Goal: Task Accomplishment & Management: Use online tool/utility

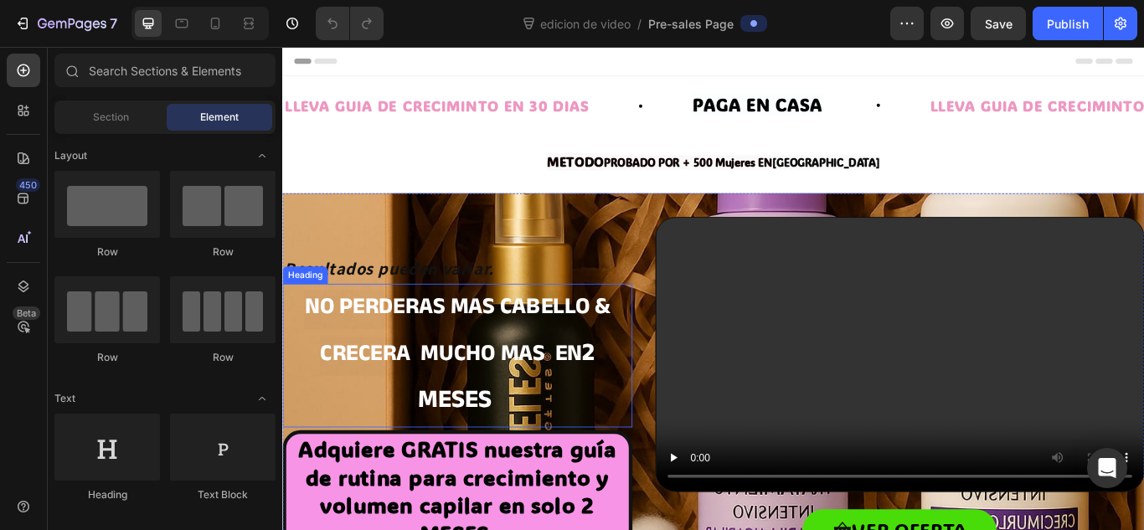
click at [521, 361] on strong "no perderas mas cabello & CRECERA MUCHO MAS EN" at bounding box center [485, 381] width 357 height 100
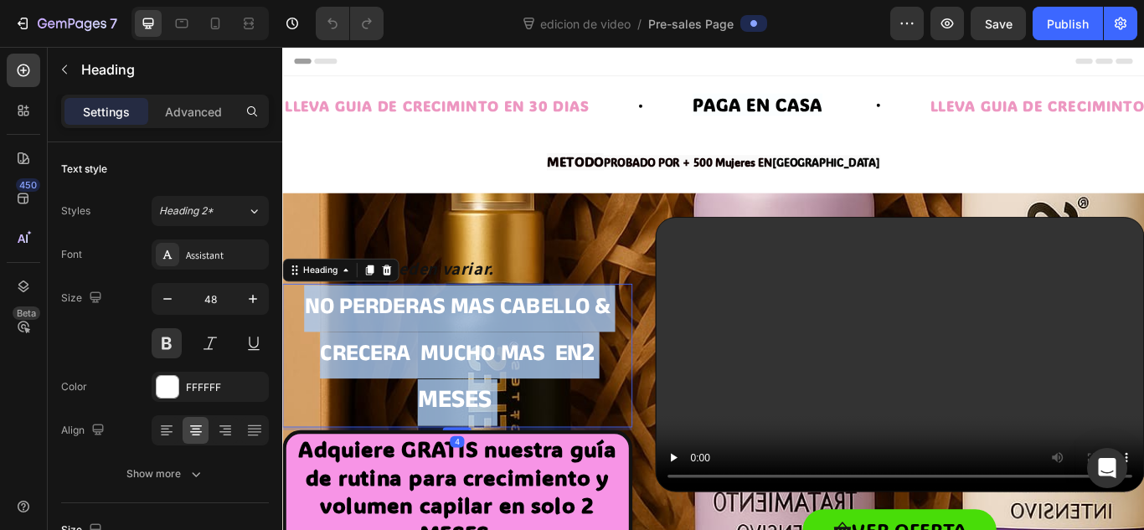
click at [521, 361] on strong "no perderas mas cabello & CRECERA MUCHO MAS EN" at bounding box center [485, 381] width 357 height 100
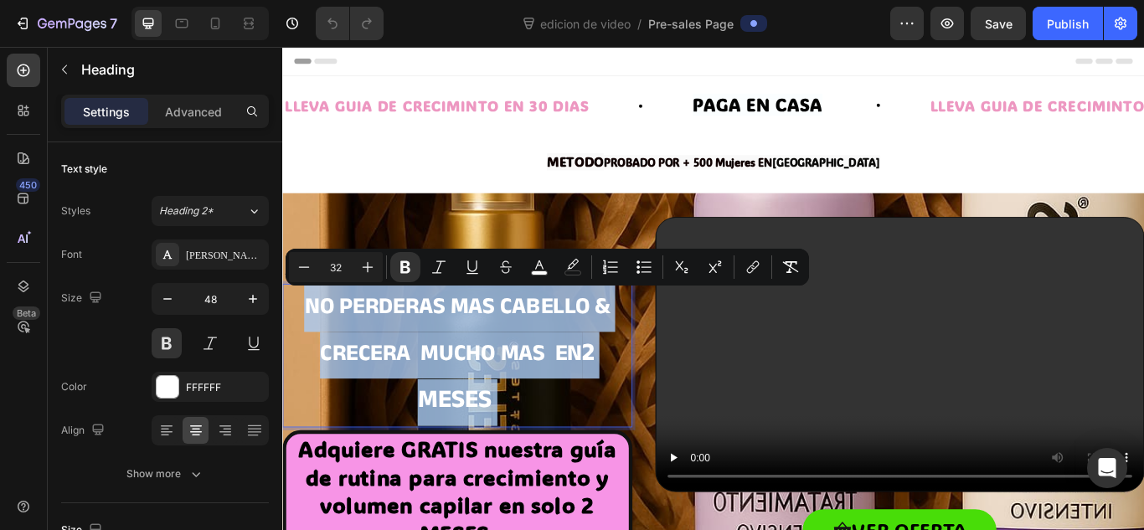
click at [521, 361] on strong "no perderas mas cabello & CRECERA MUCHO MAS EN" at bounding box center [485, 381] width 357 height 100
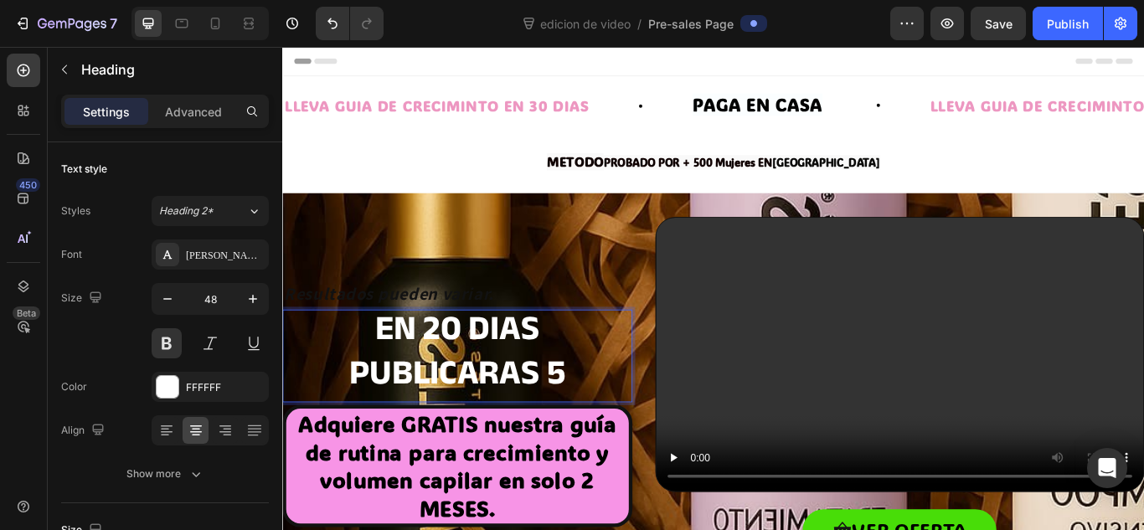
scroll to position [6, 0]
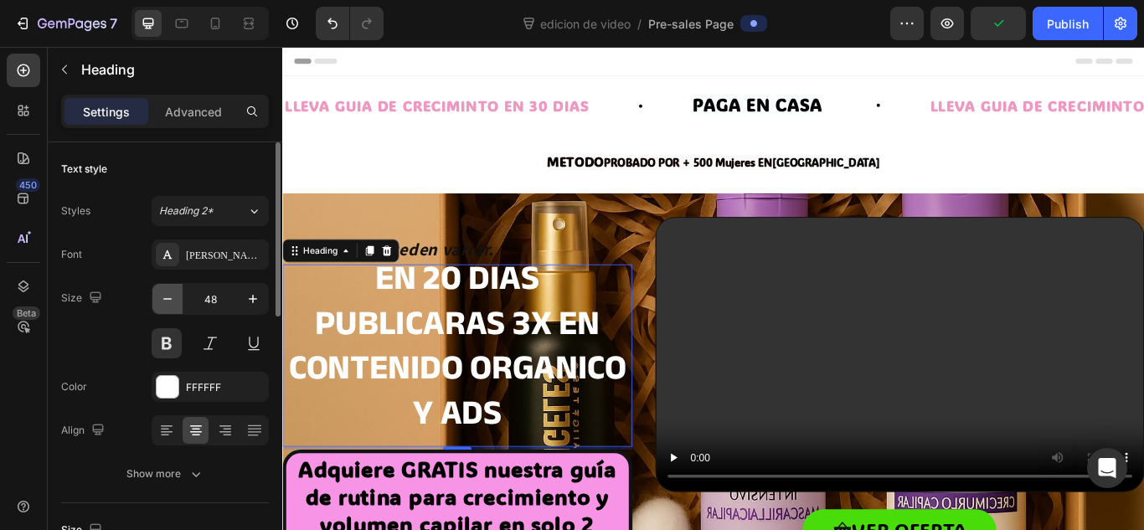
click at [159, 301] on icon "button" at bounding box center [167, 299] width 17 height 17
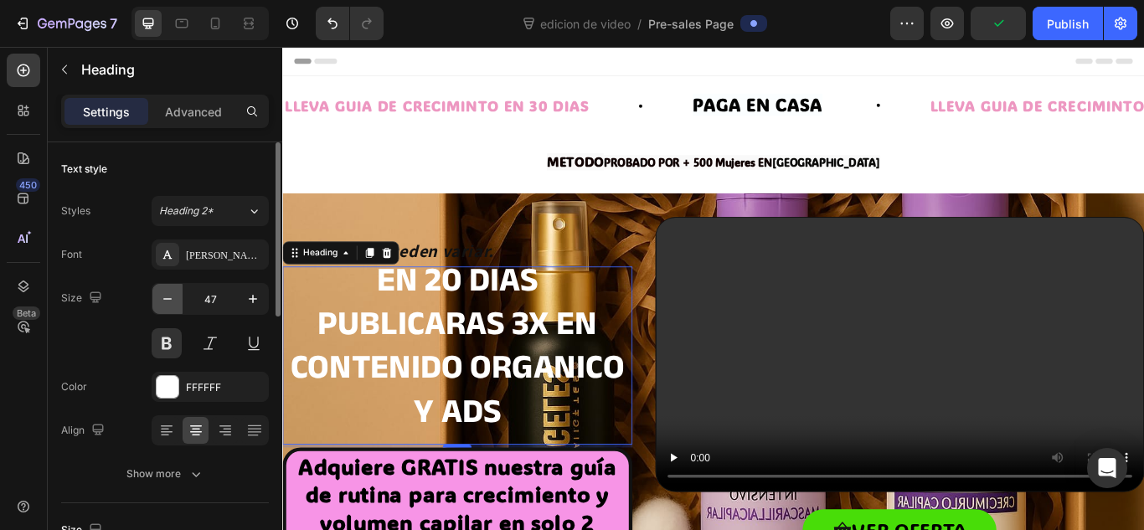
click at [159, 301] on icon "button" at bounding box center [167, 299] width 17 height 17
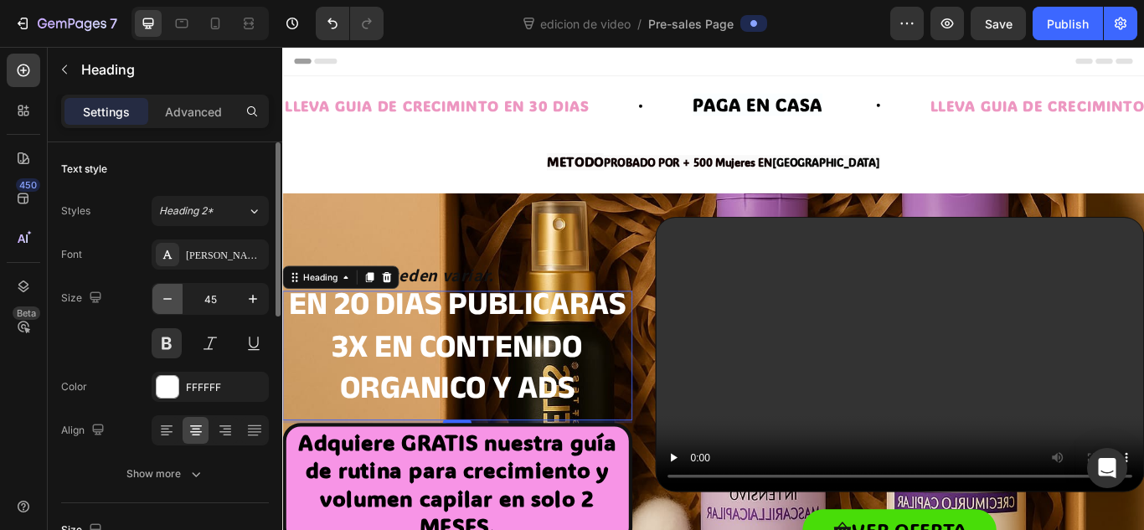
click at [159, 301] on icon "button" at bounding box center [167, 299] width 17 height 17
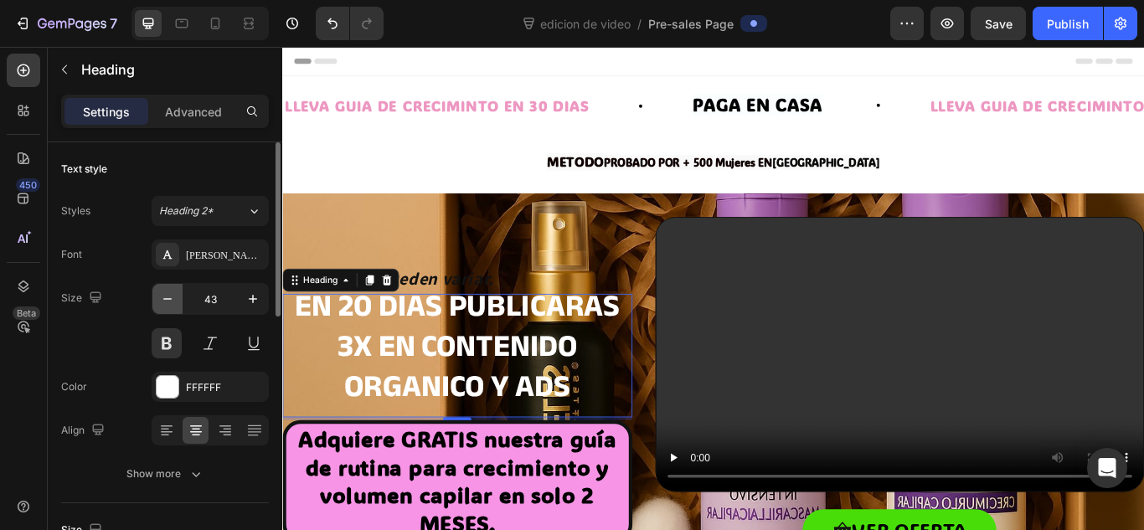
scroll to position [4, 0]
click at [225, 31] on div at bounding box center [215, 23] width 27 height 27
type input "34"
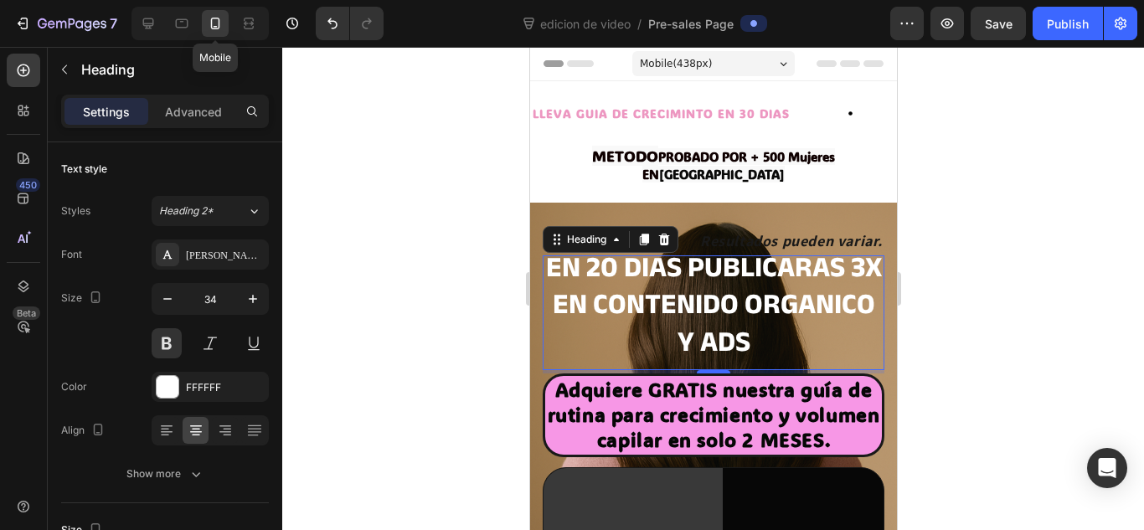
scroll to position [132, 0]
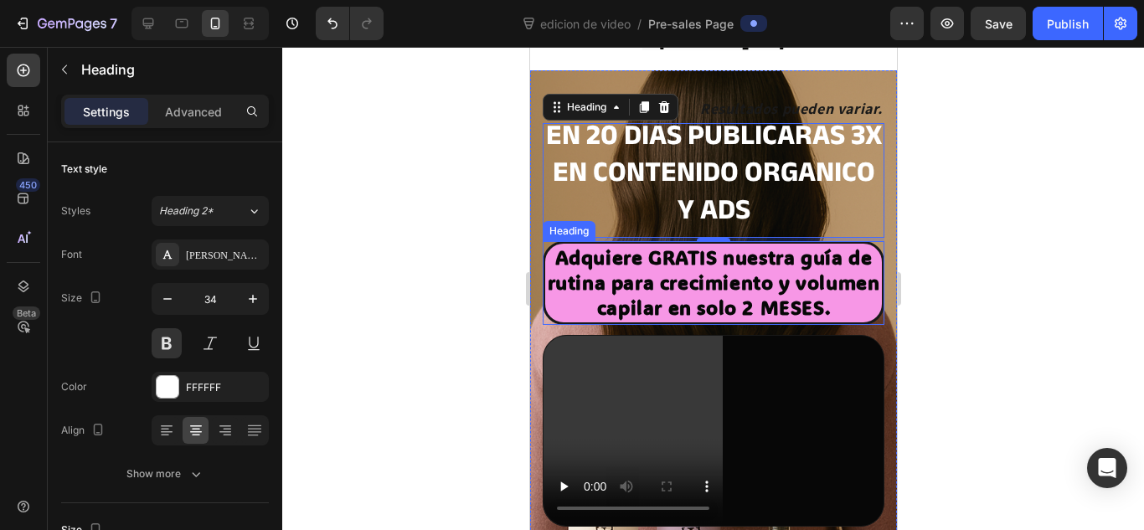
click at [690, 253] on strong "Adquiere GRATIS nuestra guía de rutina para crecimiento y volumen capilar en so…" at bounding box center [713, 281] width 332 height 75
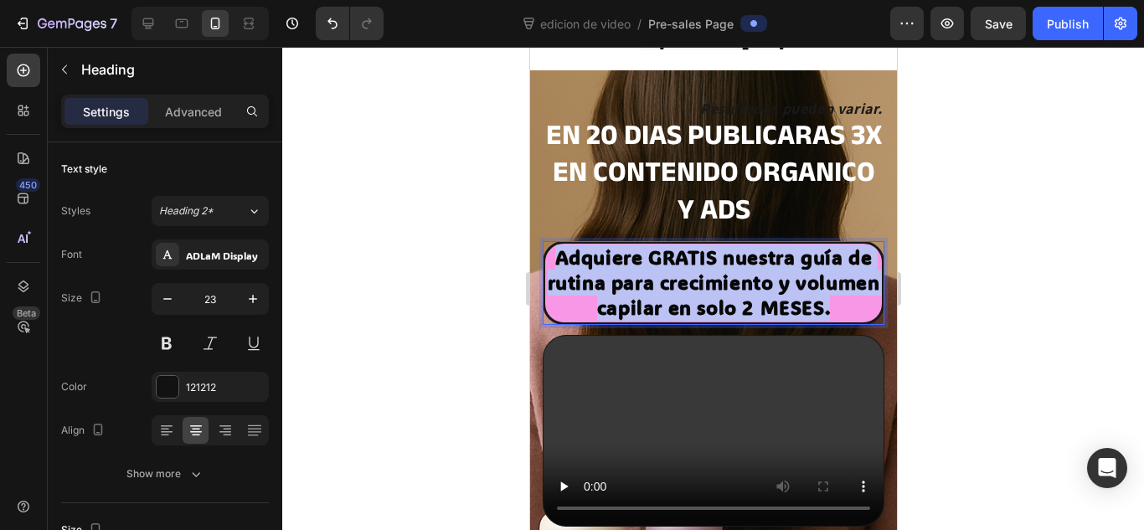
click at [690, 253] on strong "Adquiere GRATIS nuestra guía de rutina para crecimiento y volumen capilar en so…" at bounding box center [713, 281] width 332 height 75
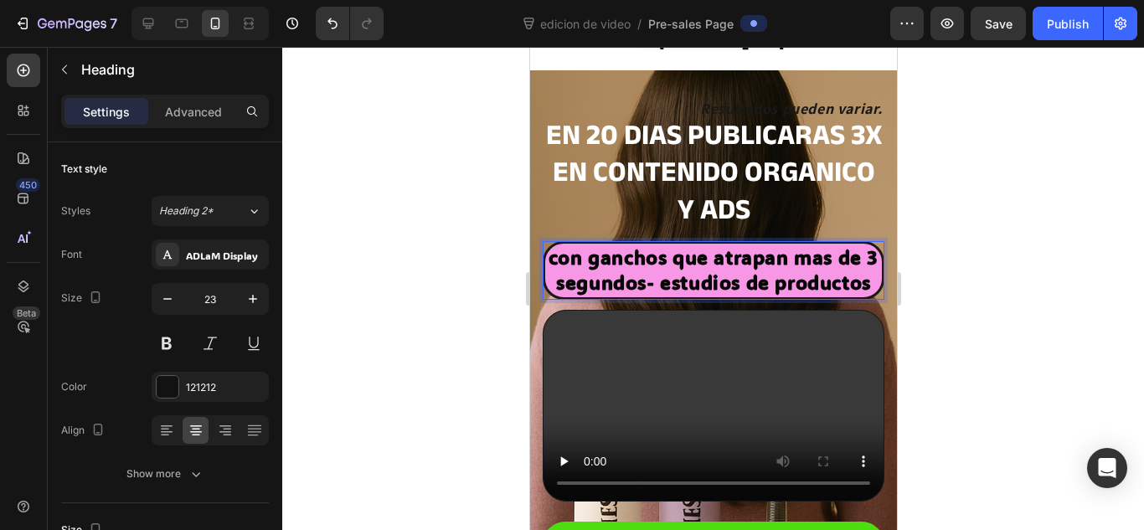
click at [795, 265] on strong "con ganchos que atrapan mas de 3 segundos- estudios de productos" at bounding box center [713, 269] width 330 height 50
click at [754, 294] on strong "con ganchos que atrapan mas de 3 segundos- estudio de productos" at bounding box center [713, 269] width 330 height 50
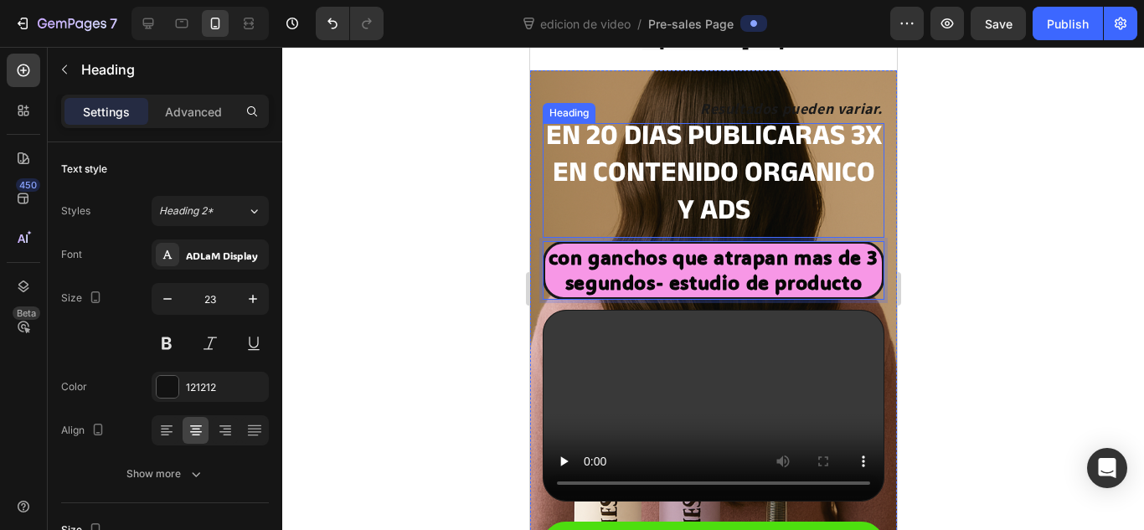
click at [779, 192] on p "en 20 dias publicaras 3x en contenido organico y ads" at bounding box center [712, 176] width 338 height 111
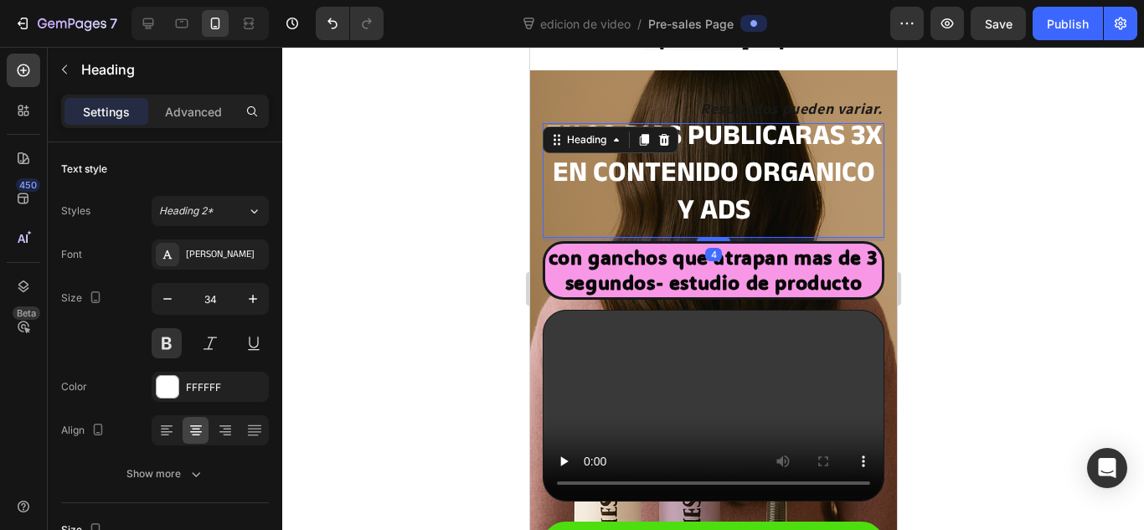
scroll to position [0, 0]
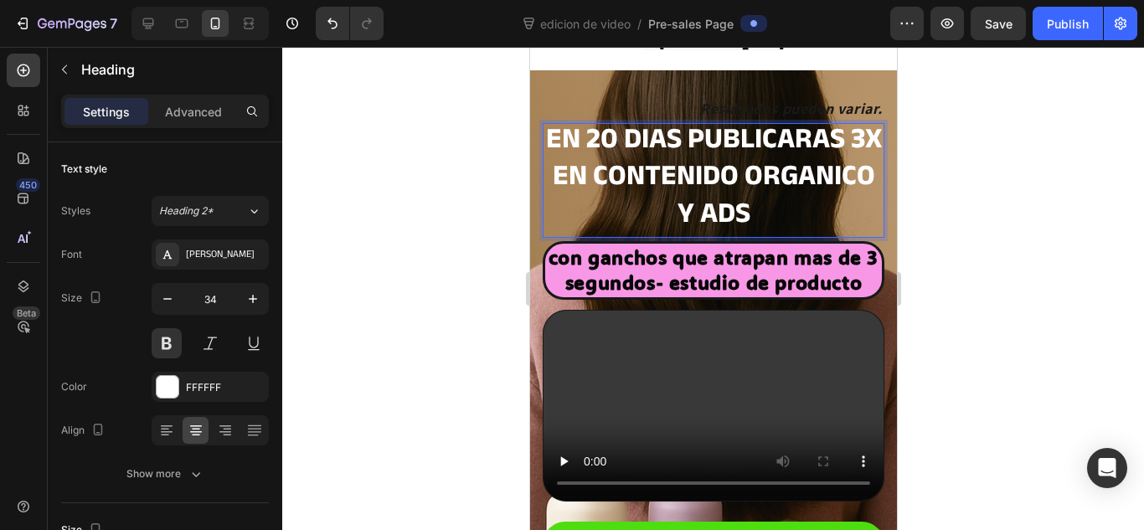
click at [779, 192] on p "en 20 dias publicaras 3x en contenido organico y ads" at bounding box center [712, 180] width 338 height 111
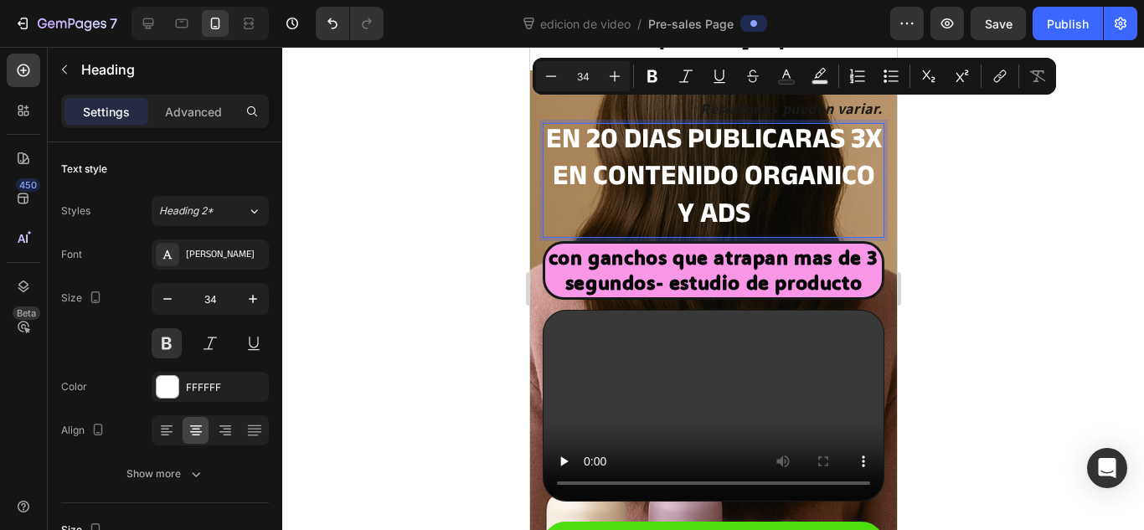
click at [779, 192] on p "en 20 dias publicaras 3x en contenido organico y ads" at bounding box center [712, 180] width 338 height 111
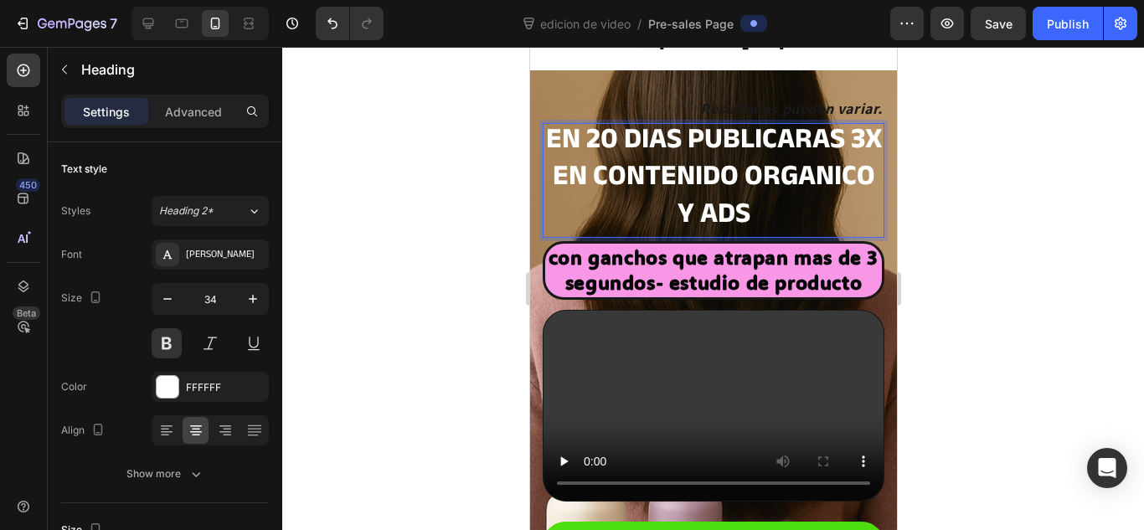
click at [779, 192] on p "en 20 dias publicaras 3x en contenido organico y ads" at bounding box center [712, 180] width 338 height 111
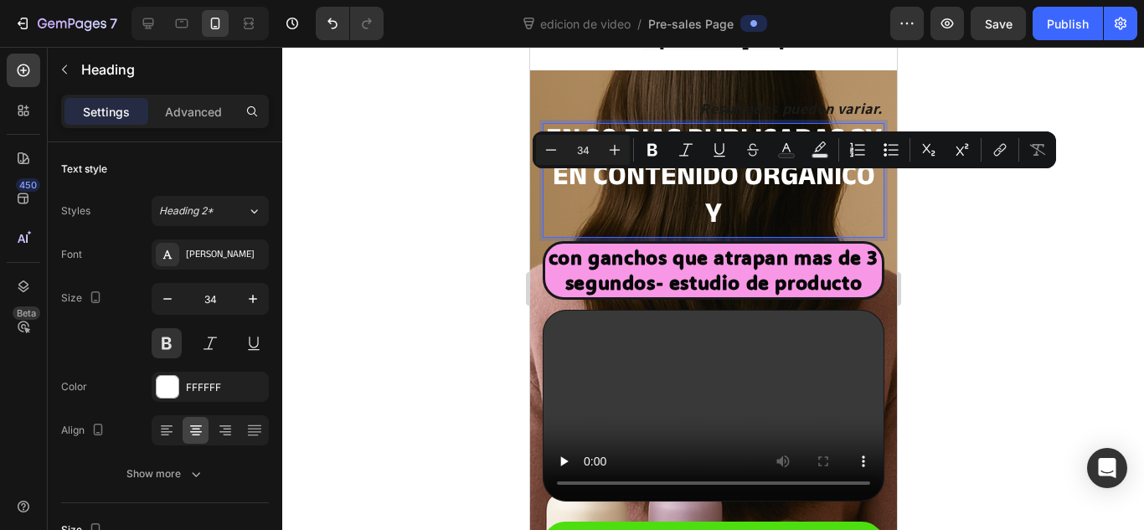
scroll to position [3, 0]
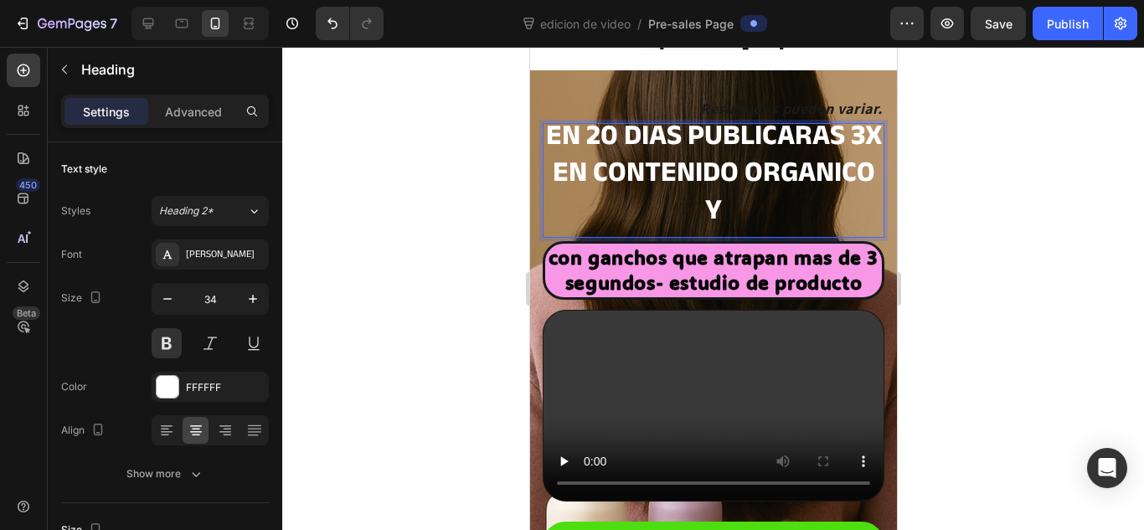
click at [662, 157] on p "en 20 dias publicaras 3x en contenido organico y" at bounding box center [712, 176] width 338 height 111
click at [656, 157] on p "en 20 dias publicaras 3x en contenido organico y" at bounding box center [712, 176] width 338 height 111
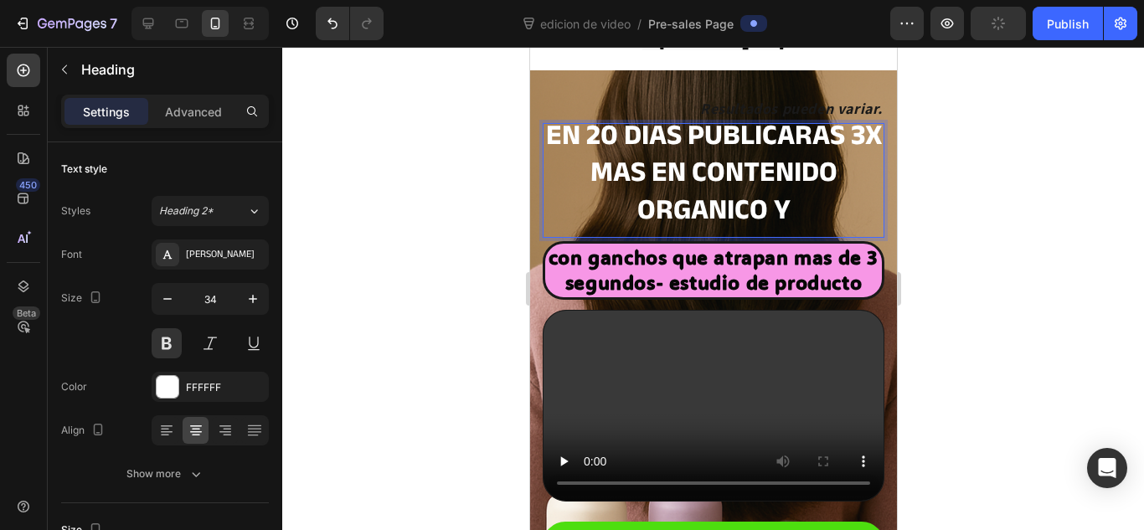
click at [807, 181] on p "en 20 dias publicaras 3x mas en contenido organico y" at bounding box center [712, 176] width 338 height 111
click at [798, 191] on p "en 20 dias publicaras 3x mas en contenido organico y" at bounding box center [712, 176] width 338 height 111
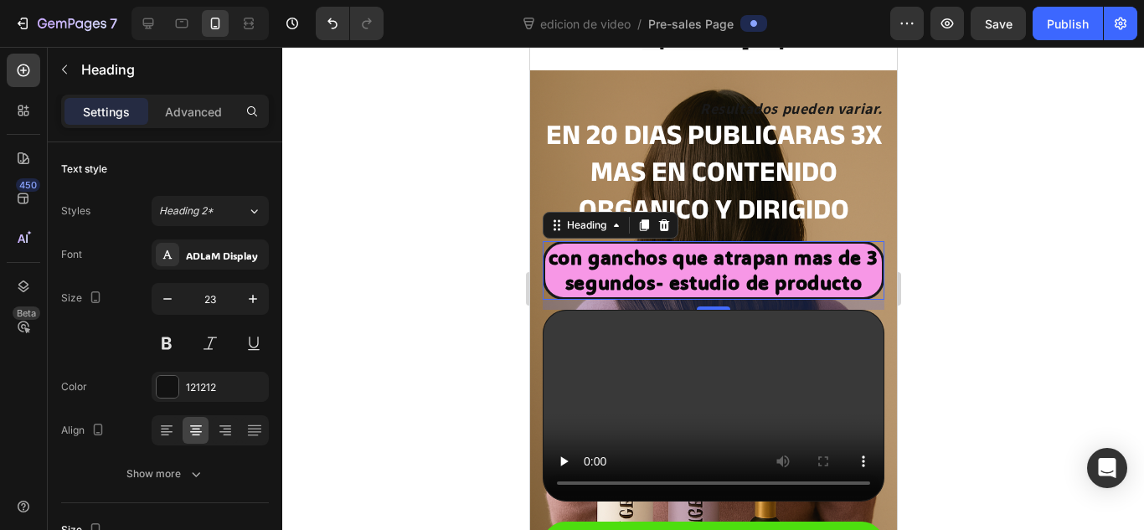
click at [967, 198] on div at bounding box center [713, 288] width 862 height 483
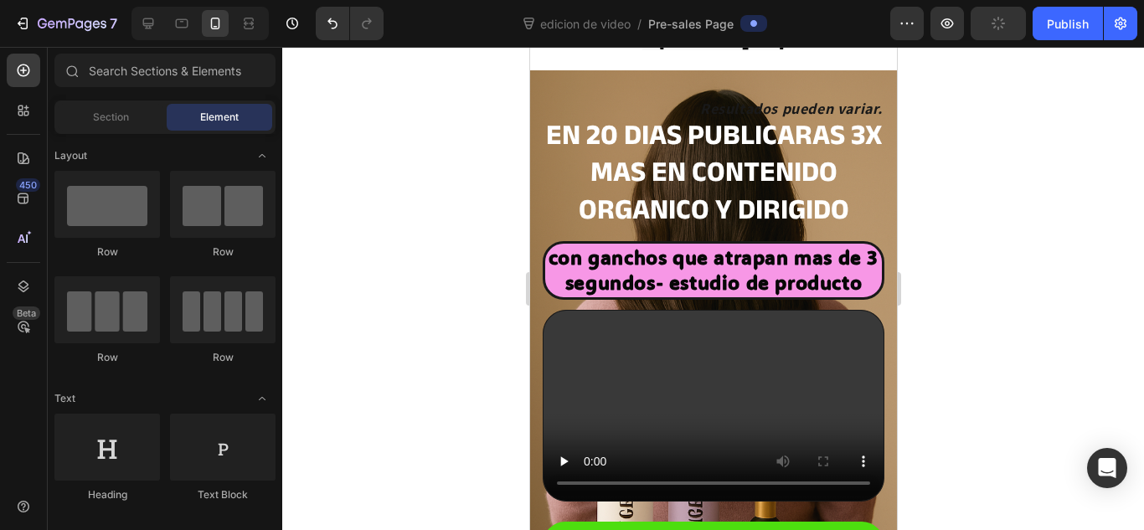
scroll to position [554, 0]
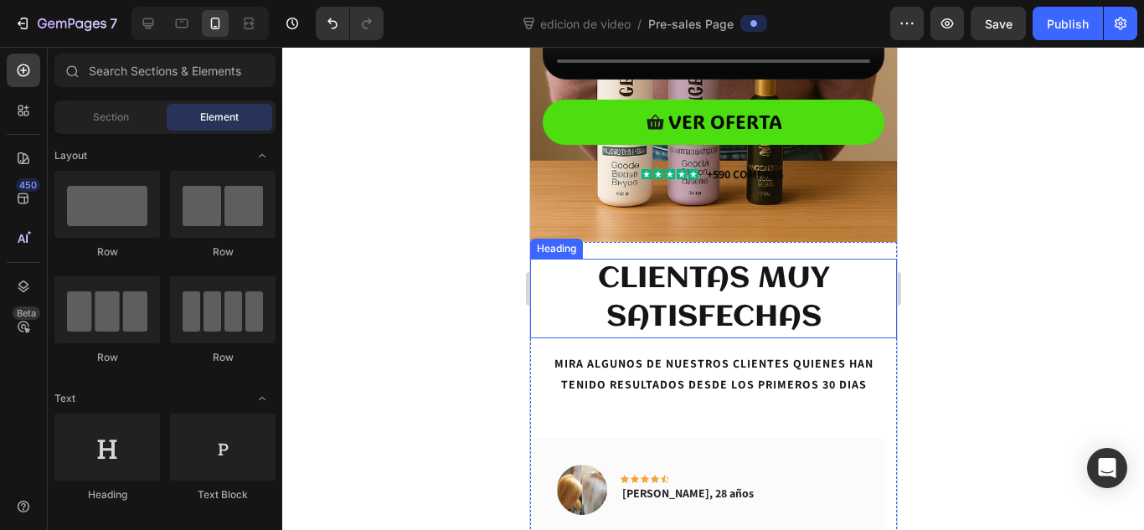
click at [701, 305] on h2 "CLIENTAS MUY SATISFECHAS" at bounding box center [712, 299] width 367 height 80
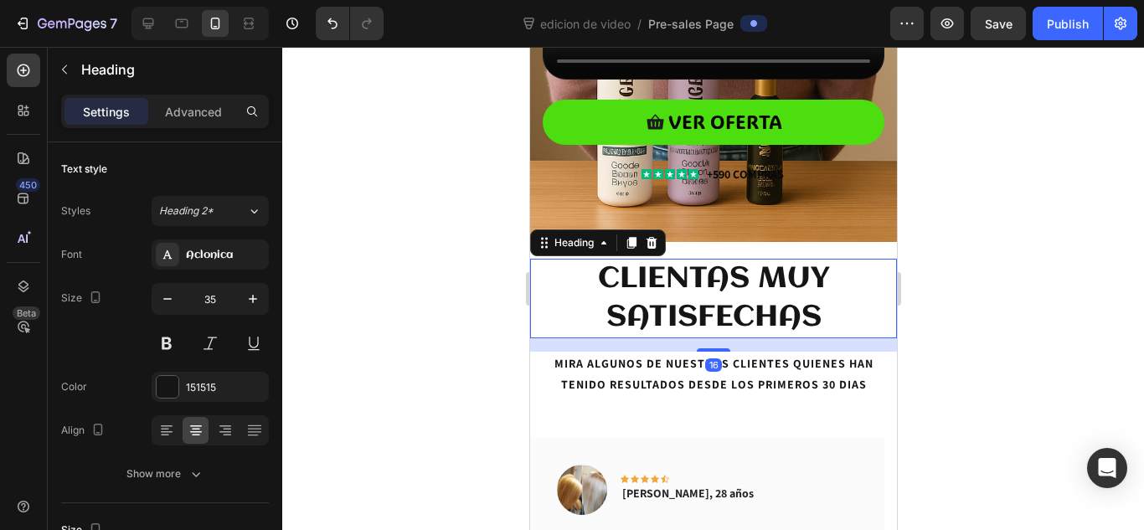
click at [701, 305] on h2 "CLIENTAS MUY SATISFECHAS" at bounding box center [712, 299] width 367 height 80
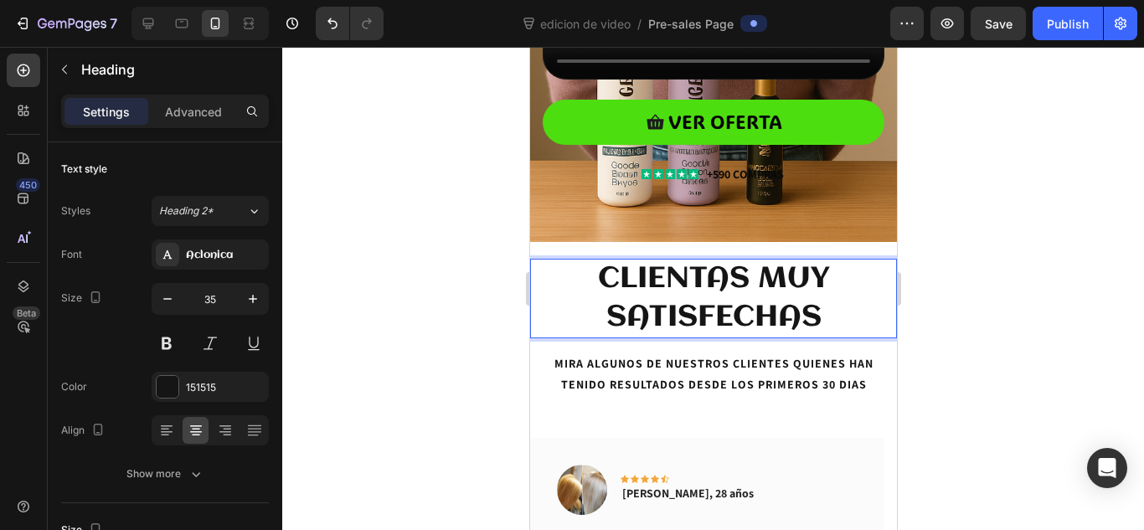
click at [701, 305] on p "CLIENTAS MUY SATISFECHAS" at bounding box center [712, 298] width 363 height 76
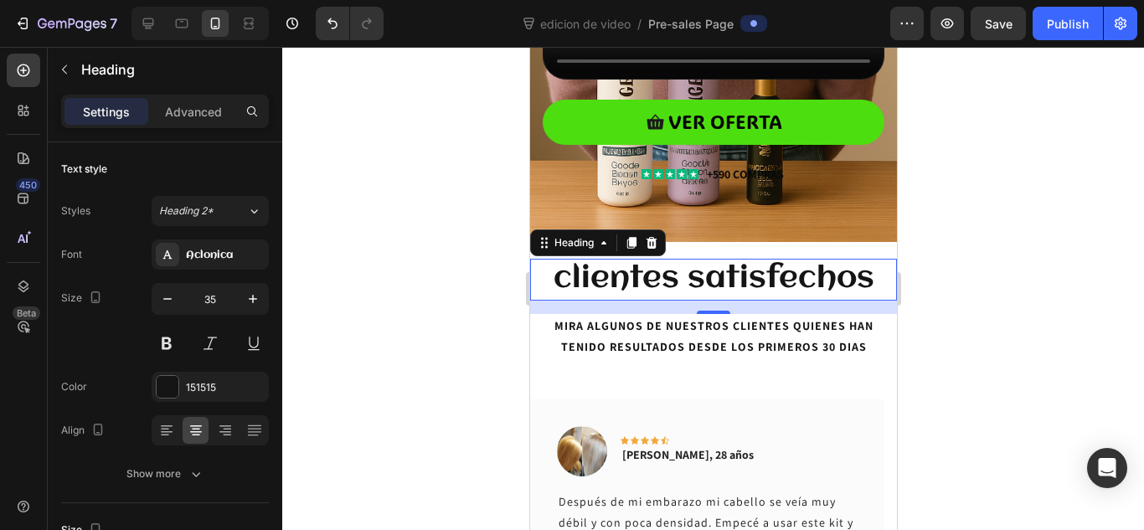
click at [414, 299] on div at bounding box center [713, 288] width 862 height 483
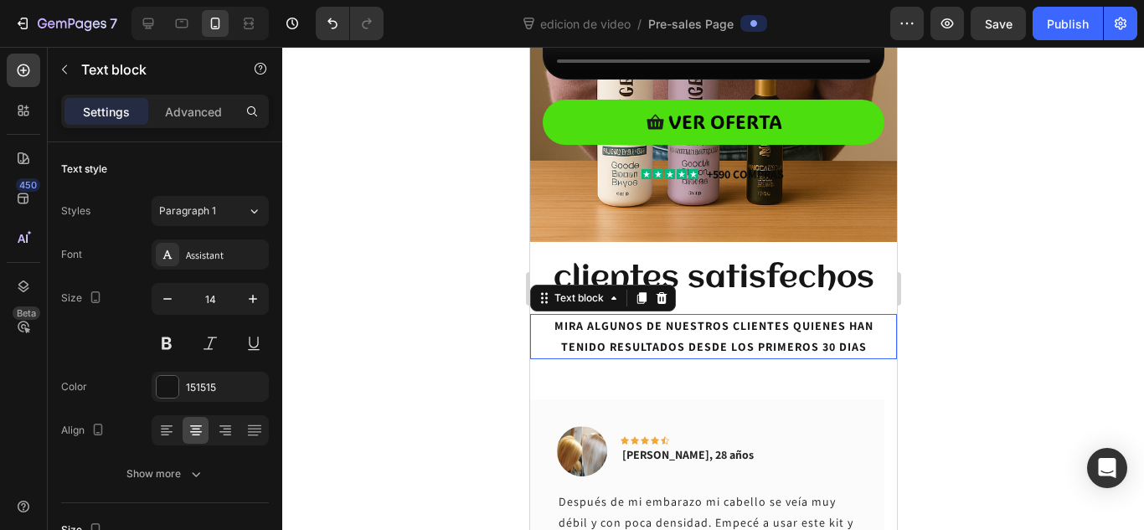
click at [817, 348] on strong "MIRA ALGUNOS DE NUESTROS CLIENTES QUIENES HAN TENIDO RESULTADOS DESDE LOS PRIME…" at bounding box center [712, 336] width 319 height 36
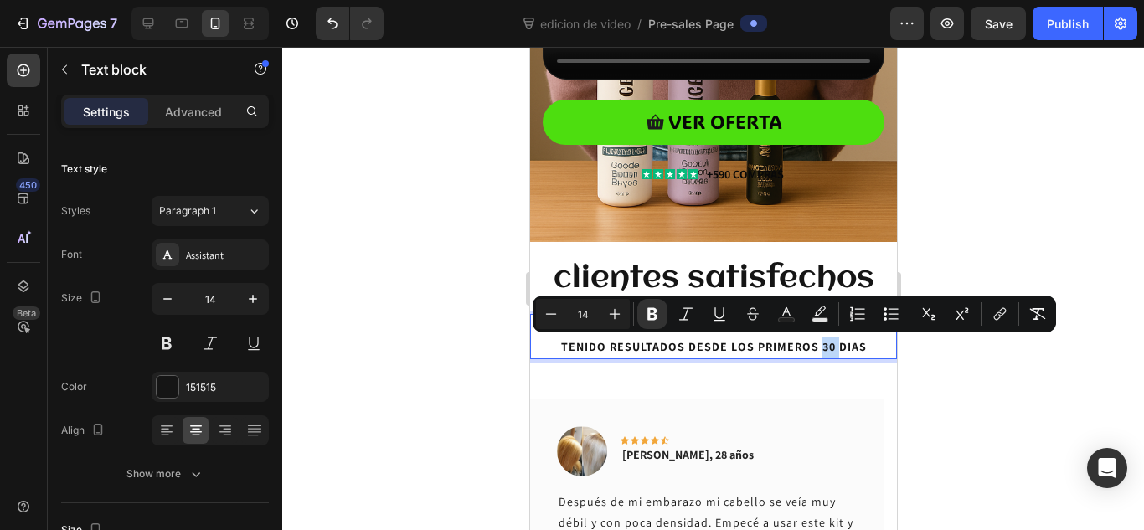
click at [817, 346] on strong "MIRA ALGUNOS DE NUESTROS CLIENTES QUIENES HAN TENIDO RESULTADOS DESDE LOS PRIME…" at bounding box center [712, 336] width 319 height 36
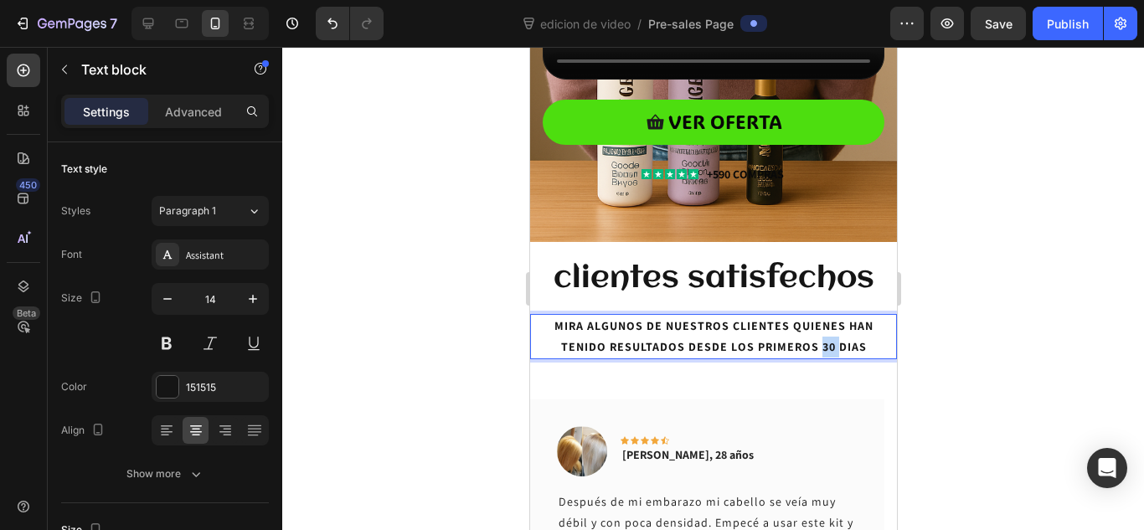
click at [817, 346] on strong "MIRA ALGUNOS DE NUESTROS CLIENTES QUIENES HAN TENIDO RESULTADOS DESDE LOS PRIME…" at bounding box center [712, 336] width 319 height 36
click at [861, 347] on p "MIRA ALGUNOS DE NUESTROS CLIENTES QUIENES HAN TENIDO RESULTADOS DESDE LOS PRIME…" at bounding box center [712, 337] width 363 height 42
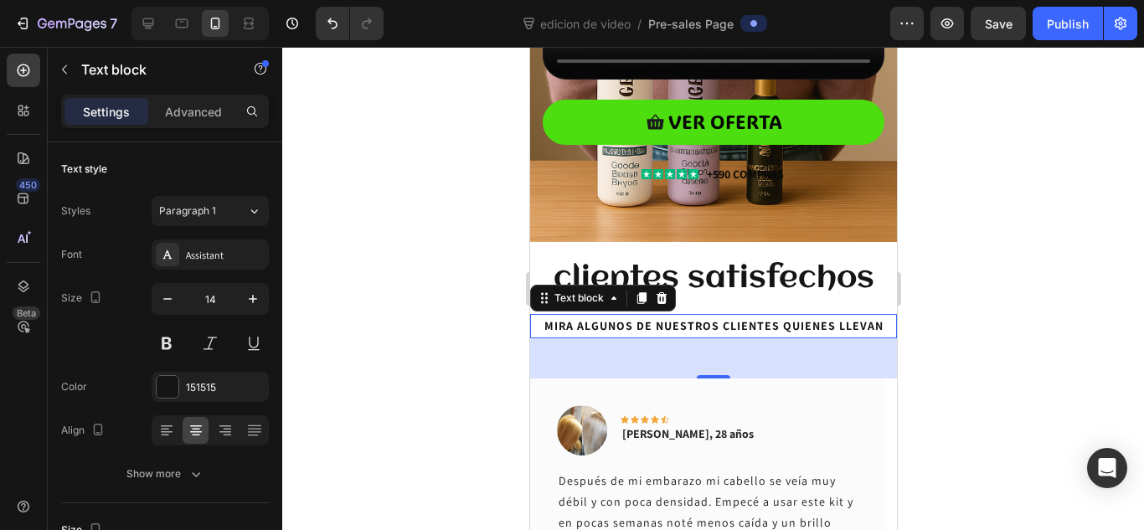
click at [874, 333] on p "MIRA ALGUNOS DE NUESTROS CLIENTES QUIENES LLEVAN" at bounding box center [712, 326] width 363 height 21
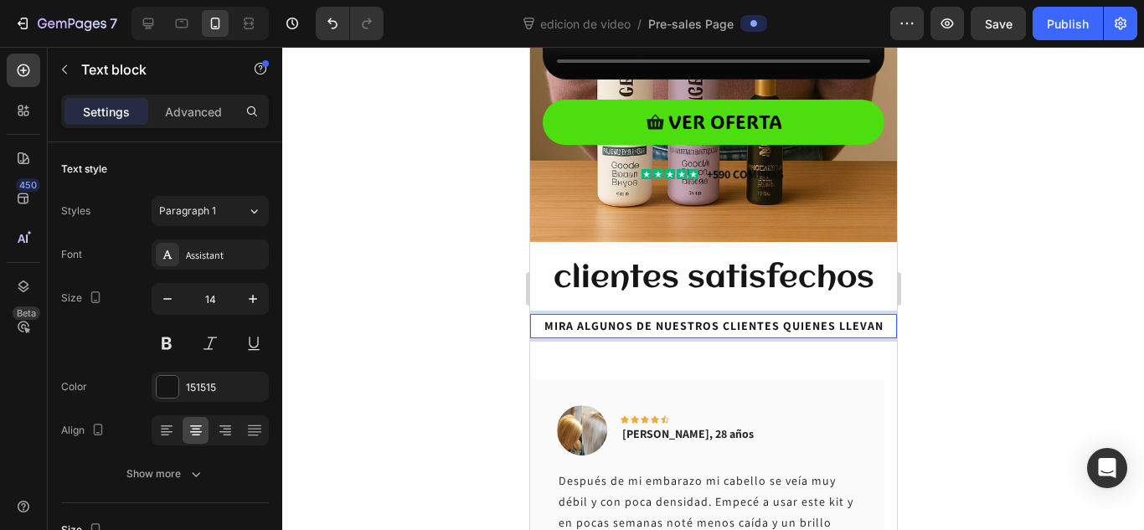
click at [874, 333] on p "MIRA ALGUNOS DE NUESTROS CLIENTES QUIENES LLEVAN" at bounding box center [712, 326] width 363 height 21
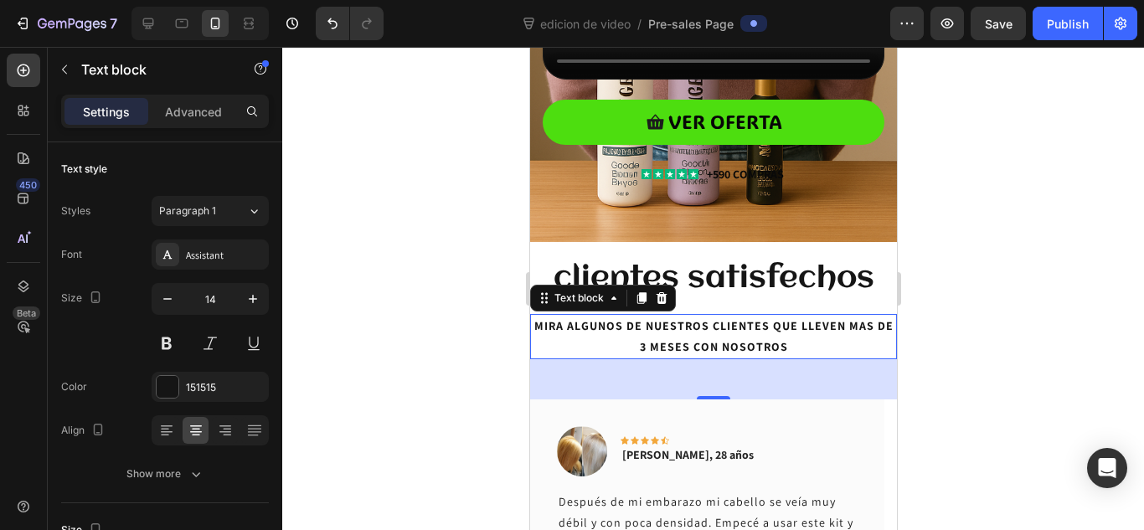
click at [912, 319] on div at bounding box center [713, 288] width 862 height 483
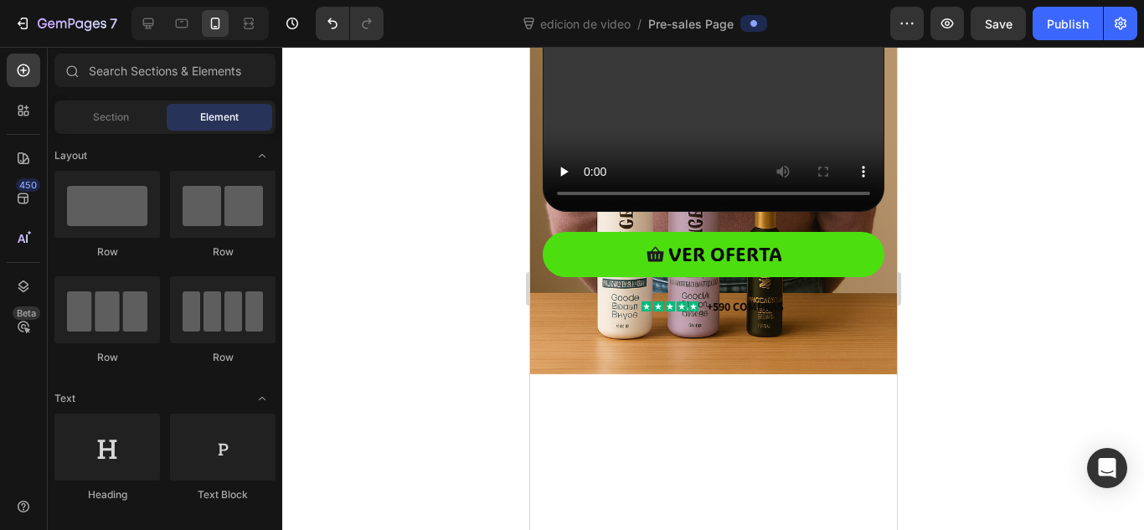
scroll to position [0, 0]
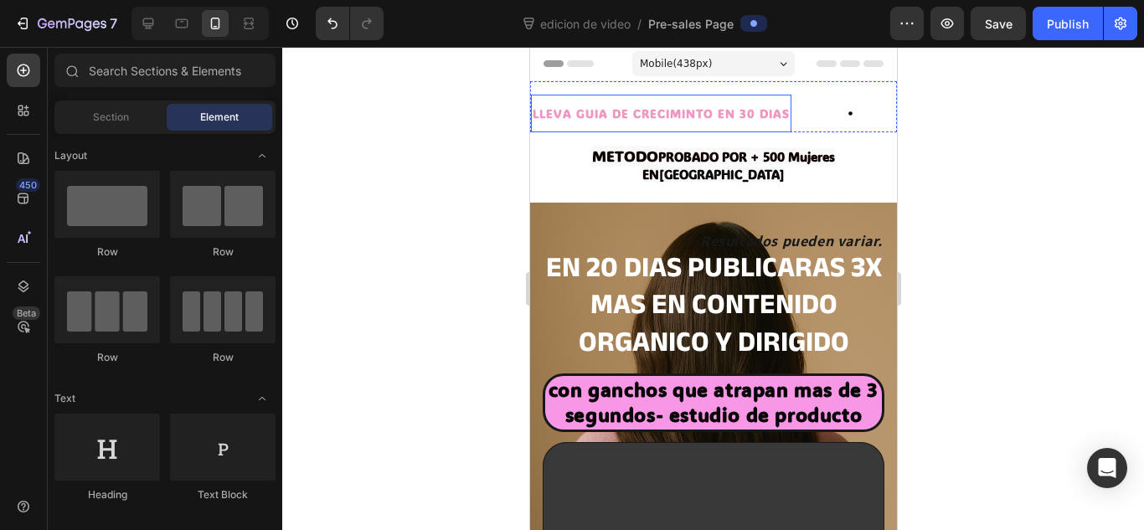
click at [726, 124] on p "LLEVA GUIA DE CRECIMINTO EN 30 DIAS" at bounding box center [660, 113] width 257 height 21
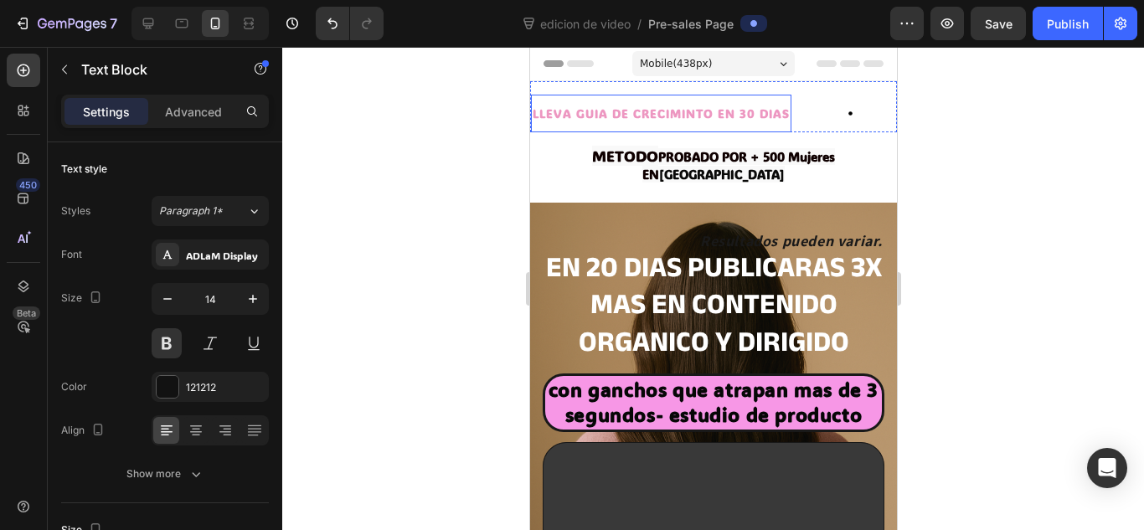
click at [715, 122] on div at bounding box center [715, 122] width 0 height 0
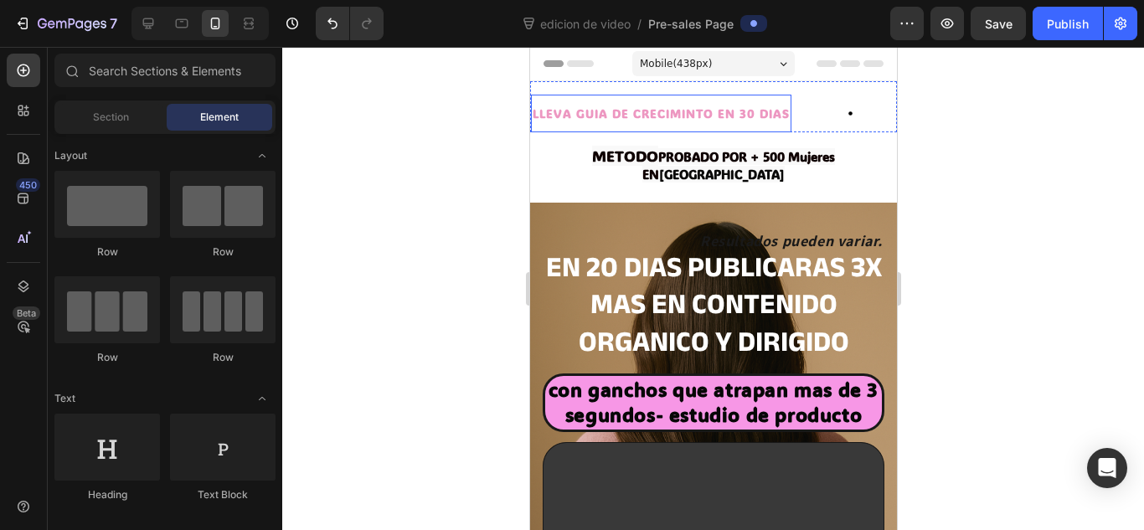
click at [687, 114] on span "LLEVA GUIA DE CRECIMINTO EN 30 DIAS" at bounding box center [660, 113] width 257 height 16
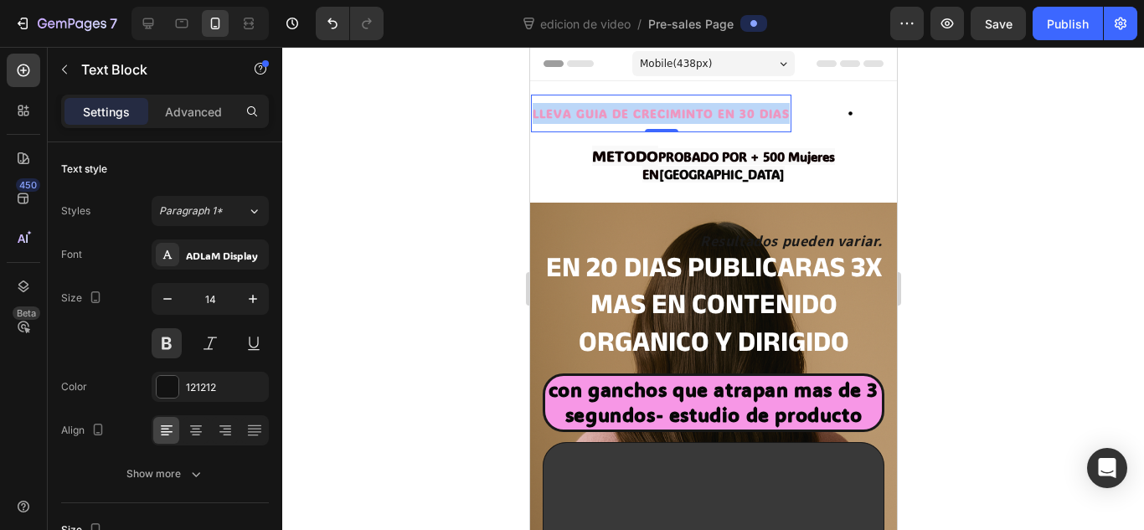
click at [687, 114] on span "LLEVA GUIA DE CRECIMINTO EN 30 DIAS" at bounding box center [660, 113] width 257 height 16
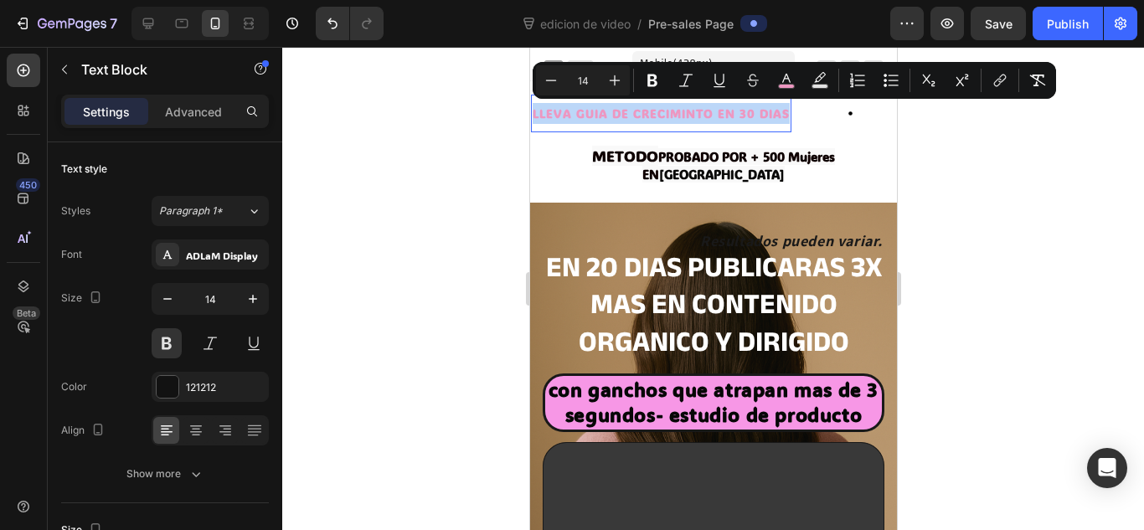
click at [687, 114] on span "LLEVA GUIA DE CRECIMINTO EN 30 DIAS" at bounding box center [660, 113] width 257 height 16
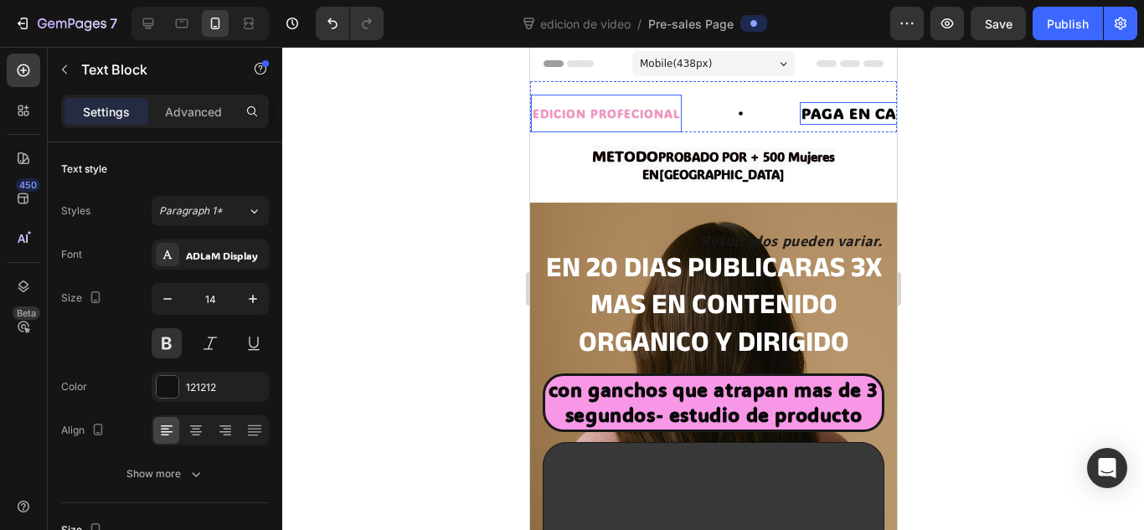
click at [806, 113] on span "PAGA EN CASA" at bounding box center [858, 113] width 116 height 20
click at [806, 113] on span "U" at bounding box center [806, 113] width 12 height 20
click at [840, 119] on span "ULTIMAS PLAZASA" at bounding box center [872, 113] width 144 height 20
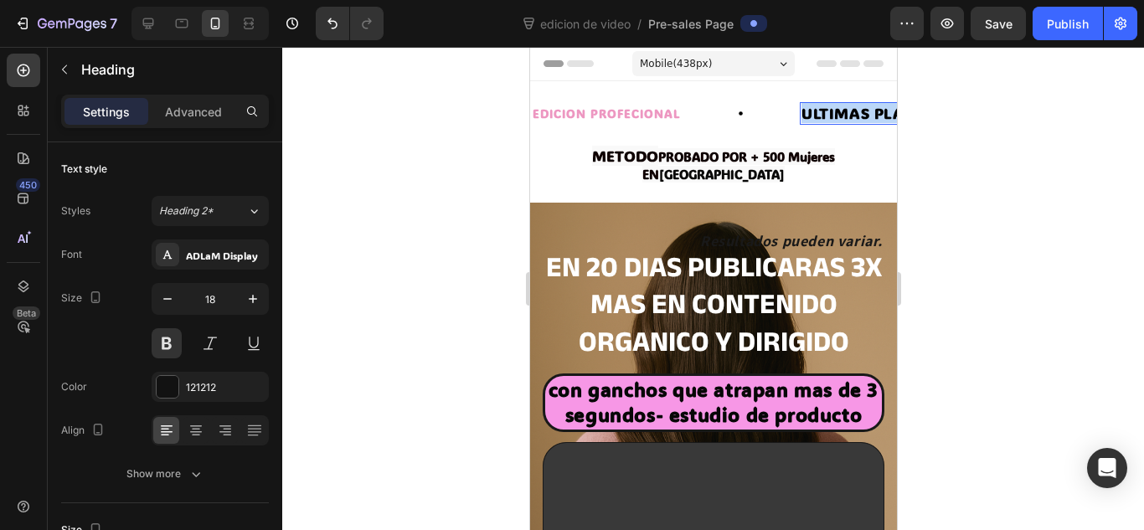
click at [840, 119] on span "ULTIMAS PLAZASA" at bounding box center [872, 113] width 144 height 20
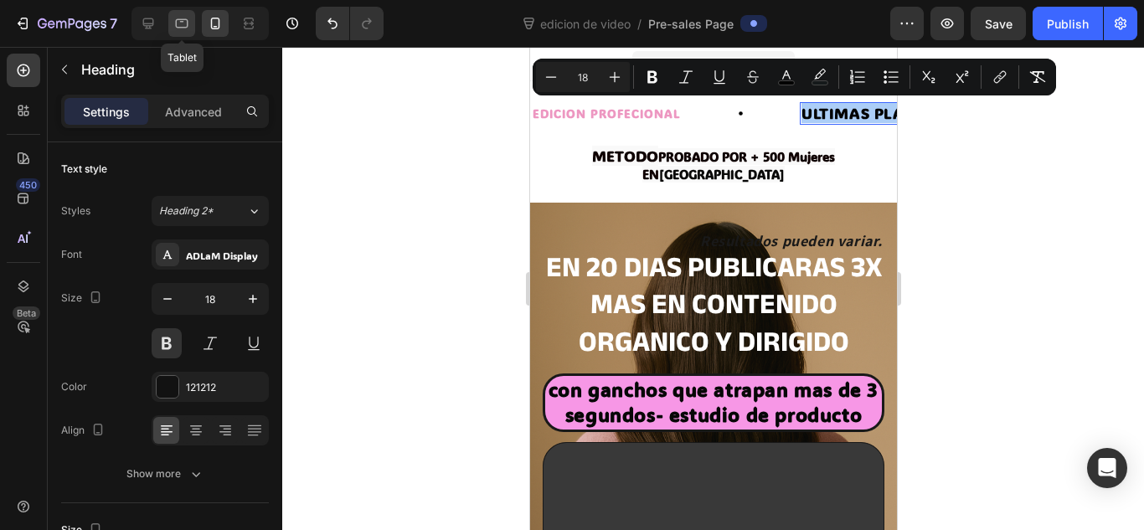
click at [178, 20] on icon at bounding box center [182, 23] width 13 height 9
type input "19"
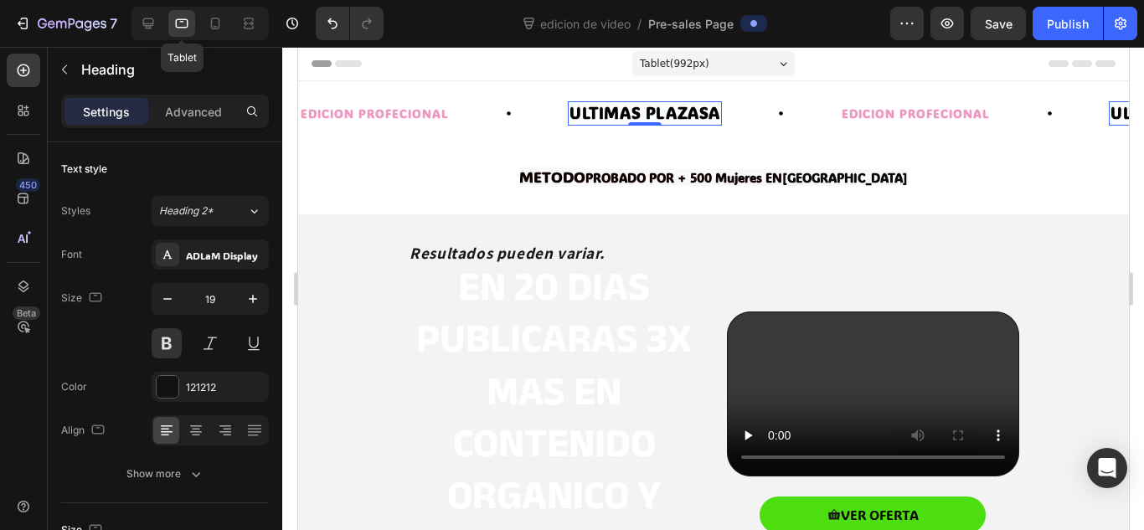
scroll to position [1, 0]
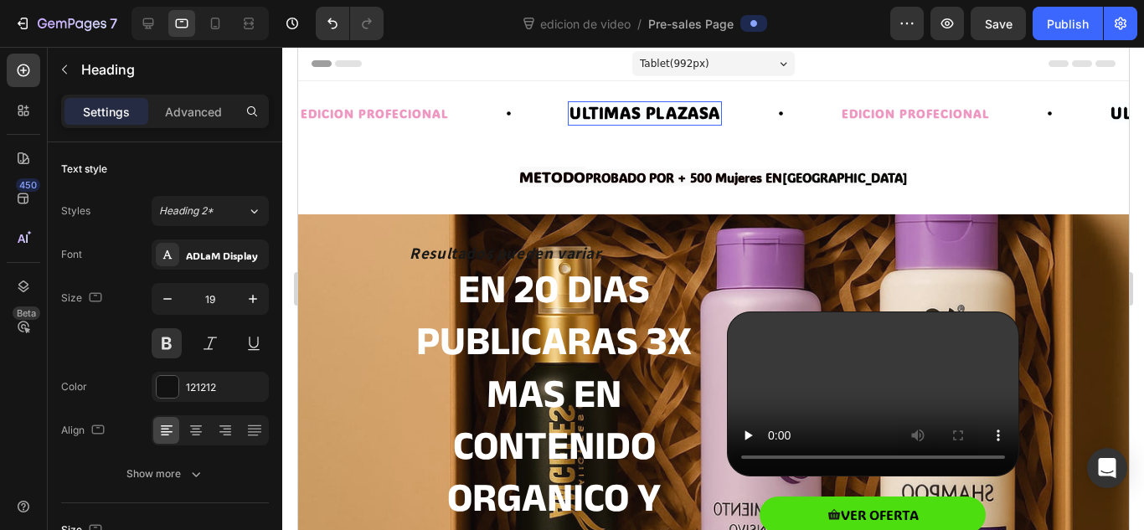
click at [718, 110] on span "ULTIMAS PLAZASA" at bounding box center [644, 112] width 151 height 21
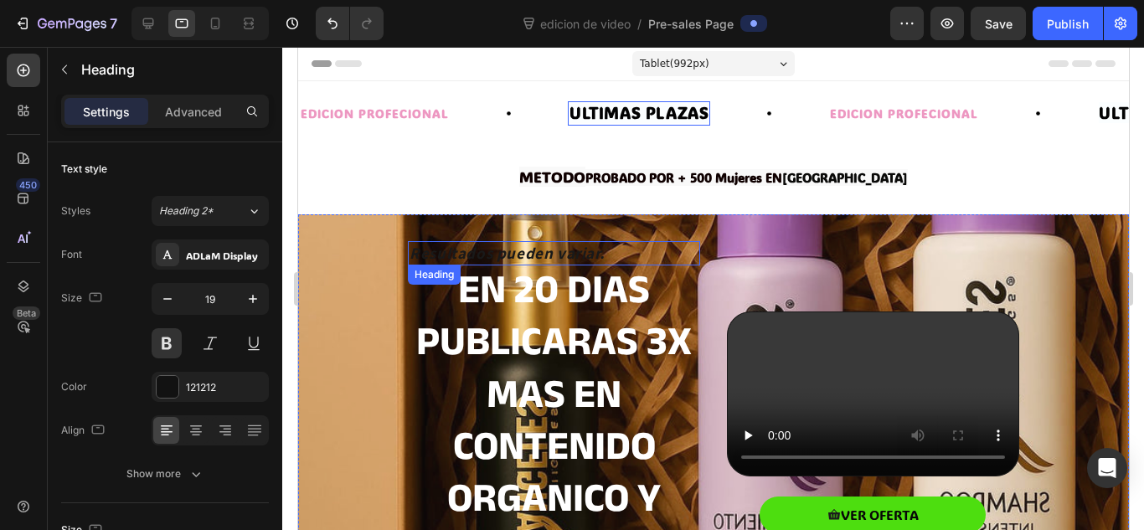
click at [547, 249] on icon "Resultados pueden variar." at bounding box center [506, 253] width 195 height 20
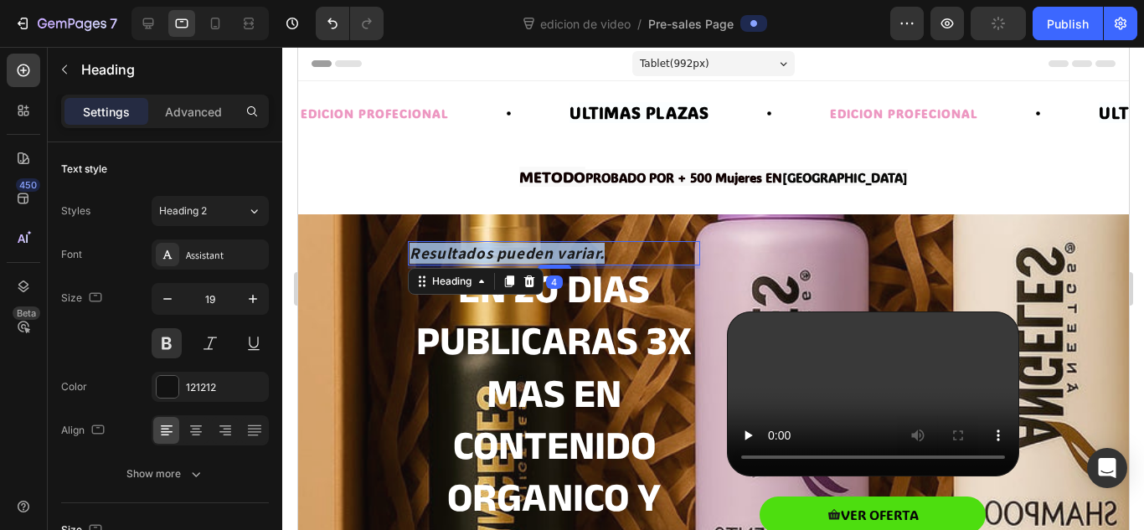
click at [547, 249] on icon "Resultados pueden variar." at bounding box center [506, 253] width 195 height 20
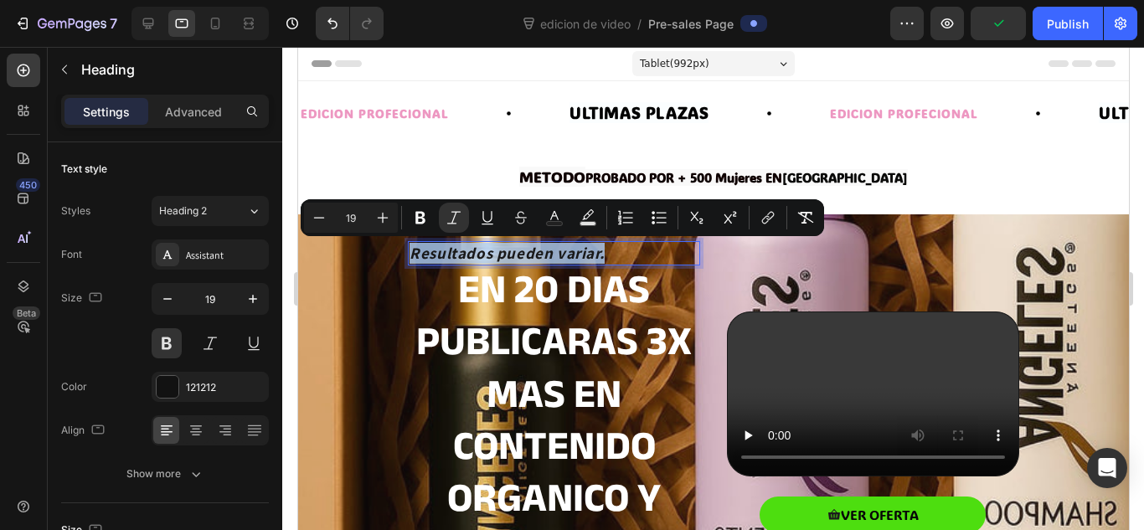
click at [547, 249] on icon "Resultados pueden variar." at bounding box center [506, 253] width 195 height 20
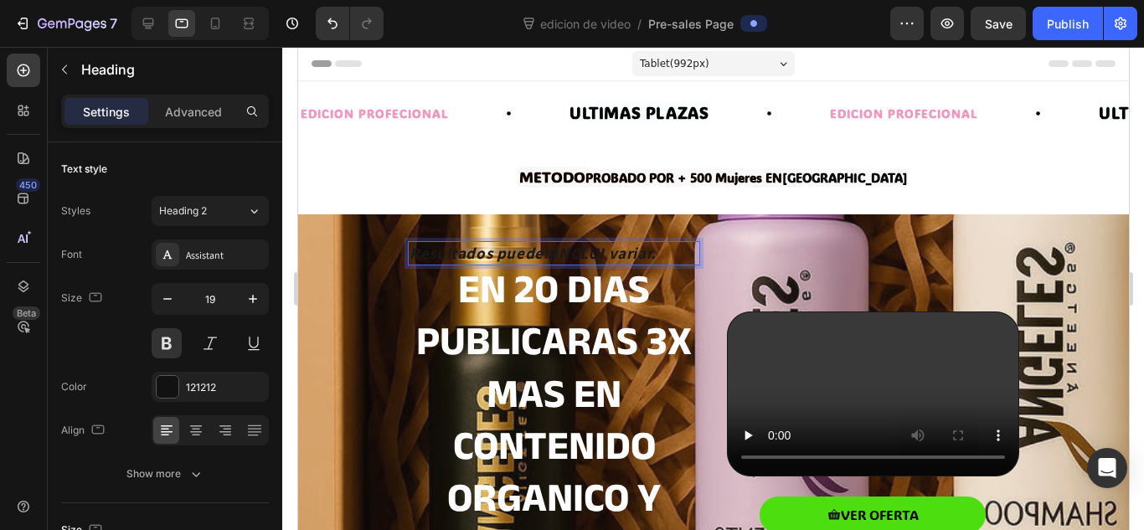
click at [547, 249] on icon "Resultados puedenINCLUI variar." at bounding box center [532, 253] width 247 height 20
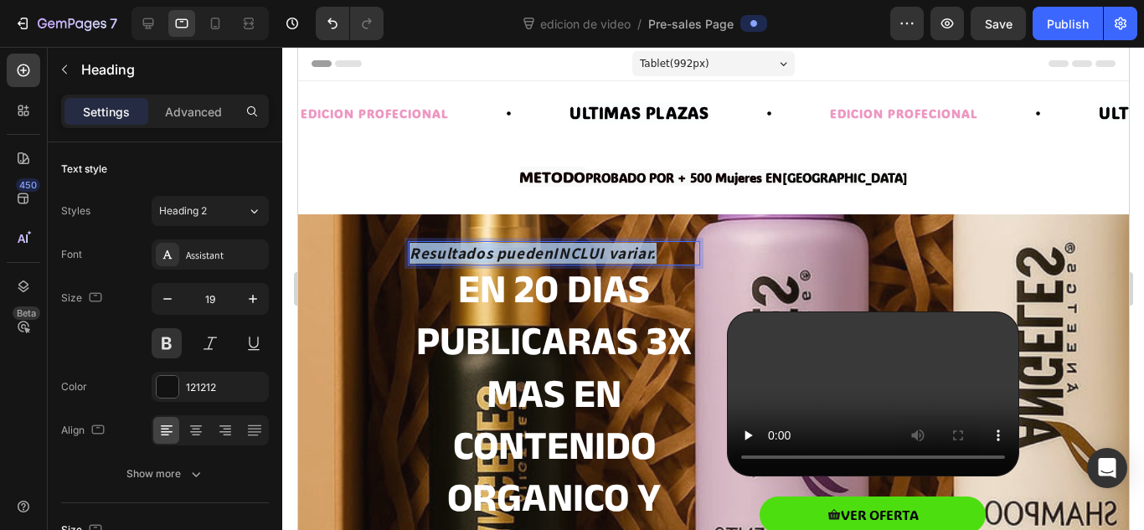
click at [547, 249] on icon "Resultados puedenINCLUI variar." at bounding box center [532, 253] width 247 height 20
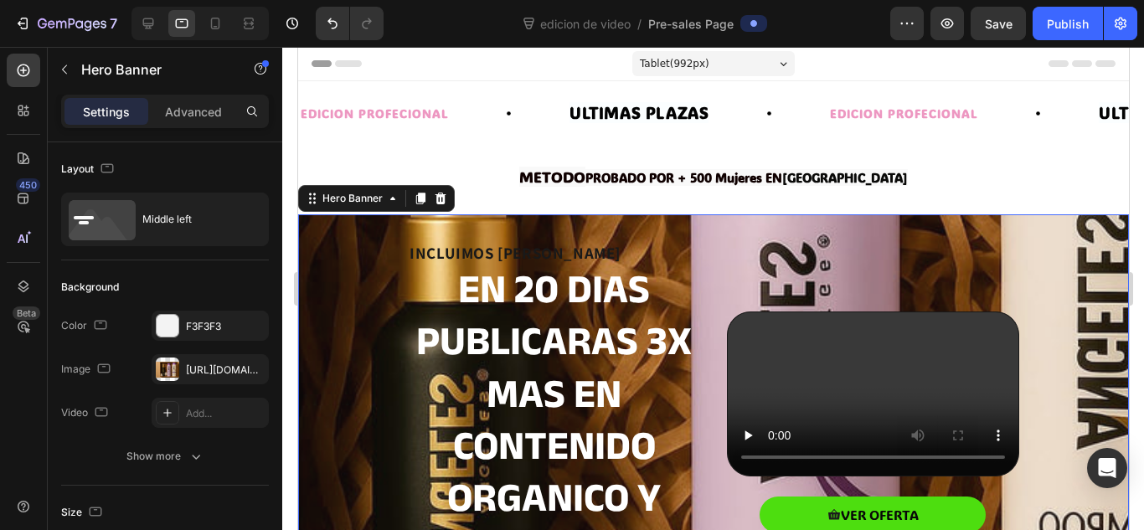
click at [358, 233] on div "Background Image" at bounding box center [712, 446] width 1435 height 802
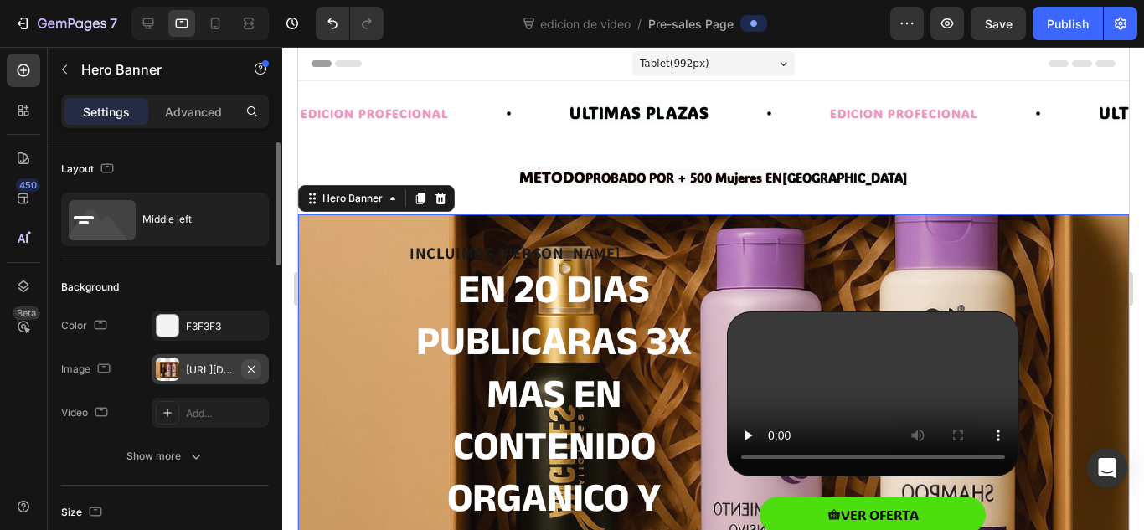
click at [253, 364] on icon "button" at bounding box center [250, 369] width 13 height 13
type input "Auto"
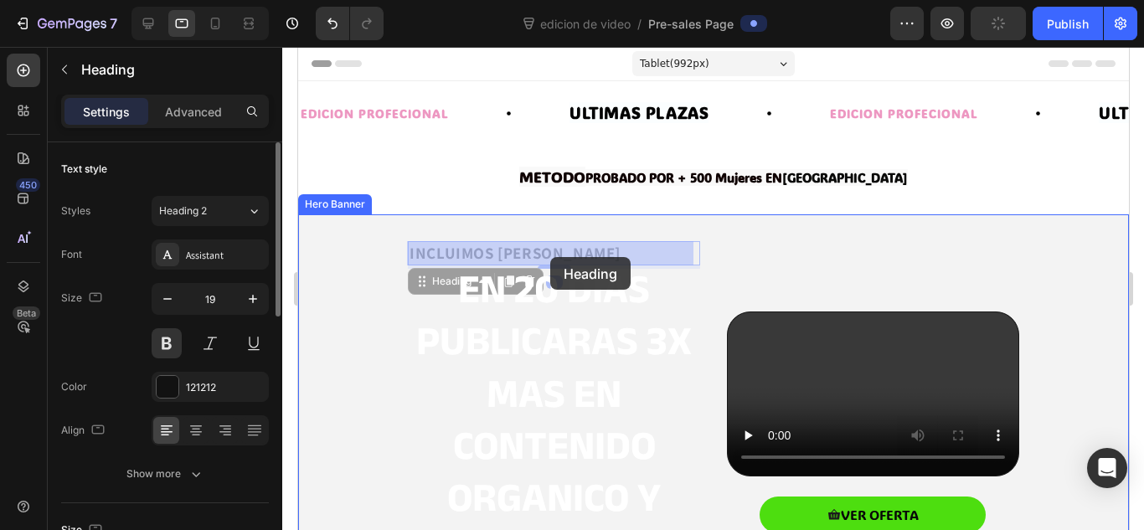
drag, startPoint x: 526, startPoint y: 247, endPoint x: 552, endPoint y: 259, distance: 28.5
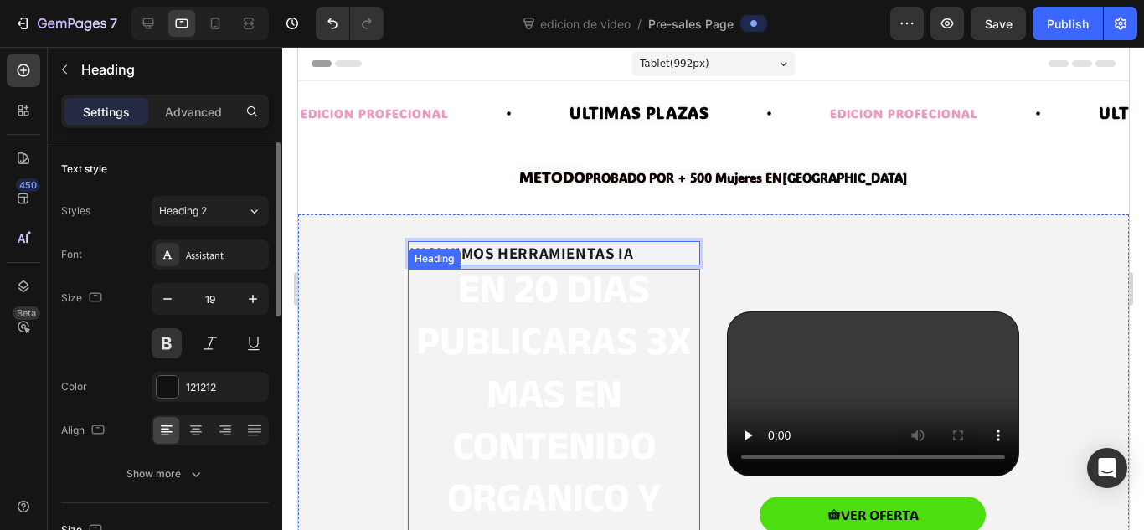
click at [498, 311] on p "en 20 dias publicaras 3x mas en contenido organico y dirigido" at bounding box center [553, 426] width 289 height 313
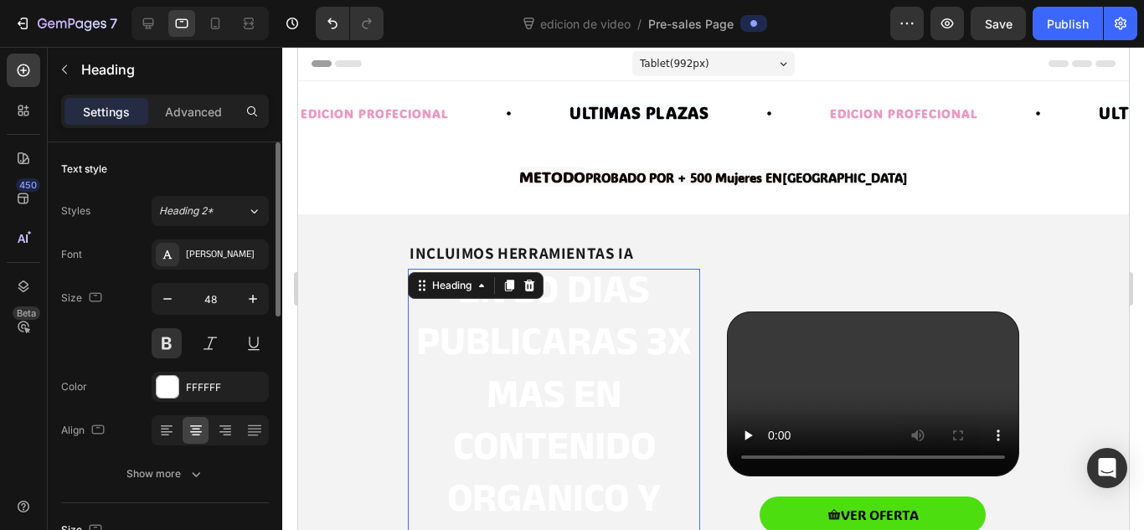
click at [498, 311] on p "en 20 dias publicaras 3x mas en contenido organico y dirigido" at bounding box center [553, 426] width 289 height 313
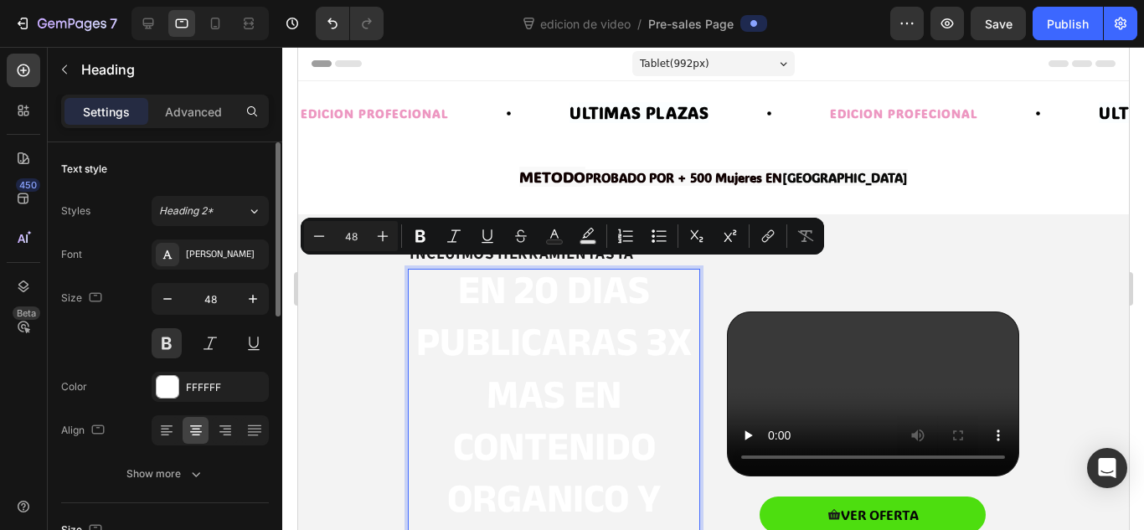
click at [498, 311] on p "en 20 dias publicaras 3x mas en contenido organico y dirigido" at bounding box center [553, 426] width 289 height 313
click at [180, 396] on div "FFFFFF" at bounding box center [210, 387] width 117 height 30
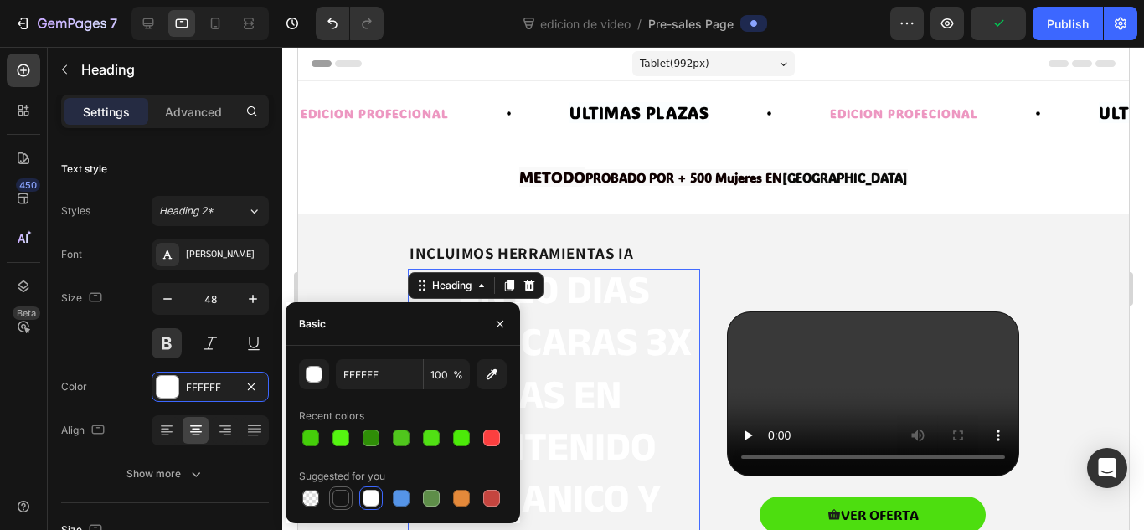
click at [339, 502] on div at bounding box center [340, 498] width 17 height 17
type input "151515"
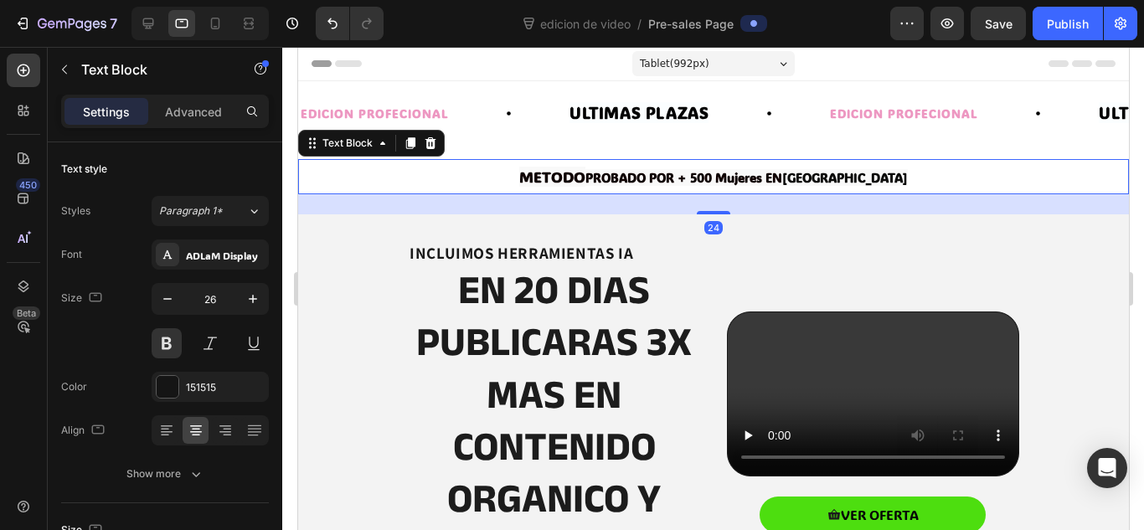
click at [655, 177] on strong "PROBADO POR + 500 Mujeres EN" at bounding box center [682, 177] width 197 height 17
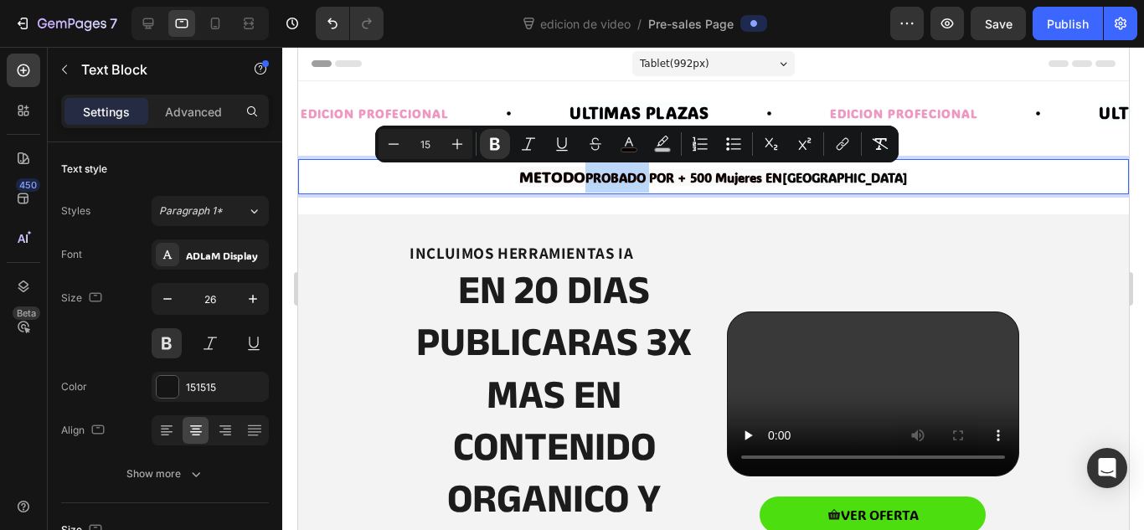
click at [655, 177] on strong "PROBADO POR + 500 Mujeres EN" at bounding box center [682, 177] width 197 height 17
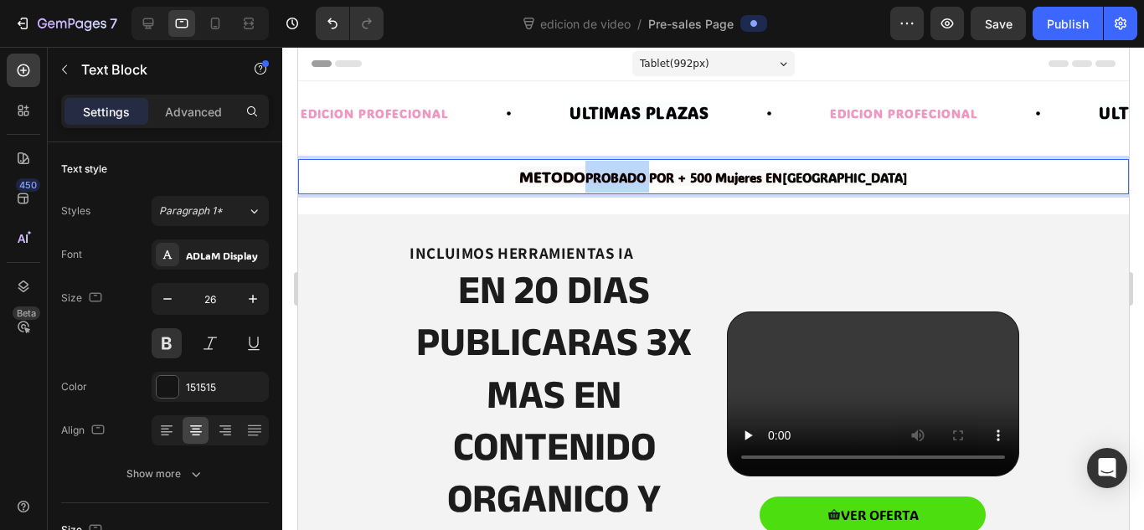
click at [655, 177] on strong "PROBADO POR + 500 Mujeres EN" at bounding box center [682, 177] width 197 height 17
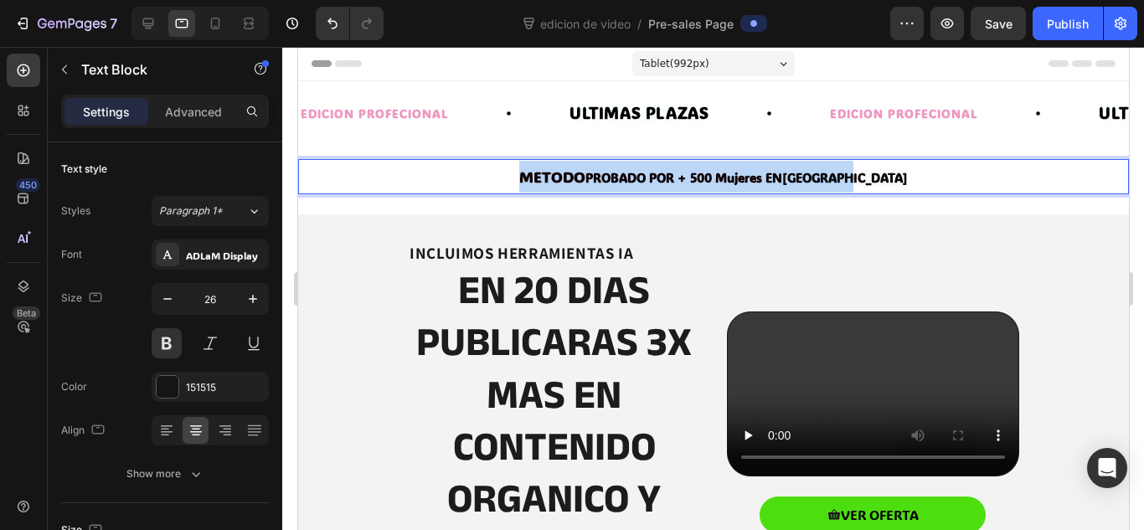
click at [655, 177] on strong "PROBADO POR + 500 Mujeres EN" at bounding box center [682, 177] width 197 height 17
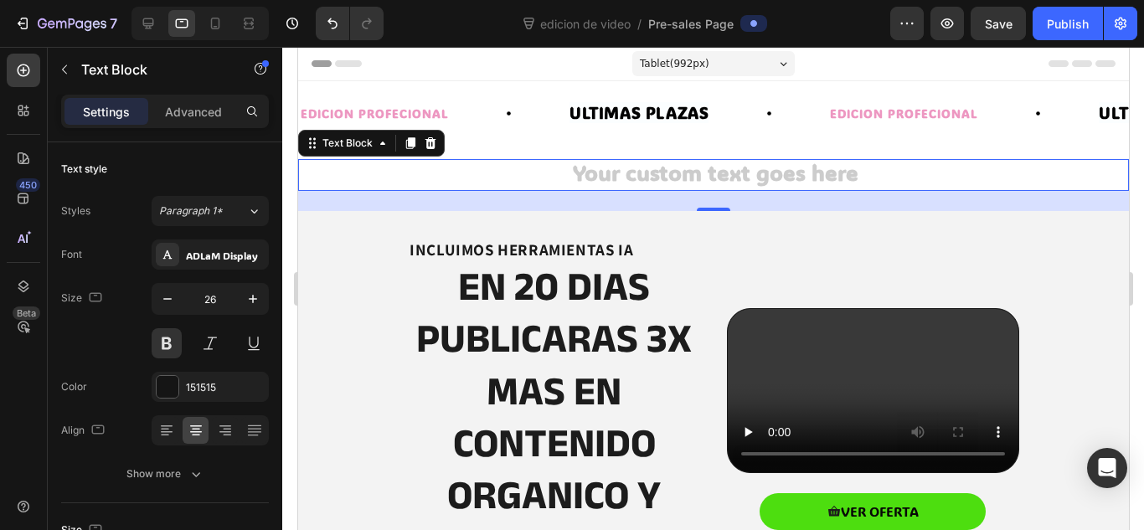
click at [763, 39] on div "edicion de video / Pre-sales Page" at bounding box center [643, 23] width 493 height 33
click at [677, 193] on div "24" at bounding box center [712, 201] width 831 height 20
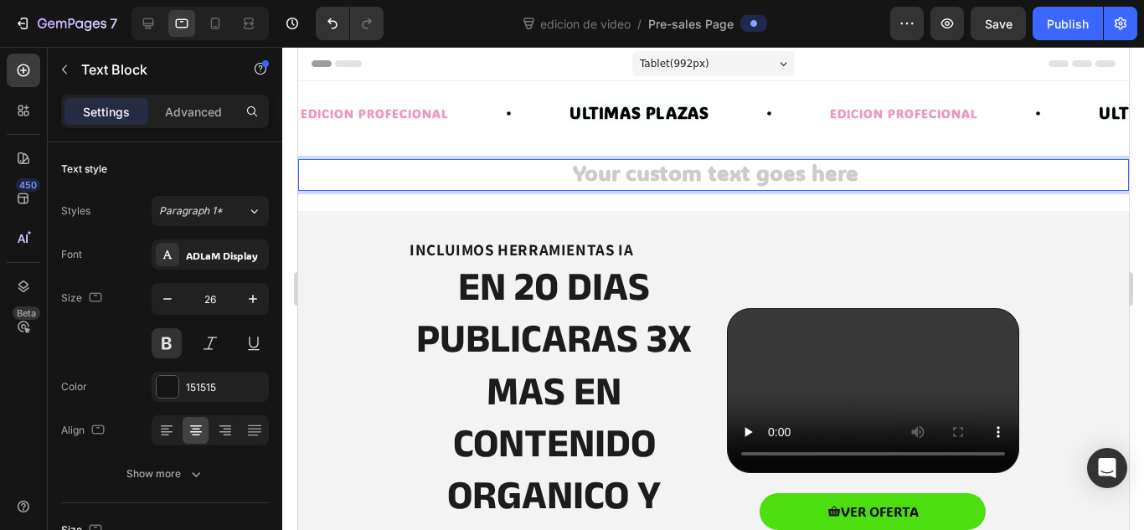
click at [664, 167] on div "Rich Text Editor. Editing area: main" at bounding box center [712, 175] width 831 height 32
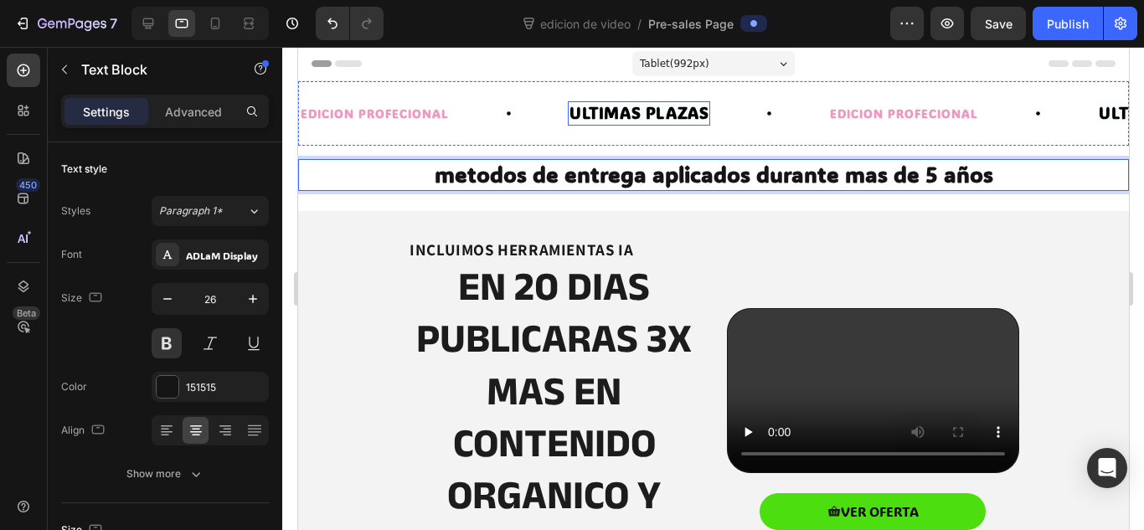
click at [626, 121] on span "ULTIMAS PLAZAS" at bounding box center [638, 112] width 139 height 21
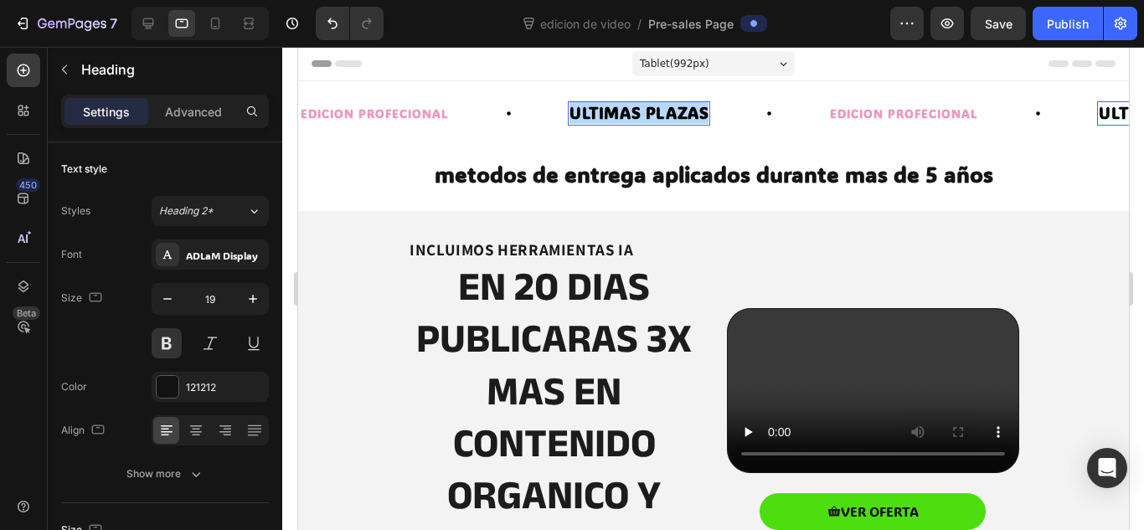
click at [626, 121] on span "ULTIMAS PLAZAS" at bounding box center [638, 112] width 139 height 21
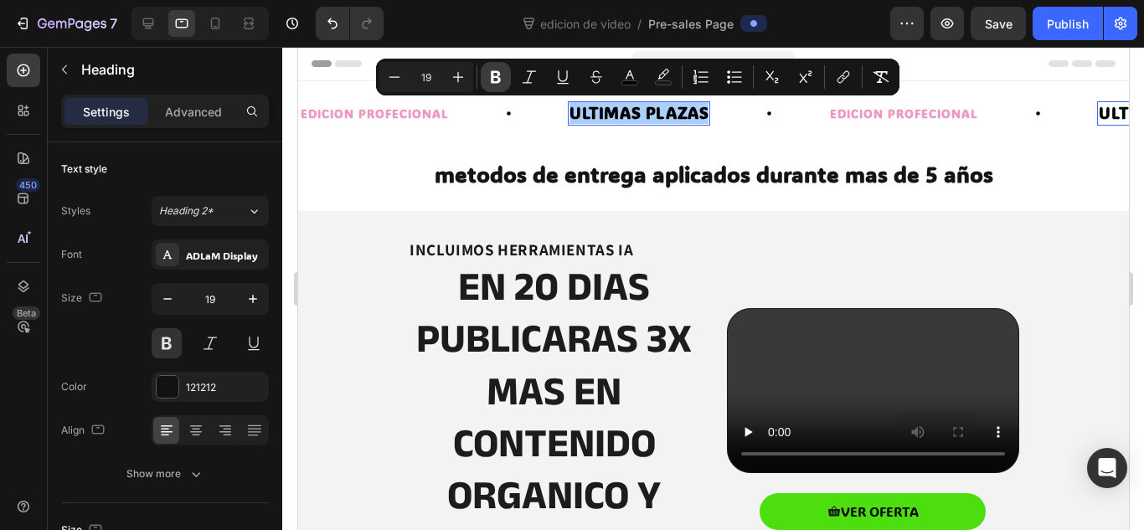
click at [503, 80] on icon "Editor contextual toolbar" at bounding box center [495, 77] width 17 height 17
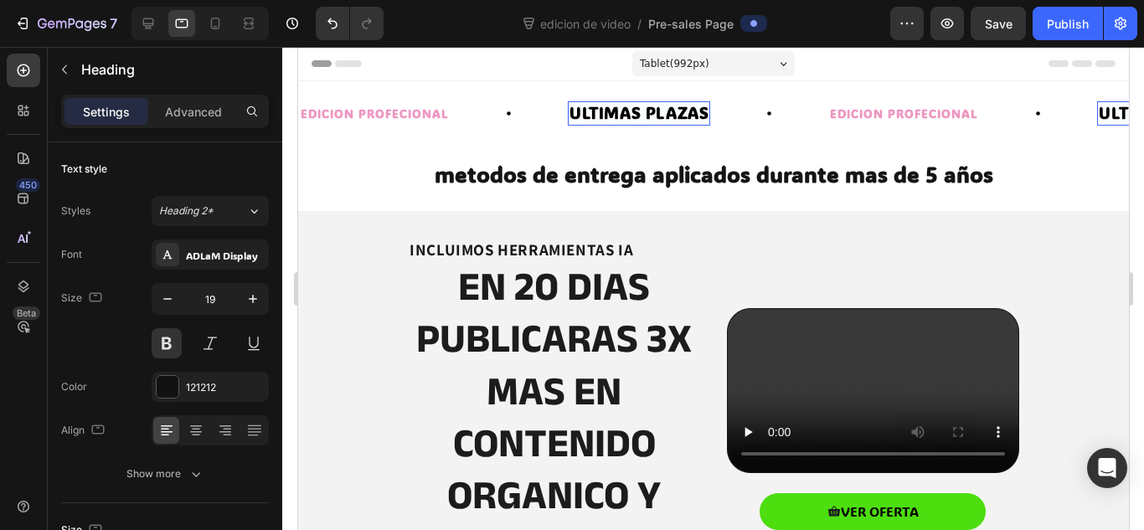
click at [589, 110] on strong "ULTIMAS PLAZAS" at bounding box center [638, 112] width 139 height 21
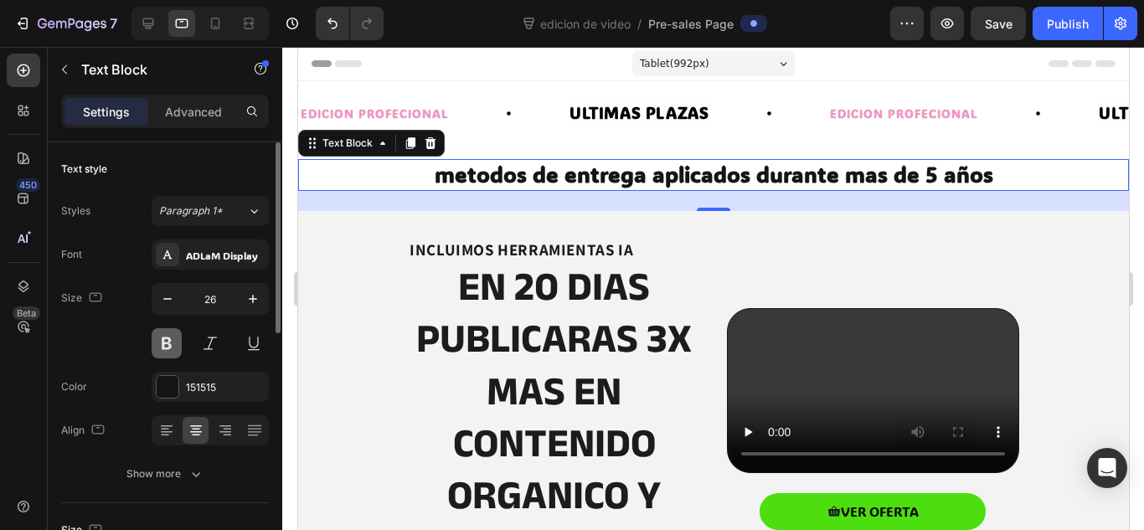
click at [177, 339] on button at bounding box center [167, 343] width 30 height 30
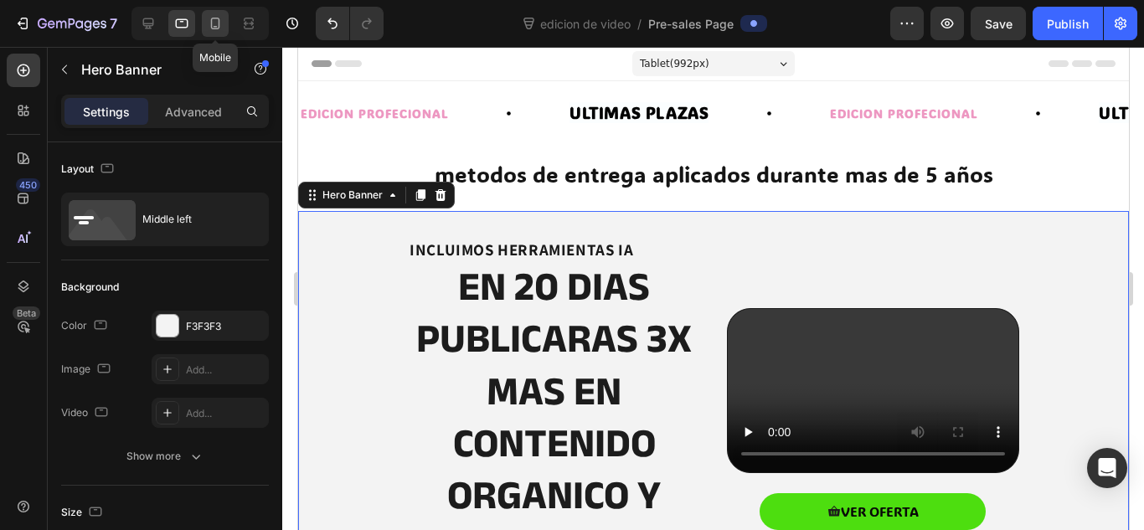
click at [210, 30] on icon at bounding box center [215, 23] width 17 height 17
type input "100%"
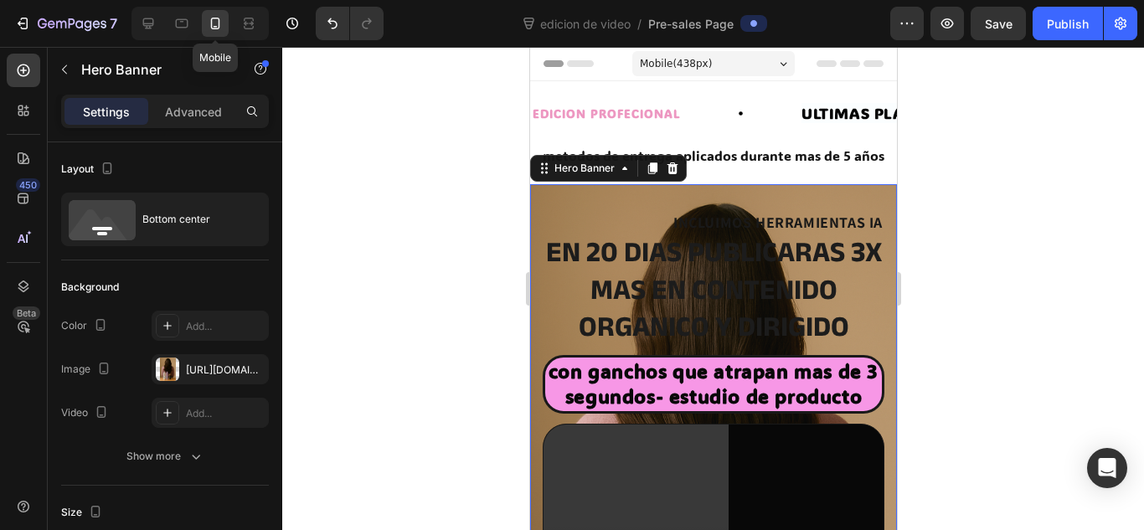
scroll to position [79, 0]
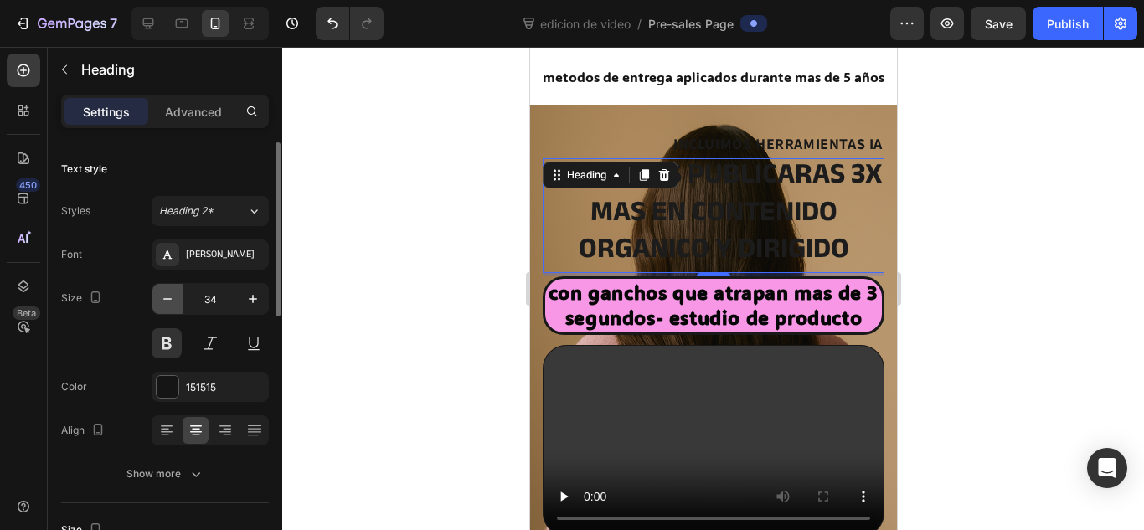
click at [175, 300] on icon "button" at bounding box center [167, 299] width 17 height 17
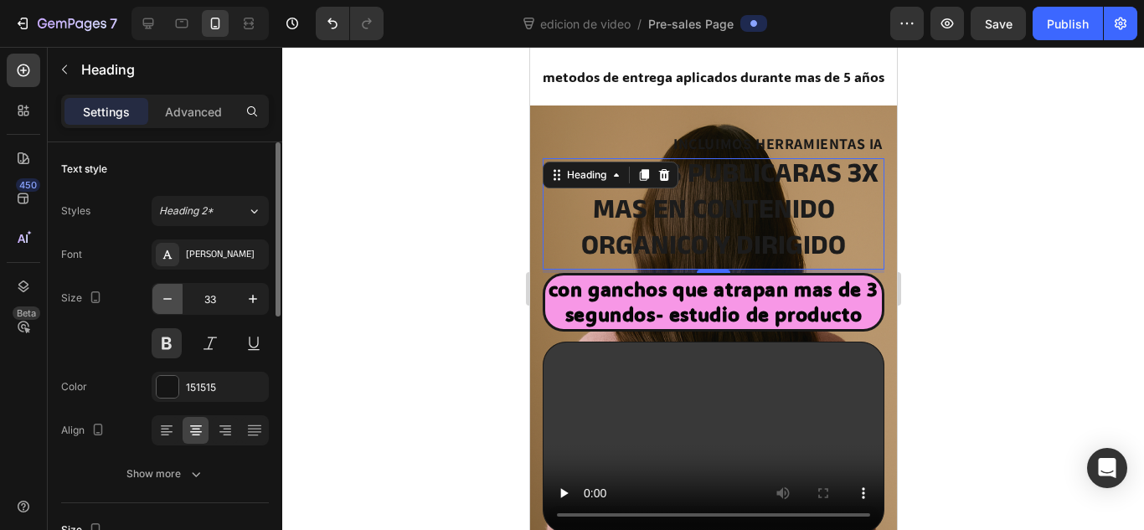
click at [175, 300] on icon "button" at bounding box center [167, 299] width 17 height 17
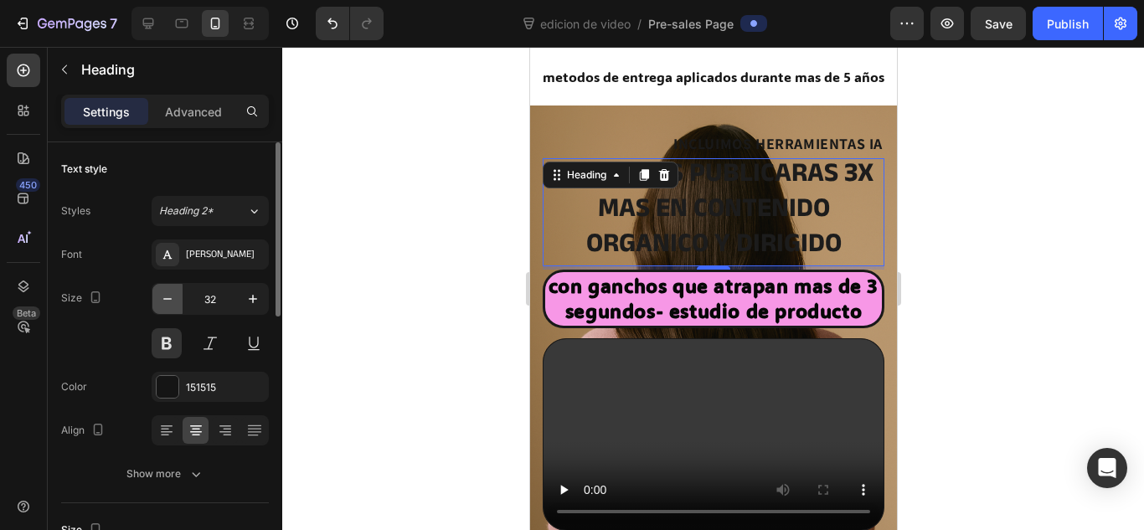
click at [175, 300] on icon "button" at bounding box center [167, 299] width 17 height 17
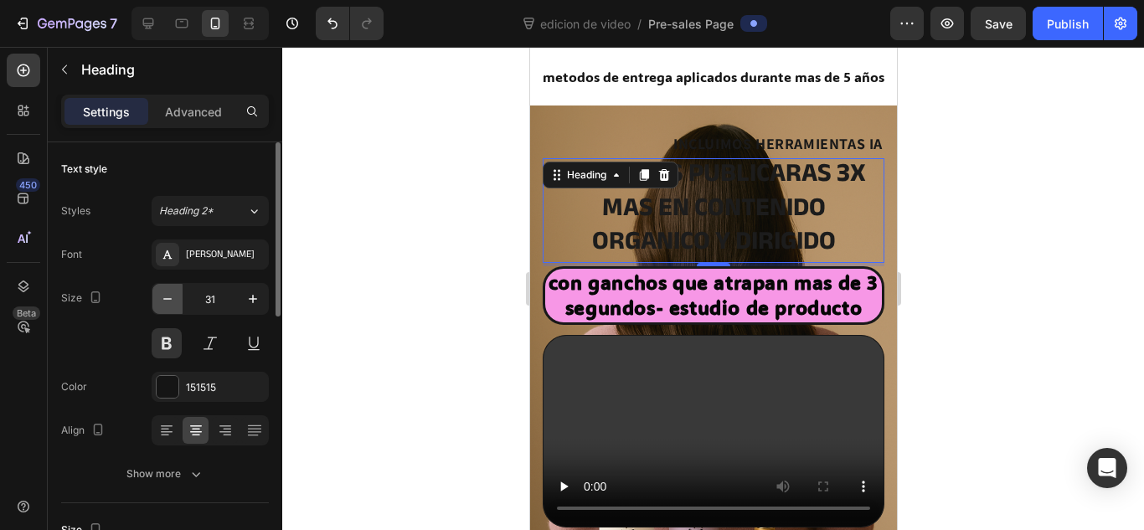
click at [175, 300] on icon "button" at bounding box center [167, 299] width 17 height 17
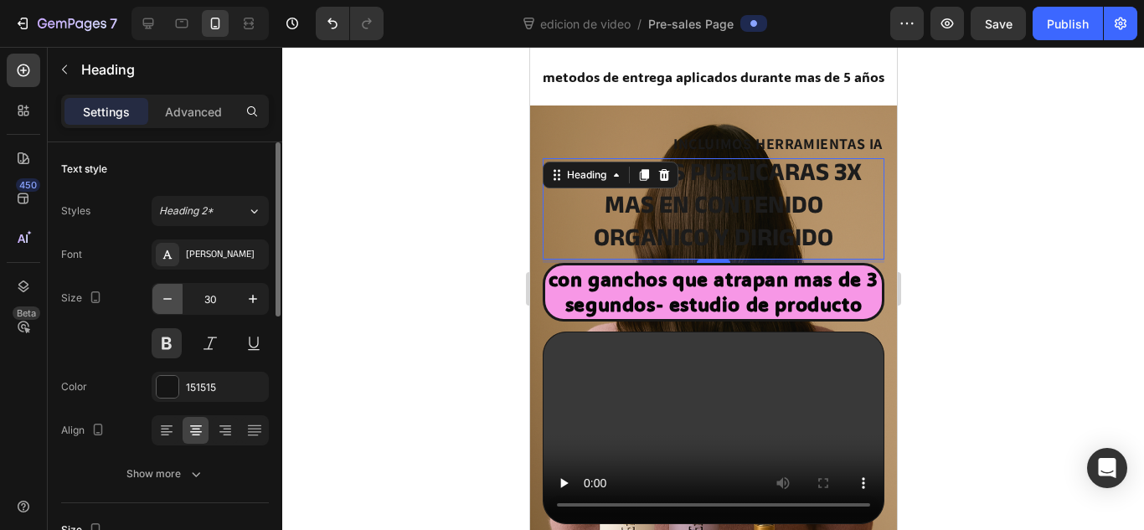
click at [175, 300] on icon "button" at bounding box center [167, 299] width 17 height 17
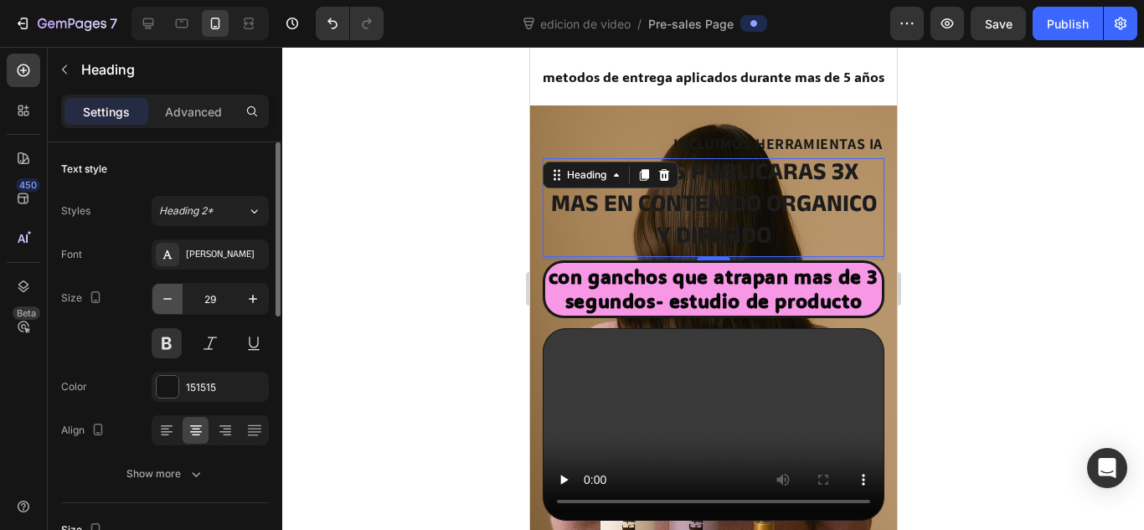
click at [175, 300] on icon "button" at bounding box center [167, 299] width 17 height 17
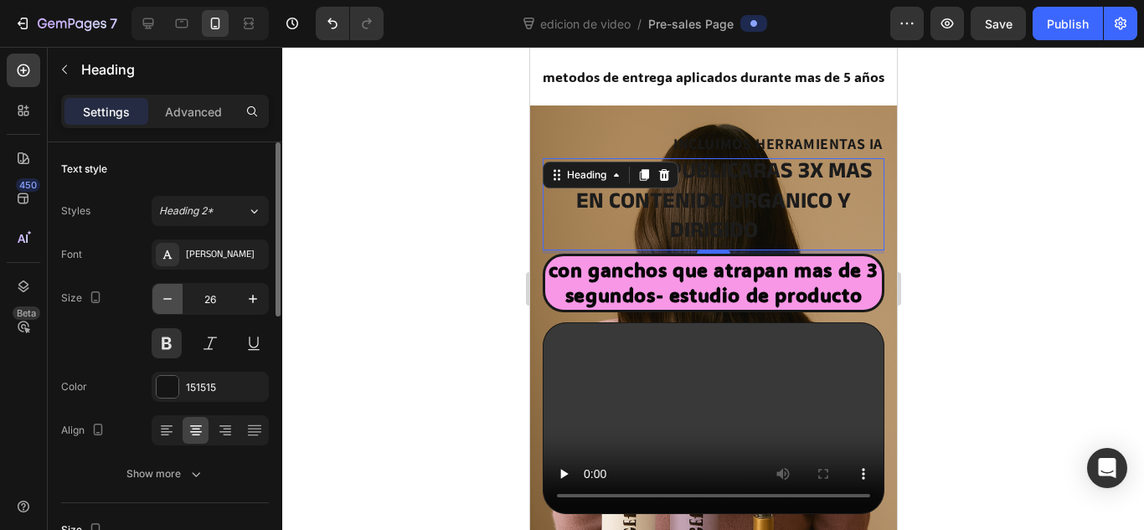
click at [175, 300] on icon "button" at bounding box center [167, 299] width 17 height 17
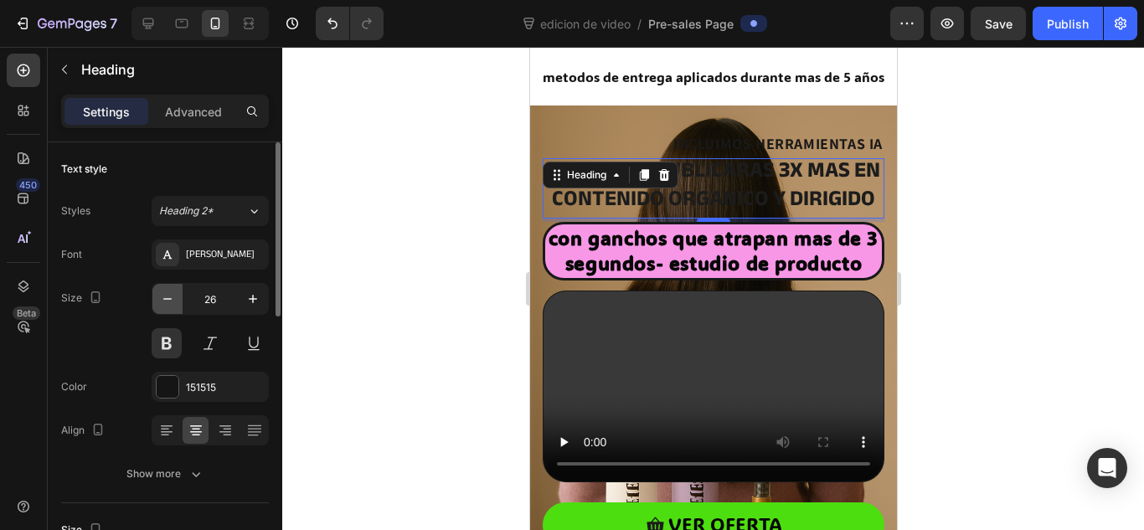
click at [175, 300] on icon "button" at bounding box center [167, 299] width 17 height 17
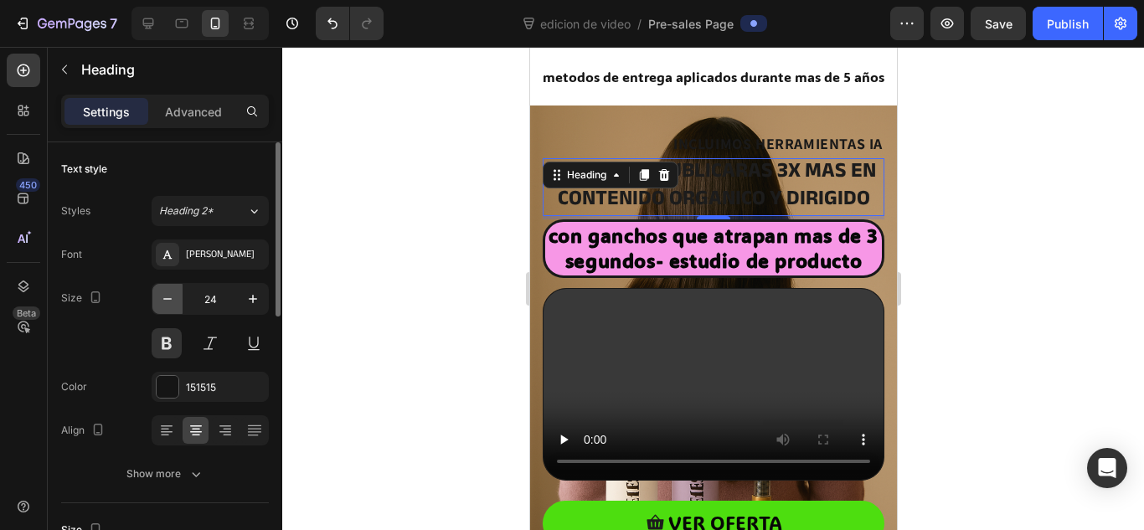
click at [175, 300] on icon "button" at bounding box center [167, 299] width 17 height 17
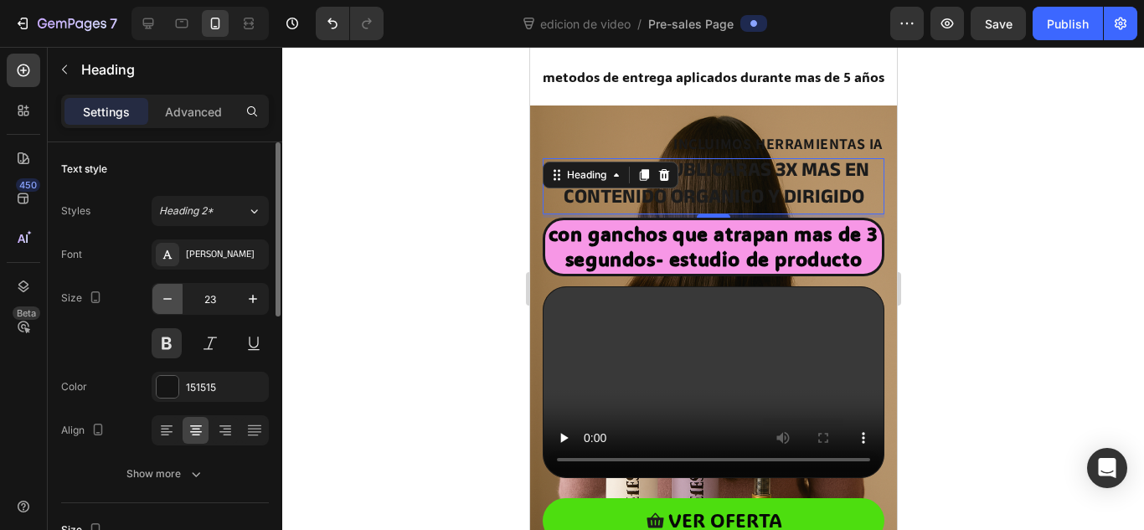
click at [175, 300] on icon "button" at bounding box center [167, 299] width 17 height 17
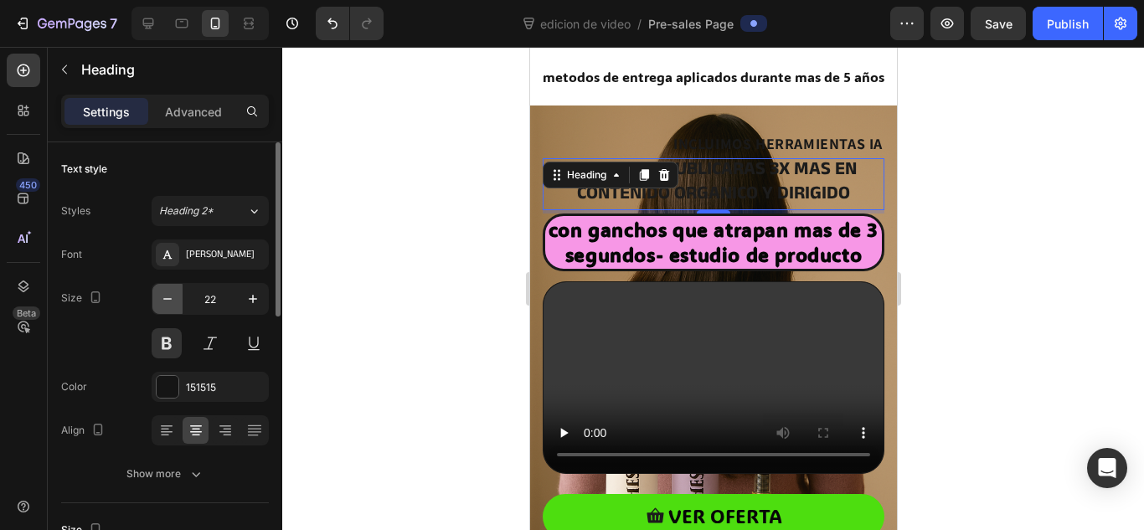
click at [175, 300] on icon "button" at bounding box center [167, 299] width 17 height 17
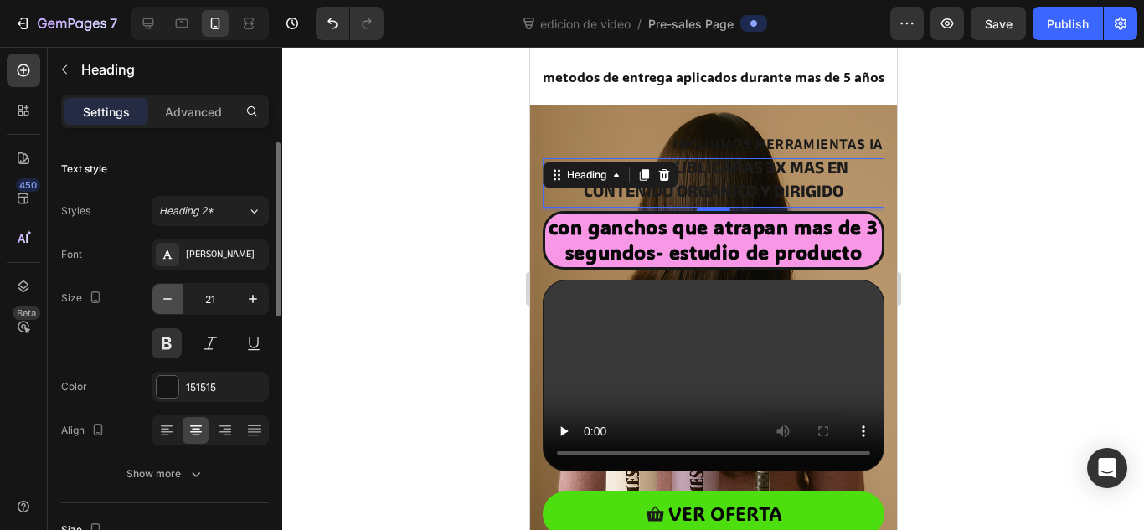
click at [175, 300] on icon "button" at bounding box center [167, 299] width 17 height 17
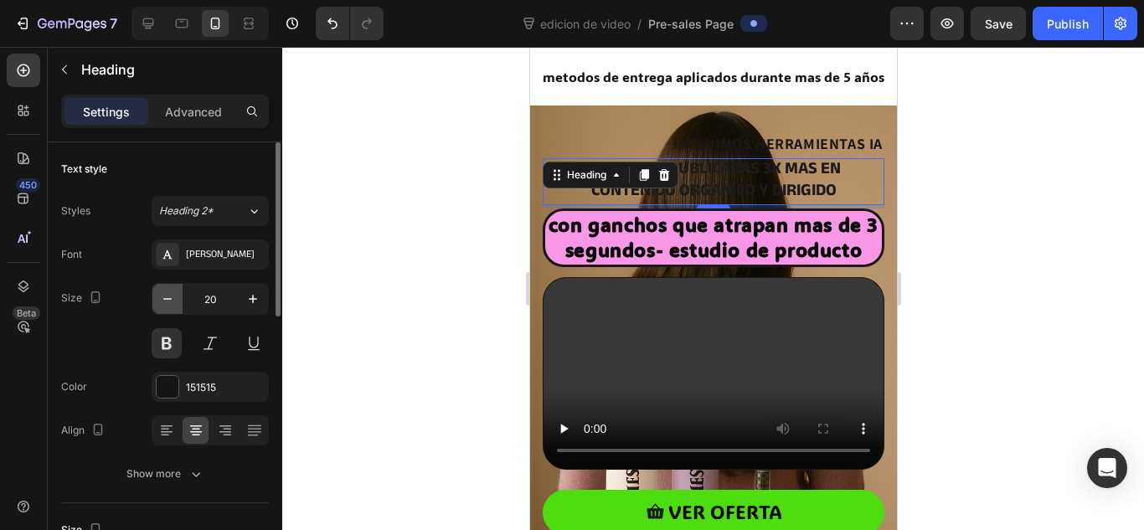
click at [175, 300] on icon "button" at bounding box center [167, 299] width 17 height 17
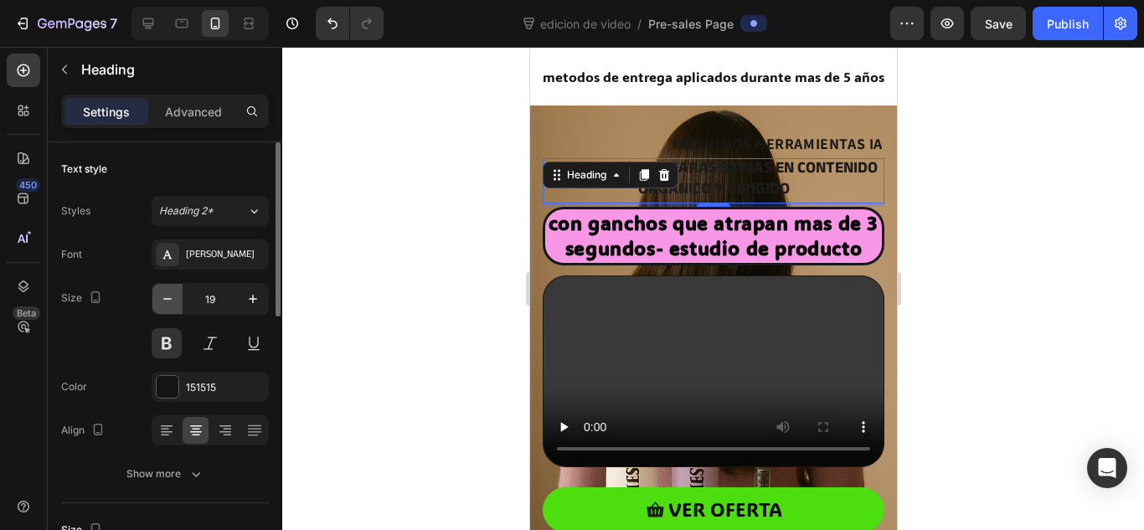
click at [175, 300] on icon "button" at bounding box center [167, 299] width 17 height 17
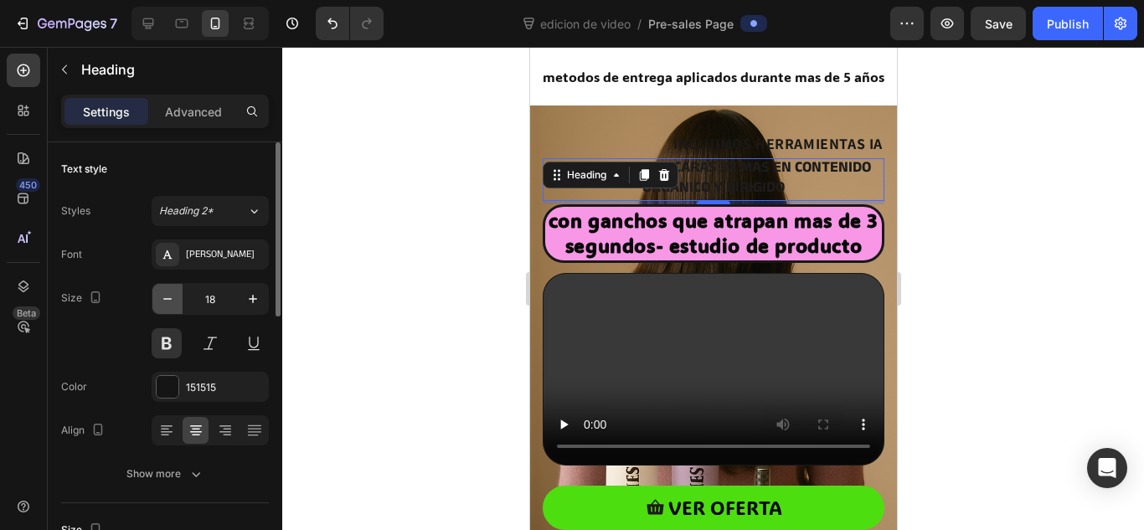
click at [175, 300] on icon "button" at bounding box center [167, 299] width 17 height 17
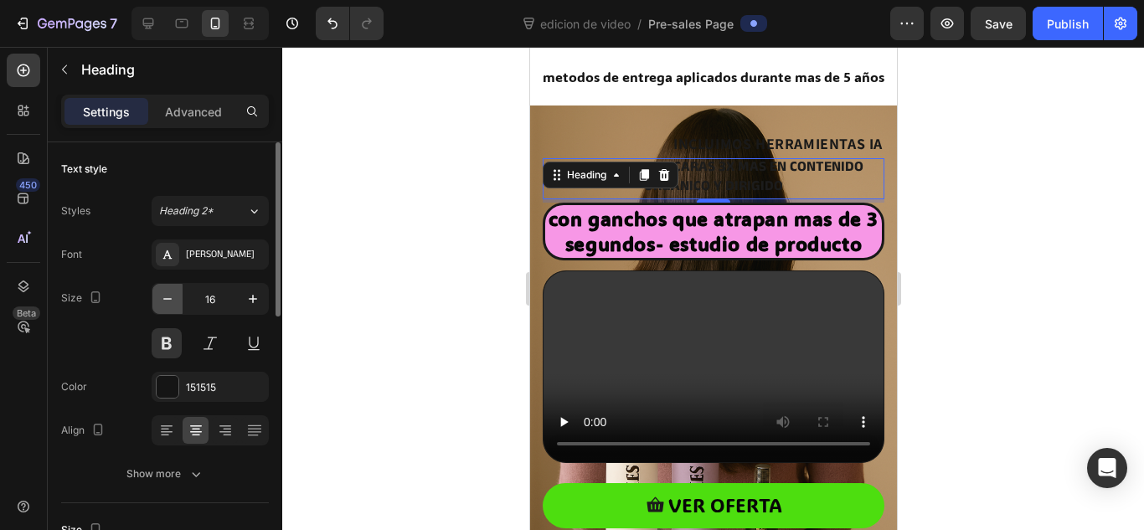
click at [175, 300] on icon "button" at bounding box center [167, 299] width 17 height 17
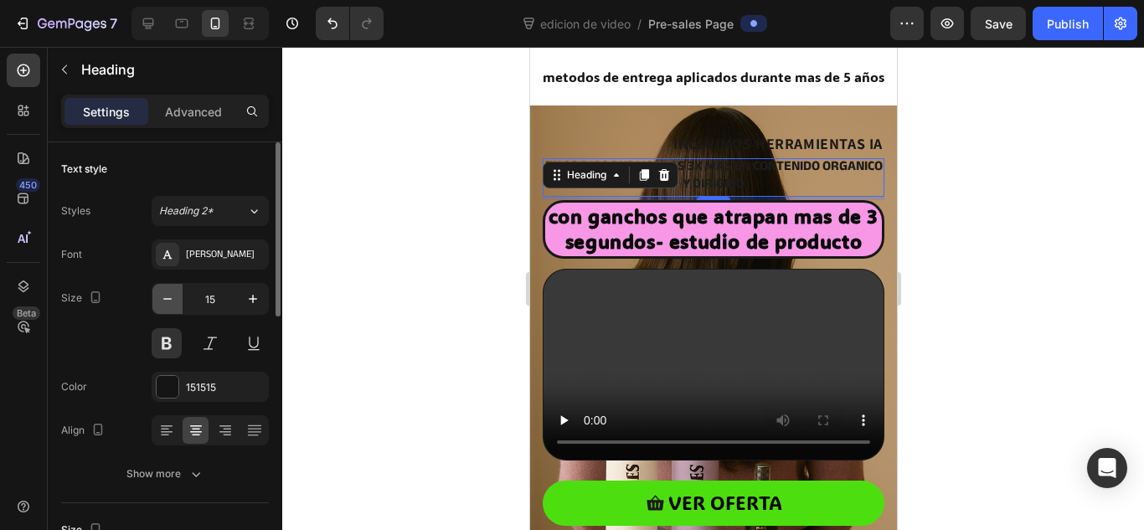
click at [175, 300] on icon "button" at bounding box center [167, 299] width 17 height 17
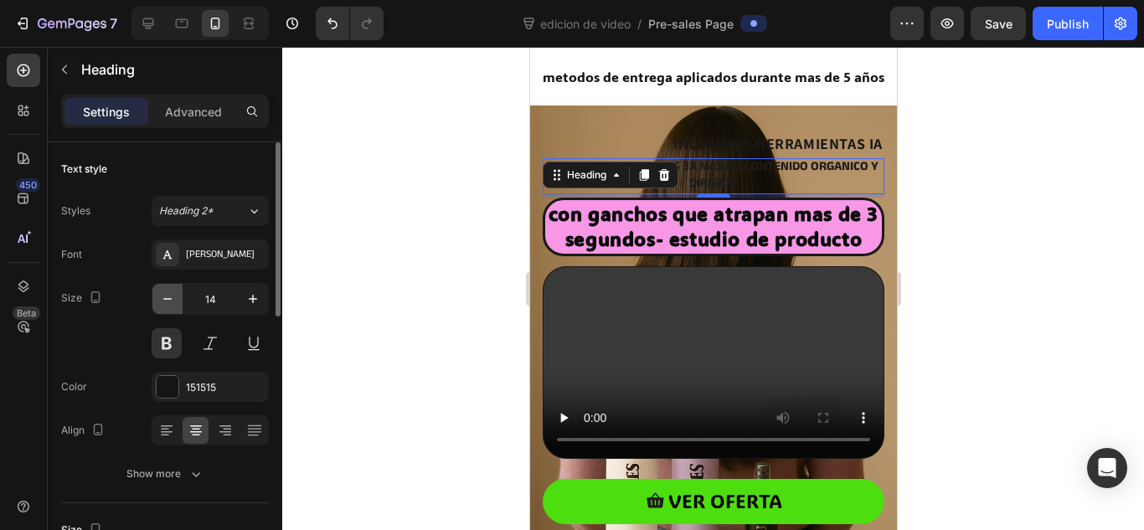
click at [175, 300] on icon "button" at bounding box center [167, 299] width 17 height 17
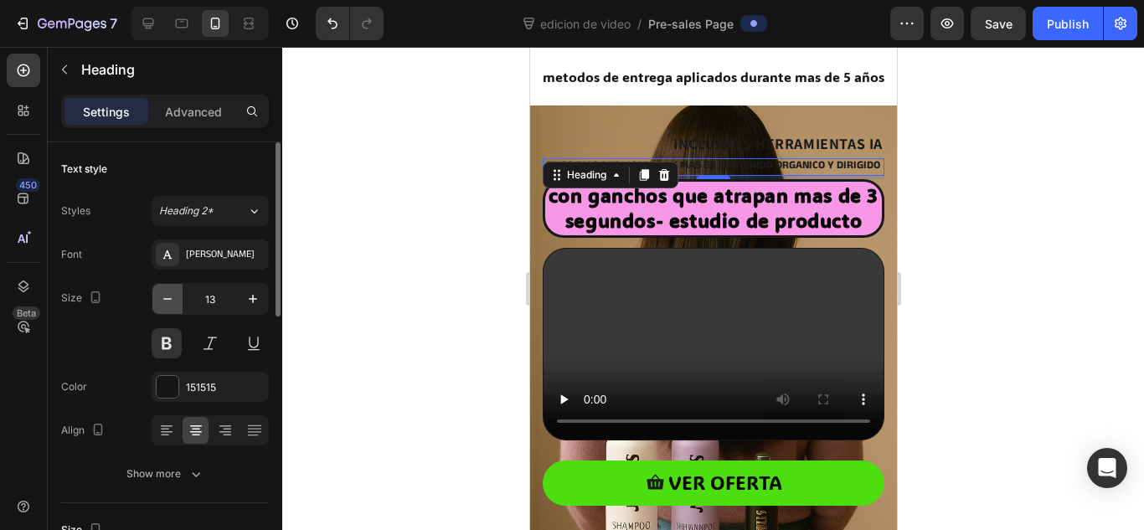
click at [175, 300] on icon "button" at bounding box center [167, 299] width 17 height 17
type input "12"
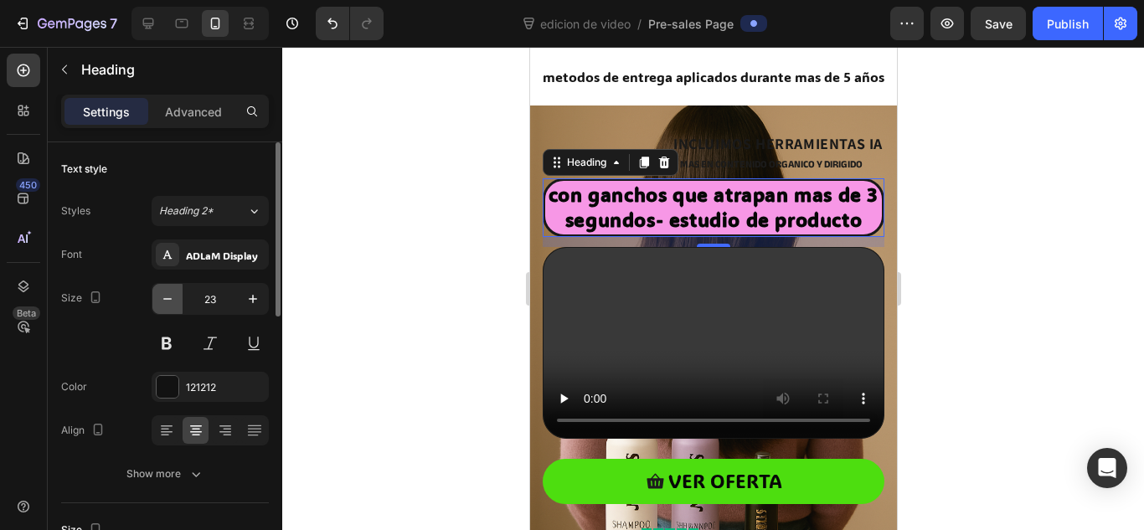
click at [158, 296] on button "button" at bounding box center [167, 299] width 30 height 30
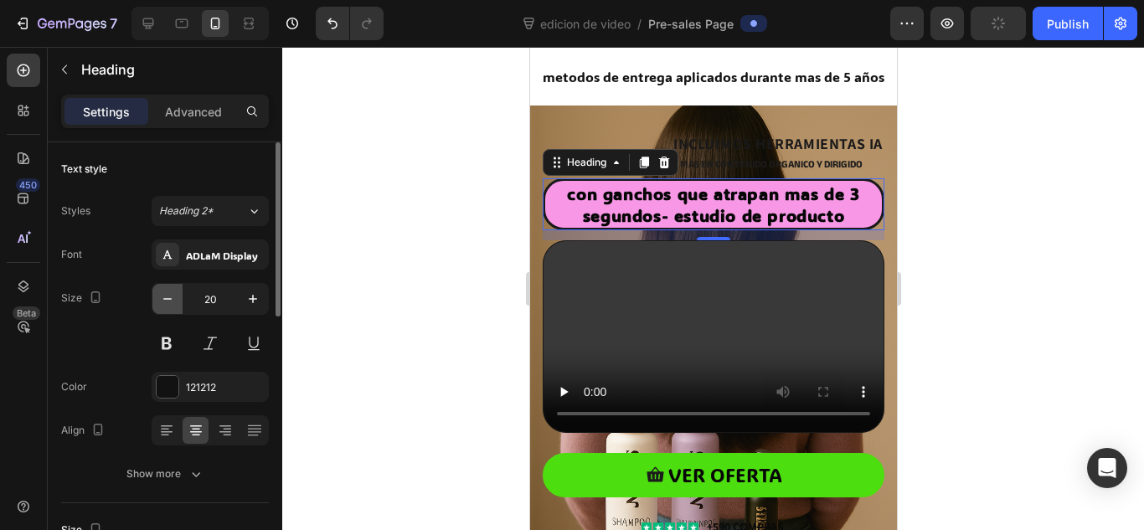
click at [158, 296] on button "button" at bounding box center [167, 299] width 30 height 30
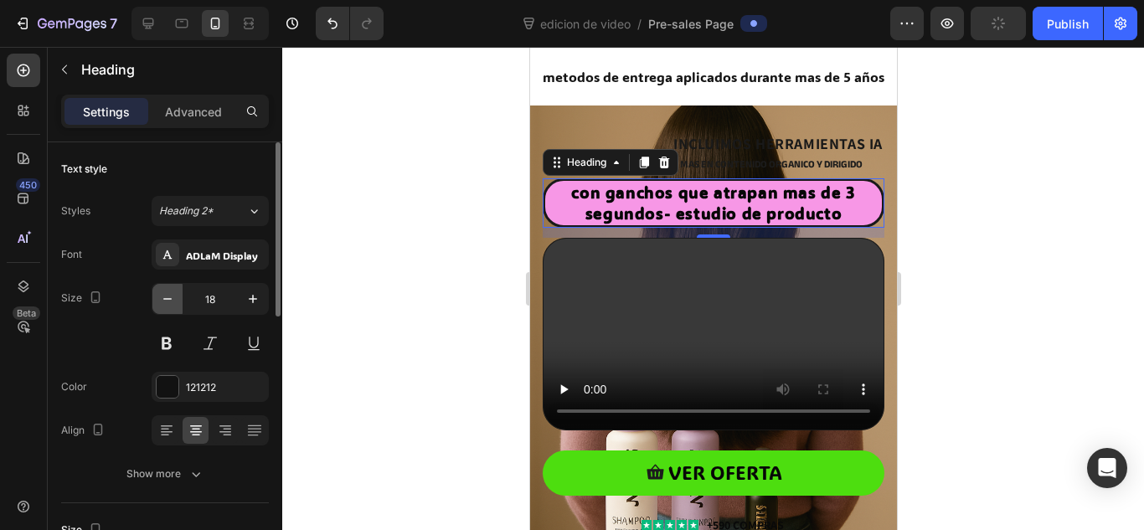
click at [158, 296] on button "button" at bounding box center [167, 299] width 30 height 30
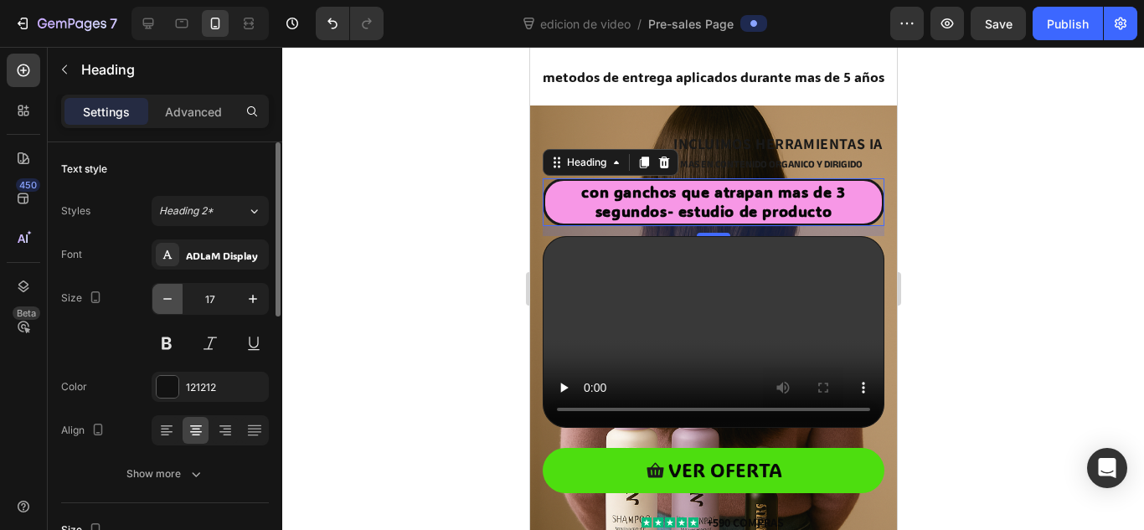
click at [158, 296] on button "button" at bounding box center [167, 299] width 30 height 30
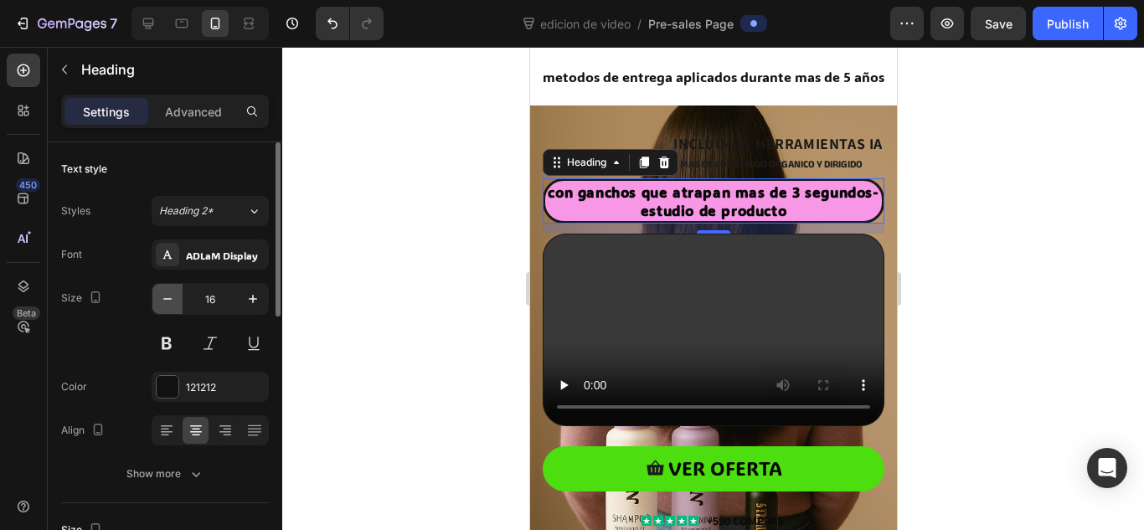
click at [158, 296] on button "button" at bounding box center [167, 299] width 30 height 30
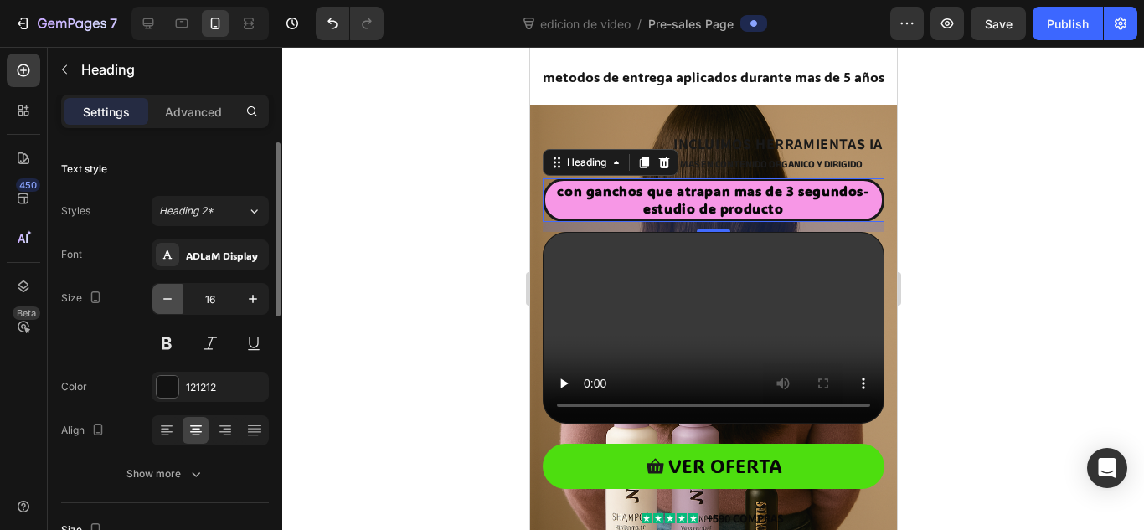
click at [158, 296] on button "button" at bounding box center [167, 299] width 30 height 30
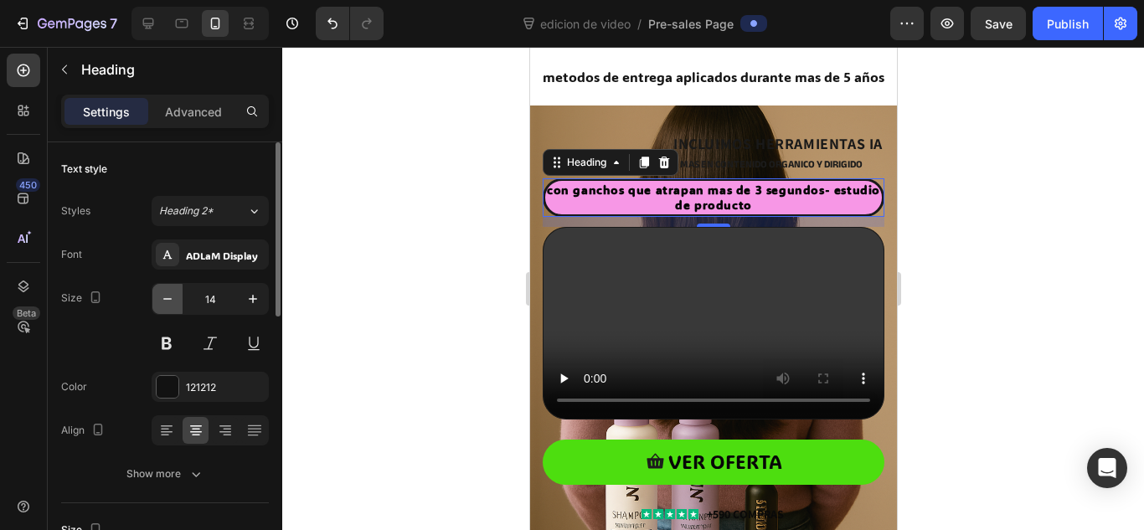
click at [158, 296] on button "button" at bounding box center [167, 299] width 30 height 30
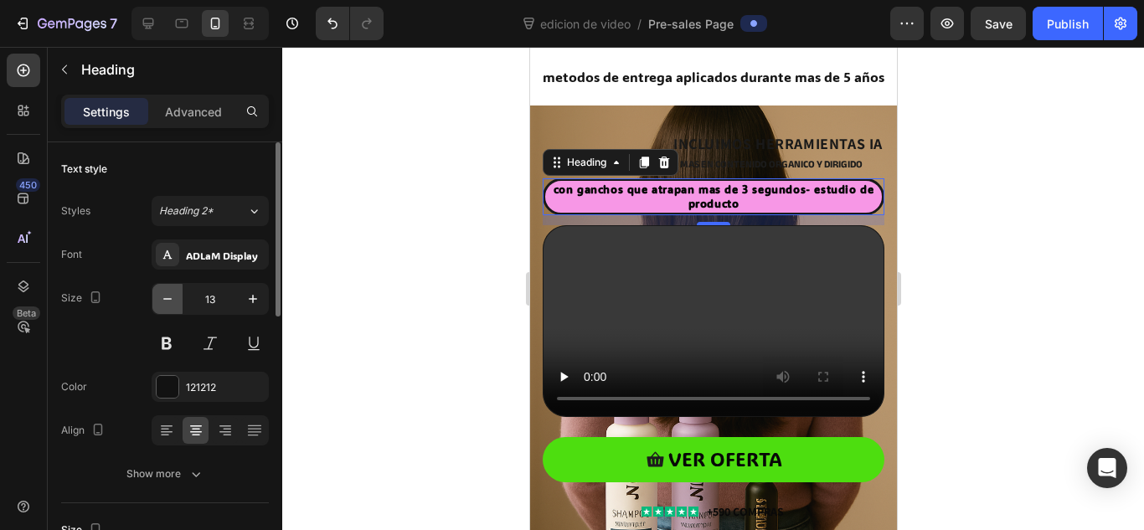
click at [158, 296] on button "button" at bounding box center [167, 299] width 30 height 30
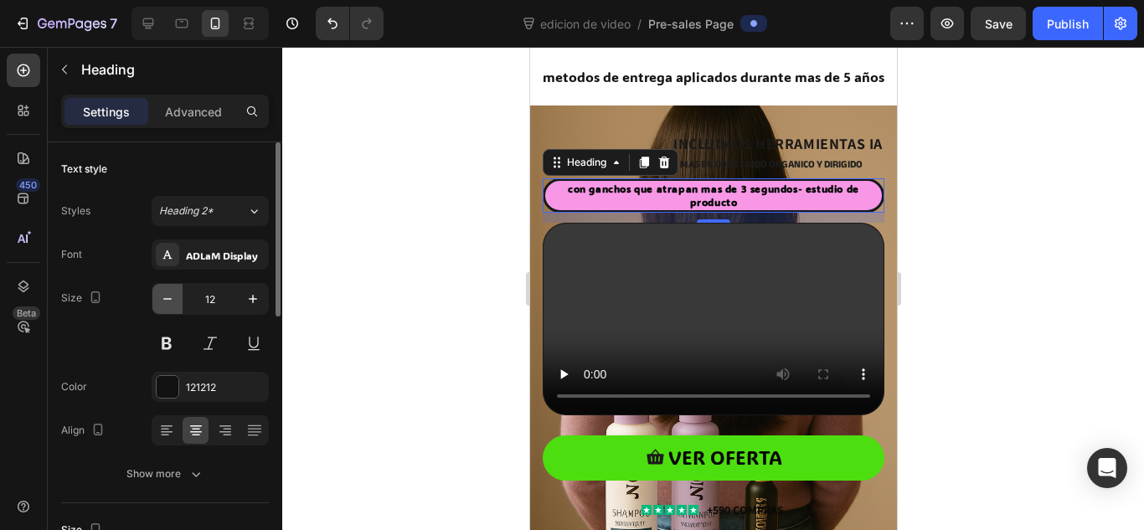
click at [158, 296] on button "button" at bounding box center [167, 299] width 30 height 30
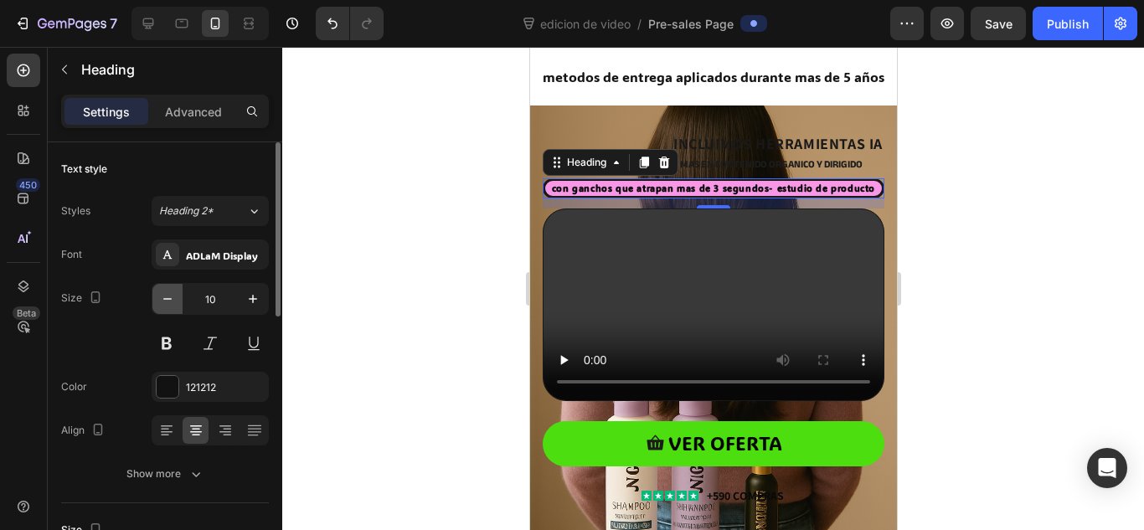
click at [158, 296] on button "button" at bounding box center [167, 299] width 30 height 30
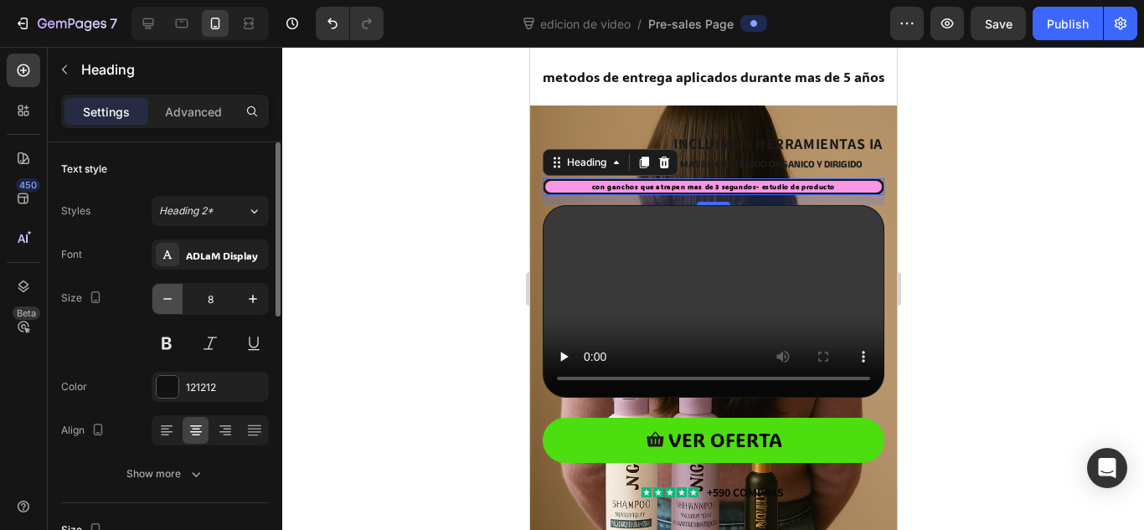
click at [158, 296] on button "button" at bounding box center [167, 299] width 30 height 30
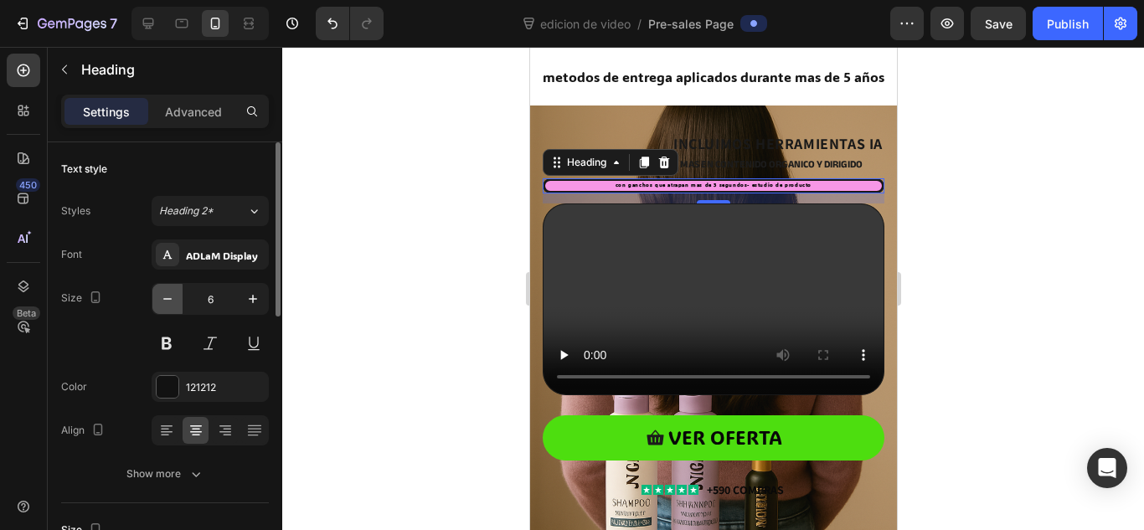
click at [158, 296] on button "button" at bounding box center [167, 299] width 30 height 30
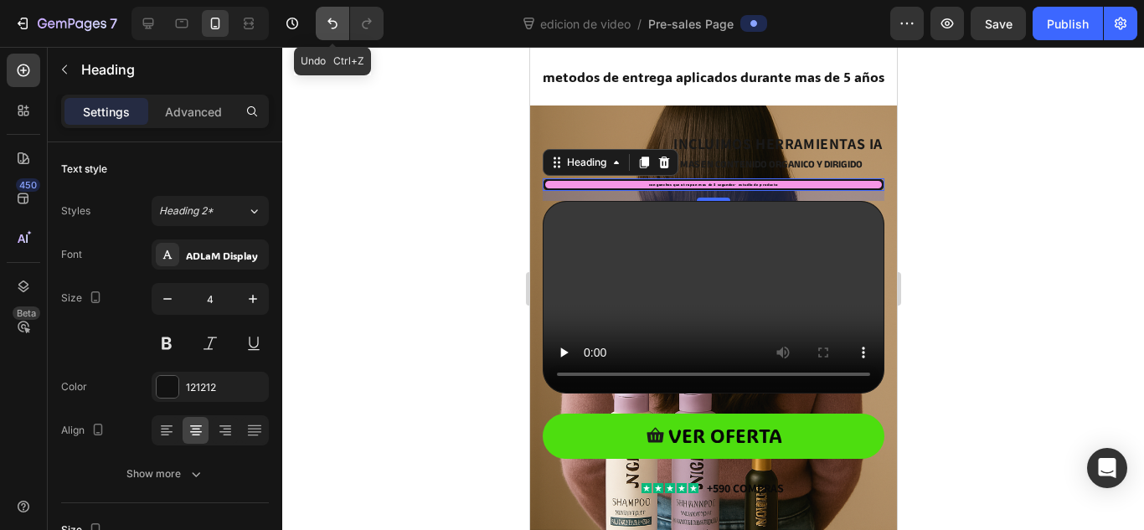
click at [331, 23] on icon "Undo/Redo" at bounding box center [332, 23] width 10 height 11
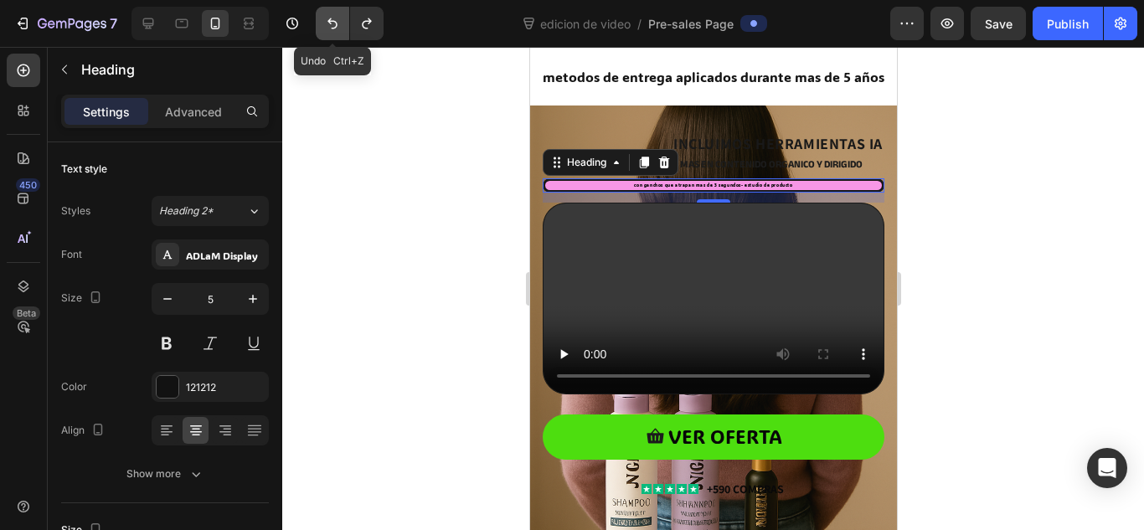
click at [331, 23] on icon "Undo/Redo" at bounding box center [332, 23] width 10 height 11
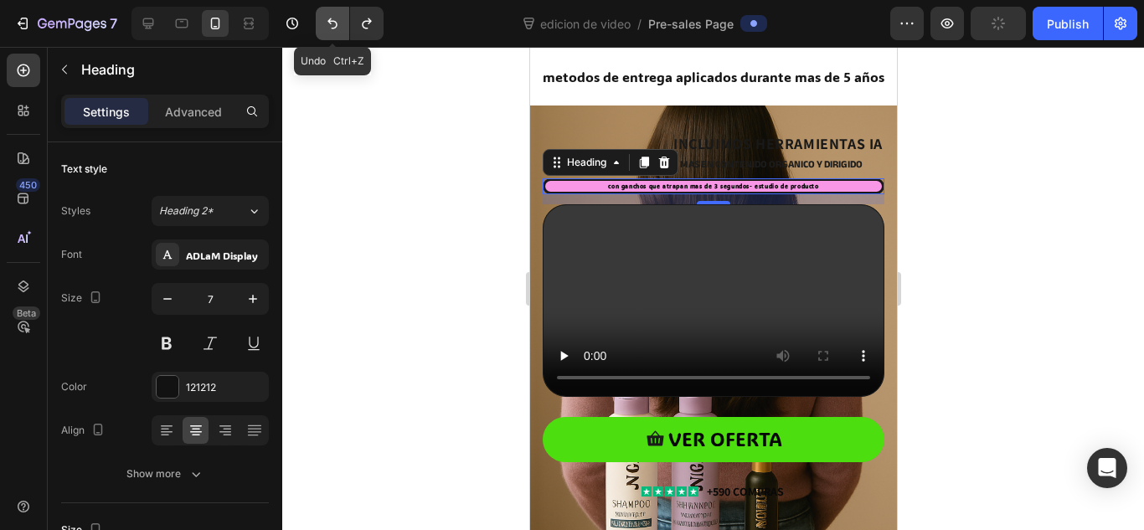
click at [331, 23] on icon "Undo/Redo" at bounding box center [332, 23] width 10 height 11
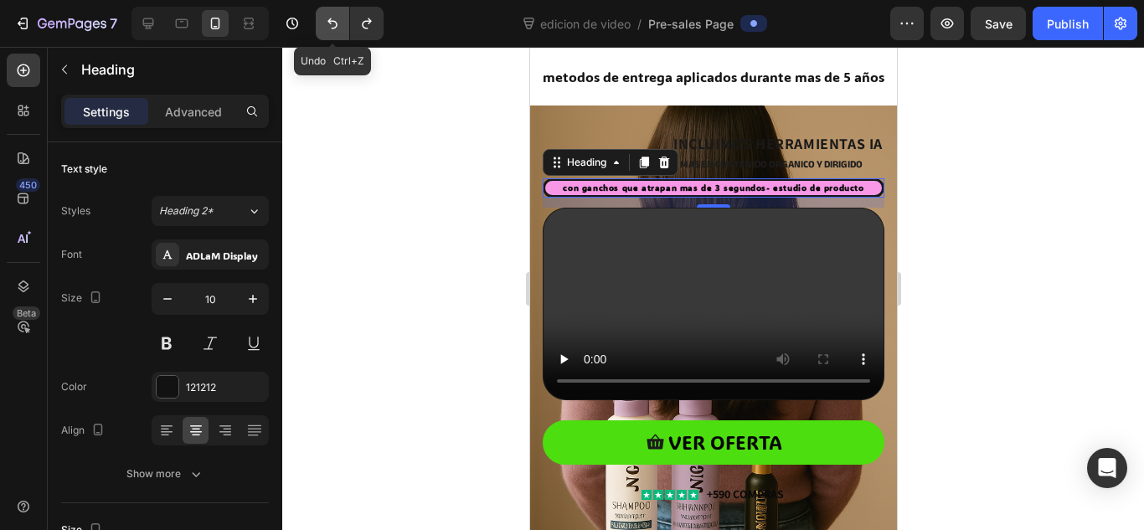
click at [331, 23] on icon "Undo/Redo" at bounding box center [332, 23] width 10 height 11
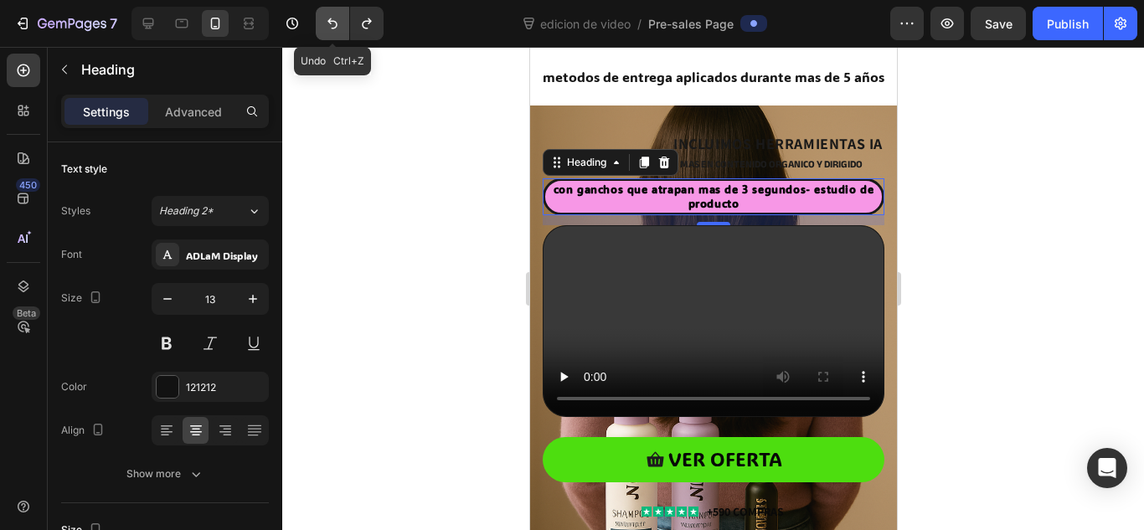
click at [331, 23] on icon "Undo/Redo" at bounding box center [332, 23] width 10 height 11
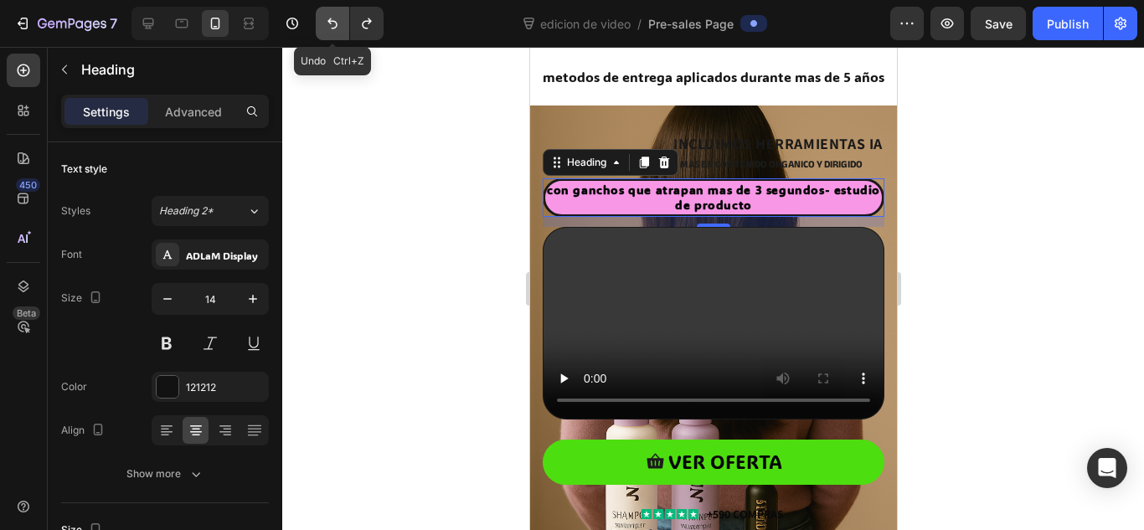
click at [331, 23] on icon "Undo/Redo" at bounding box center [332, 23] width 10 height 11
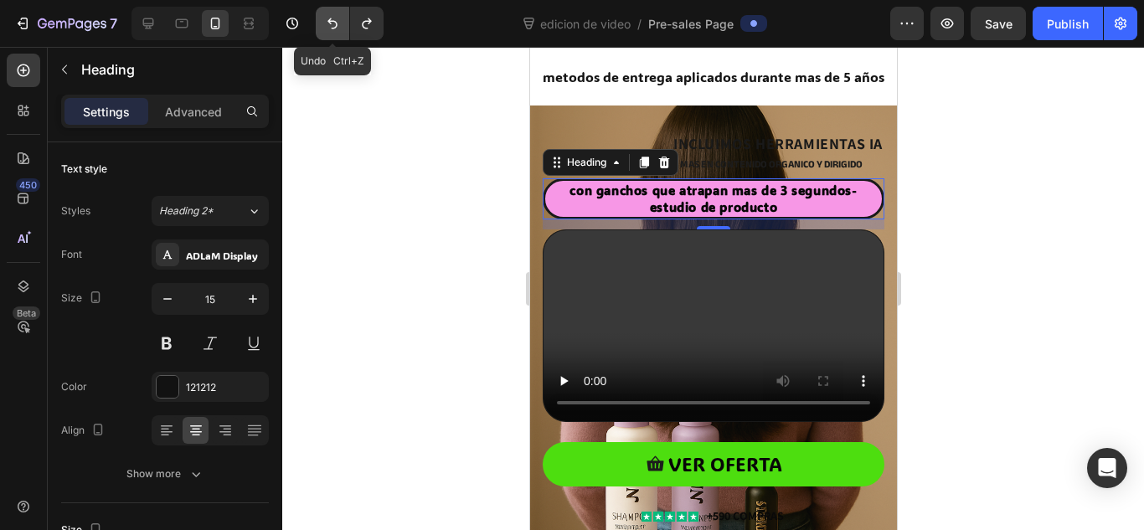
click at [331, 23] on icon "Undo/Redo" at bounding box center [332, 23] width 10 height 11
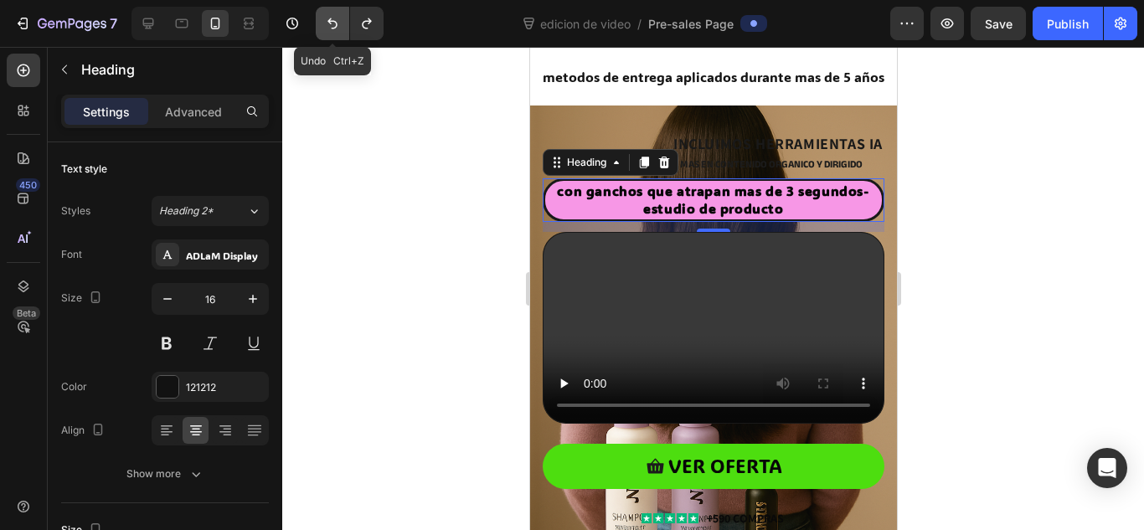
click at [331, 23] on icon "Undo/Redo" at bounding box center [332, 23] width 10 height 11
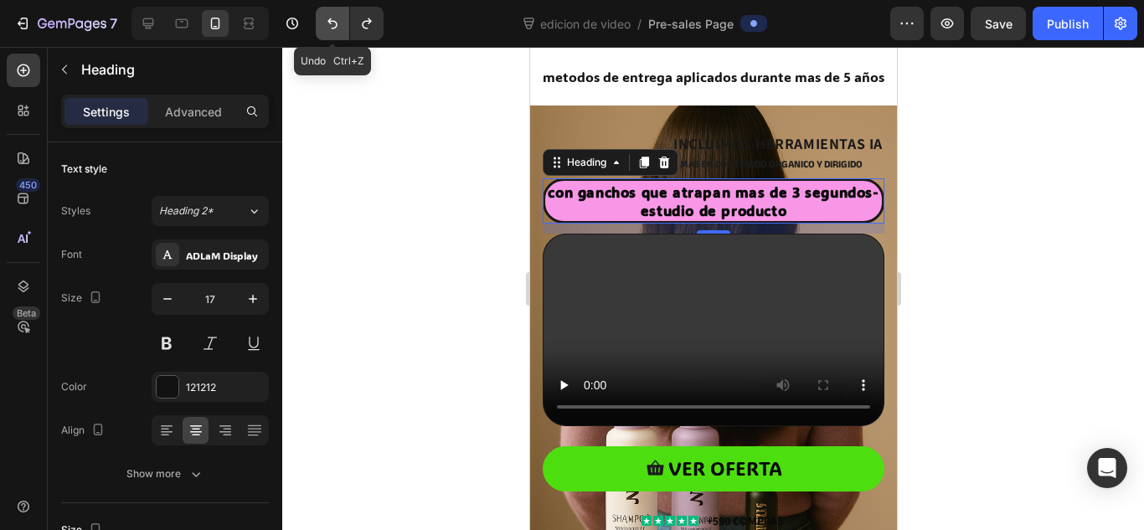
click at [331, 23] on icon "Undo/Redo" at bounding box center [332, 23] width 10 height 11
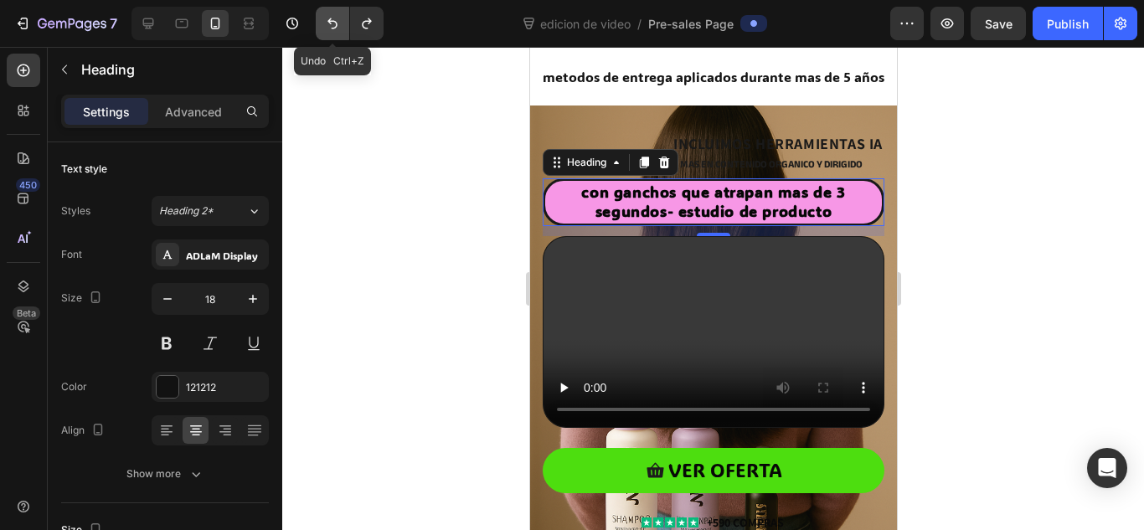
click at [331, 23] on icon "Undo/Redo" at bounding box center [332, 23] width 10 height 11
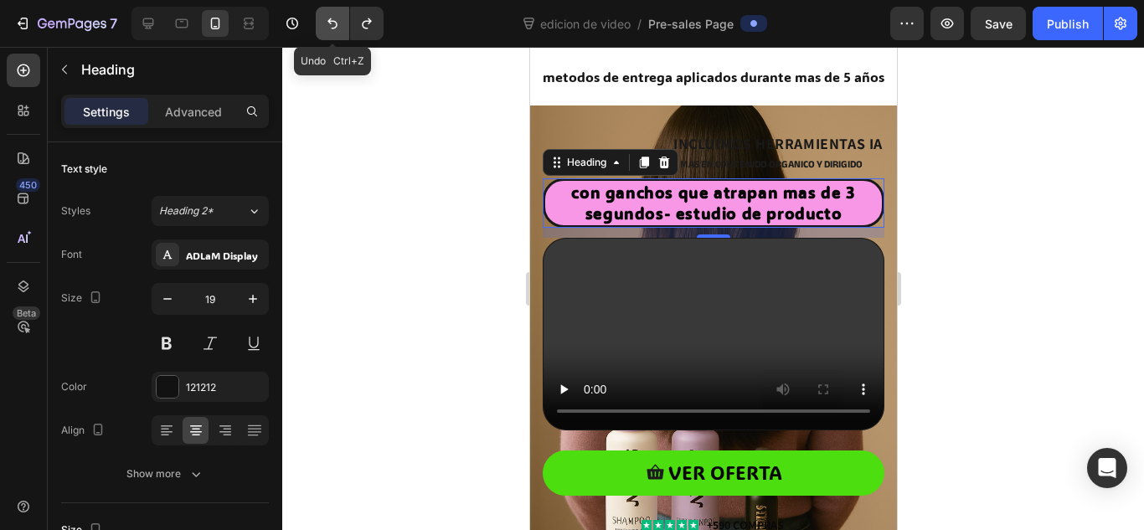
click at [331, 23] on icon "Undo/Redo" at bounding box center [332, 23] width 10 height 11
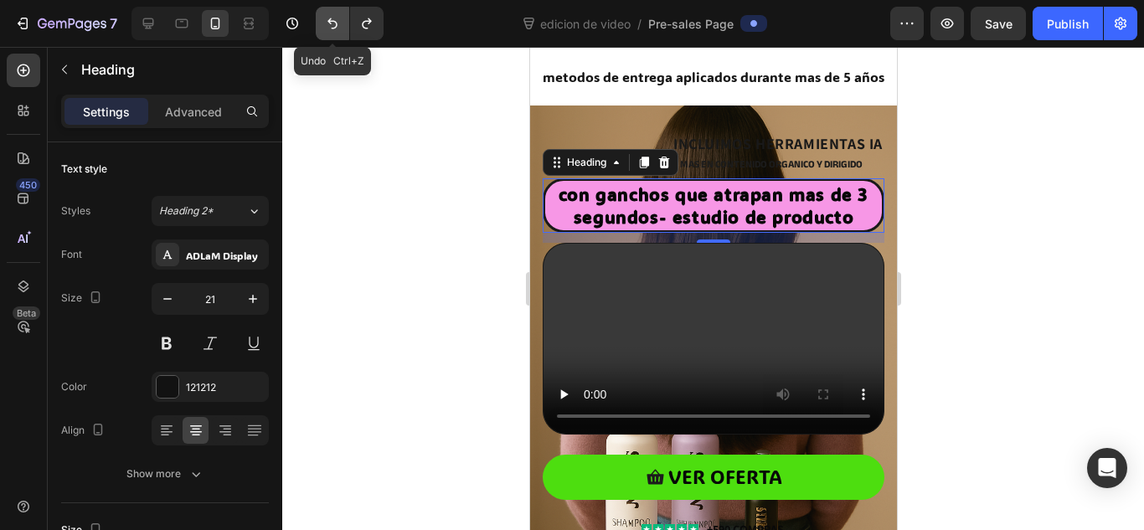
click at [331, 23] on icon "Undo/Redo" at bounding box center [332, 23] width 10 height 11
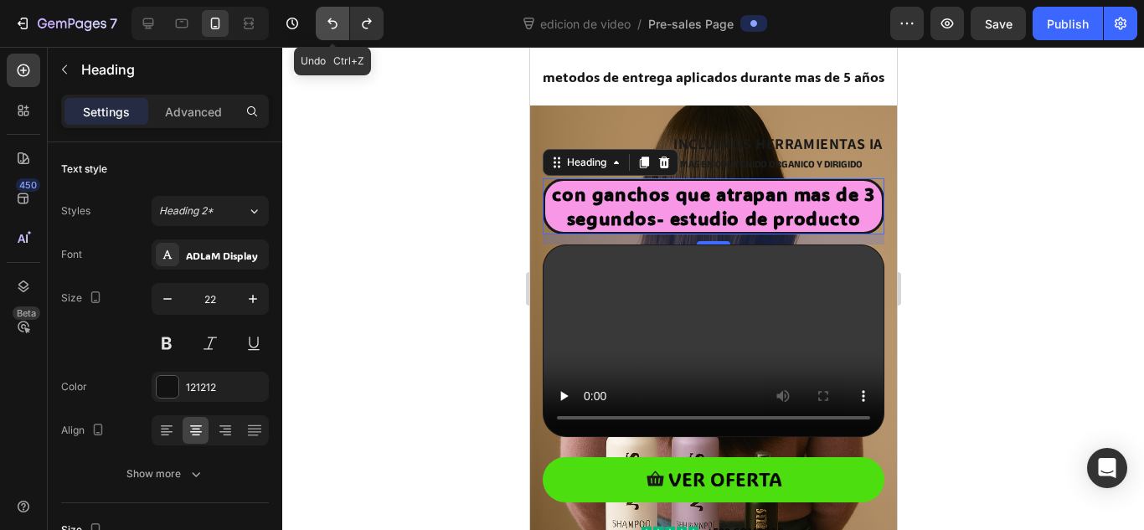
click at [331, 23] on icon "Undo/Redo" at bounding box center [332, 23] width 10 height 11
type input "23"
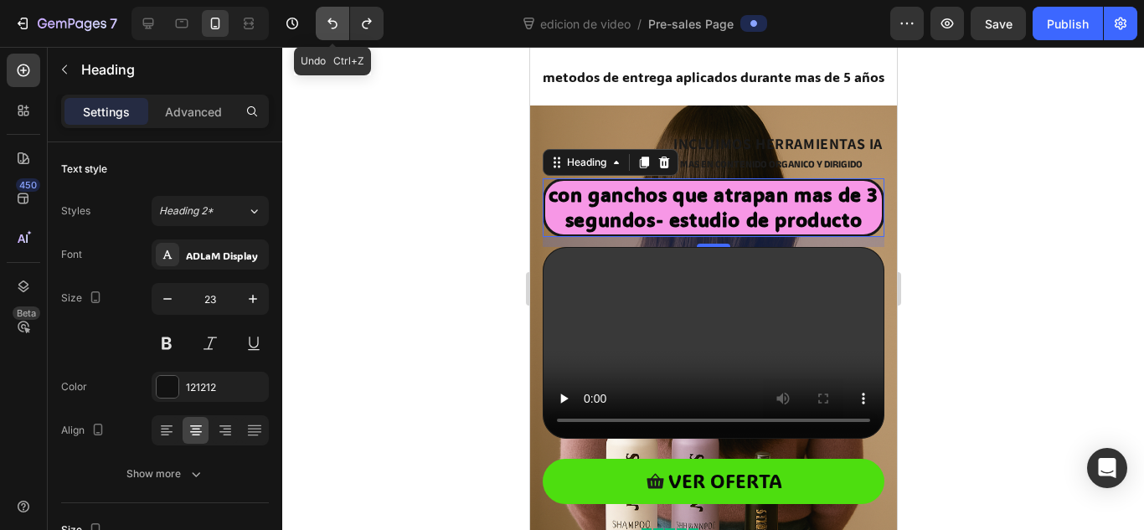
click at [331, 23] on icon "Undo/Redo" at bounding box center [332, 23] width 10 height 11
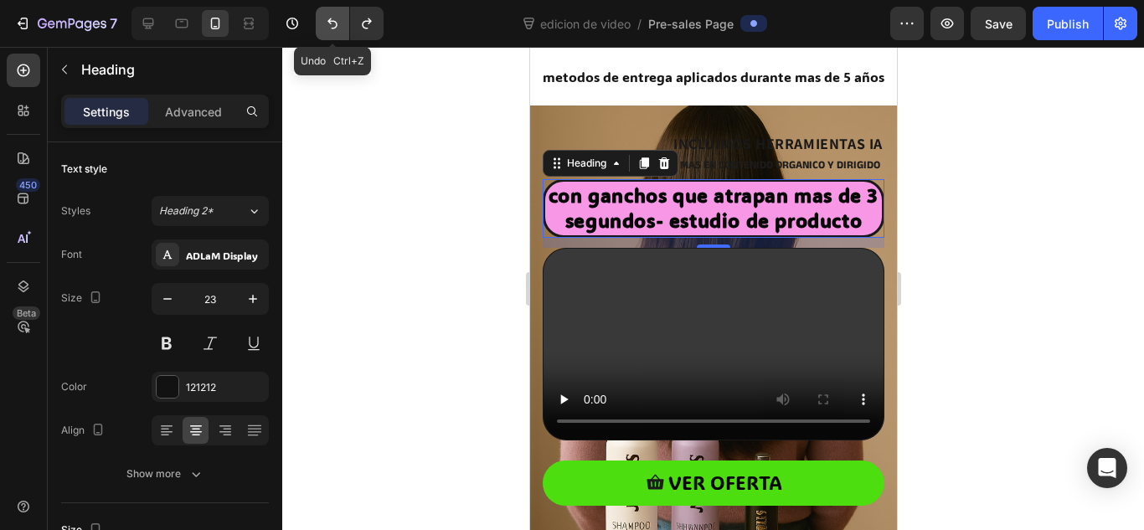
click at [331, 23] on icon "Undo/Redo" at bounding box center [332, 23] width 10 height 11
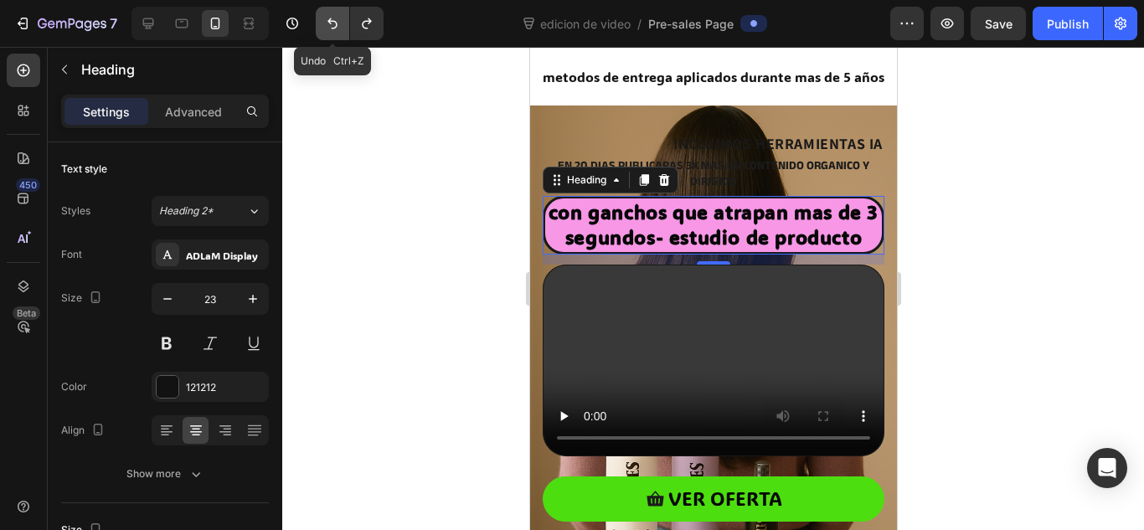
click at [331, 23] on icon "Undo/Redo" at bounding box center [332, 23] width 10 height 11
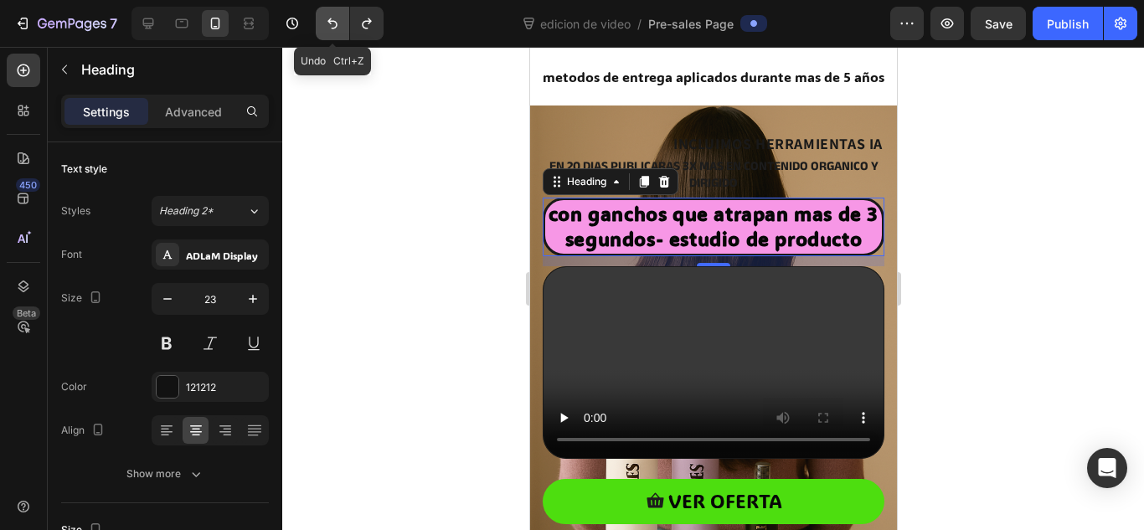
click at [331, 23] on icon "Undo/Redo" at bounding box center [332, 23] width 10 height 11
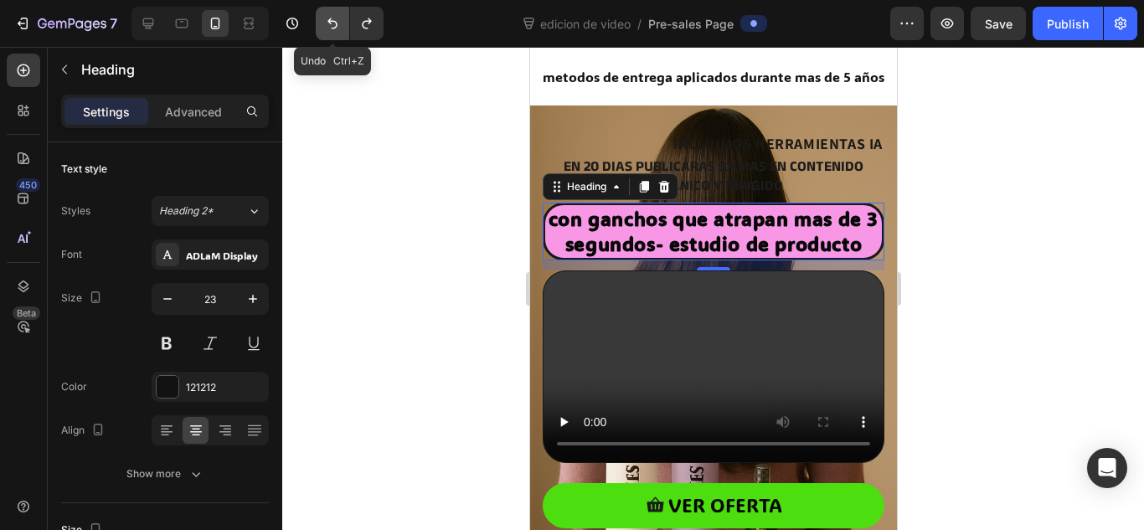
click at [331, 23] on icon "Undo/Redo" at bounding box center [332, 23] width 10 height 11
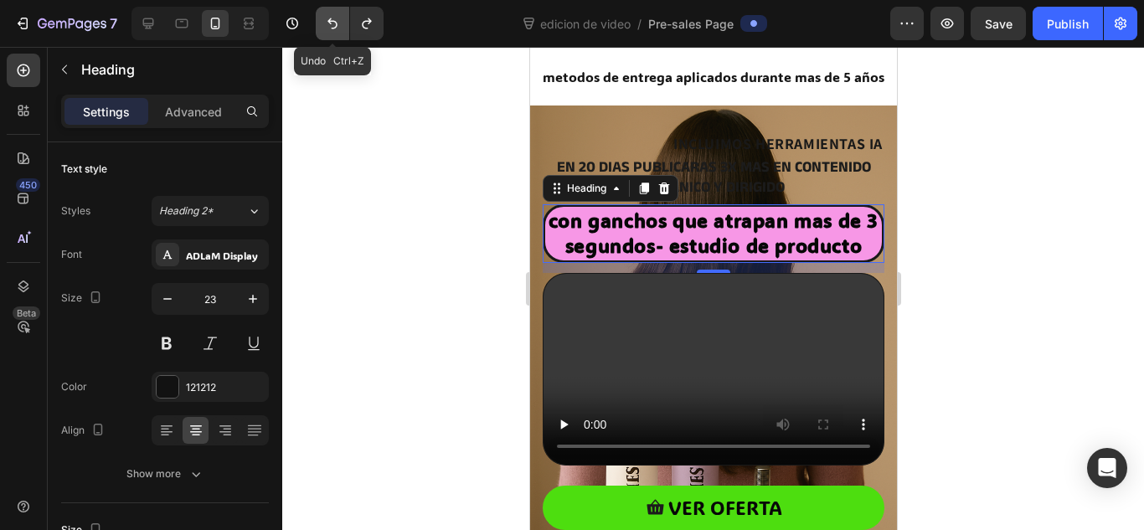
click at [331, 23] on icon "Undo/Redo" at bounding box center [332, 23] width 10 height 11
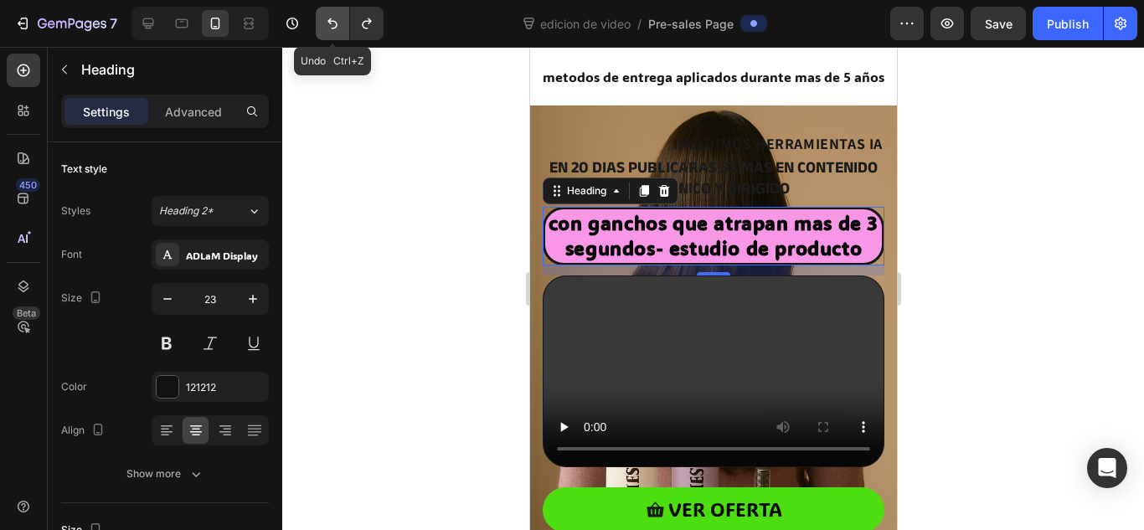
click at [331, 23] on icon "Undo/Redo" at bounding box center [332, 23] width 10 height 11
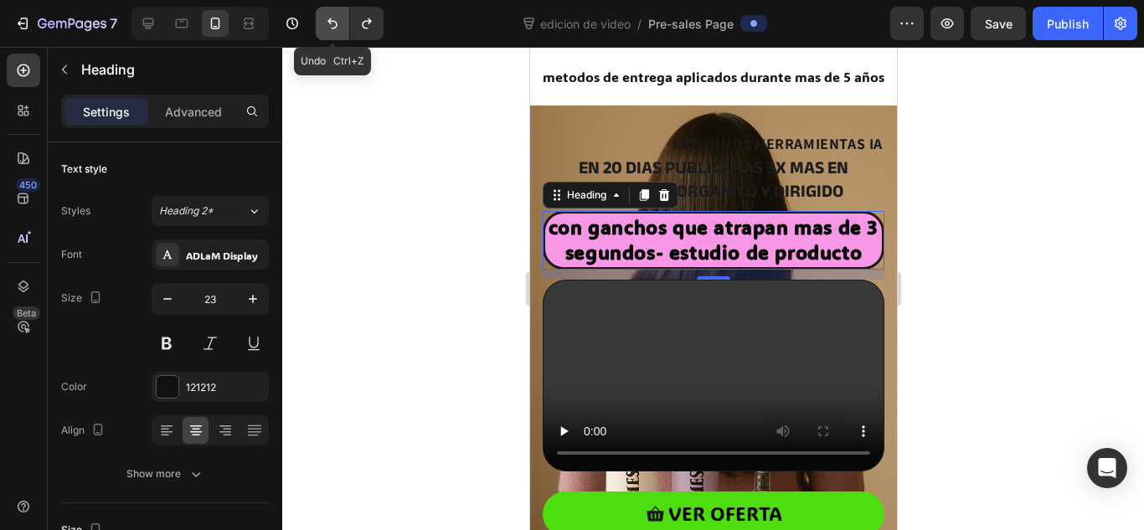
click at [331, 23] on icon "Undo/Redo" at bounding box center [332, 23] width 10 height 11
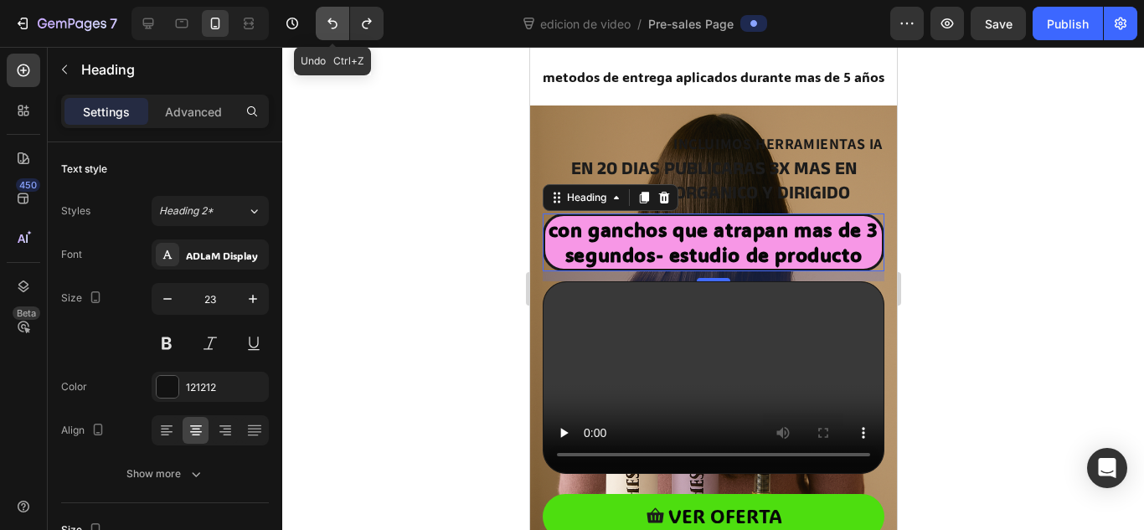
click at [331, 23] on icon "Undo/Redo" at bounding box center [332, 23] width 10 height 11
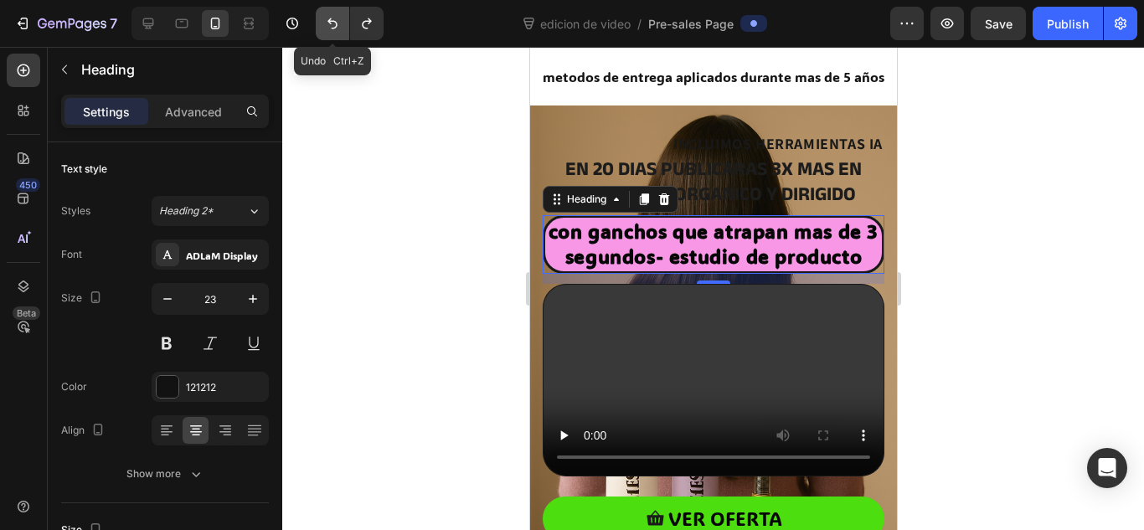
click at [331, 23] on icon "Undo/Redo" at bounding box center [332, 23] width 10 height 11
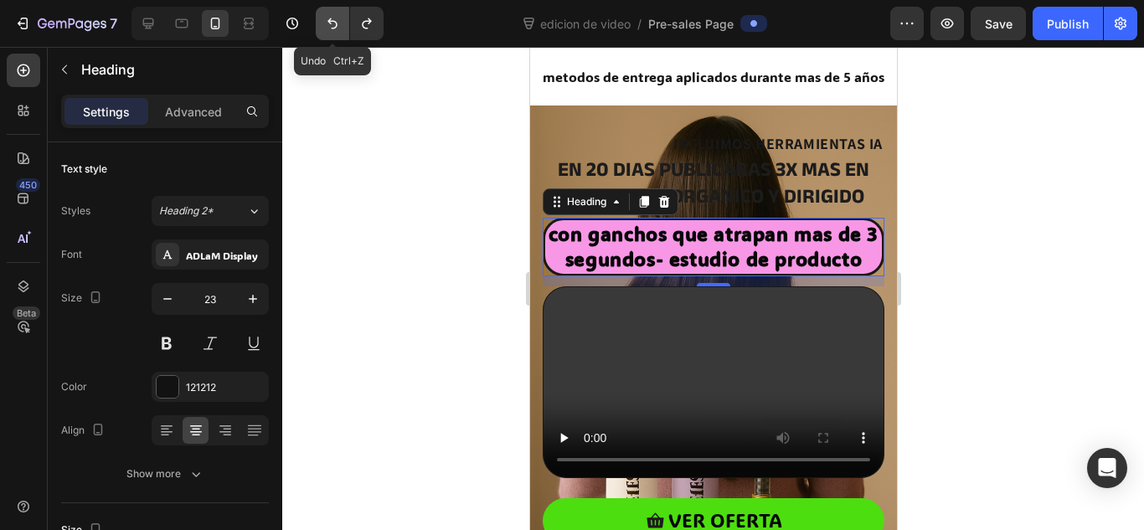
click at [331, 23] on icon "Undo/Redo" at bounding box center [332, 23] width 10 height 11
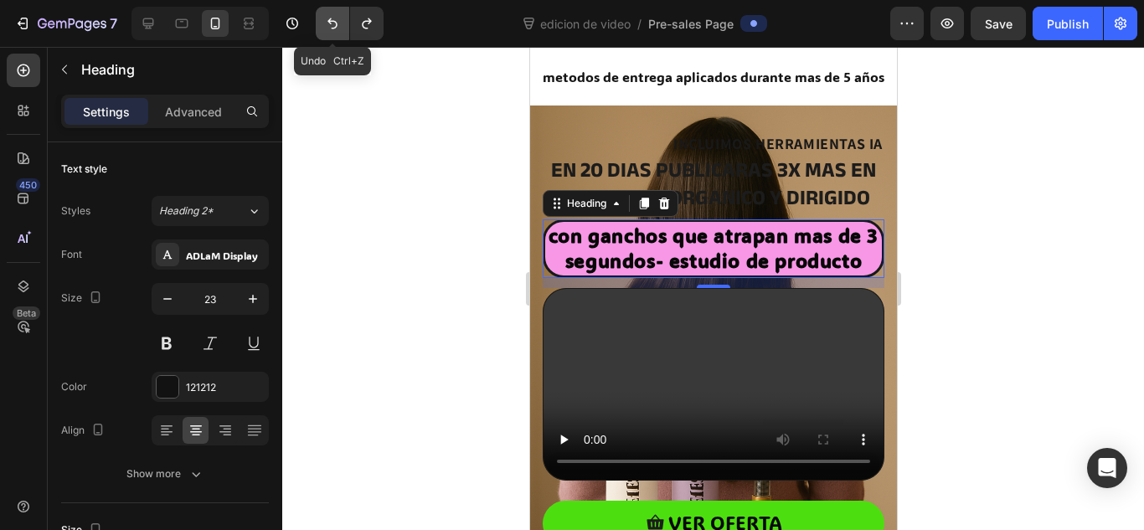
click at [331, 23] on icon "Undo/Redo" at bounding box center [332, 23] width 10 height 11
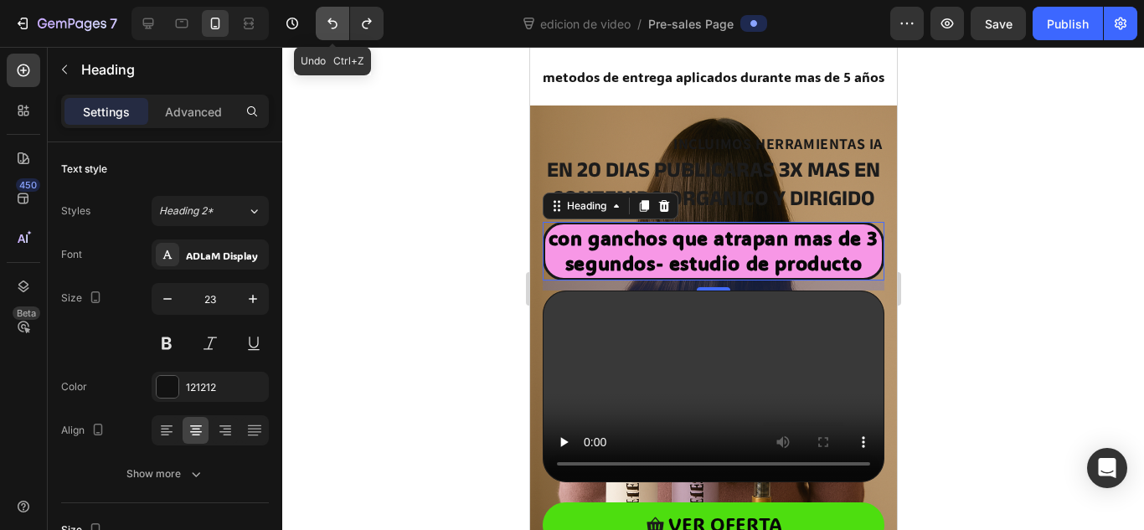
click at [331, 23] on icon "Undo/Redo" at bounding box center [332, 23] width 10 height 11
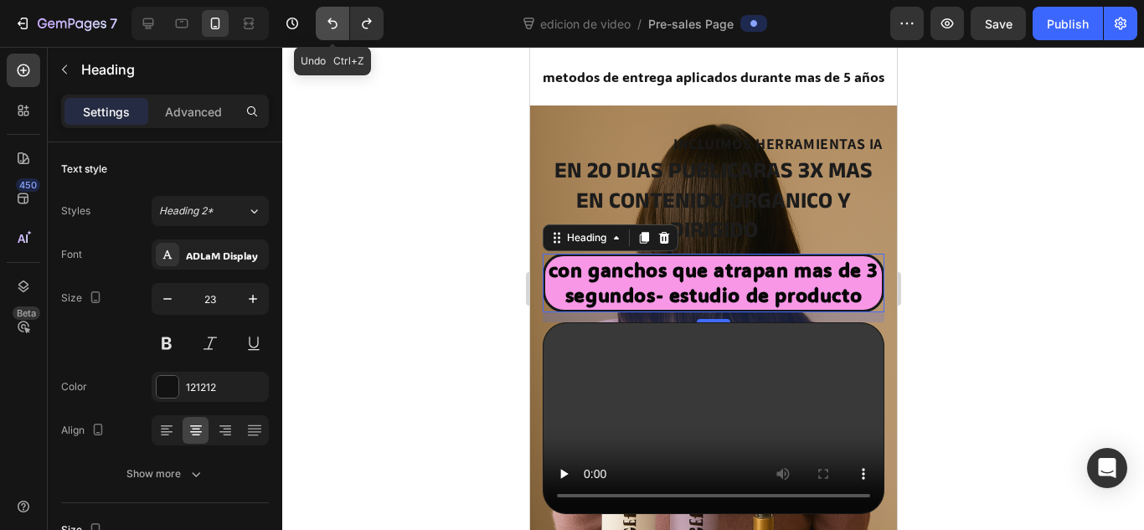
click at [331, 23] on icon "Undo/Redo" at bounding box center [332, 23] width 10 height 11
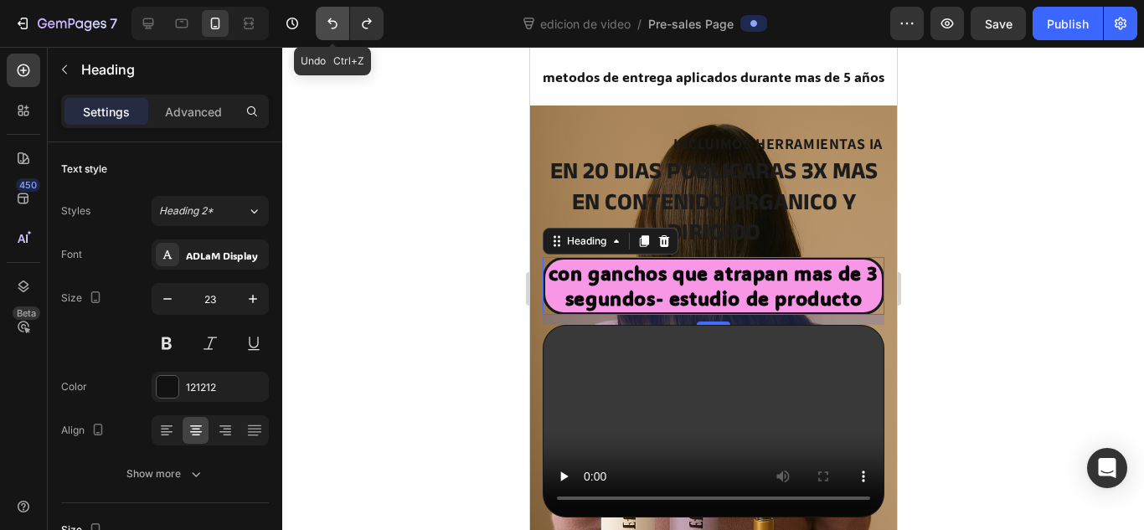
click at [331, 23] on icon "Undo/Redo" at bounding box center [332, 23] width 10 height 11
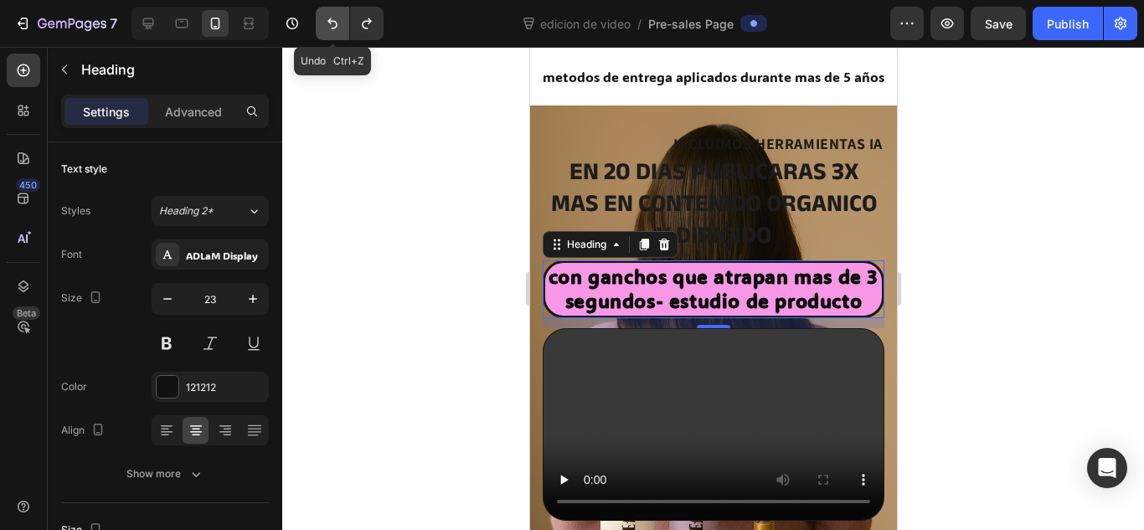
click at [331, 23] on icon "Undo/Redo" at bounding box center [332, 23] width 10 height 11
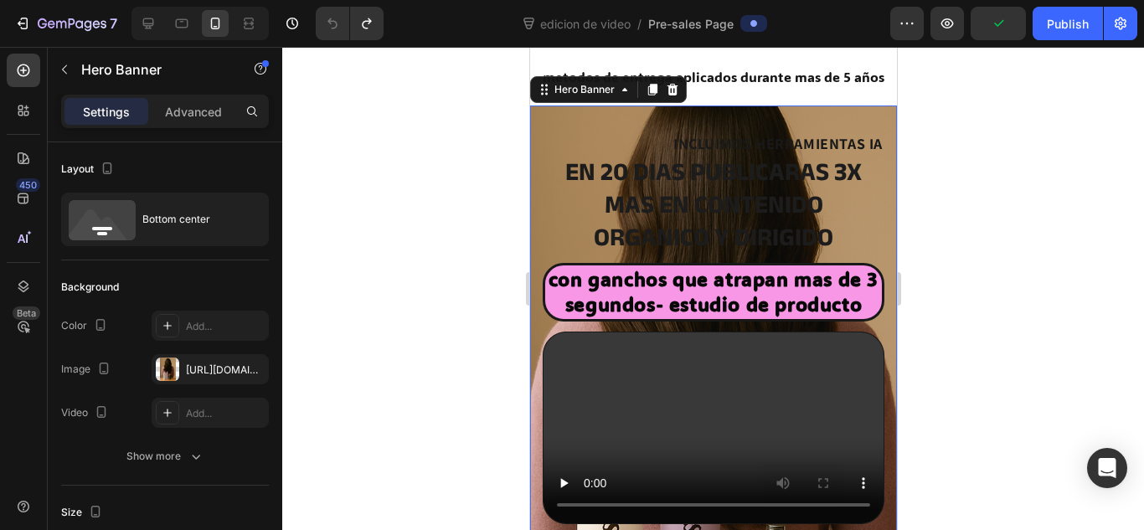
click at [577, 122] on div "INCLUIMOS HERRAMIENTAS IA Heading en 20 dias publicaras 3x mas en contenido org…" at bounding box center [712, 395] width 367 height 581
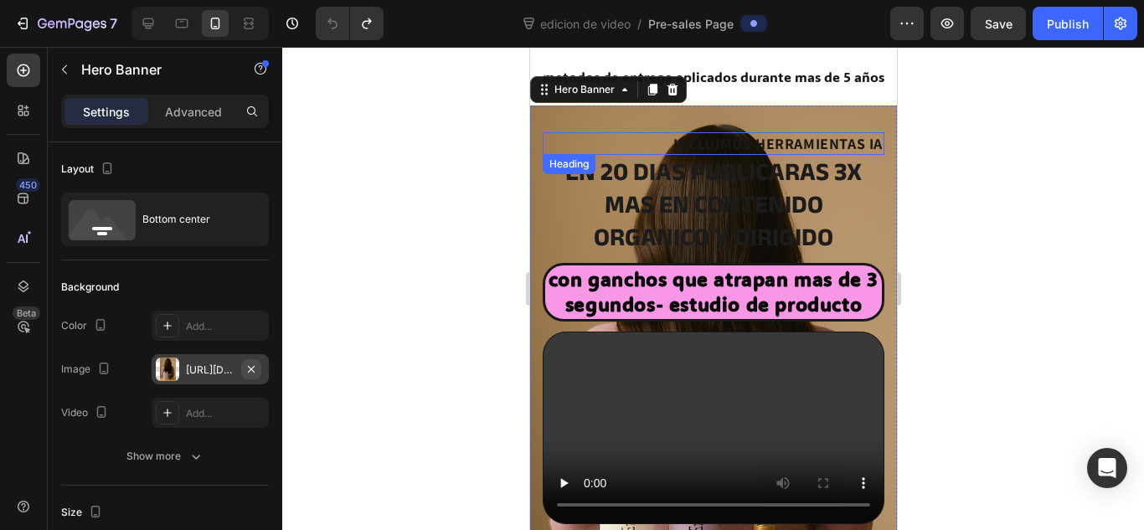
click at [251, 367] on icon "button" at bounding box center [250, 369] width 13 height 13
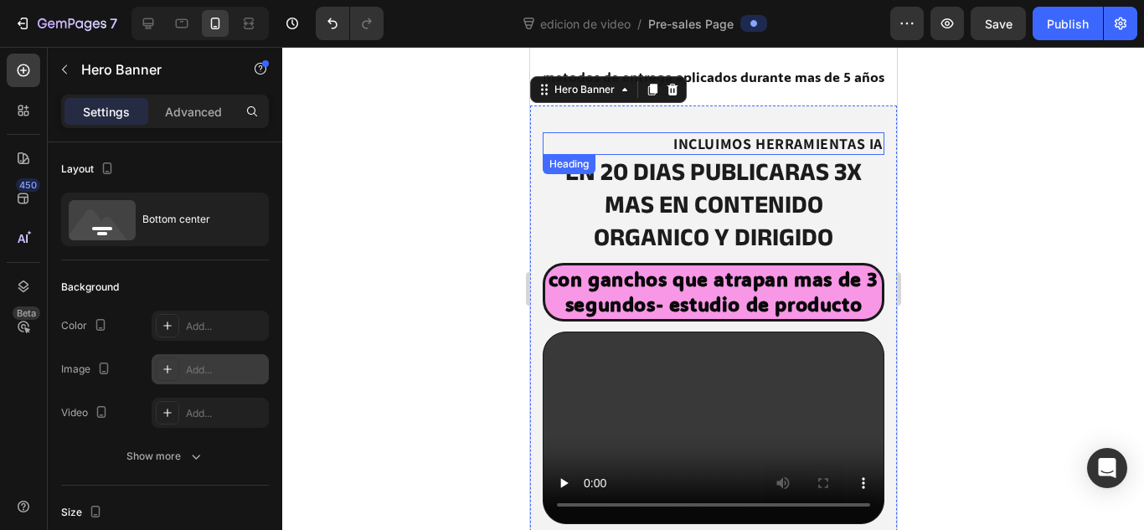
click at [404, 291] on div at bounding box center [713, 288] width 862 height 483
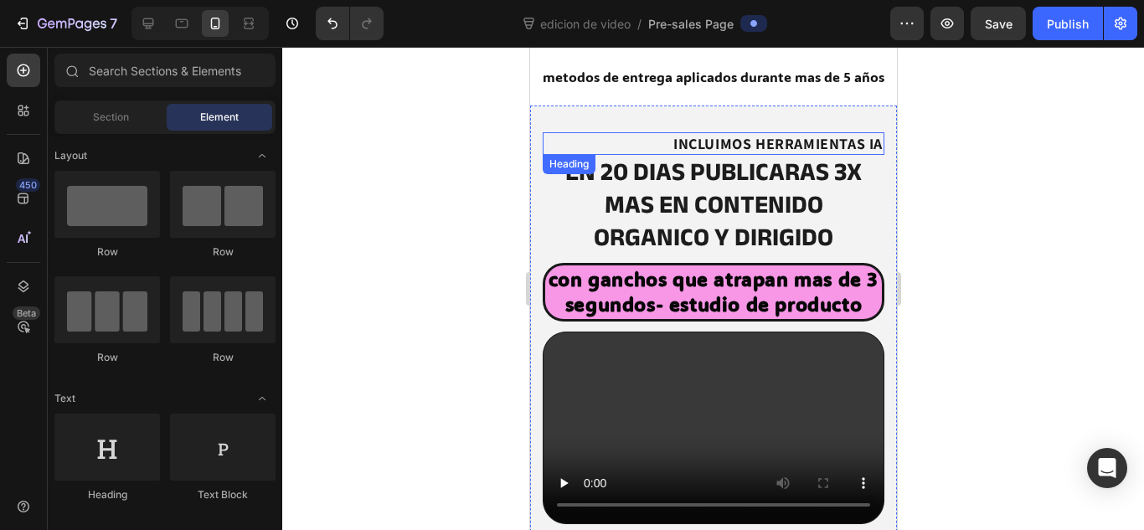
click at [404, 291] on div at bounding box center [713, 288] width 862 height 483
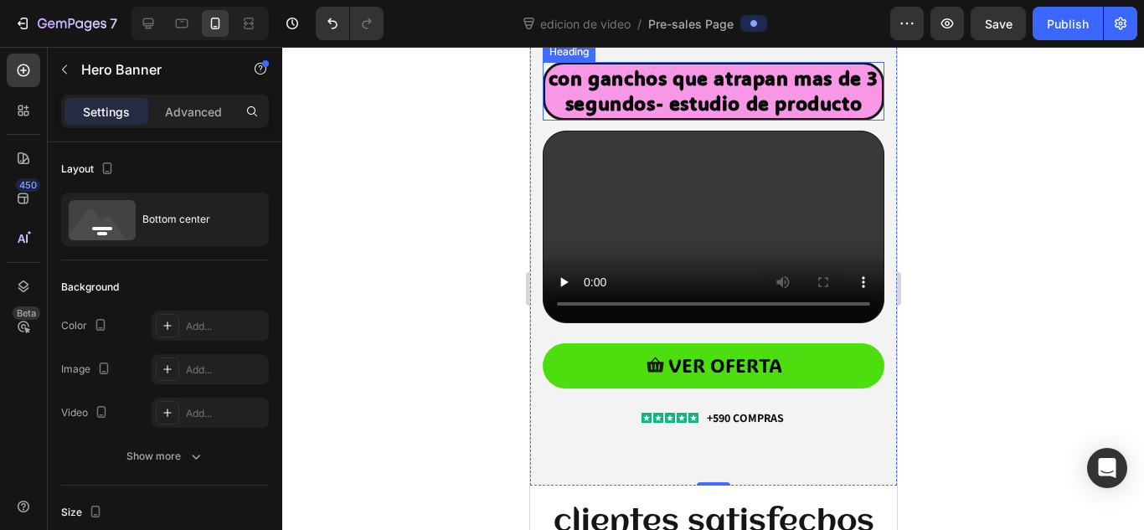
scroll to position [313, 0]
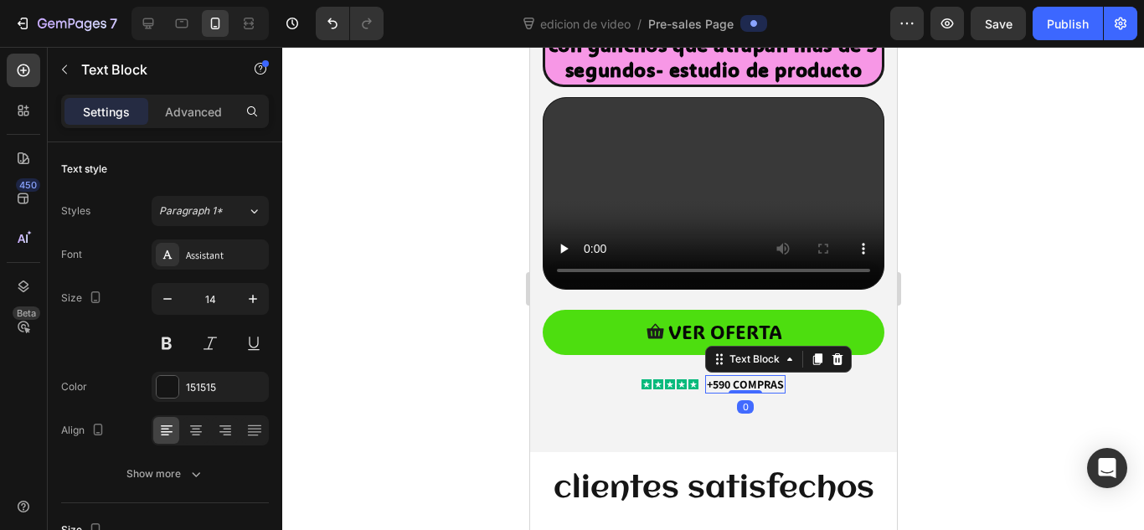
click at [733, 392] on strong "+590 COMPRAS" at bounding box center [744, 384] width 77 height 15
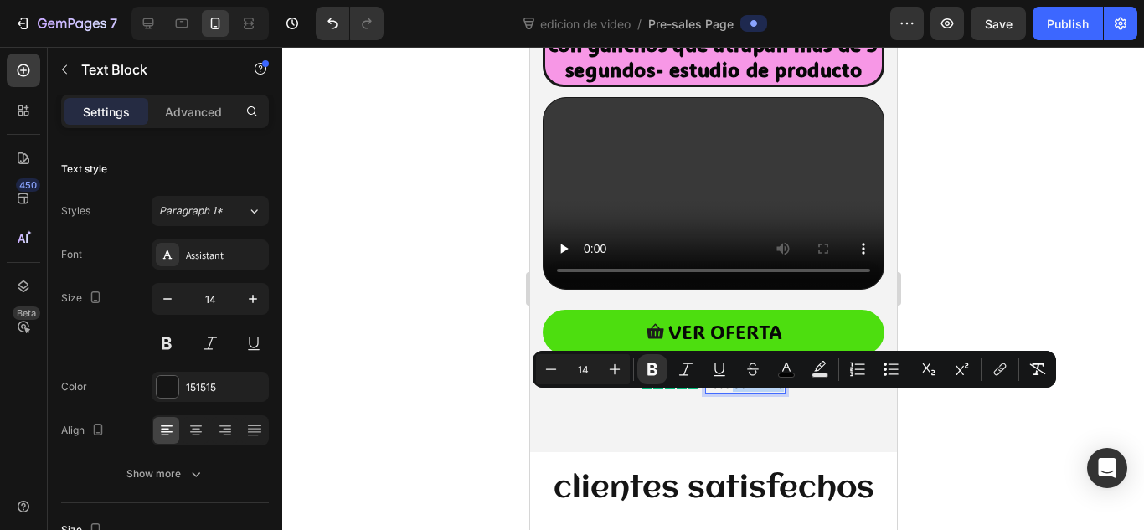
click at [725, 392] on strong "+590 COMPRAS" at bounding box center [744, 384] width 77 height 15
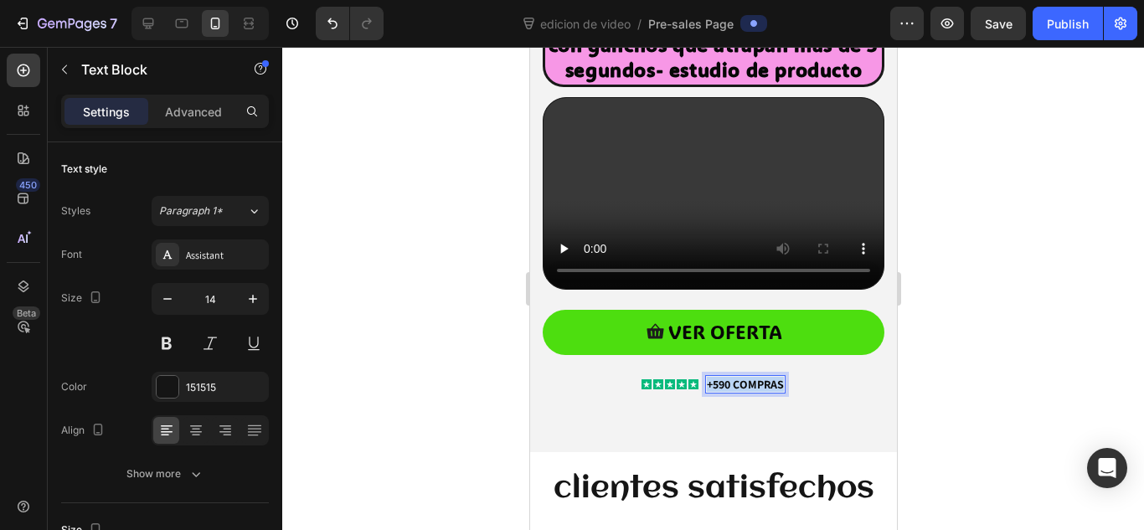
click at [725, 392] on strong "+590 COMPRAS" at bounding box center [744, 384] width 77 height 15
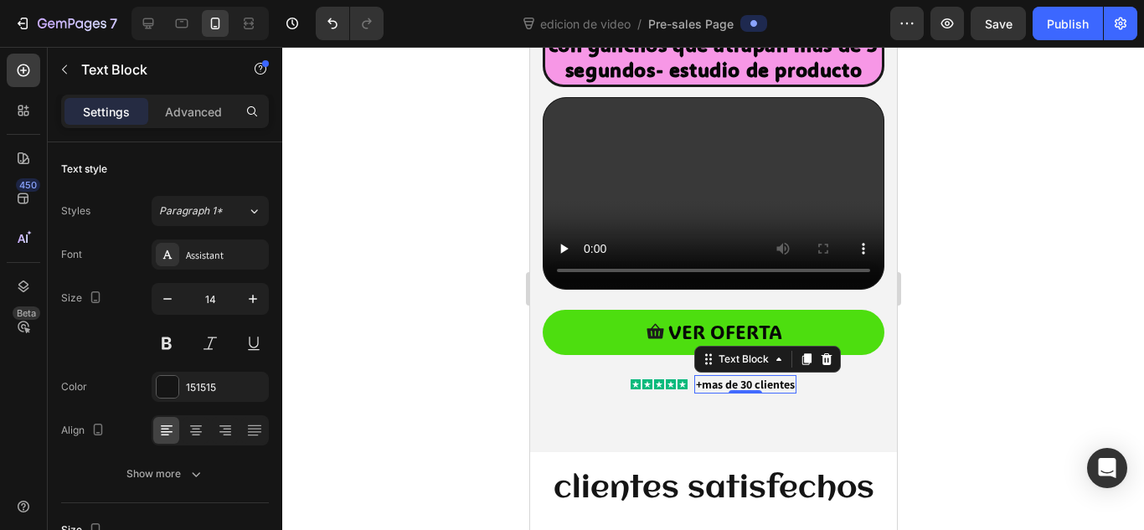
click at [496, 343] on div at bounding box center [713, 288] width 862 height 483
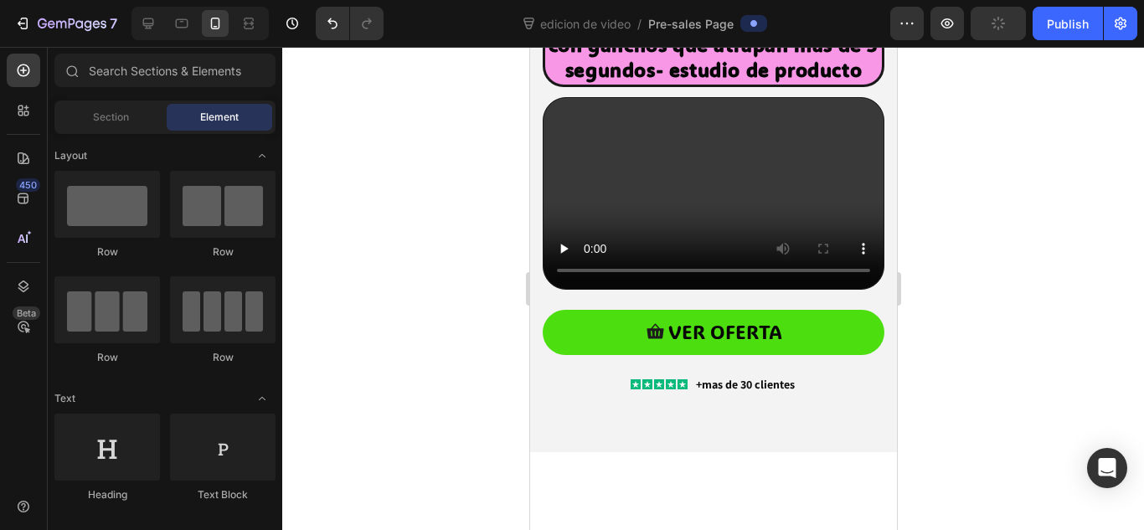
scroll to position [0, 0]
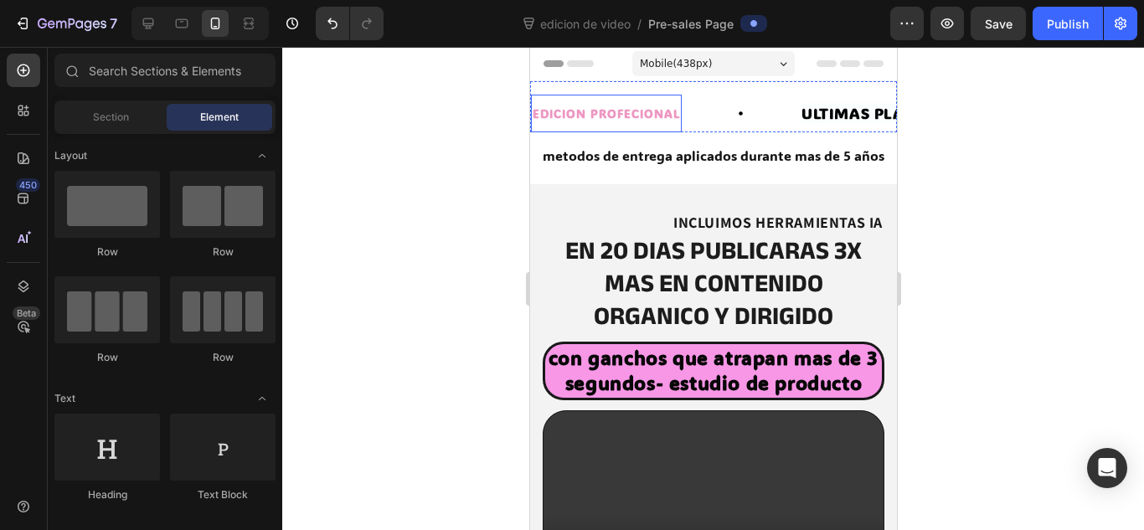
click at [622, 101] on div "EDICION PROFECIONAL" at bounding box center [605, 113] width 151 height 24
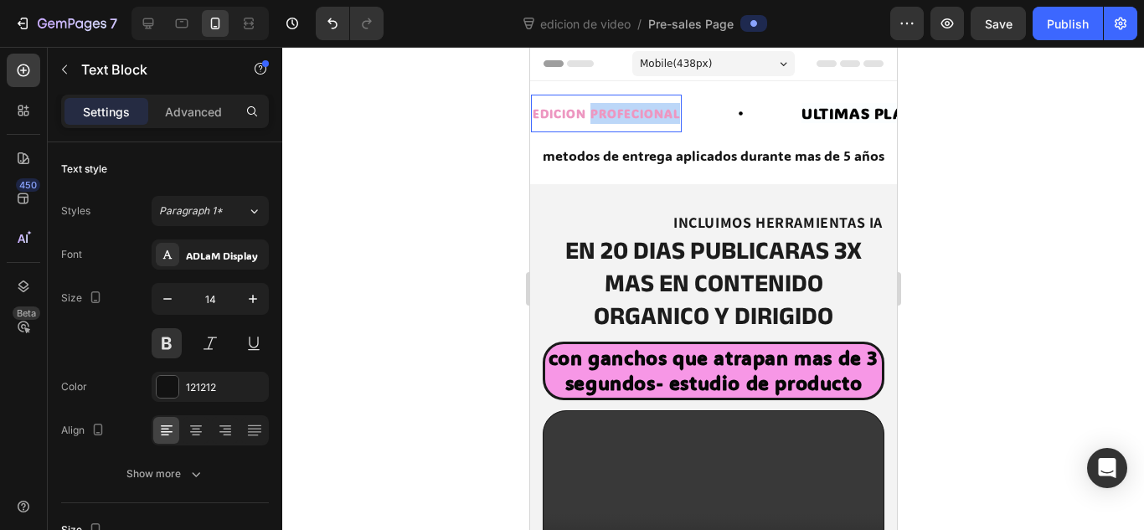
click at [622, 101] on div "EDICION PROFECIONAL" at bounding box center [605, 113] width 151 height 24
click at [611, 82] on div at bounding box center [611, 82] width 0 height 0
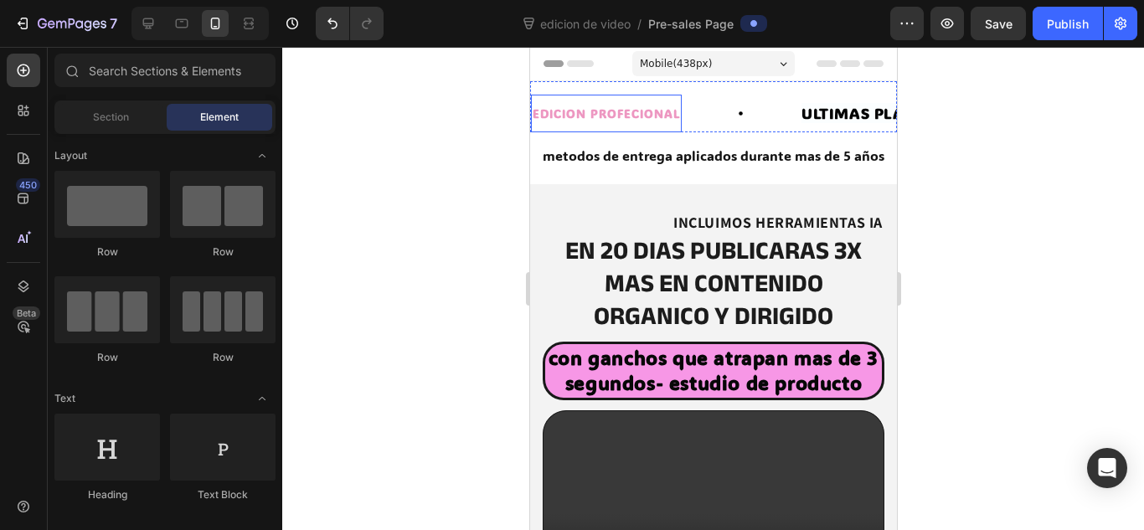
click at [603, 110] on span "EDICION PROFECIONAL" at bounding box center [605, 113] width 147 height 16
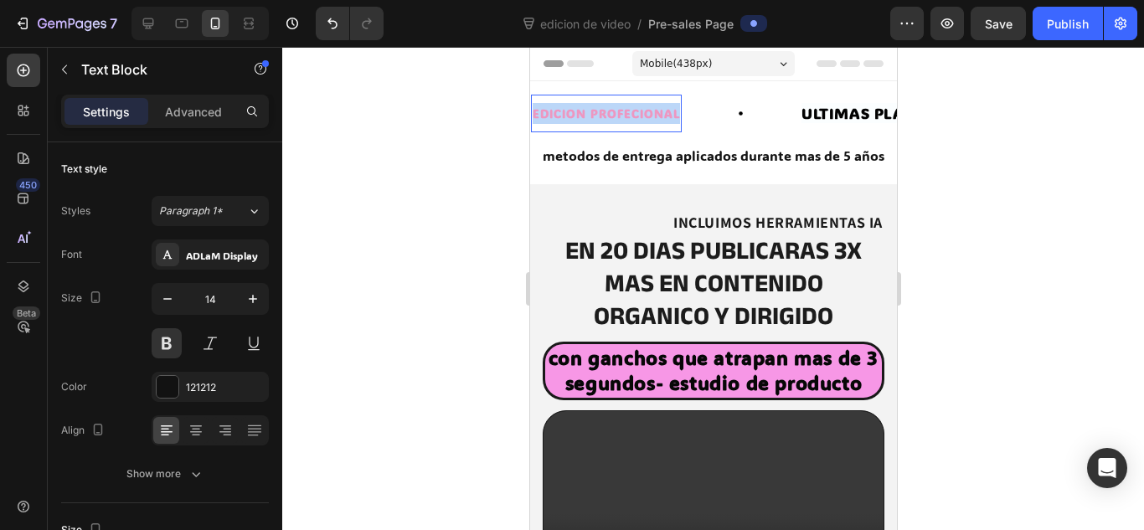
click at [603, 110] on span "EDICION PROFECIONAL" at bounding box center [605, 113] width 147 height 16
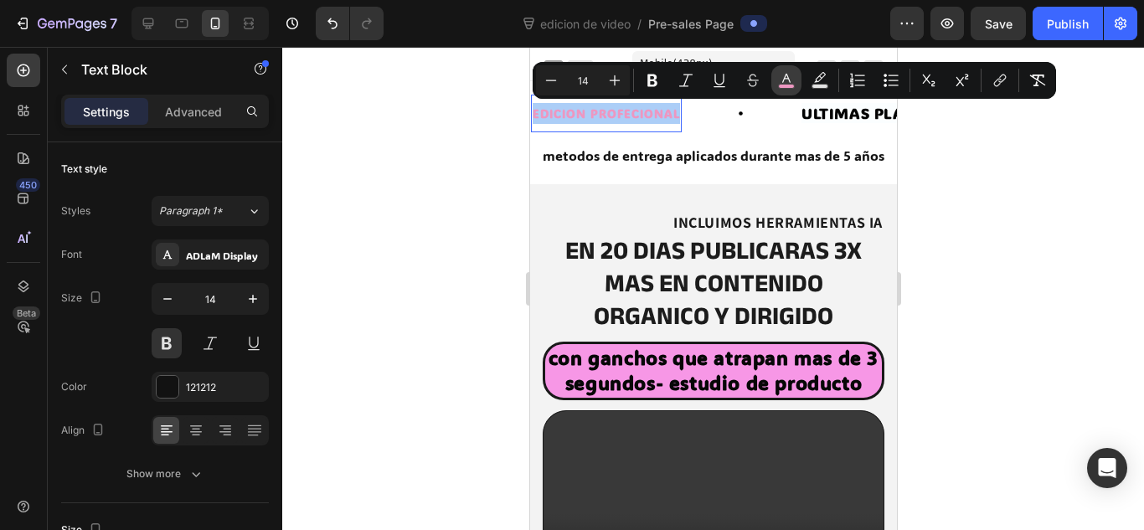
click at [780, 93] on button "color" at bounding box center [786, 80] width 30 height 30
type input "ED97C1"
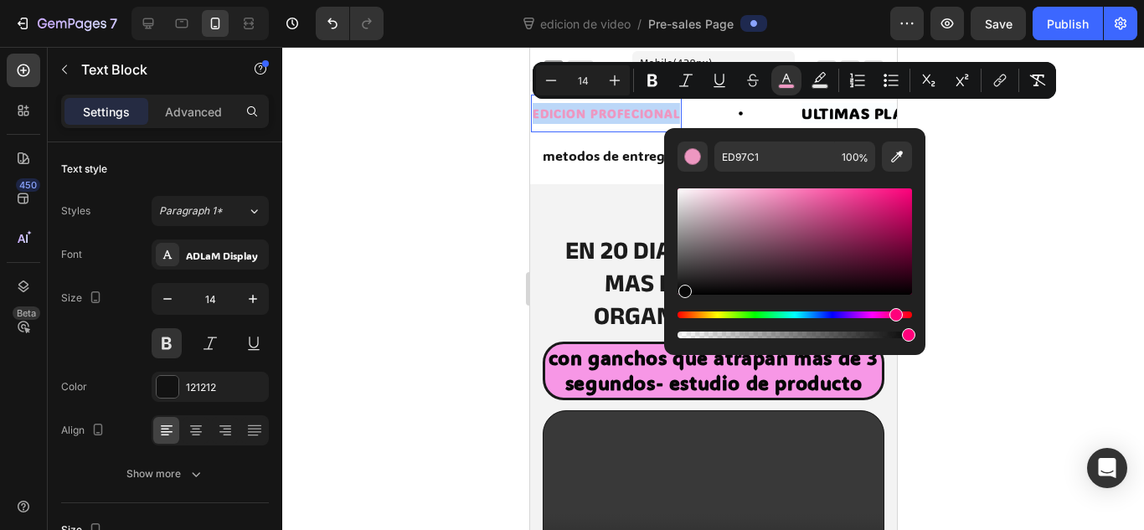
click at [683, 291] on div "Editor contextual toolbar" at bounding box center [794, 241] width 234 height 106
type input "070707"
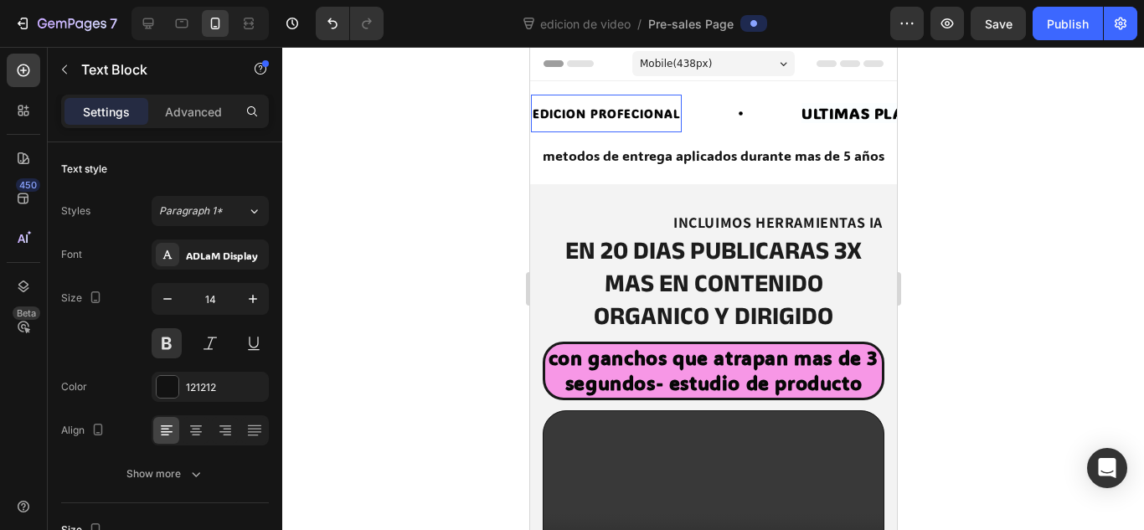
click at [438, 265] on div at bounding box center [713, 288] width 862 height 483
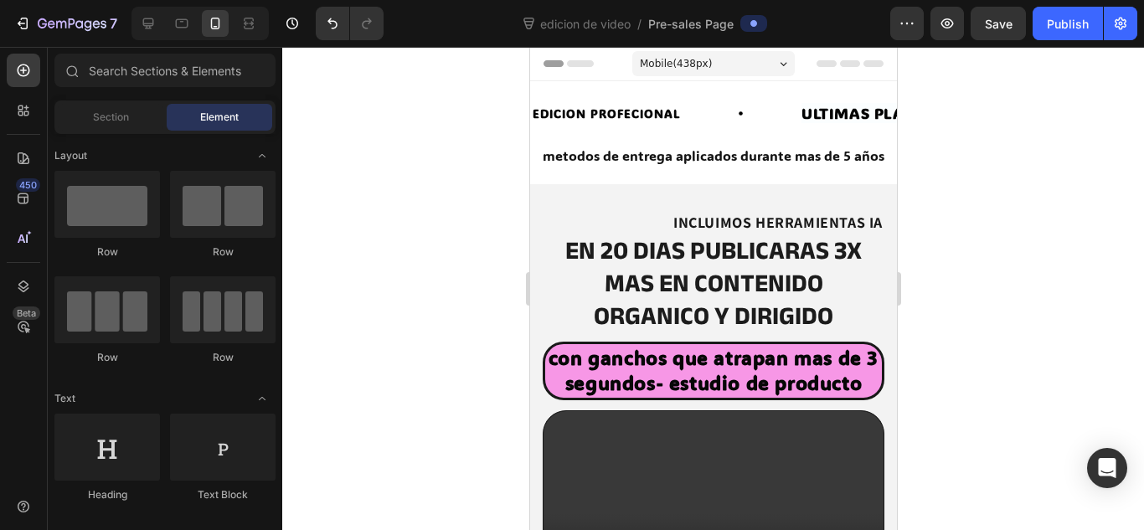
click at [438, 265] on div at bounding box center [713, 288] width 862 height 483
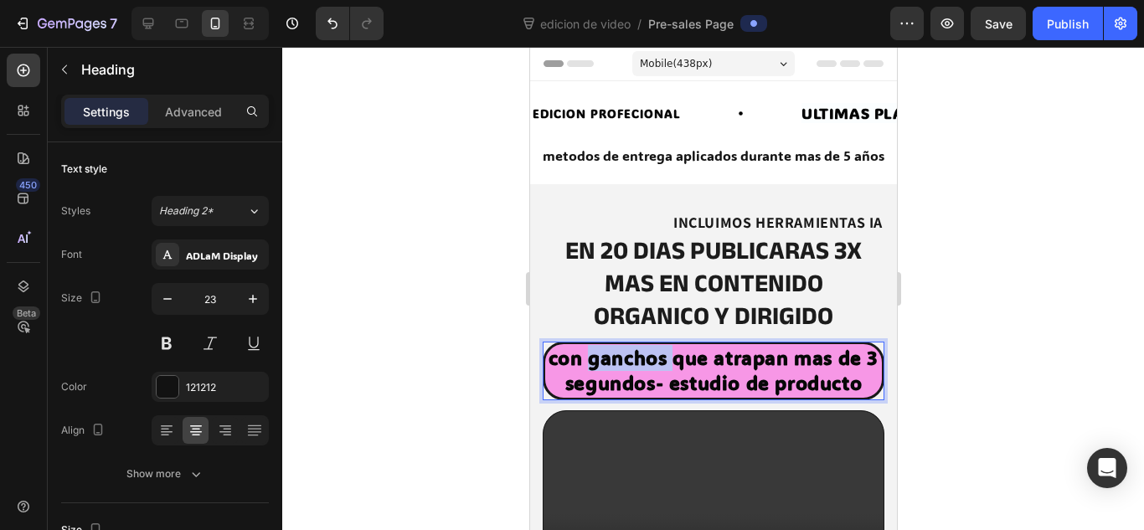
click at [641, 349] on strong "con ganchos que atrapan mas de 3 segundos- estudio de producto" at bounding box center [713, 370] width 330 height 50
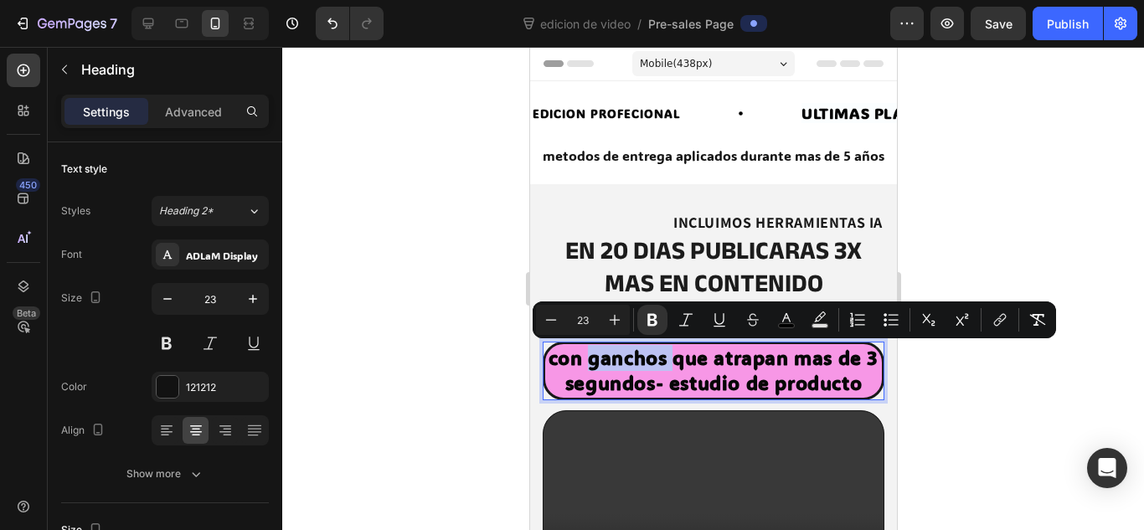
click at [641, 349] on strong "con ganchos que atrapan mas de 3 segundos- estudio de producto" at bounding box center [713, 370] width 330 height 50
click at [177, 119] on p "Advanced" at bounding box center [193, 112] width 57 height 18
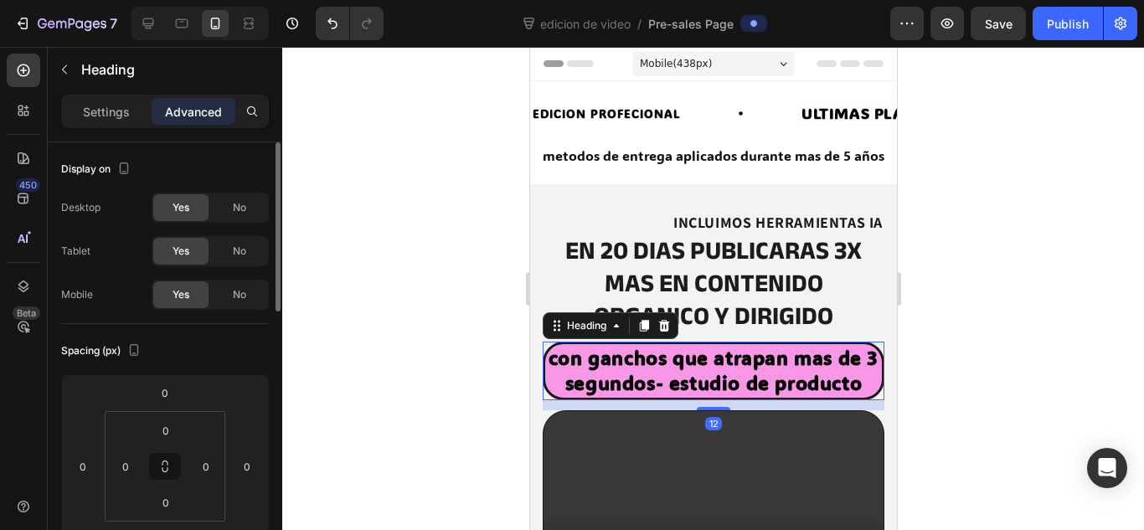
click at [129, 221] on div "Desktop Yes No" at bounding box center [165, 208] width 208 height 30
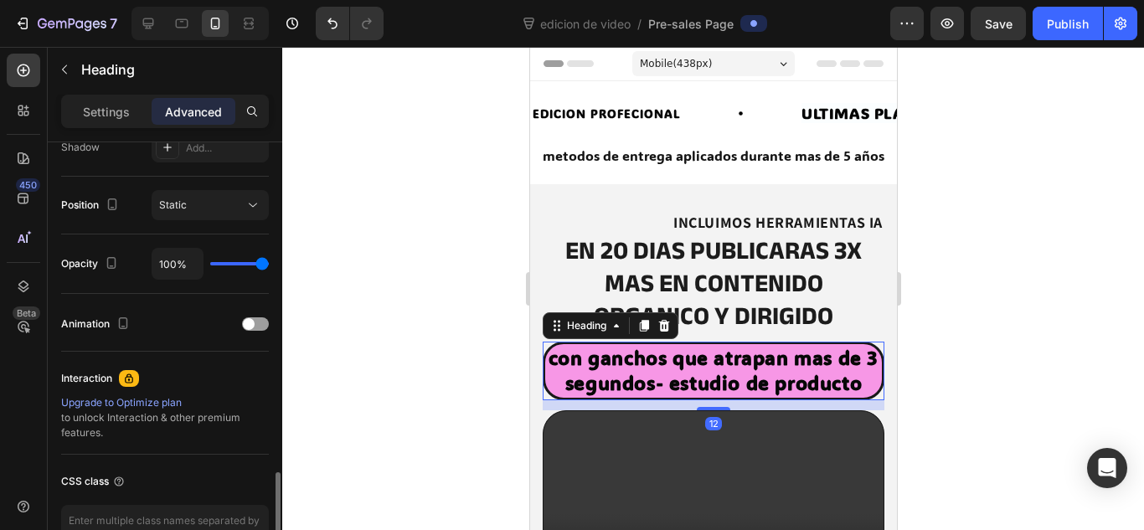
scroll to position [682, 0]
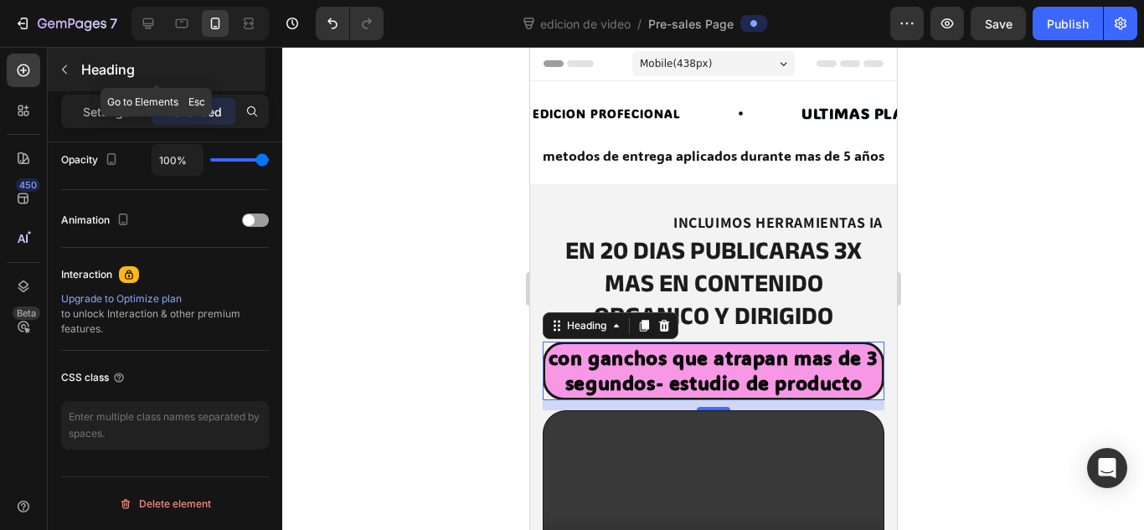
click at [68, 60] on button "button" at bounding box center [64, 69] width 27 height 27
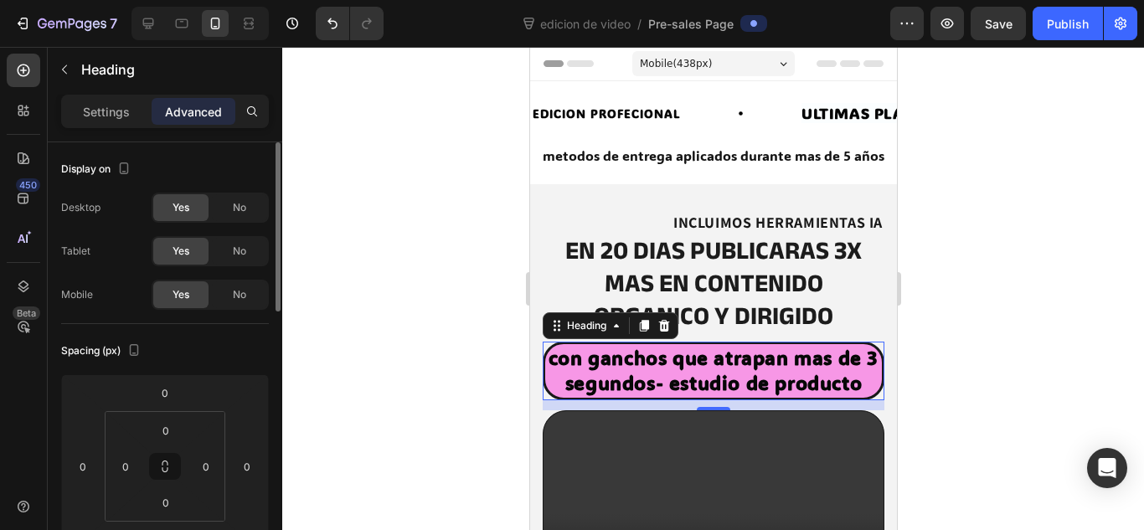
scroll to position [33, 0]
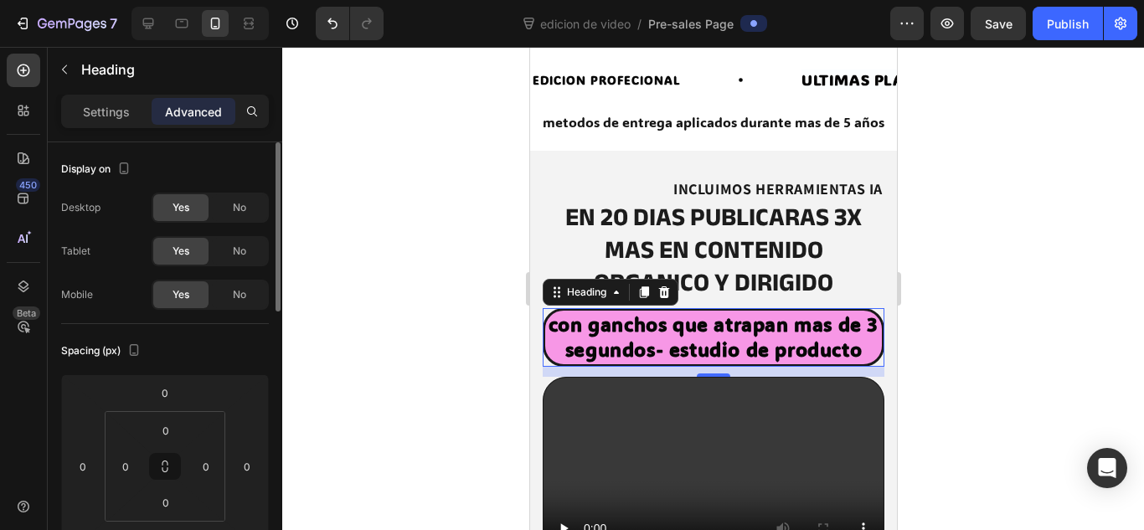
click at [138, 309] on div "Mobile Yes No" at bounding box center [165, 295] width 208 height 30
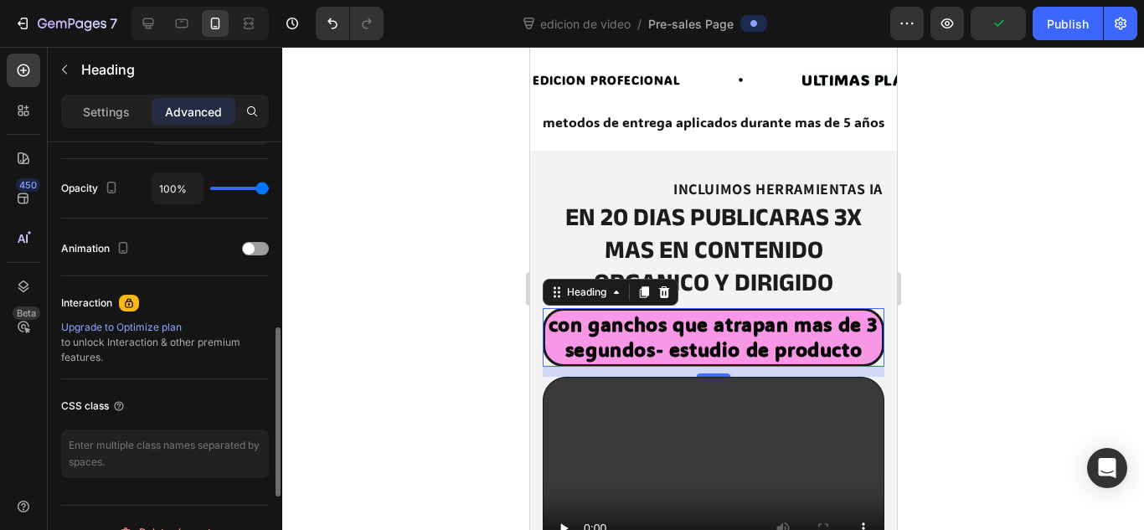
scroll to position [678, 0]
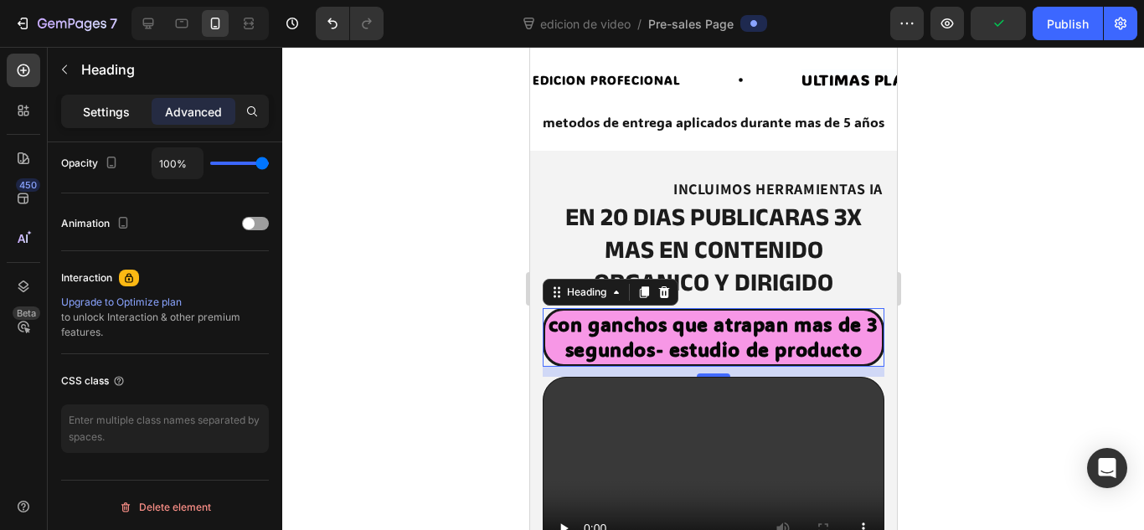
click at [100, 120] on p "Settings" at bounding box center [106, 112] width 47 height 18
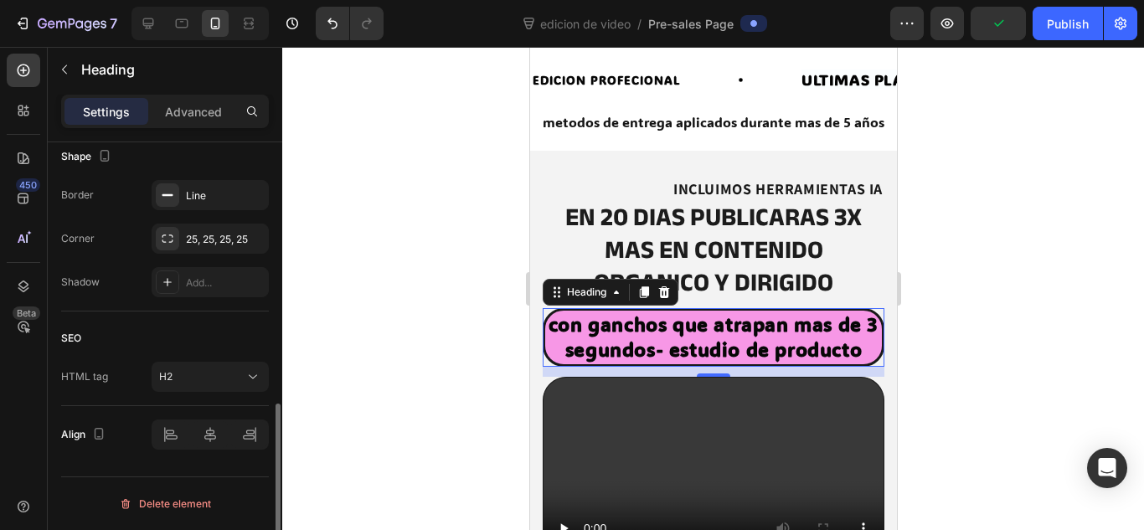
scroll to position [651, 0]
click at [128, 218] on div "Border Line Corner 25, 25, 25, 25 Shadow Add..." at bounding box center [165, 238] width 208 height 117
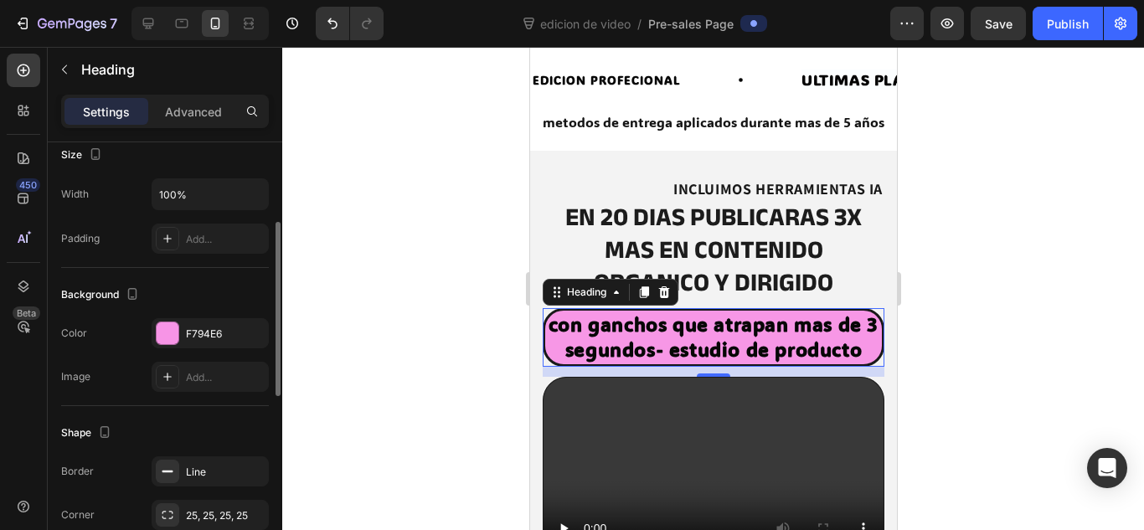
scroll to position [250, 0]
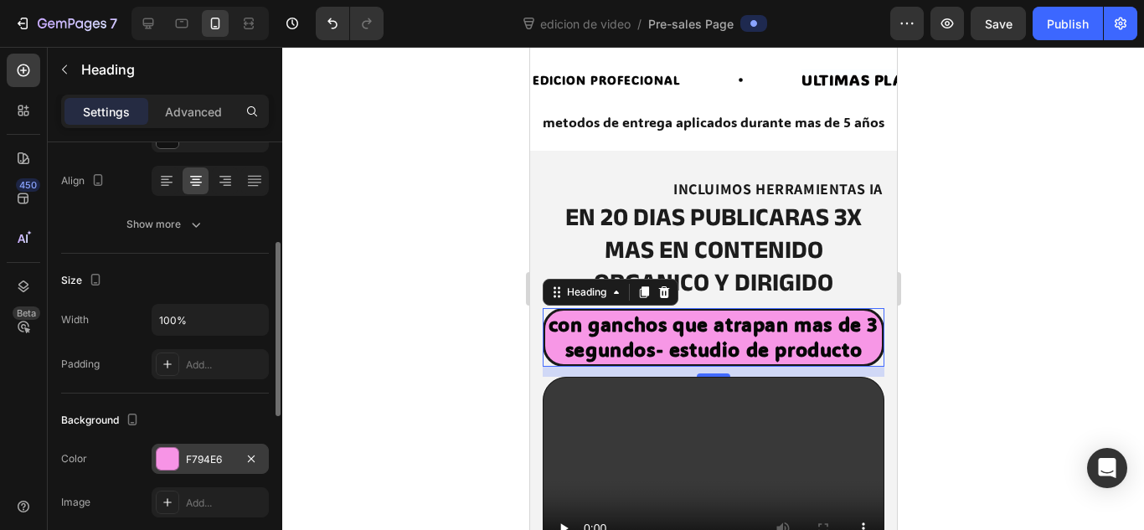
click at [166, 456] on div at bounding box center [168, 459] width 22 height 22
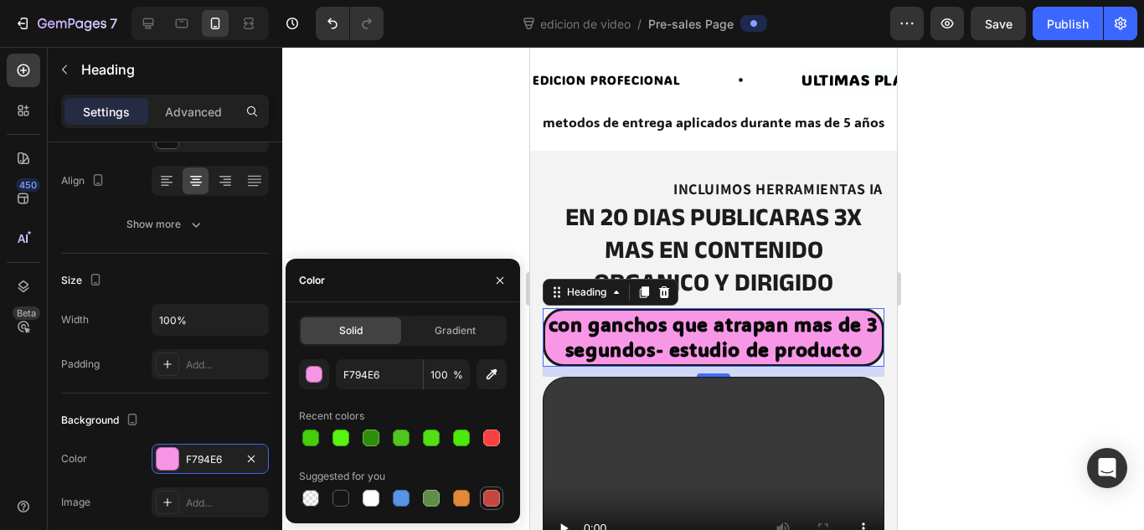
click at [491, 496] on div at bounding box center [491, 498] width 17 height 17
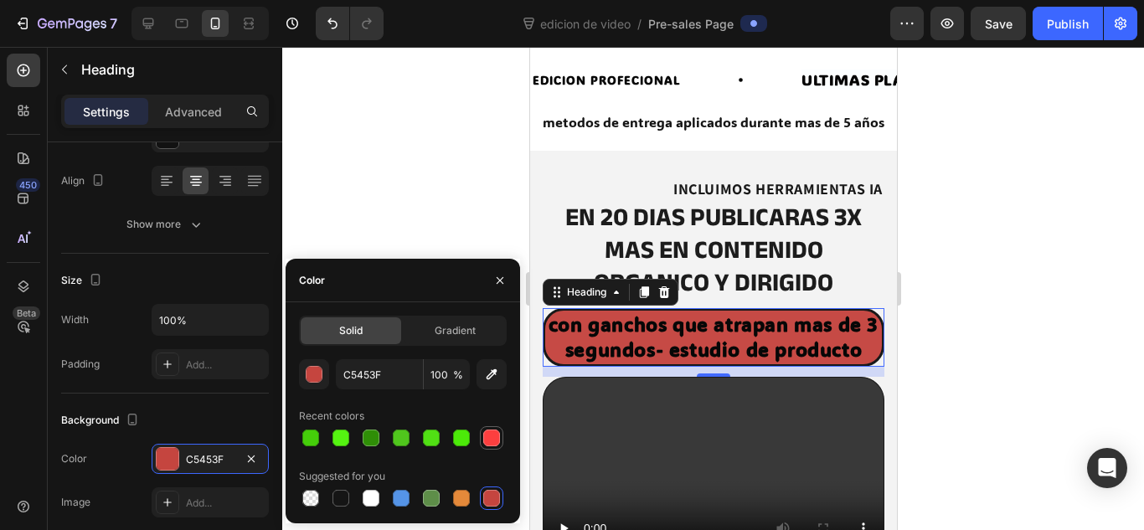
click at [490, 430] on div at bounding box center [491, 438] width 17 height 17
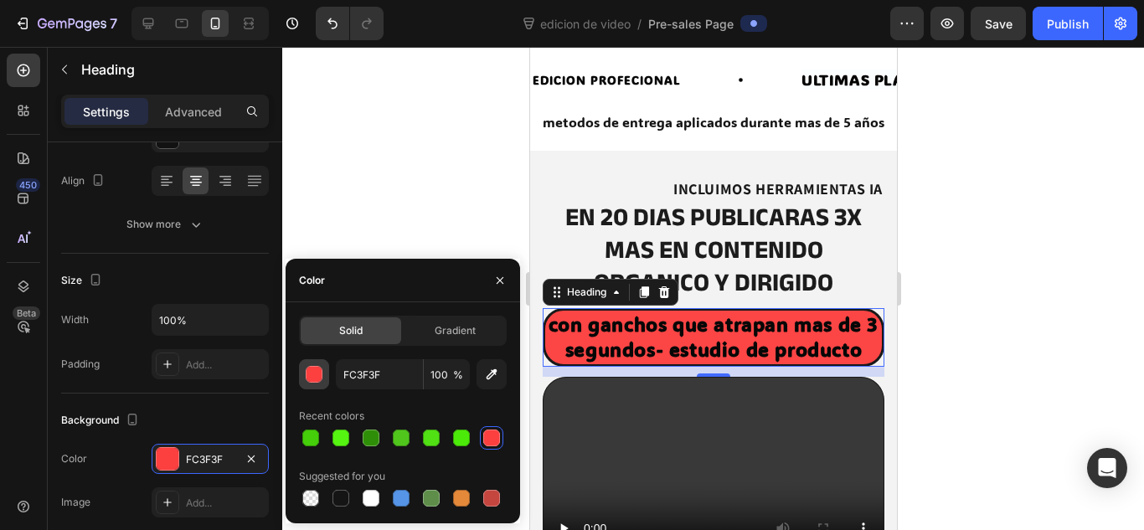
click at [315, 367] on div "button" at bounding box center [314, 375] width 17 height 17
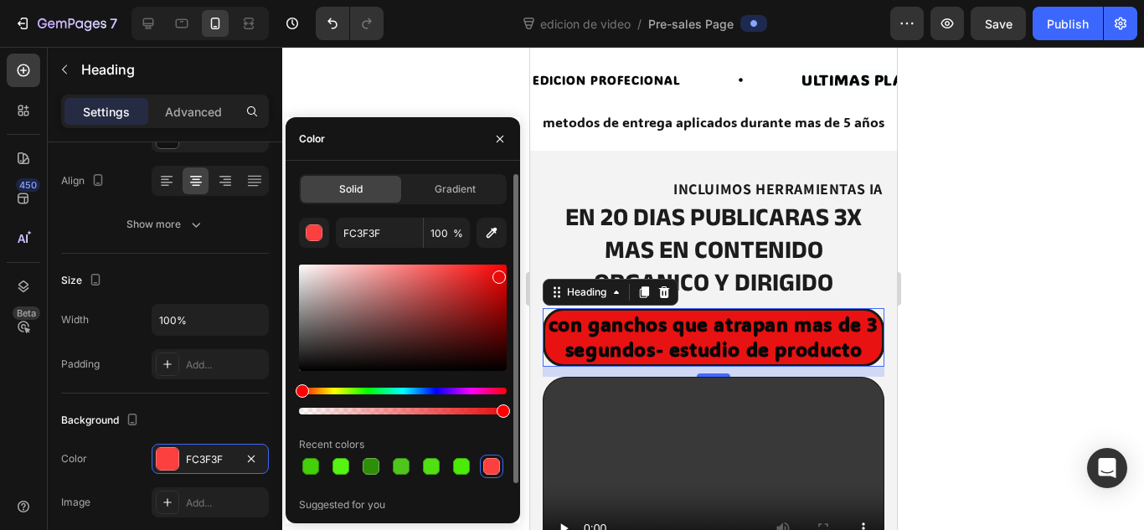
click at [498, 274] on div at bounding box center [403, 318] width 208 height 106
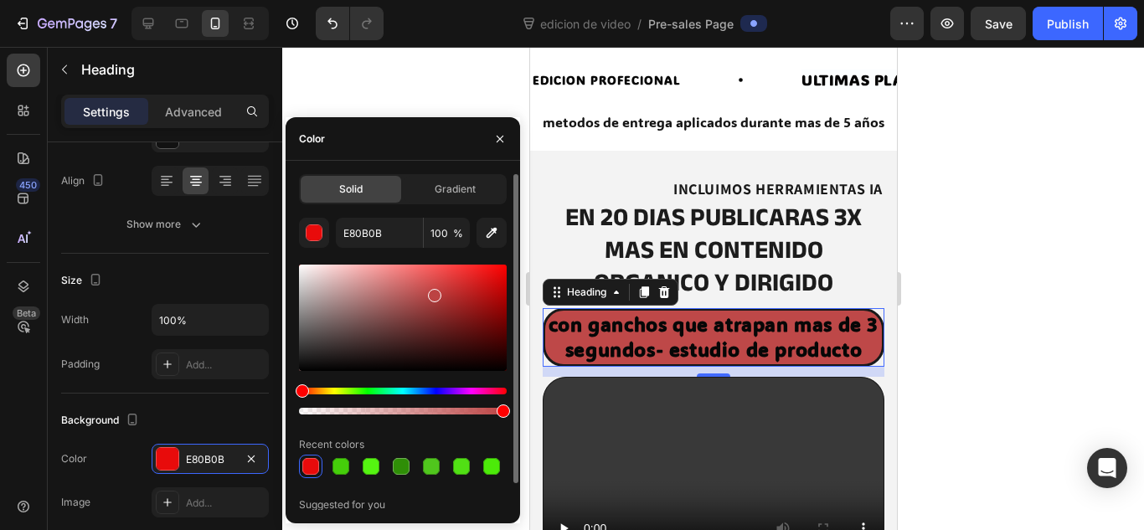
click at [433, 291] on div at bounding box center [403, 318] width 208 height 106
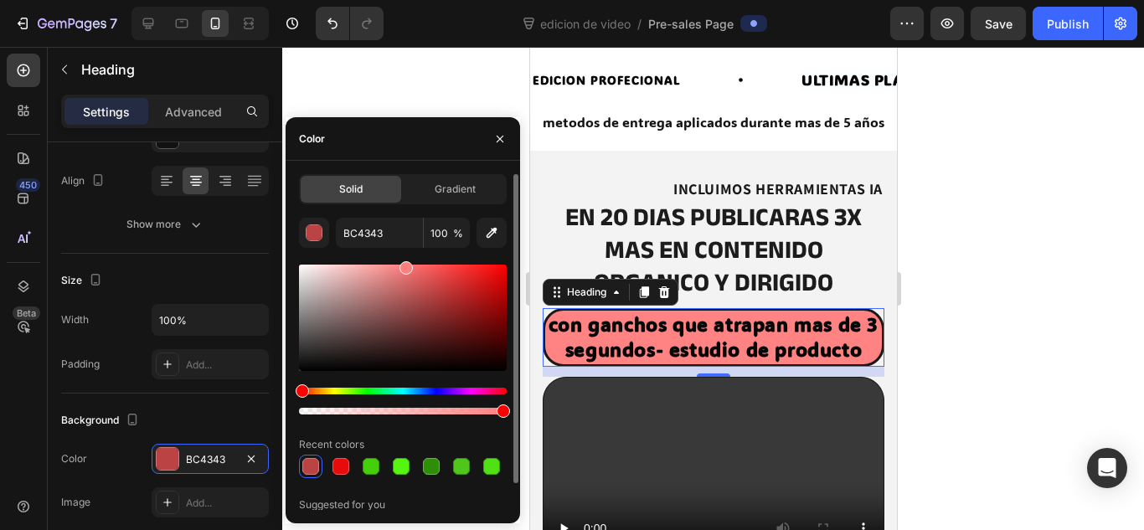
click at [404, 265] on div at bounding box center [403, 318] width 208 height 106
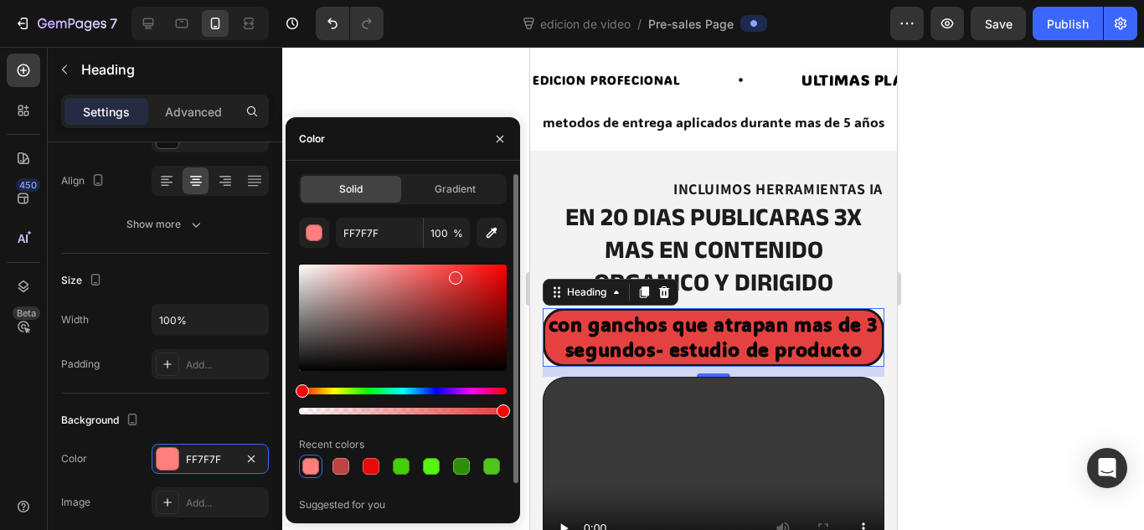
click at [454, 275] on div at bounding box center [403, 318] width 208 height 106
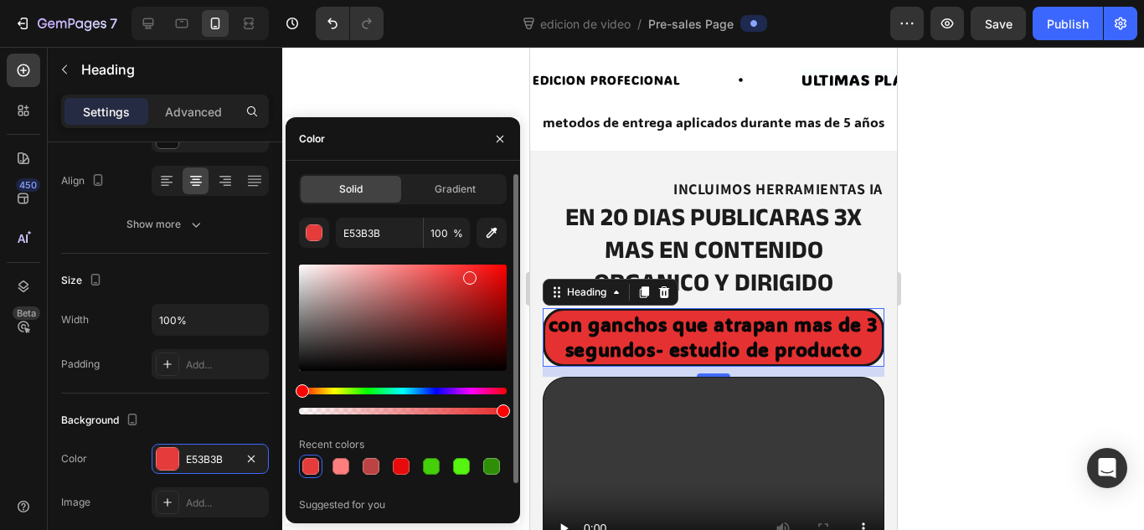
click at [469, 275] on div at bounding box center [403, 318] width 208 height 106
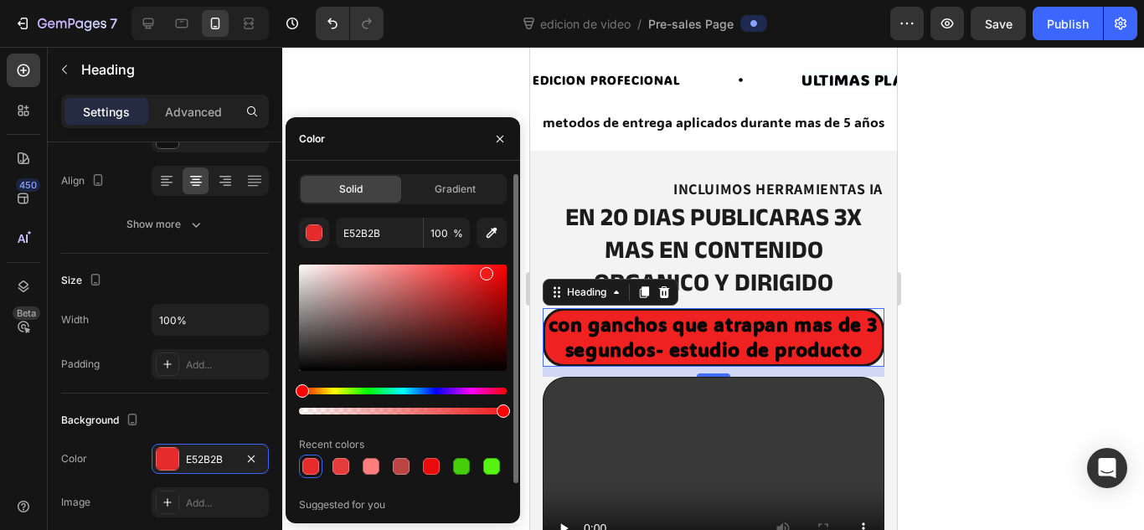
click at [484, 270] on div at bounding box center [403, 318] width 208 height 106
click at [490, 271] on div at bounding box center [490, 274] width 13 height 13
type input "ED1515"
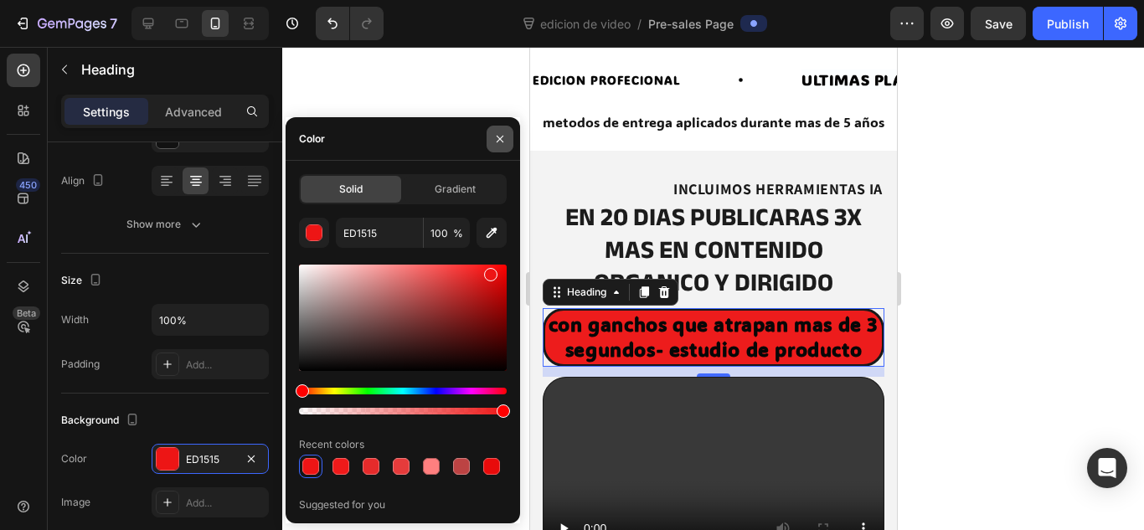
click at [506, 130] on button "button" at bounding box center [499, 139] width 27 height 27
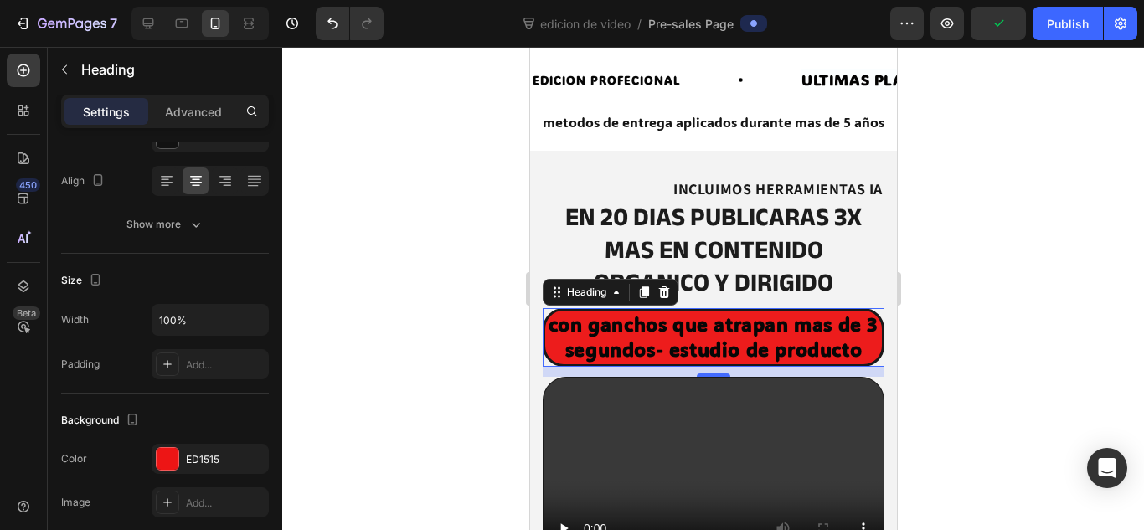
click at [471, 231] on div at bounding box center [713, 288] width 862 height 483
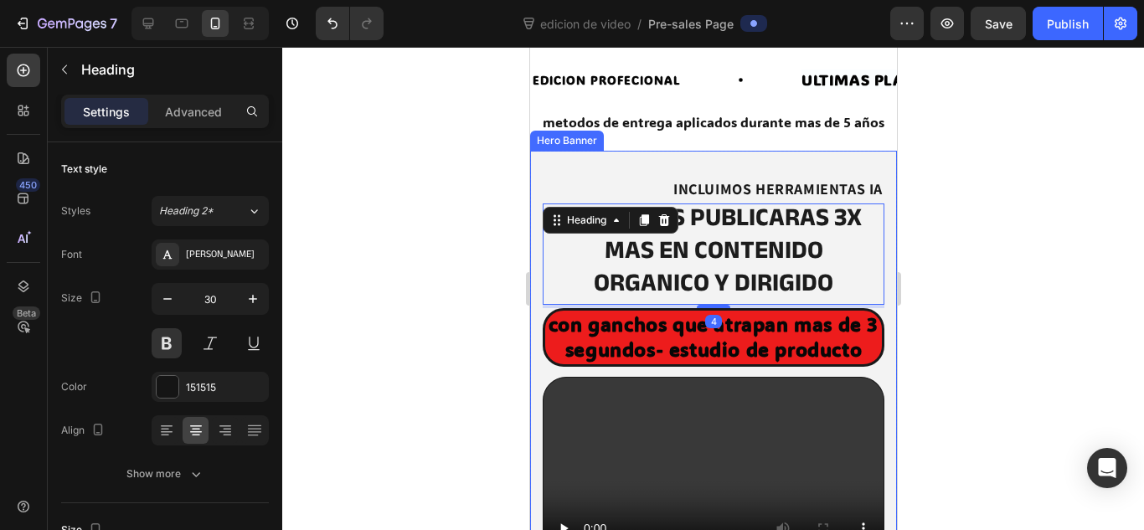
click at [550, 162] on div "INCLUIMOS HERRAMIENTAS IA Heading en 20 dias publicaras 3x mas en contenido org…" at bounding box center [712, 441] width 367 height 581
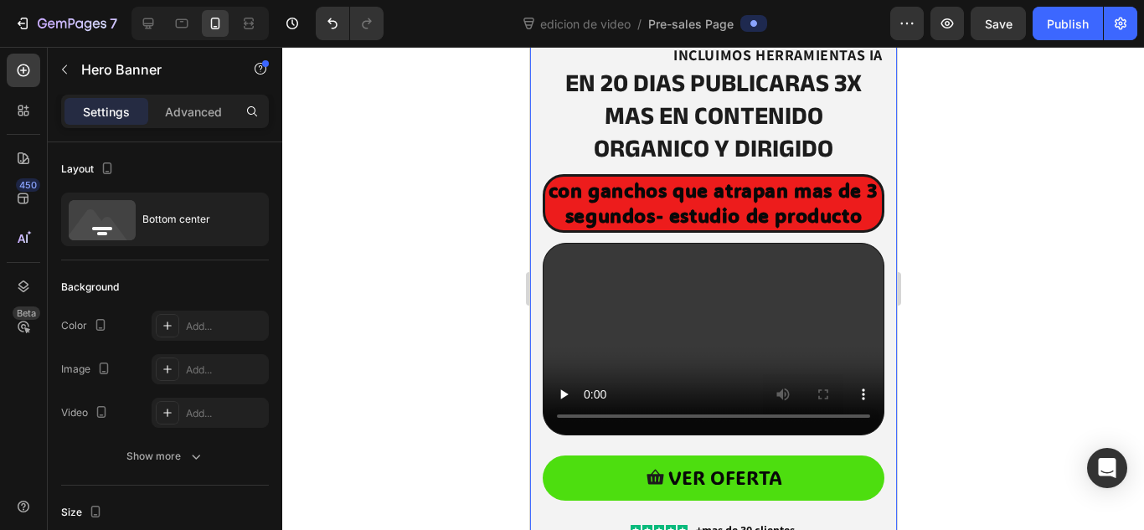
scroll to position [435, 0]
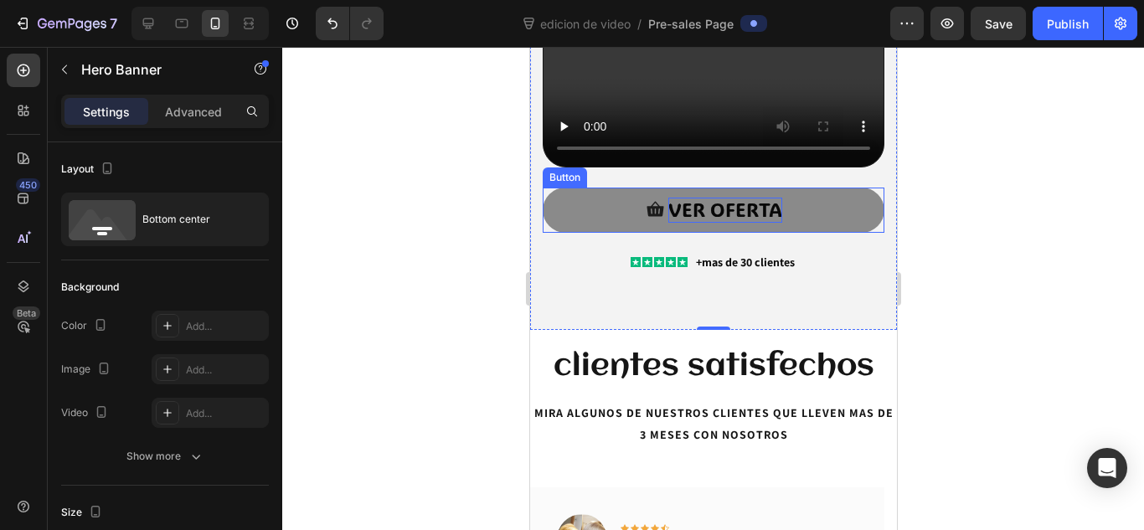
click at [687, 222] on span "VER OFERTA" at bounding box center [724, 209] width 114 height 25
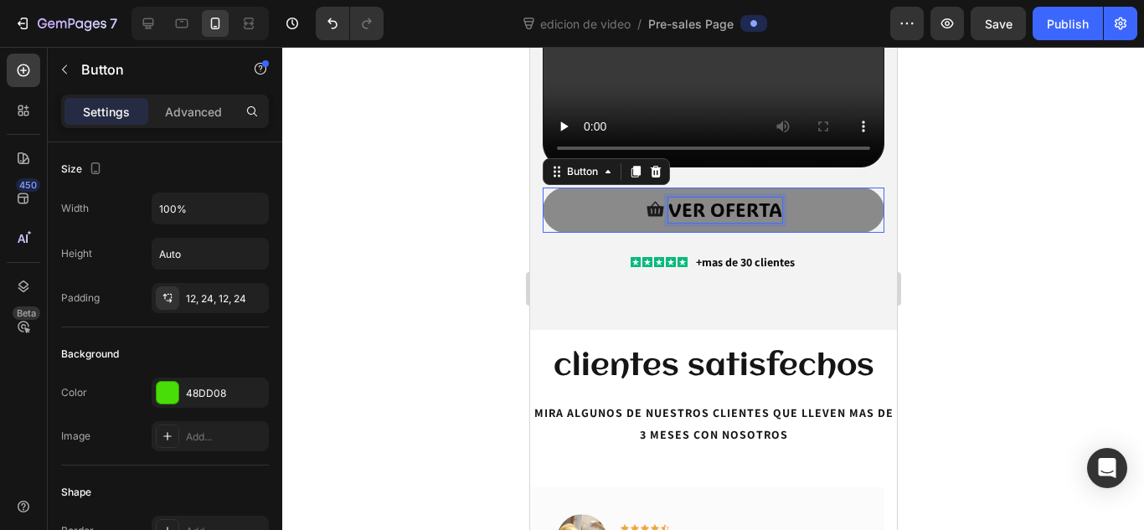
click at [687, 222] on span "VER OFERTA" at bounding box center [724, 209] width 114 height 25
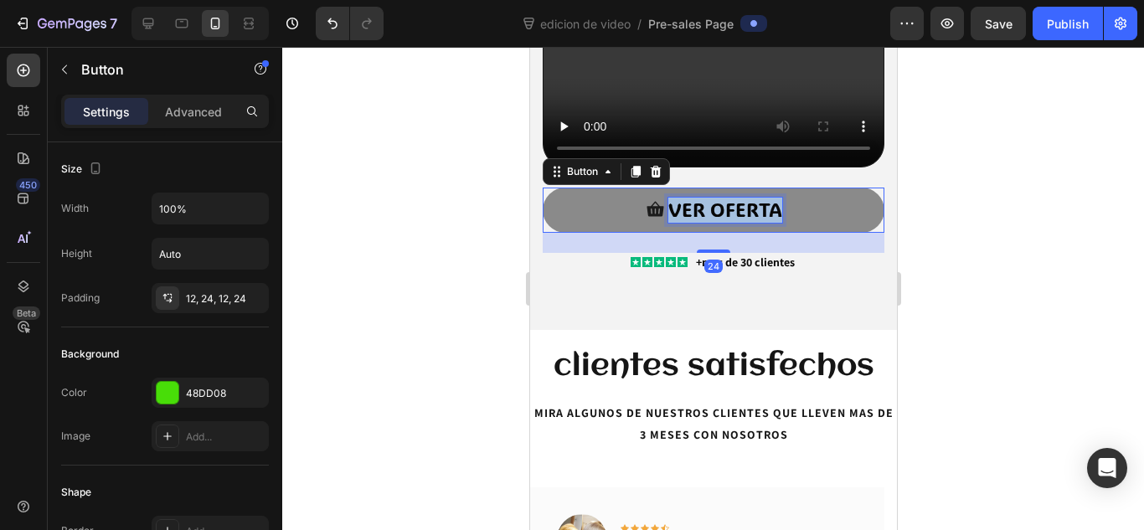
click at [687, 222] on span "VER OFERTA" at bounding box center [724, 209] width 114 height 25
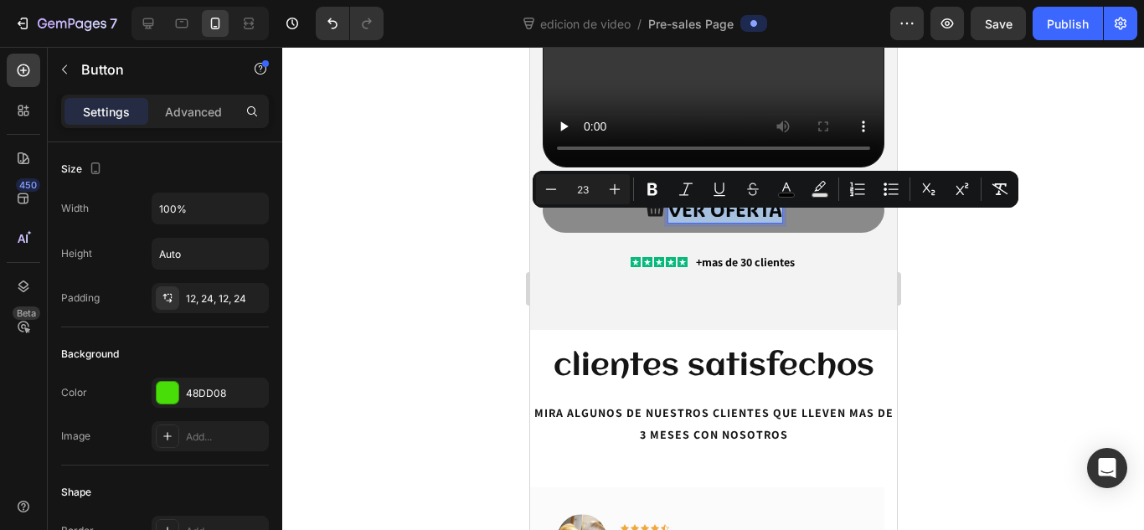
click at [687, 222] on span "VER OFERTA" at bounding box center [724, 209] width 114 height 25
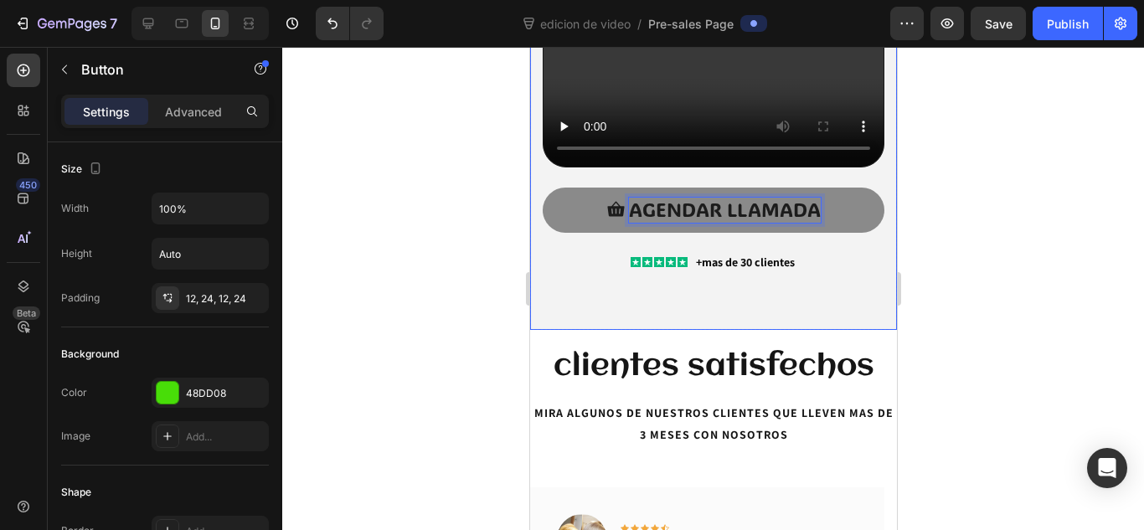
click at [1004, 214] on div at bounding box center [713, 288] width 862 height 483
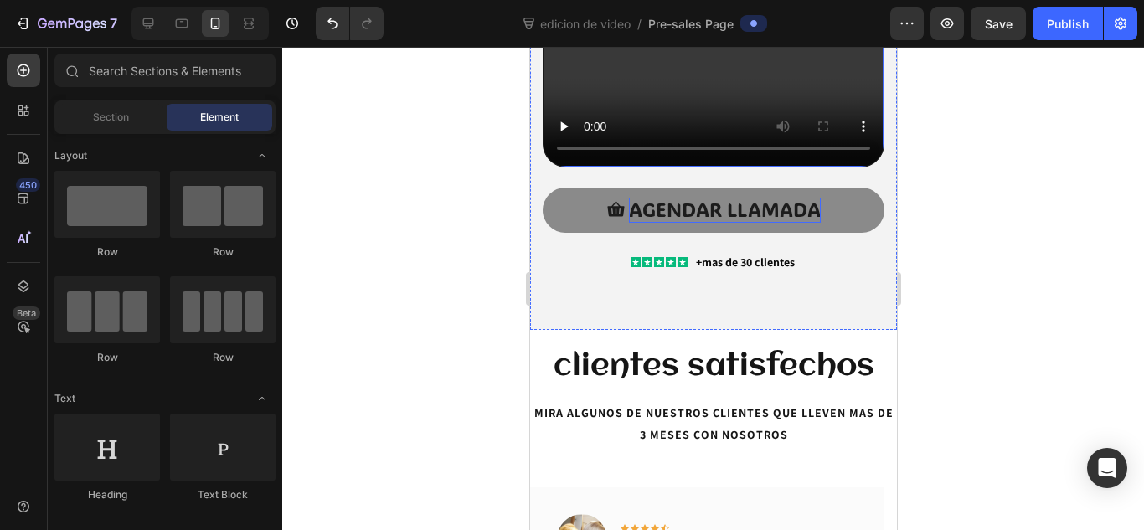
drag, startPoint x: 222, startPoint y: 117, endPoint x: 493, endPoint y: 85, distance: 273.1
click at [493, 85] on div at bounding box center [713, 288] width 862 height 483
click at [607, 217] on icon at bounding box center [614, 209] width 17 height 15
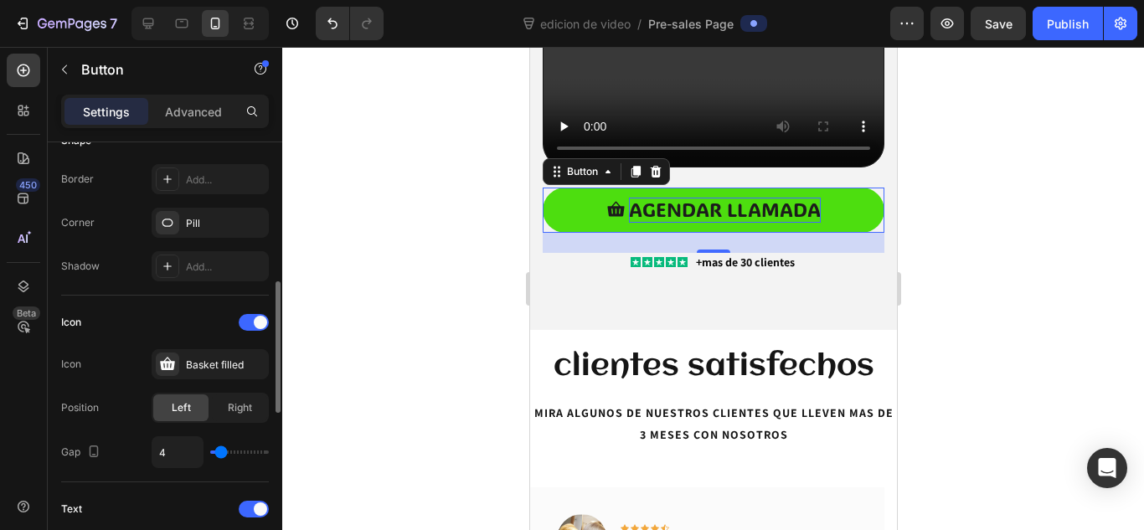
scroll to position [377, 0]
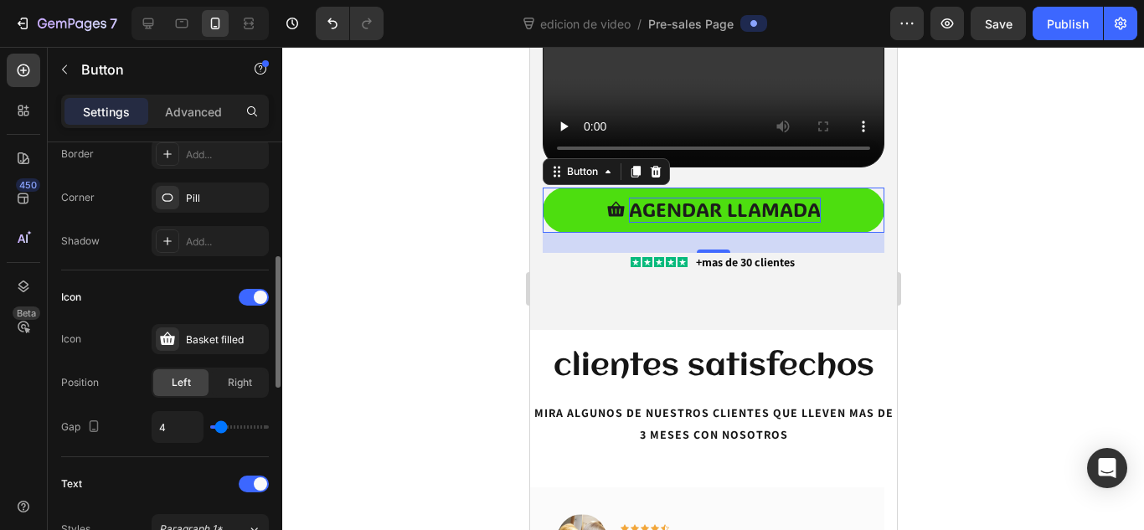
click at [196, 329] on div "Basket filled" at bounding box center [210, 339] width 117 height 30
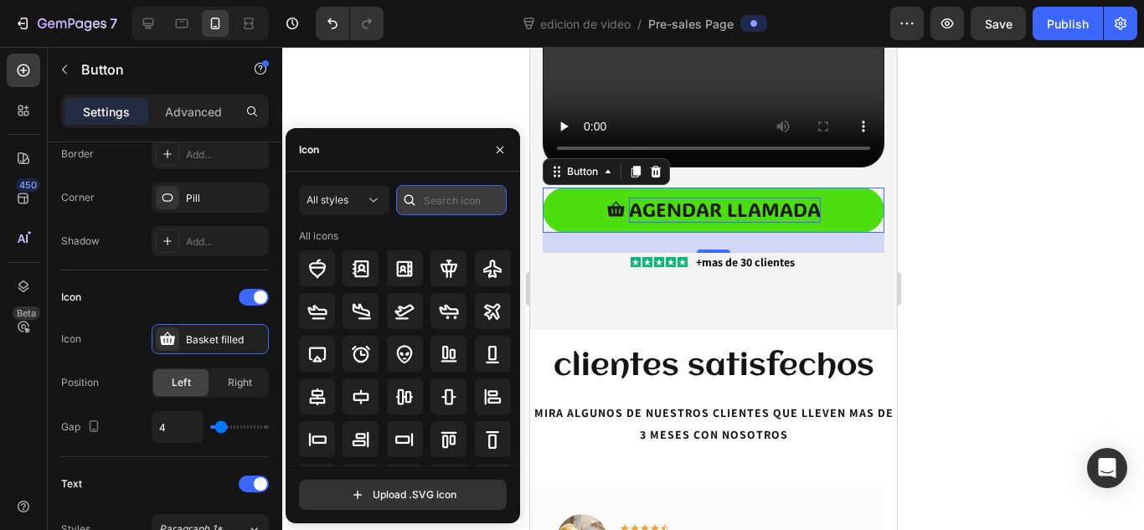
click at [435, 200] on input "text" at bounding box center [451, 200] width 111 height 30
type input "call"
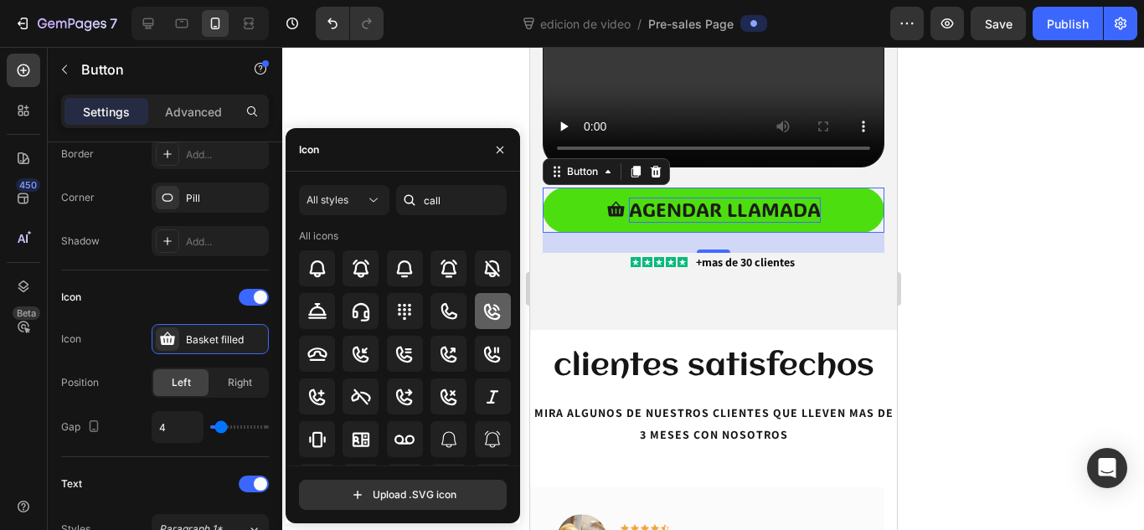
click at [493, 311] on icon at bounding box center [492, 311] width 20 height 20
click at [358, 302] on icon at bounding box center [361, 311] width 20 height 20
click at [494, 151] on icon "button" at bounding box center [499, 149] width 13 height 13
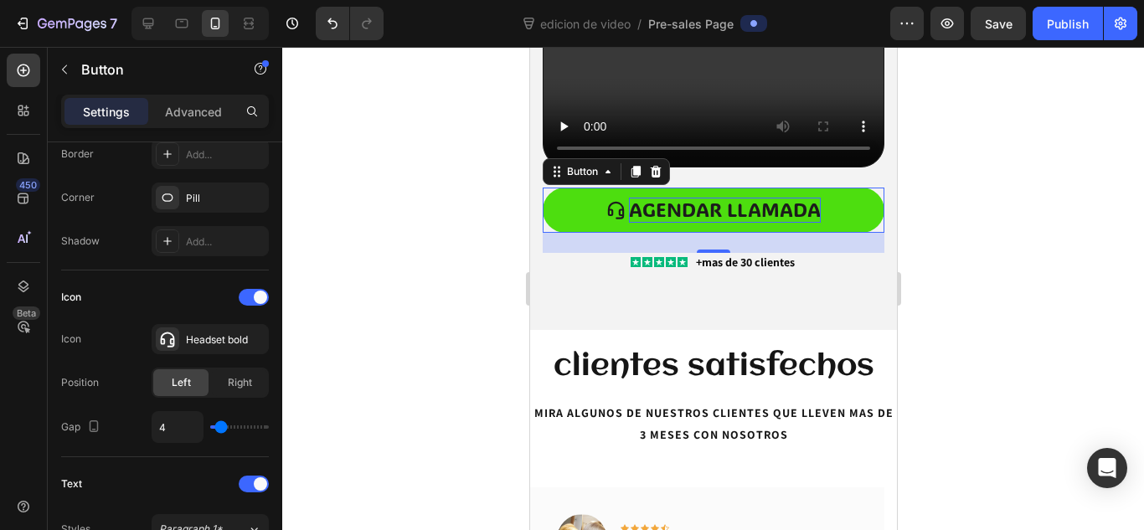
click at [494, 151] on div at bounding box center [713, 288] width 862 height 483
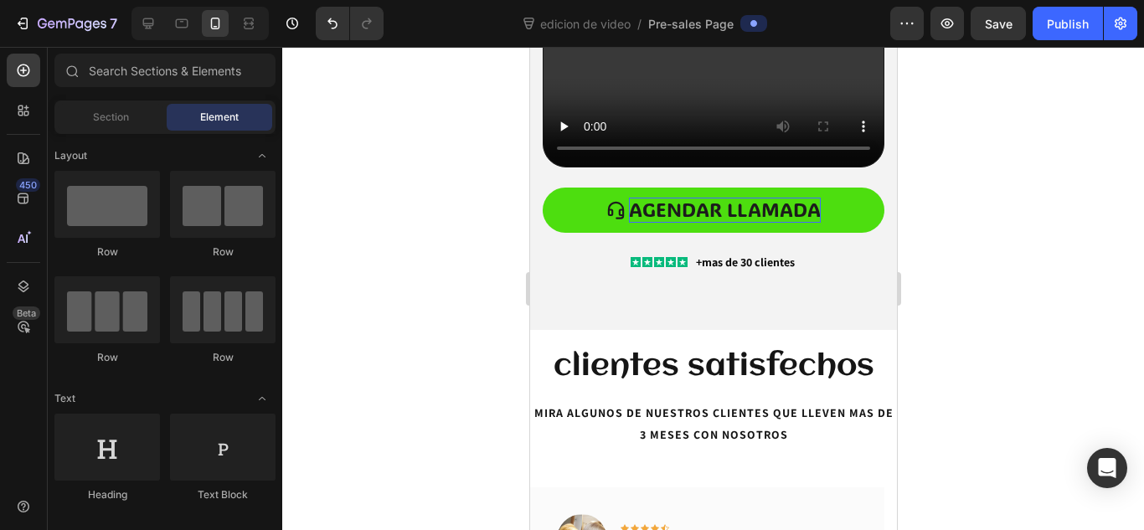
click at [978, 245] on div at bounding box center [713, 288] width 862 height 483
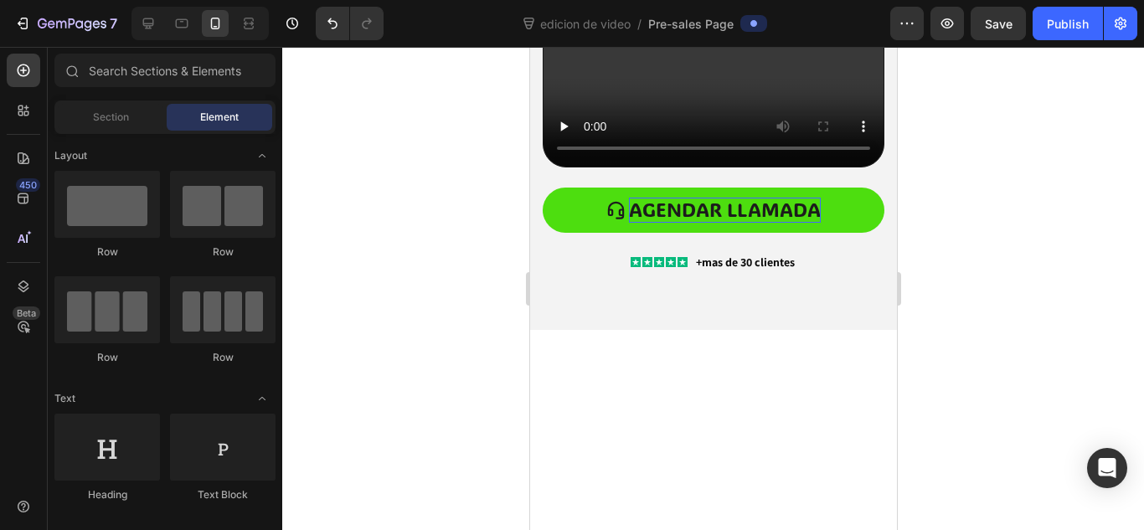
scroll to position [13, 0]
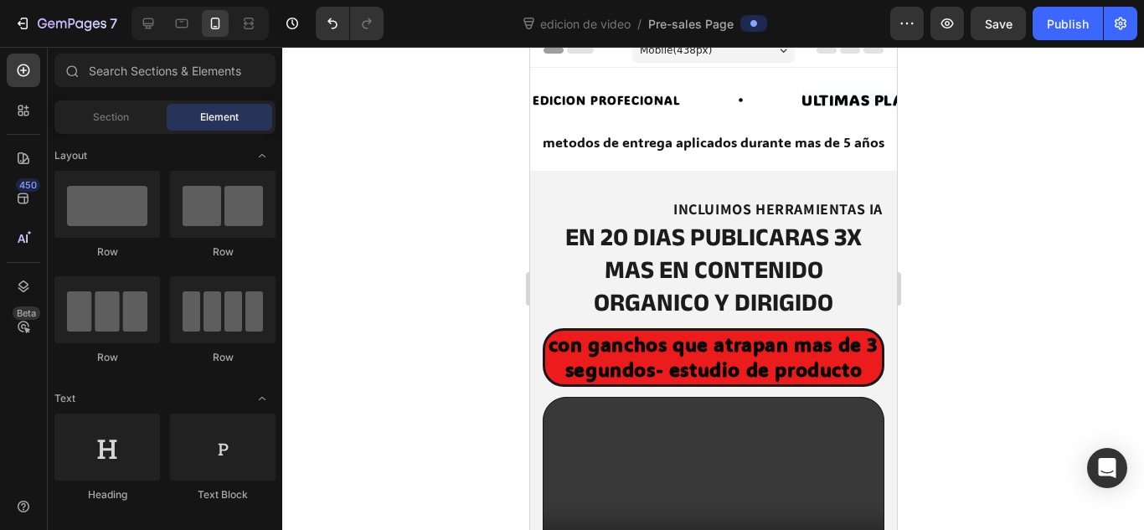
click at [409, 183] on div at bounding box center [713, 288] width 862 height 483
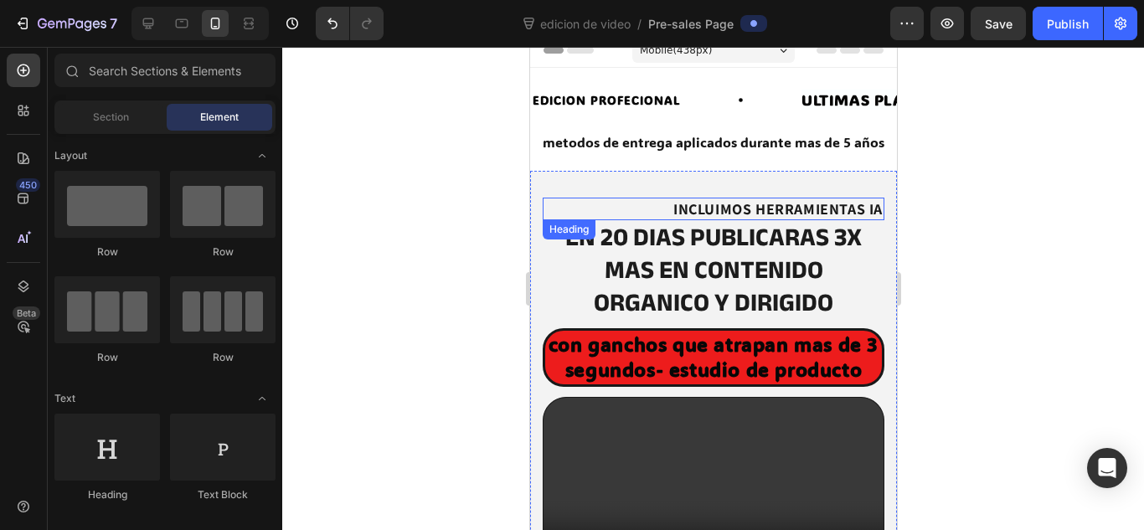
click at [569, 212] on p "INCLUIMOS HERRAMIENTAS IA" at bounding box center [712, 208] width 338 height 19
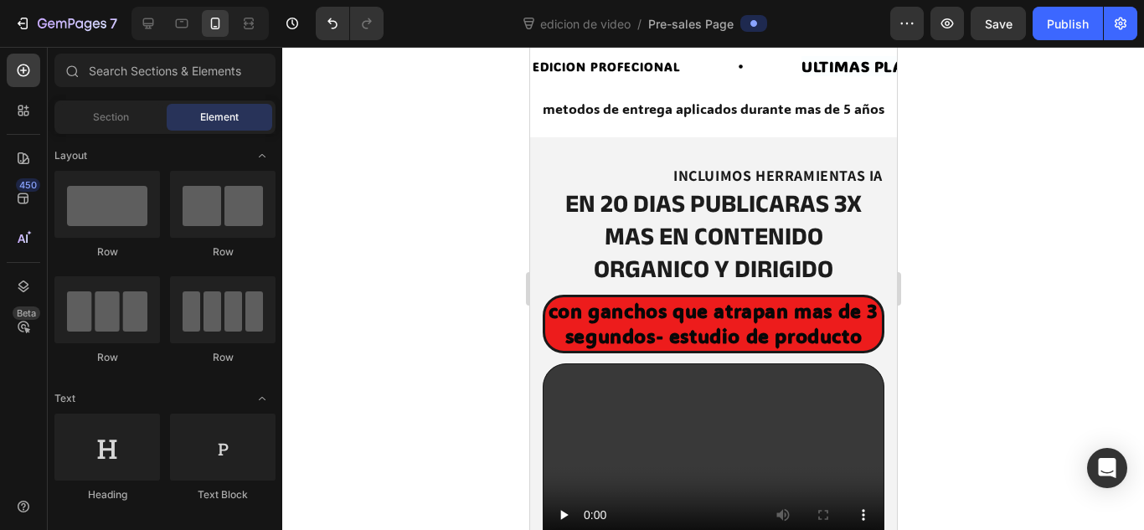
scroll to position [214, 0]
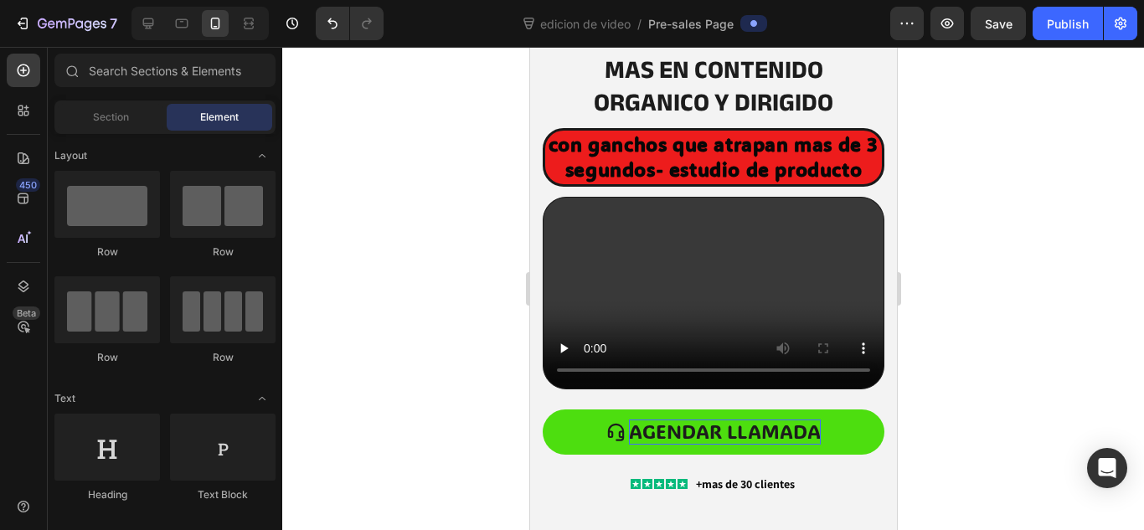
drag, startPoint x: 893, startPoint y: 152, endPoint x: 1428, endPoint y: 286, distance: 550.9
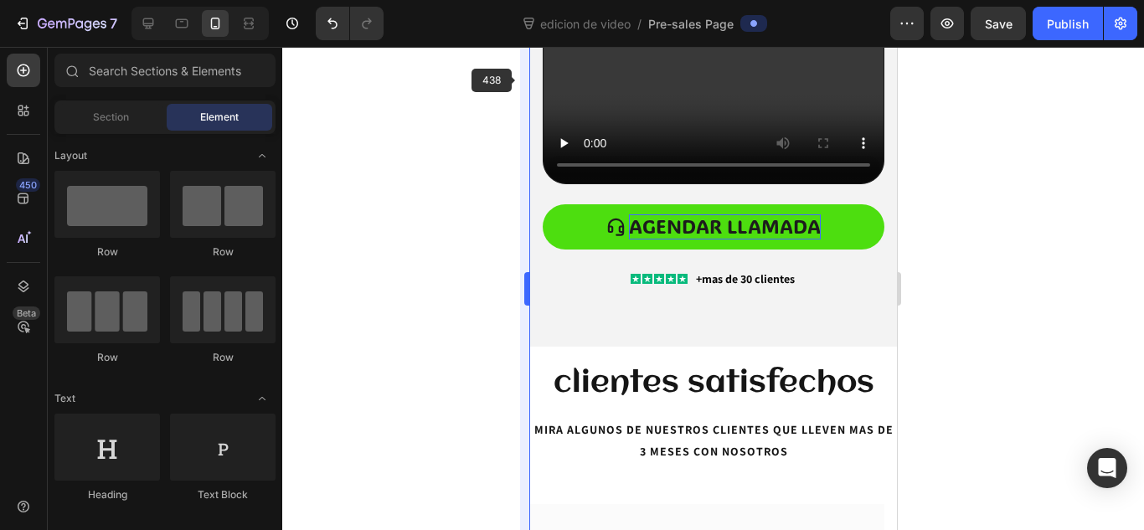
scroll to position [385, 0]
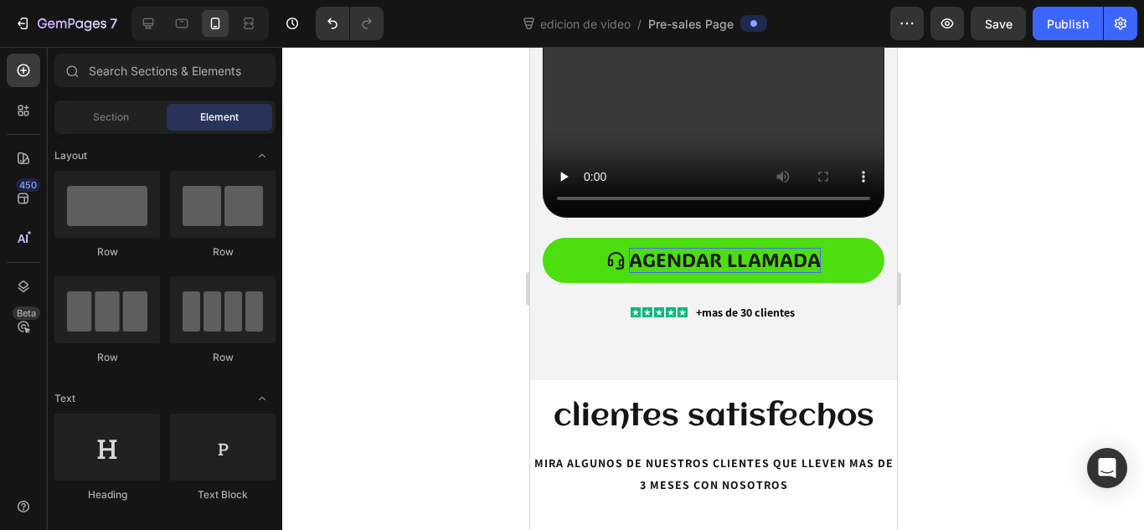
click at [399, 202] on div at bounding box center [713, 288] width 862 height 483
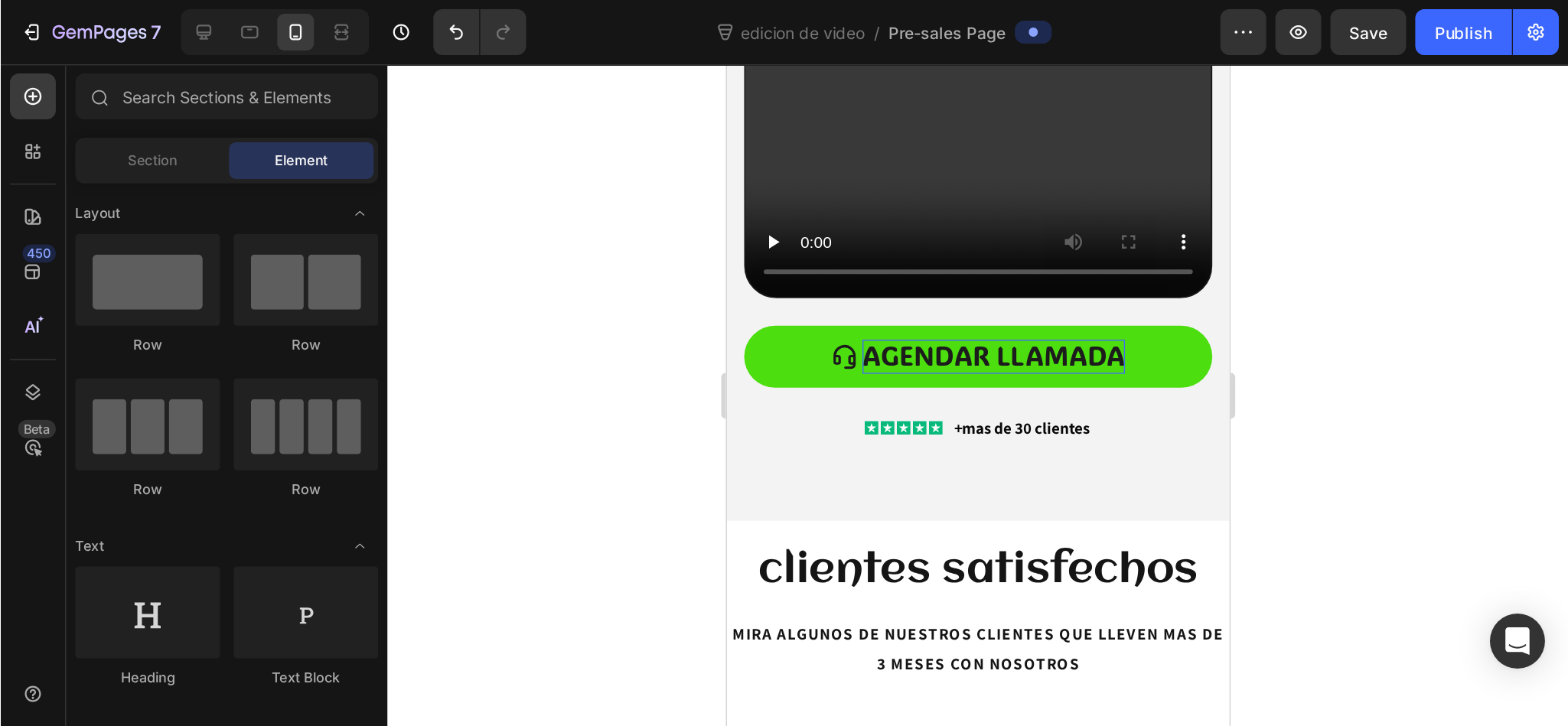
scroll to position [0, 0]
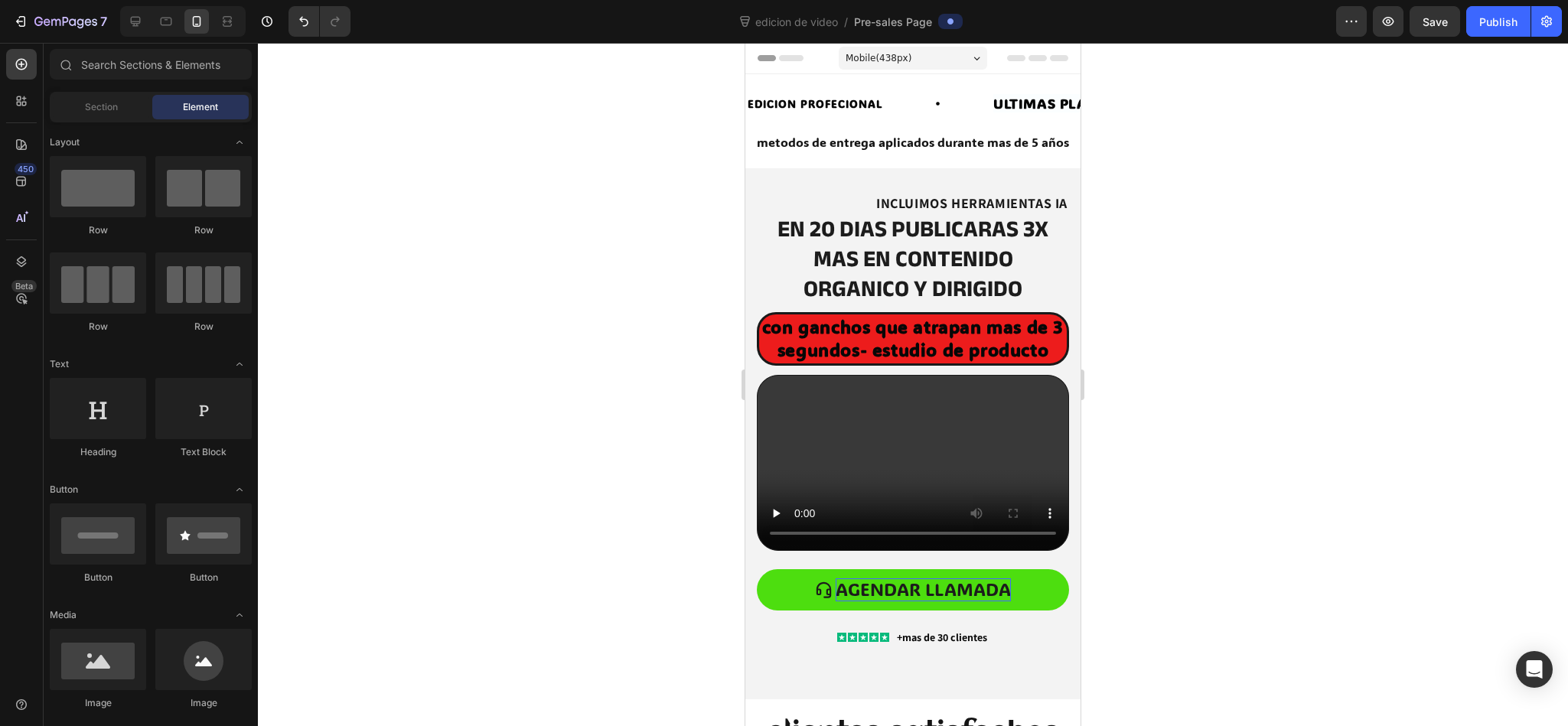
drag, startPoint x: 1013, startPoint y: 1, endPoint x: 586, endPoint y: 205, distance: 473.2
click at [586, 205] on div at bounding box center [912, 384] width 1309 height 683
click at [944, 267] on p "en 20 dias publicaras 3x mas en contenido organico y dirigido" at bounding box center [913, 263] width 309 height 89
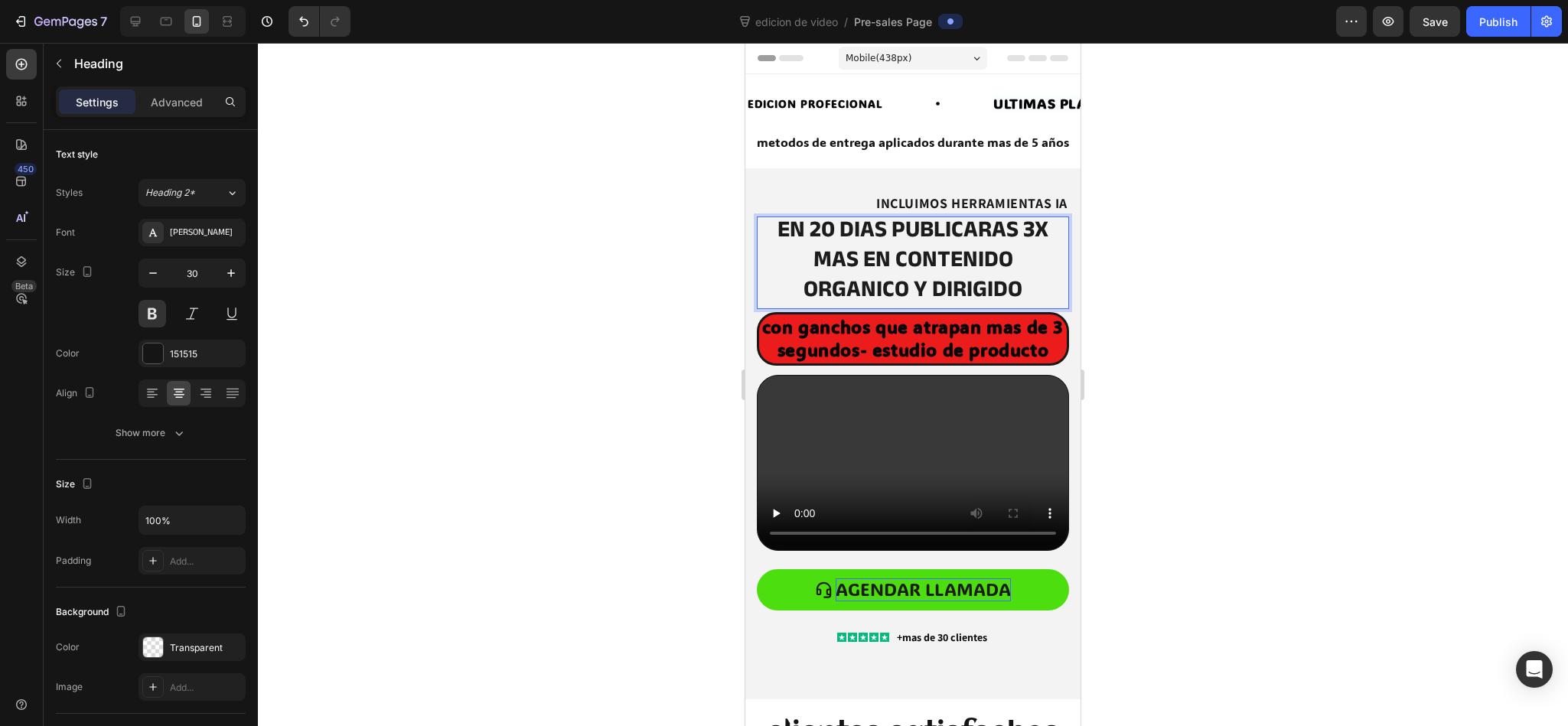
click at [944, 267] on p "en 20 dias publicaras 3x mas en contenido organico y dirigido" at bounding box center [913, 263] width 309 height 89
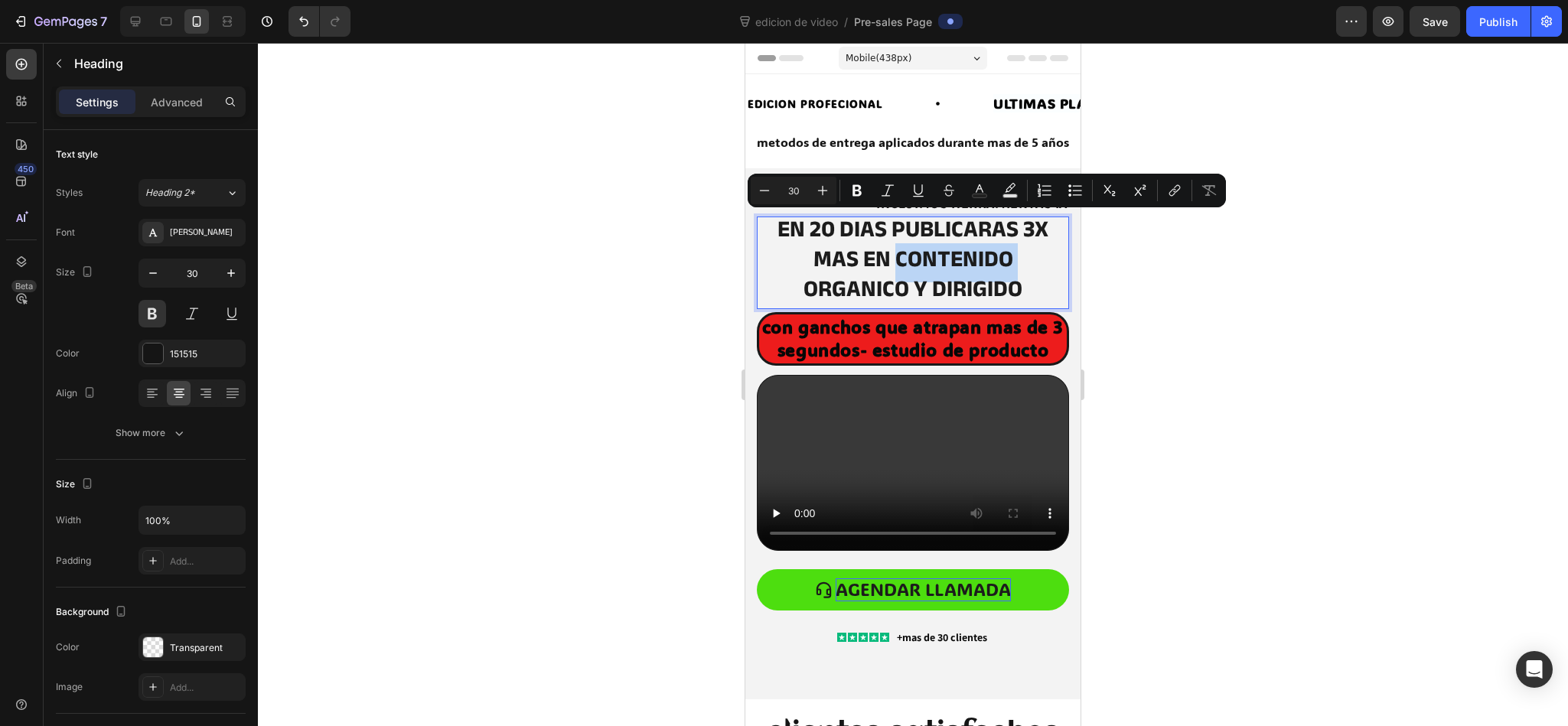
click at [944, 267] on p "en 20 dias publicaras 3x mas en contenido organico y dirigido" at bounding box center [913, 263] width 309 height 89
click at [987, 193] on icon "Editor contextual toolbar" at bounding box center [979, 190] width 16 height 16
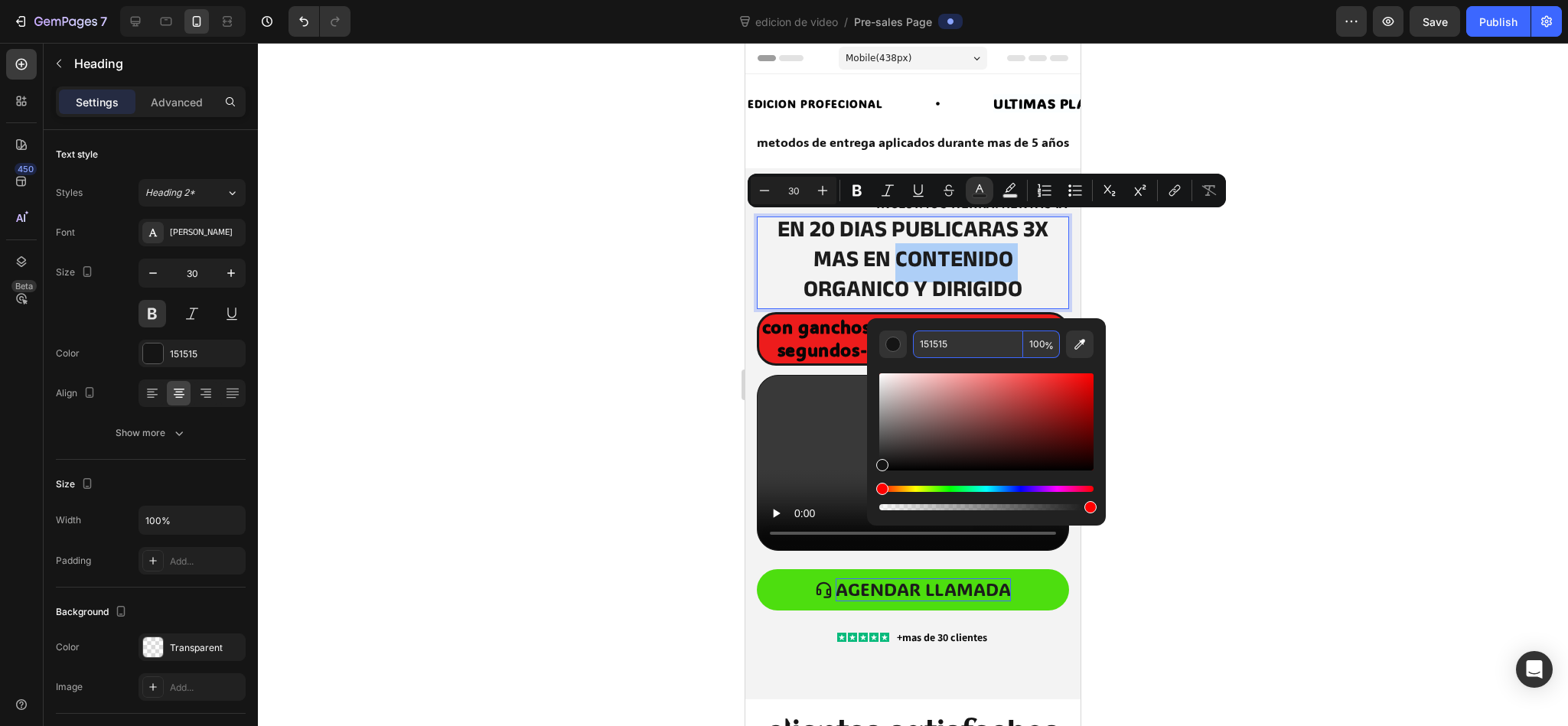
click at [937, 340] on input "151515" at bounding box center [968, 344] width 111 height 27
paste input "0B61A4"
type input "0B61A4"
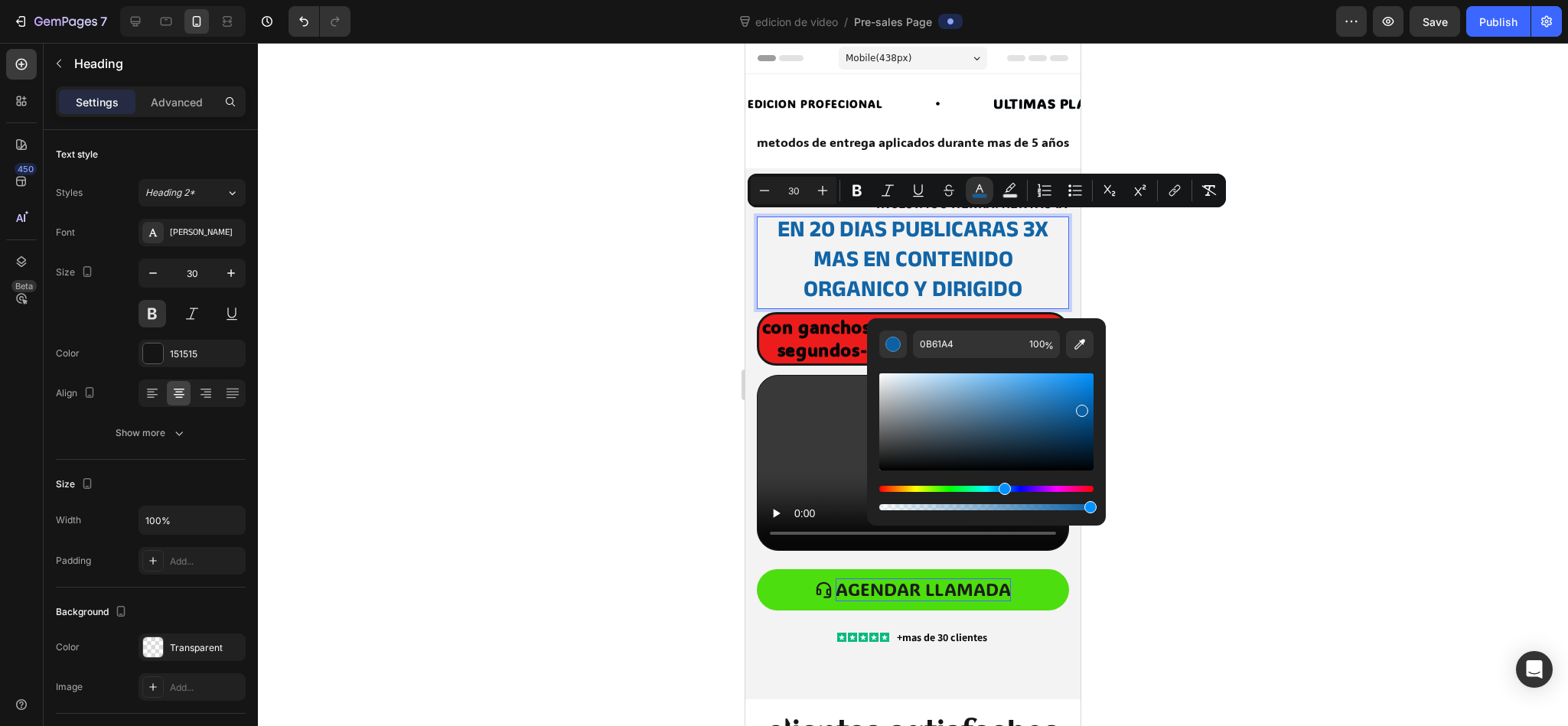
click at [1044, 395] on div at bounding box center [912, 384] width 1309 height 683
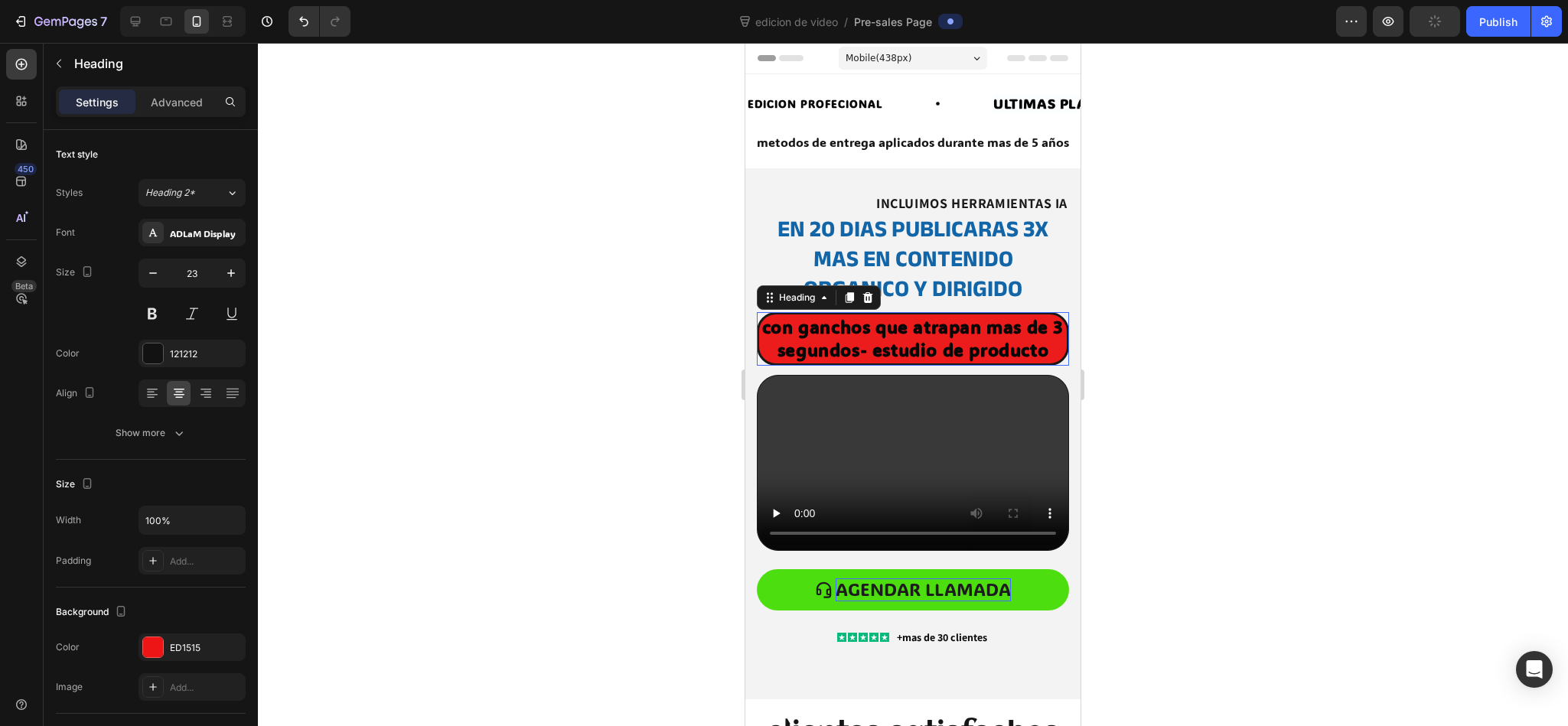
click at [889, 332] on strong "con ganchos que atrapan mas de 3 segundos- estudio de producto" at bounding box center [913, 338] width 302 height 46
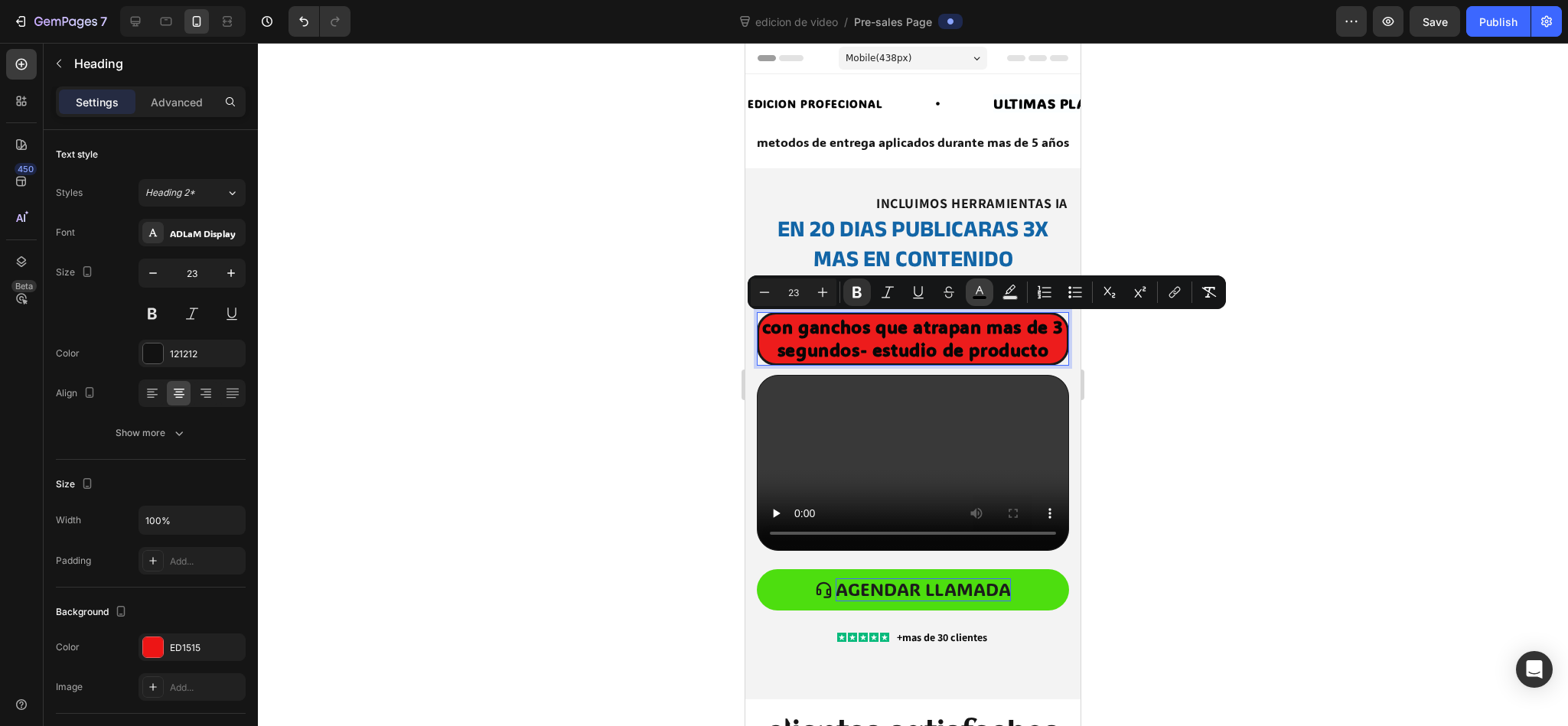
click at [985, 289] on icon "Editor contextual toolbar" at bounding box center [979, 291] width 16 height 16
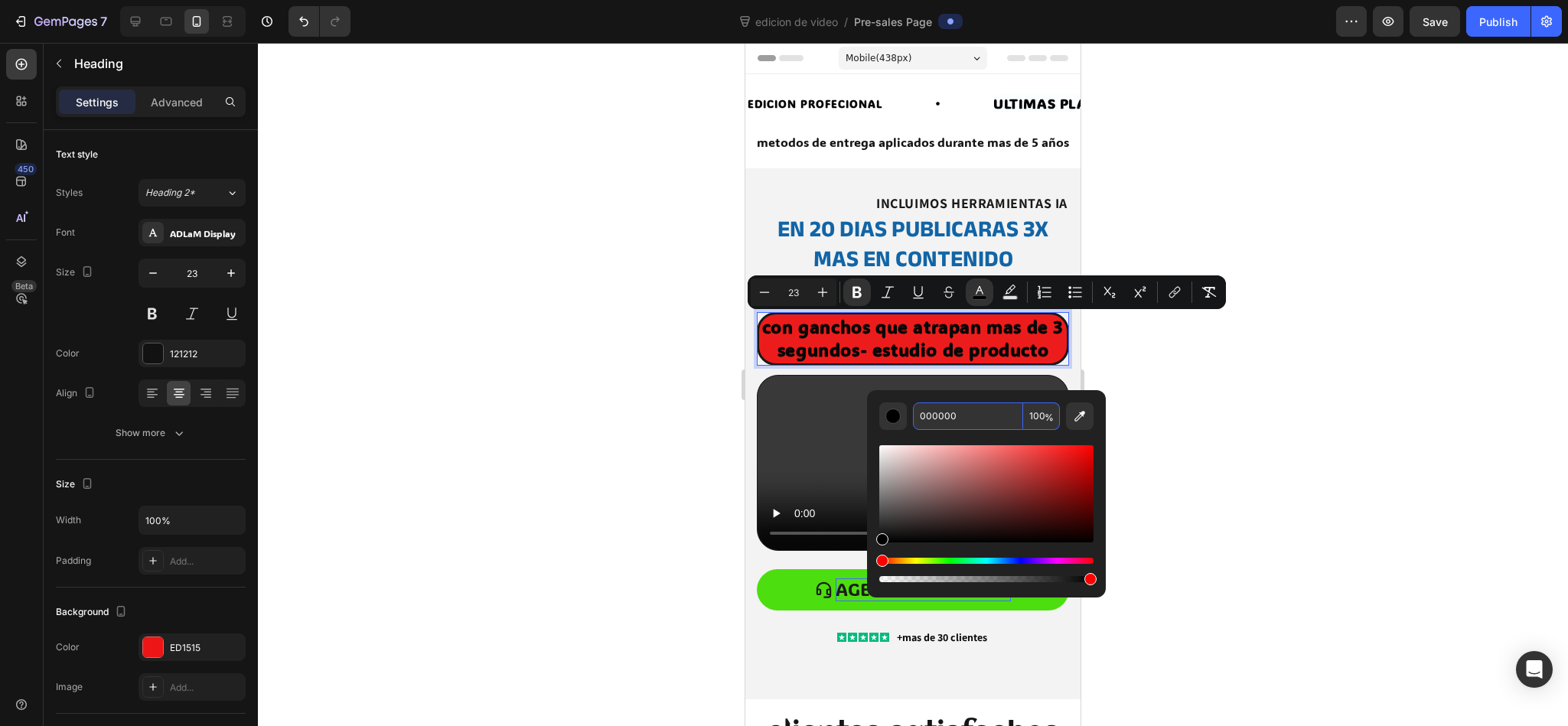
click at [935, 418] on input "000000" at bounding box center [968, 416] width 111 height 27
paste input "A86B"
type input "00A86B"
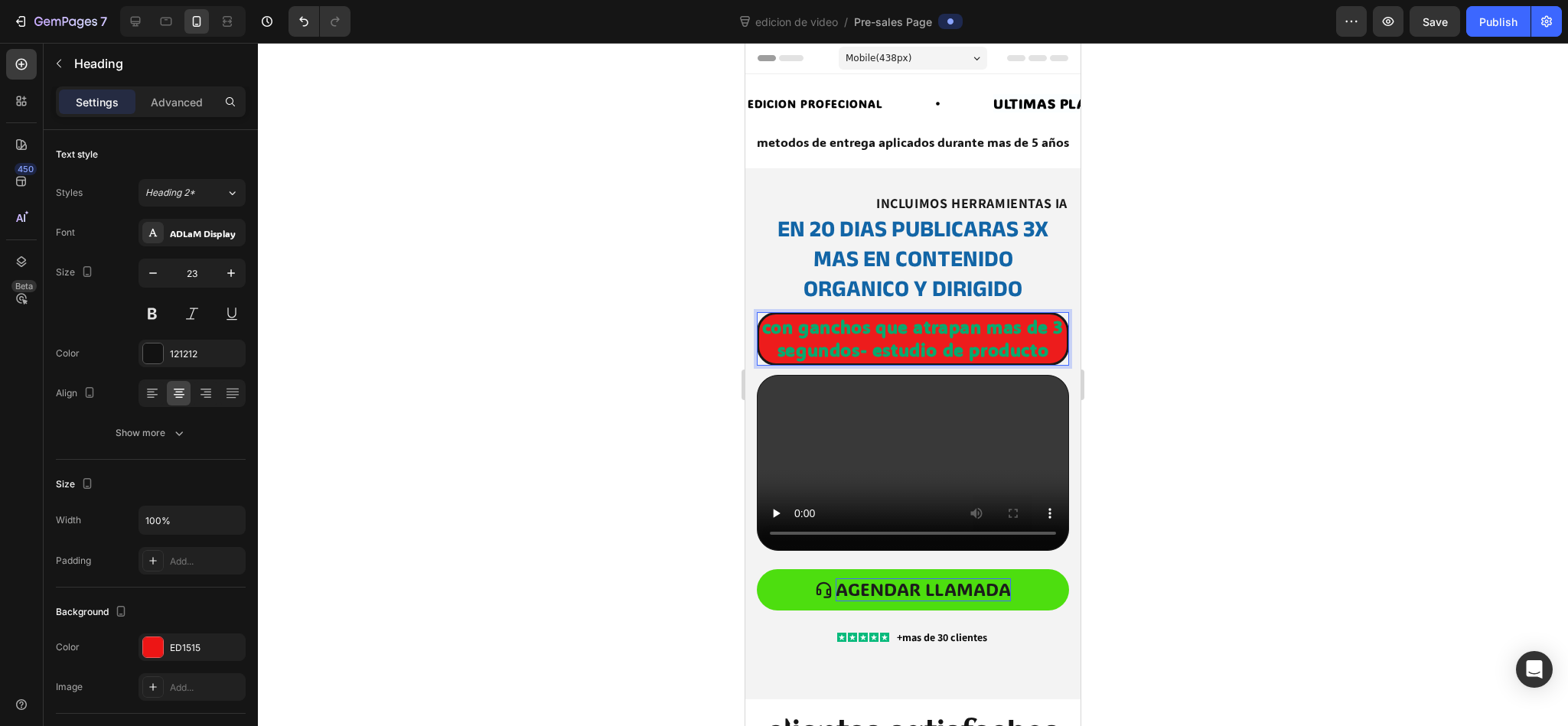
click at [1044, 350] on div at bounding box center [912, 384] width 1309 height 683
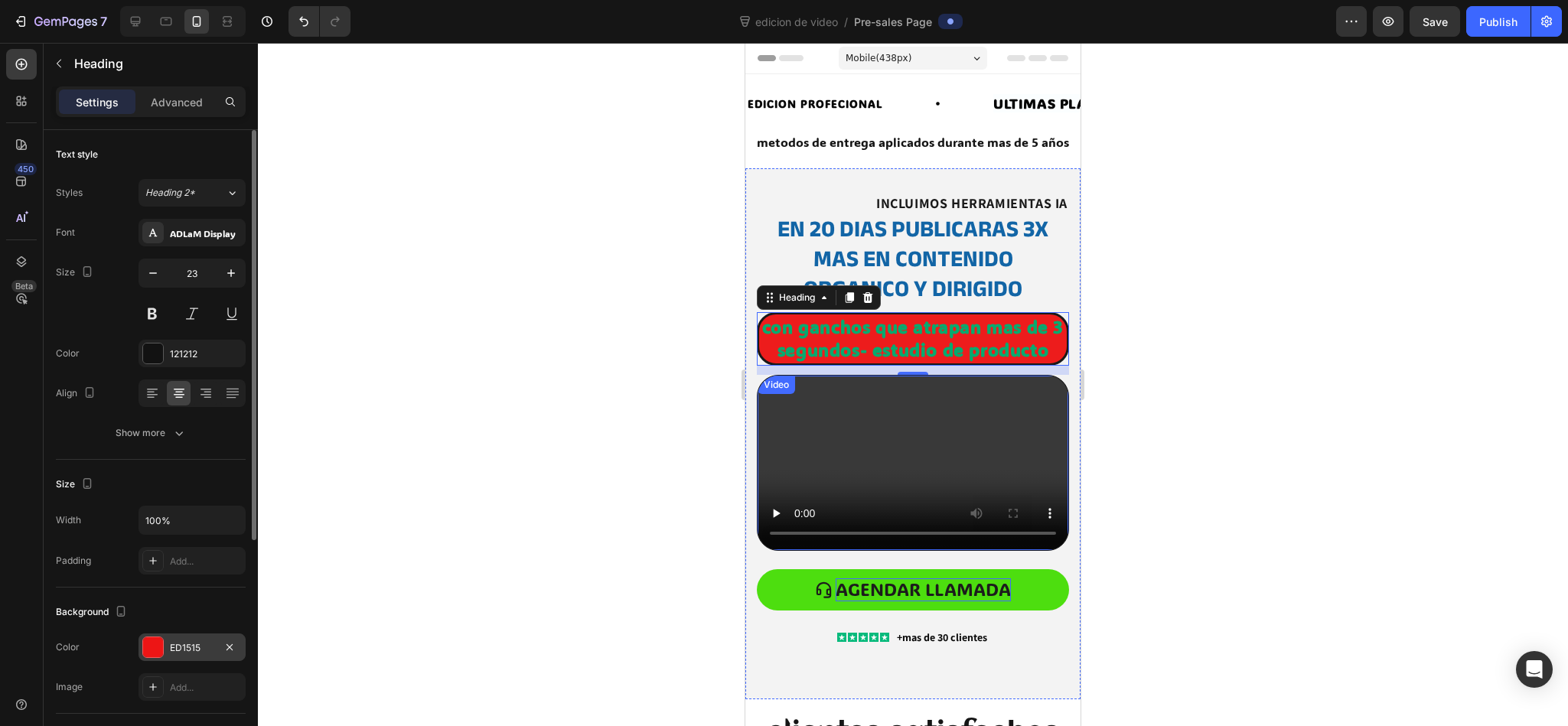
click at [214, 483] on div "ED1515" at bounding box center [192, 647] width 45 height 14
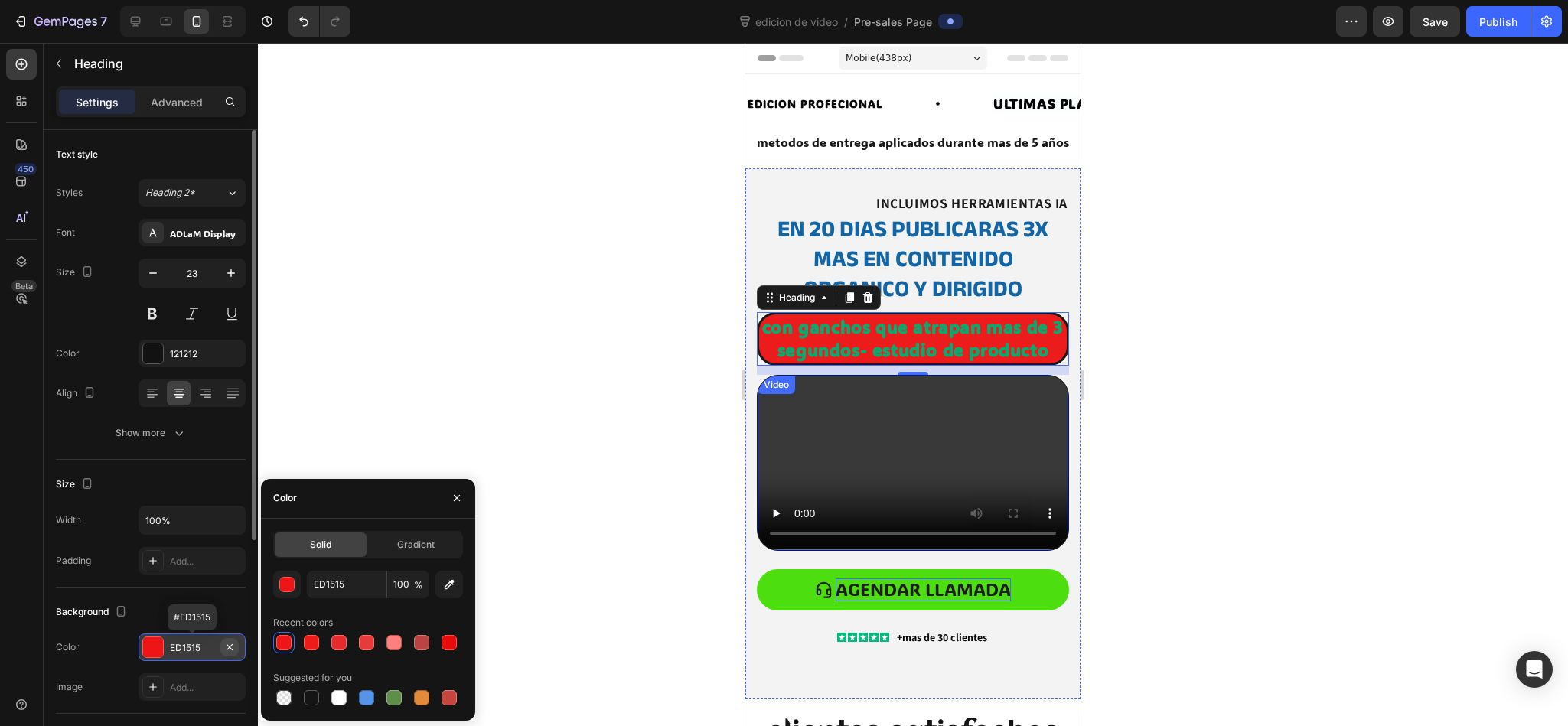
click at [221, 483] on button "button" at bounding box center [229, 647] width 18 height 18
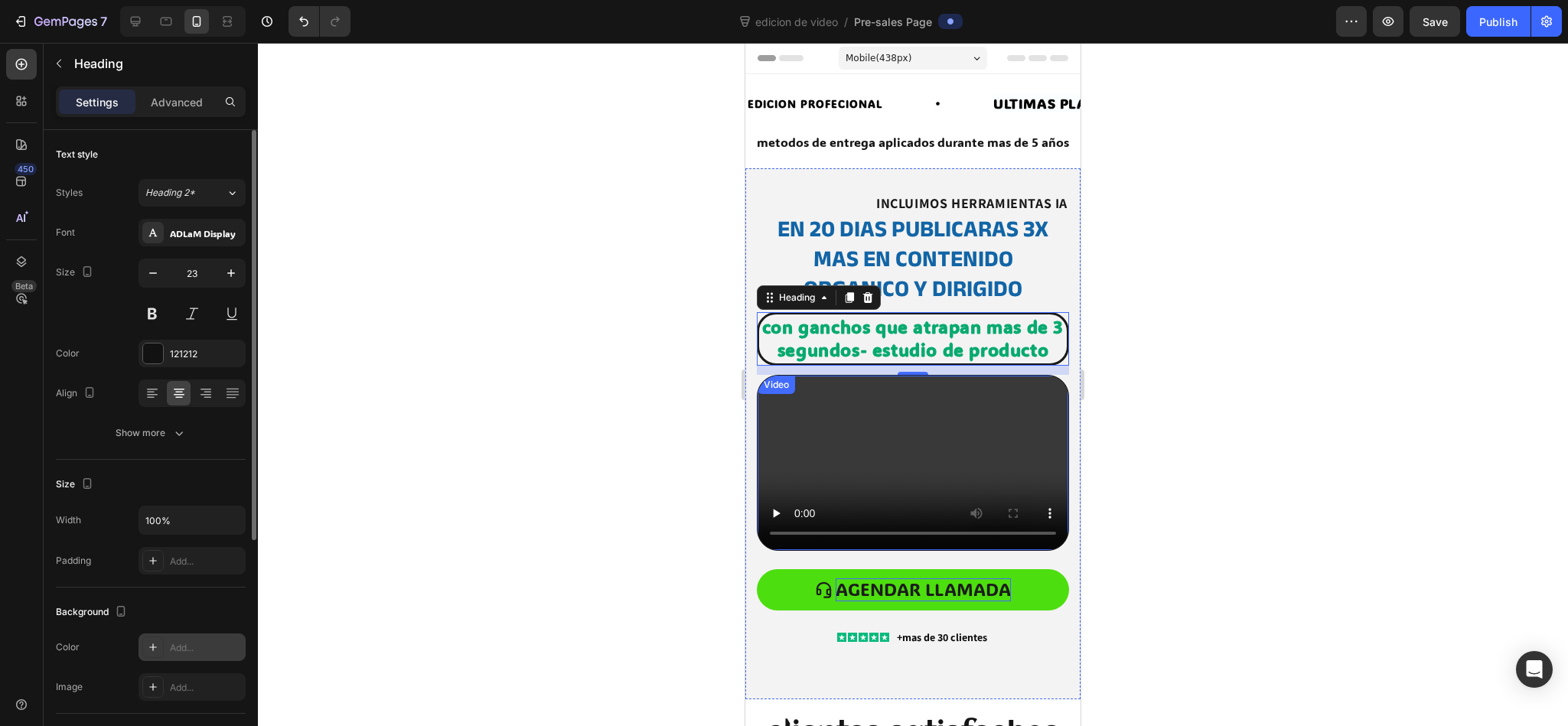
click at [171, 468] on div "Size Width 100% Padding Add..." at bounding box center [151, 523] width 190 height 128
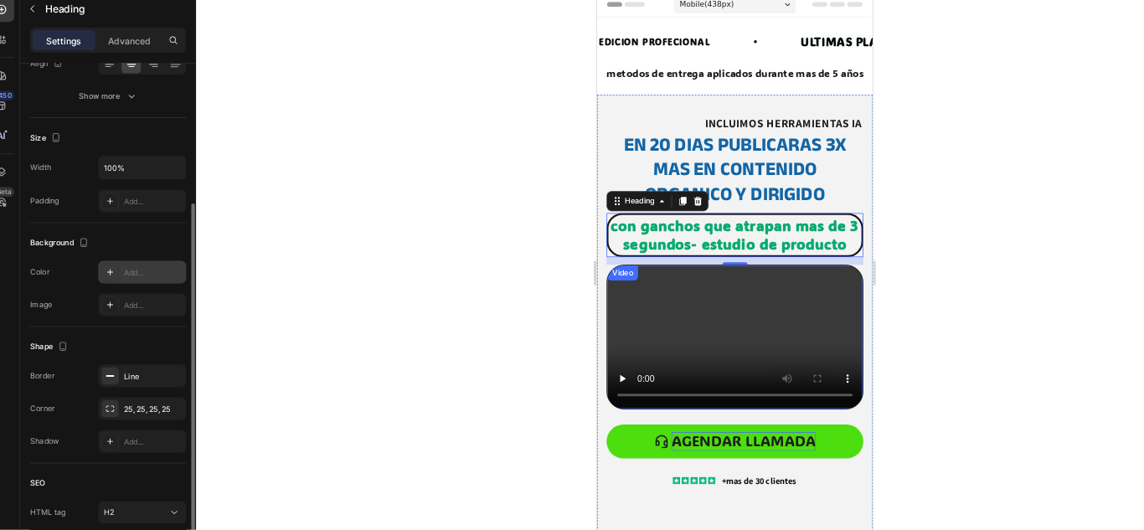
scroll to position [241, 0]
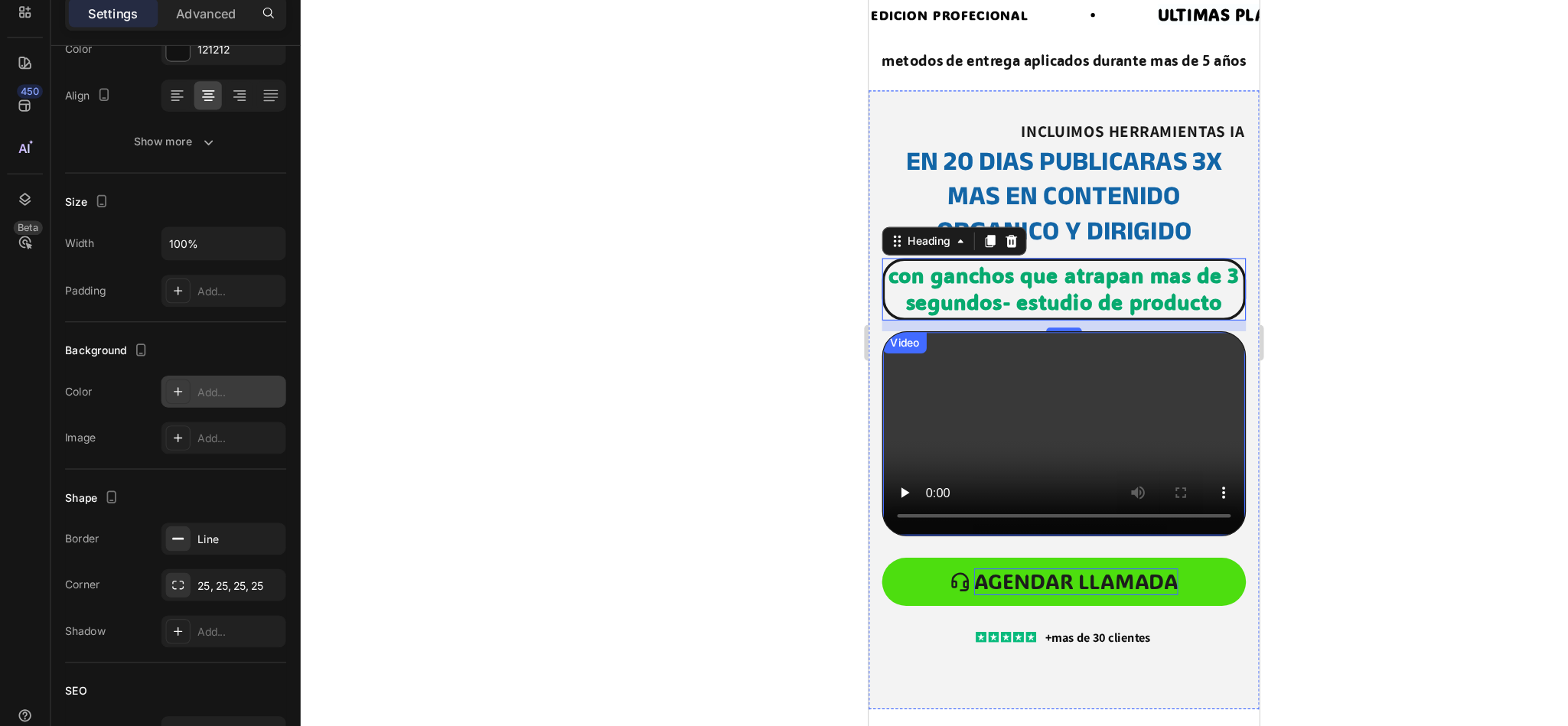
click at [538, 430] on div at bounding box center [912, 384] width 1309 height 683
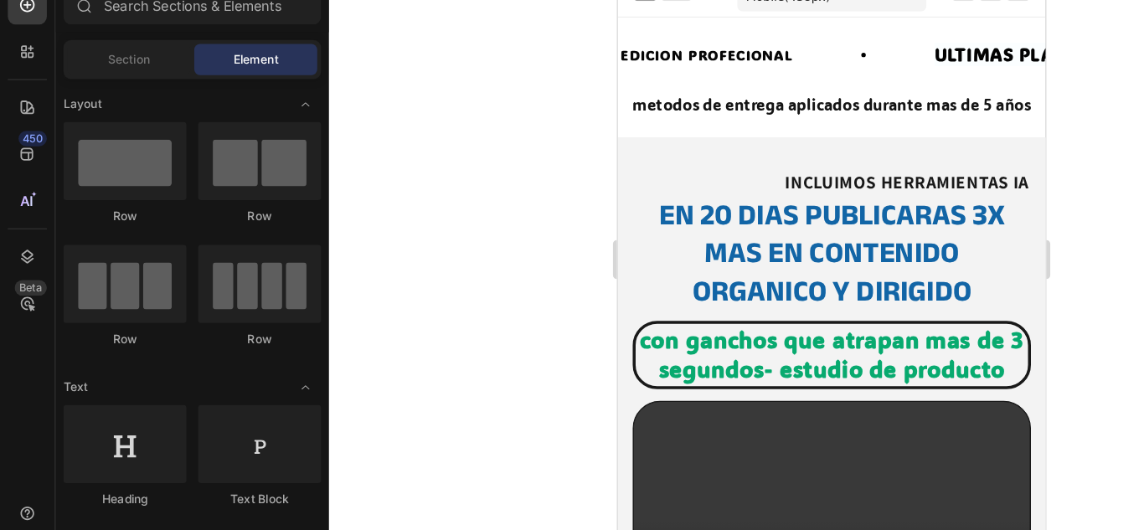
drag, startPoint x: 1449, startPoint y: 99, endPoint x: 453, endPoint y: 219, distance: 1003.6
click at [453, 219] on div at bounding box center [713, 288] width 862 height 483
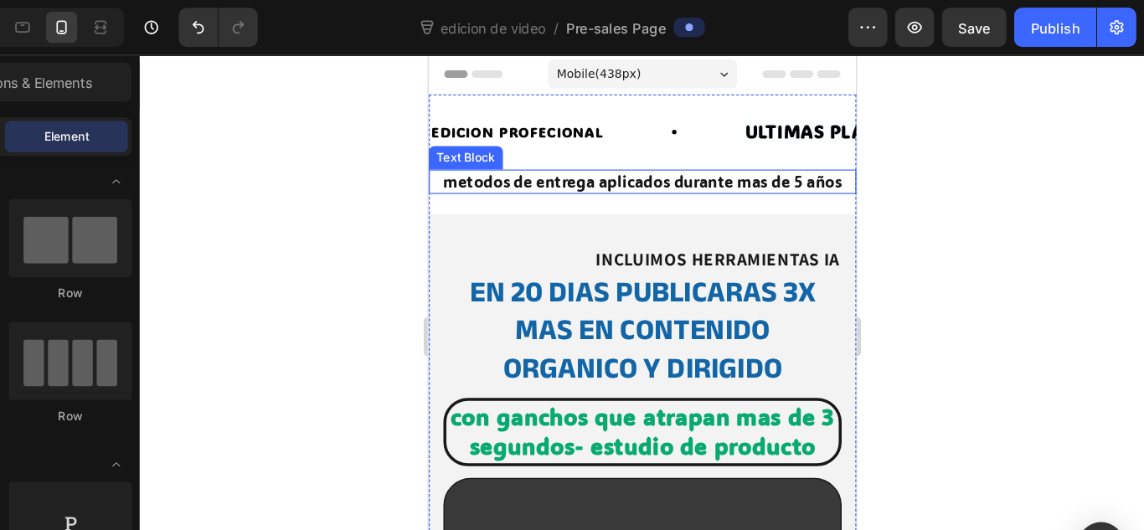
scroll to position [0, 0]
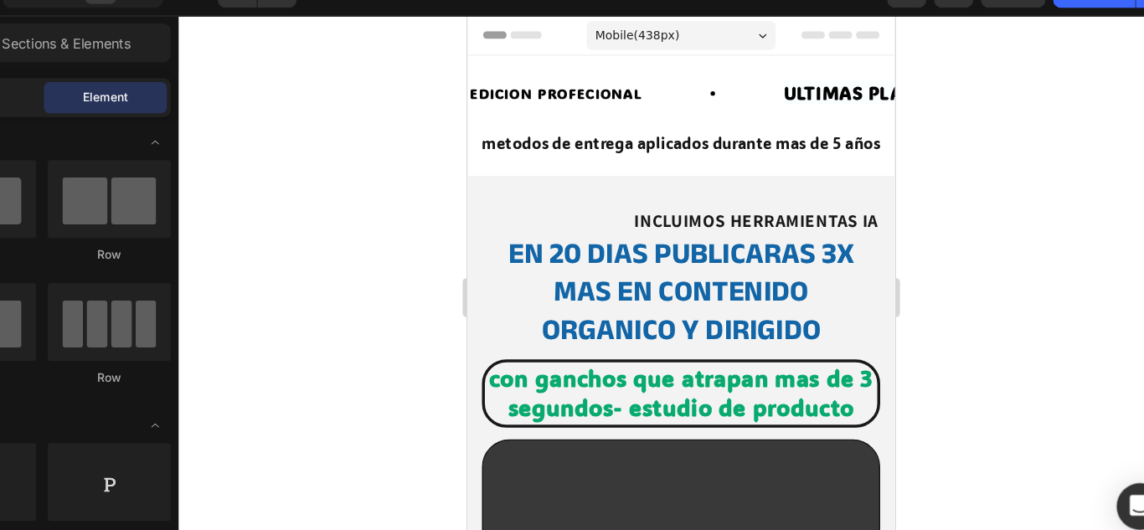
drag, startPoint x: 341, startPoint y: 52, endPoint x: 420, endPoint y: 121, distance: 105.1
click at [420, 121] on div at bounding box center [713, 288] width 862 height 483
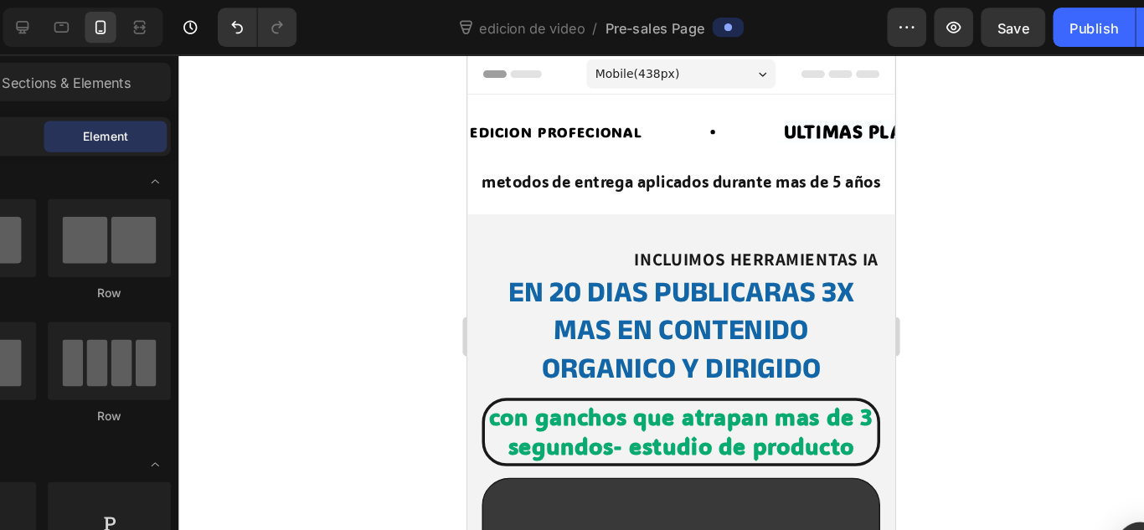
click at [1033, 0] on div "7 Version history edicion de video / Pre-sales Page Preview Save Publish" at bounding box center [572, 24] width 1144 height 48
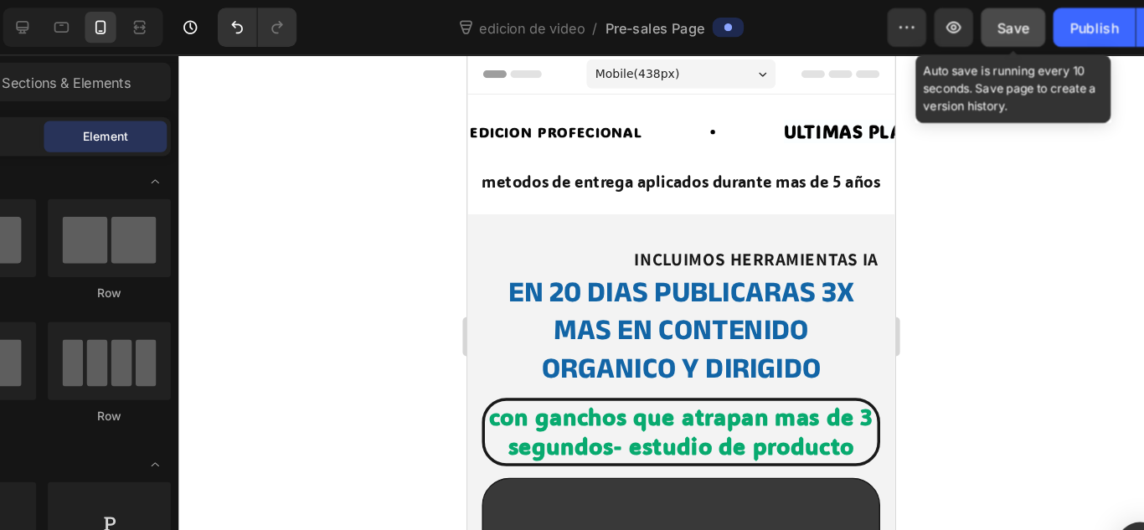
click at [1006, 17] on span "Save" at bounding box center [999, 24] width 28 height 14
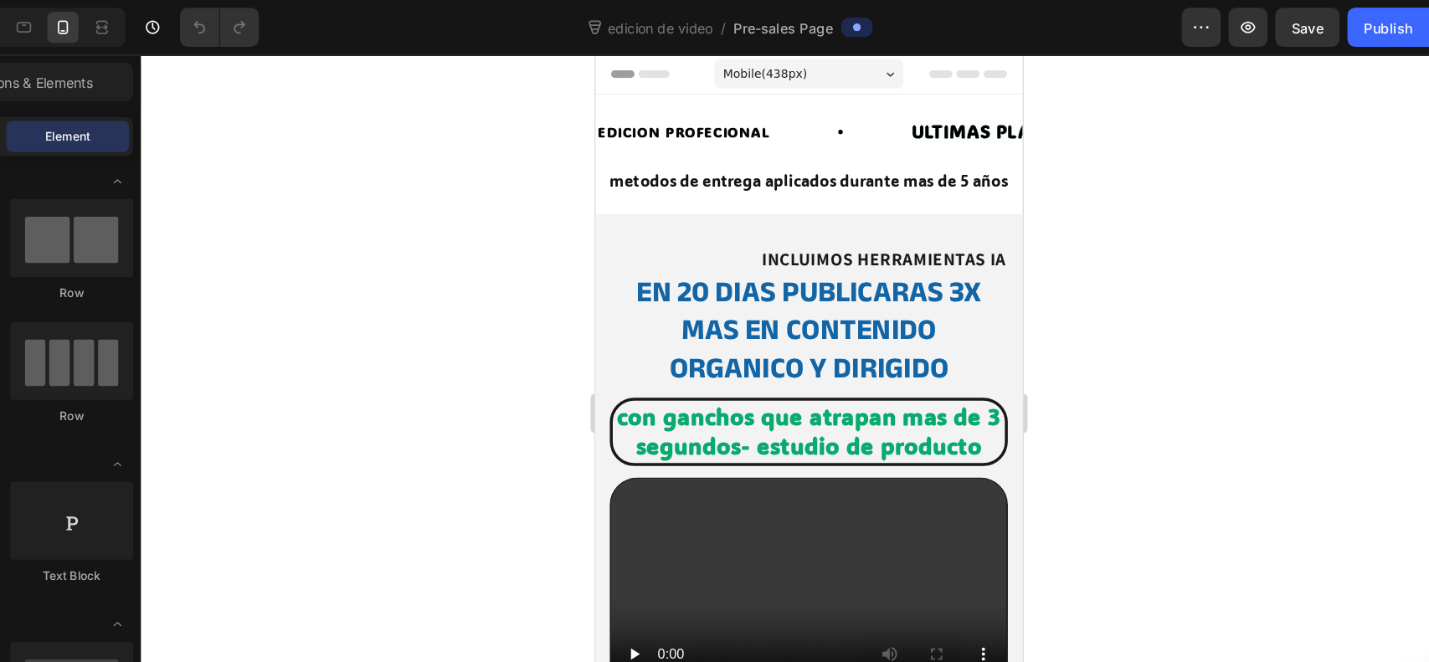
drag, startPoint x: 1067, startPoint y: 0, endPoint x: 630, endPoint y: 266, distance: 511.1
click at [630, 266] on div at bounding box center [855, 354] width 1147 height 615
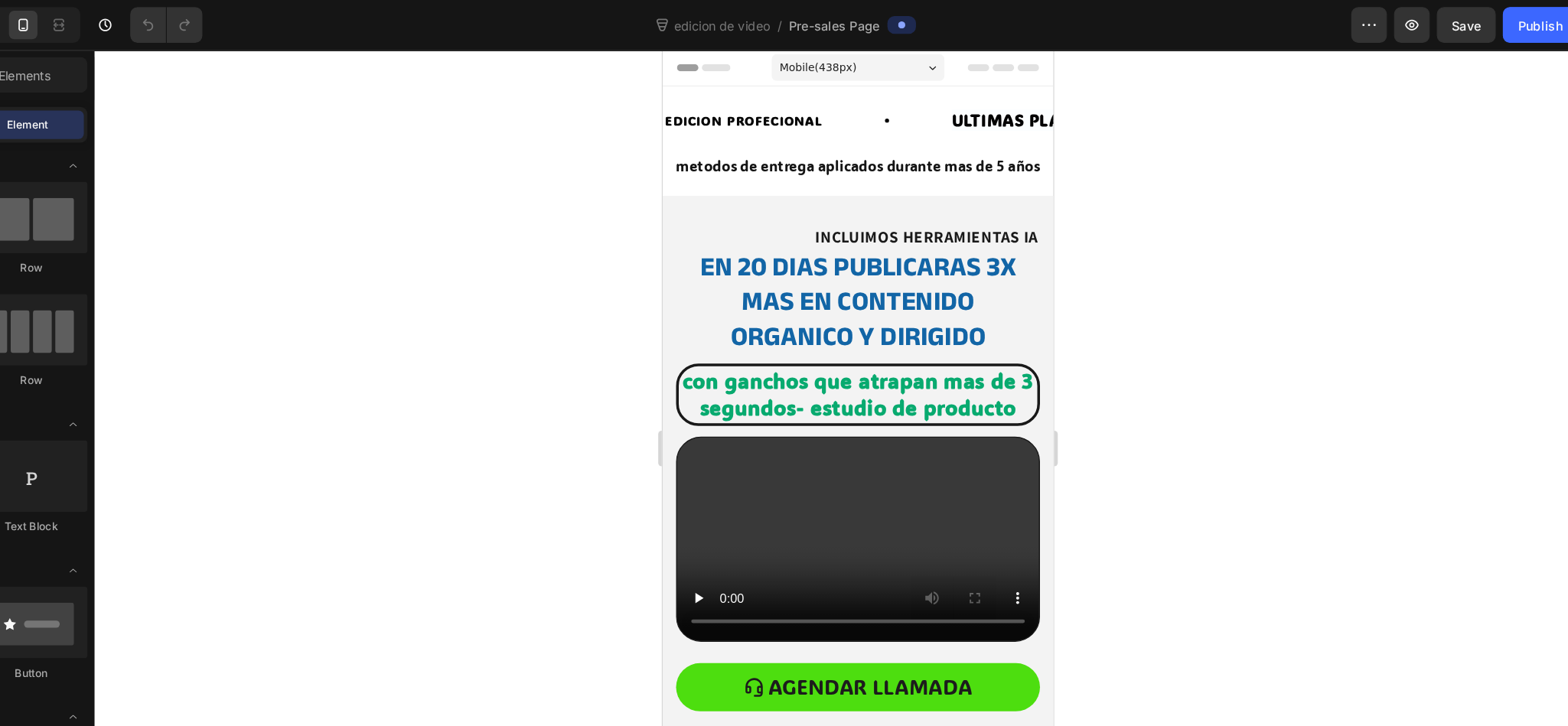
drag, startPoint x: 1267, startPoint y: 3, endPoint x: 535, endPoint y: 266, distance: 777.8
click at [535, 266] on div at bounding box center [912, 384] width 1309 height 683
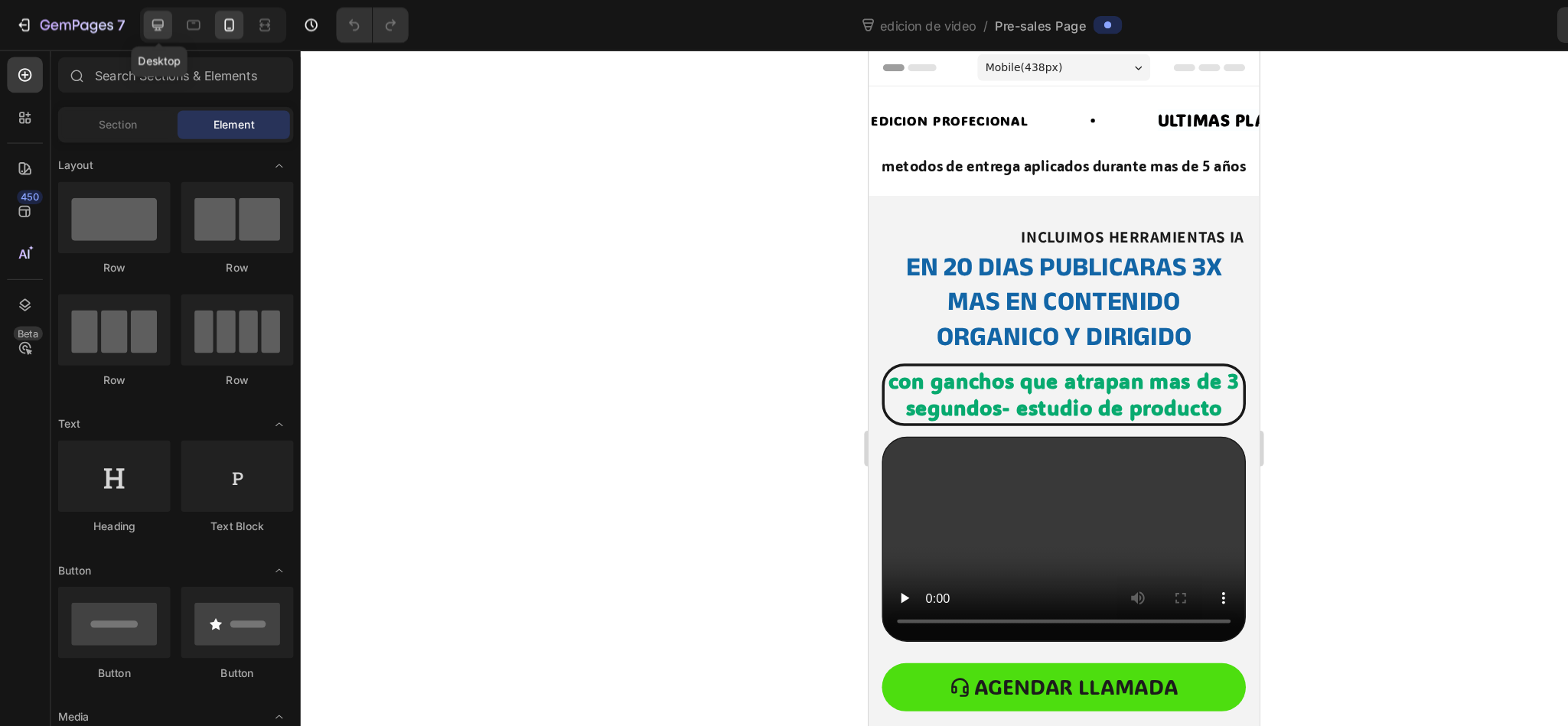
click at [142, 27] on icon at bounding box center [135, 21] width 16 height 16
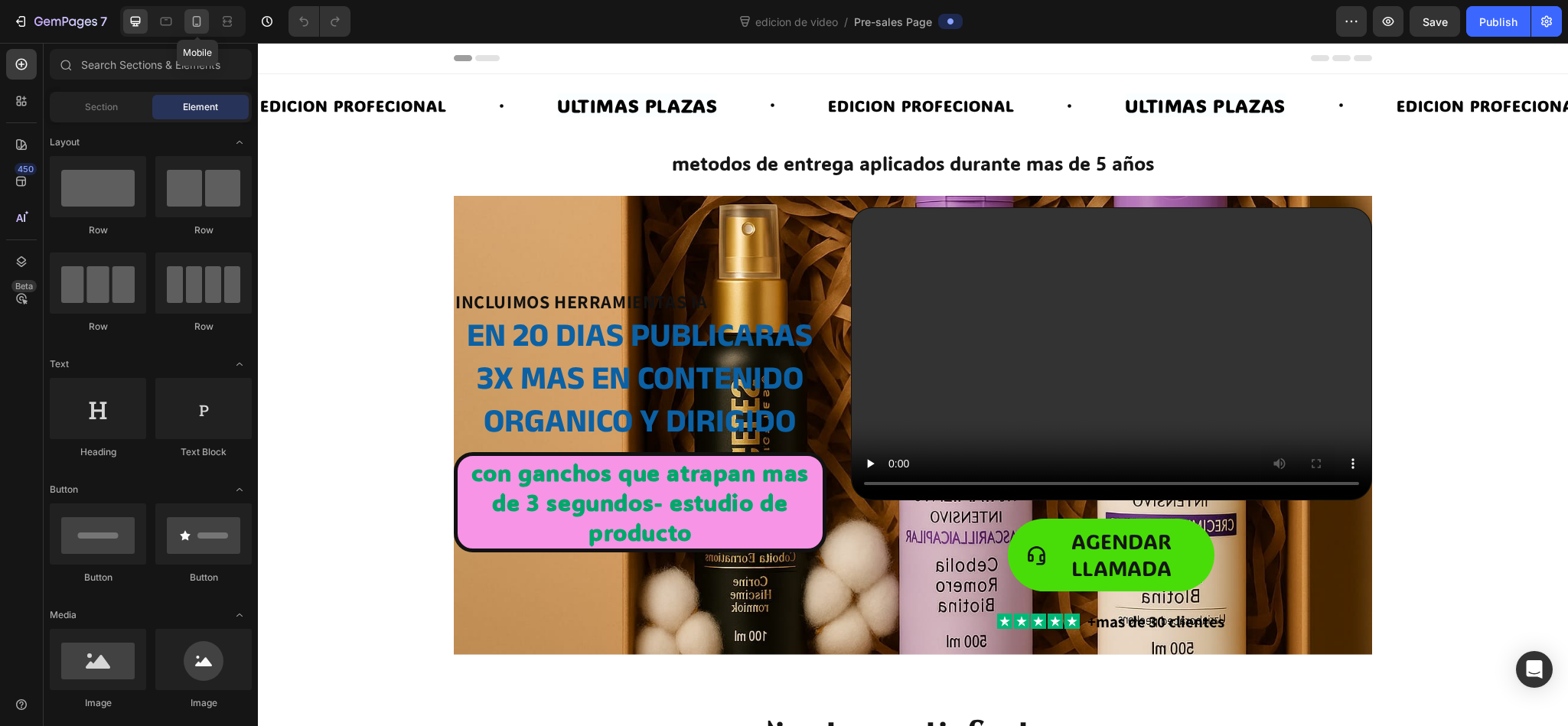
click at [200, 32] on div at bounding box center [196, 21] width 25 height 25
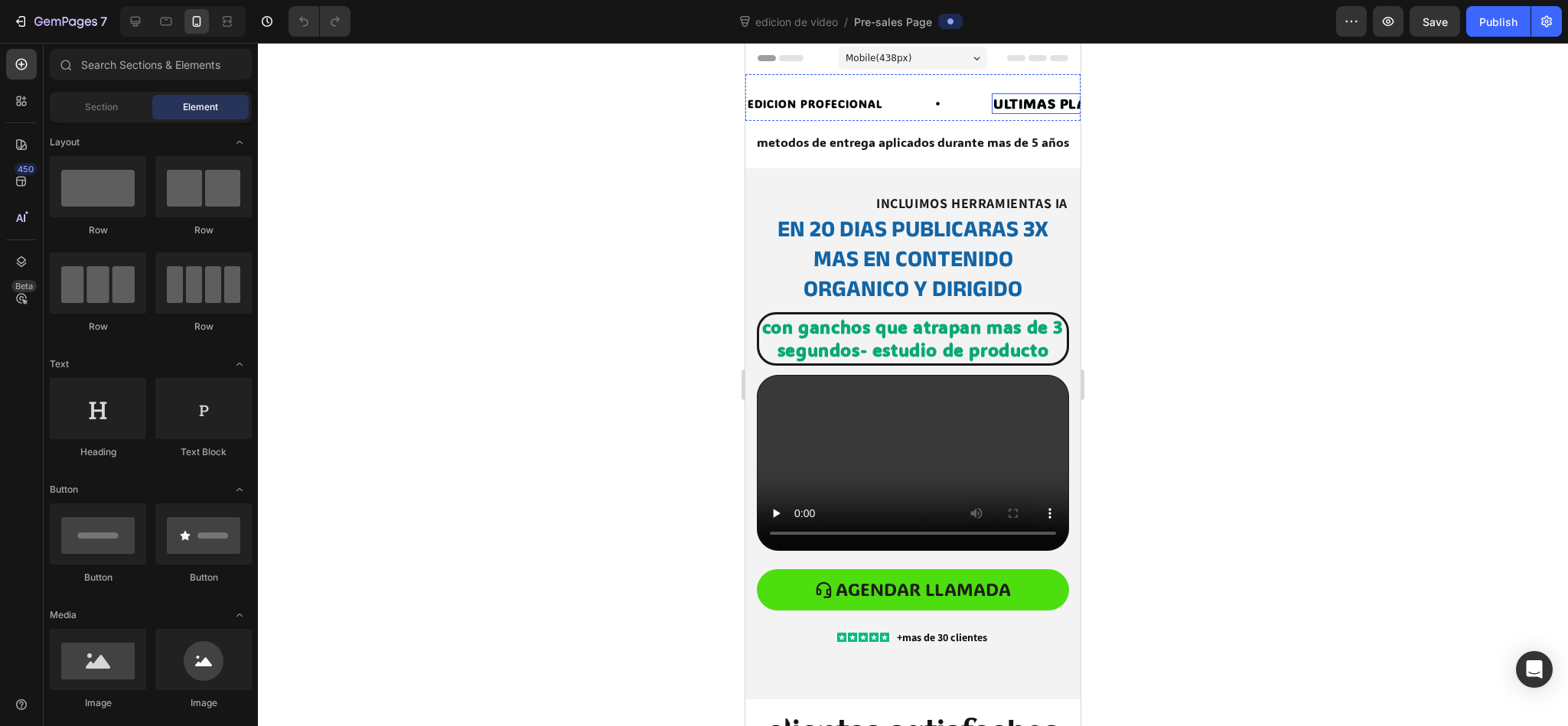
click at [1029, 103] on strong "ULTIMAS PLAZAS" at bounding box center [1054, 103] width 121 height 18
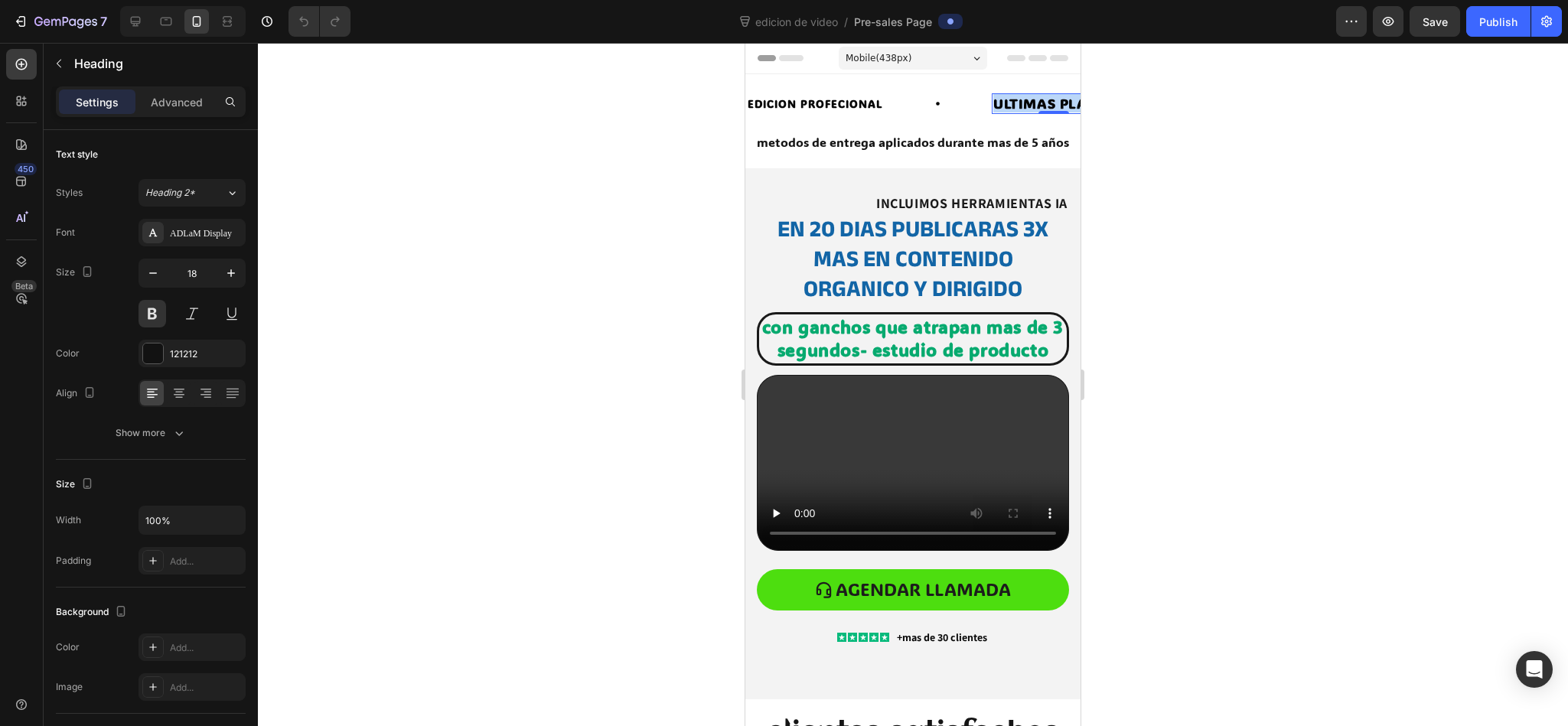
click at [1029, 103] on strong "ULTIMAS PLAZAS" at bounding box center [1054, 103] width 121 height 18
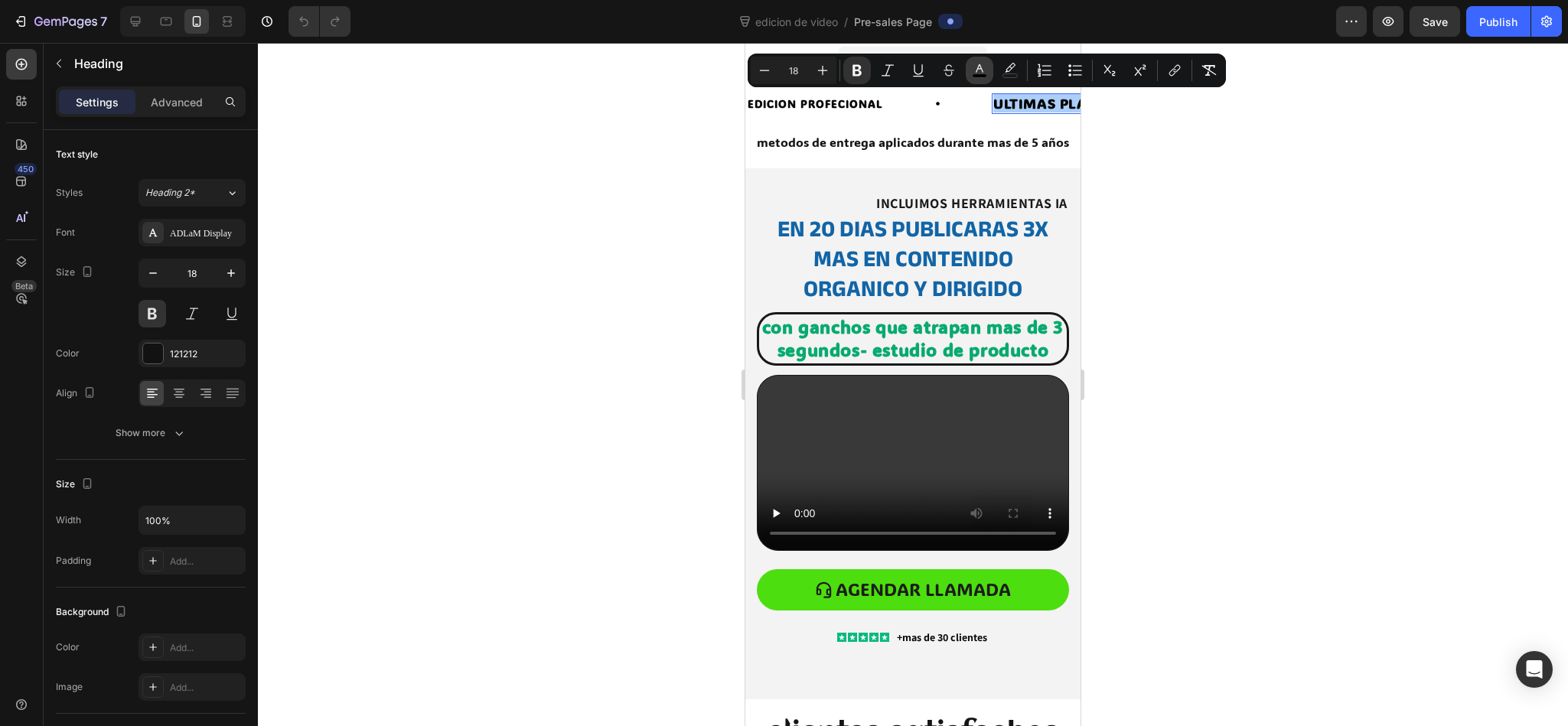
click at [967, 71] on button "color" at bounding box center [980, 70] width 27 height 27
type input "020202"
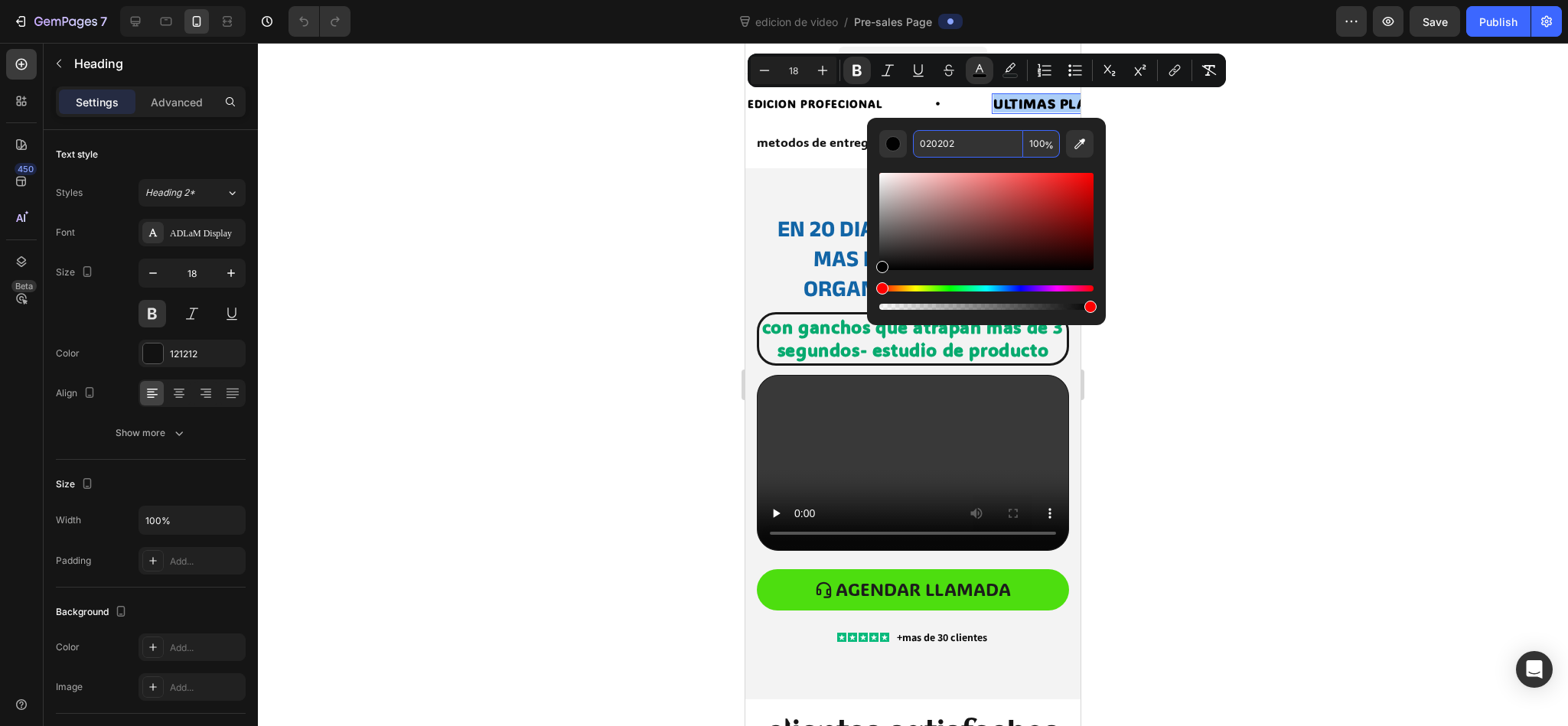
click at [918, 153] on input "020202" at bounding box center [968, 143] width 111 height 27
paste input "D9534F"
click at [1033, 190] on div "Editor contextual toolbar" at bounding box center [986, 221] width 214 height 97
type input "D6342F"
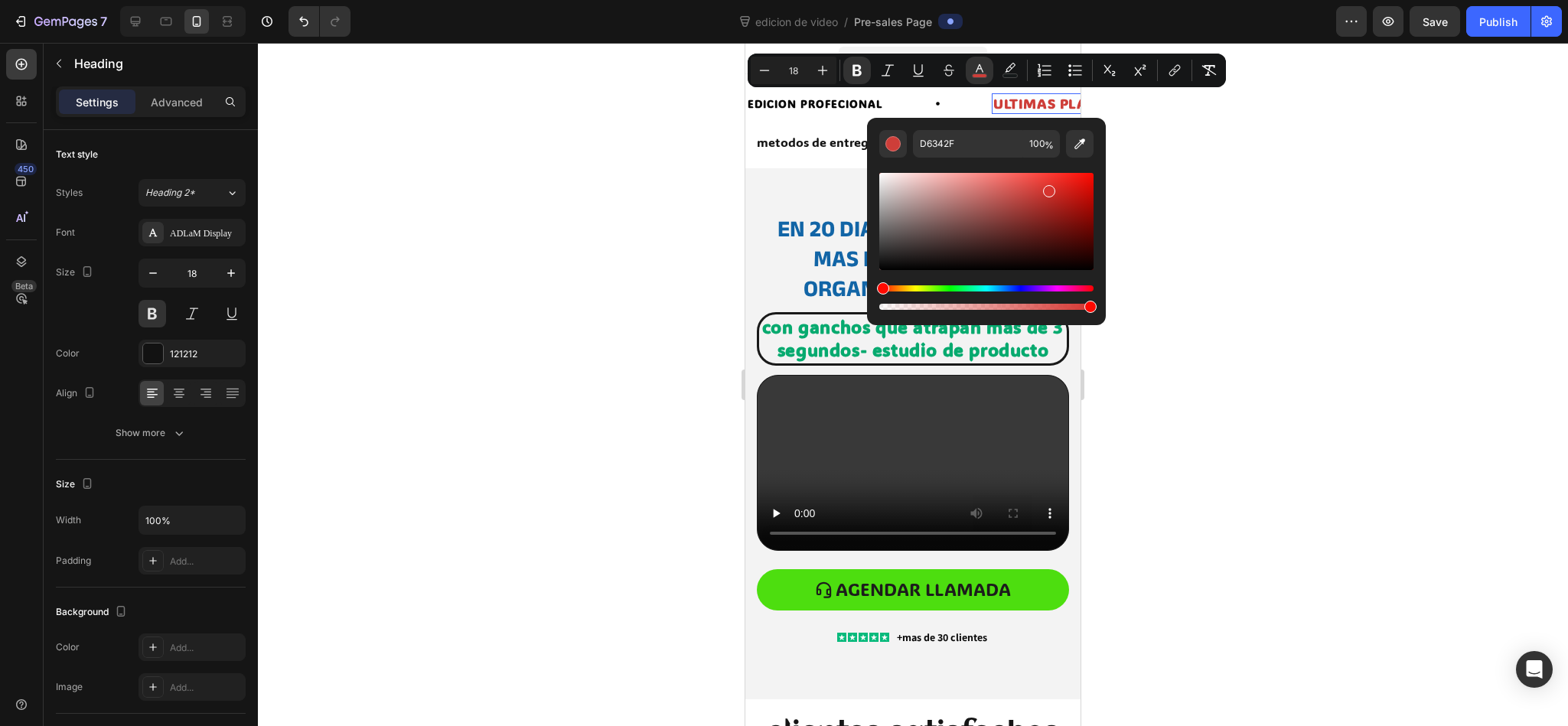
click at [1044, 188] on div "Editor contextual toolbar" at bounding box center [986, 221] width 214 height 97
click at [1044, 237] on div at bounding box center [912, 384] width 1309 height 683
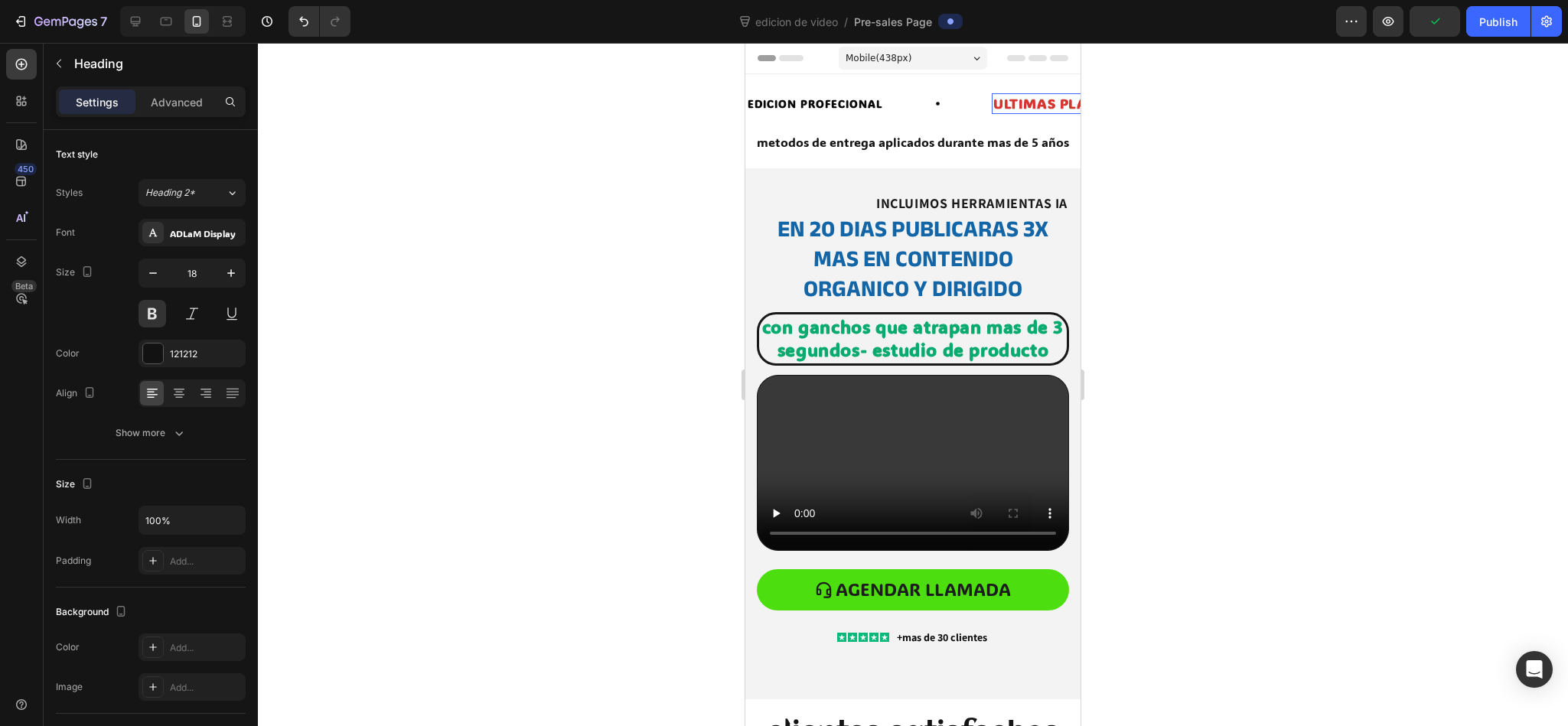
click at [1023, 94] on strong "ULTIMAS PLAZAS" at bounding box center [1054, 103] width 121 height 18
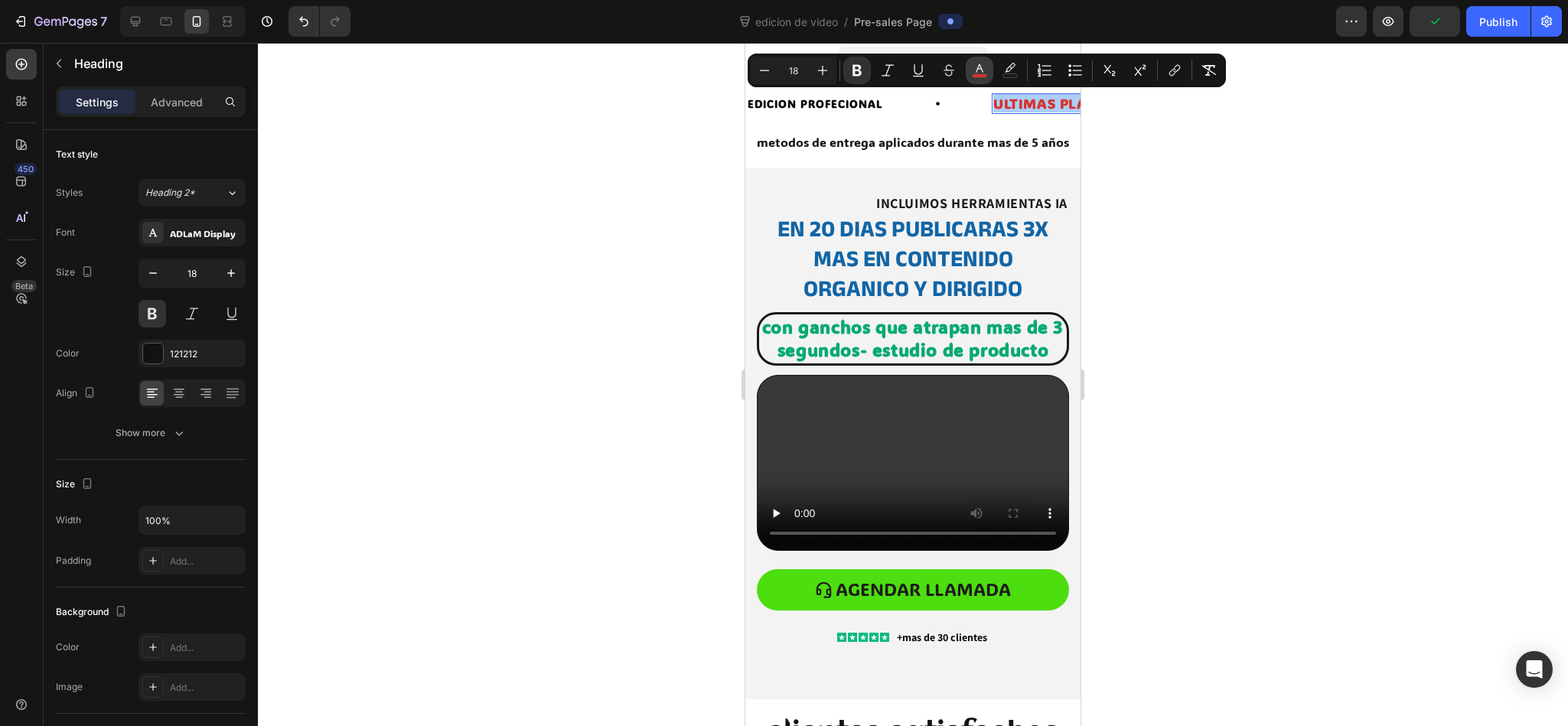
click at [976, 65] on icon "Editor contextual toolbar" at bounding box center [979, 70] width 16 height 16
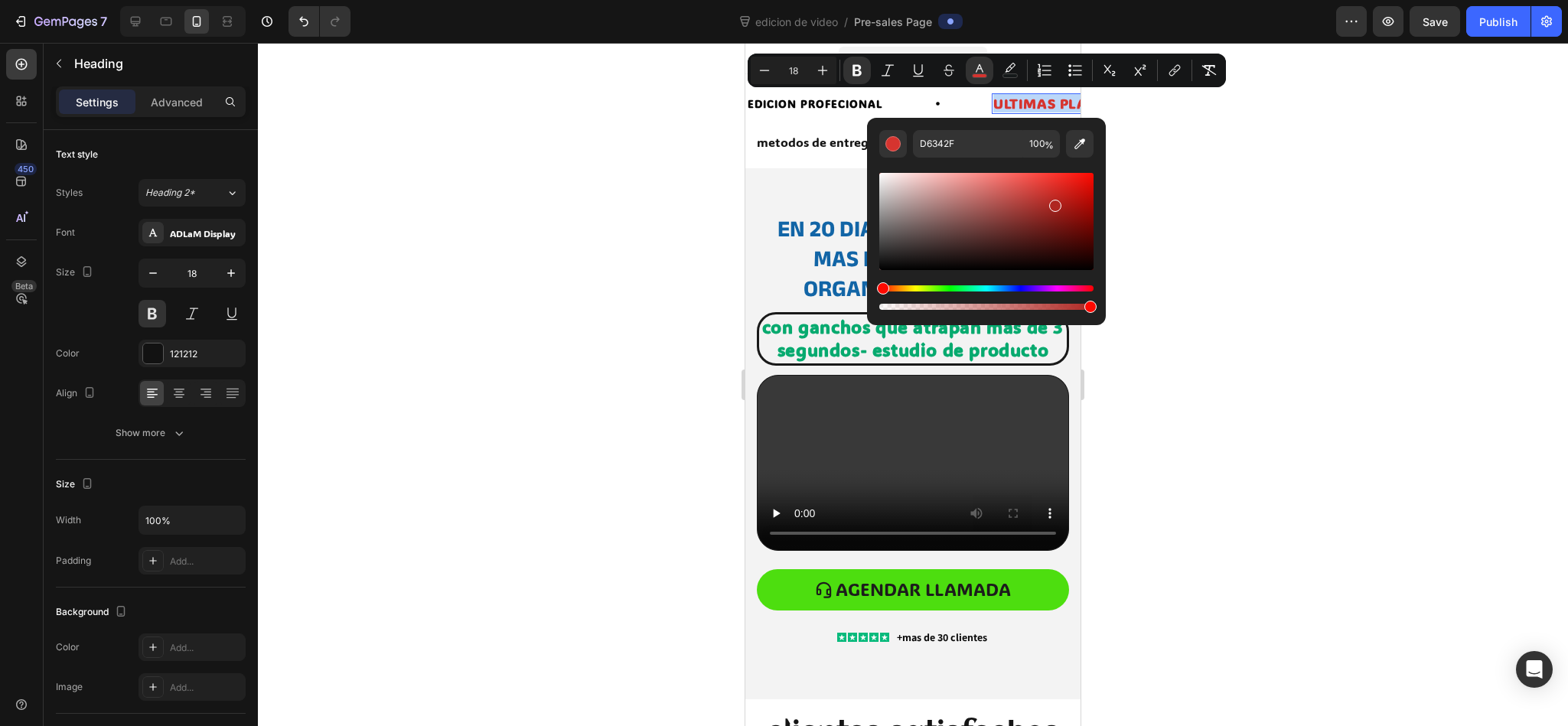
click at [1044, 203] on div "Editor contextual toolbar" at bounding box center [986, 221] width 214 height 97
click at [1044, 205] on div "Editor contextual toolbar" at bounding box center [986, 221] width 214 height 97
click at [1044, 184] on div "Editor contextual toolbar" at bounding box center [986, 221] width 214 height 97
type input "E0140D"
click at [1044, 227] on div at bounding box center [912, 384] width 1309 height 683
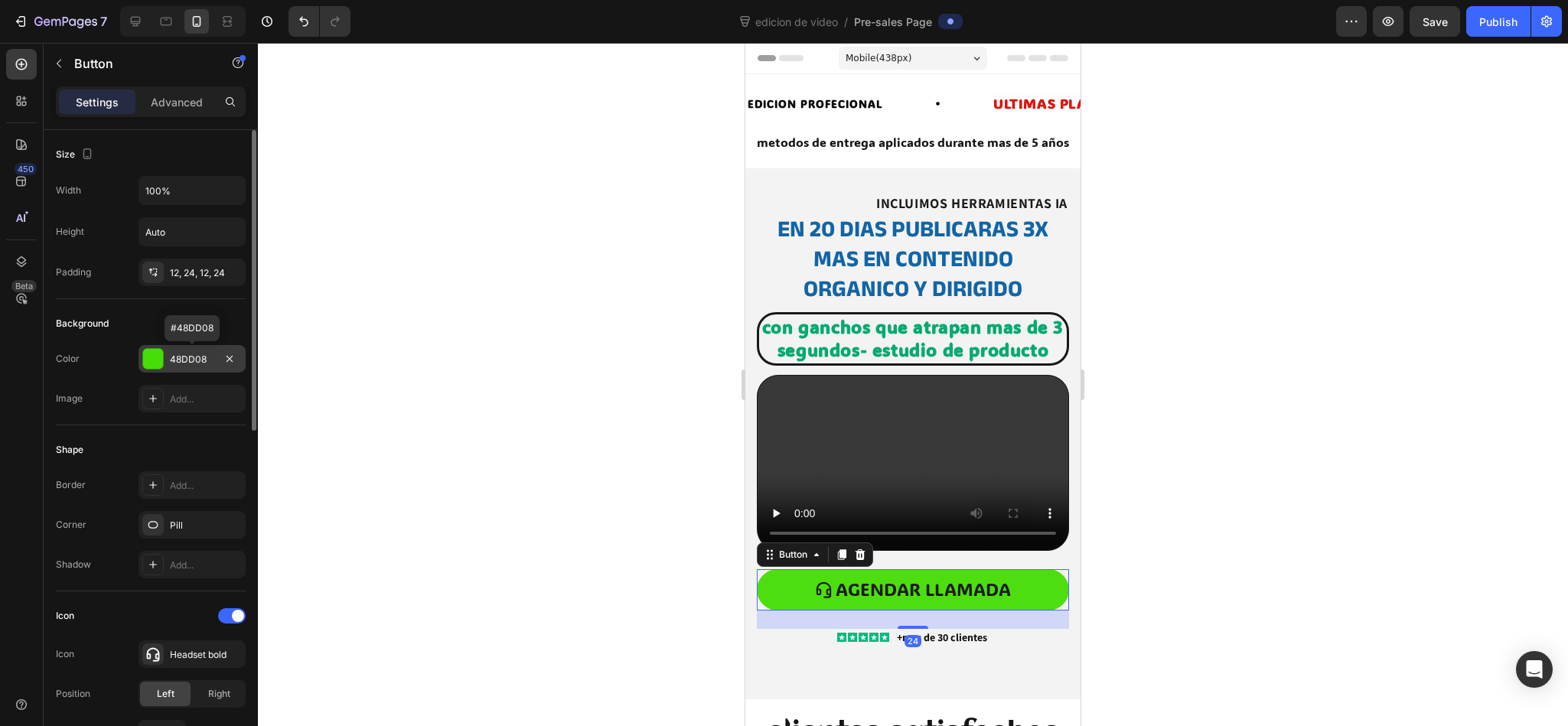
click at [182, 373] on div "48DD08" at bounding box center [192, 359] width 107 height 27
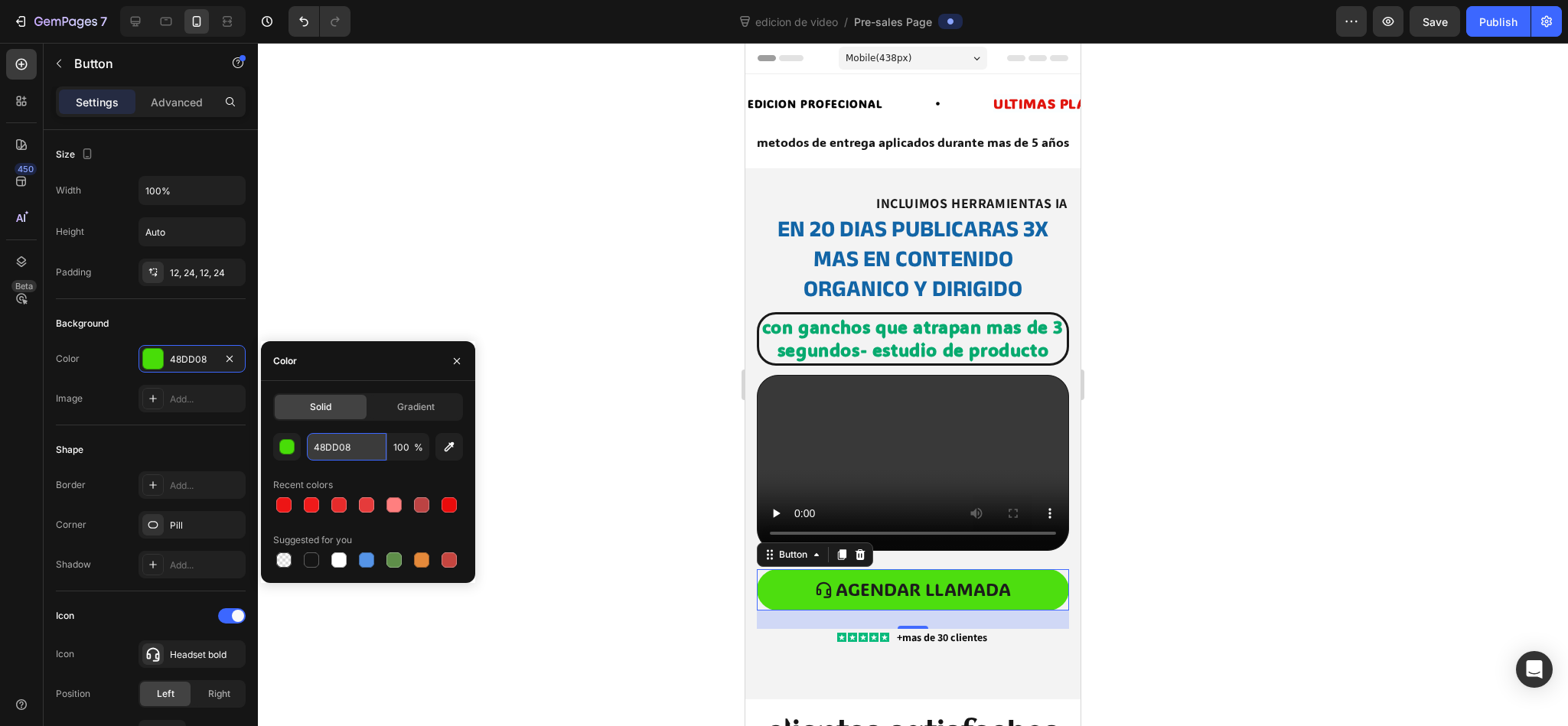
click at [333, 448] on input "48DD08" at bounding box center [346, 447] width 79 height 27
paste input "00C76B"
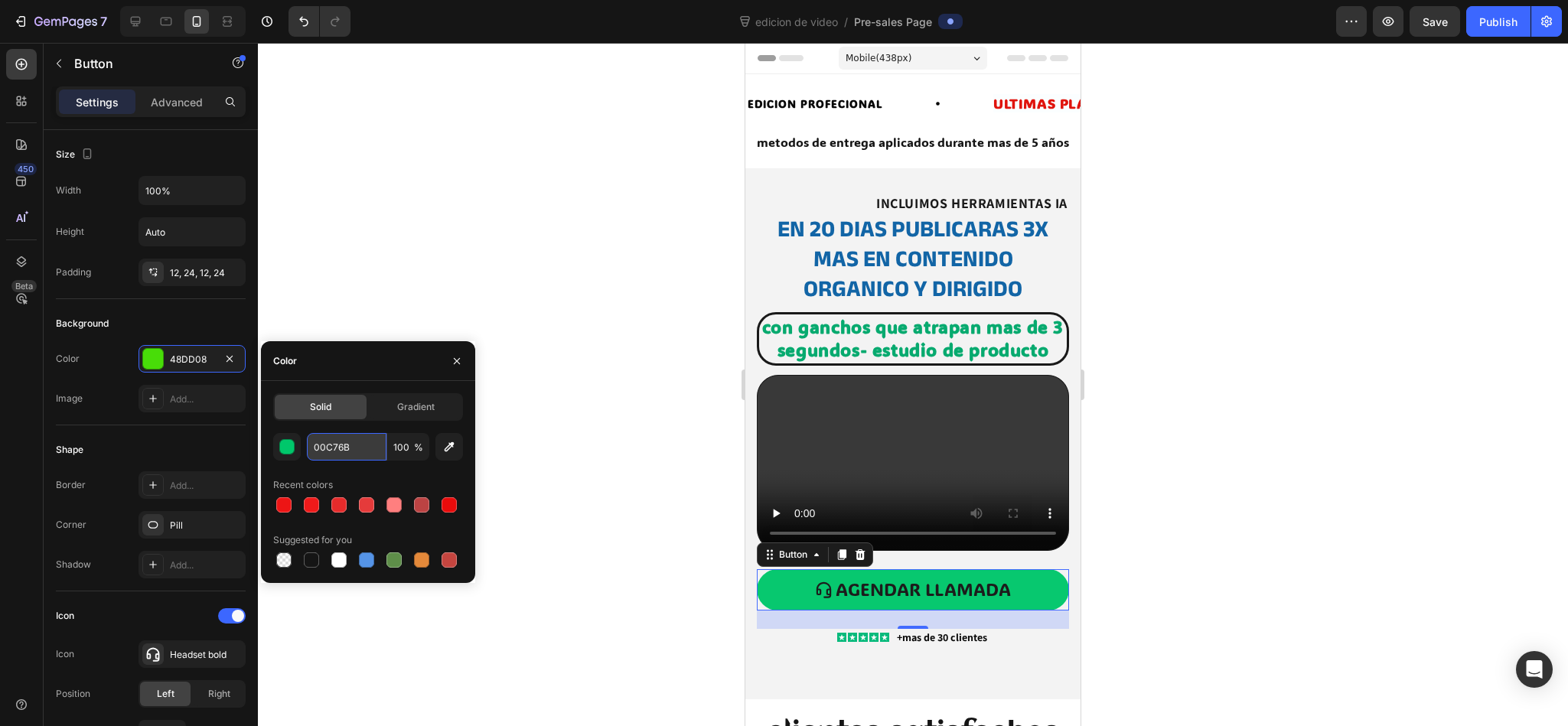
type input "48DD08"
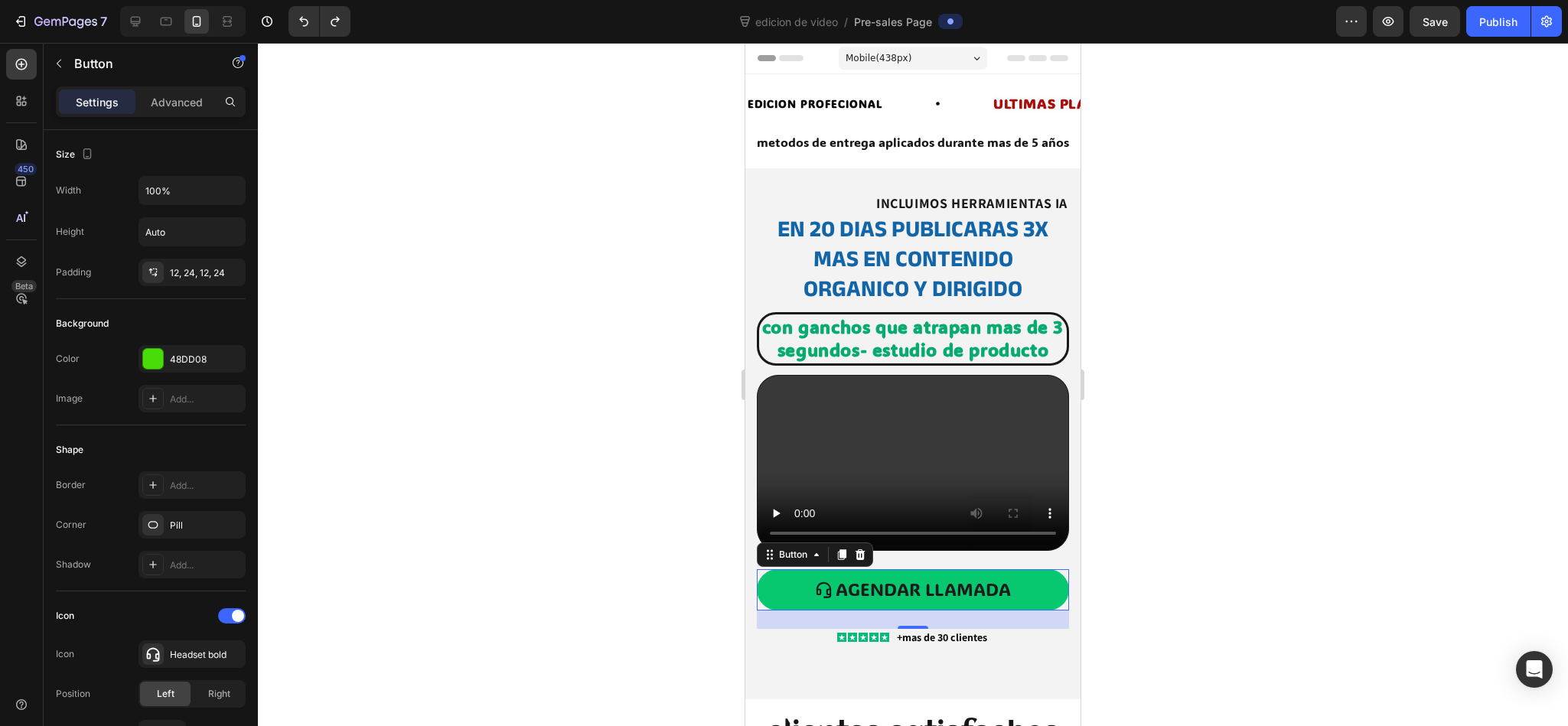
click at [610, 321] on div at bounding box center [912, 384] width 1309 height 683
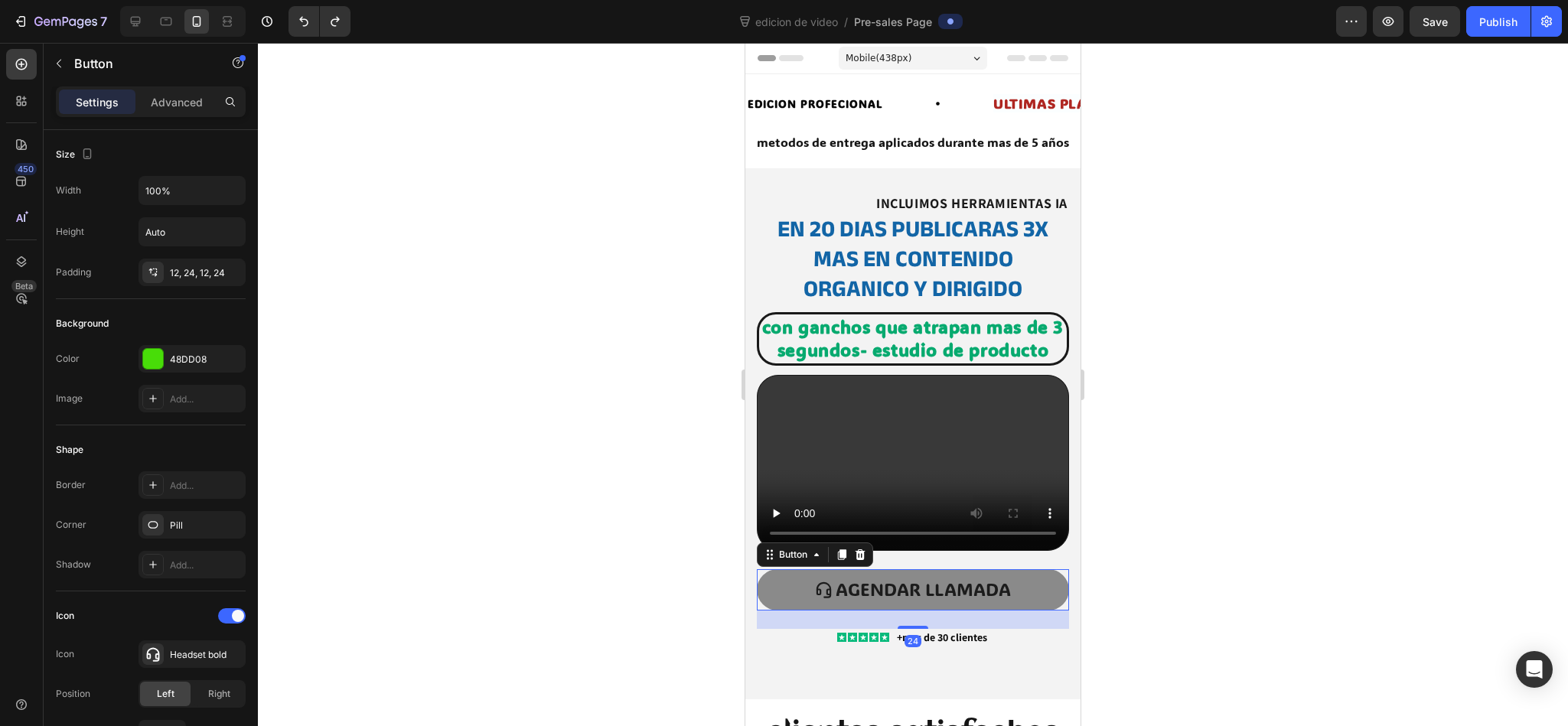
click at [910, 483] on link "agendar llamada" at bounding box center [913, 589] width 313 height 41
click at [895, 483] on p "agendar llamada" at bounding box center [923, 589] width 175 height 23
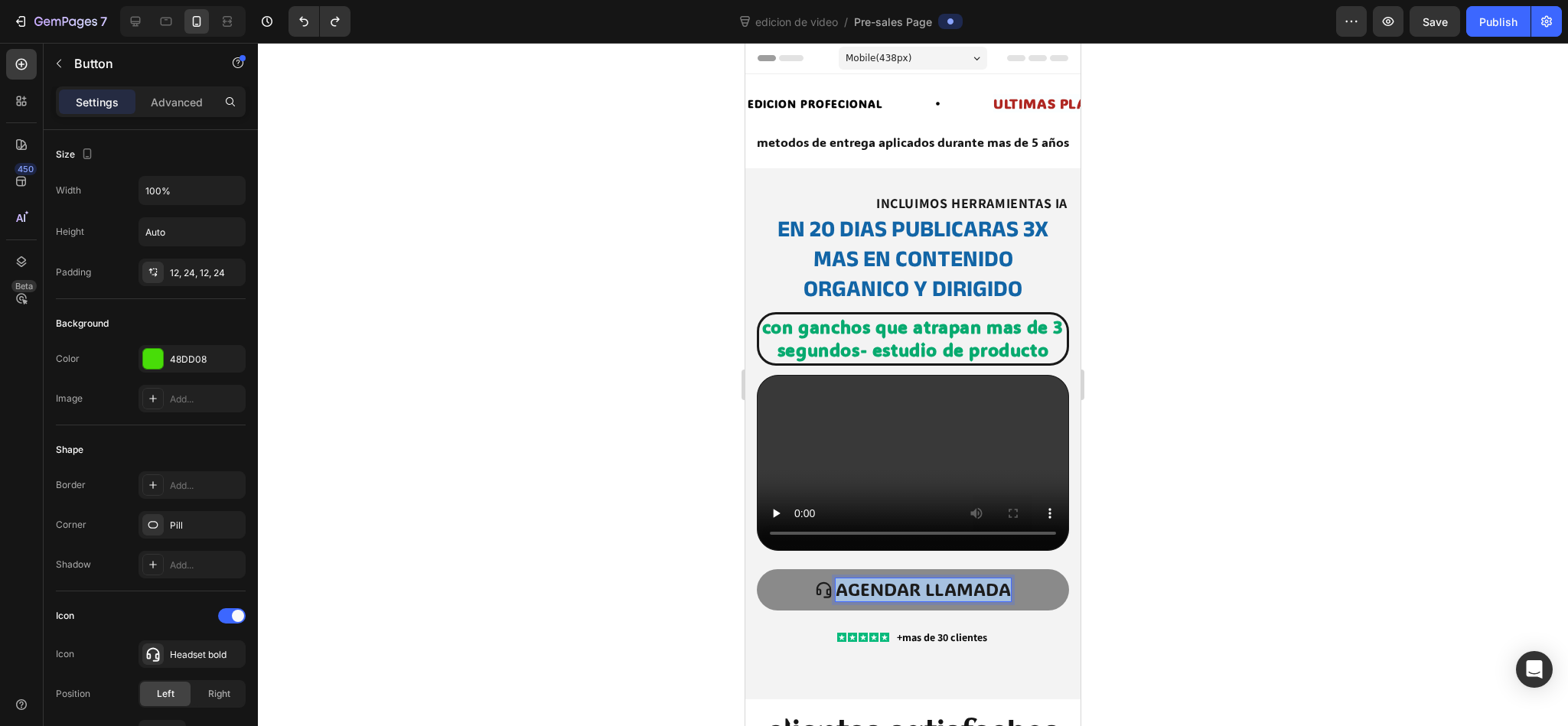
click at [895, 483] on p "agendar llamada" at bounding box center [923, 589] width 175 height 23
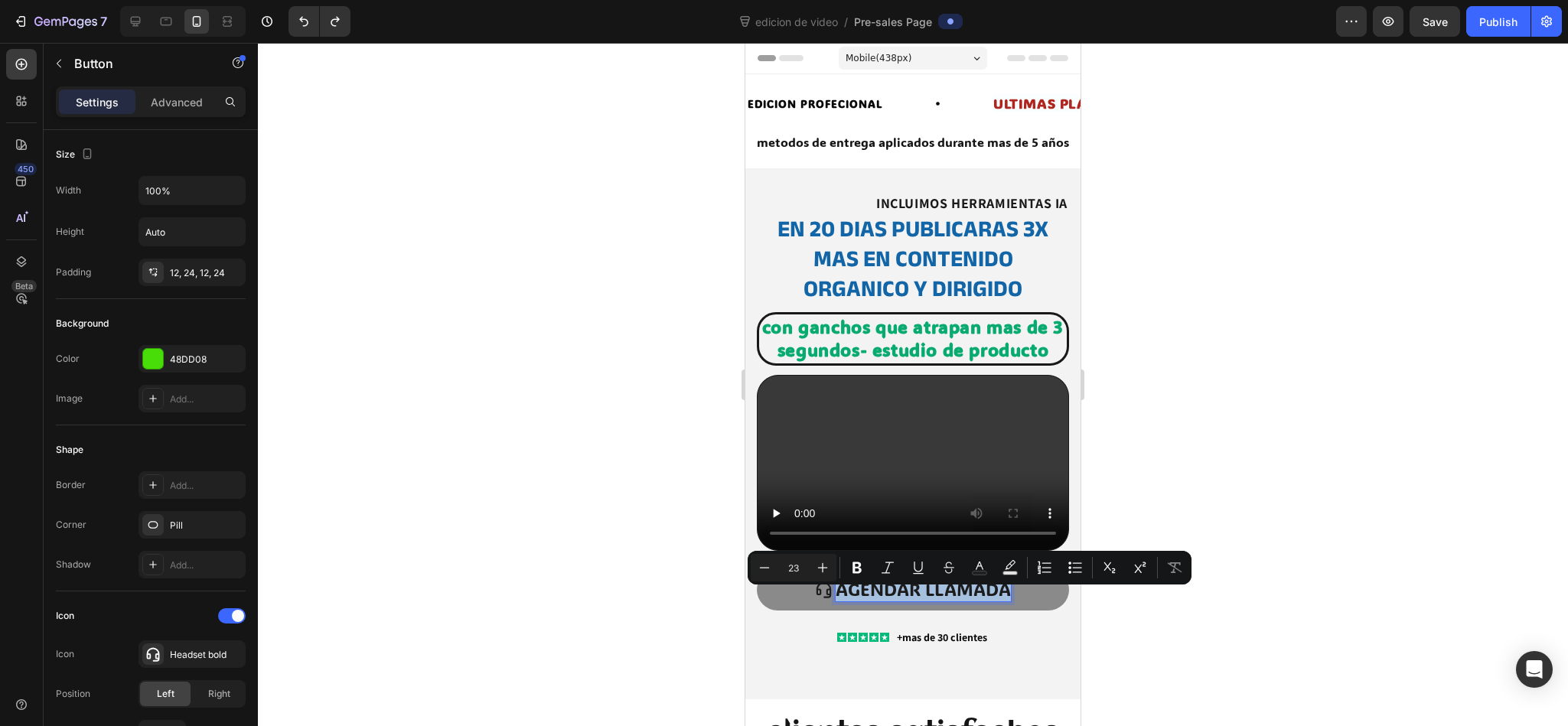
click at [895, 483] on p "agendar llamada" at bounding box center [923, 589] width 175 height 23
click at [976, 483] on icon "Editor contextual toolbar" at bounding box center [979, 567] width 16 height 16
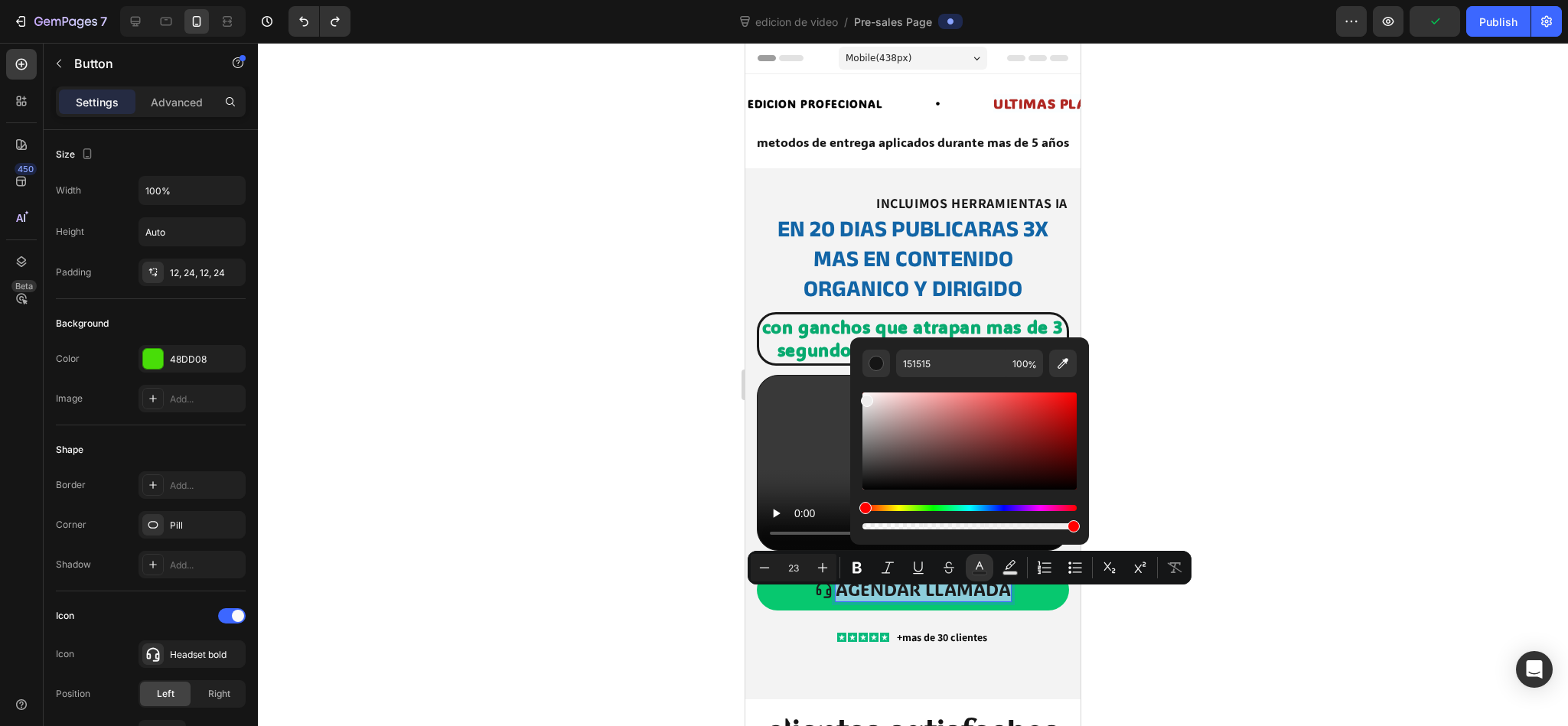
click at [866, 397] on div "Editor contextual toolbar" at bounding box center [969, 441] width 214 height 97
type input "EFEDED"
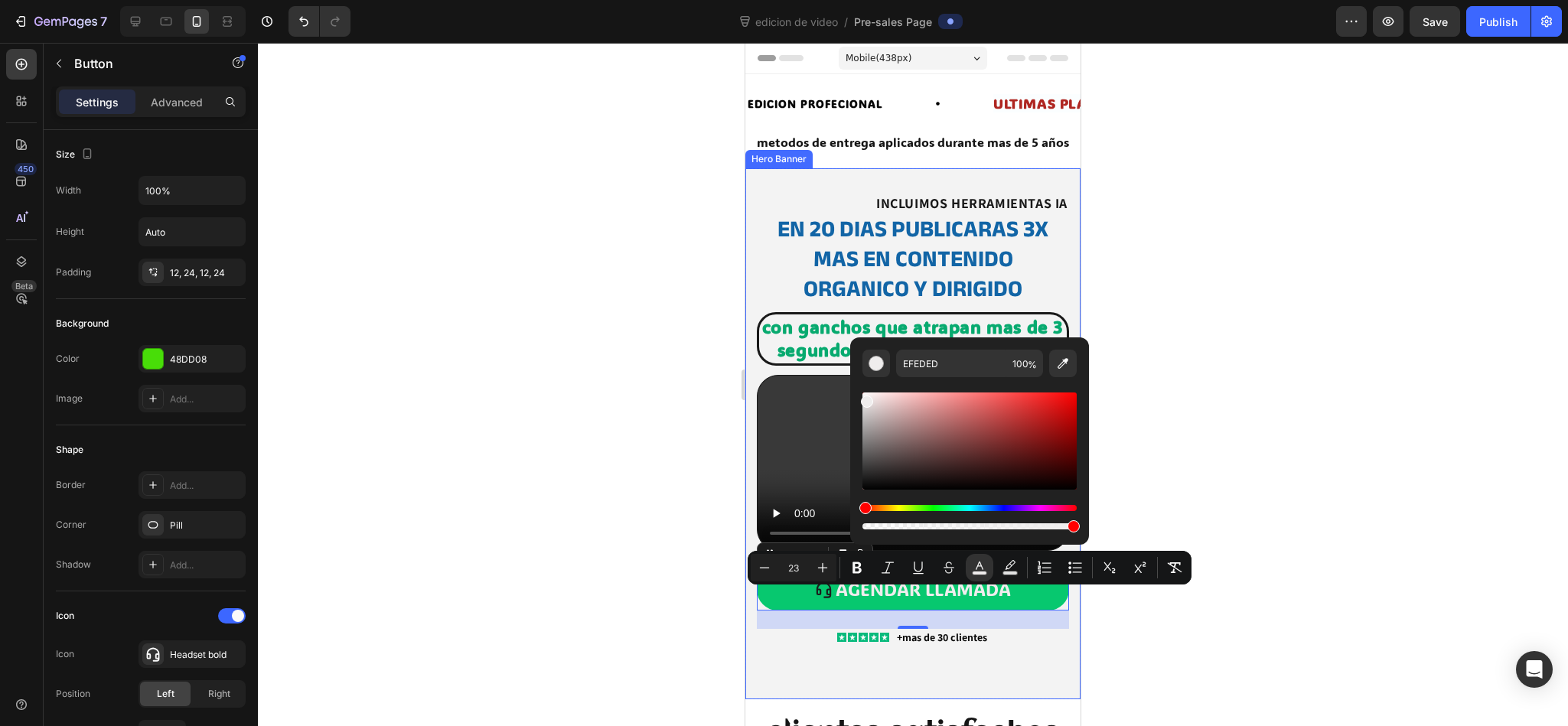
click at [607, 387] on div at bounding box center [912, 384] width 1309 height 683
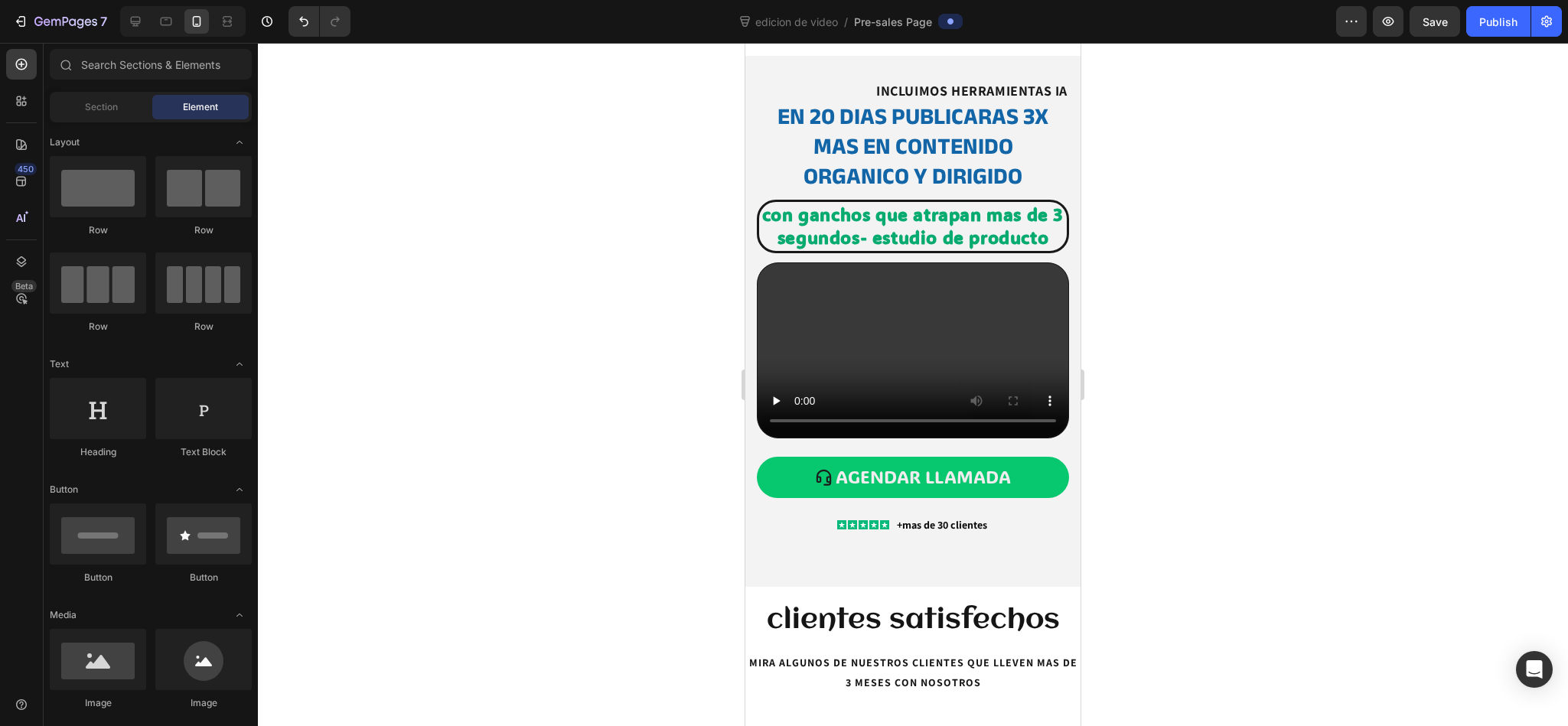
scroll to position [143, 0]
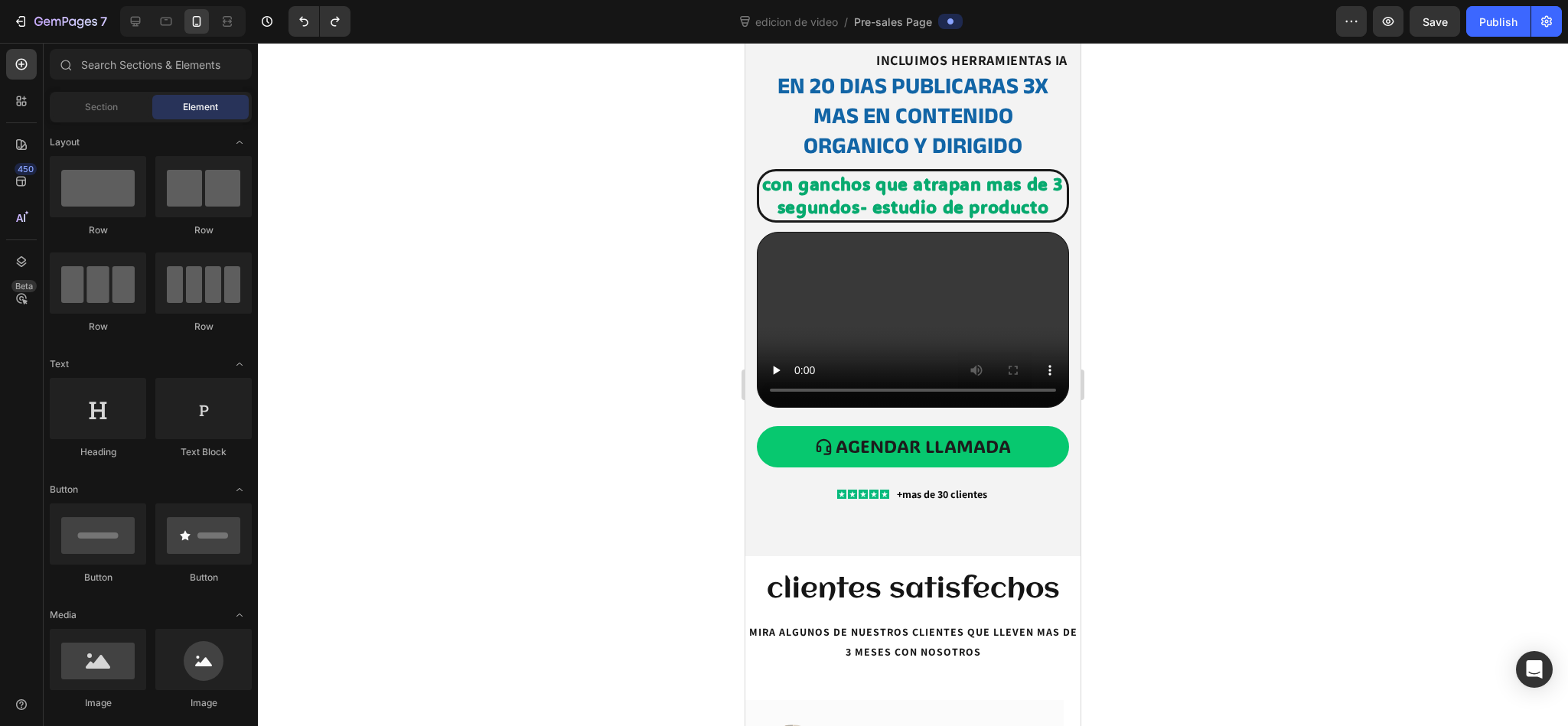
click at [609, 483] on div at bounding box center [912, 384] width 1309 height 683
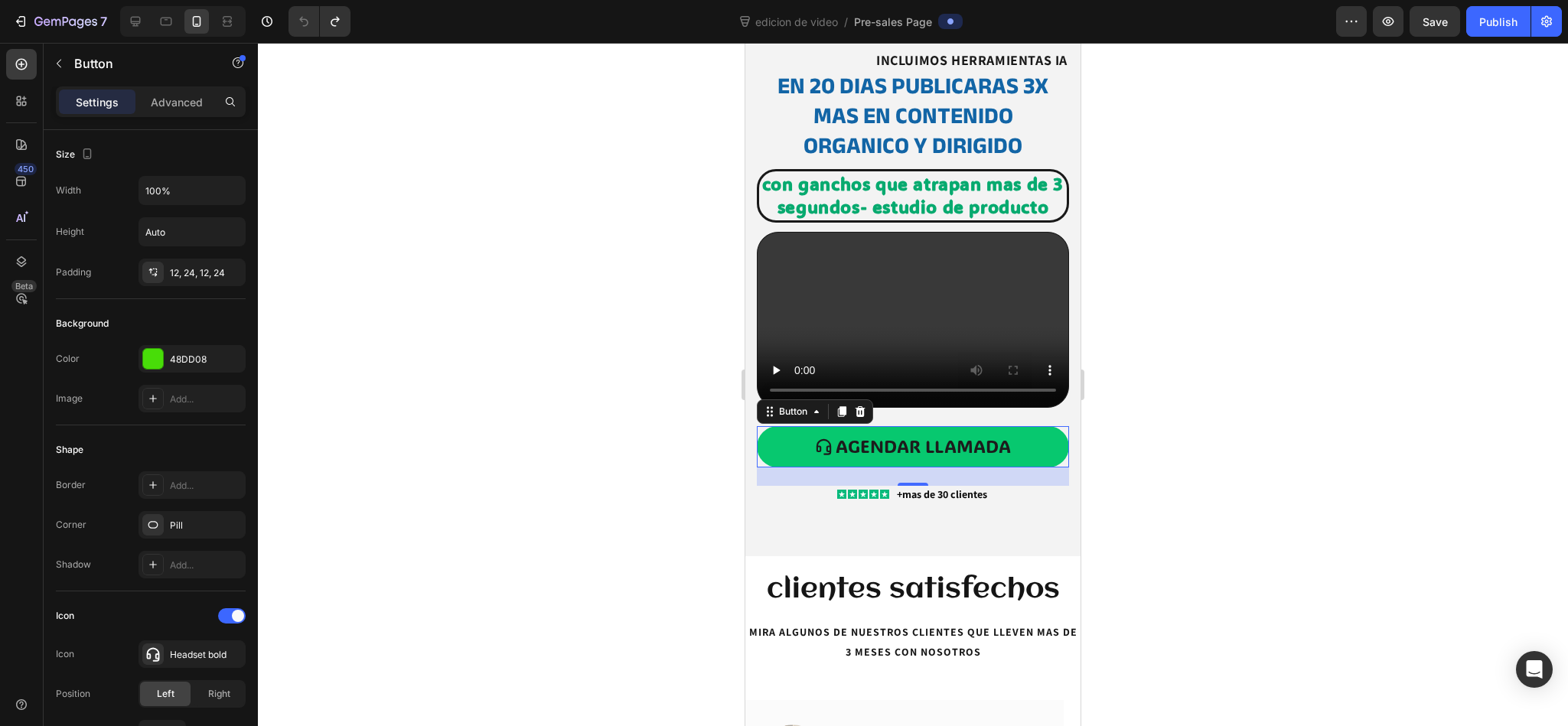
click at [595, 436] on div at bounding box center [912, 384] width 1309 height 683
click at [190, 353] on div "48DD08" at bounding box center [192, 359] width 107 height 27
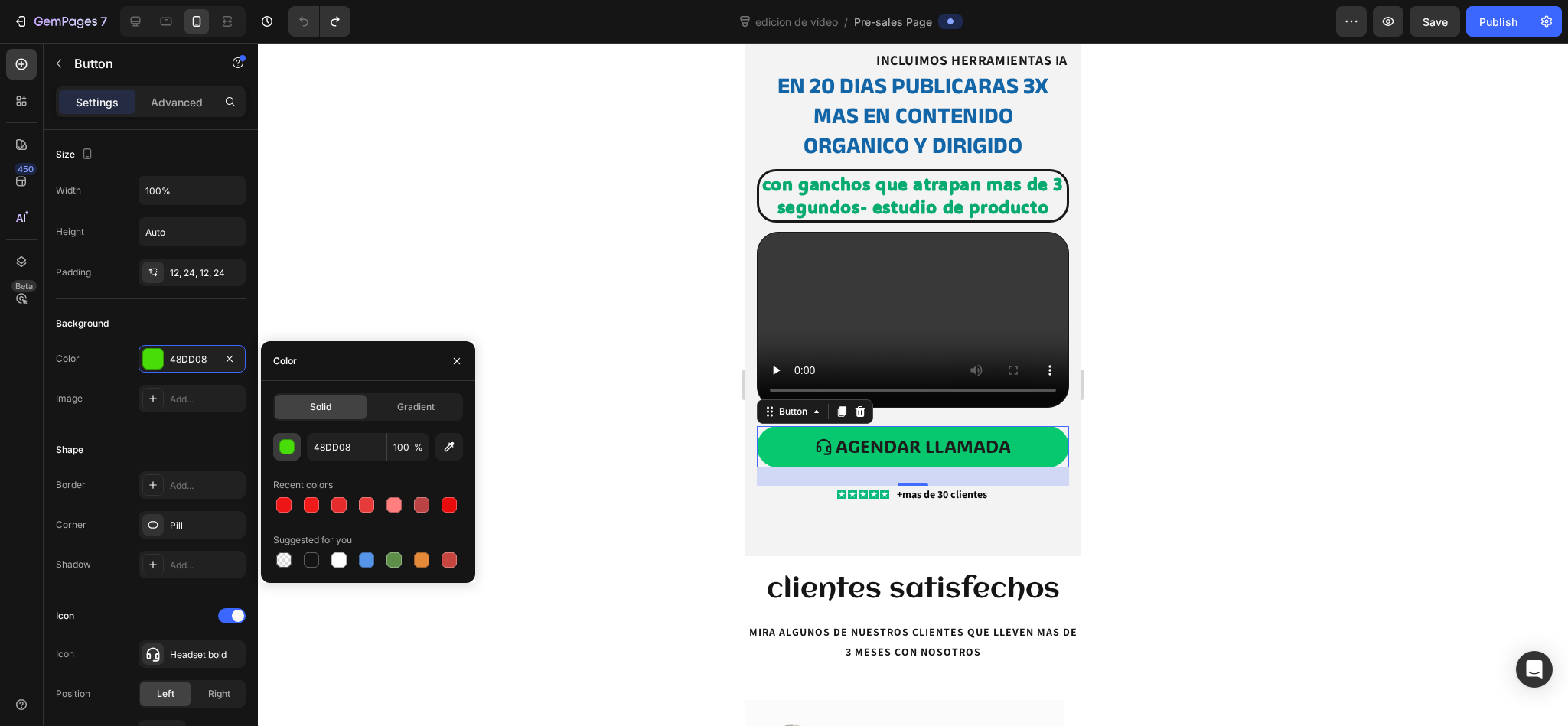
click at [280, 449] on div "button" at bounding box center [287, 447] width 16 height 16
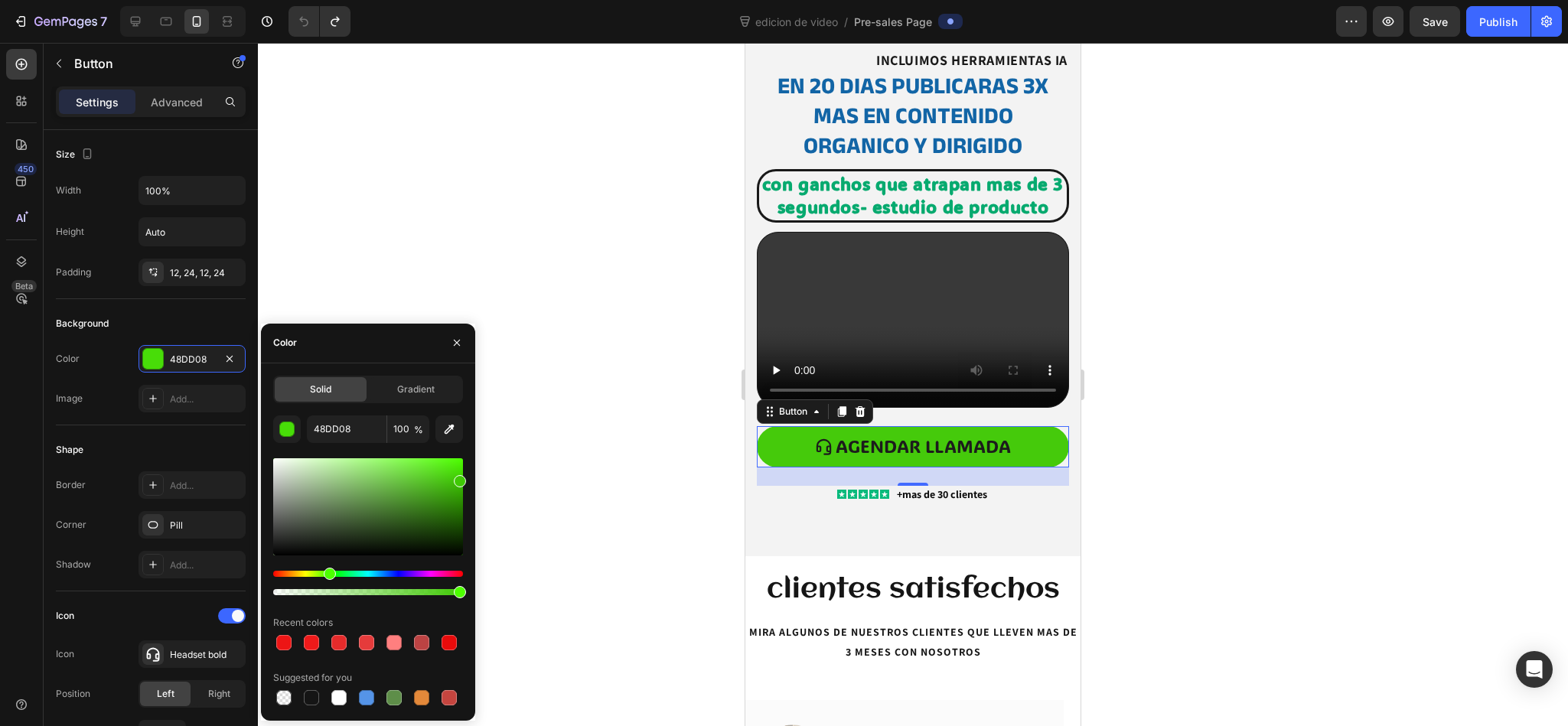
click at [460, 478] on div at bounding box center [460, 480] width 12 height 12
type input "3FC904"
click at [288, 426] on div "button" at bounding box center [287, 429] width 16 height 16
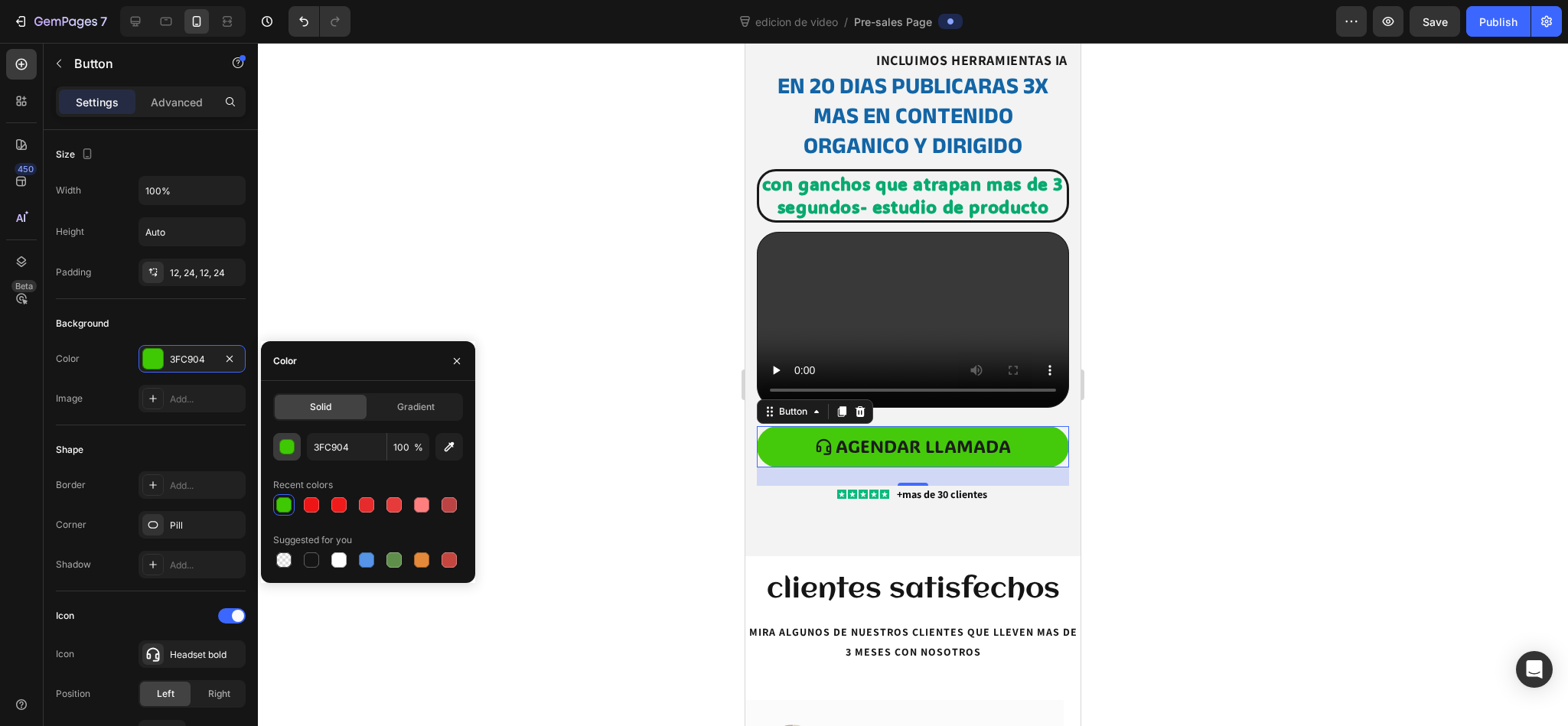
type input "48DD08"
drag, startPoint x: 469, startPoint y: 355, endPoint x: 289, endPoint y: 500, distance: 231.1
click at [289, 483] on div "Color Solid Gradient 48DD08 100 % Recent colors Suggested for you" at bounding box center [368, 461] width 214 height 242
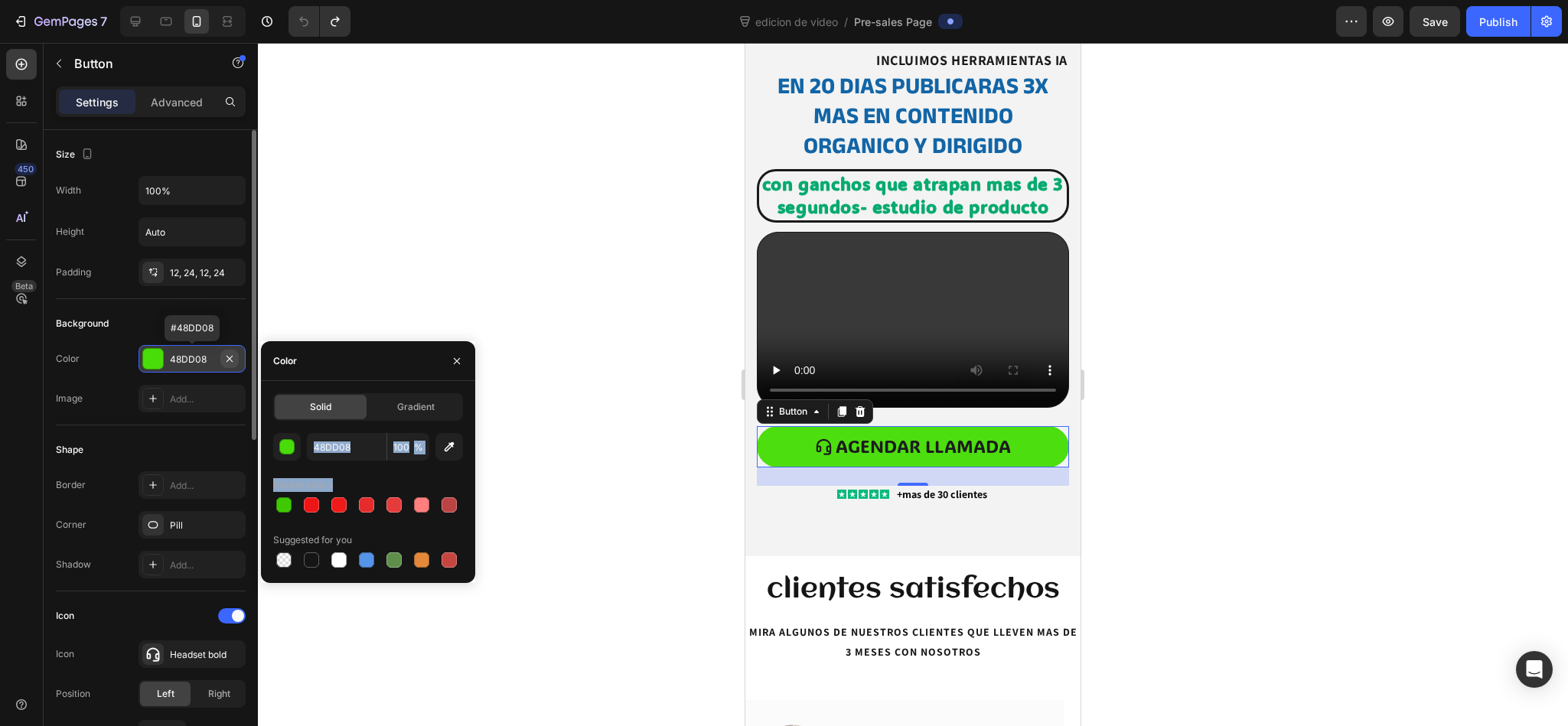
click at [238, 360] on button "button" at bounding box center [229, 359] width 18 height 18
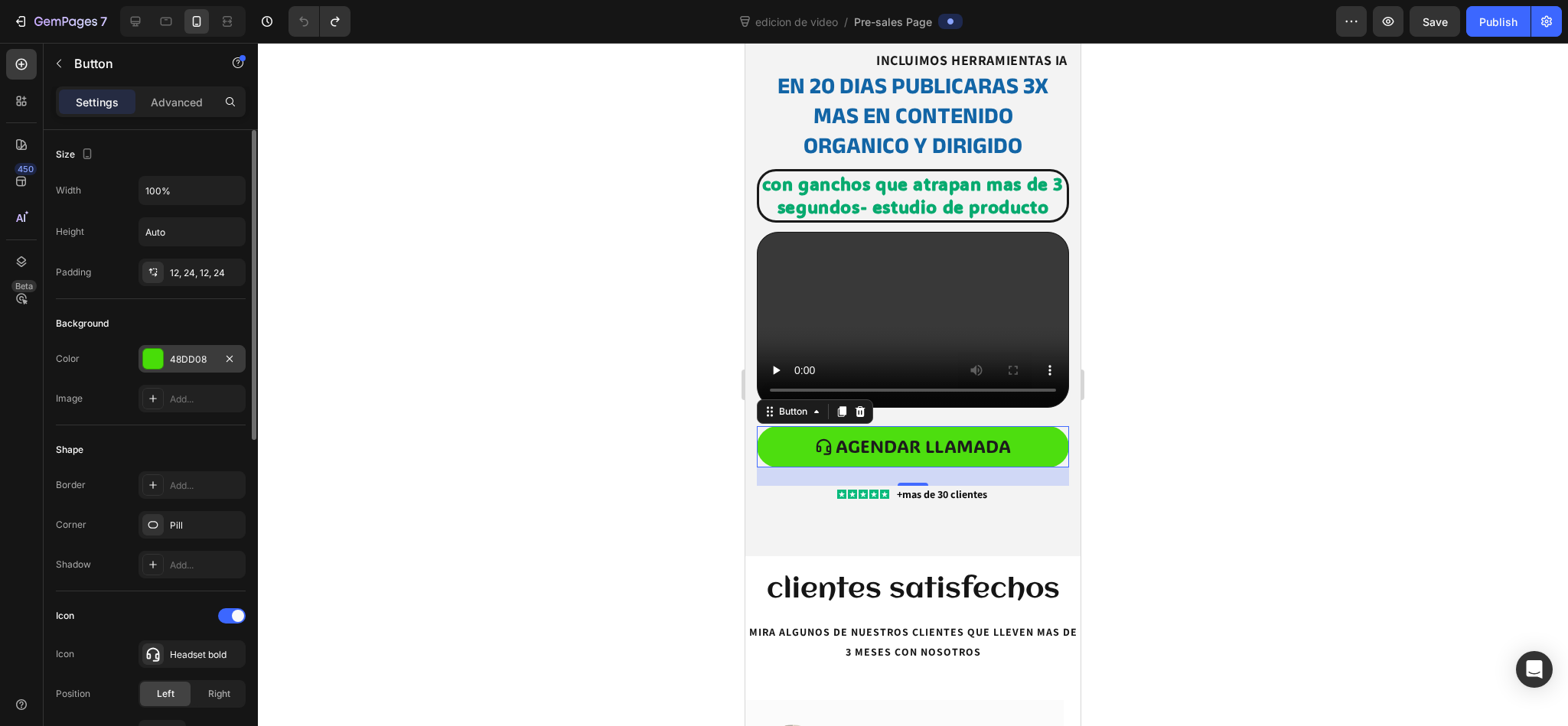
click at [567, 483] on div at bounding box center [912, 384] width 1309 height 683
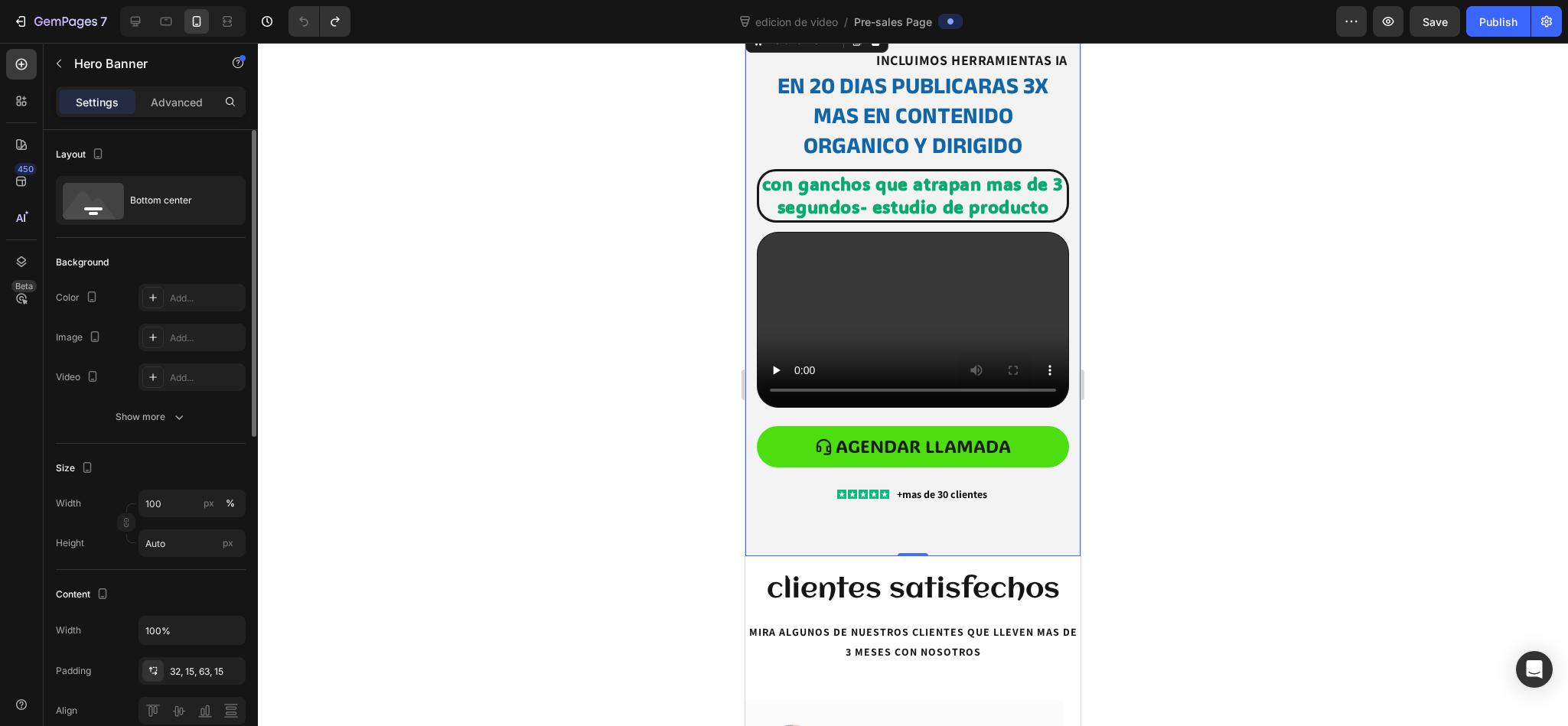
scroll to position [189, 0]
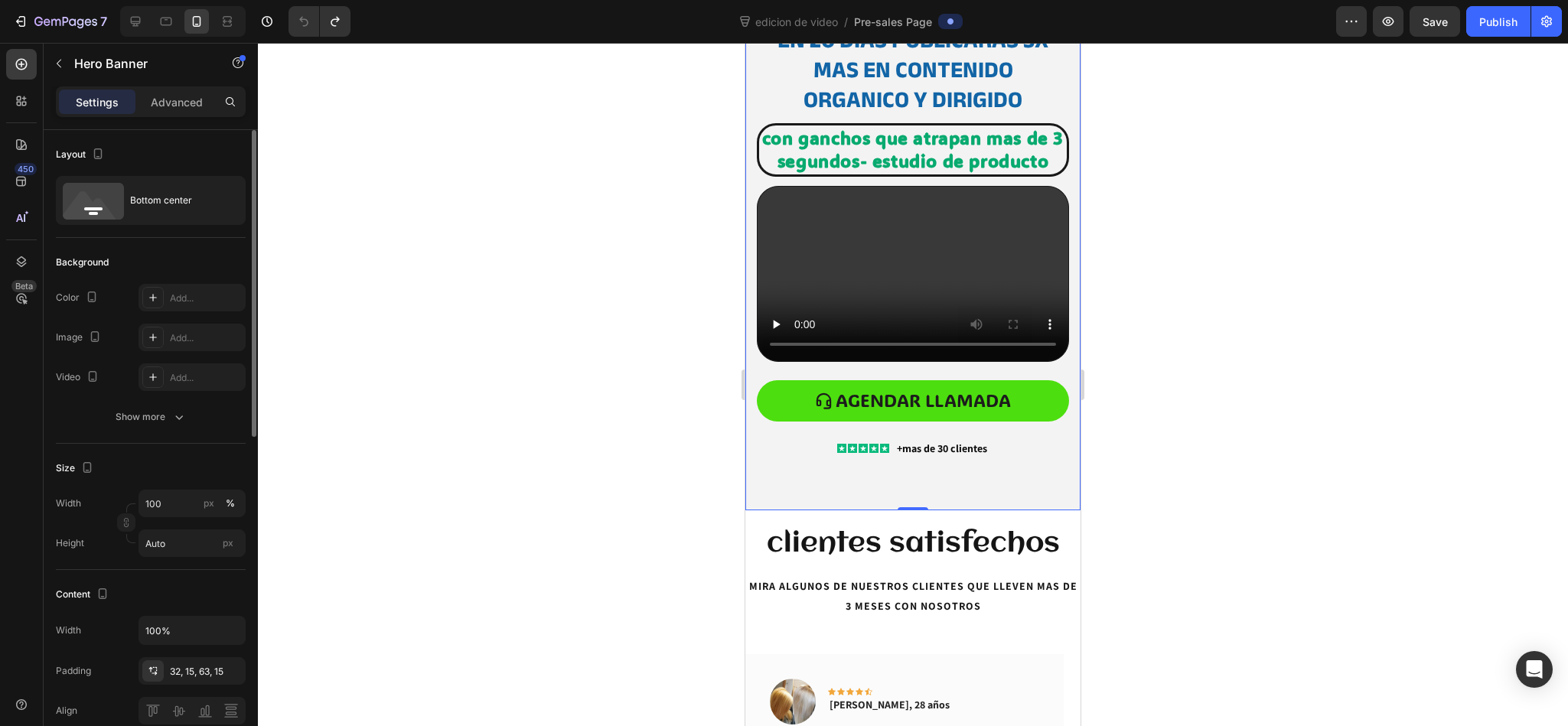
click at [186, 453] on div "Size Width 100 px % Height Auto px" at bounding box center [151, 507] width 190 height 126
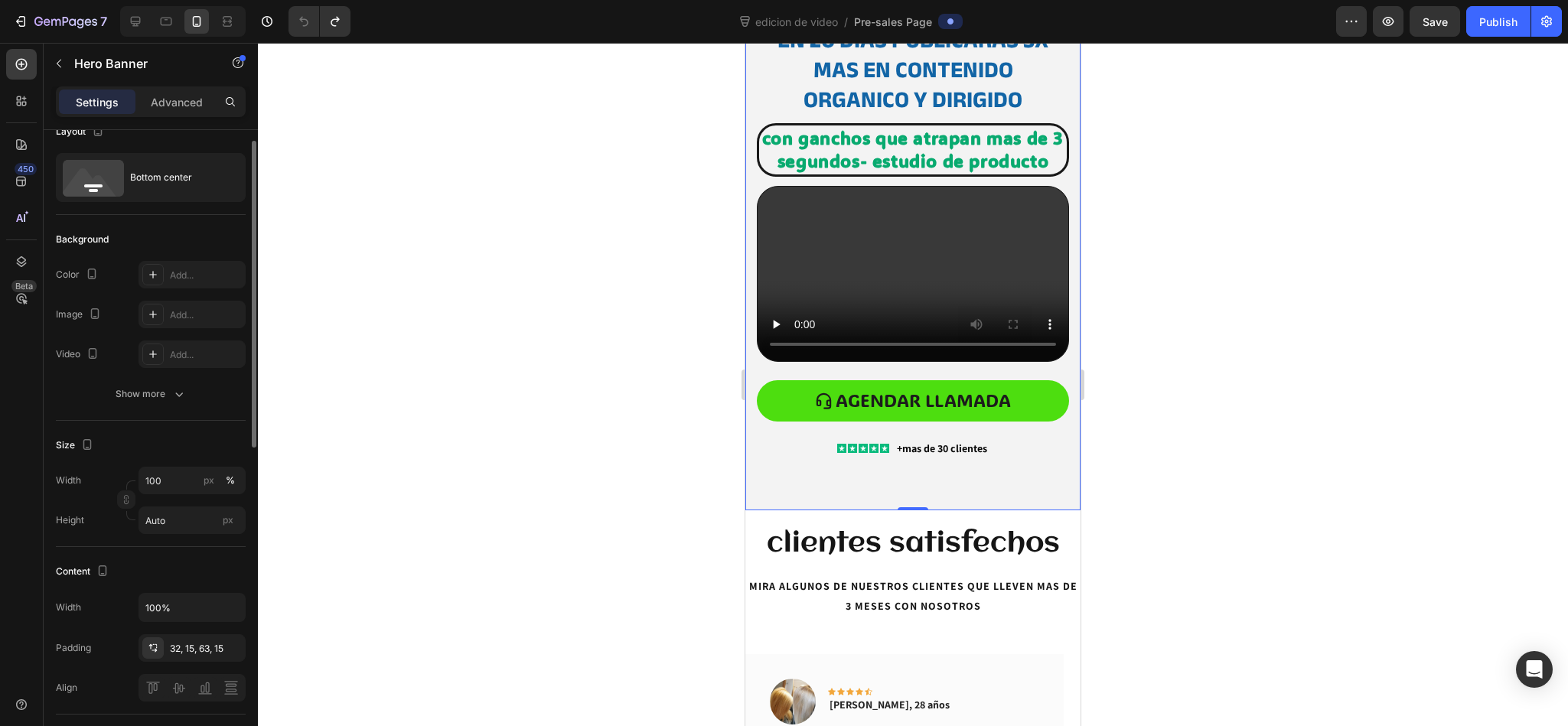
scroll to position [0, 0]
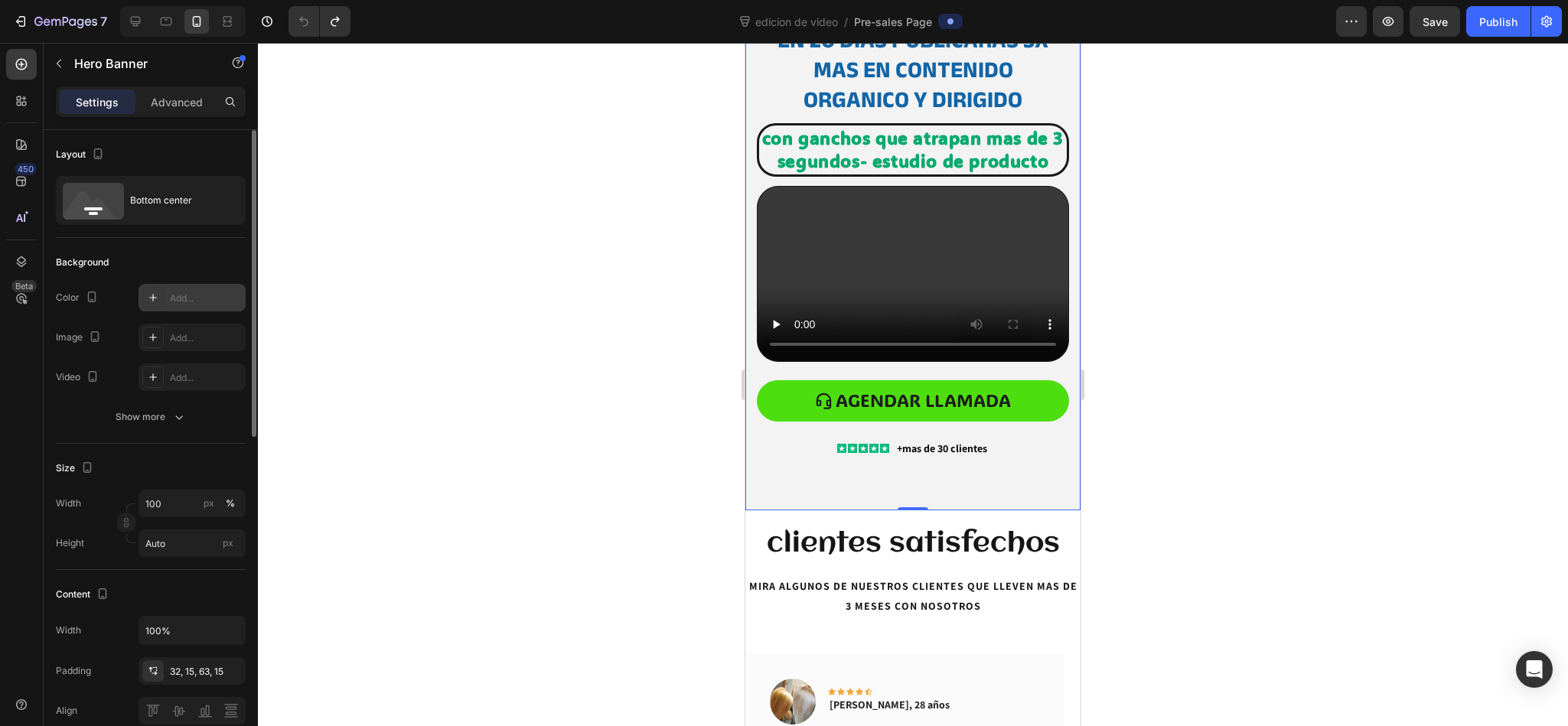
click at [175, 301] on div "Add..." at bounding box center [206, 298] width 72 height 14
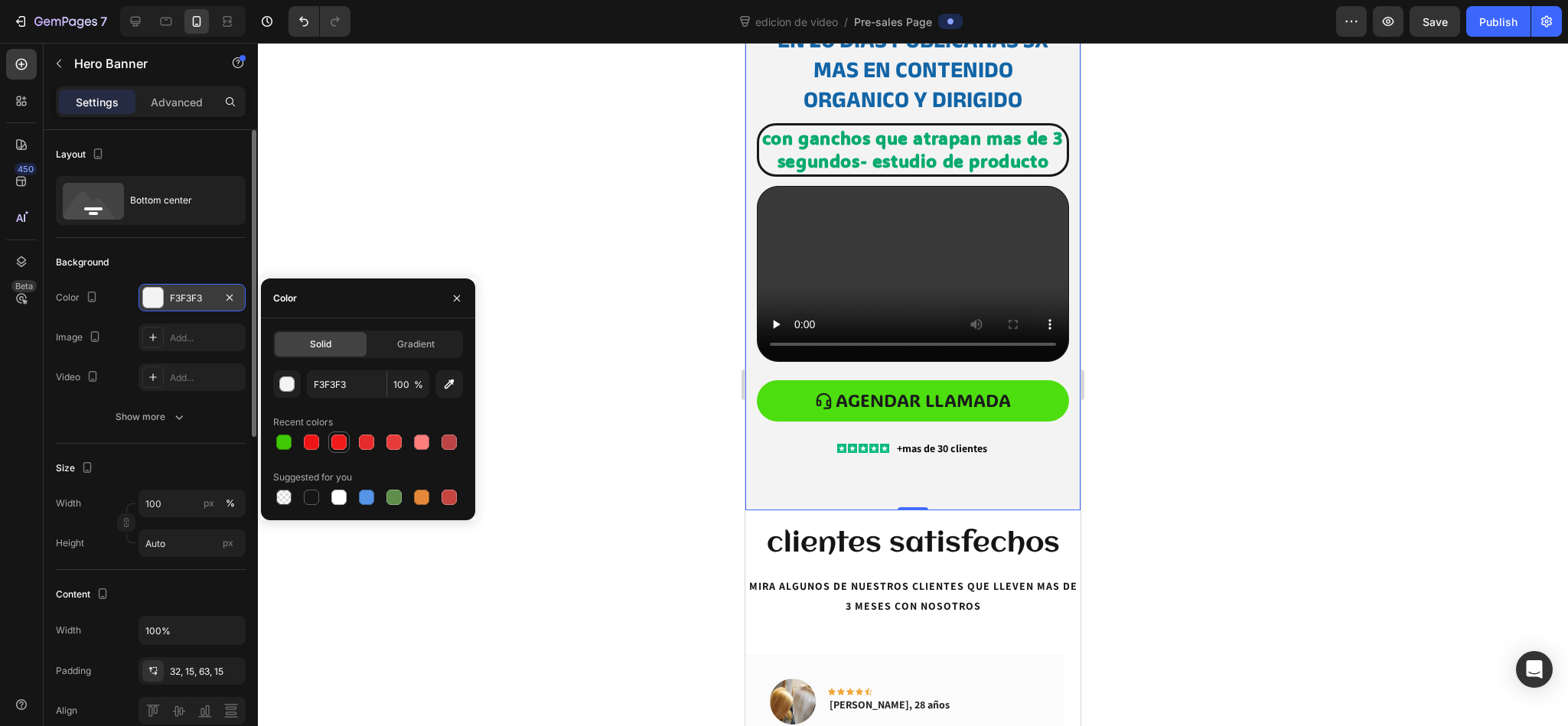
click at [338, 441] on div at bounding box center [339, 442] width 16 height 16
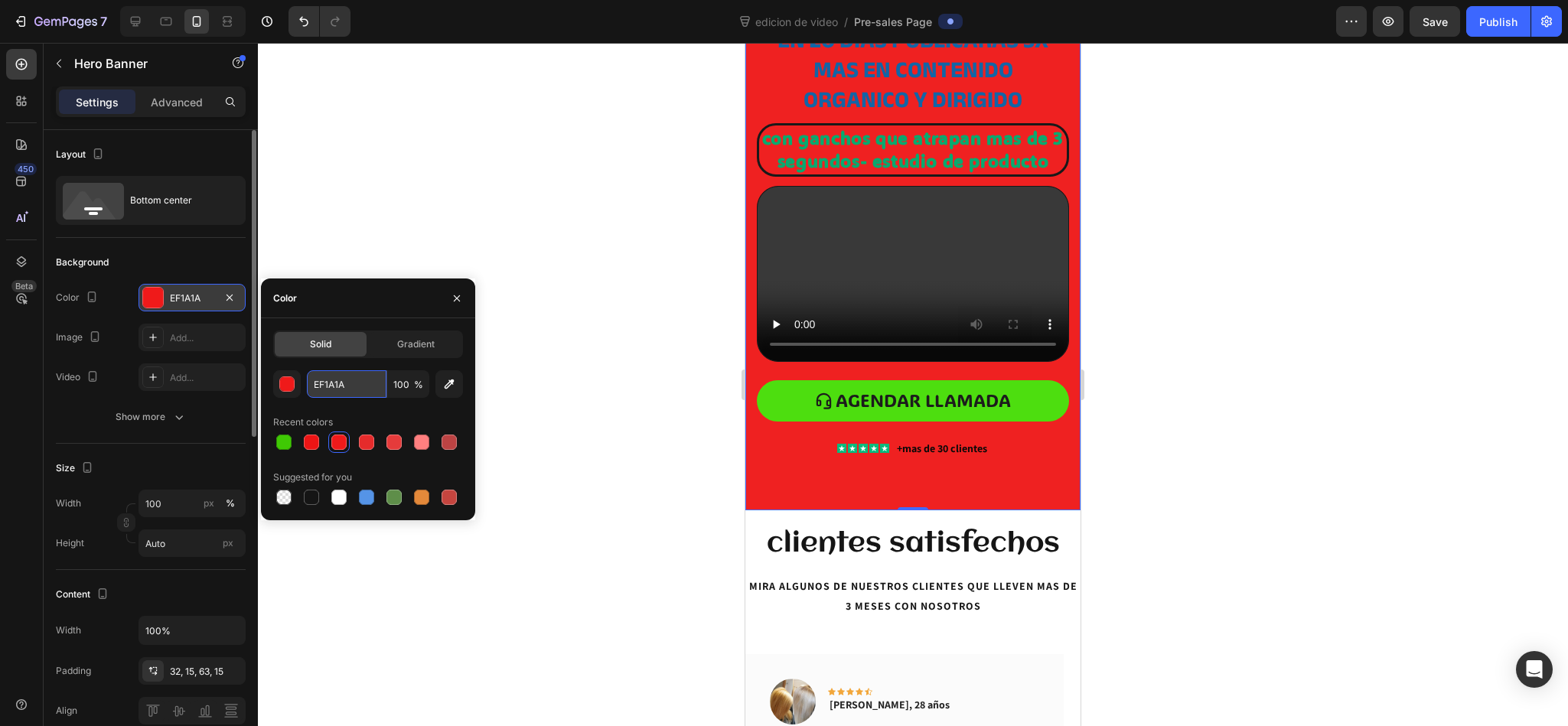
click at [355, 377] on input "EF1A1A" at bounding box center [346, 384] width 79 height 27
paste input "F7FAFC"
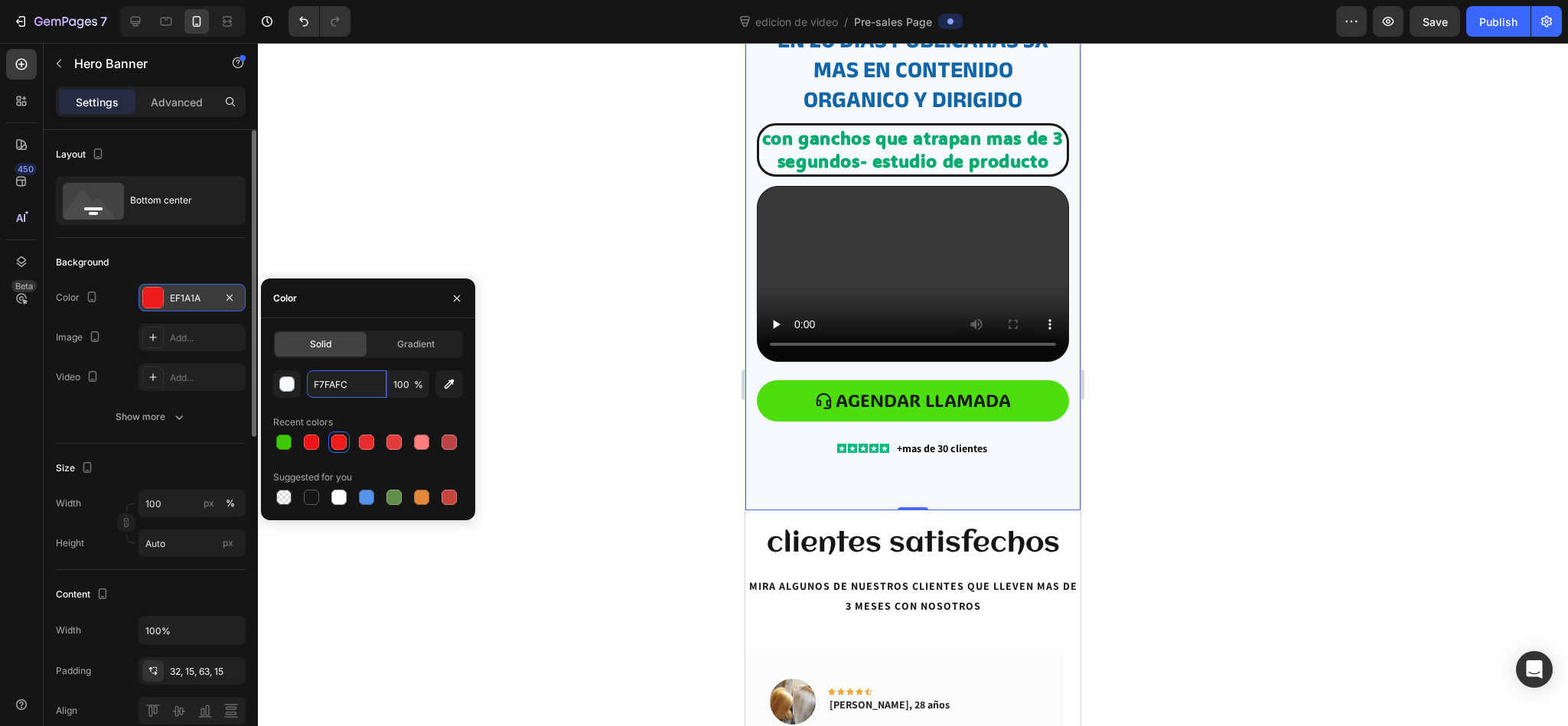
type input "F7FAFC"
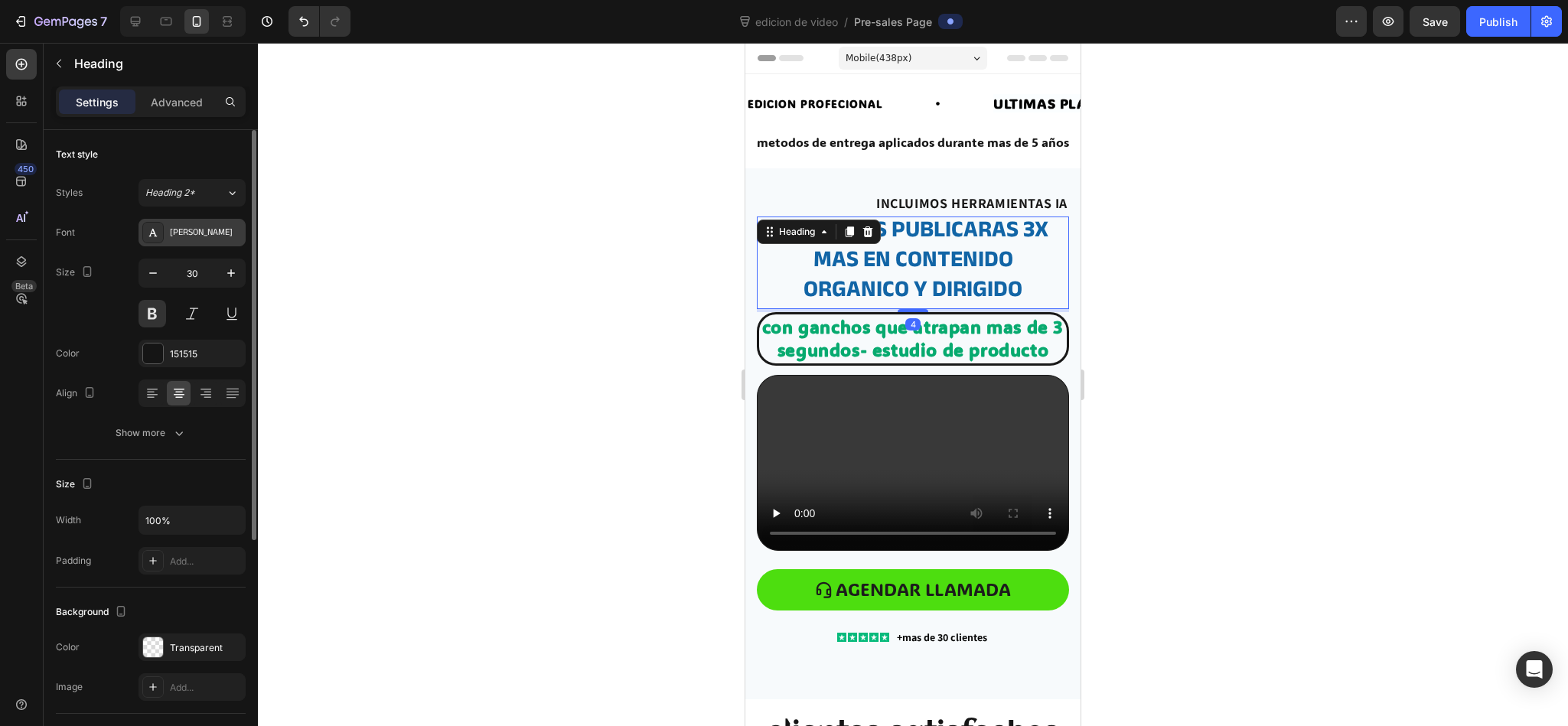
click at [198, 232] on div "[PERSON_NAME]" at bounding box center [206, 233] width 72 height 14
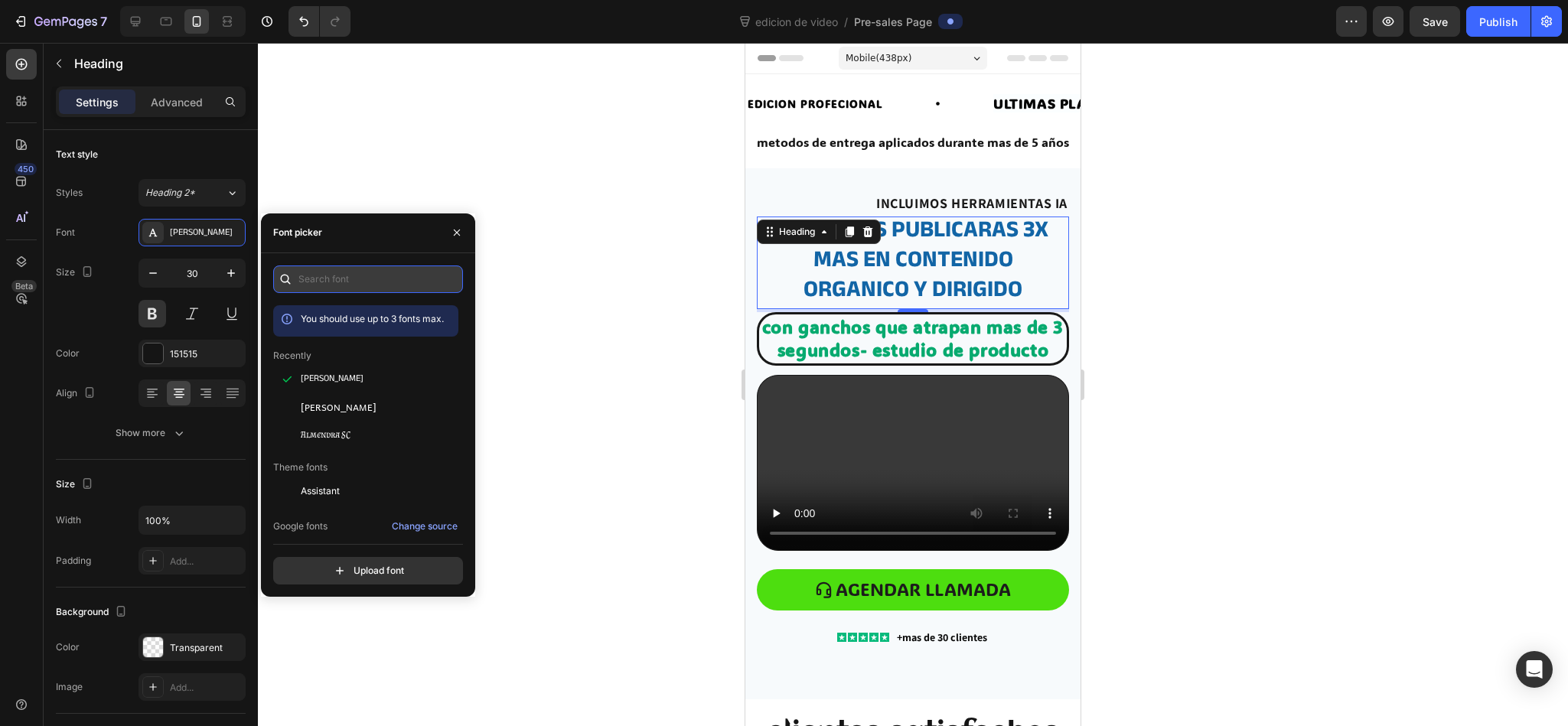
click at [355, 287] on input "text" at bounding box center [368, 279] width 190 height 27
paste input "poppins"
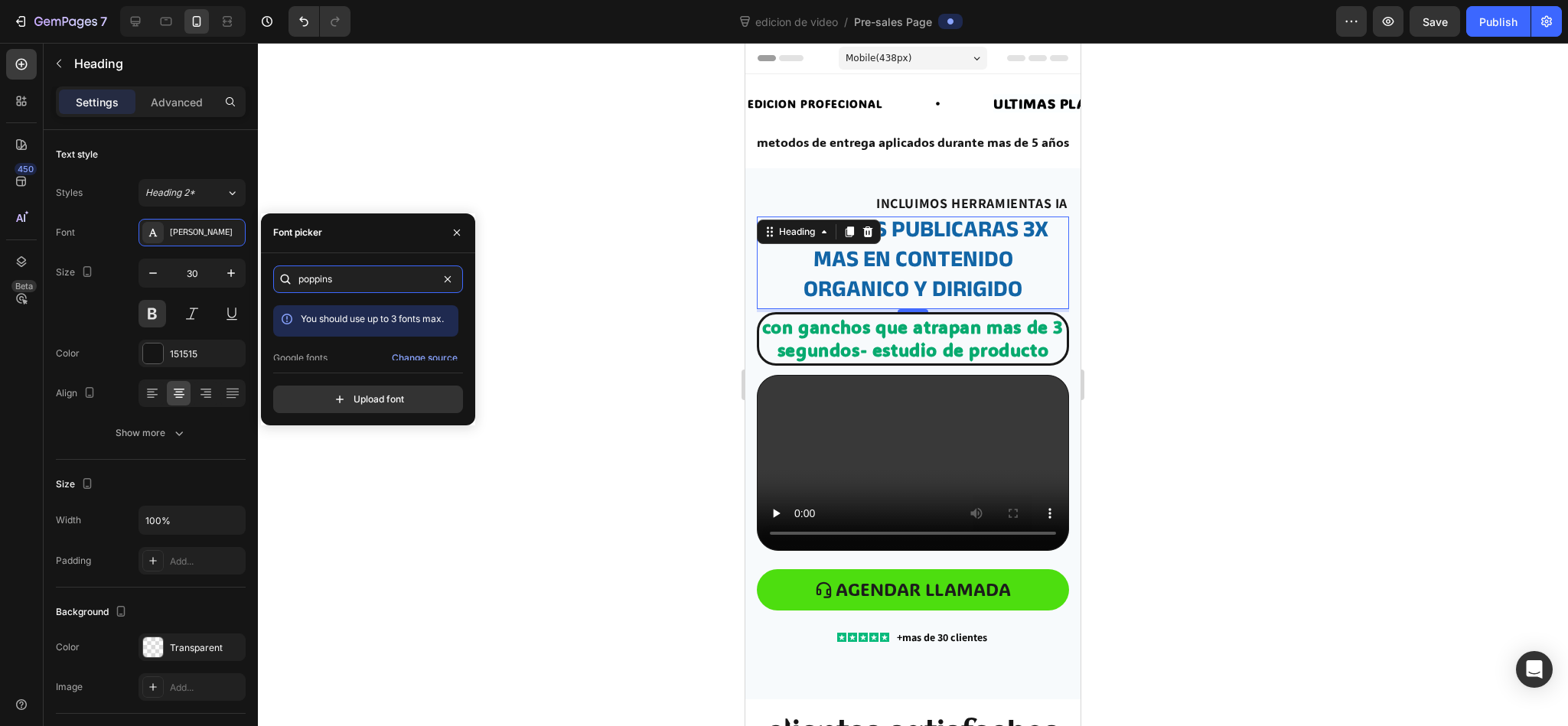
type input "poppins"
click at [459, 341] on div "You should use up to 3 fonts max. Google fonts Change source Poppins" at bounding box center [368, 332] width 190 height 55
click at [372, 352] on div "Google fonts Change source" at bounding box center [366, 358] width 185 height 18
click at [372, 352] on div "Poppins" at bounding box center [377, 347] width 154 height 14
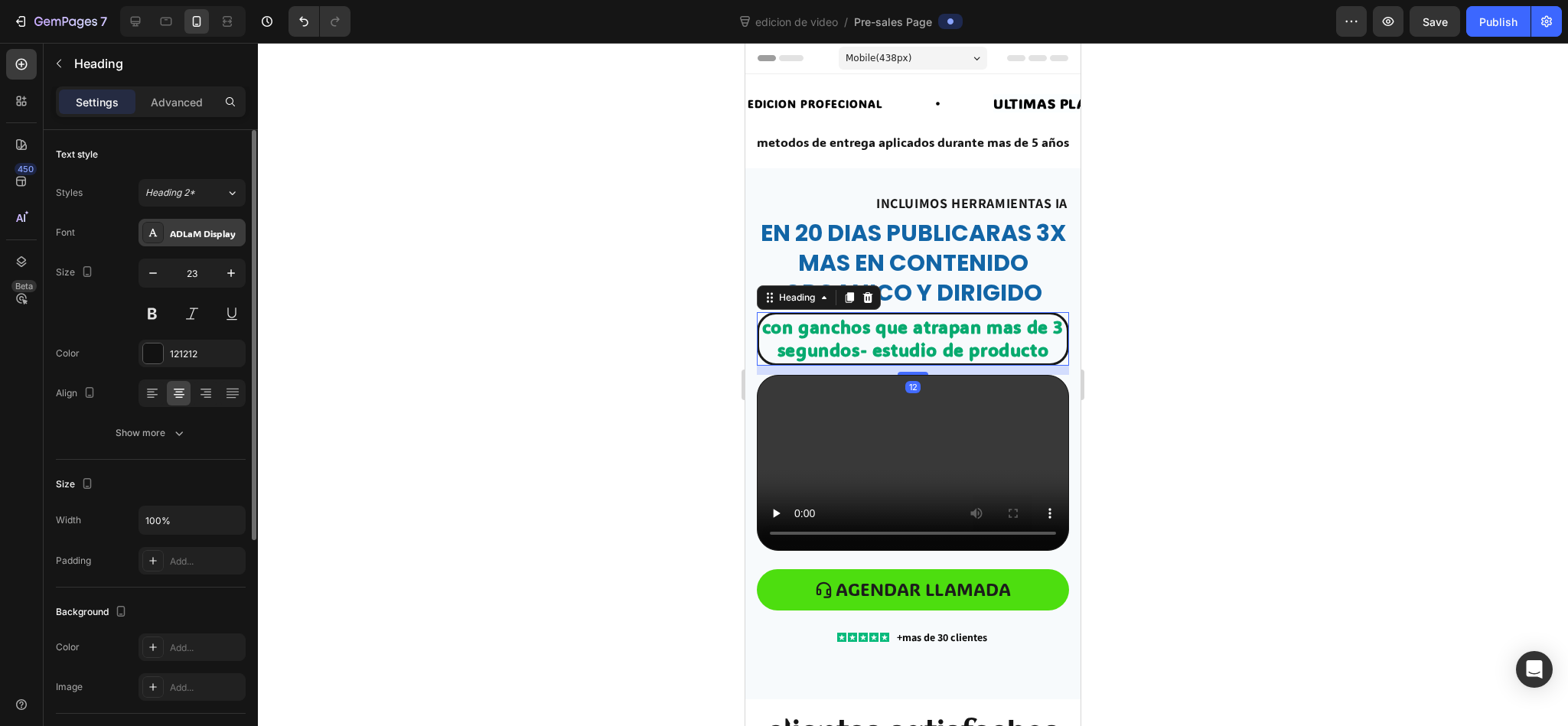
click at [235, 234] on div "ADLaM Display" at bounding box center [206, 233] width 72 height 14
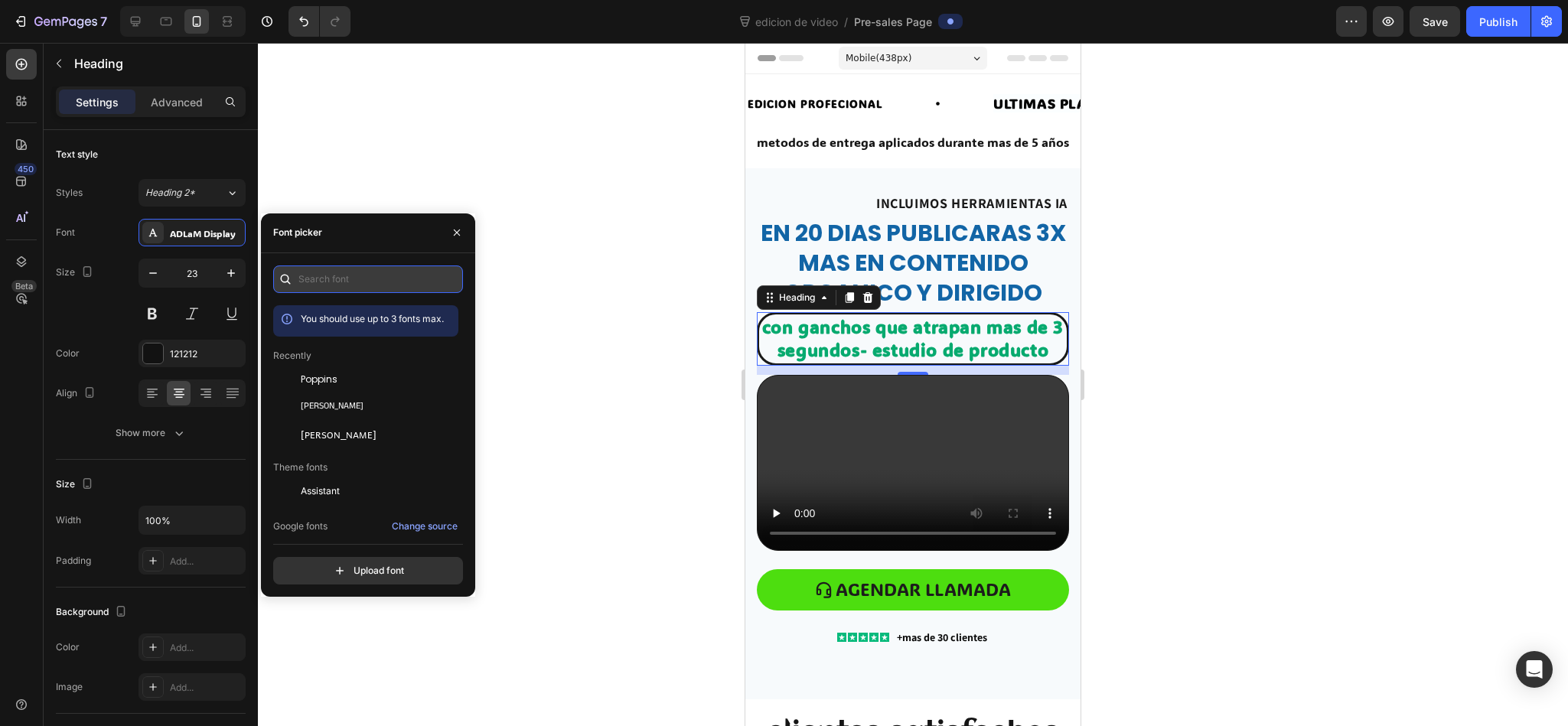
click at [356, 270] on input "text" at bounding box center [368, 279] width 190 height 27
paste input "inter"
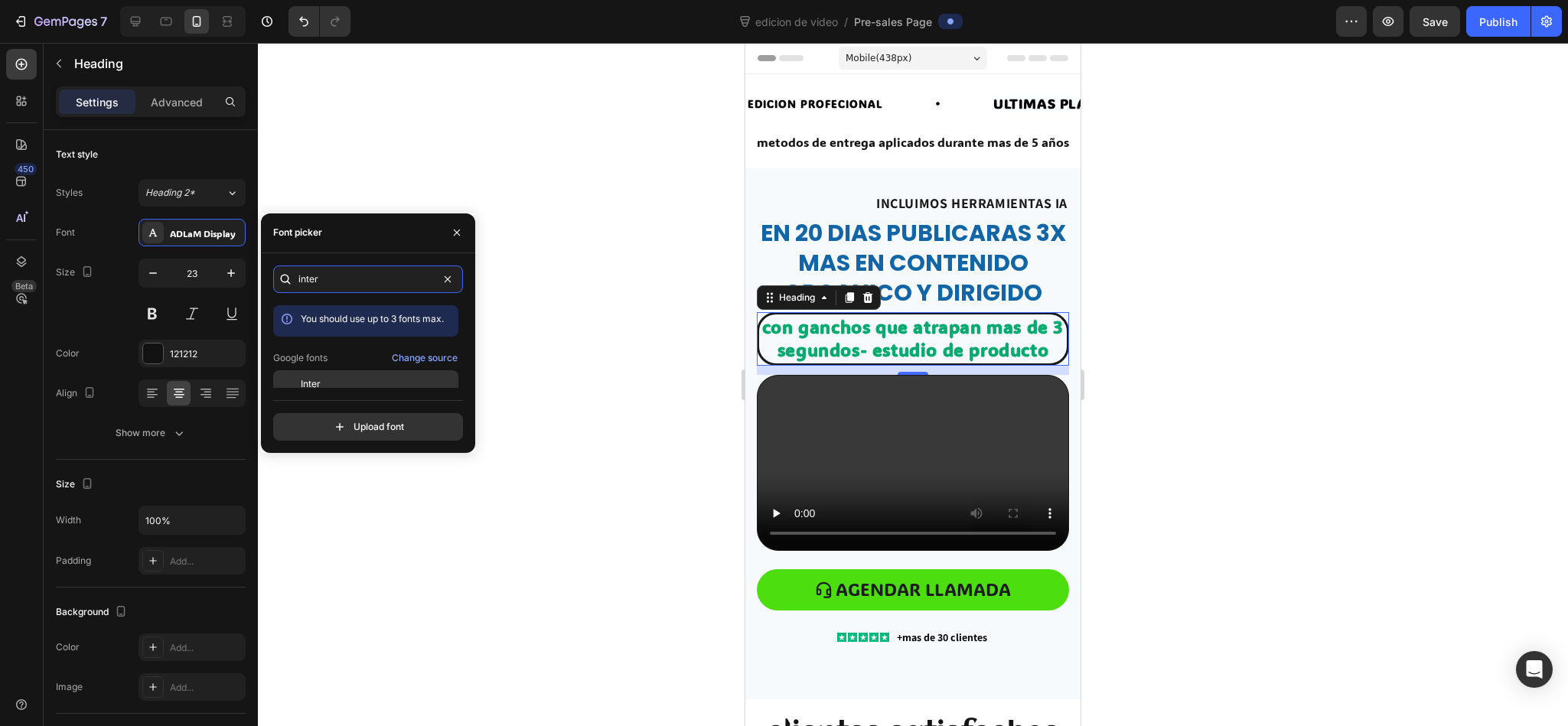
type input "inter"
click at [331, 382] on div "Inter" at bounding box center [377, 384] width 154 height 14
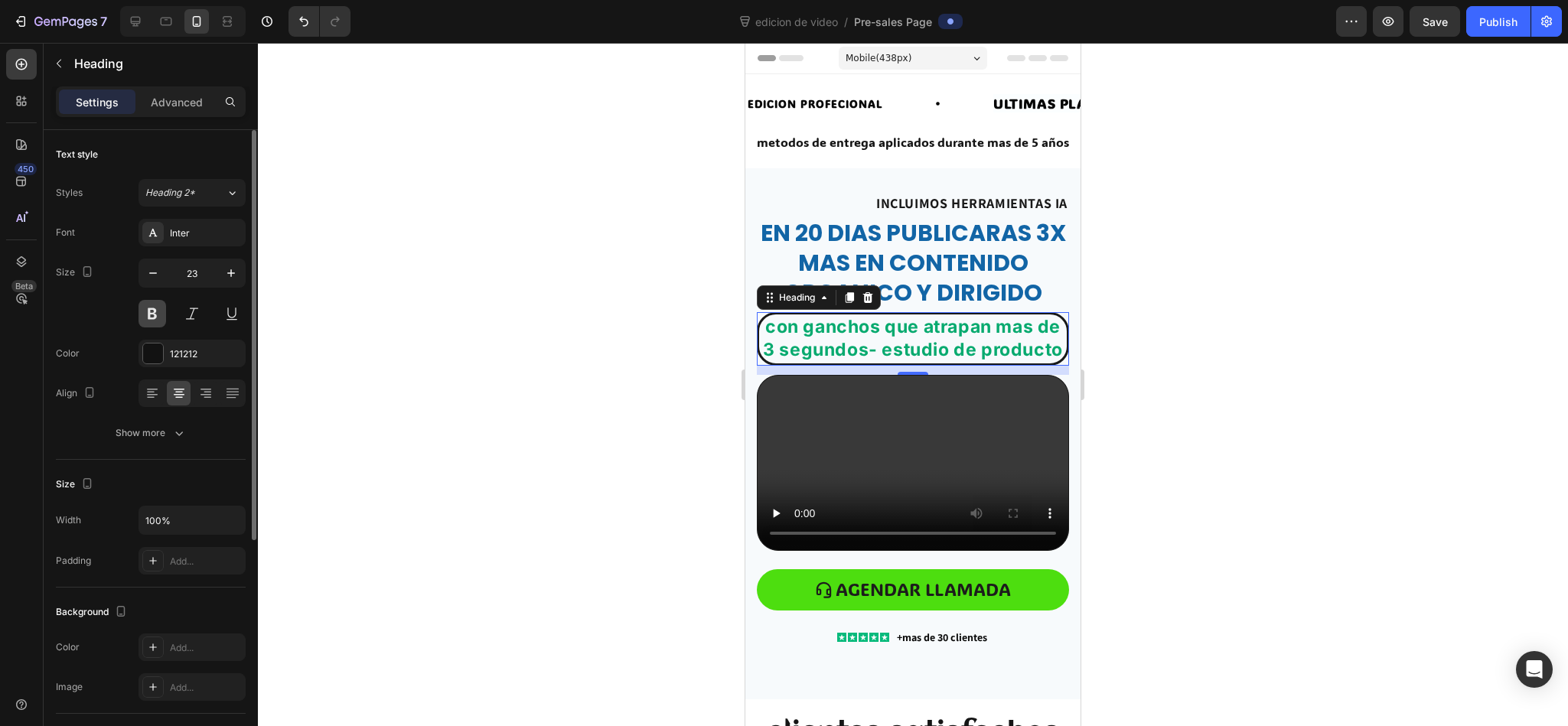
click at [157, 308] on button at bounding box center [153, 313] width 27 height 27
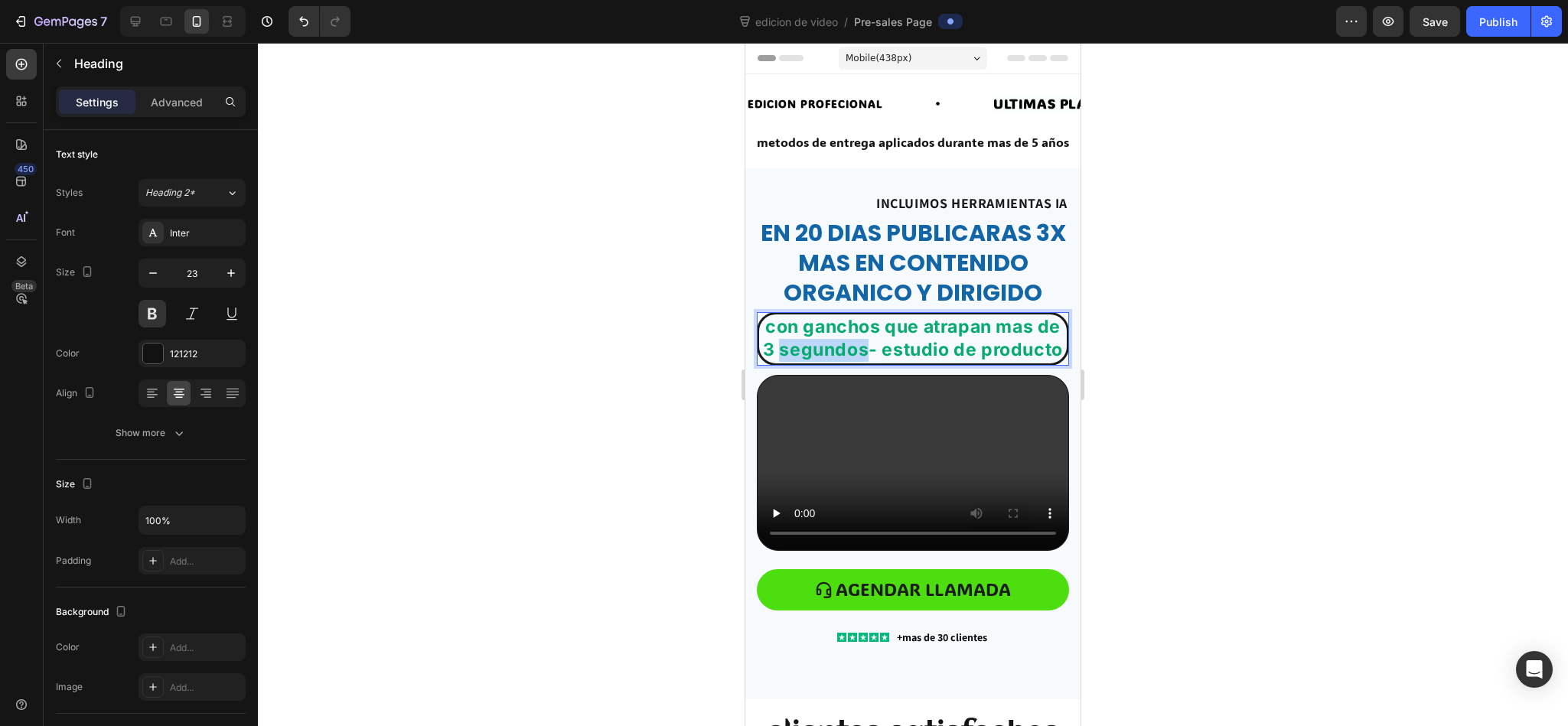
click at [902, 338] on strong "con ganchos que atrapan mas de 3 segundos- estudio de producto" at bounding box center [913, 338] width 300 height 45
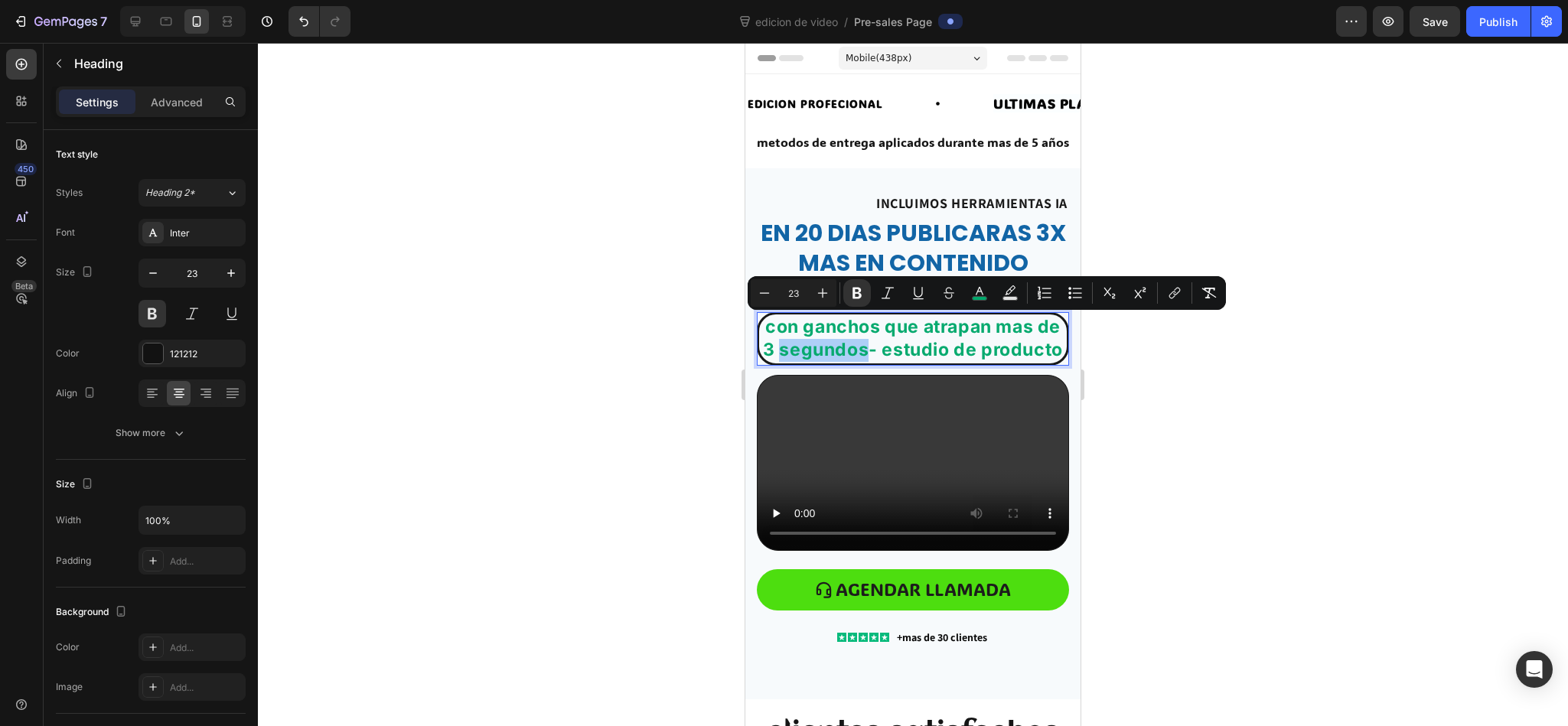
click at [624, 387] on div at bounding box center [912, 384] width 1309 height 683
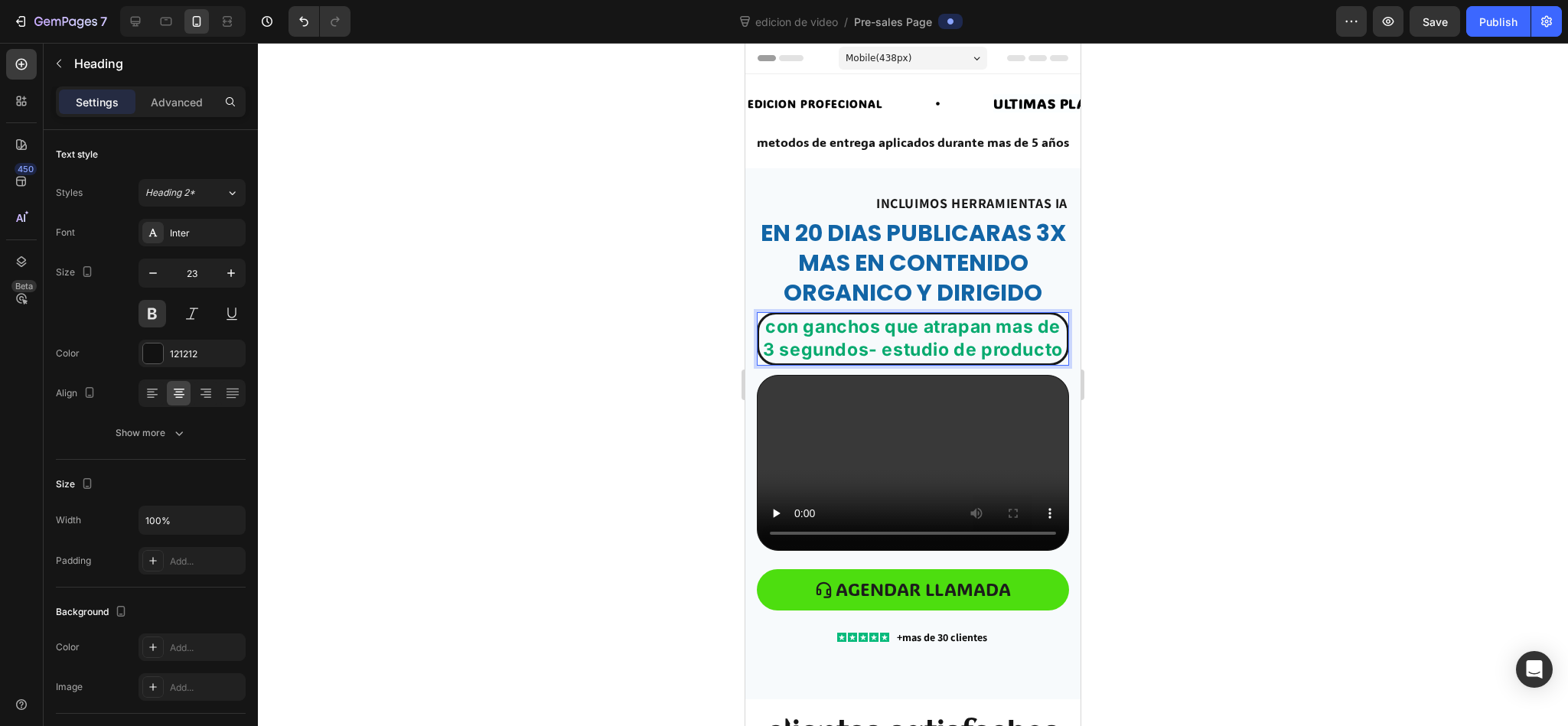
drag, startPoint x: 884, startPoint y: 342, endPoint x: 175, endPoint y: 226, distance: 718.4
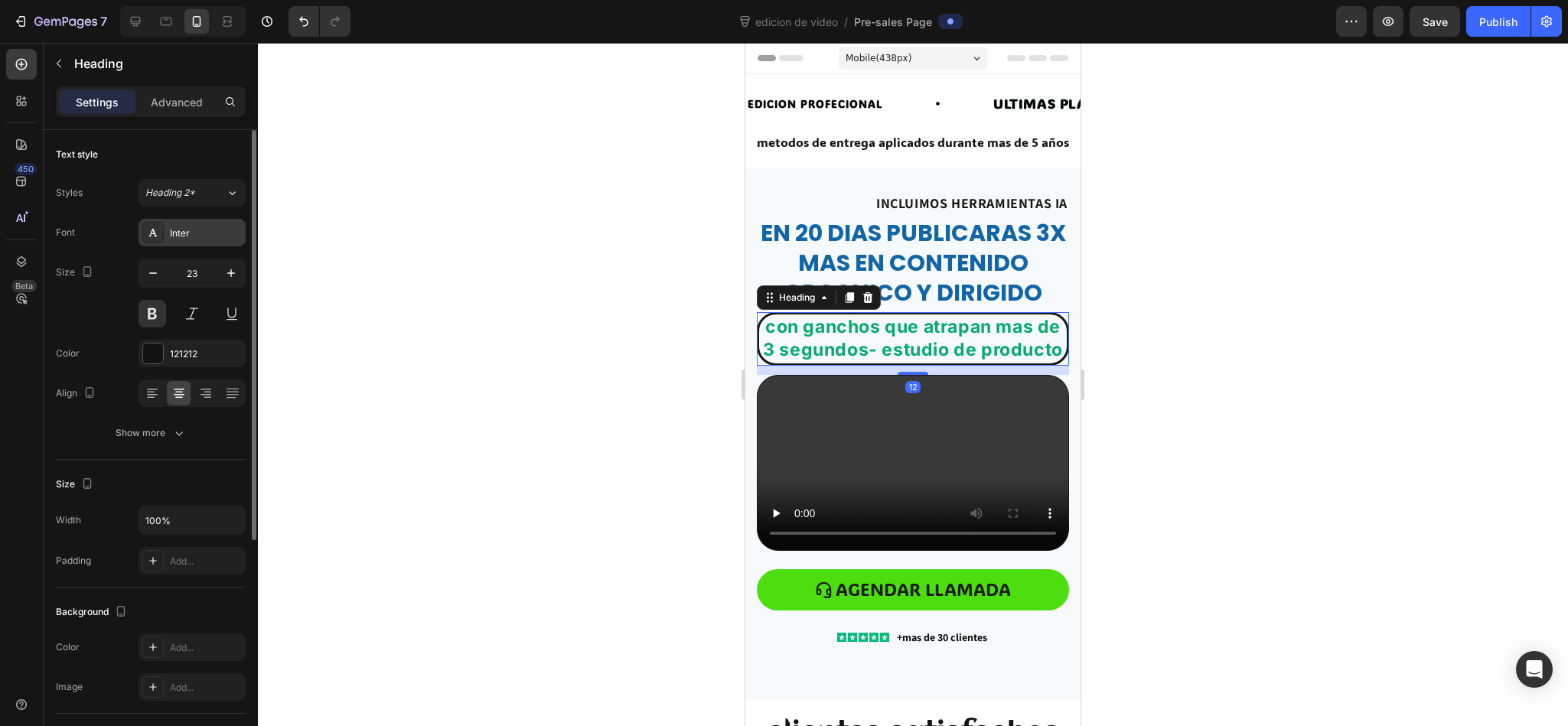
click at [175, 226] on div "Inter" at bounding box center [206, 233] width 72 height 14
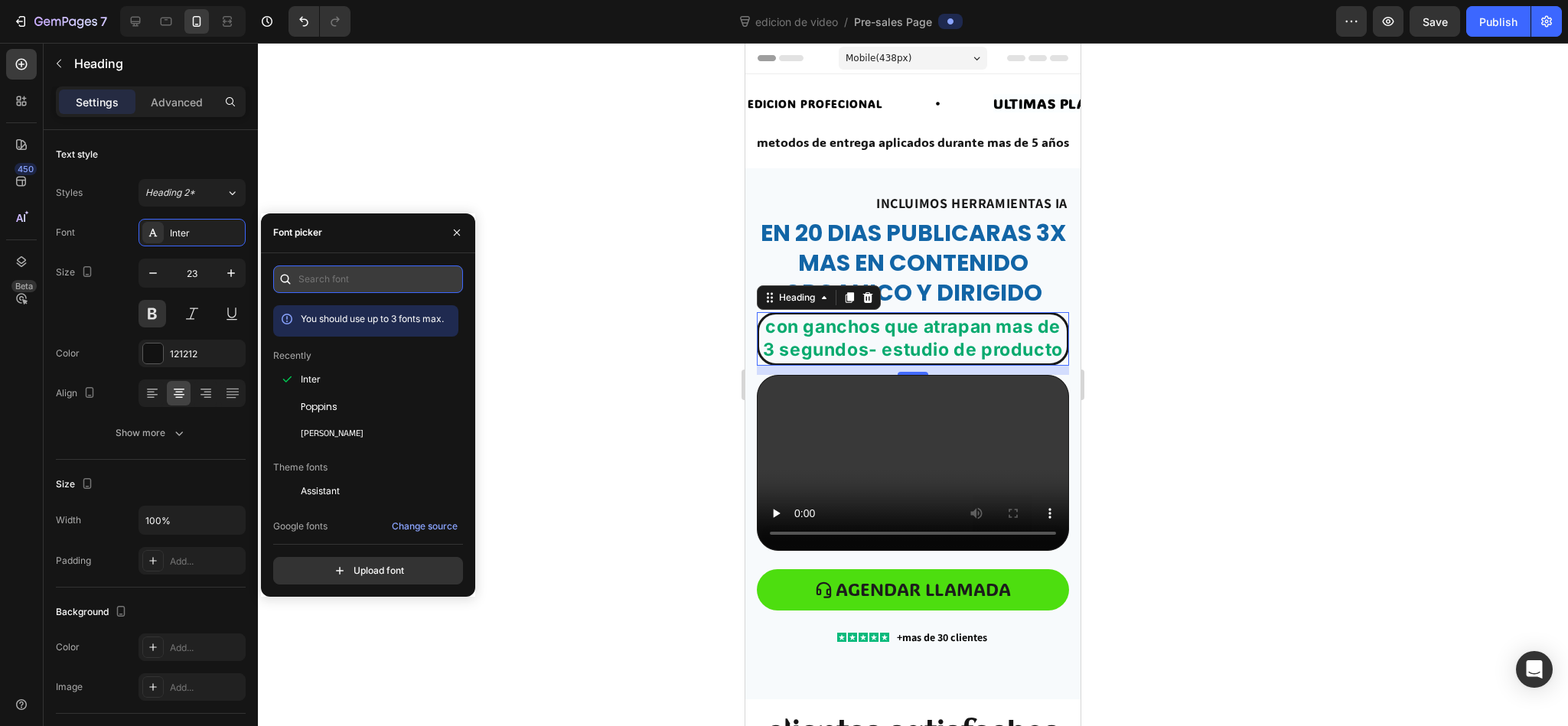
click at [373, 266] on input "text" at bounding box center [368, 279] width 190 height 27
paste input "roboto"
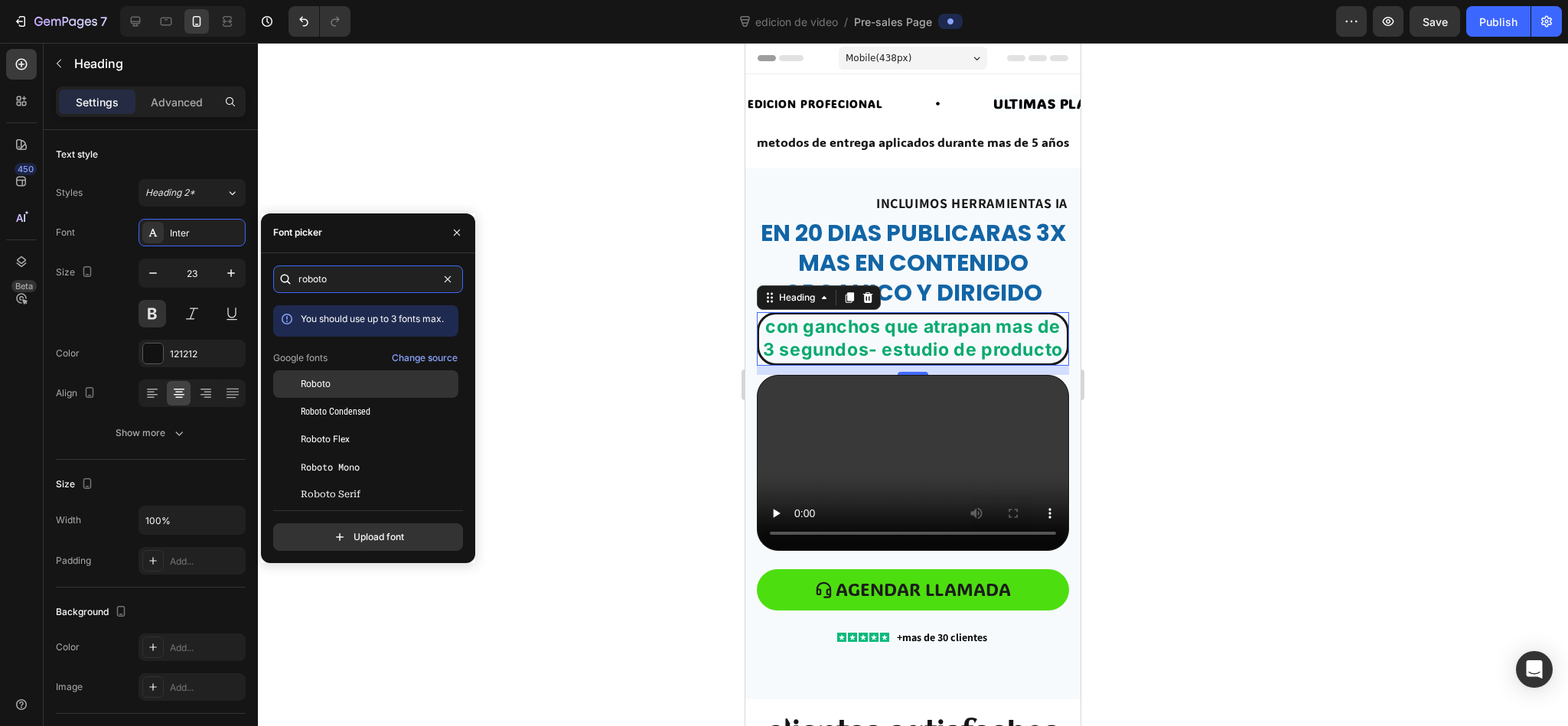
type input "roboto"
click at [367, 383] on div "Roboto" at bounding box center [377, 384] width 154 height 14
click at [374, 405] on div "Roboto Condensed" at bounding box center [377, 411] width 154 height 14
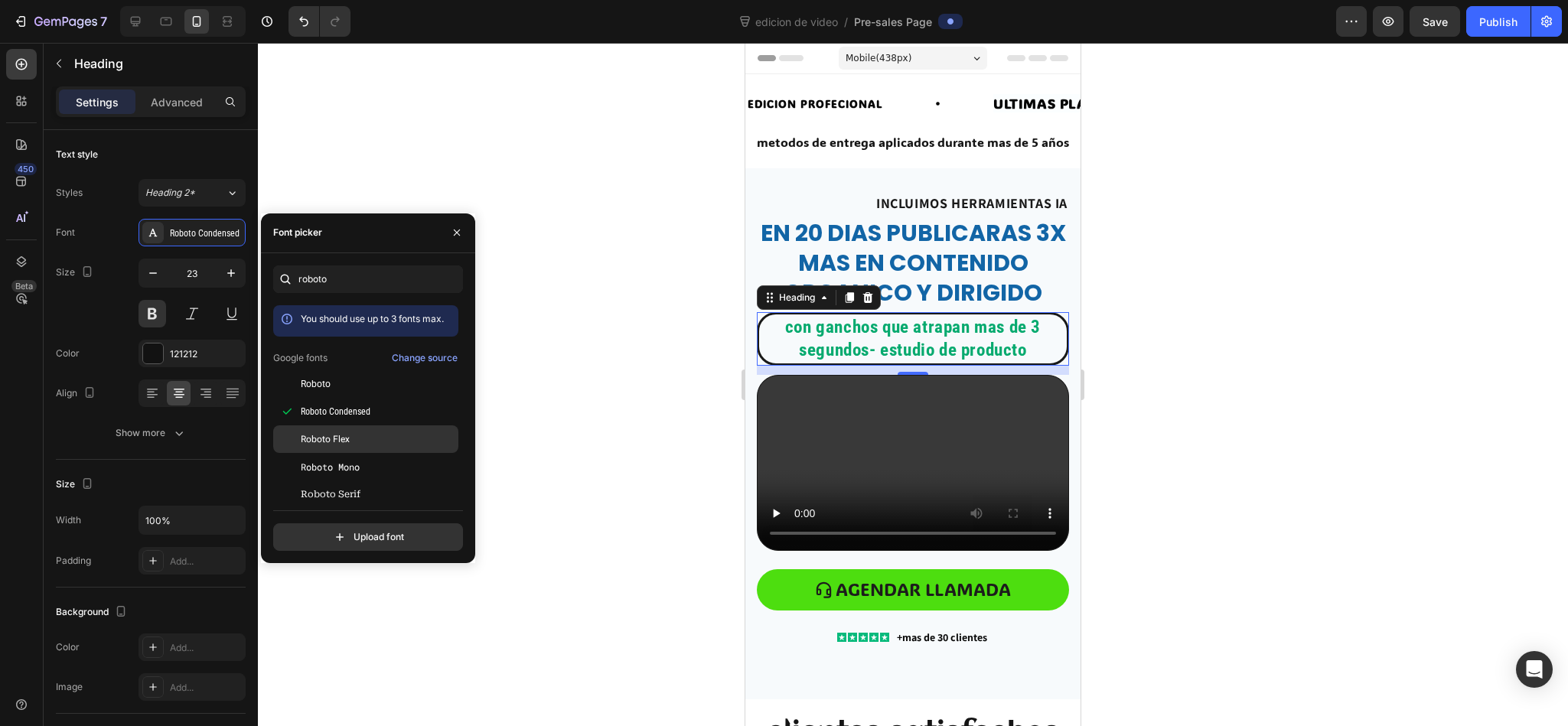
click at [372, 432] on div "Roboto Flex" at bounding box center [377, 438] width 154 height 14
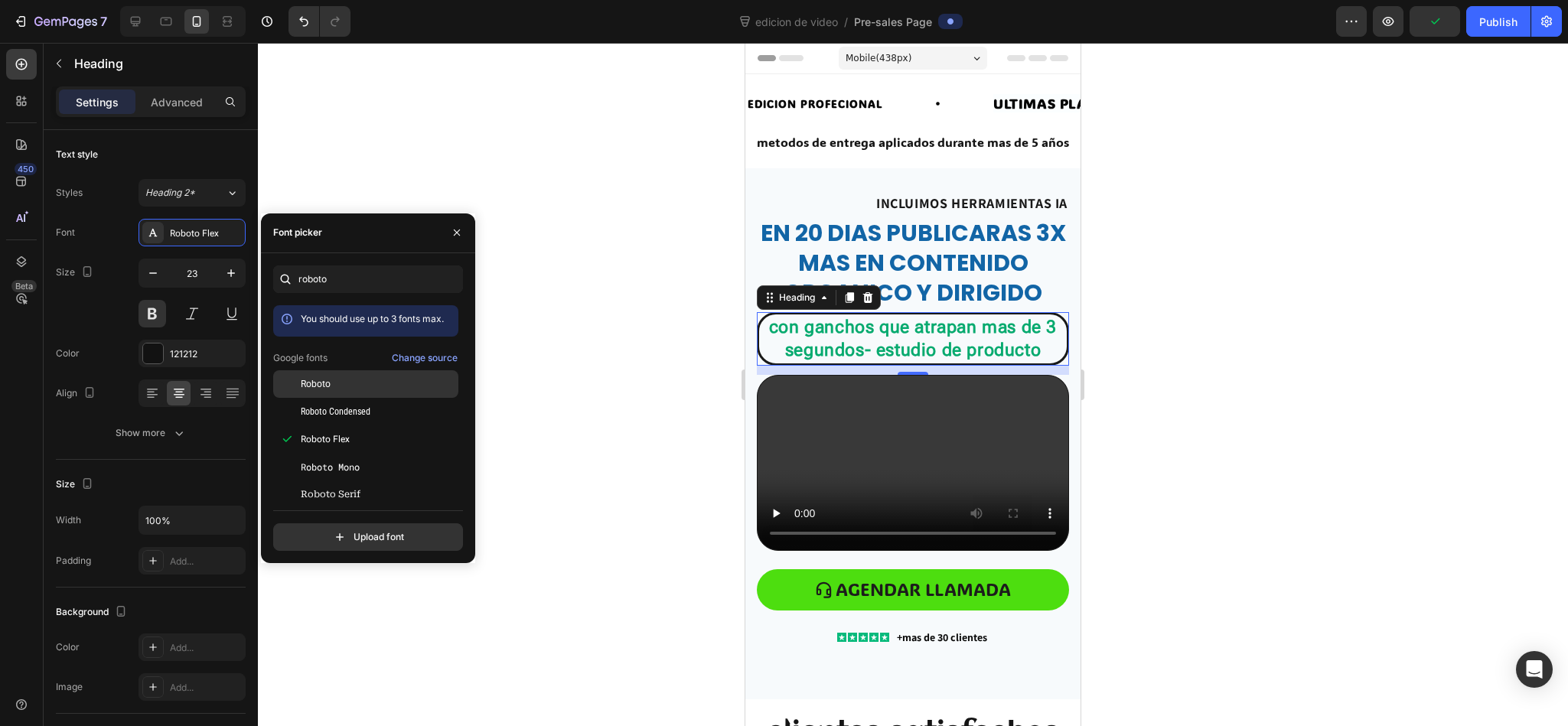
click at [346, 378] on div "Roboto" at bounding box center [377, 384] width 154 height 14
click at [343, 426] on div "Roboto Flex" at bounding box center [366, 439] width 185 height 27
click at [356, 453] on div "Roboto Mono" at bounding box center [366, 467] width 185 height 27
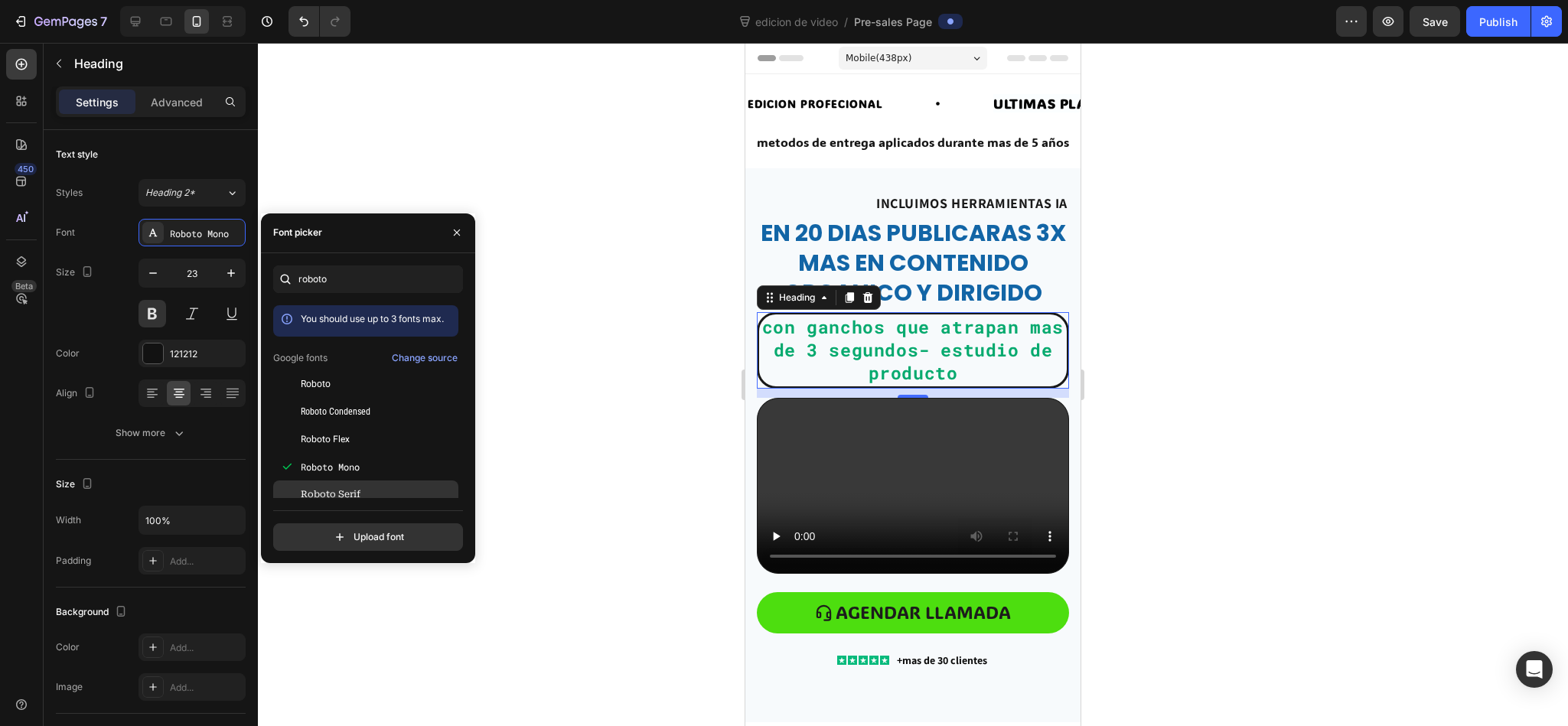
click at [358, 483] on span "Roboto Serif" at bounding box center [330, 493] width 59 height 14
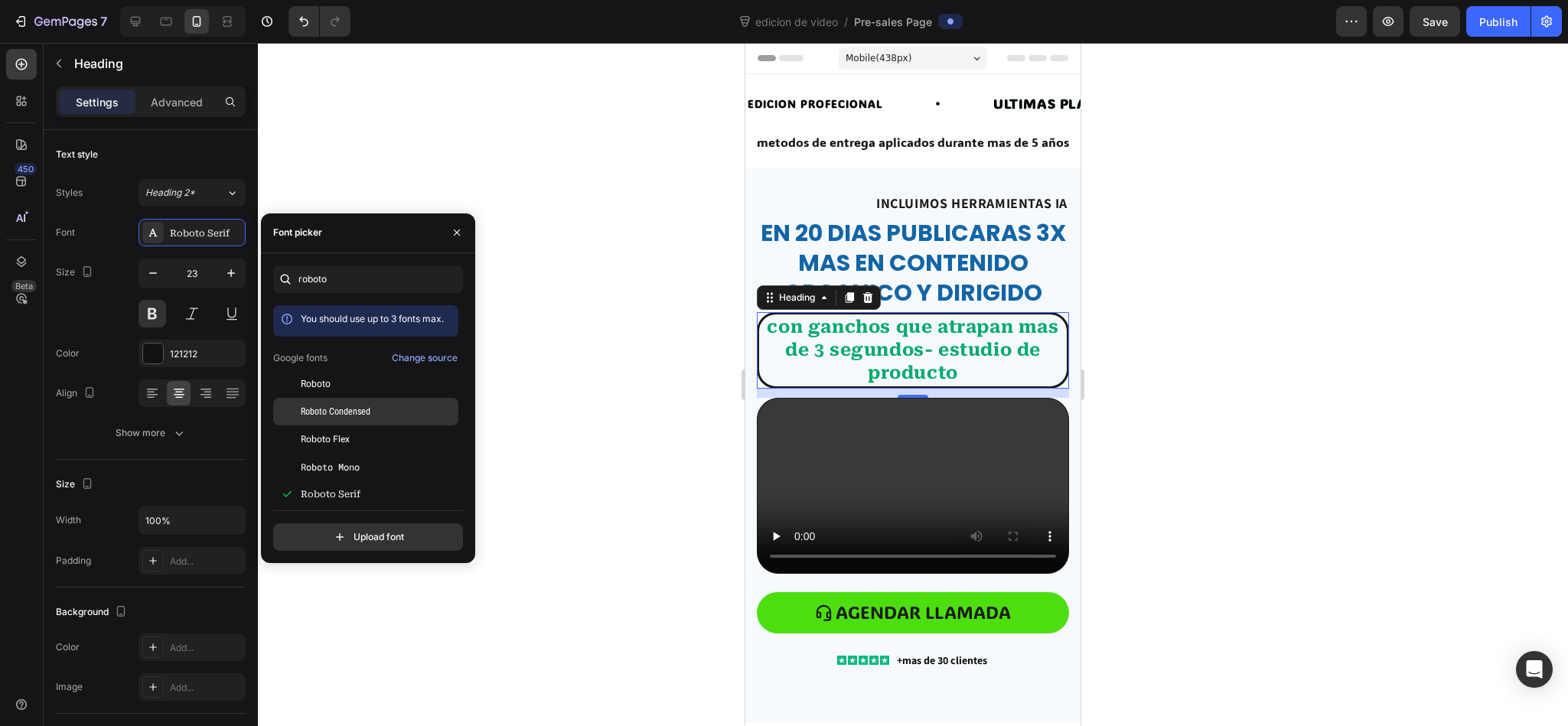
click at [358, 420] on div "Roboto Condensed" at bounding box center [366, 411] width 185 height 27
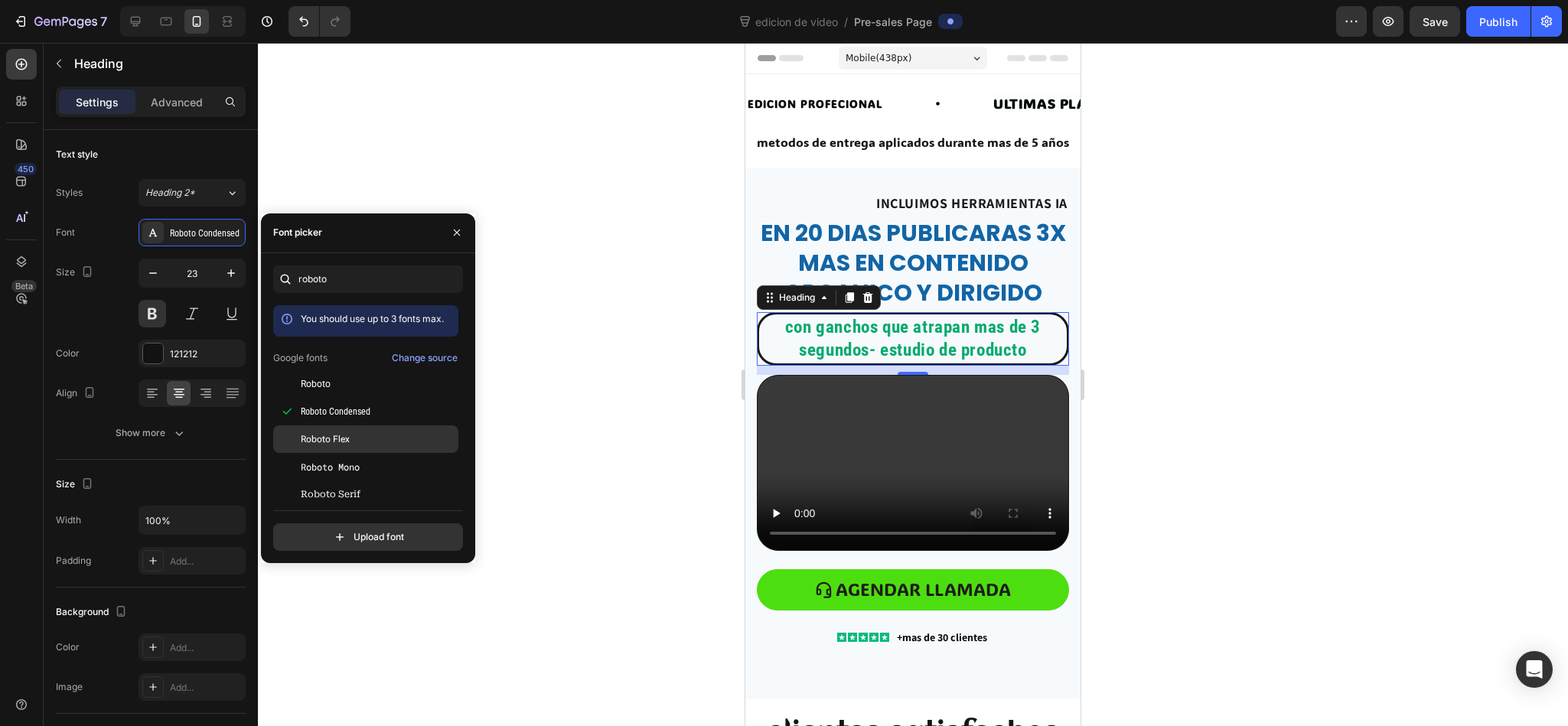
click at [350, 440] on div "Roboto Flex" at bounding box center [377, 438] width 154 height 14
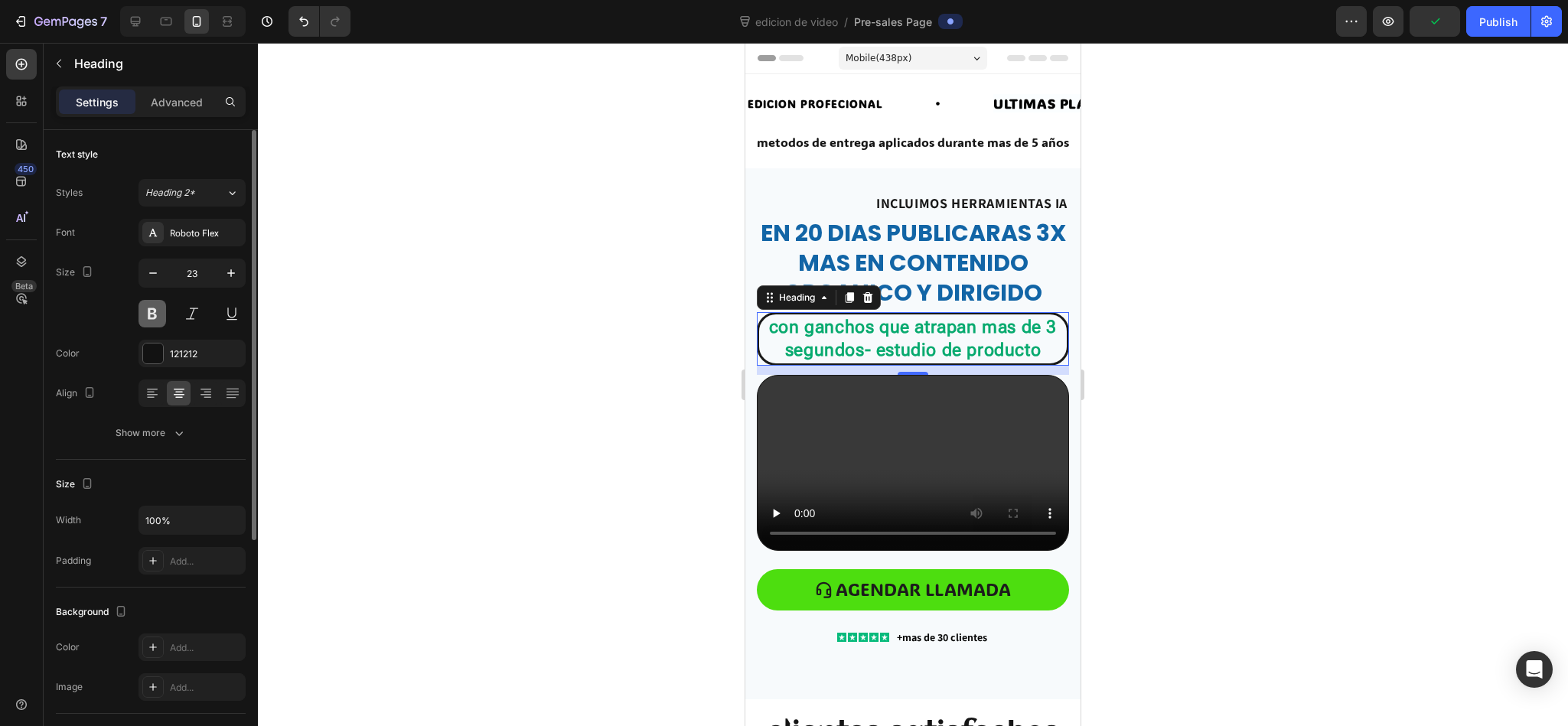
click at [152, 319] on button at bounding box center [153, 313] width 27 height 27
click at [149, 321] on button at bounding box center [153, 313] width 27 height 27
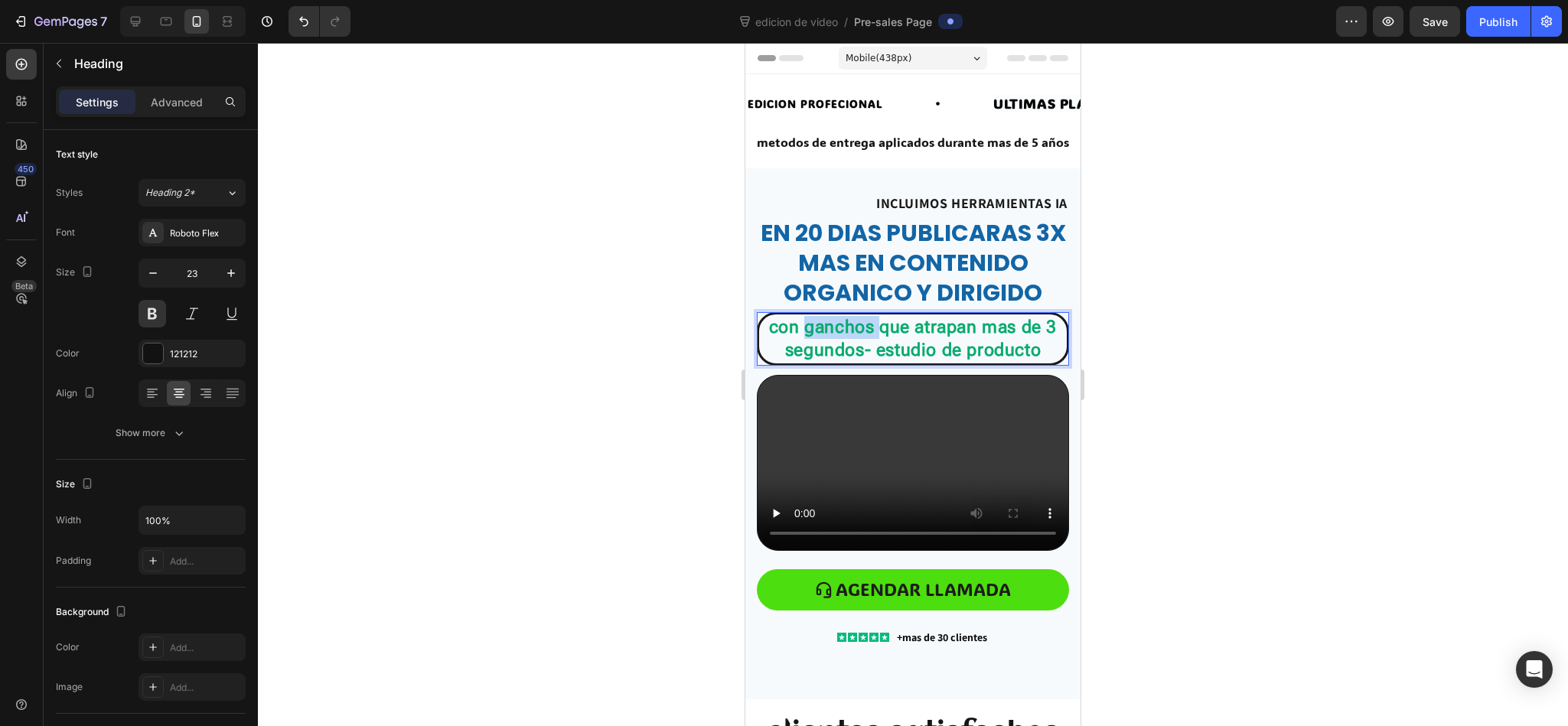
click at [841, 331] on strong "con ganchos que atrapan mas de 3 segundos- estudio de producto" at bounding box center [912, 339] width 288 height 44
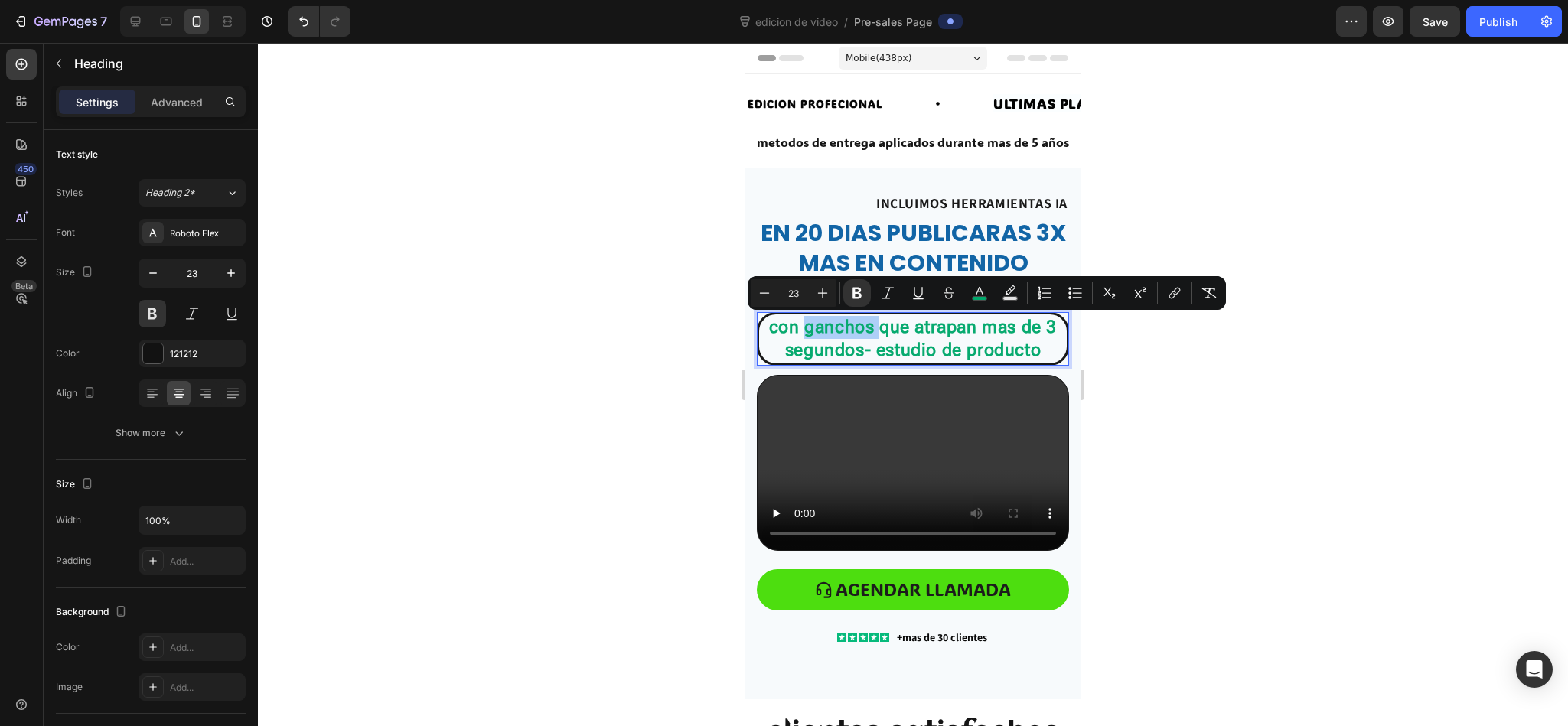
click at [593, 326] on div at bounding box center [912, 384] width 1309 height 683
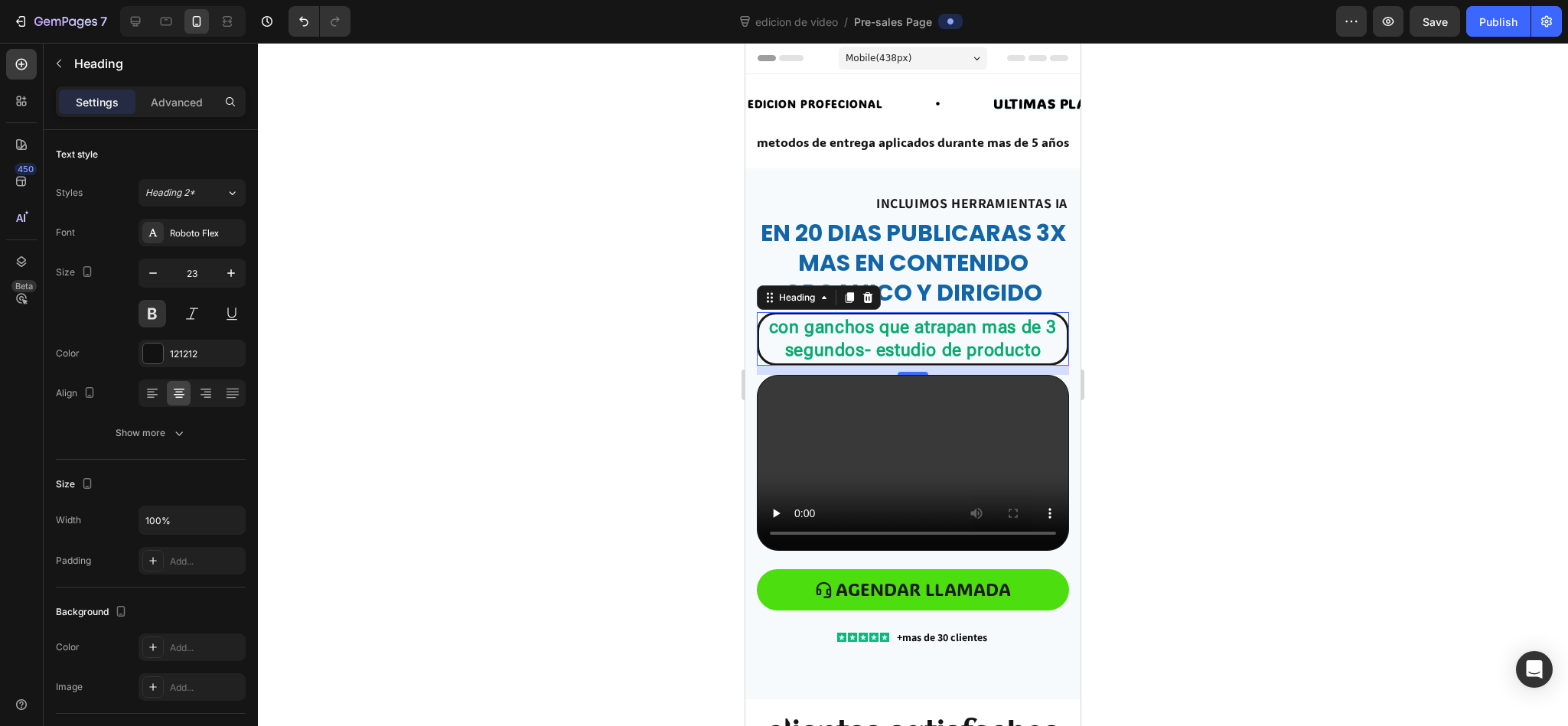
click at [609, 381] on div at bounding box center [912, 384] width 1309 height 683
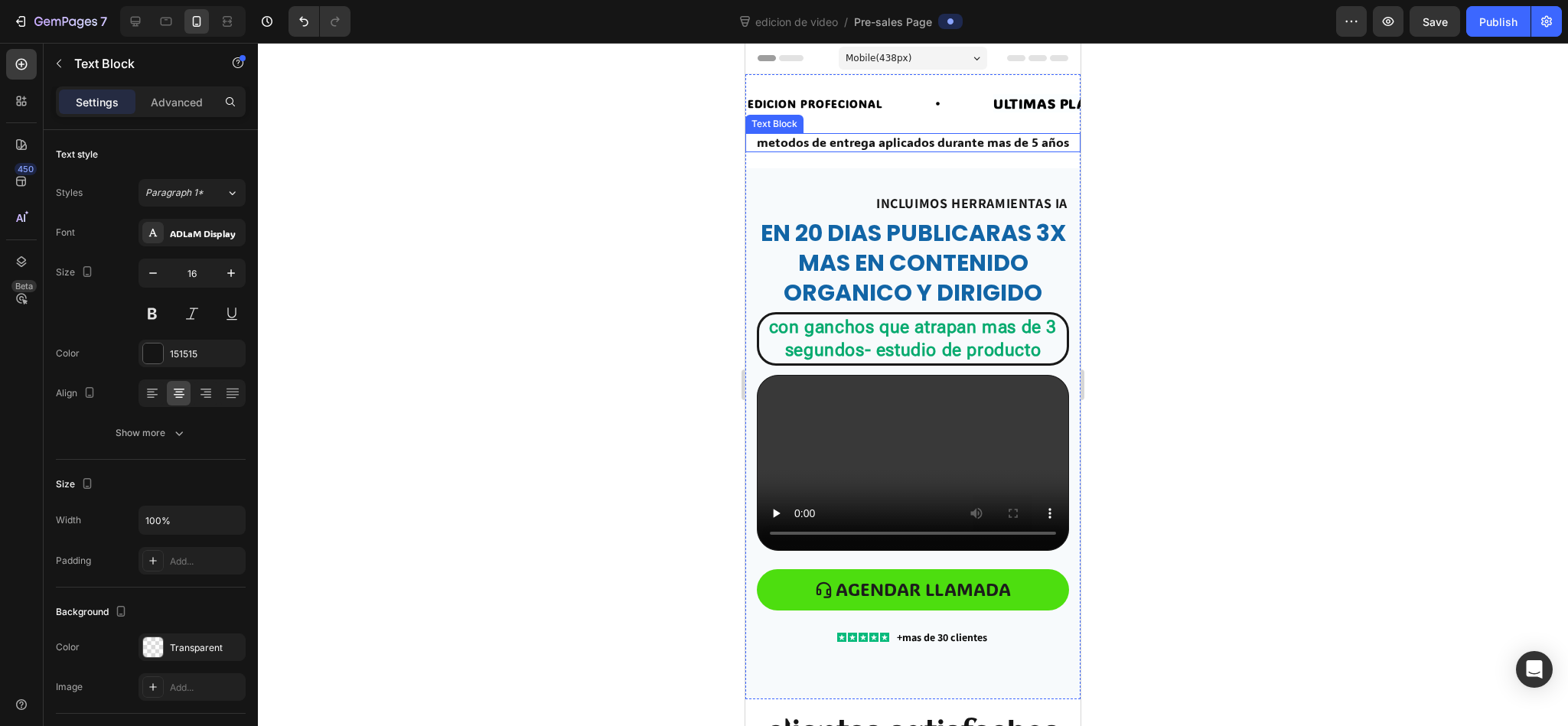
click at [866, 145] on p "metodos de entrega aplicados durante mas de 5 años" at bounding box center [912, 142] width 332 height 16
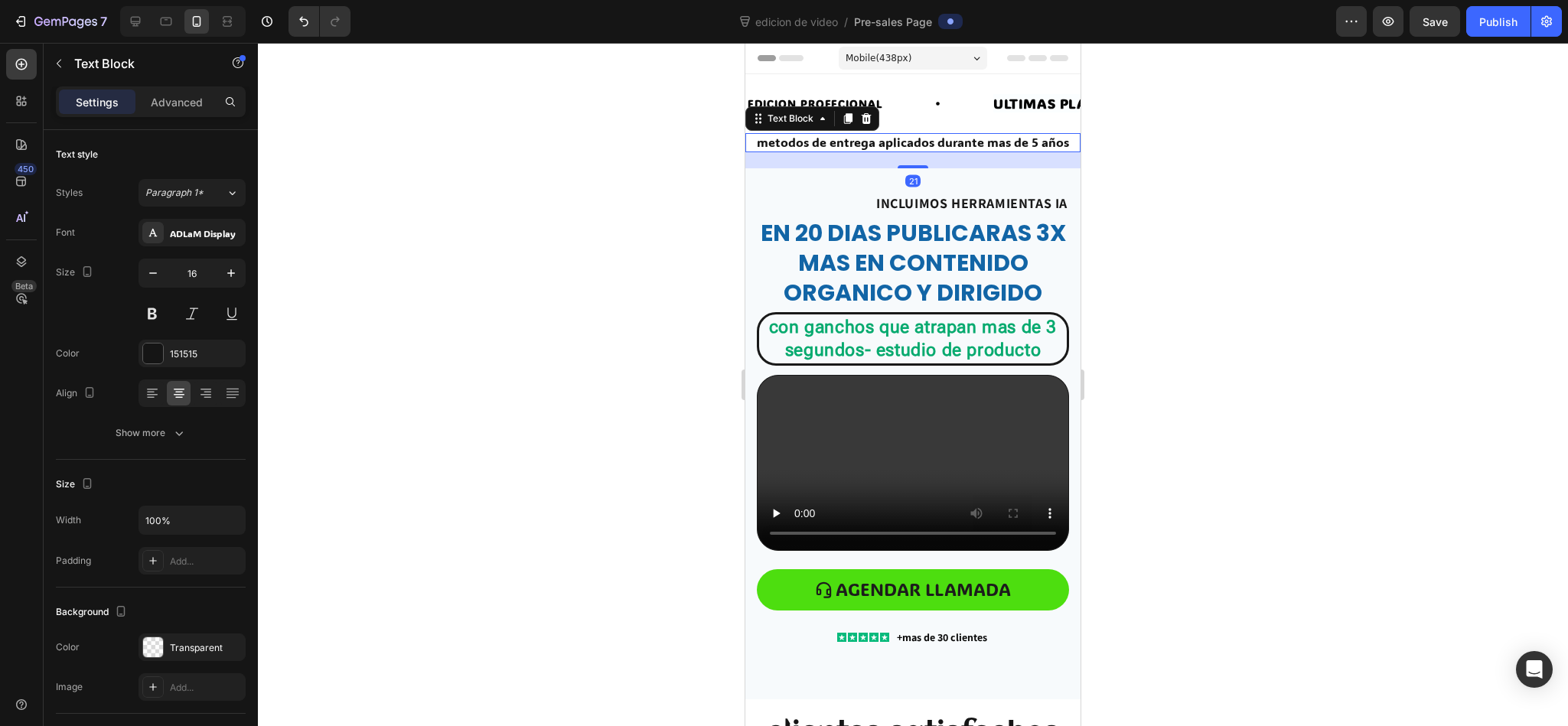
click at [866, 145] on p "metodos de entrega aplicados durante mas de 5 años" at bounding box center [912, 142] width 332 height 16
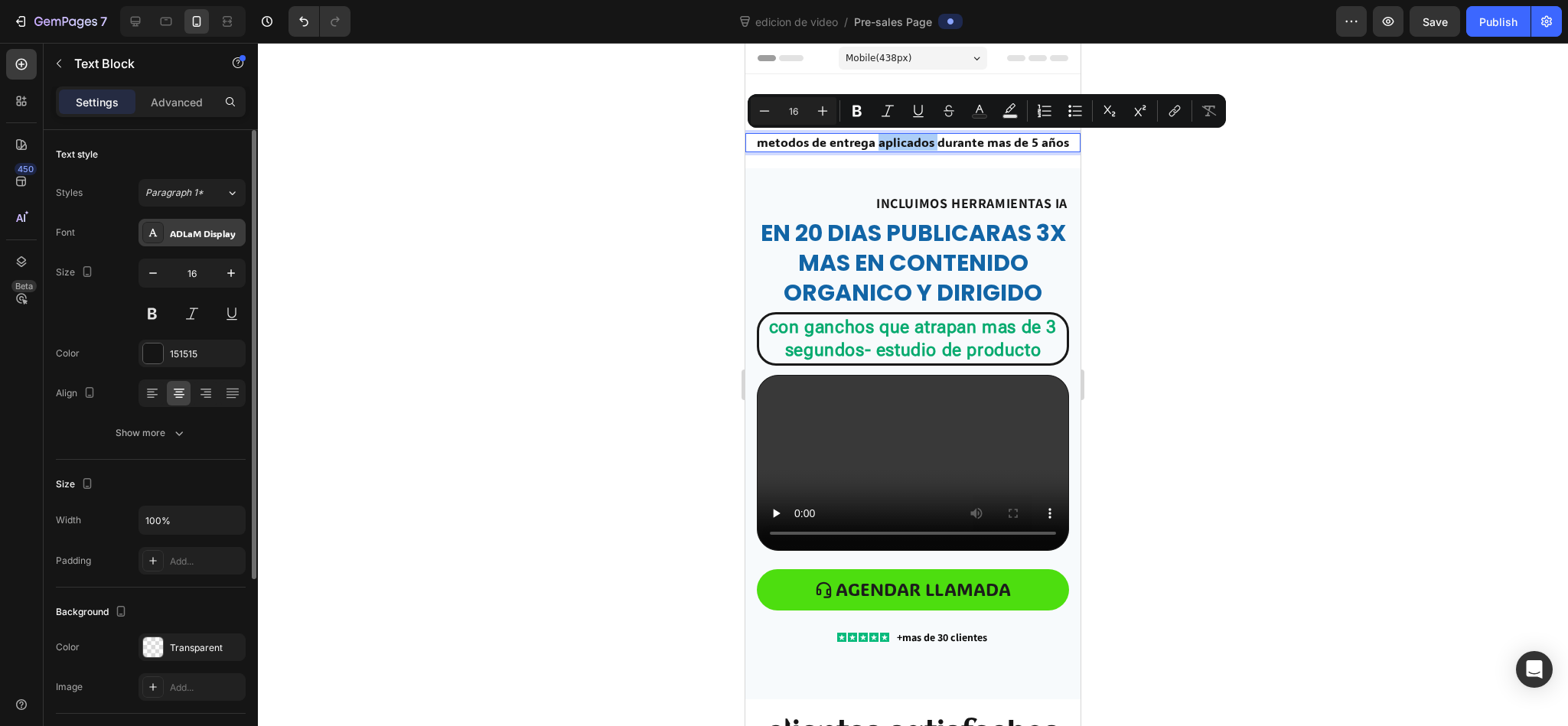
click at [214, 241] on div "ADLaM Display" at bounding box center [192, 232] width 107 height 27
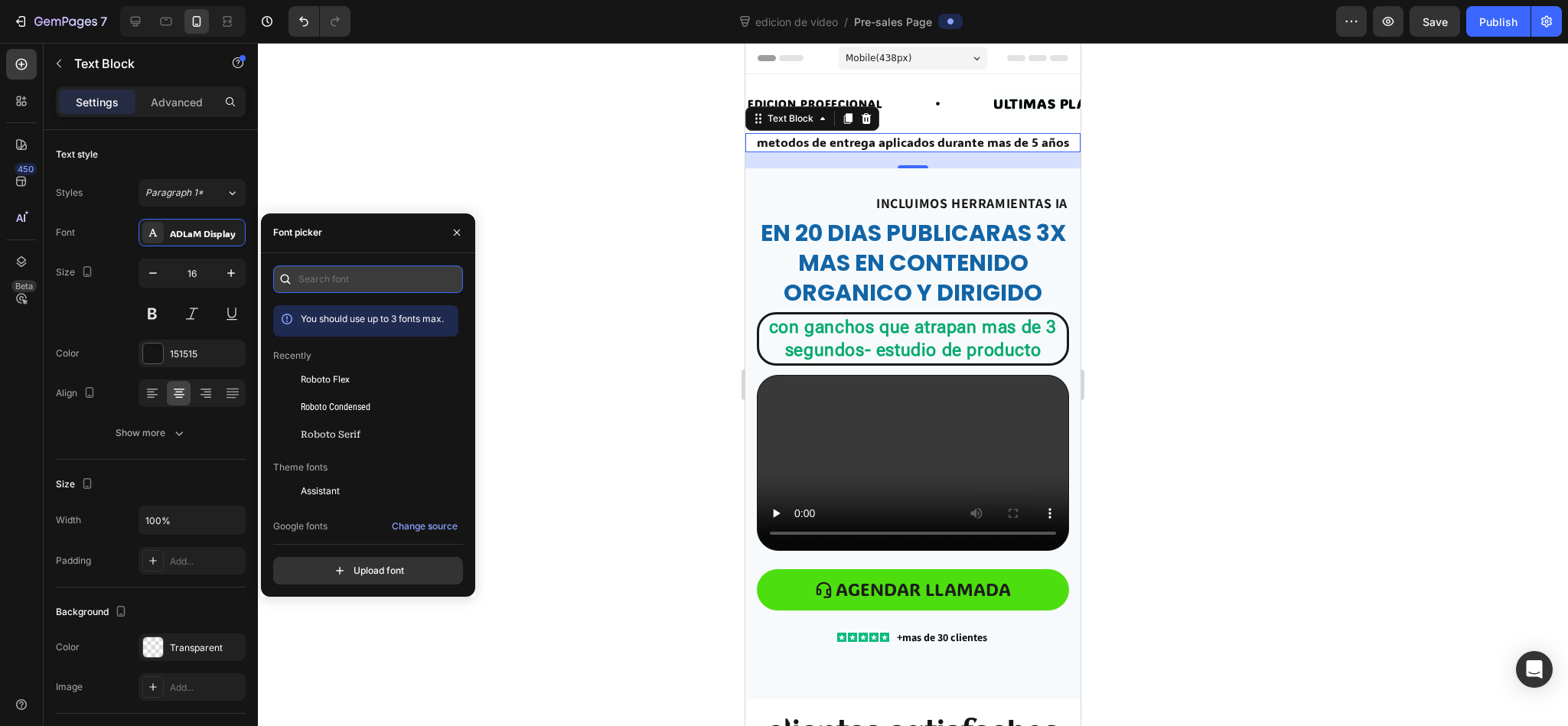
click at [393, 287] on input "text" at bounding box center [368, 279] width 190 height 27
paste input "poppins"
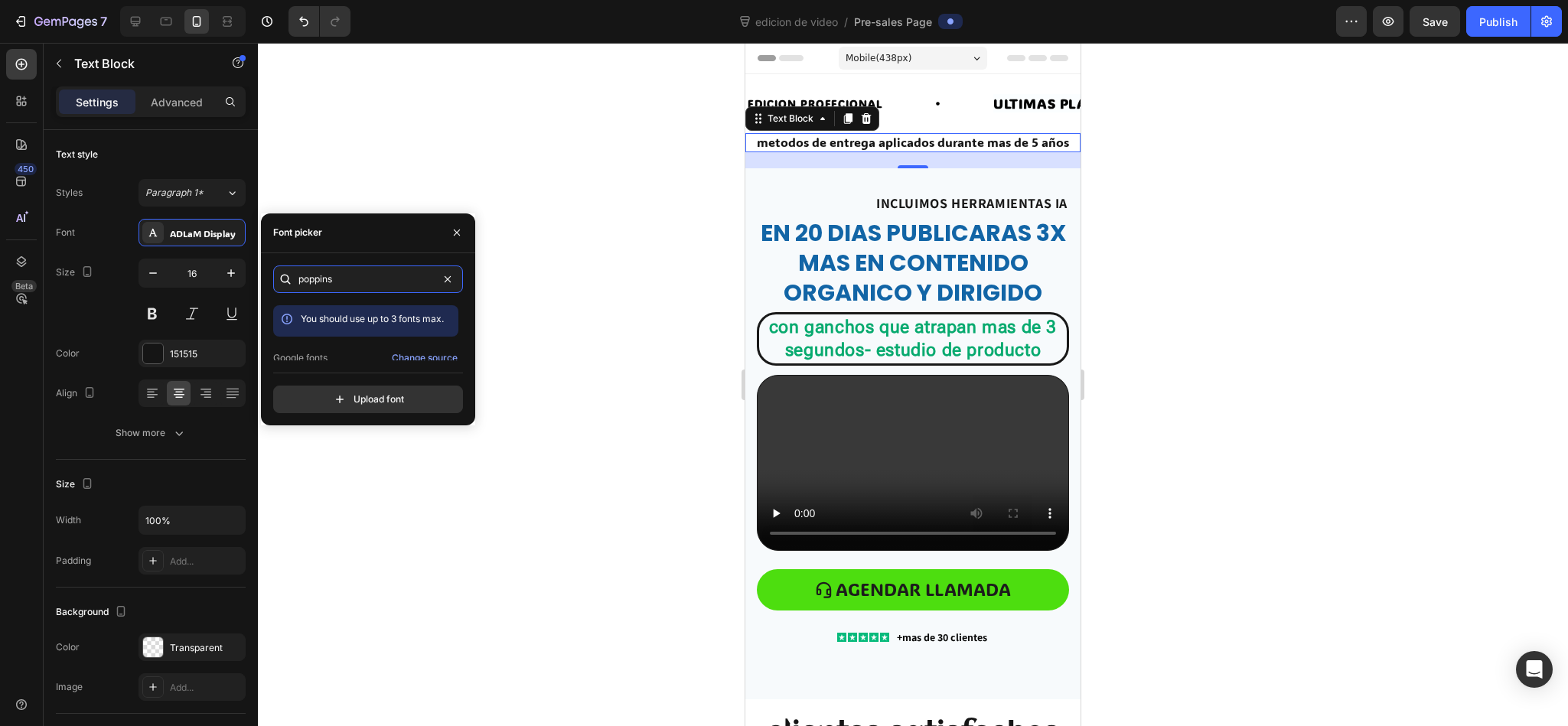
type input "poppins"
click at [356, 349] on div "Google fonts Change source" at bounding box center [366, 358] width 185 height 18
click at [356, 347] on div "Poppins" at bounding box center [377, 347] width 154 height 14
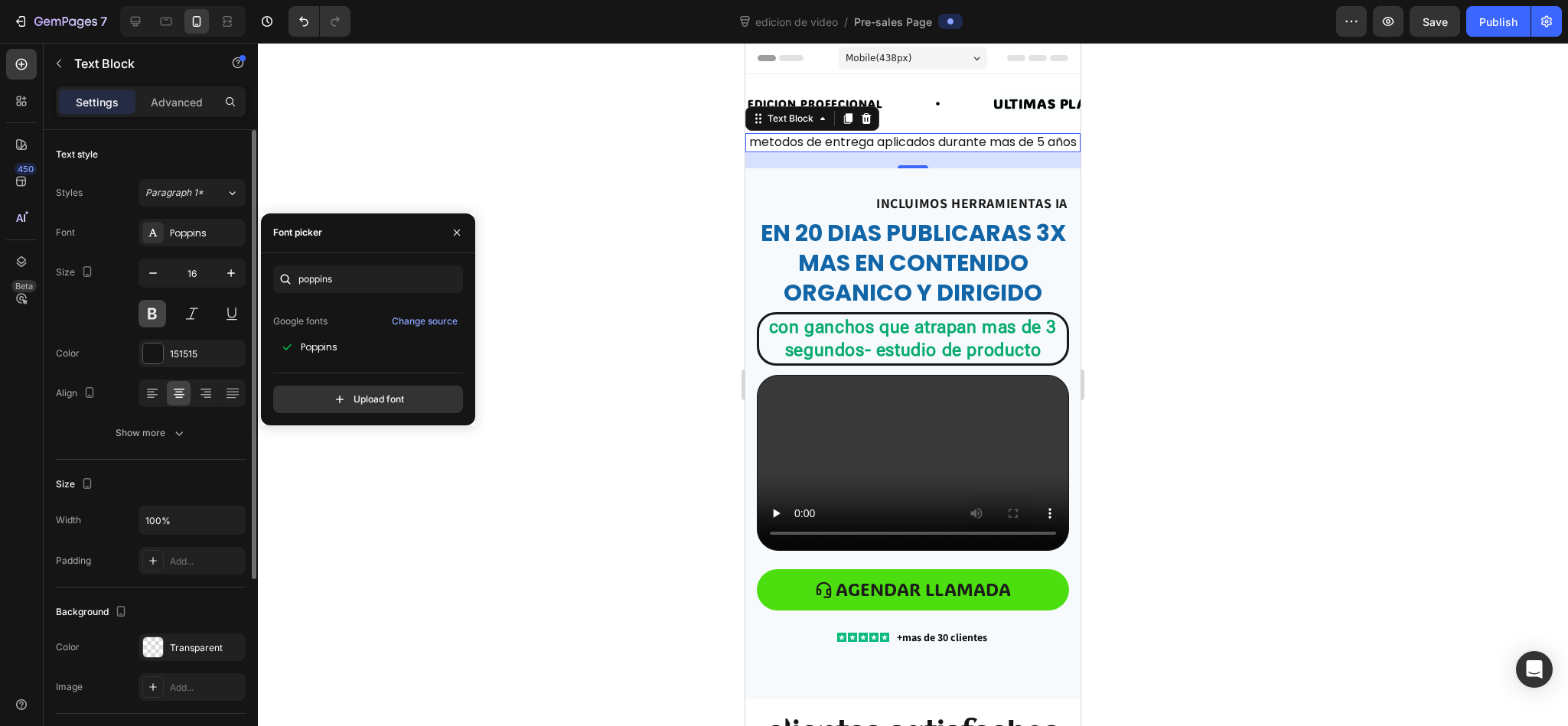
click at [149, 321] on button at bounding box center [153, 313] width 27 height 27
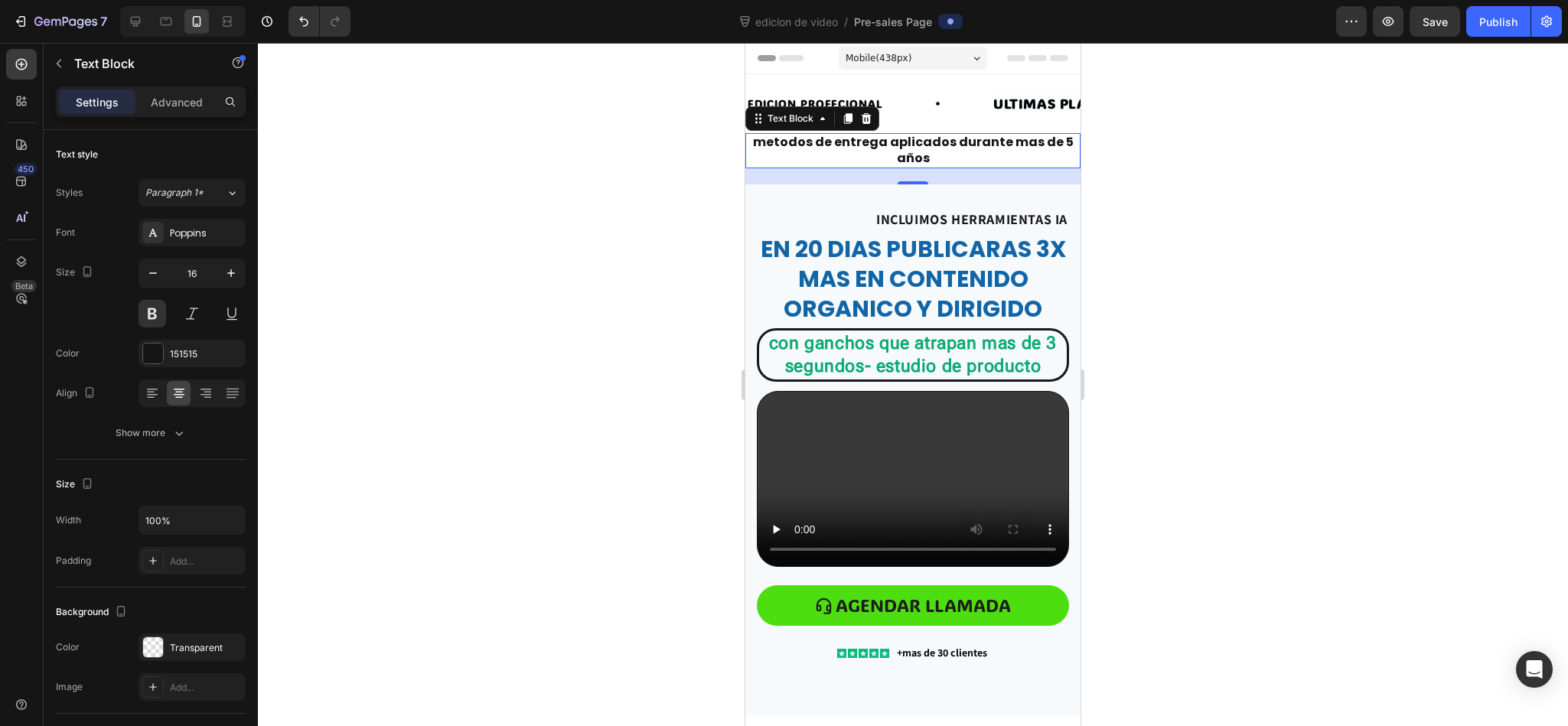
click at [521, 205] on div at bounding box center [912, 384] width 1309 height 683
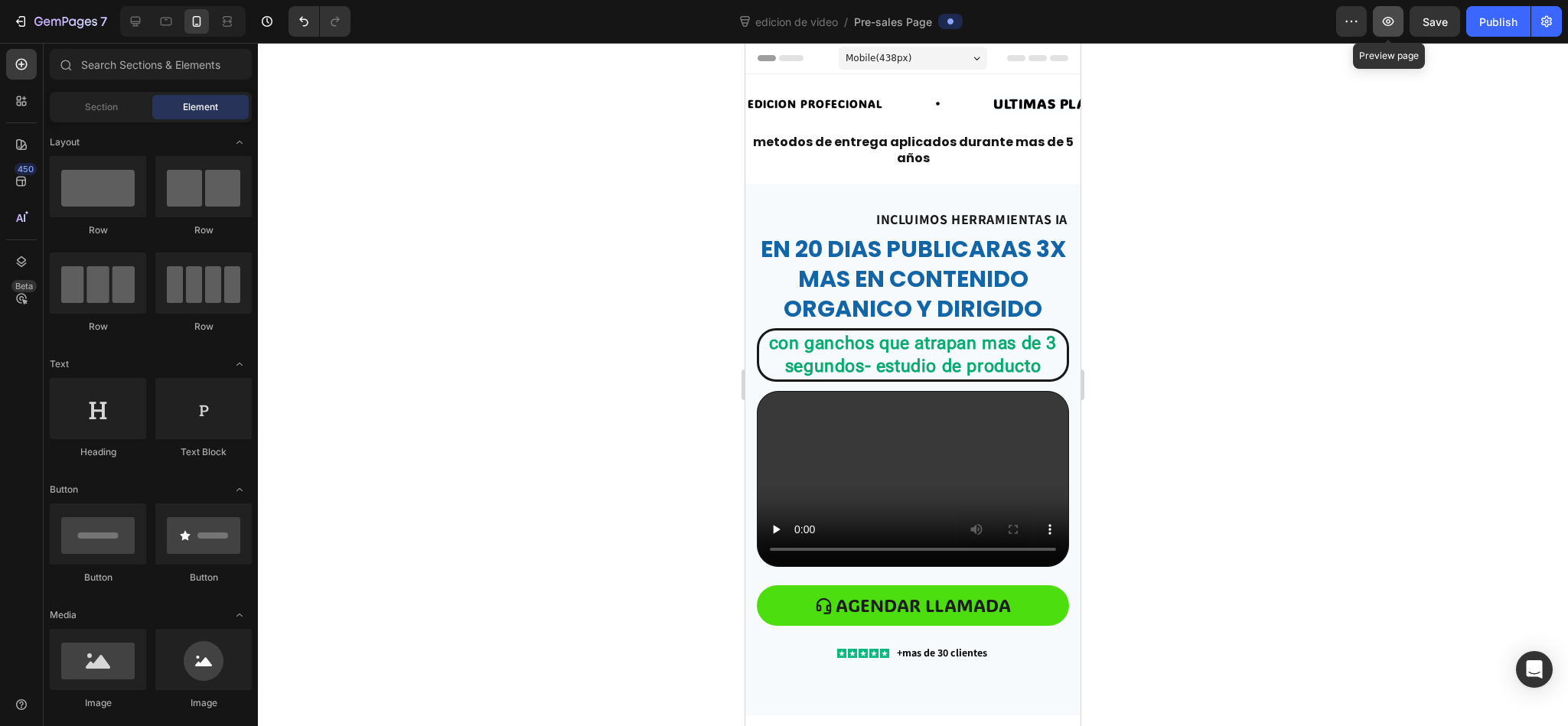
click at [1044, 21] on icon "button" at bounding box center [1387, 21] width 16 height 16
click at [175, 27] on div at bounding box center [165, 21] width 25 height 25
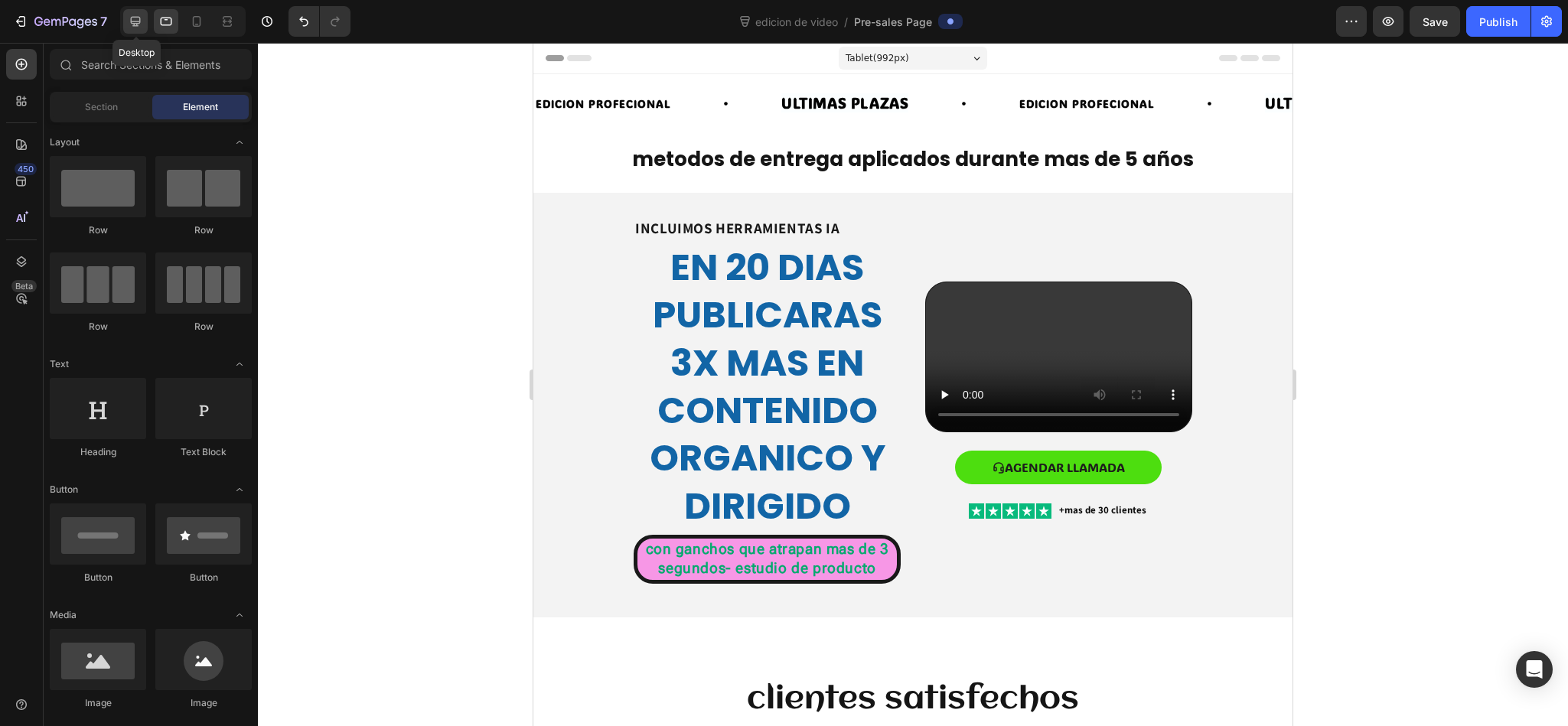
click at [136, 26] on icon at bounding box center [135, 21] width 10 height 10
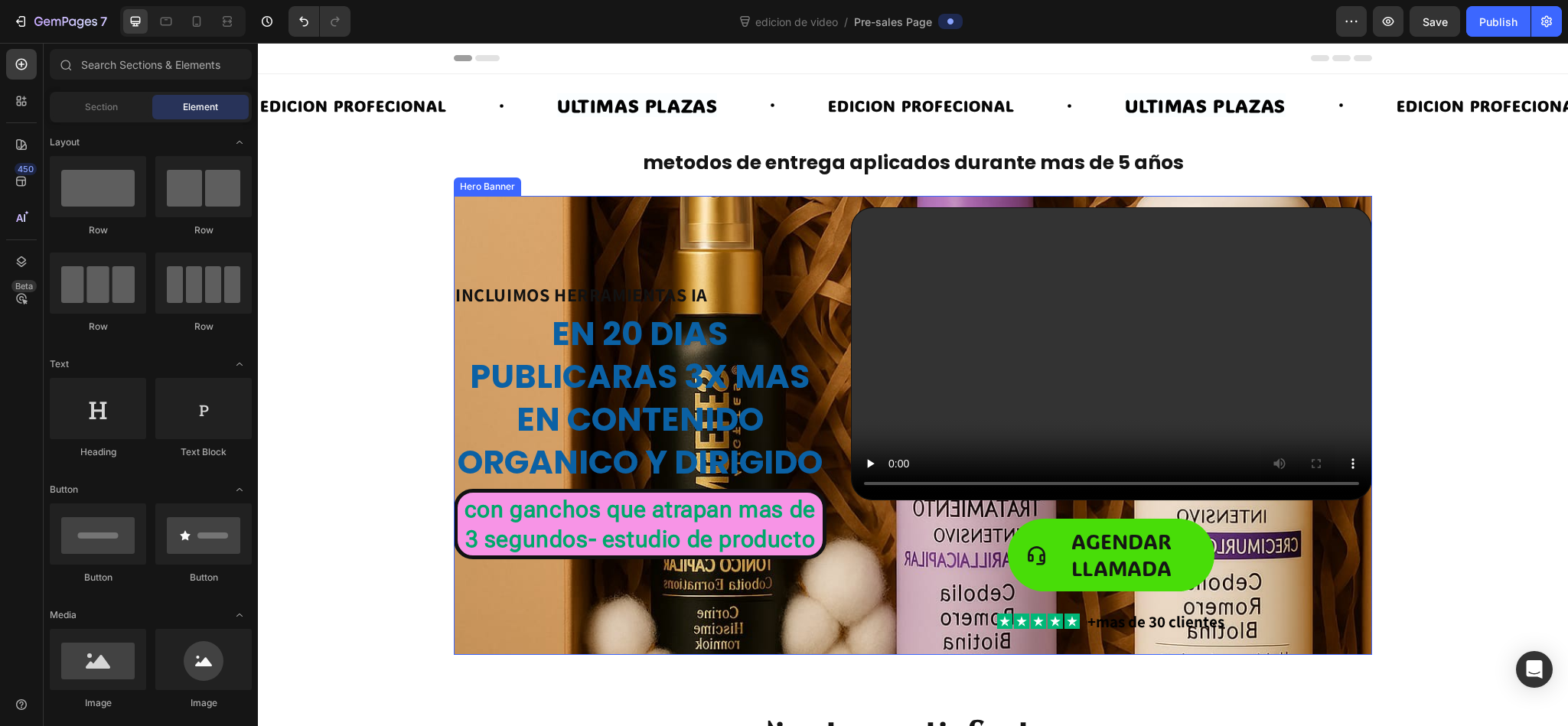
click at [514, 221] on div "INCLUIMOS HERRAMIENTAS IA Heading en 20 dias publicaras 3x mas en contenido org…" at bounding box center [641, 425] width 373 height 435
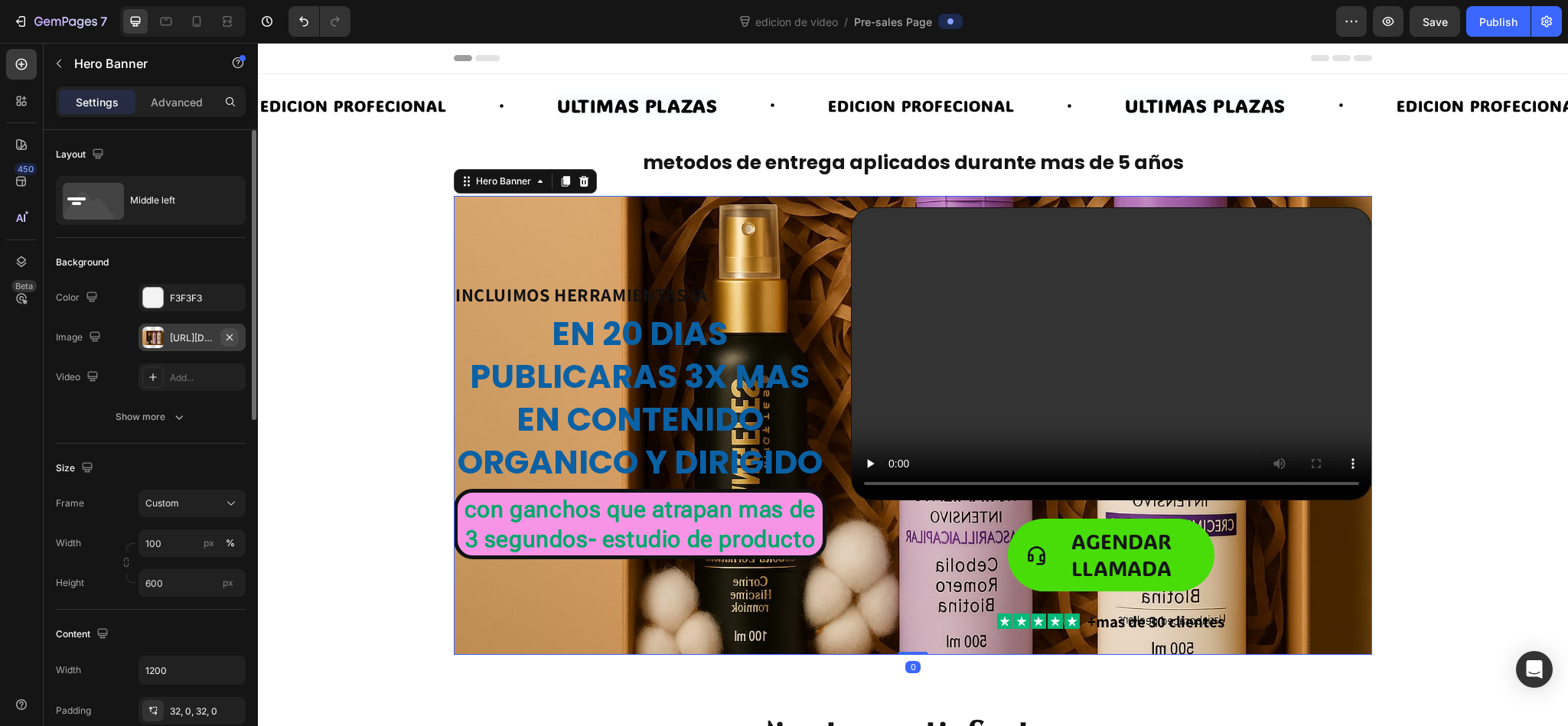
click at [229, 338] on icon "button" at bounding box center [229, 336] width 6 height 6
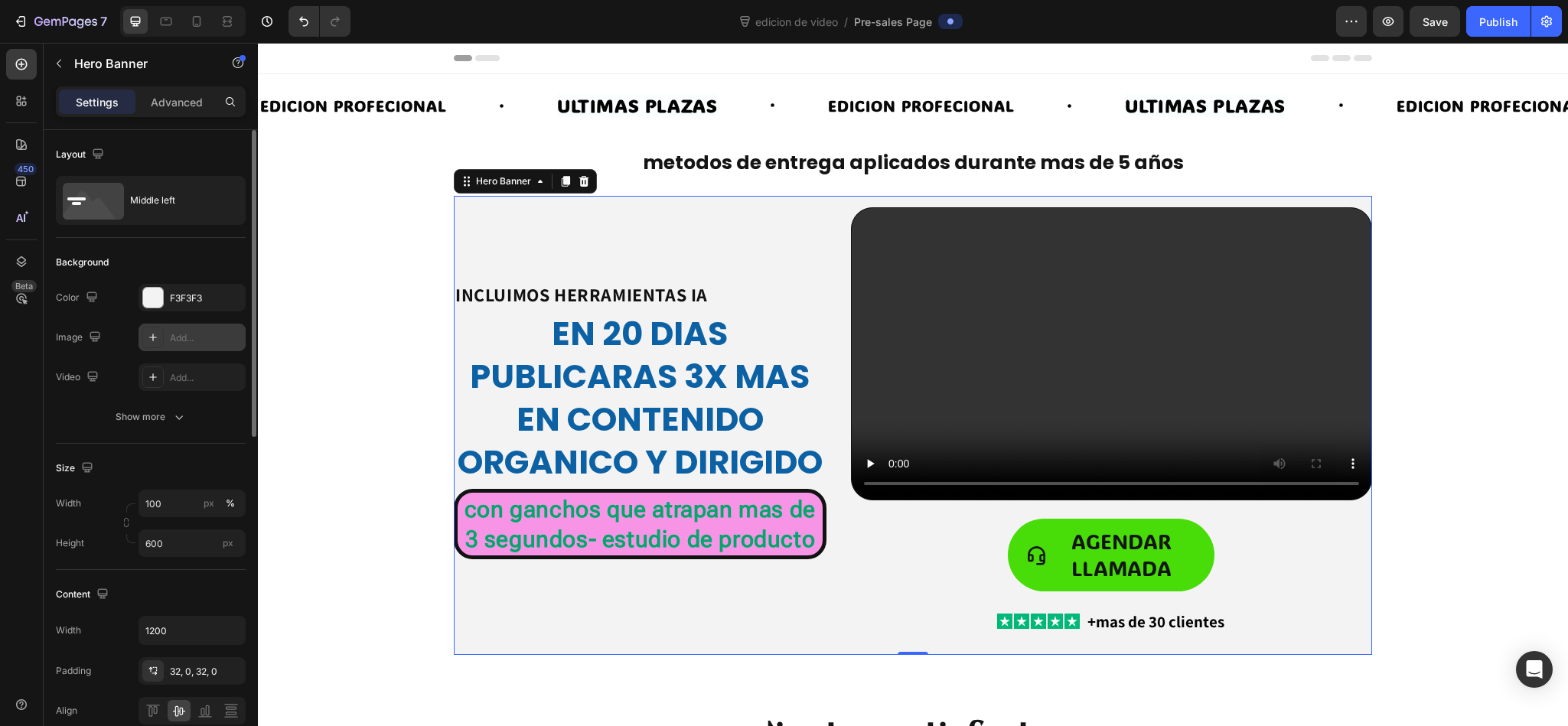
click at [1044, 16] on div "Preview Save Publish" at bounding box center [1448, 21] width 226 height 30
click at [1044, 16] on icon "button" at bounding box center [1387, 21] width 16 height 16
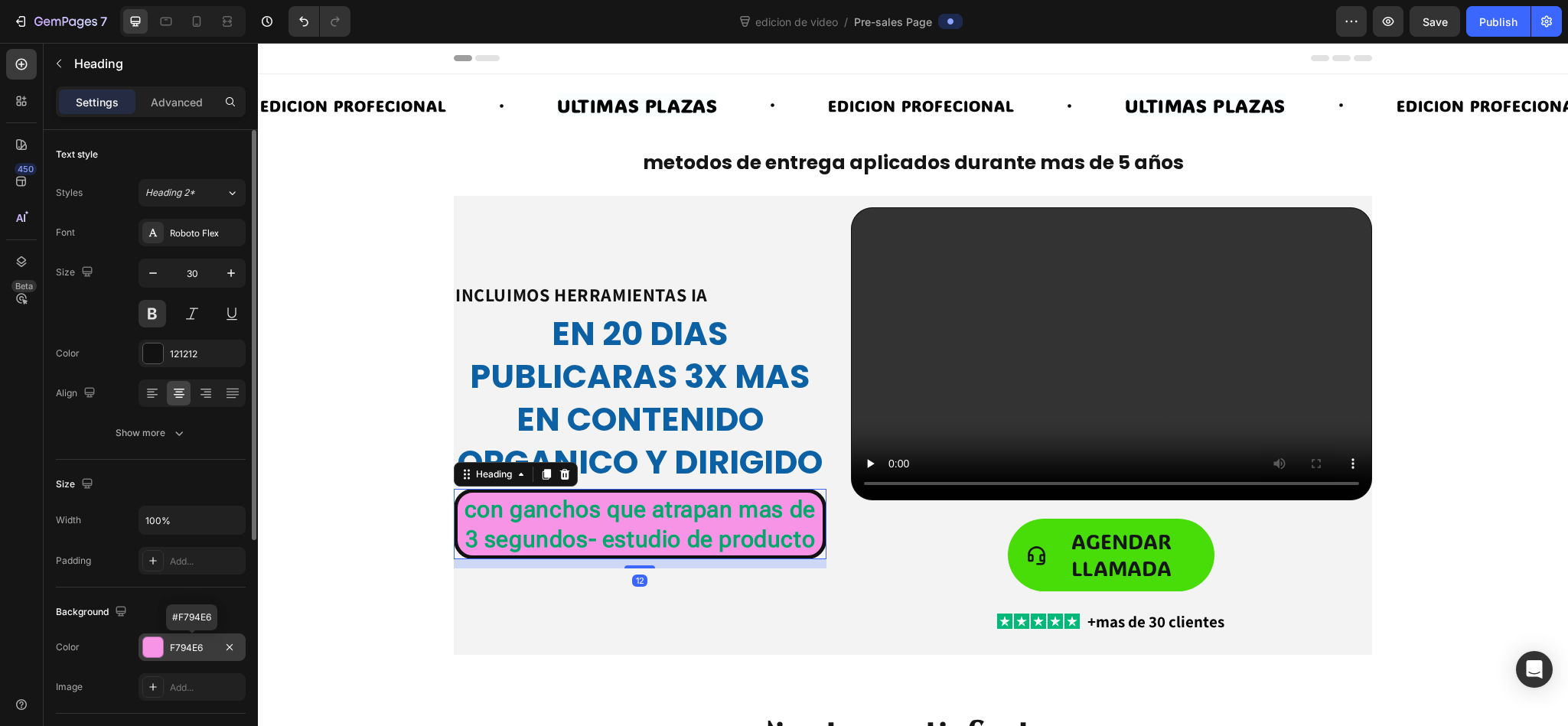
click at [207, 483] on div "F794E6" at bounding box center [192, 647] width 107 height 27
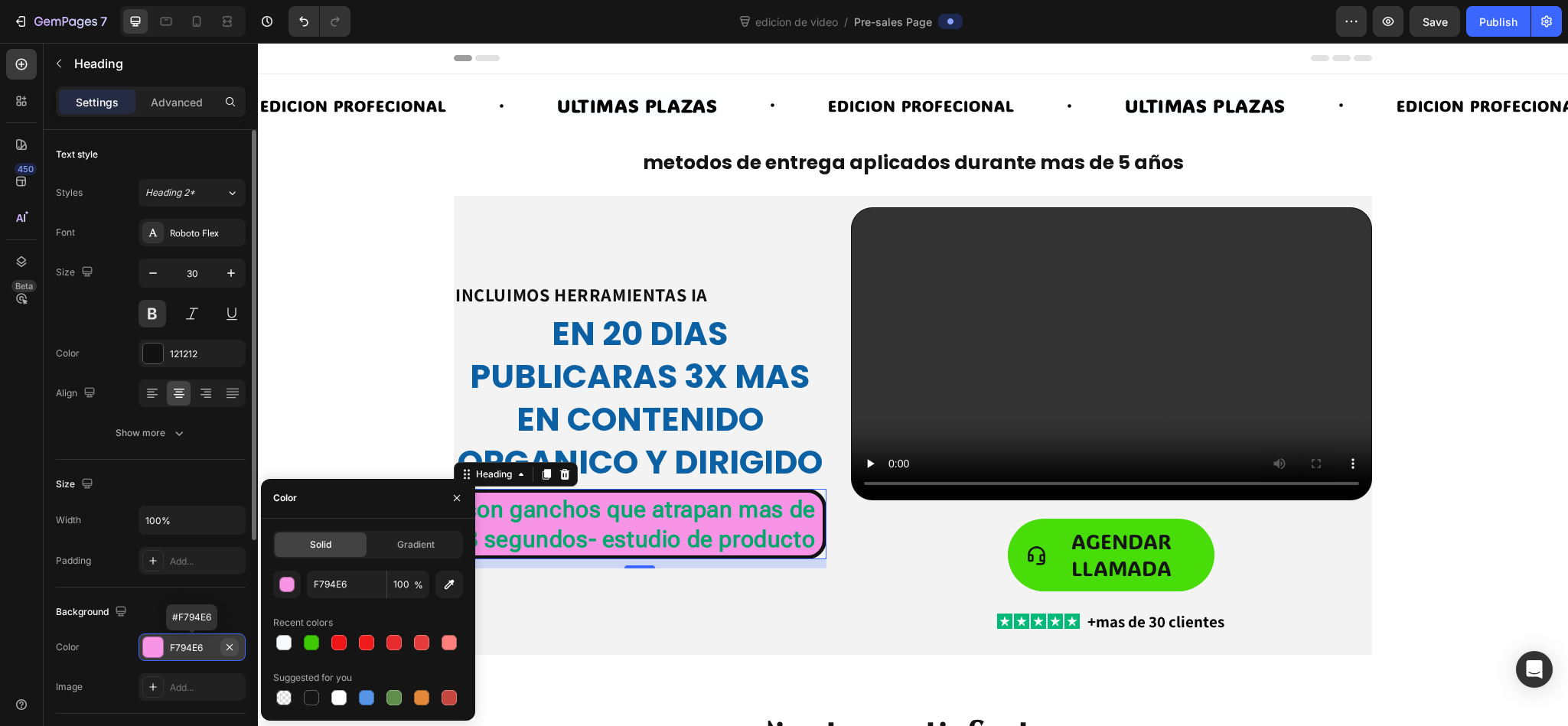
click at [229, 483] on icon "button" at bounding box center [229, 646] width 6 height 6
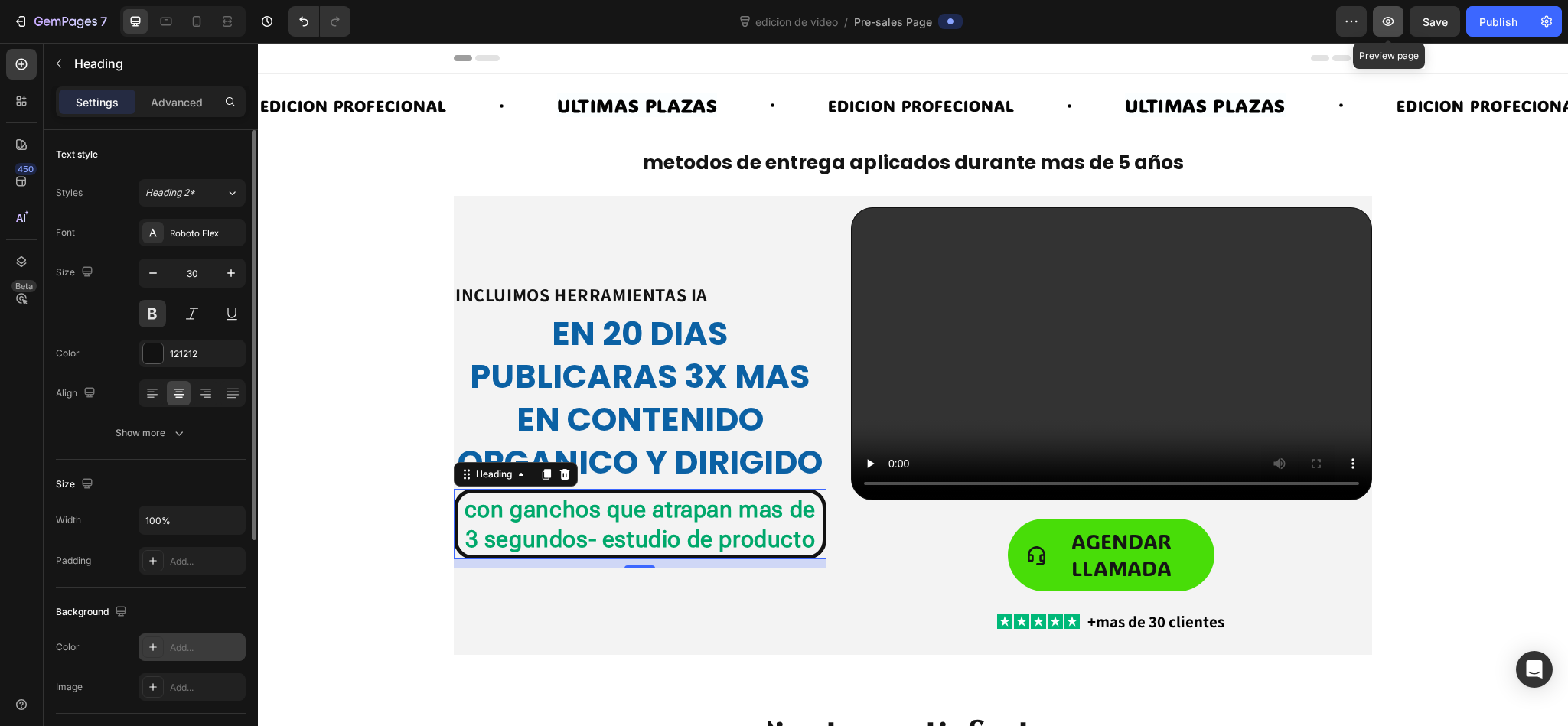
click at [1044, 18] on icon "button" at bounding box center [1387, 21] width 16 height 16
click at [198, 19] on icon at bounding box center [196, 21] width 16 height 16
type input "23"
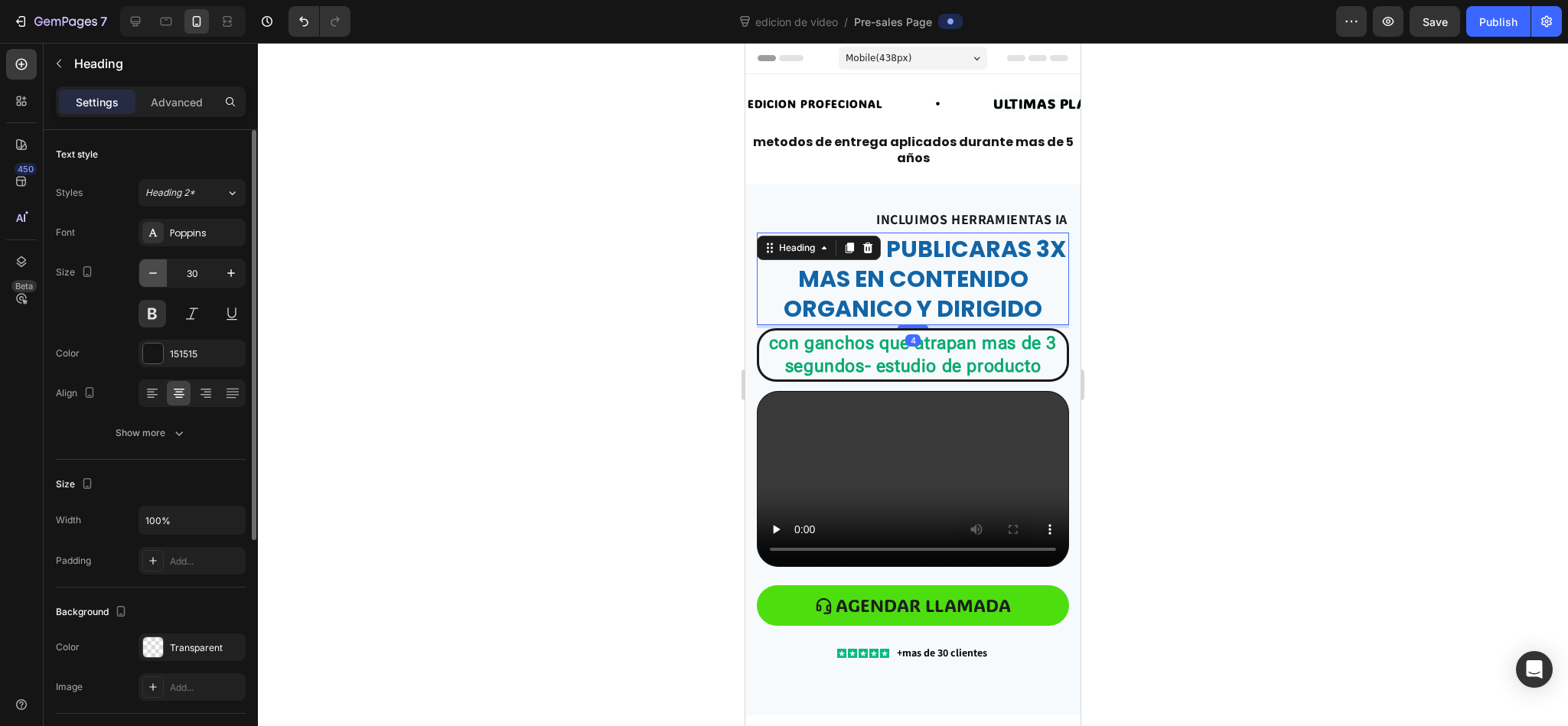
click at [149, 266] on icon "button" at bounding box center [153, 273] width 16 height 16
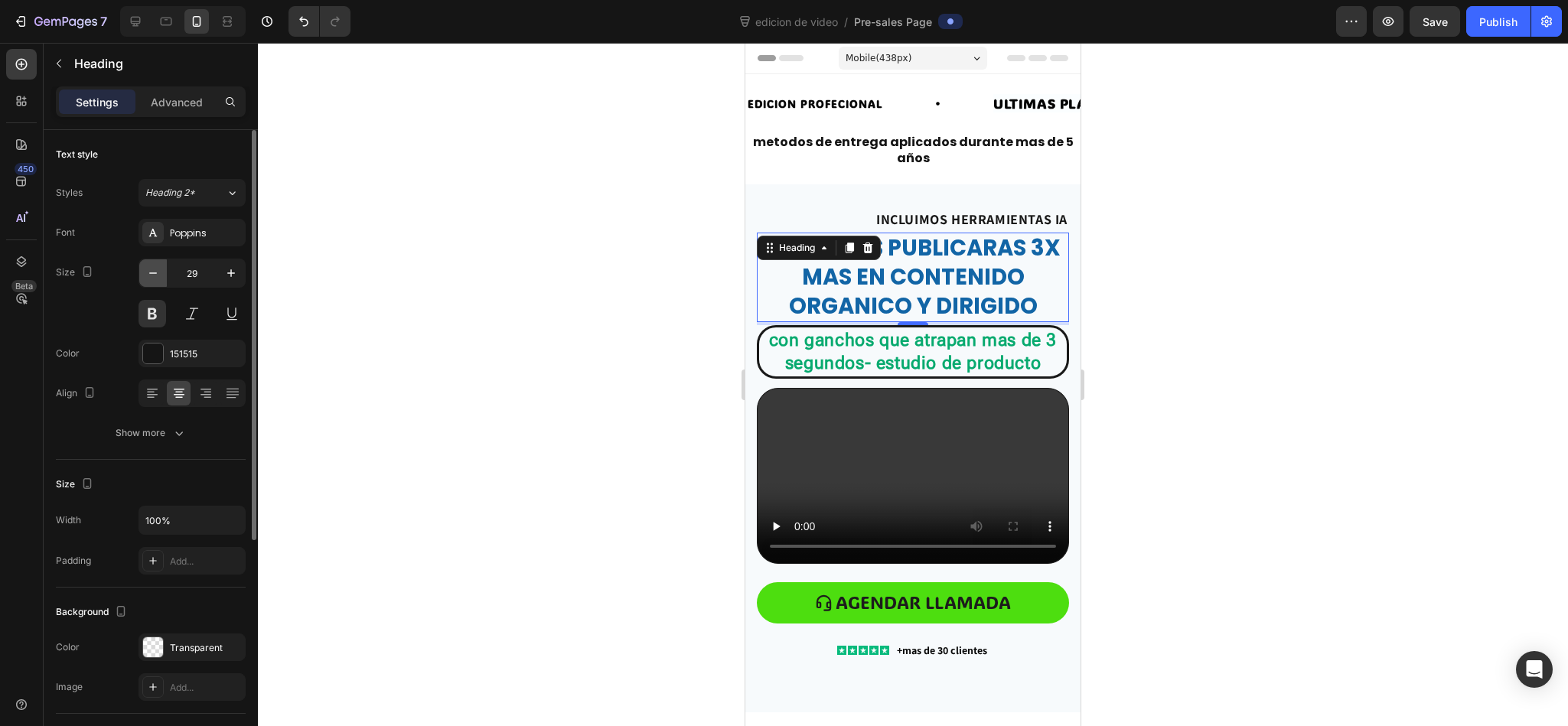
click at [149, 266] on icon "button" at bounding box center [153, 273] width 16 height 16
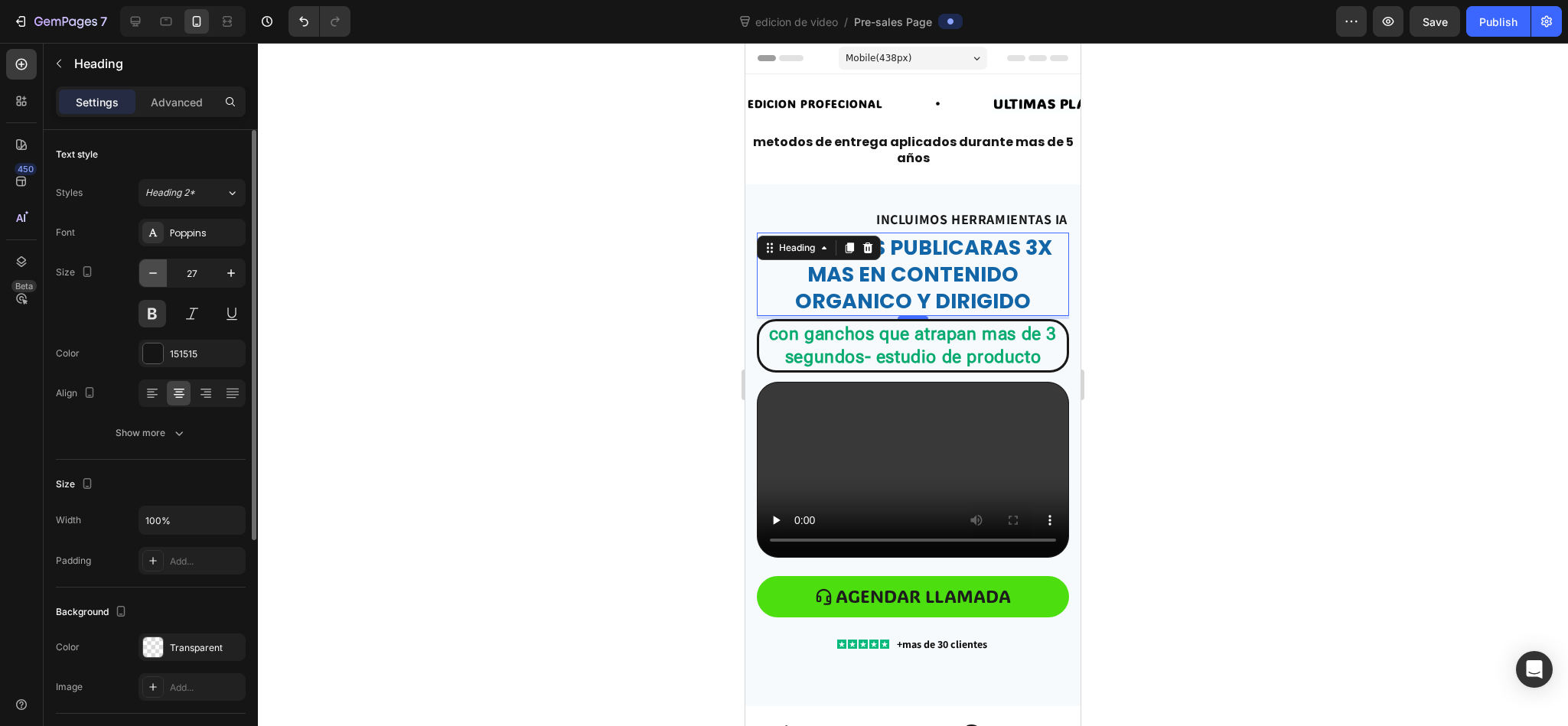
click at [149, 266] on icon "button" at bounding box center [153, 273] width 16 height 16
type input "26"
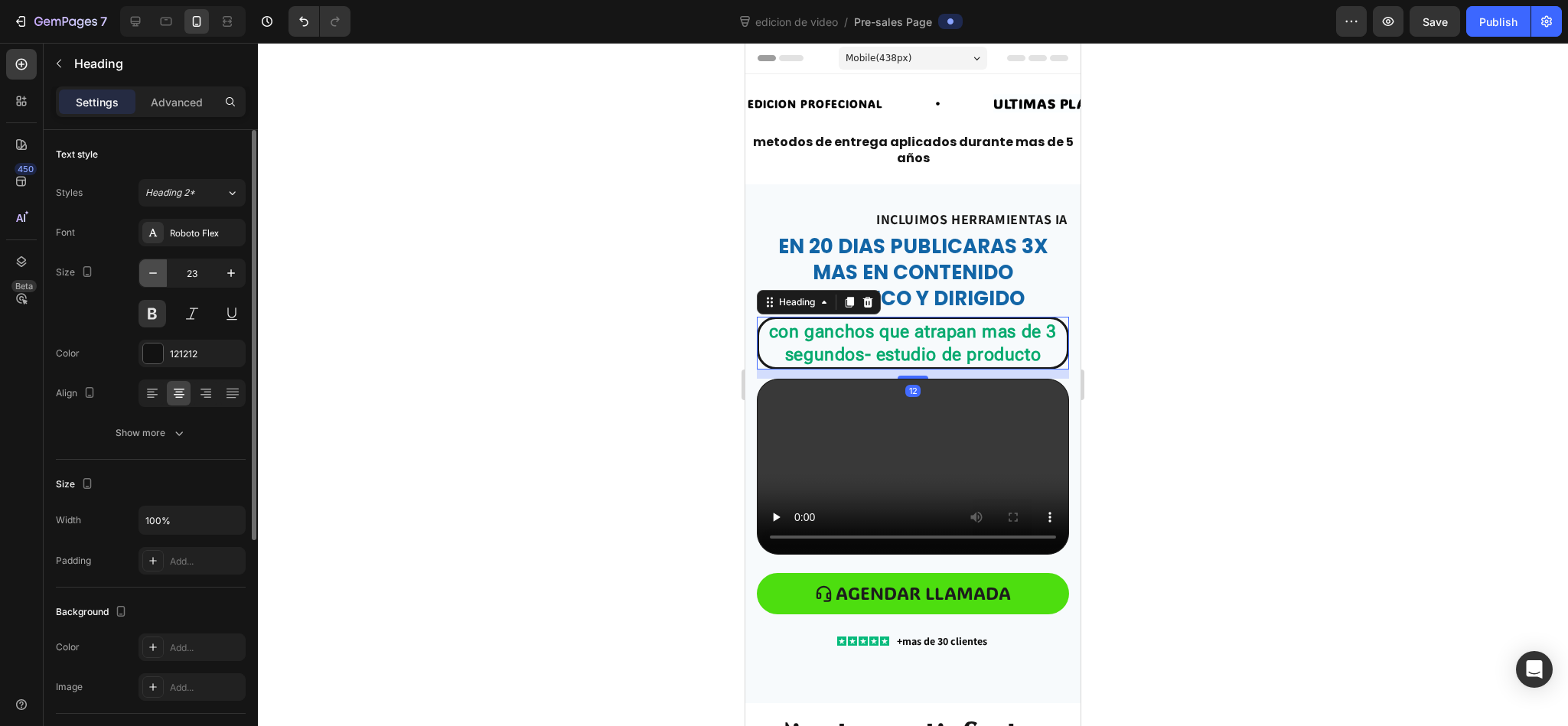
click at [162, 265] on button "button" at bounding box center [153, 273] width 27 height 27
type input "22"
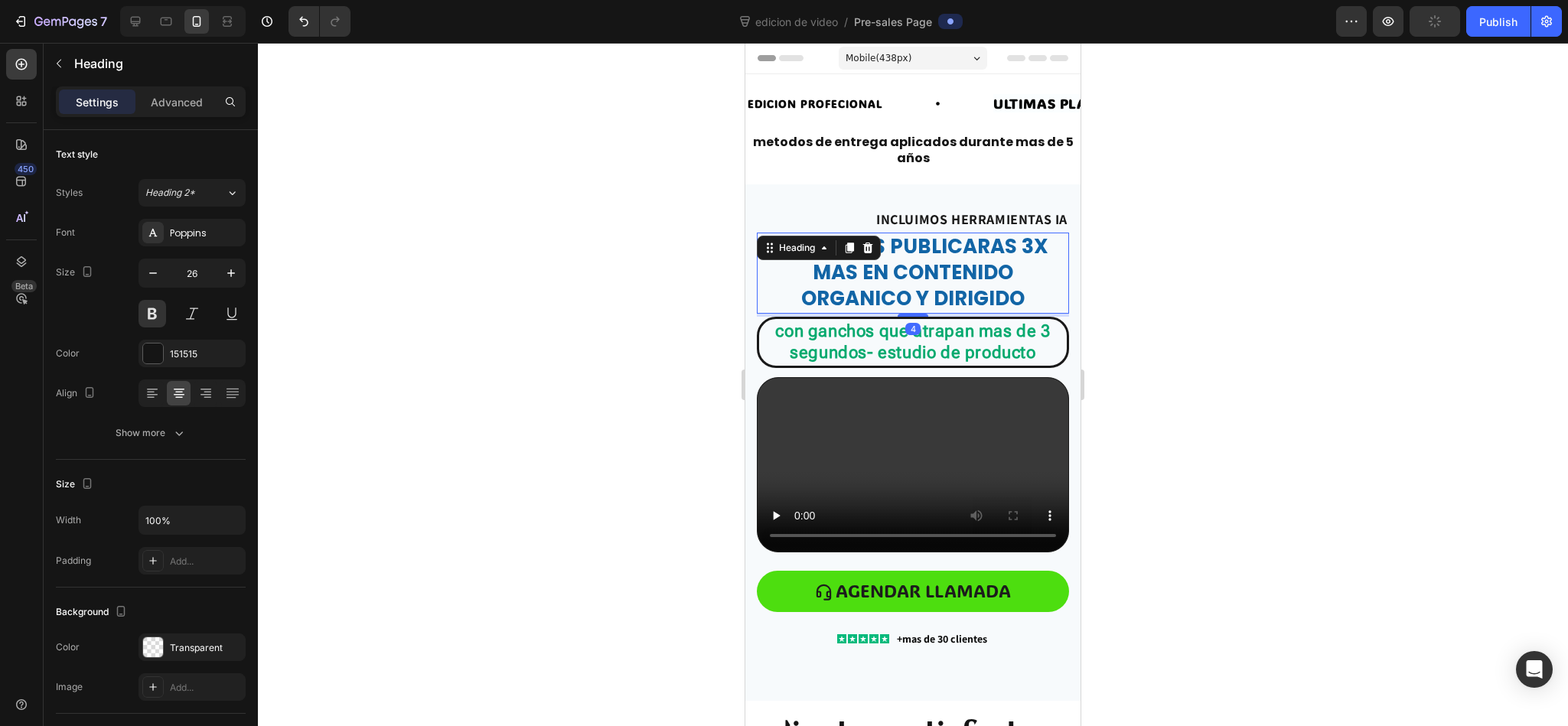
click at [526, 308] on div at bounding box center [912, 384] width 1309 height 683
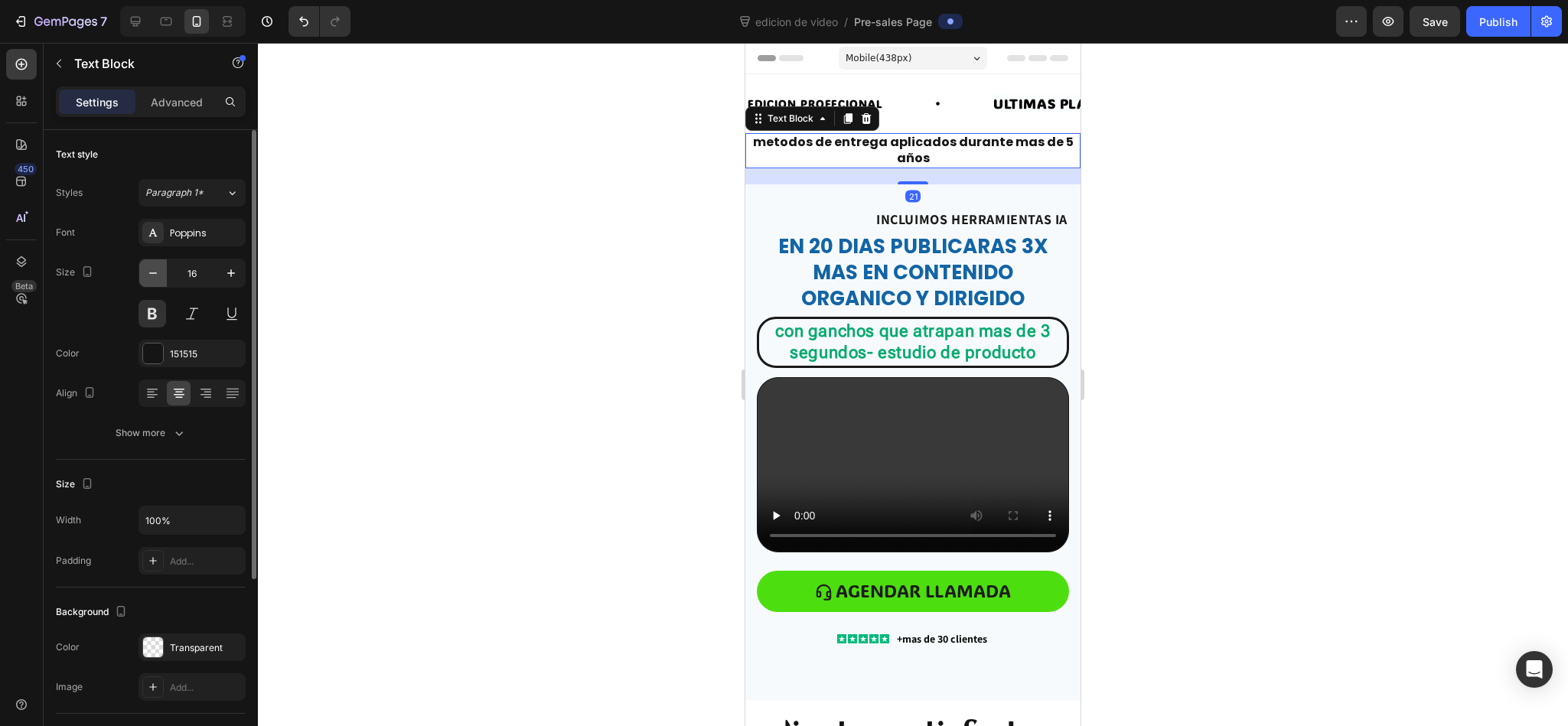
click at [150, 276] on icon "button" at bounding box center [153, 273] width 16 height 16
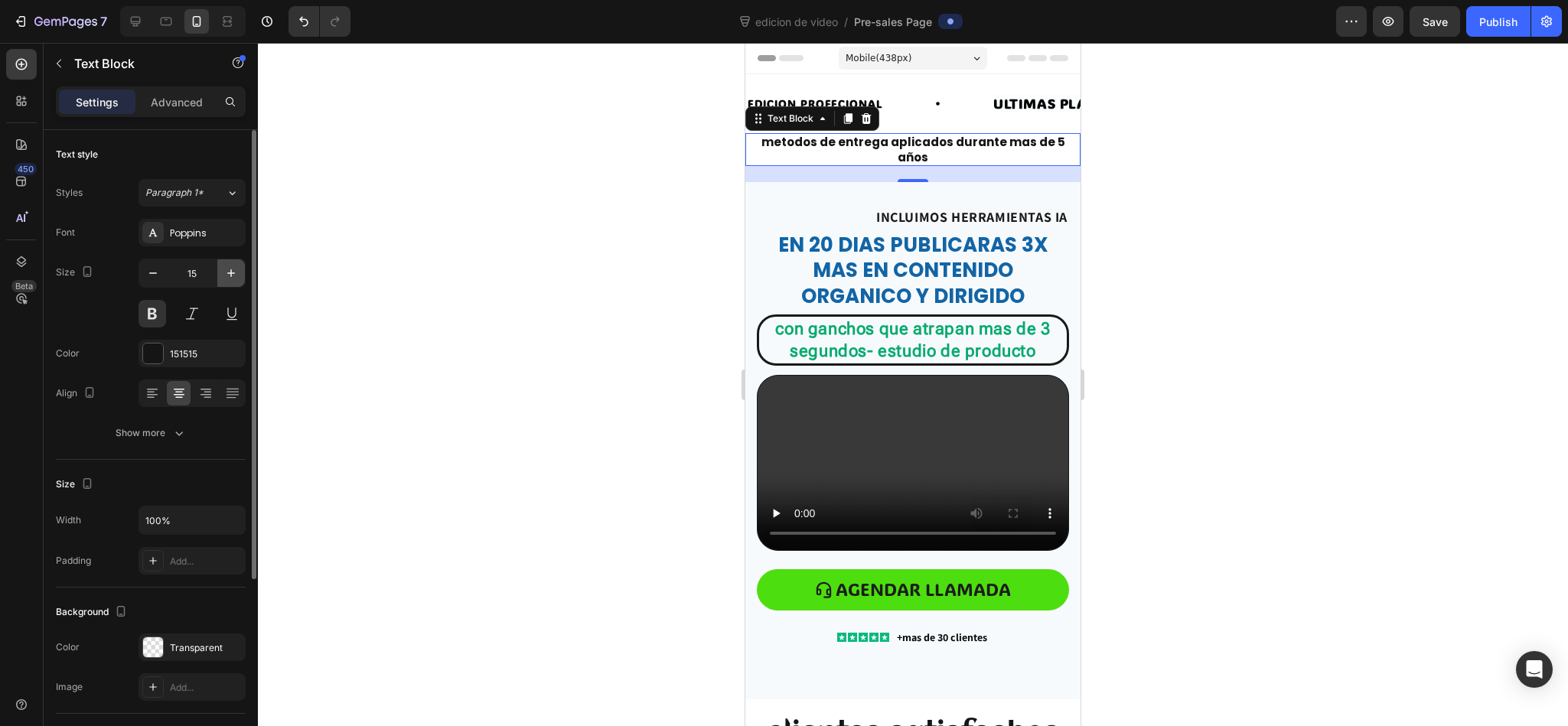
click at [239, 287] on button "button" at bounding box center [231, 273] width 27 height 27
type input "16"
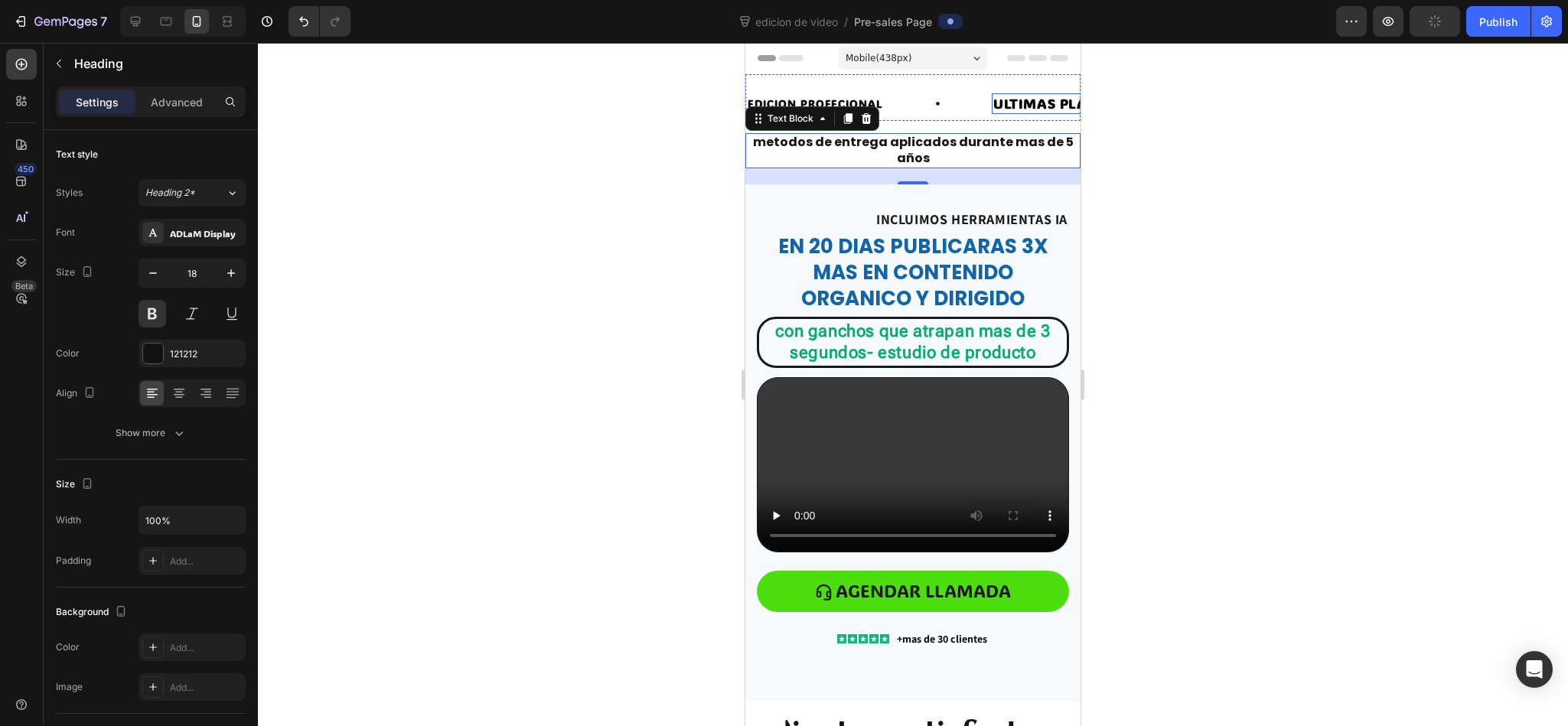
click at [1031, 108] on strong "ULTIMAS PLAZAS" at bounding box center [1054, 103] width 121 height 18
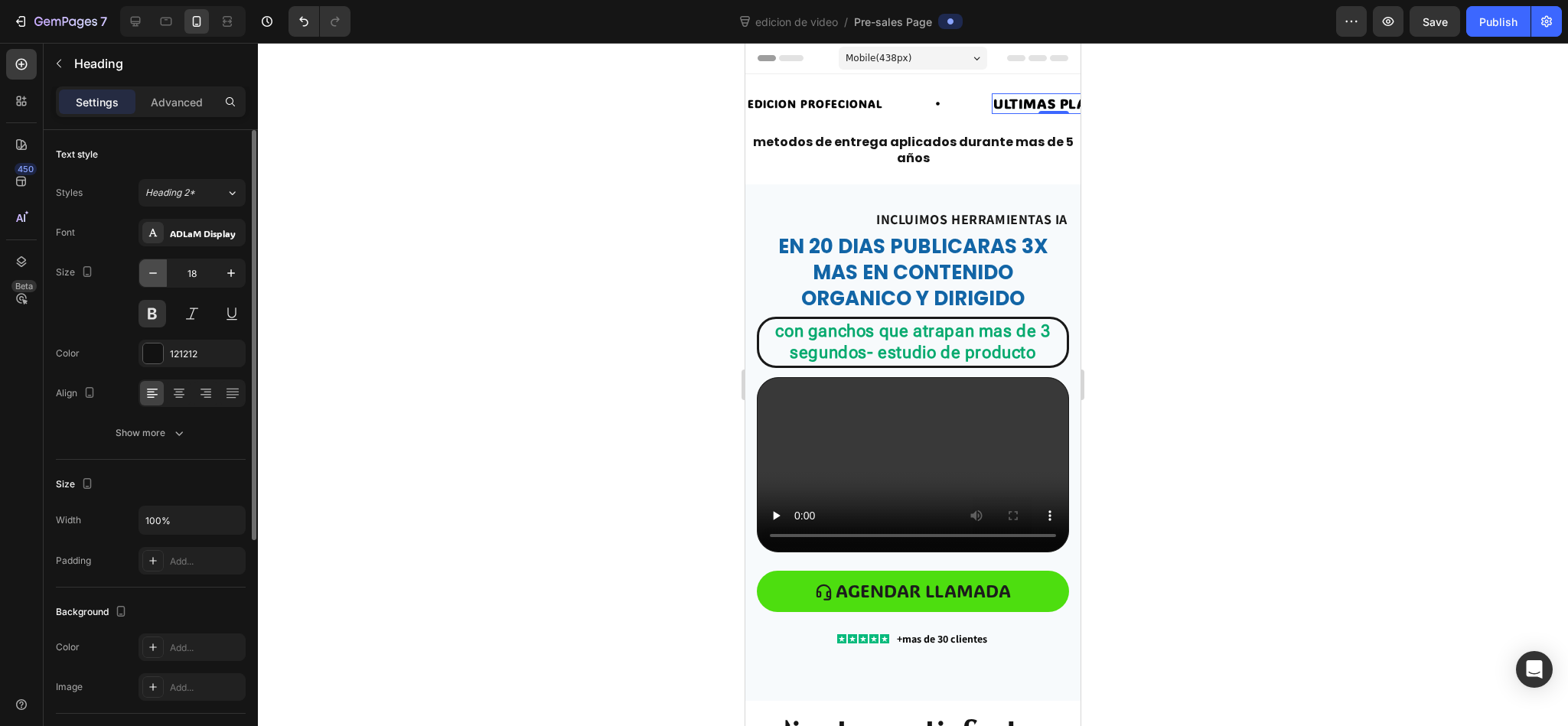
click at [154, 275] on icon "button" at bounding box center [153, 273] width 16 height 16
click at [223, 273] on icon "button" at bounding box center [230, 273] width 16 height 16
type input "18"
click at [237, 279] on icon "button" at bounding box center [230, 273] width 16 height 16
type input "15"
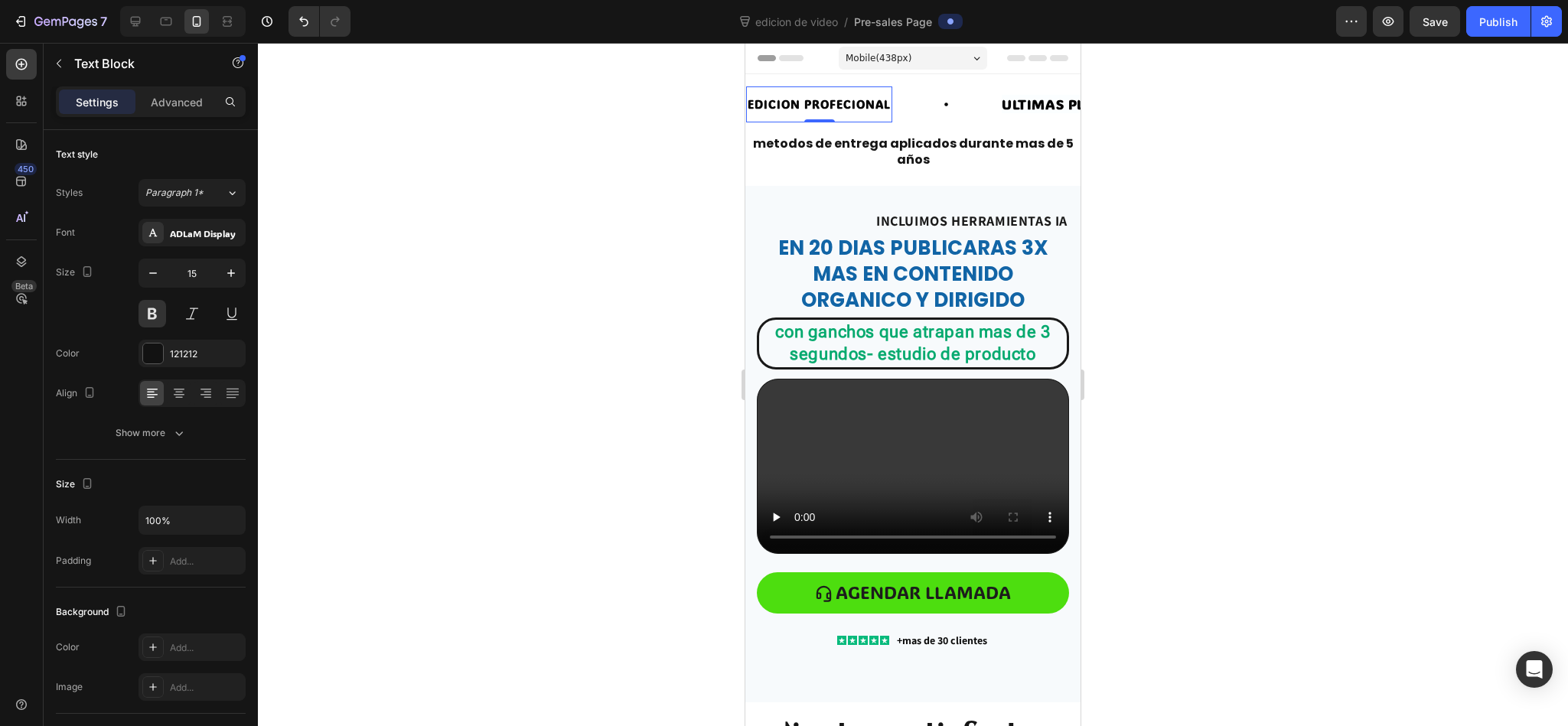
click at [535, 430] on div at bounding box center [912, 384] width 1309 height 683
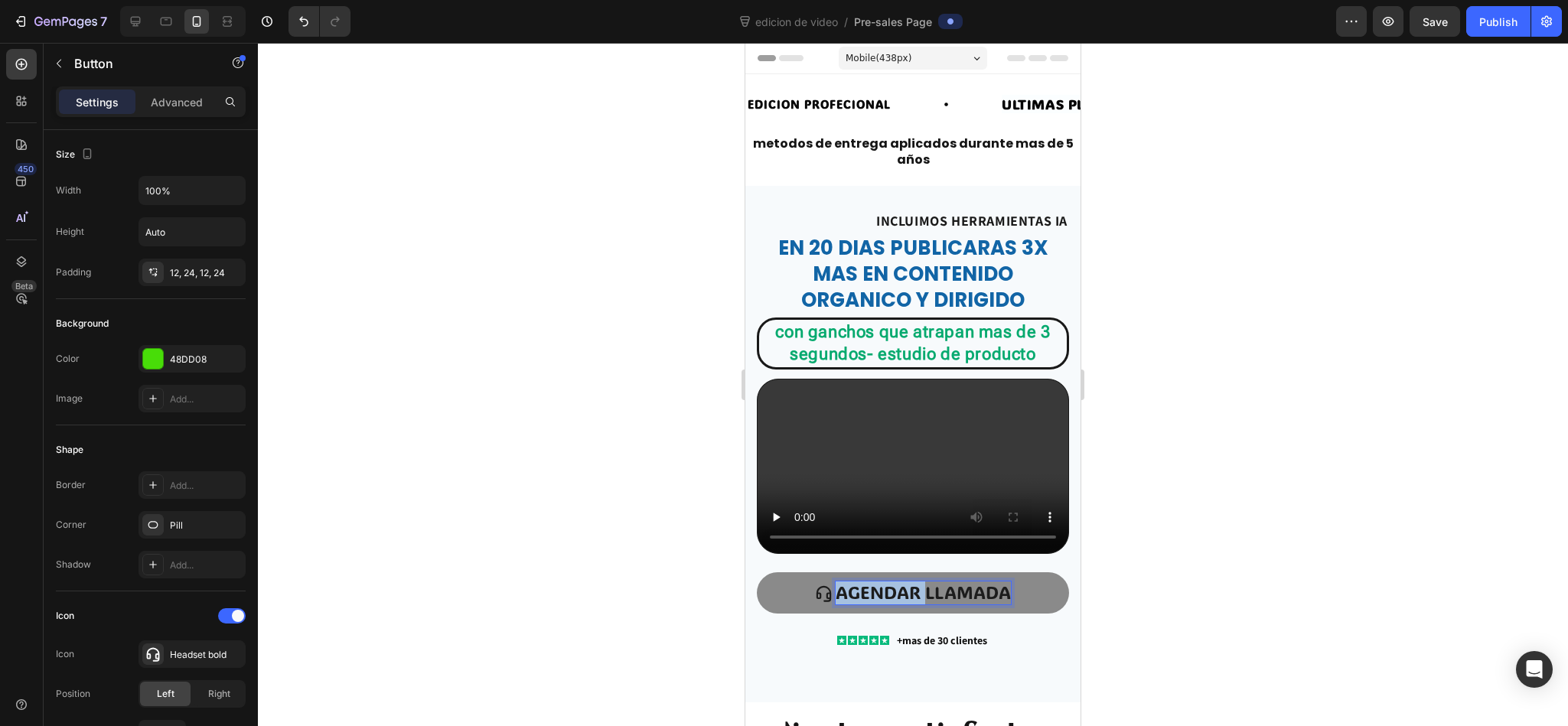
click at [875, 483] on p "agendar llamada" at bounding box center [923, 592] width 175 height 23
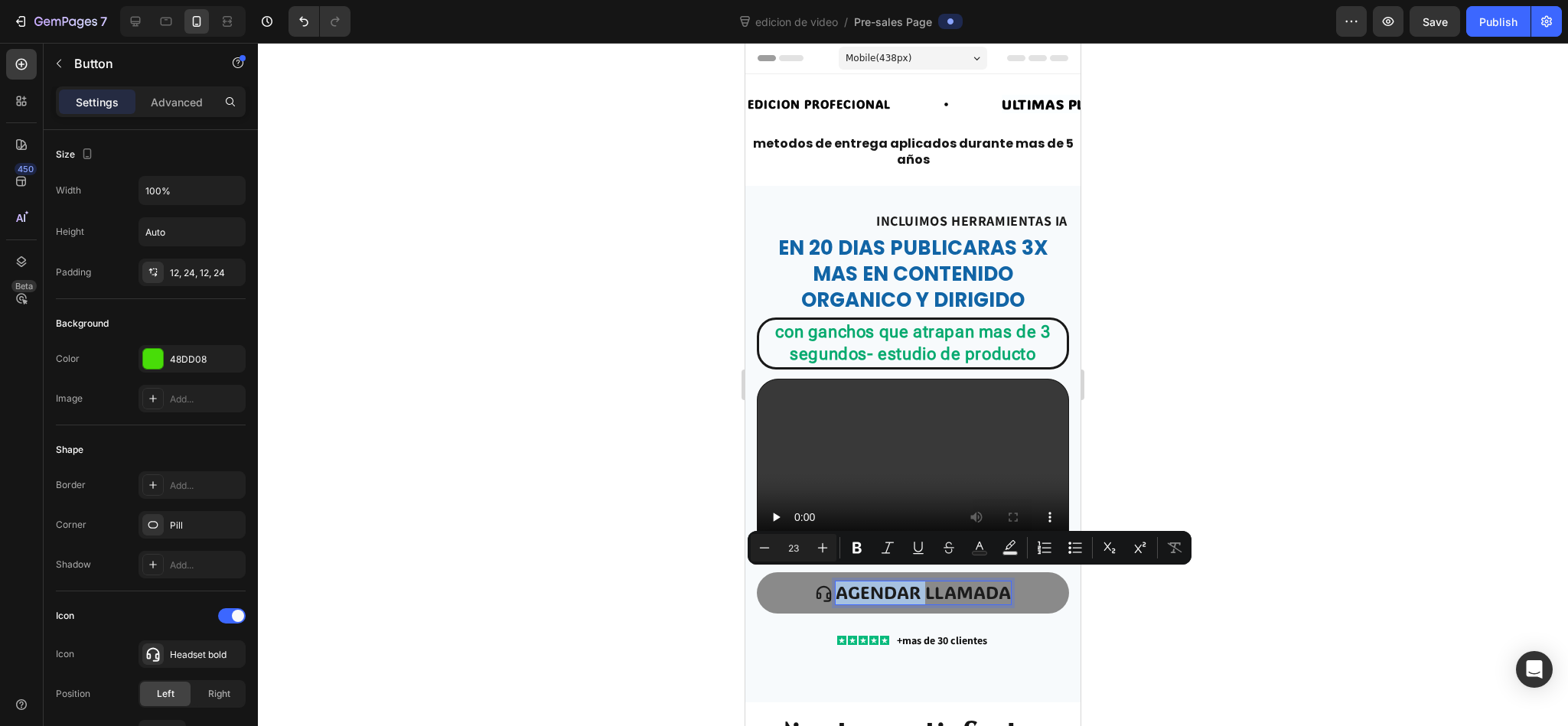
click at [875, 483] on p "agendar llamada" at bounding box center [923, 592] width 175 height 23
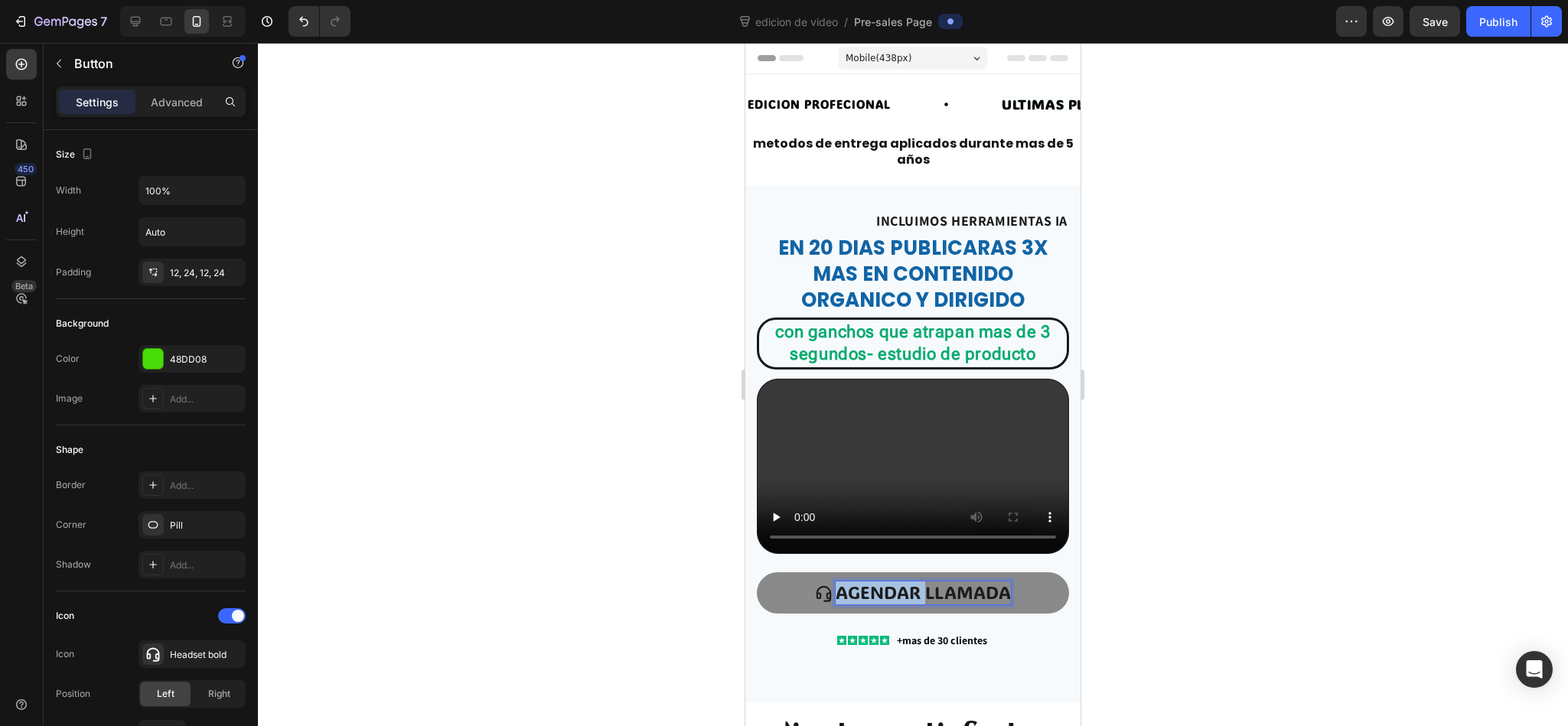
click at [875, 483] on p "agendar llamada" at bounding box center [923, 592] width 175 height 23
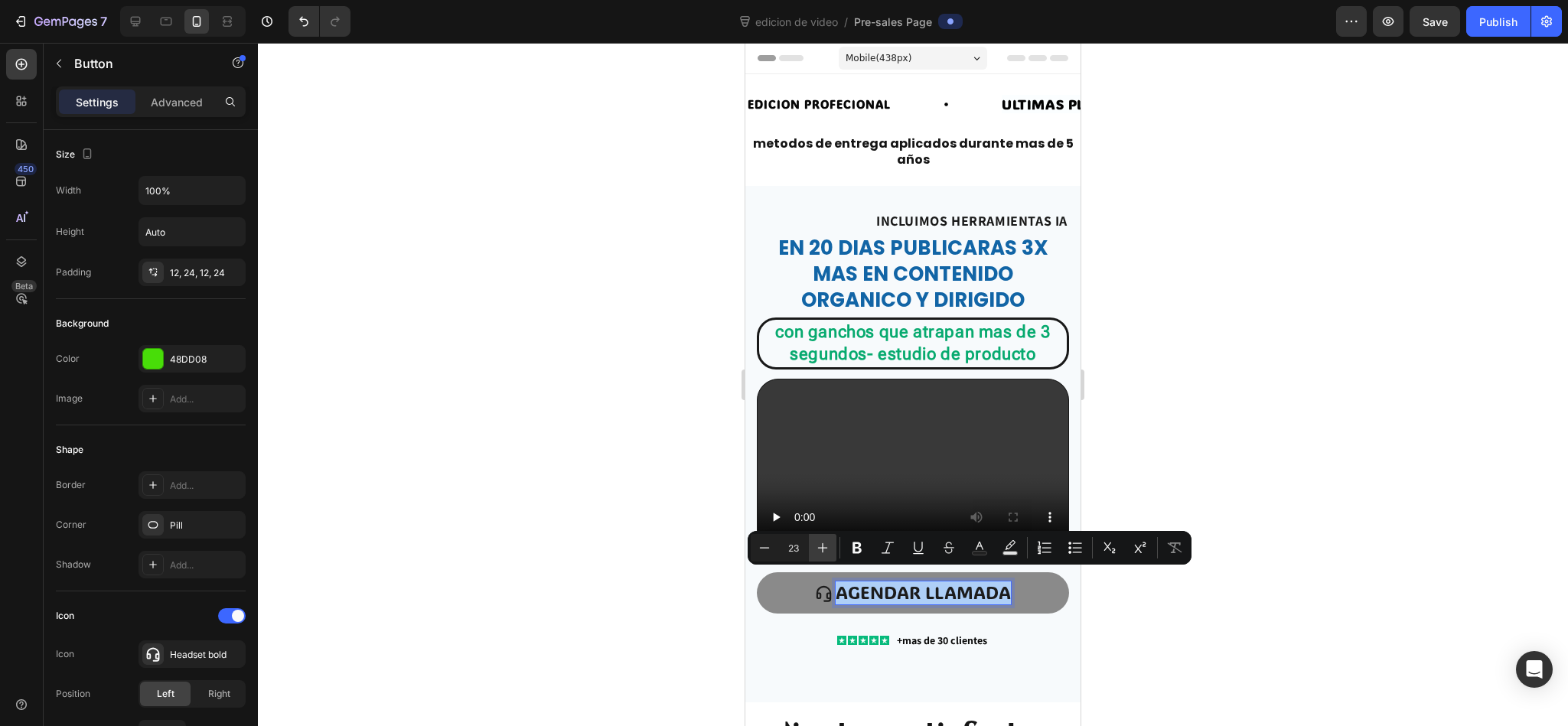
click at [833, 483] on button "Plus" at bounding box center [822, 547] width 27 height 27
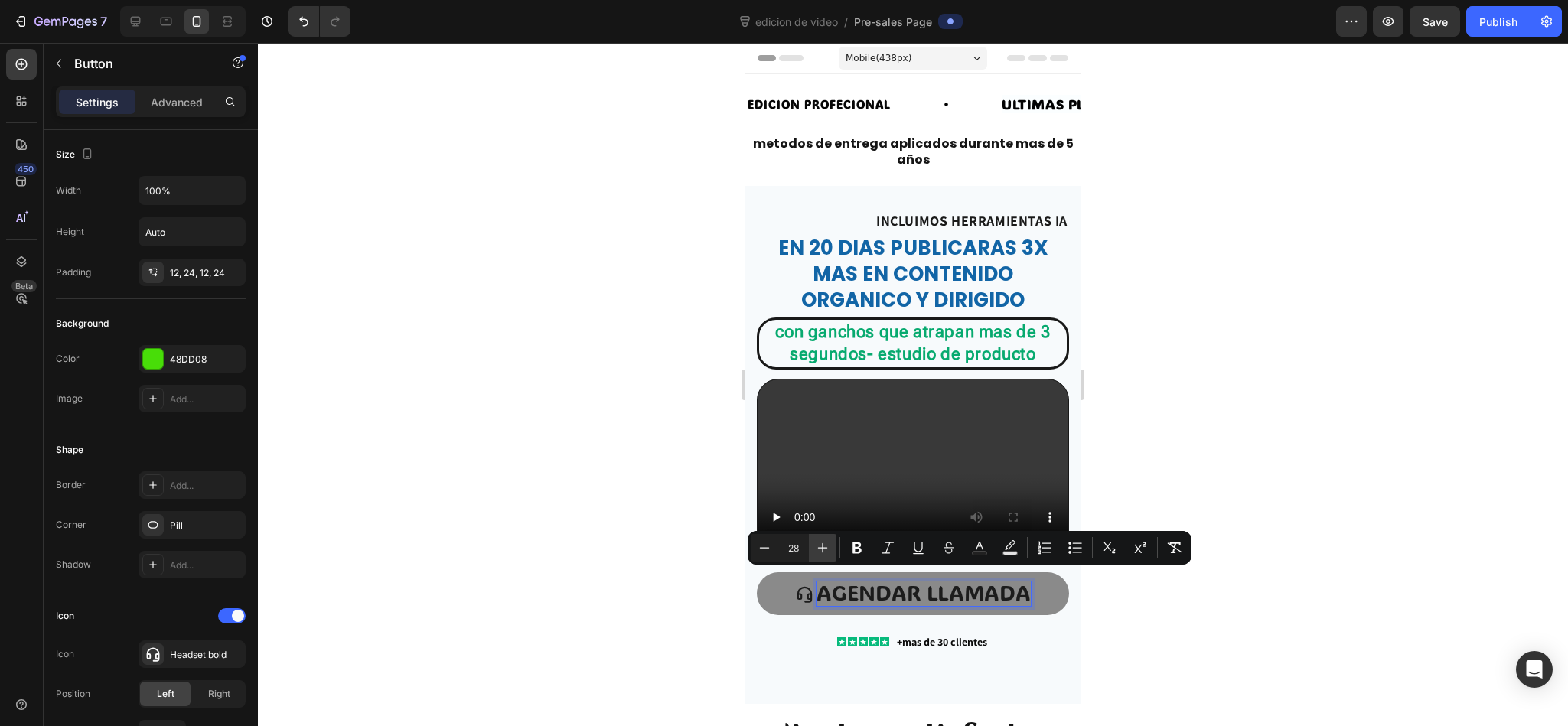
click at [833, 483] on button "Plus" at bounding box center [822, 547] width 27 height 27
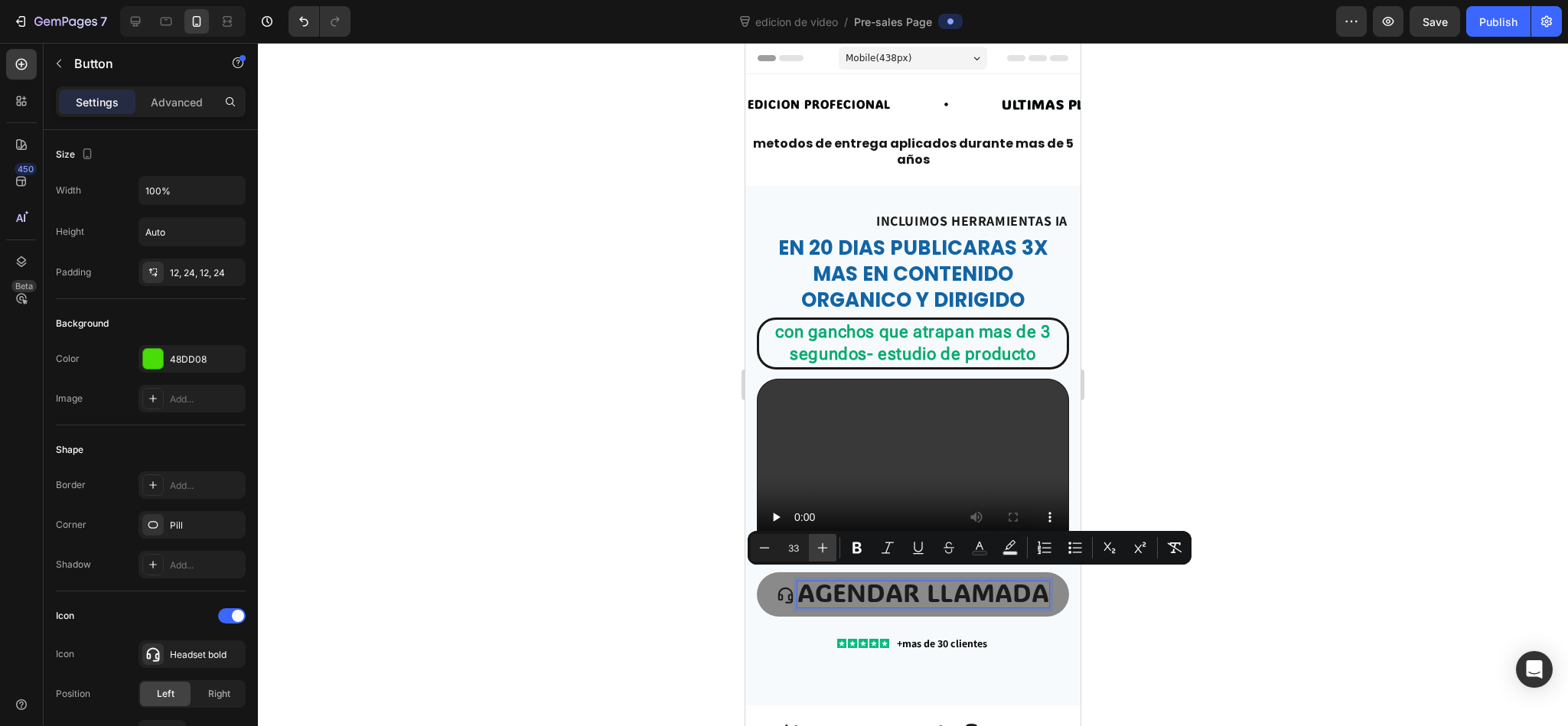
click at [833, 483] on button "Plus" at bounding box center [822, 547] width 27 height 27
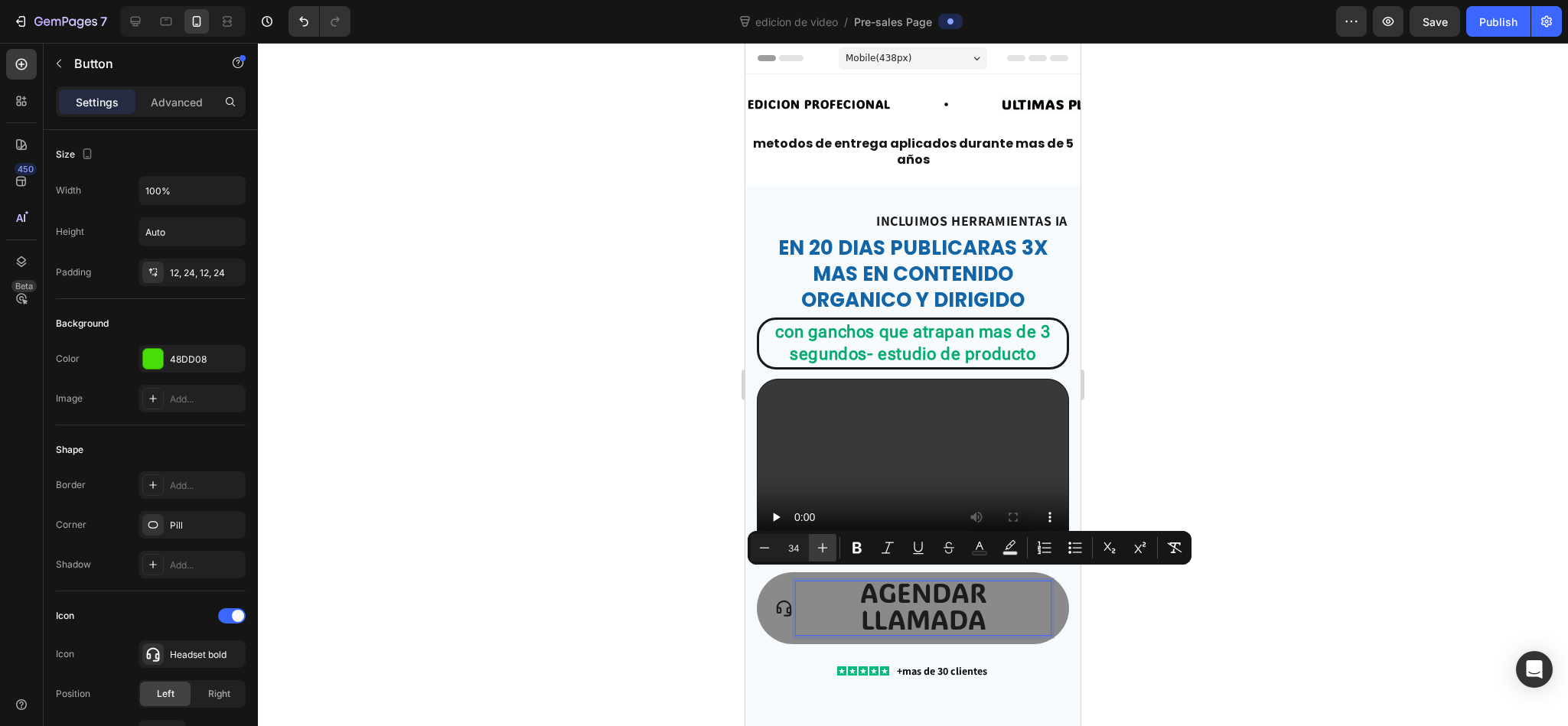
click at [833, 483] on button "Plus" at bounding box center [822, 547] width 27 height 27
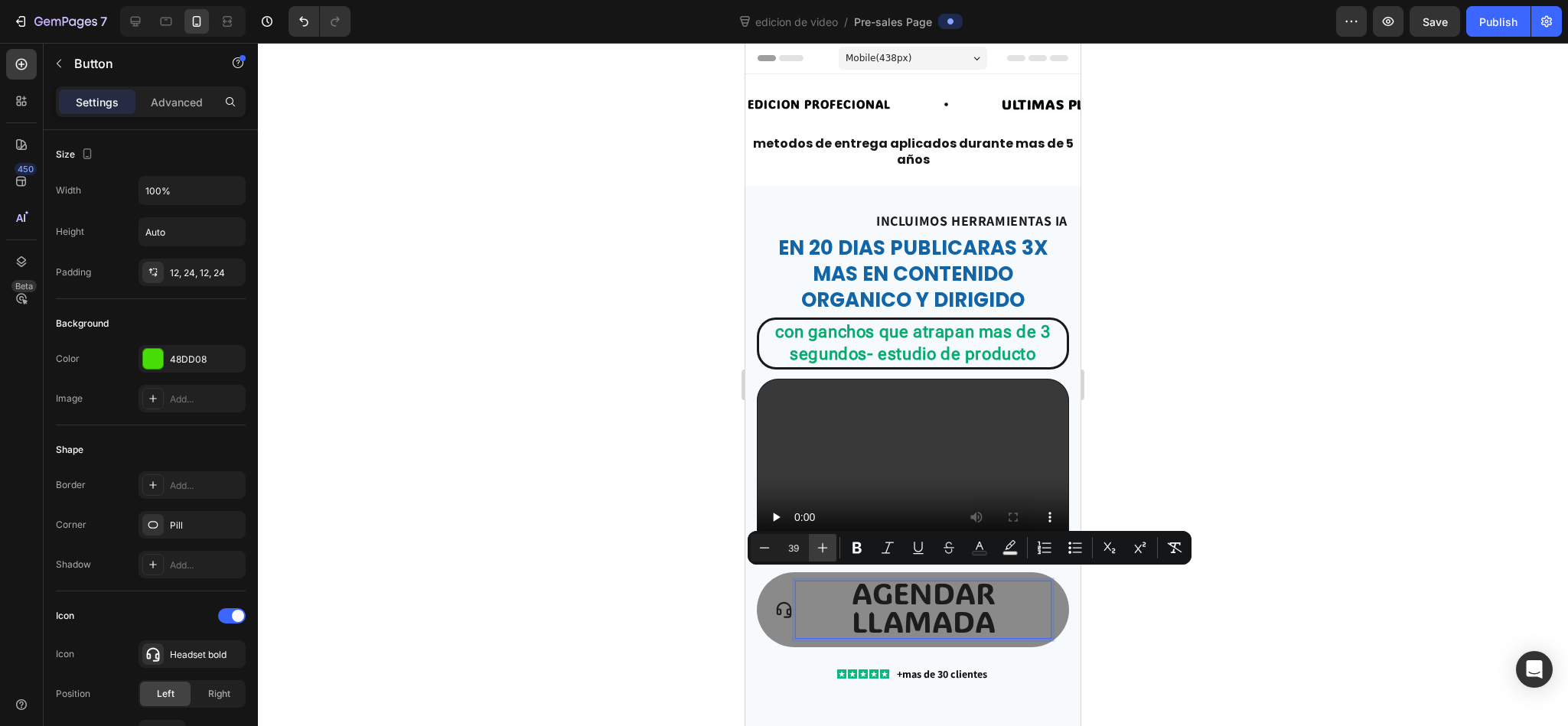
click at [833, 483] on button "Plus" at bounding box center [822, 547] width 27 height 27
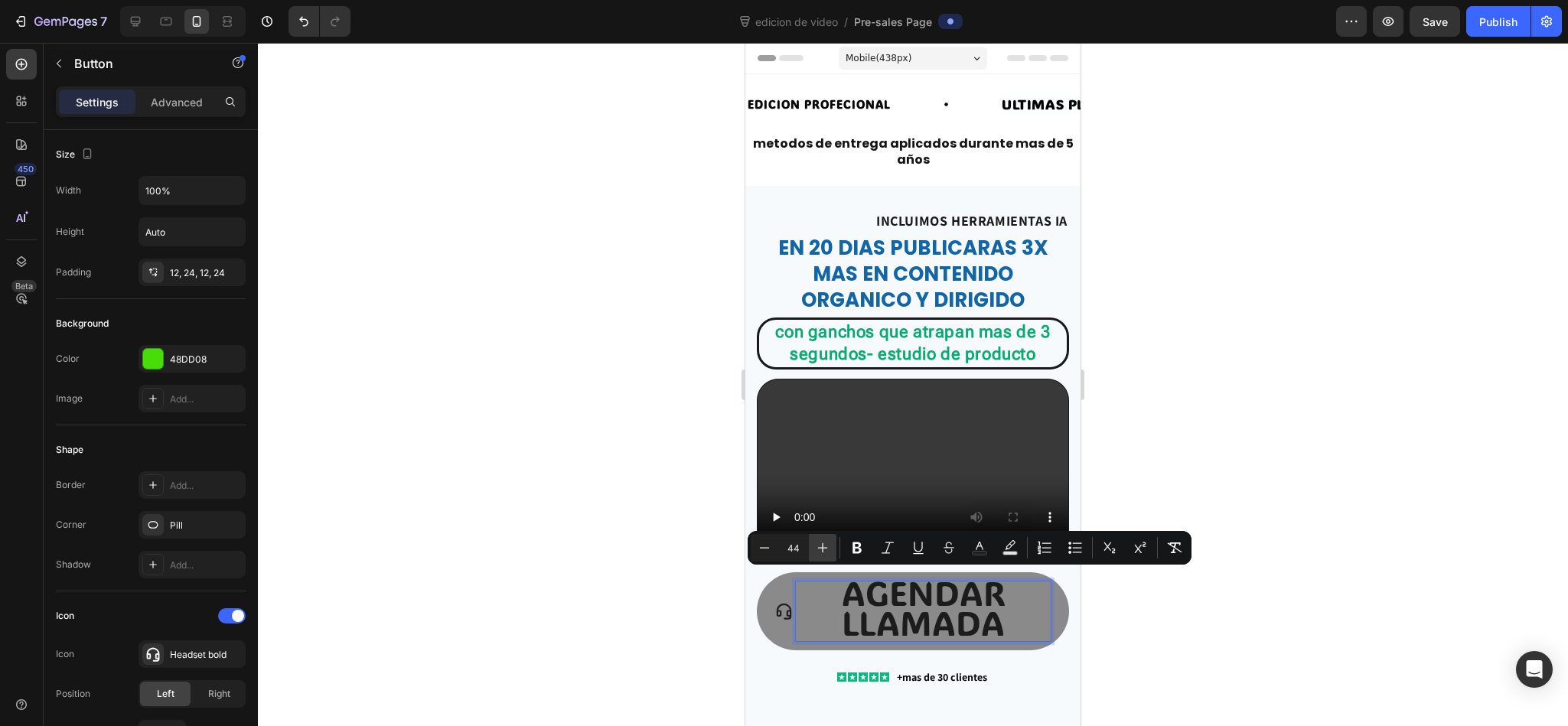
click at [833, 483] on button "Plus" at bounding box center [822, 547] width 27 height 27
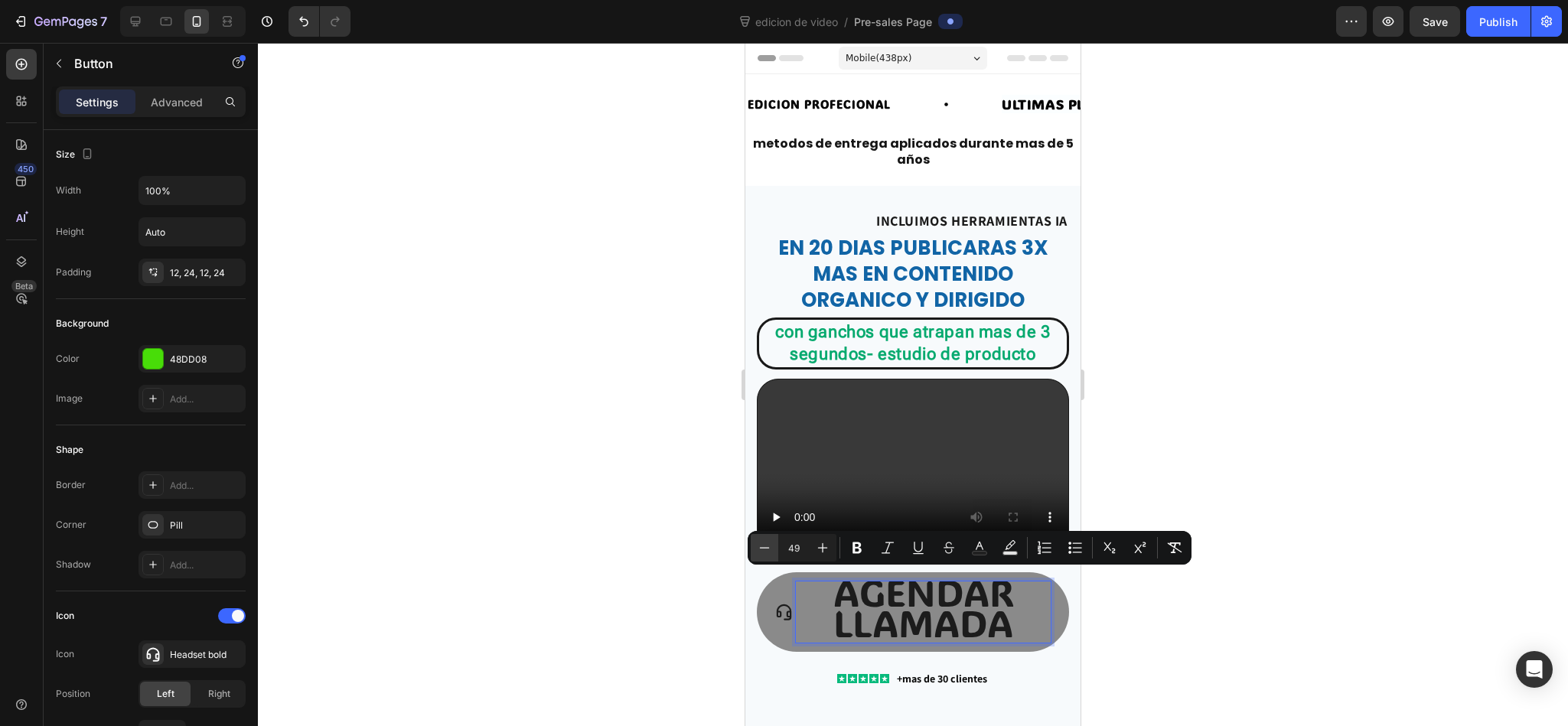
click at [758, 483] on icon "Editor contextual toolbar" at bounding box center [764, 547] width 16 height 16
type input "48"
click at [630, 483] on div at bounding box center [912, 384] width 1309 height 683
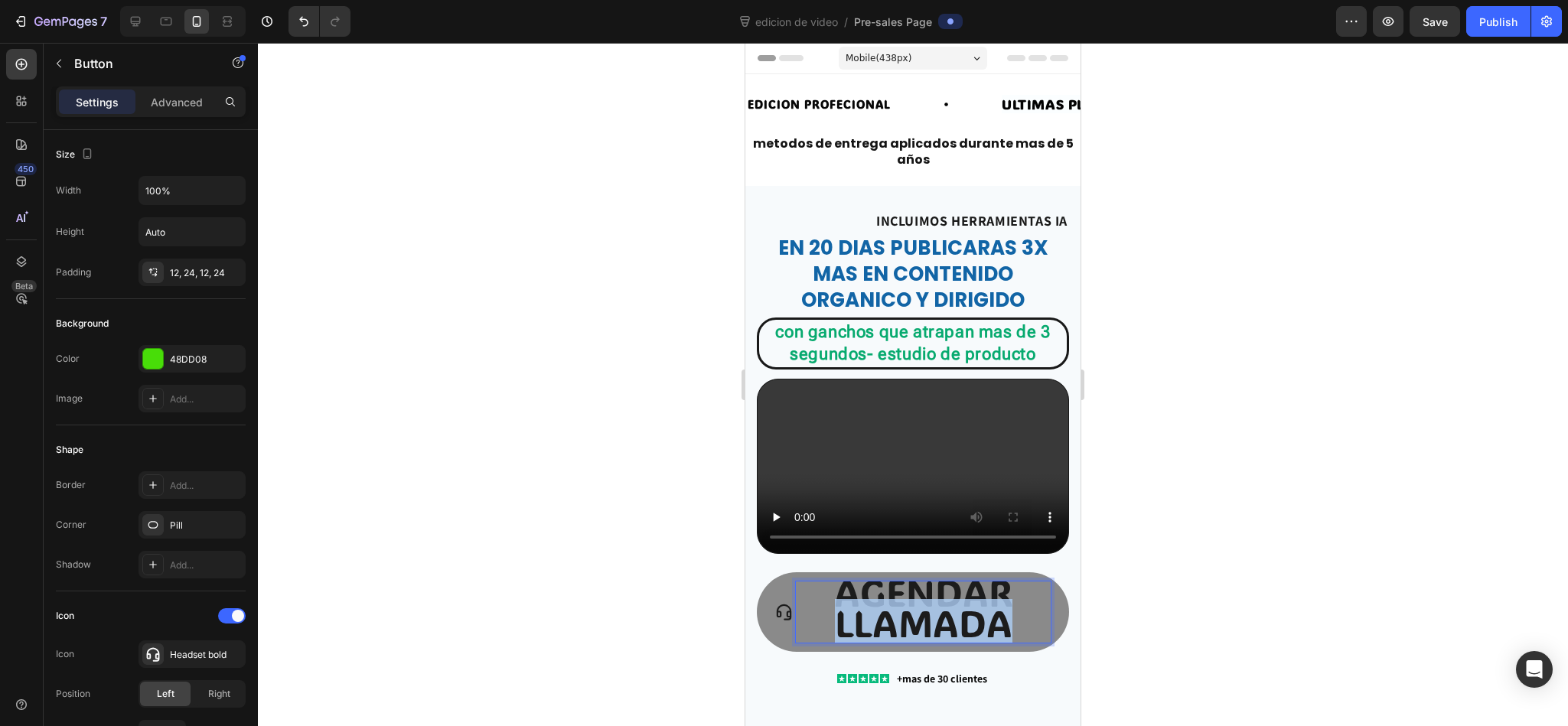
click at [895, 483] on span "agendar llamada" at bounding box center [923, 606] width 178 height 78
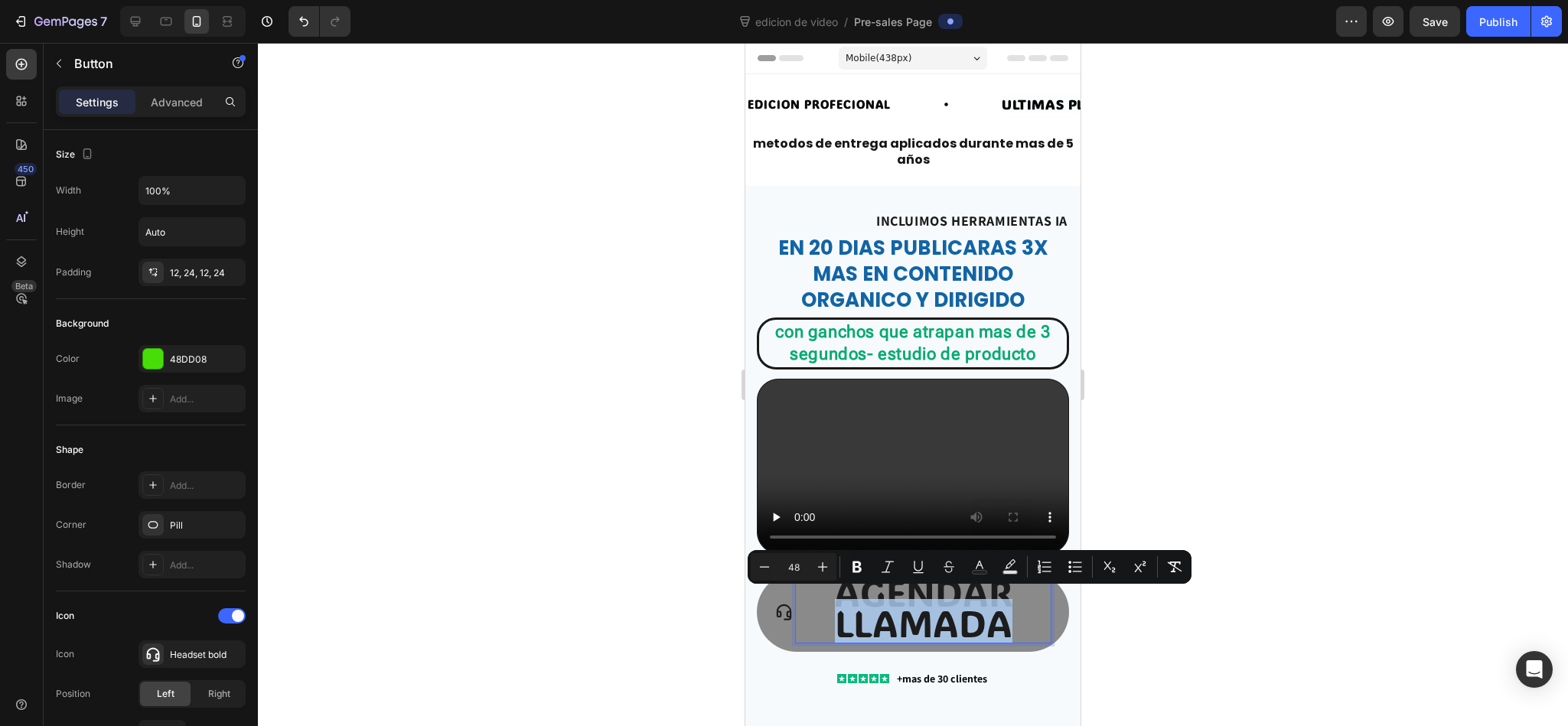
click at [882, 483] on span "agendar llamada" at bounding box center [923, 606] width 178 height 78
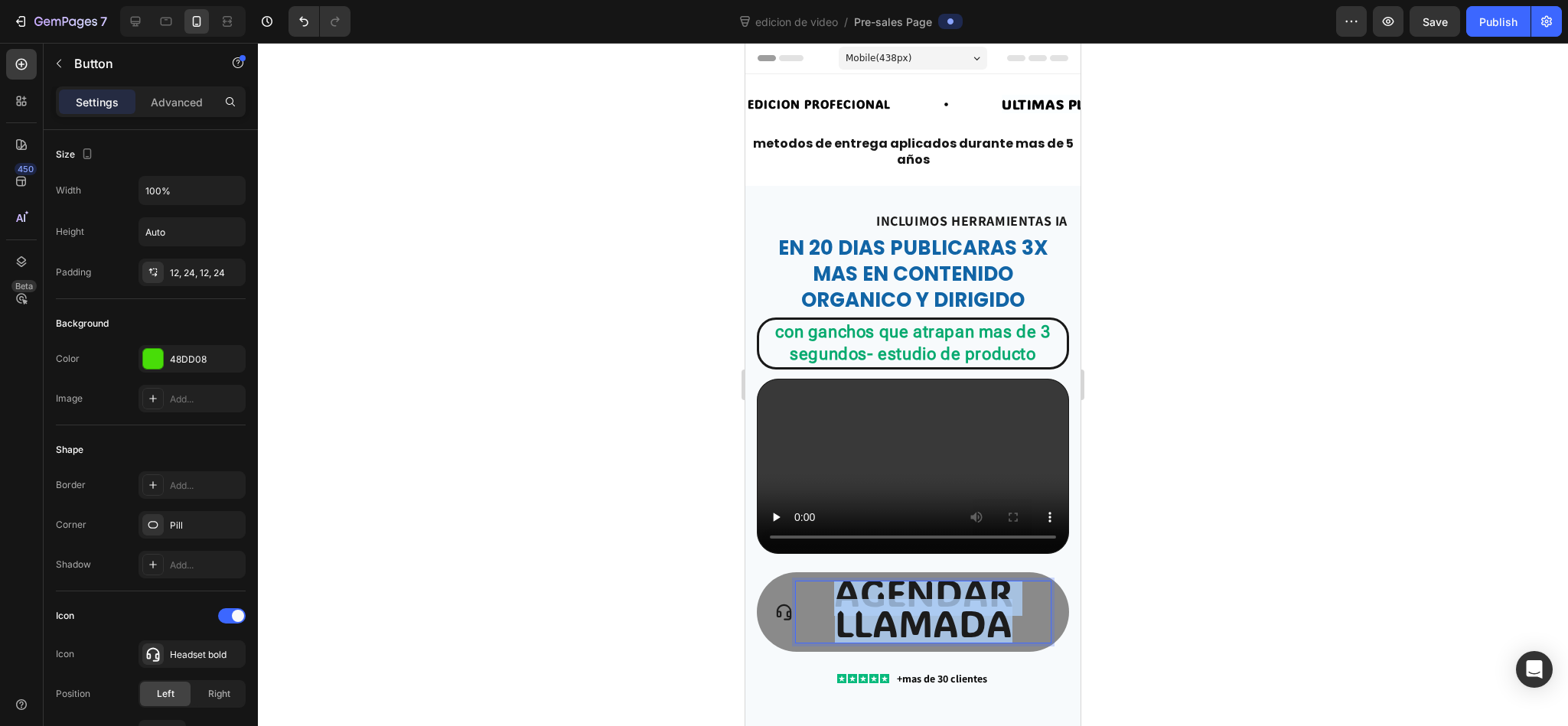
click at [882, 483] on span "agendar llamada" at bounding box center [923, 606] width 178 height 78
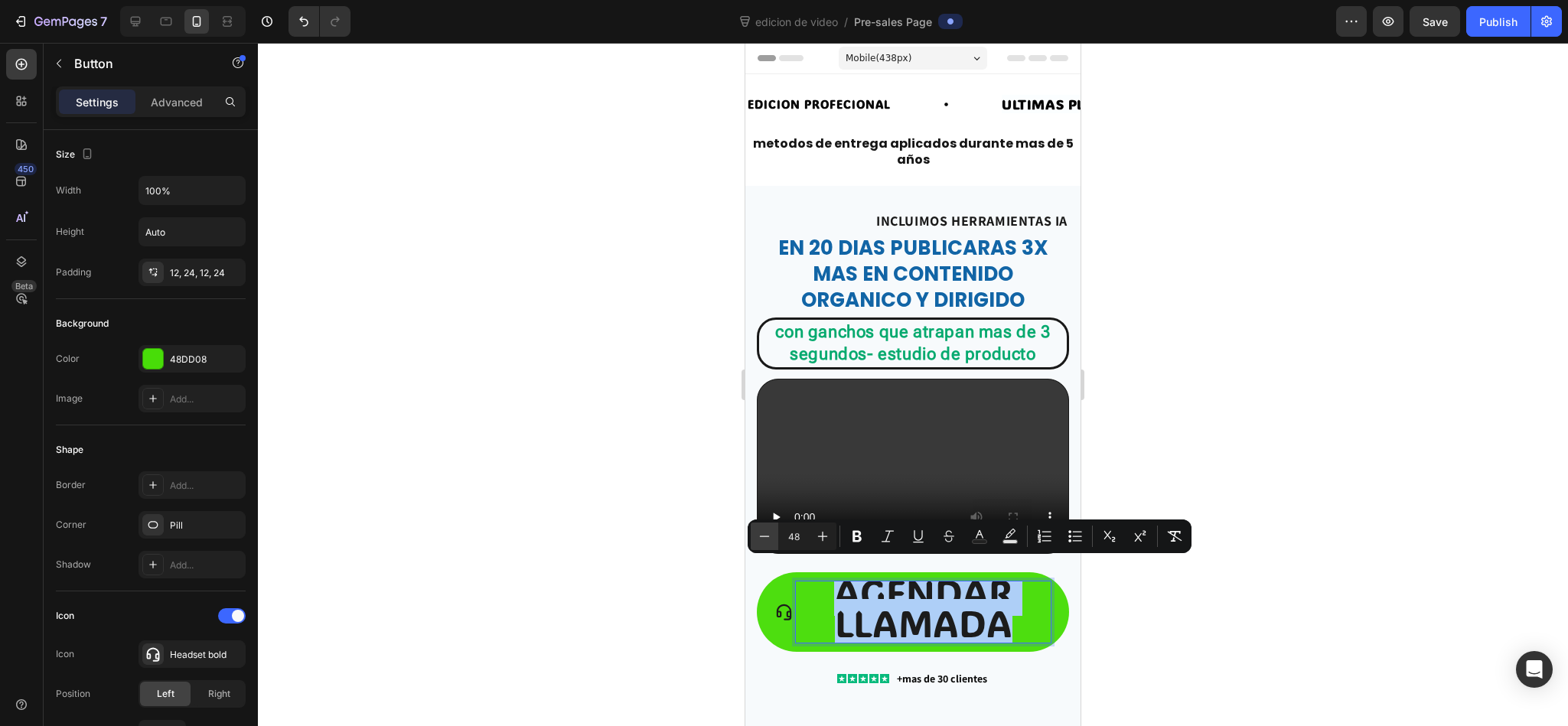
click at [767, 483] on icon "Editor contextual toolbar" at bounding box center [764, 536] width 16 height 16
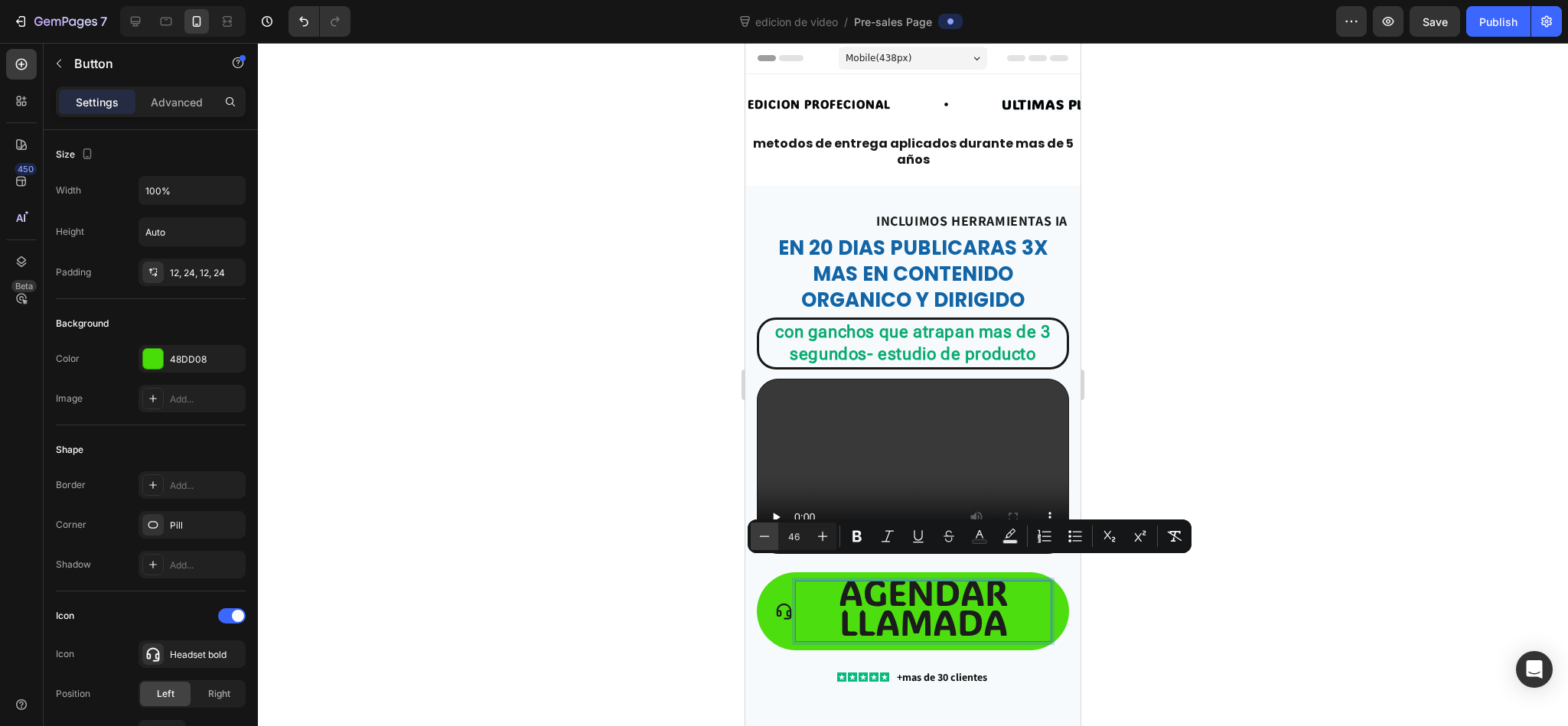
click at [767, 483] on icon "Editor contextual toolbar" at bounding box center [764, 536] width 16 height 16
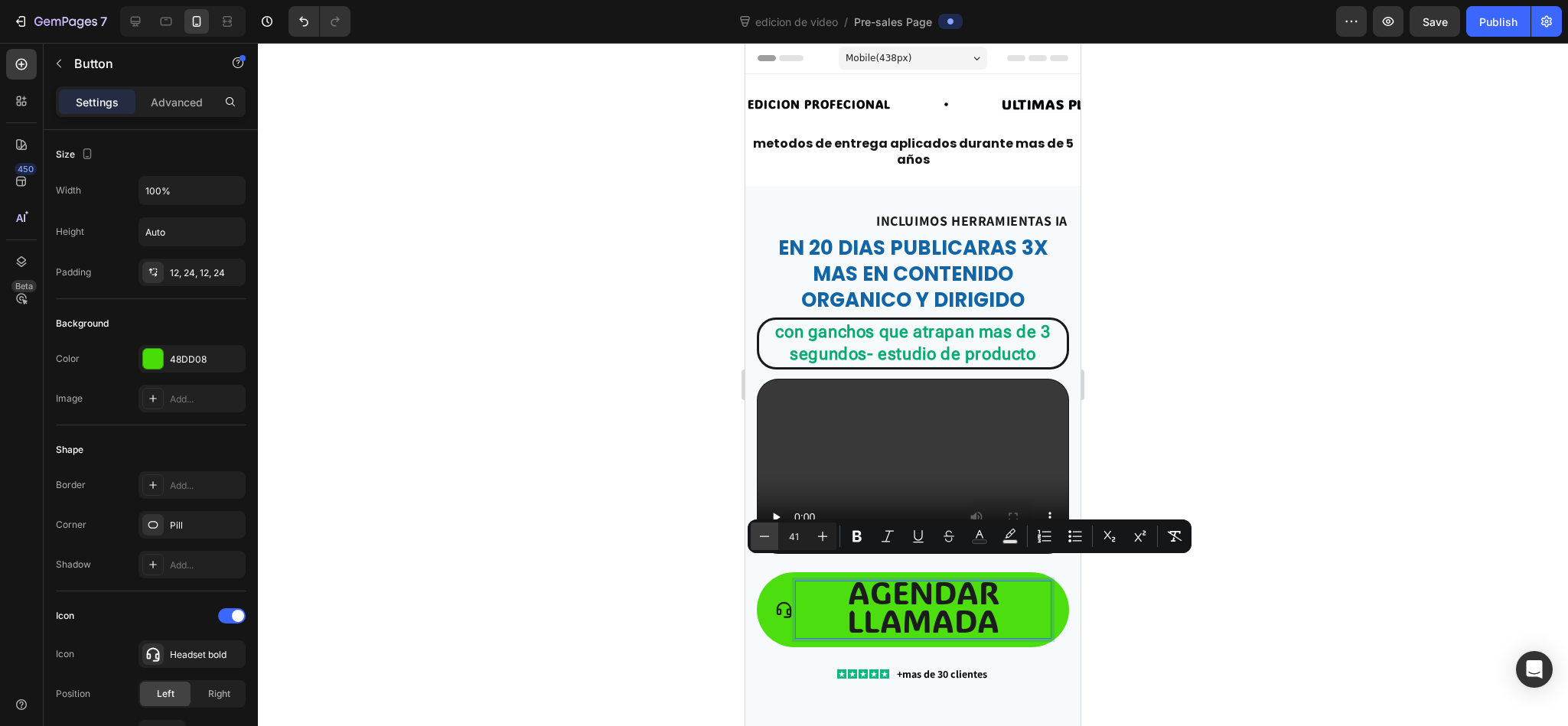
click at [767, 483] on icon "Editor contextual toolbar" at bounding box center [764, 536] width 16 height 16
click at [810, 483] on button "Plus" at bounding box center [822, 536] width 27 height 27
type input "42"
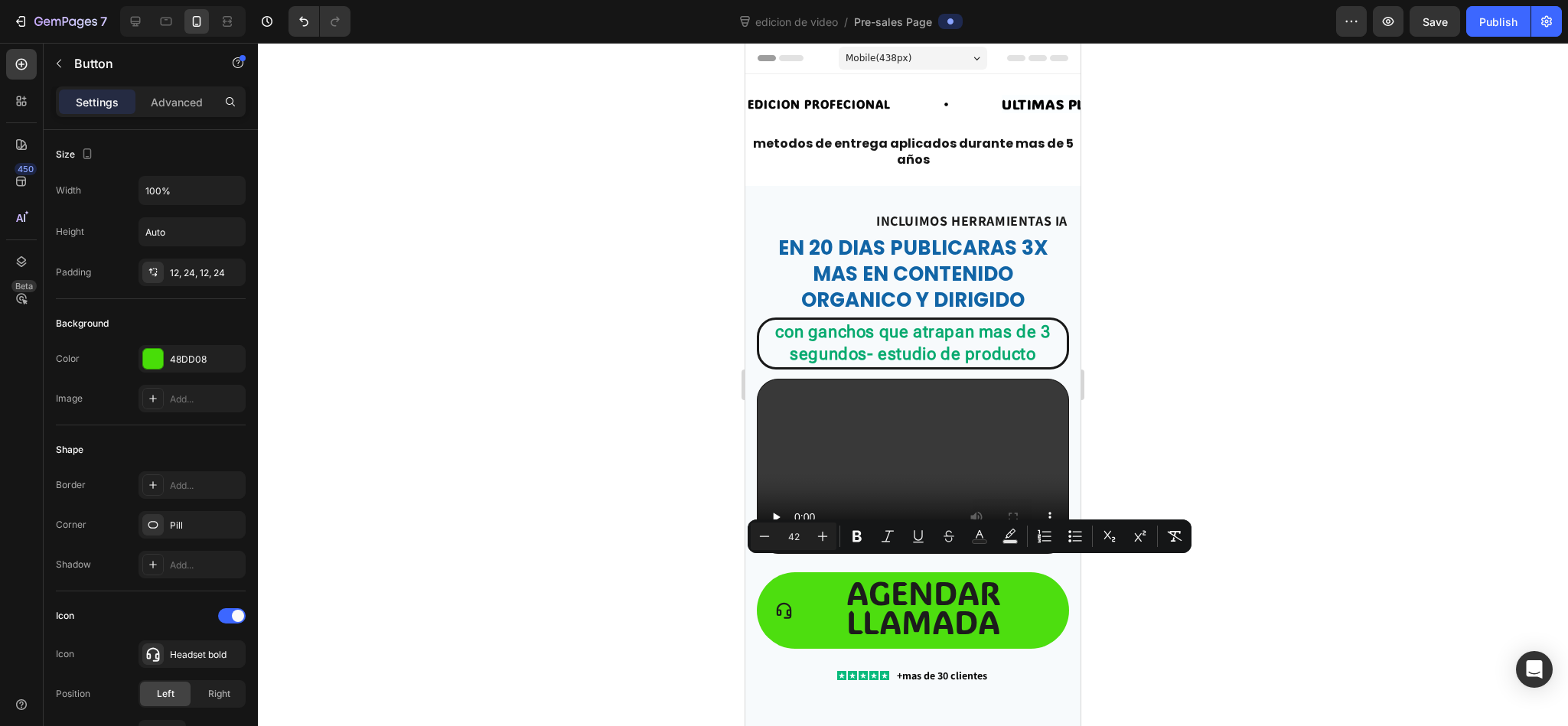
click at [521, 483] on div at bounding box center [912, 384] width 1309 height 683
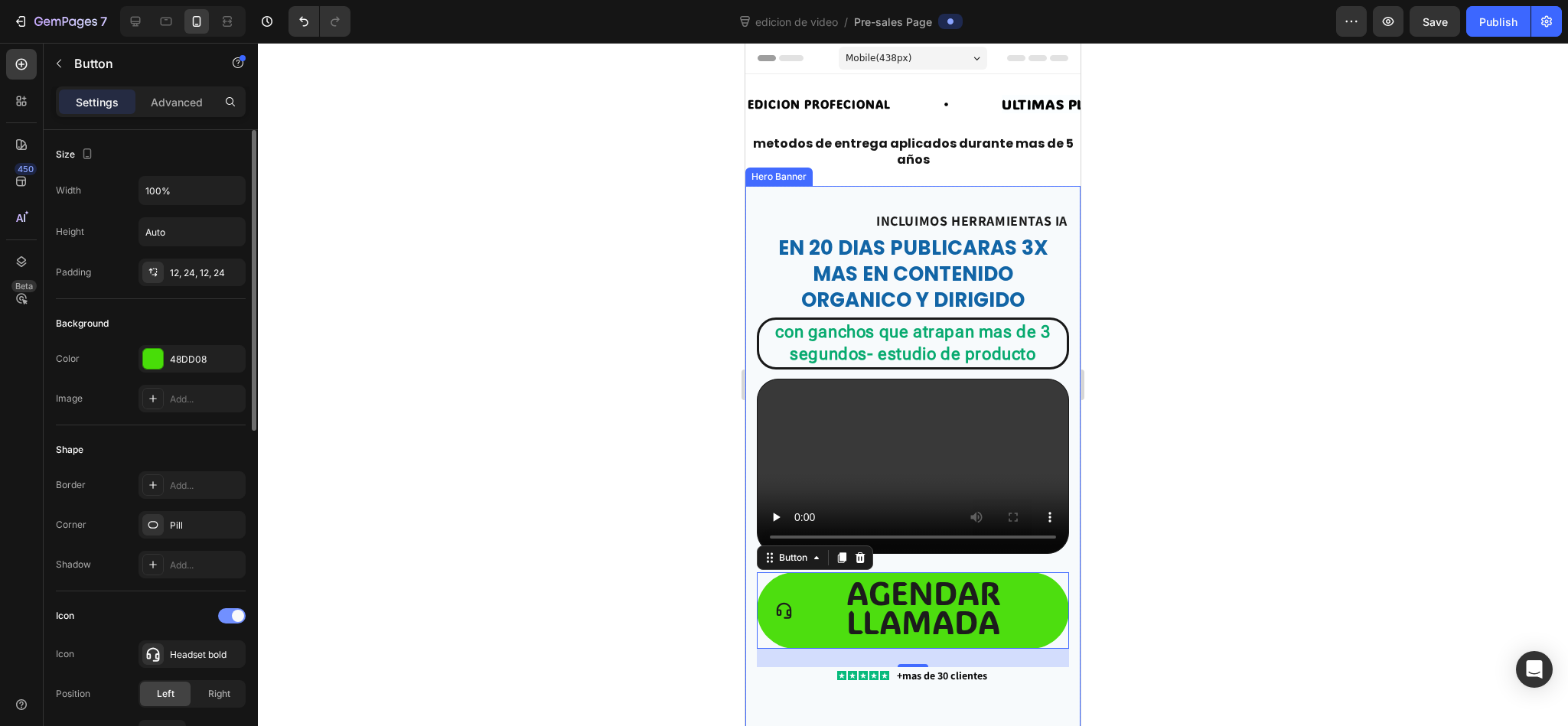
click at [244, 483] on div at bounding box center [232, 616] width 27 height 16
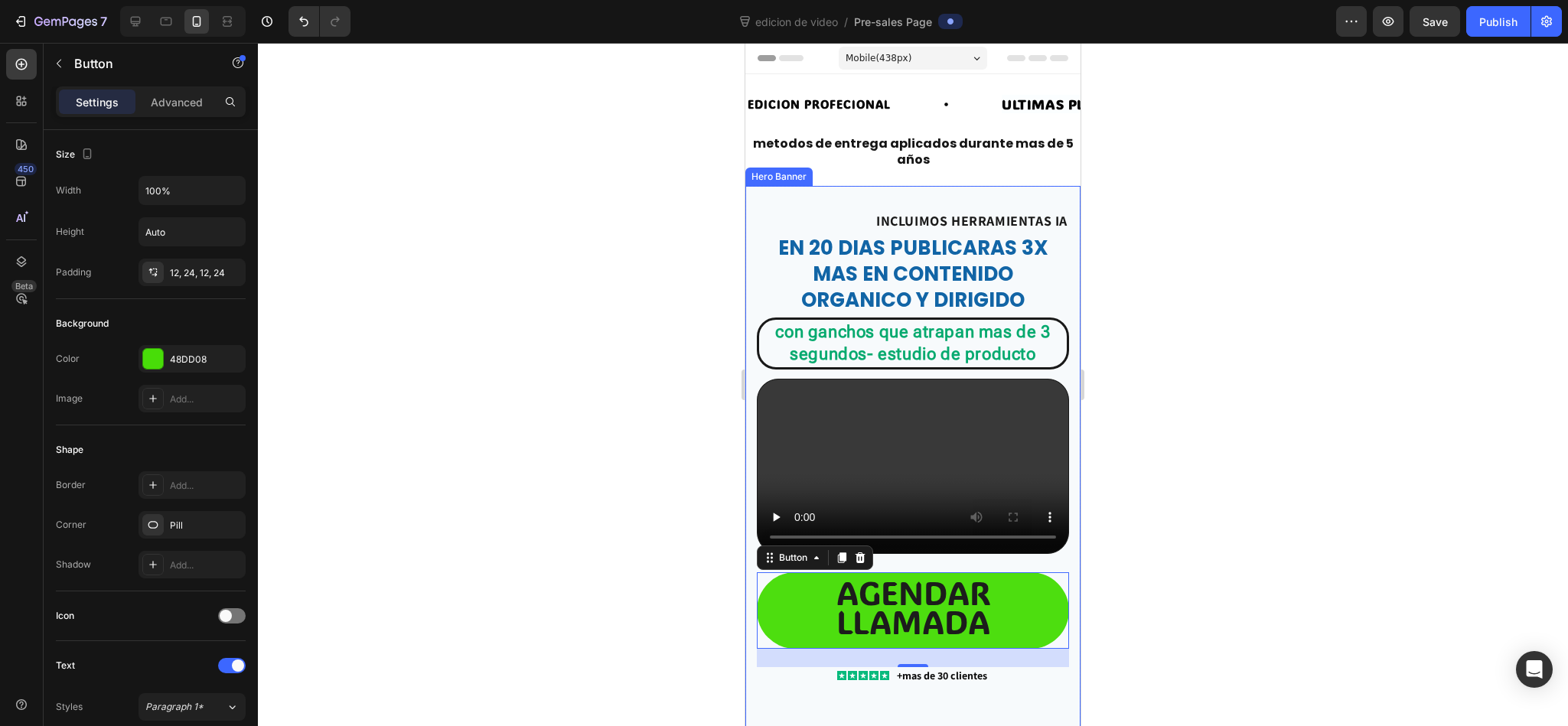
click at [477, 483] on div at bounding box center [912, 384] width 1309 height 683
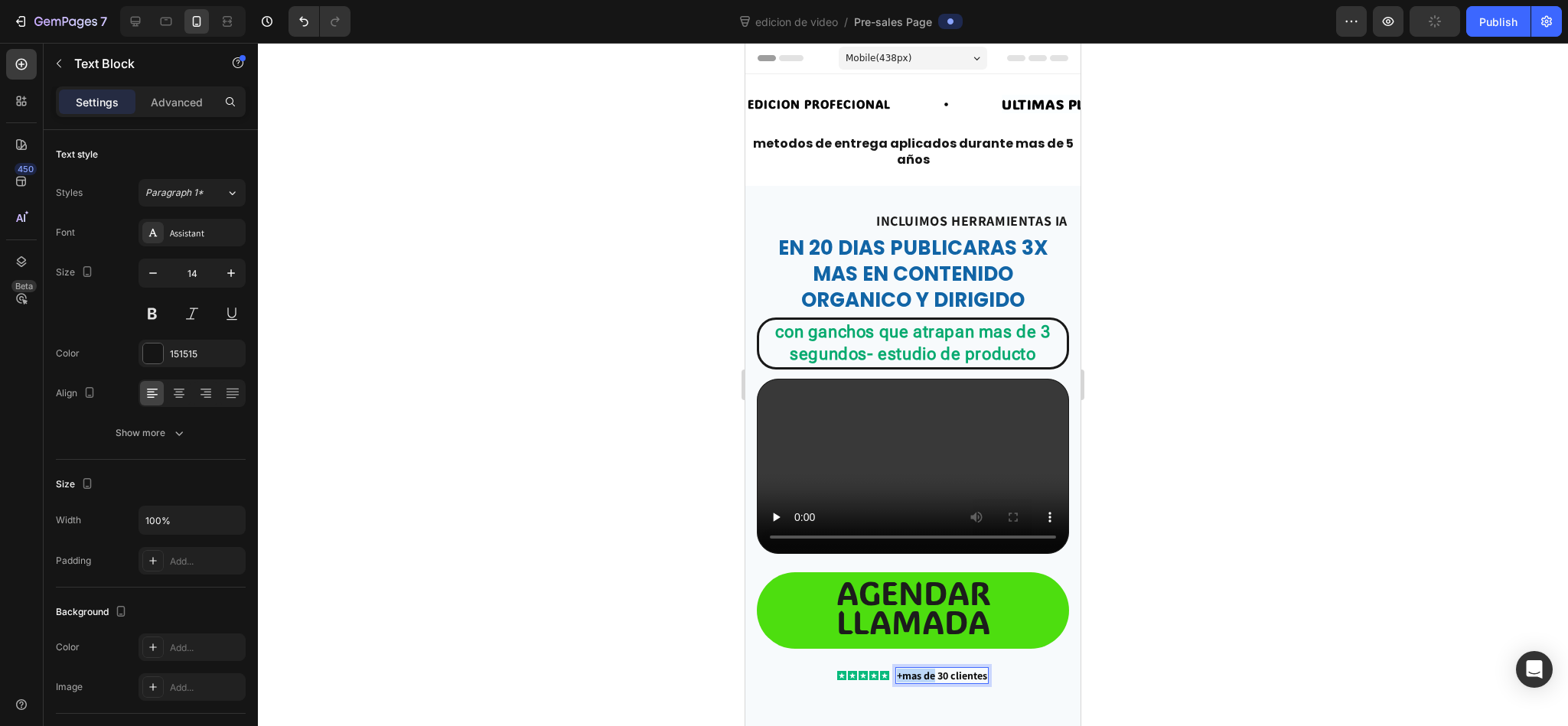
drag, startPoint x: 925, startPoint y: 657, endPoint x: 290, endPoint y: 386, distance: 690.4
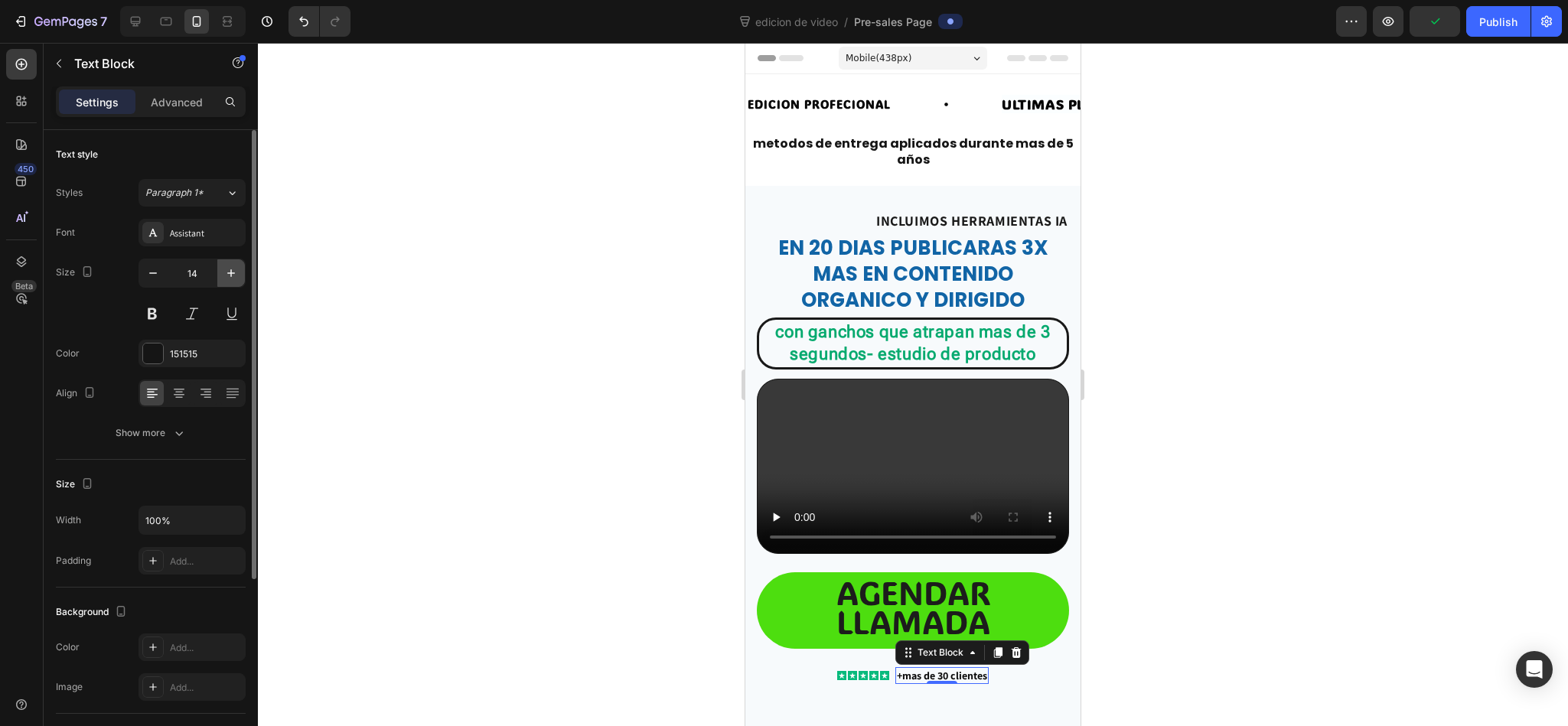
click at [226, 279] on icon "button" at bounding box center [230, 273] width 16 height 16
type input "16"
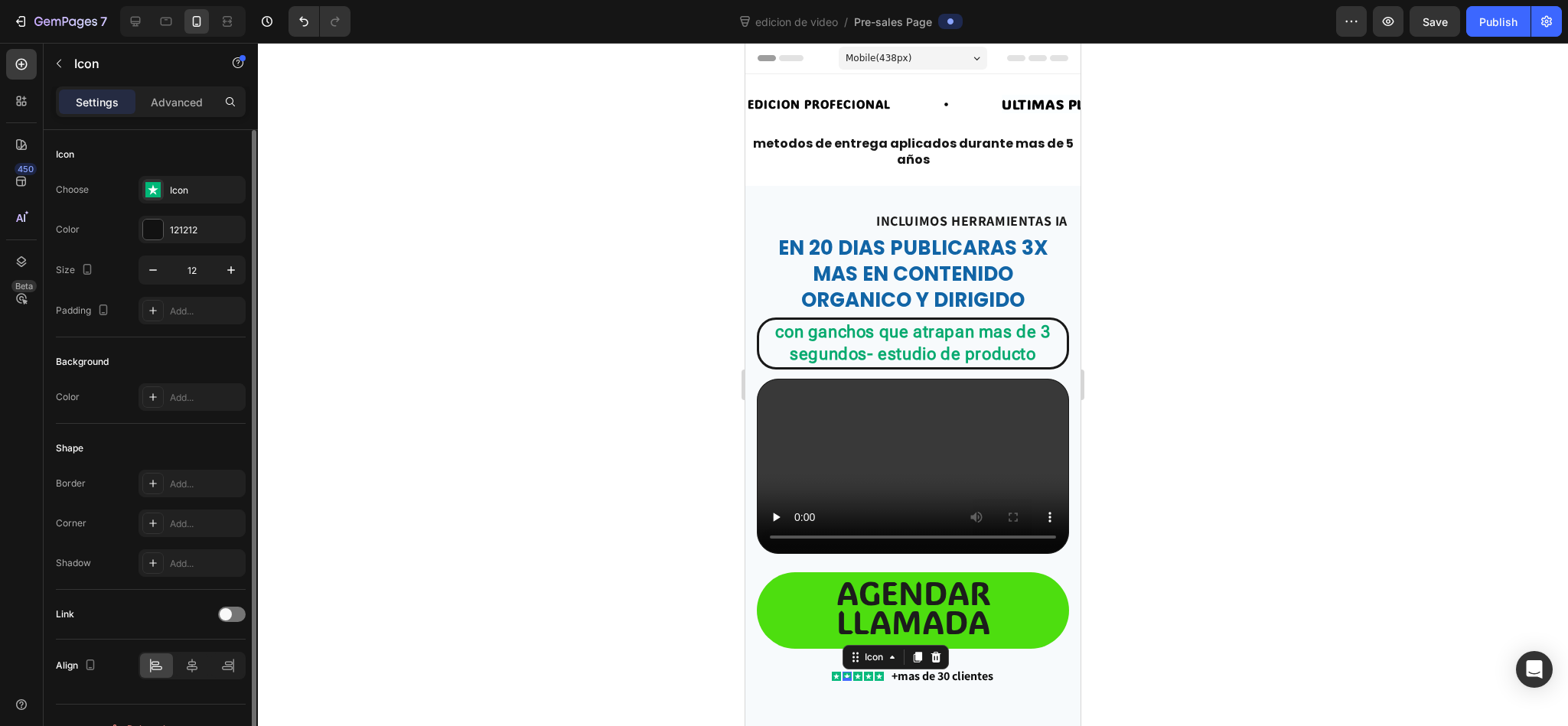
click at [840, 483] on div "Icon Icon 0 Icon Icon Icon Icon List" at bounding box center [857, 676] width 52 height 19
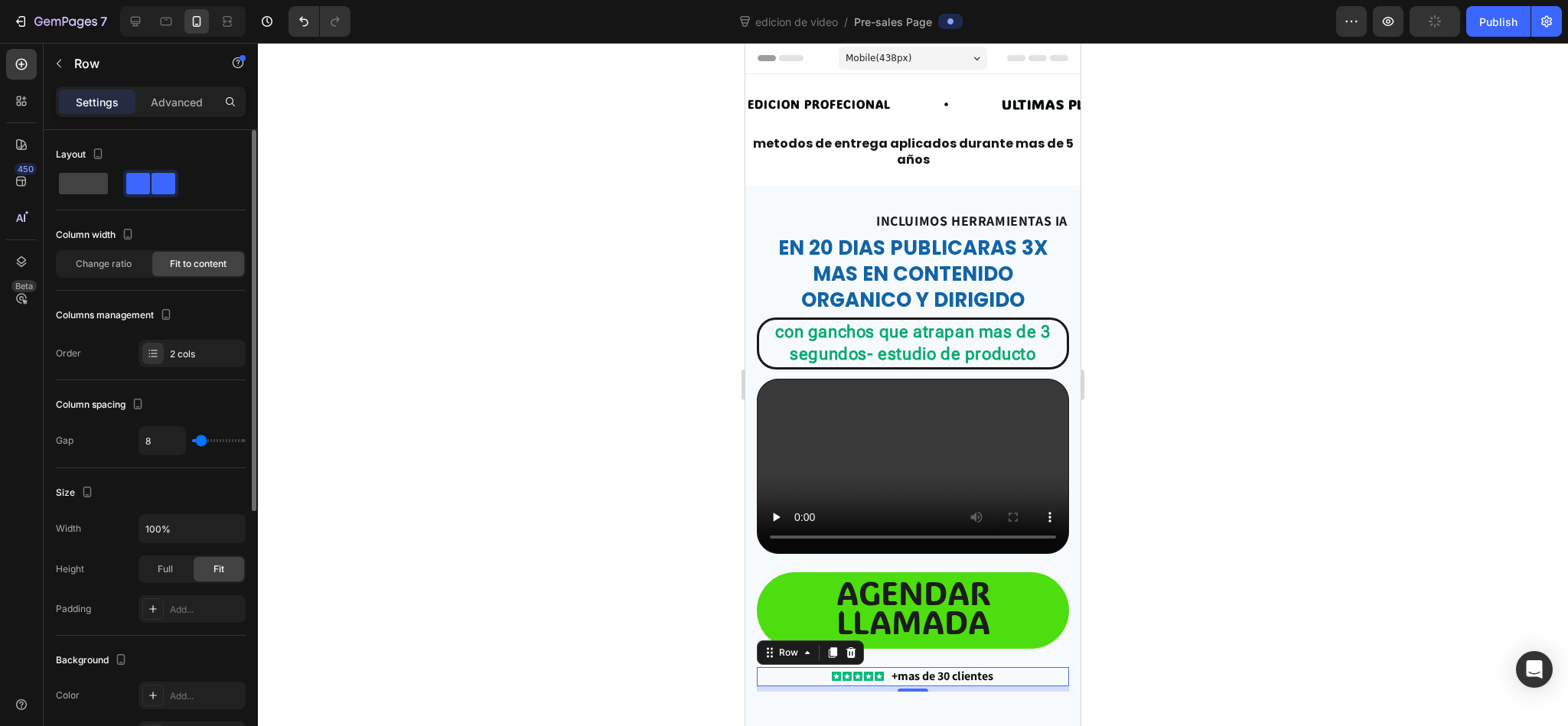
click at [449, 483] on div at bounding box center [912, 384] width 1309 height 683
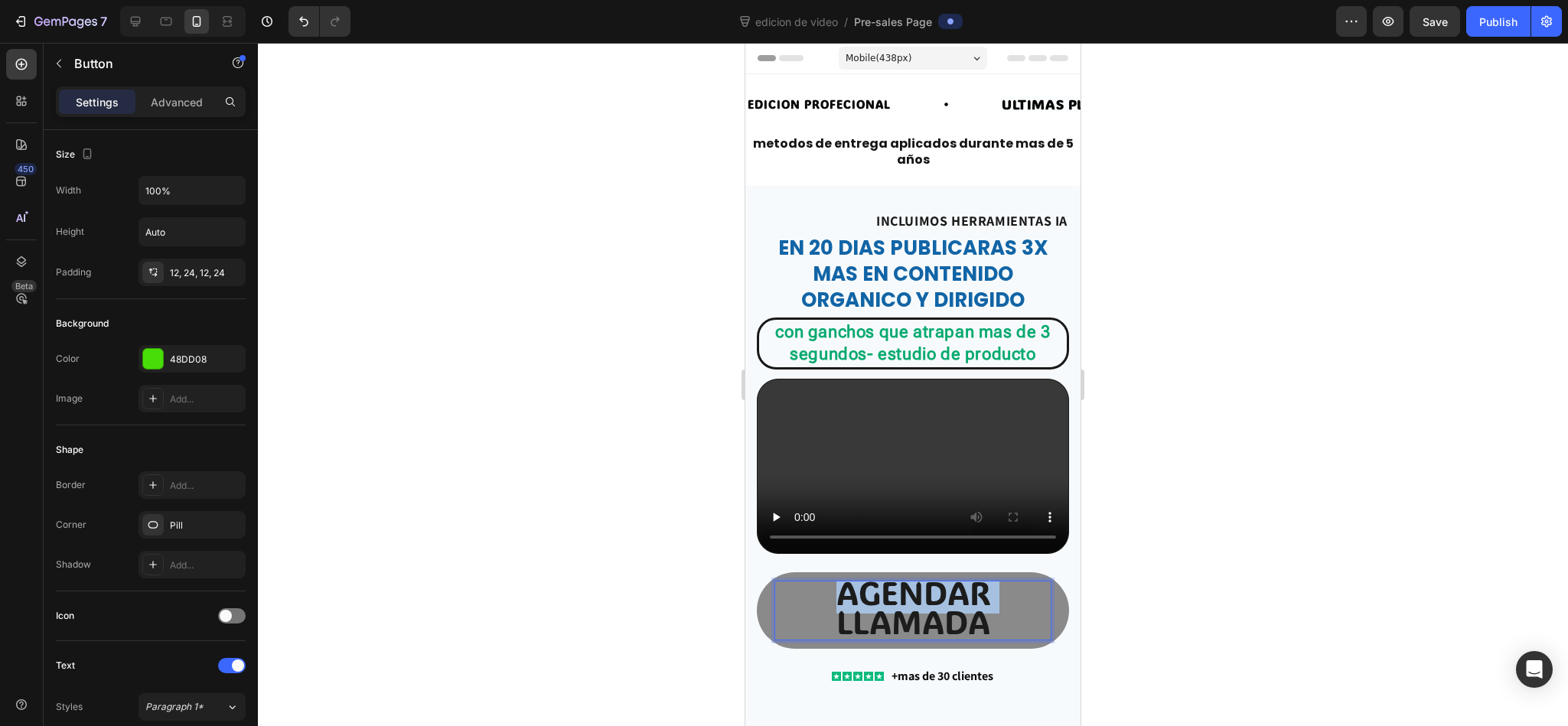
click at [918, 483] on span "agendar llamada" at bounding box center [913, 606] width 154 height 71
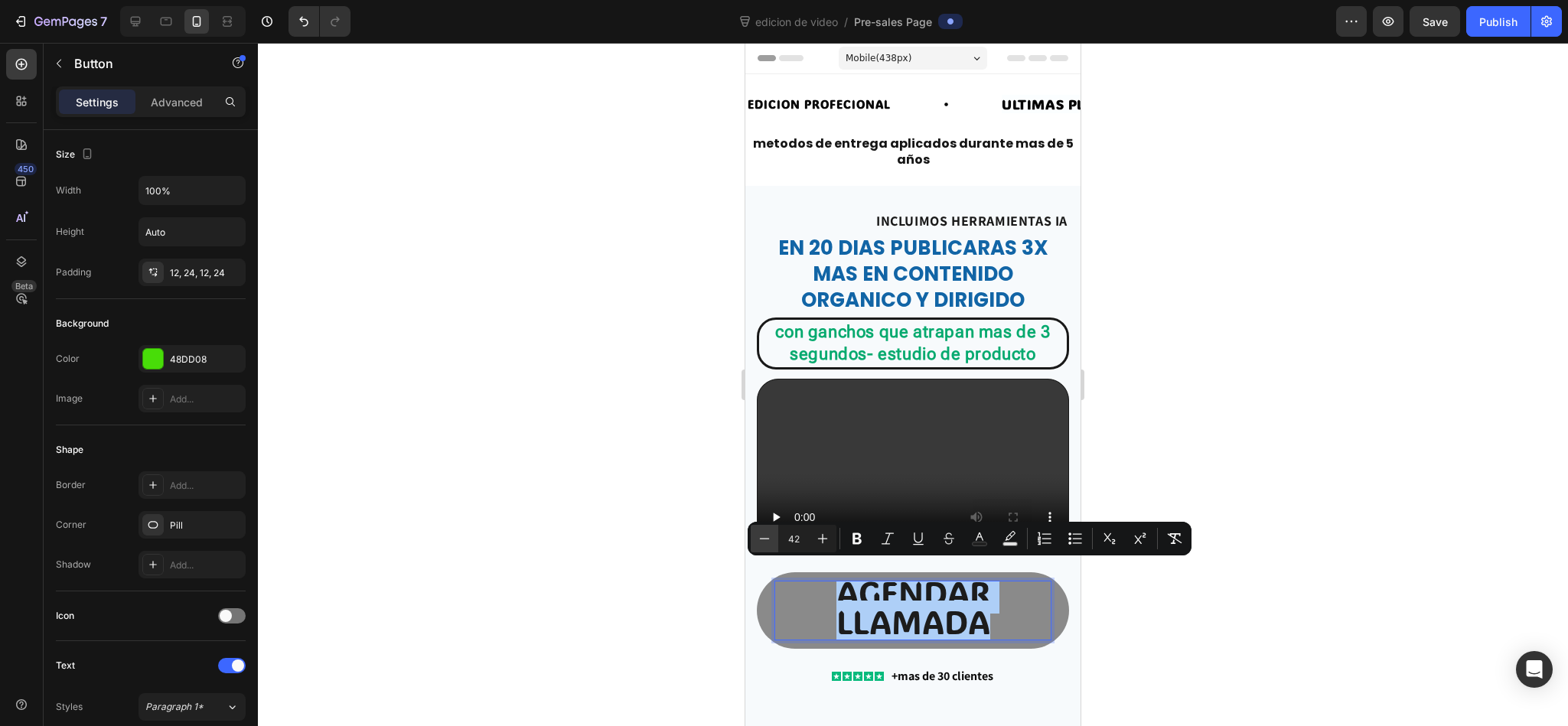
click at [767, 483] on icon "Editor contextual toolbar" at bounding box center [764, 538] width 10 height 1
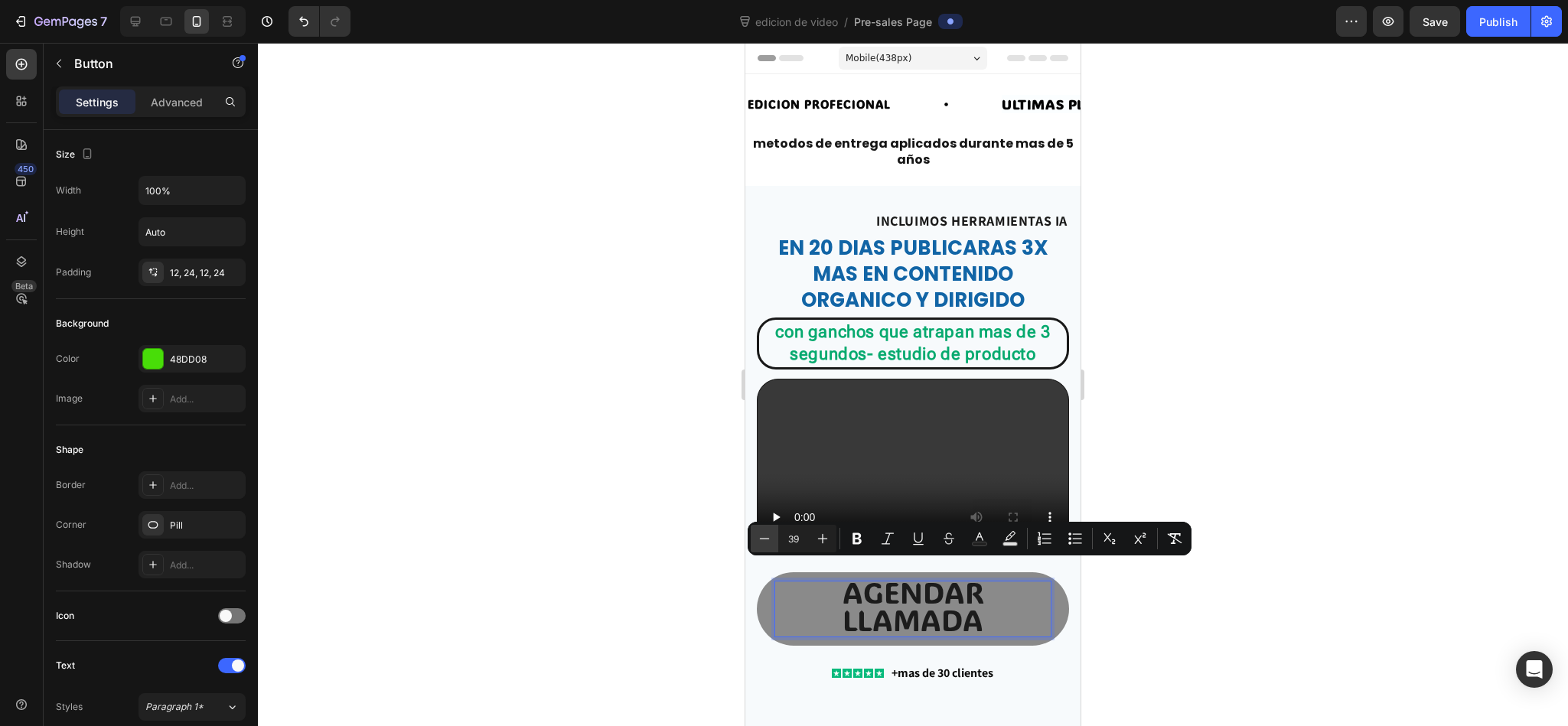
type input "38"
click at [632, 483] on div at bounding box center [912, 384] width 1309 height 683
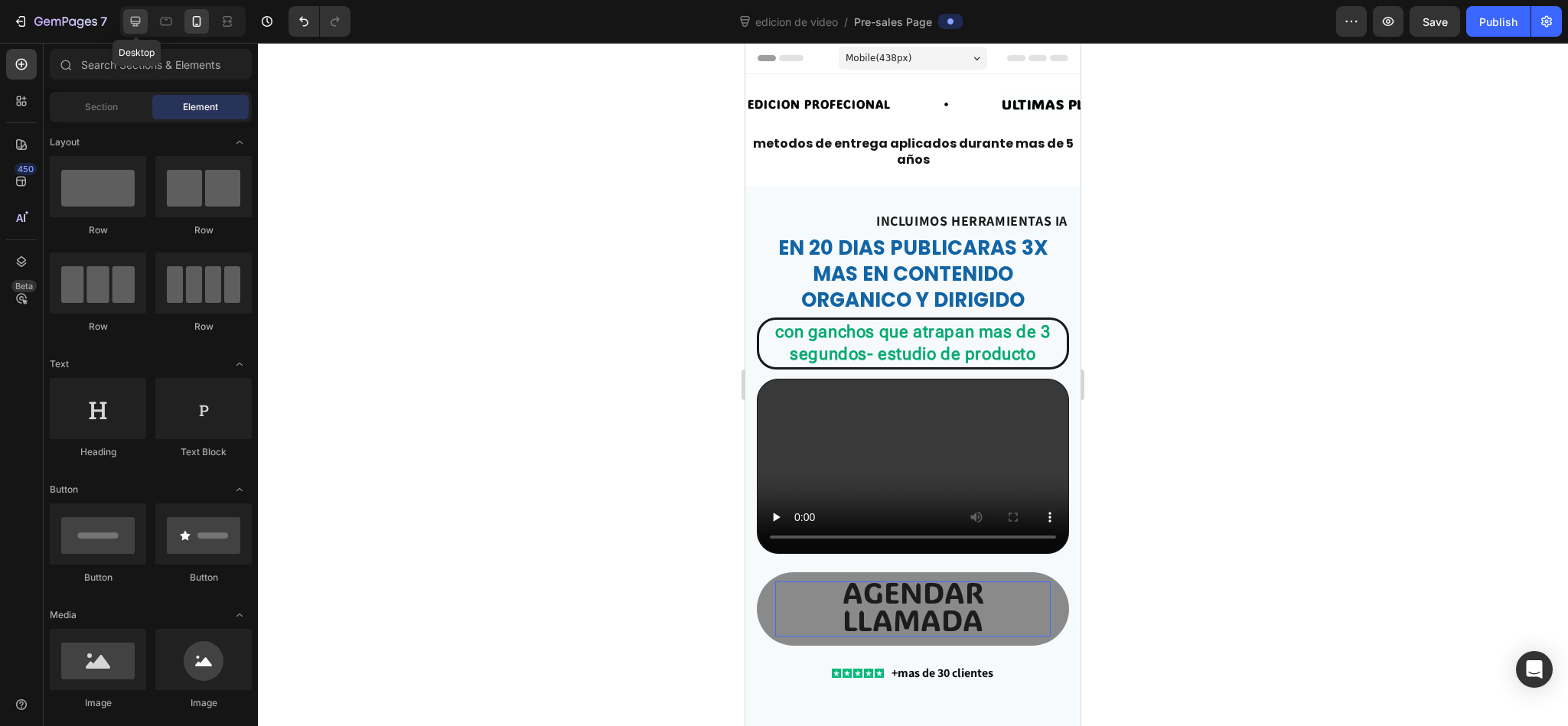
click at [143, 14] on icon at bounding box center [135, 21] width 16 height 16
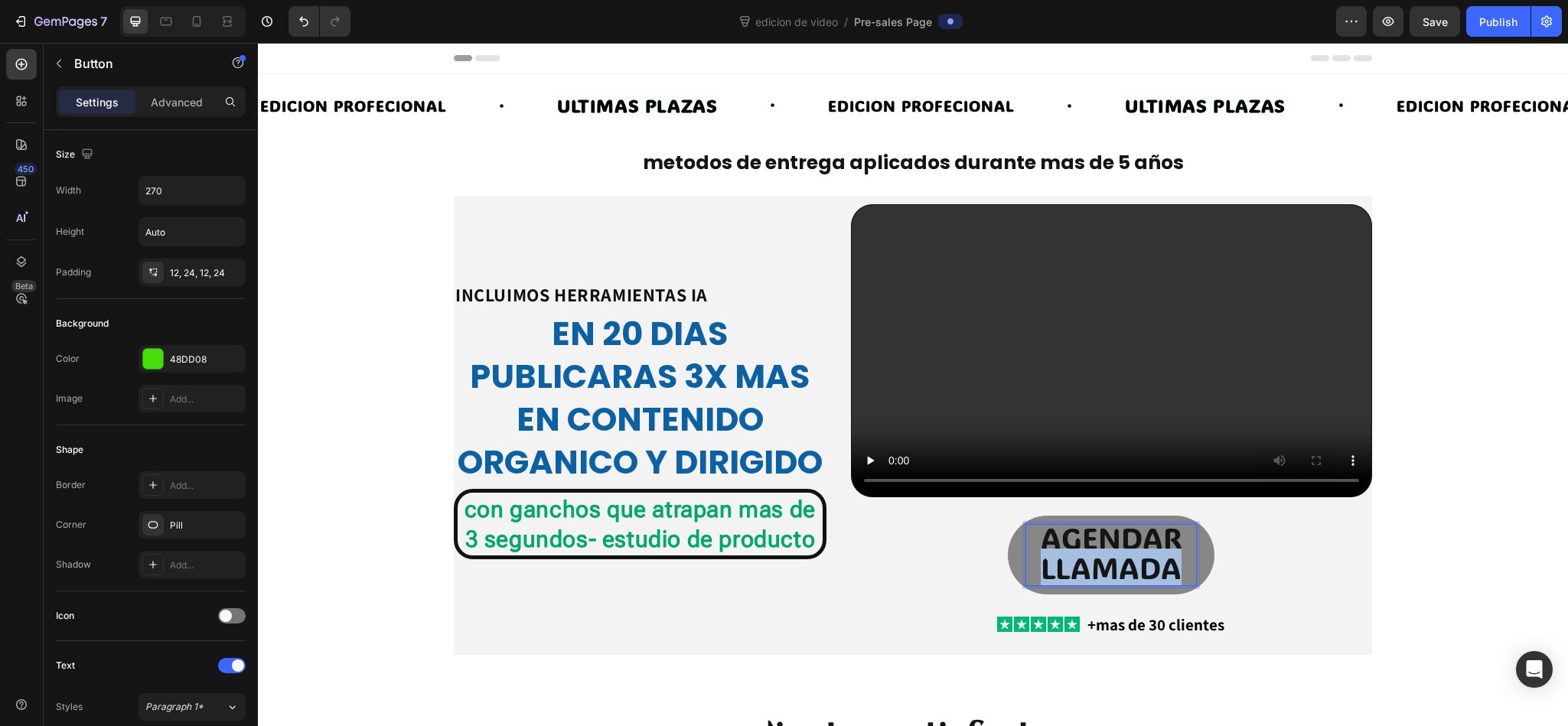
click at [1044, 483] on span "agendar llamada" at bounding box center [1111, 552] width 142 height 68
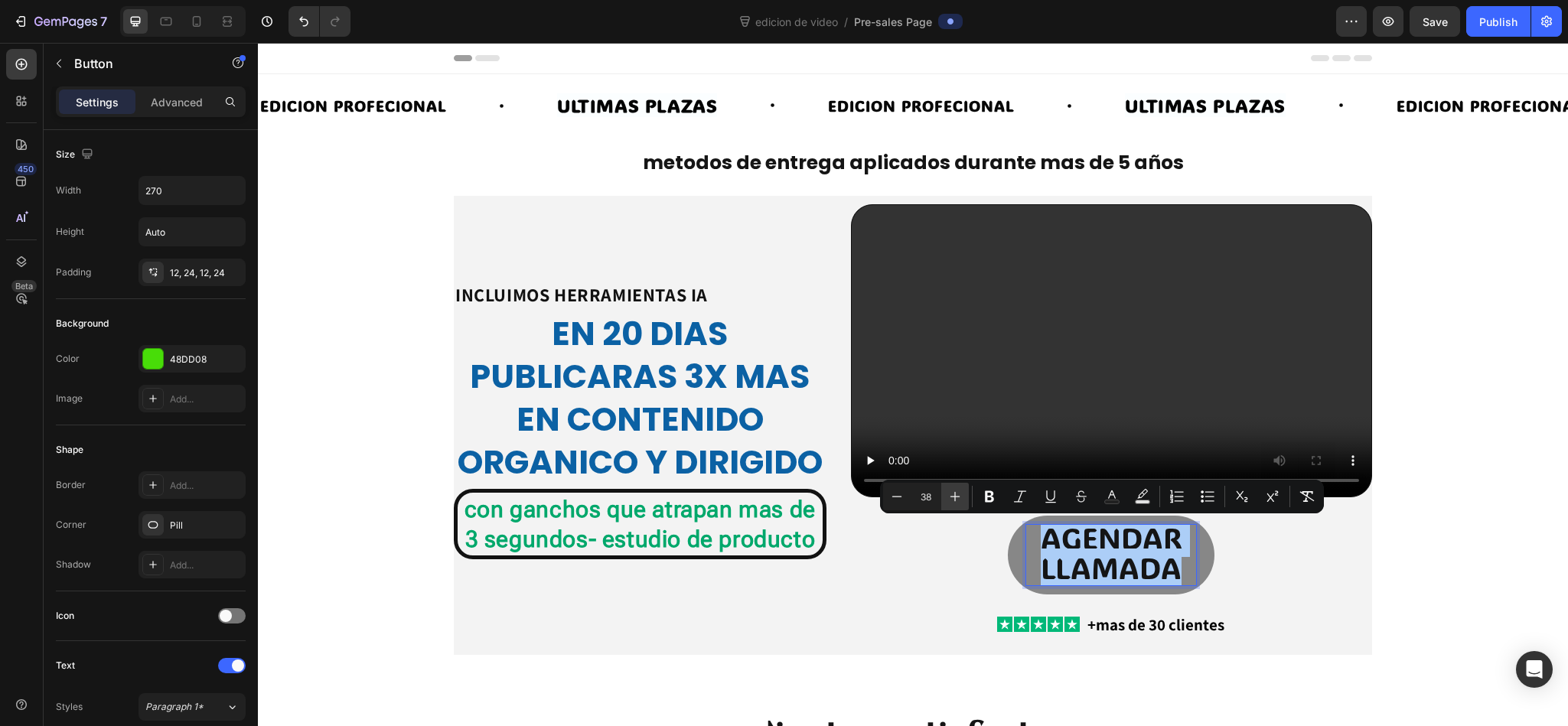
click at [966, 483] on button "Plus" at bounding box center [955, 496] width 27 height 27
type input "40"
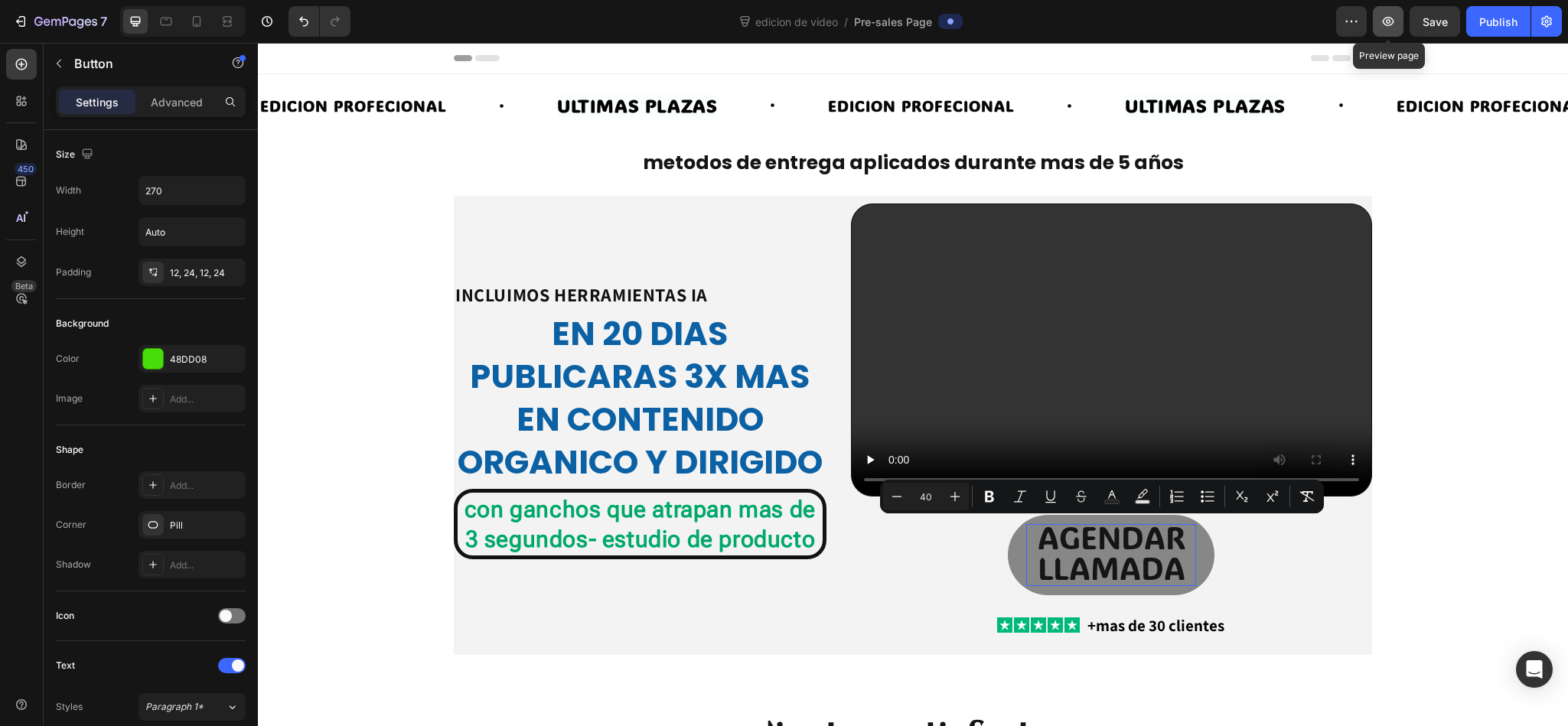
click at [1044, 28] on icon "button" at bounding box center [1387, 21] width 16 height 16
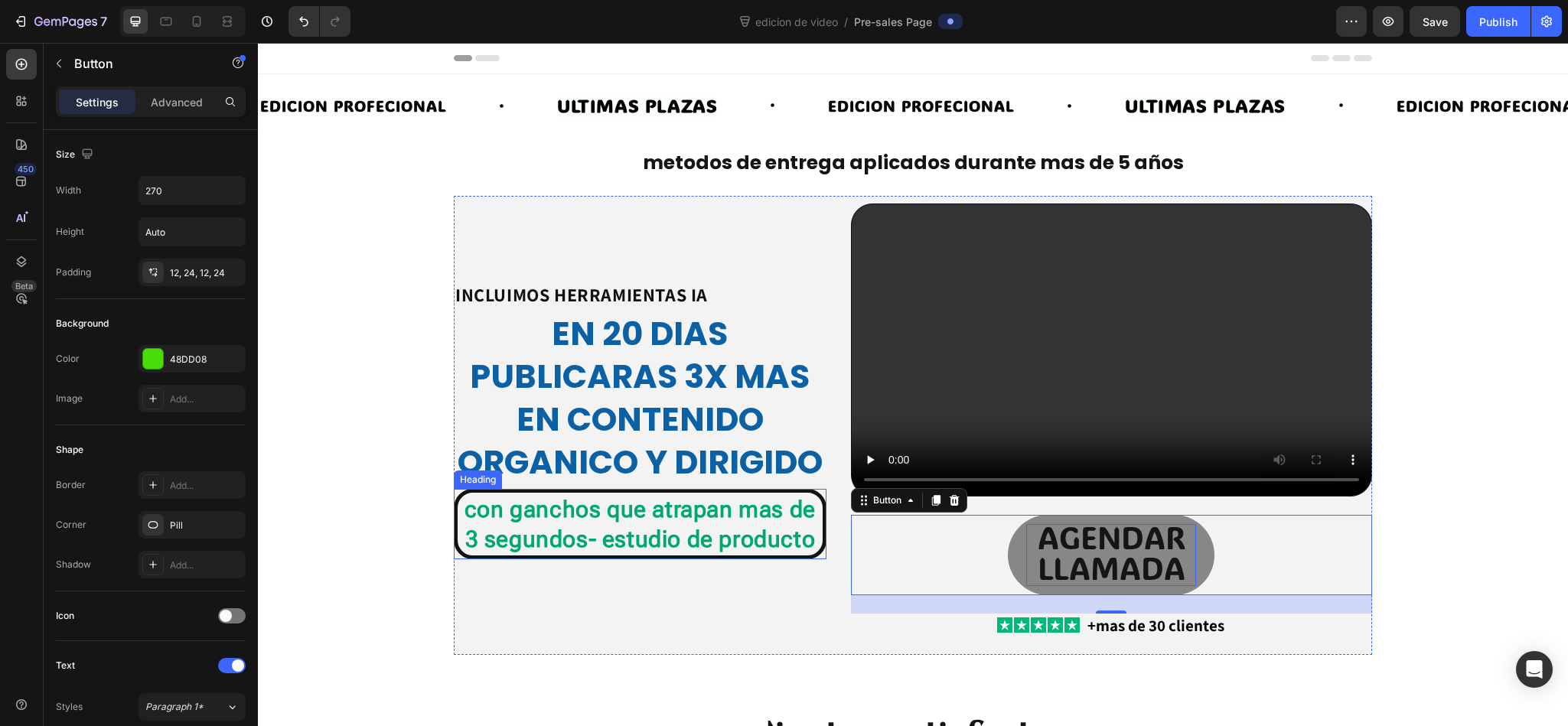
click at [611, 483] on strong "con ganchos que atrapan mas de 3 segundos- estudio de producto" at bounding box center [640, 524] width 351 height 57
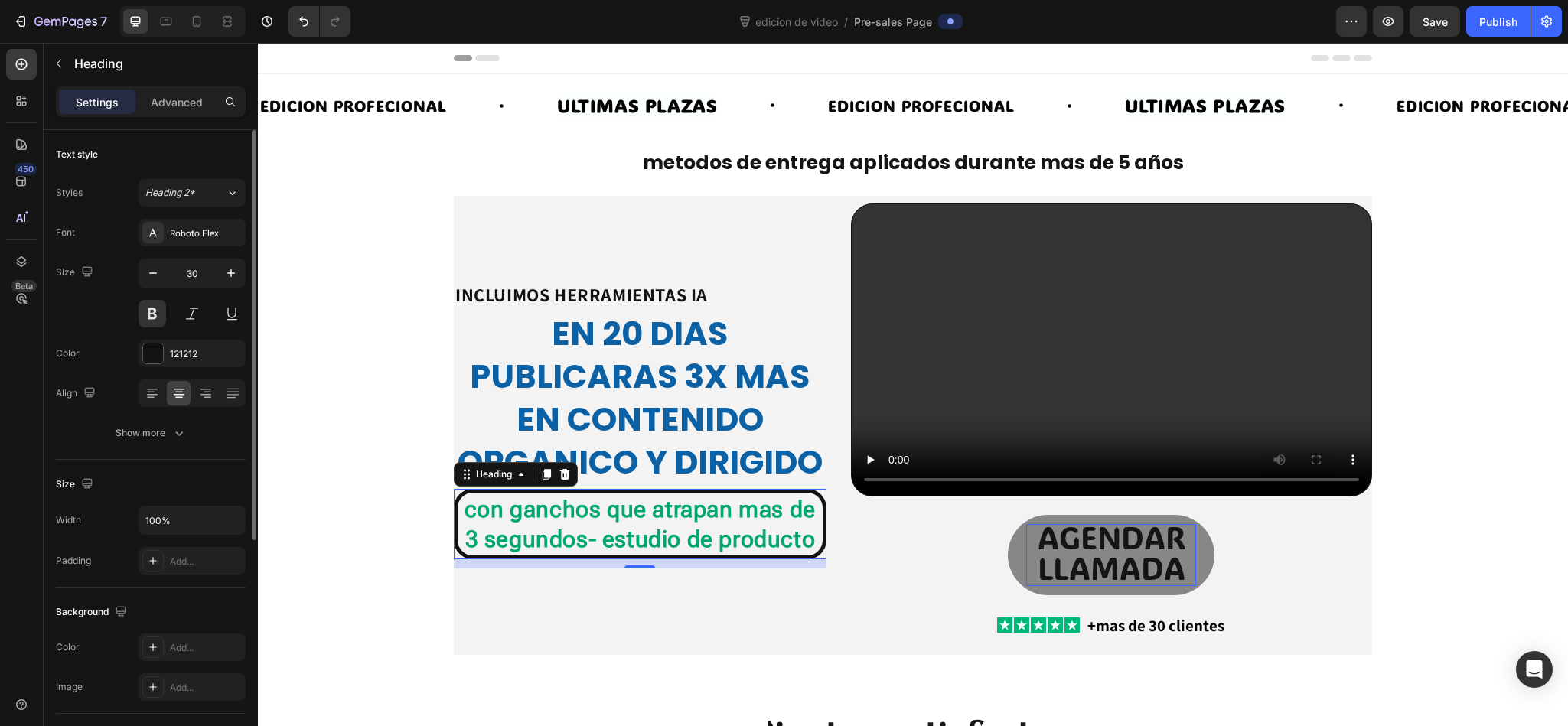
click at [218, 468] on div "Size Width 100% Padding Add..." at bounding box center [151, 523] width 190 height 128
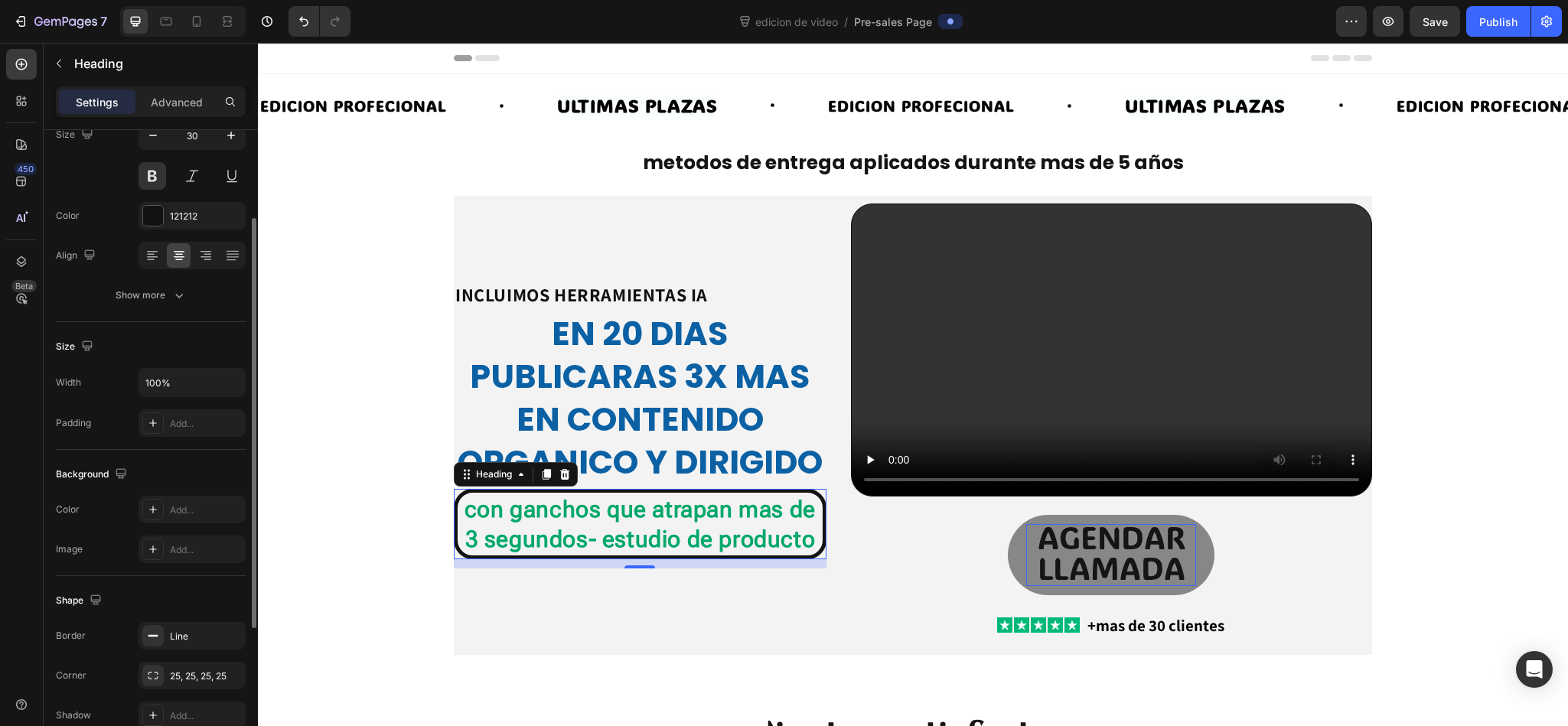
scroll to position [161, 0]
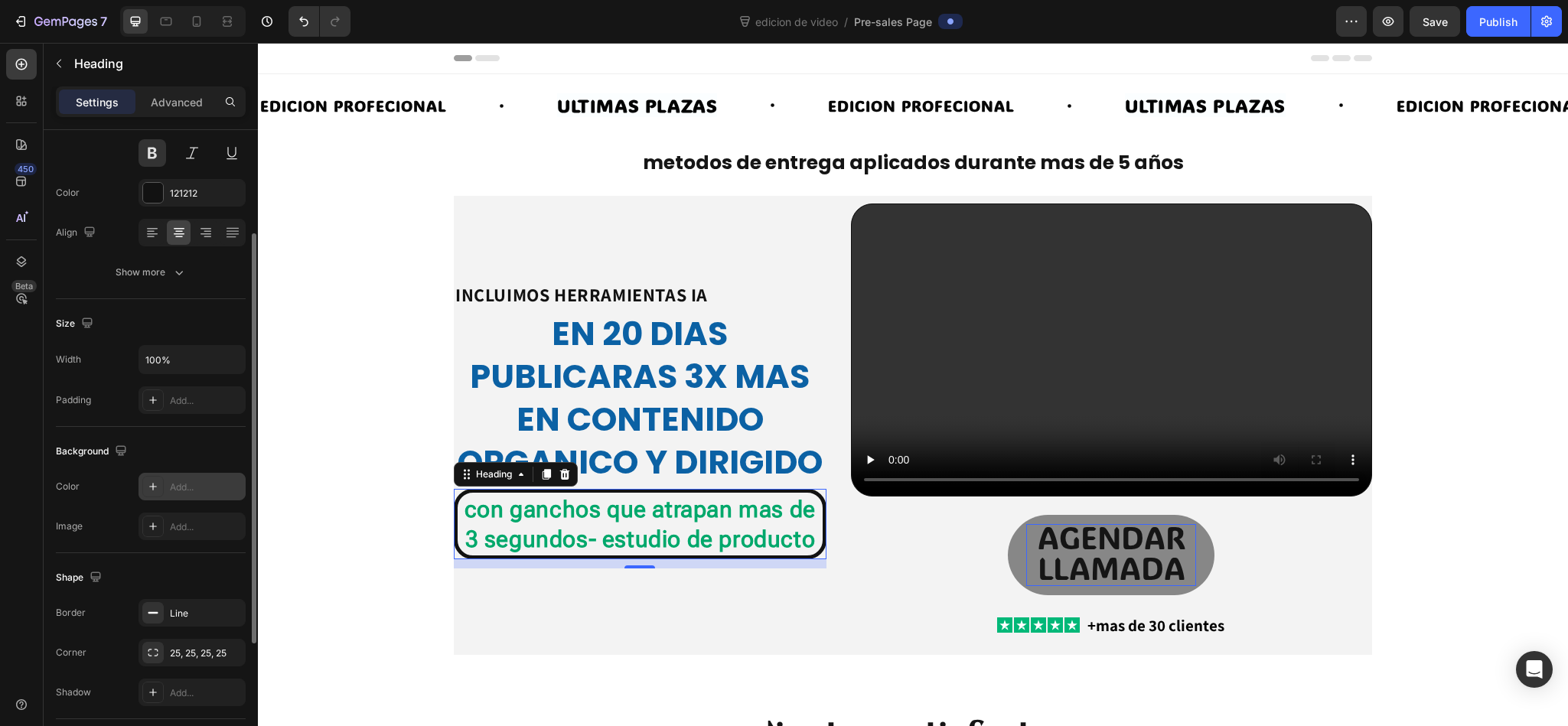
click at [214, 483] on div "Add..." at bounding box center [206, 487] width 72 height 14
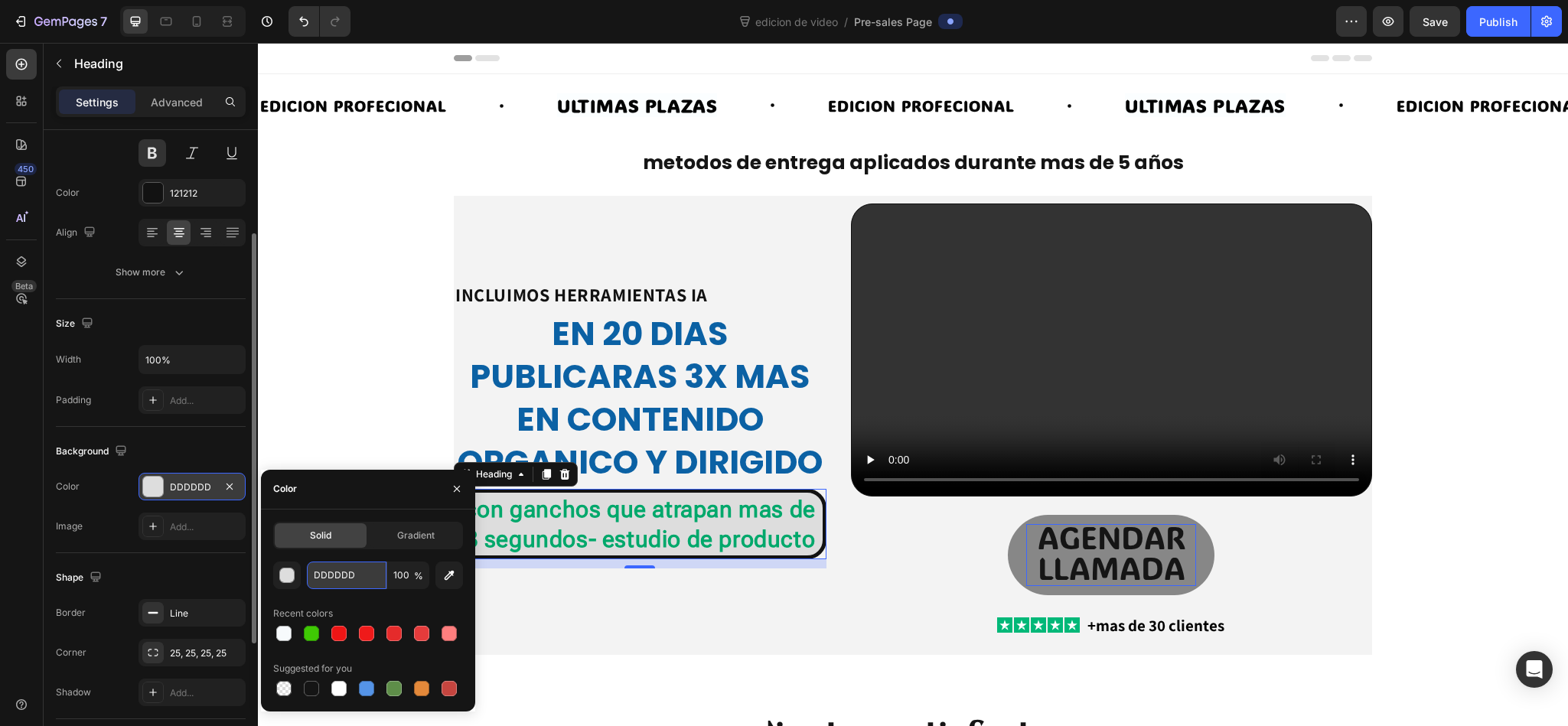
click at [345, 483] on input "DDDDDD" at bounding box center [346, 575] width 79 height 27
paste input "9534F"
type input "D9534F"
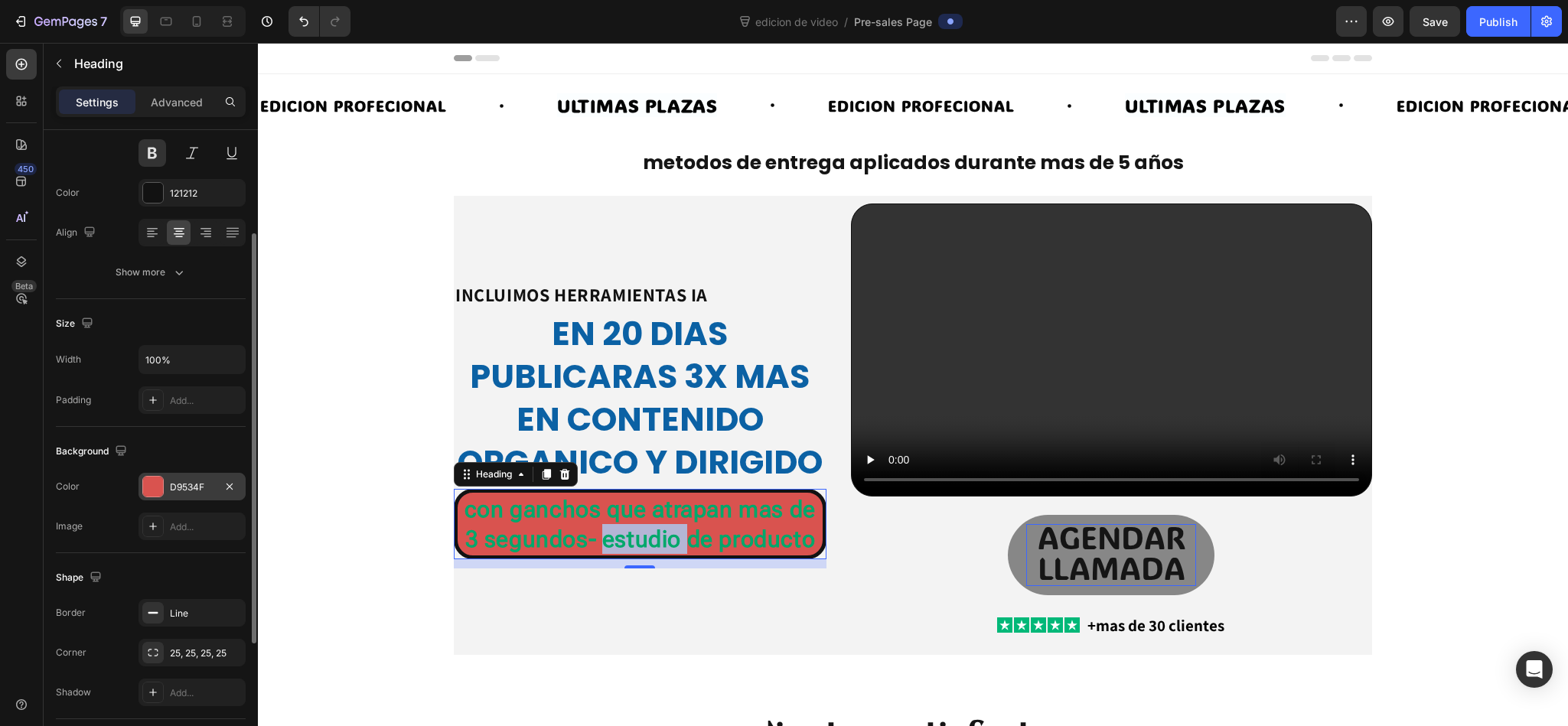
click at [590, 483] on strong "con ganchos que atrapan mas de 3 segundos- estudio de producto" at bounding box center [640, 524] width 351 height 57
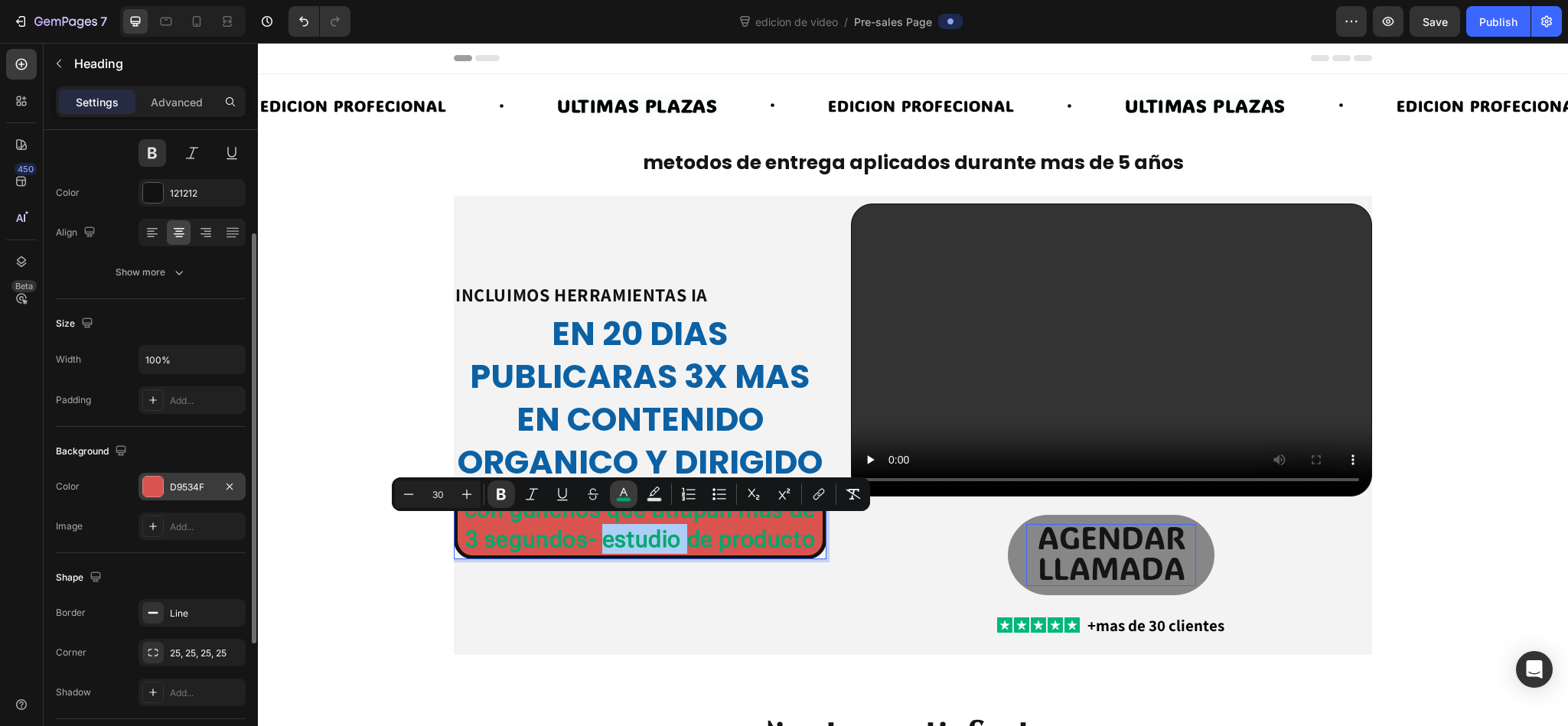
click at [613, 483] on button "color" at bounding box center [623, 494] width 27 height 27
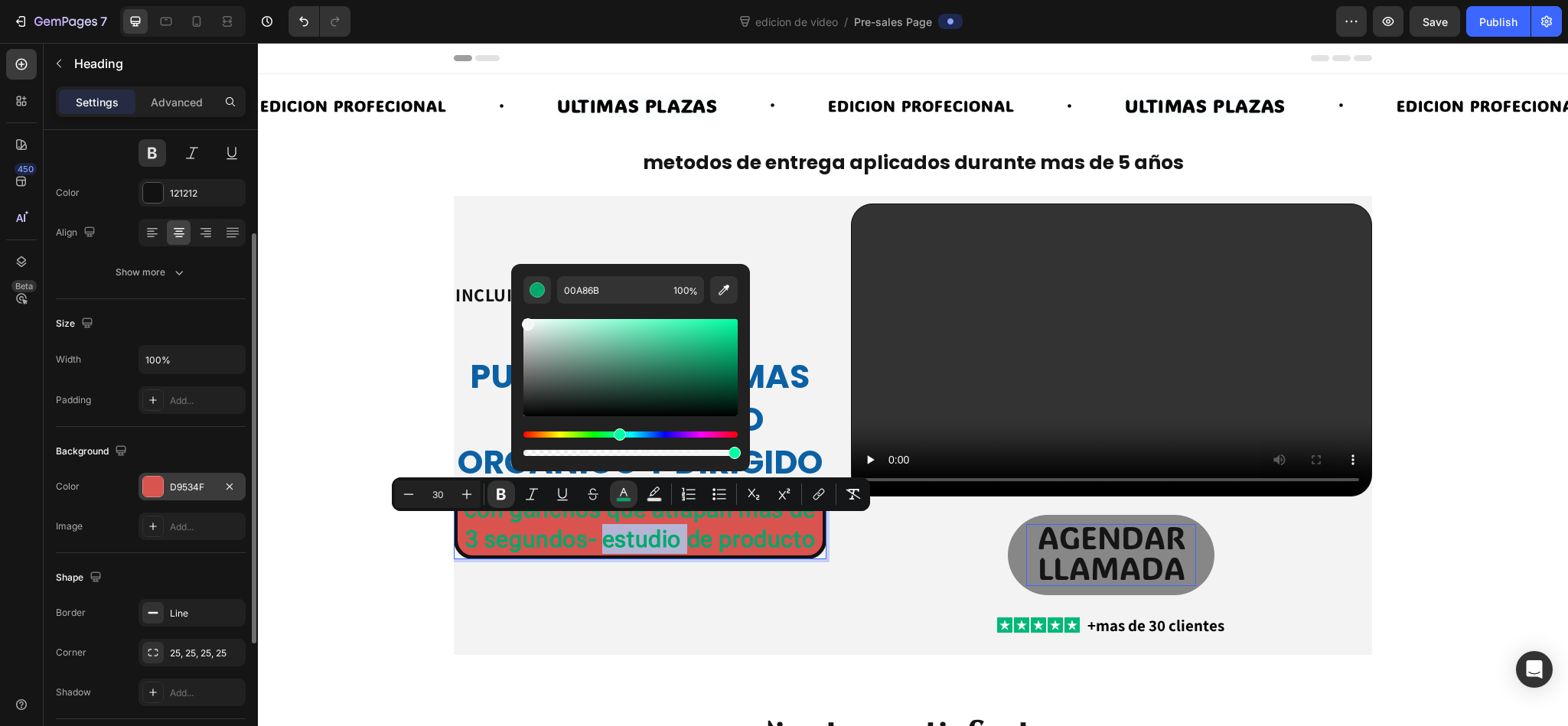
click at [526, 321] on div "Editor contextual toolbar" at bounding box center [630, 367] width 214 height 97
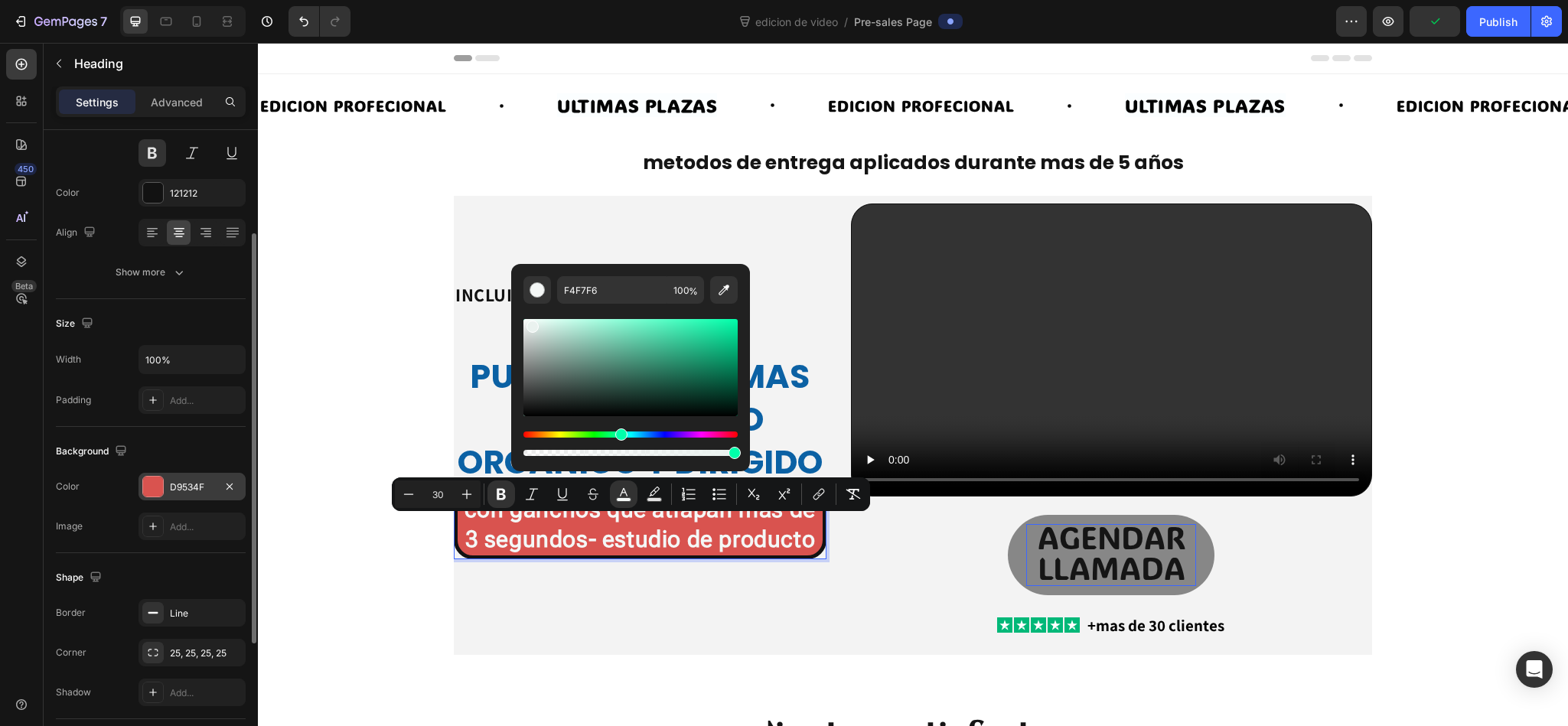
type input "EAF2EF"
drag, startPoint x: 789, startPoint y: 366, endPoint x: 473, endPoint y: 308, distance: 321.3
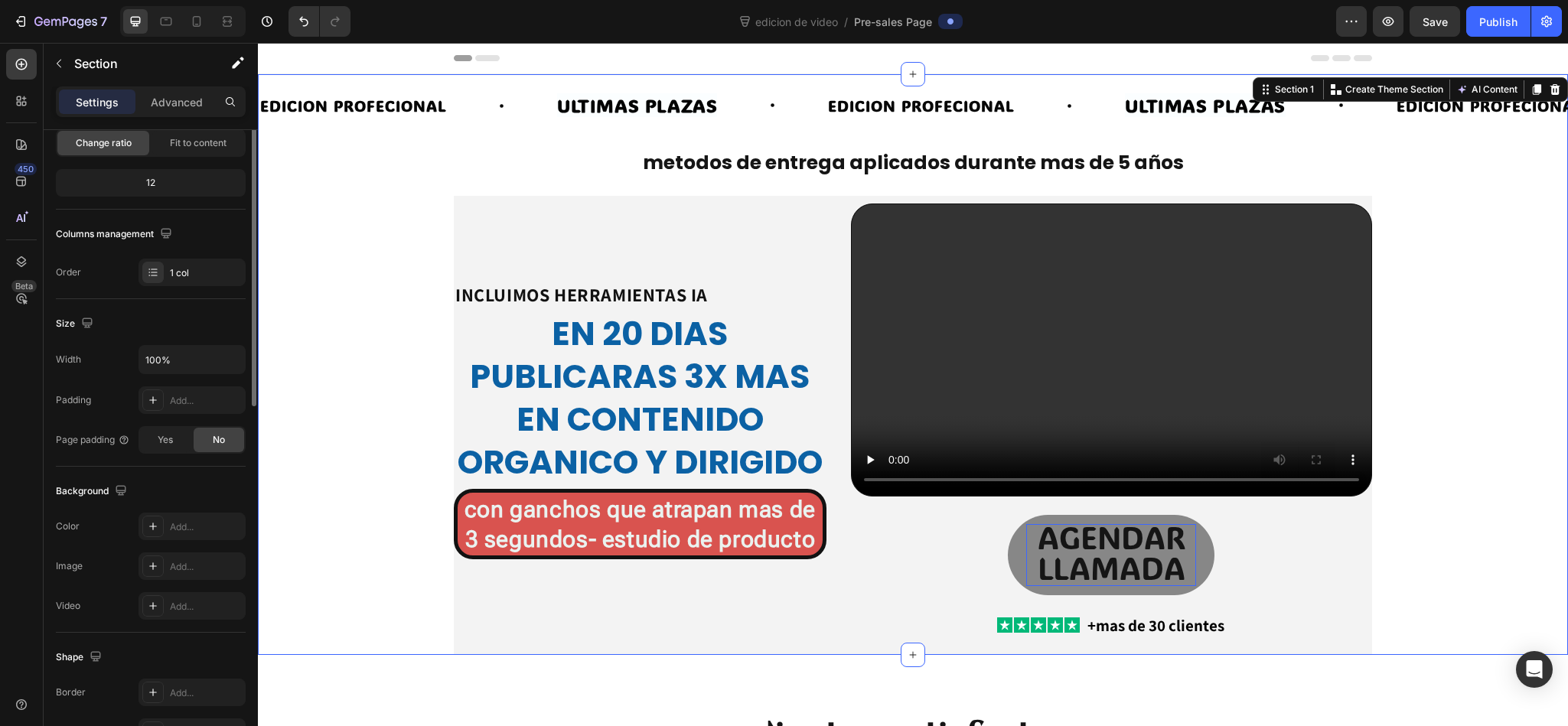
scroll to position [0, 0]
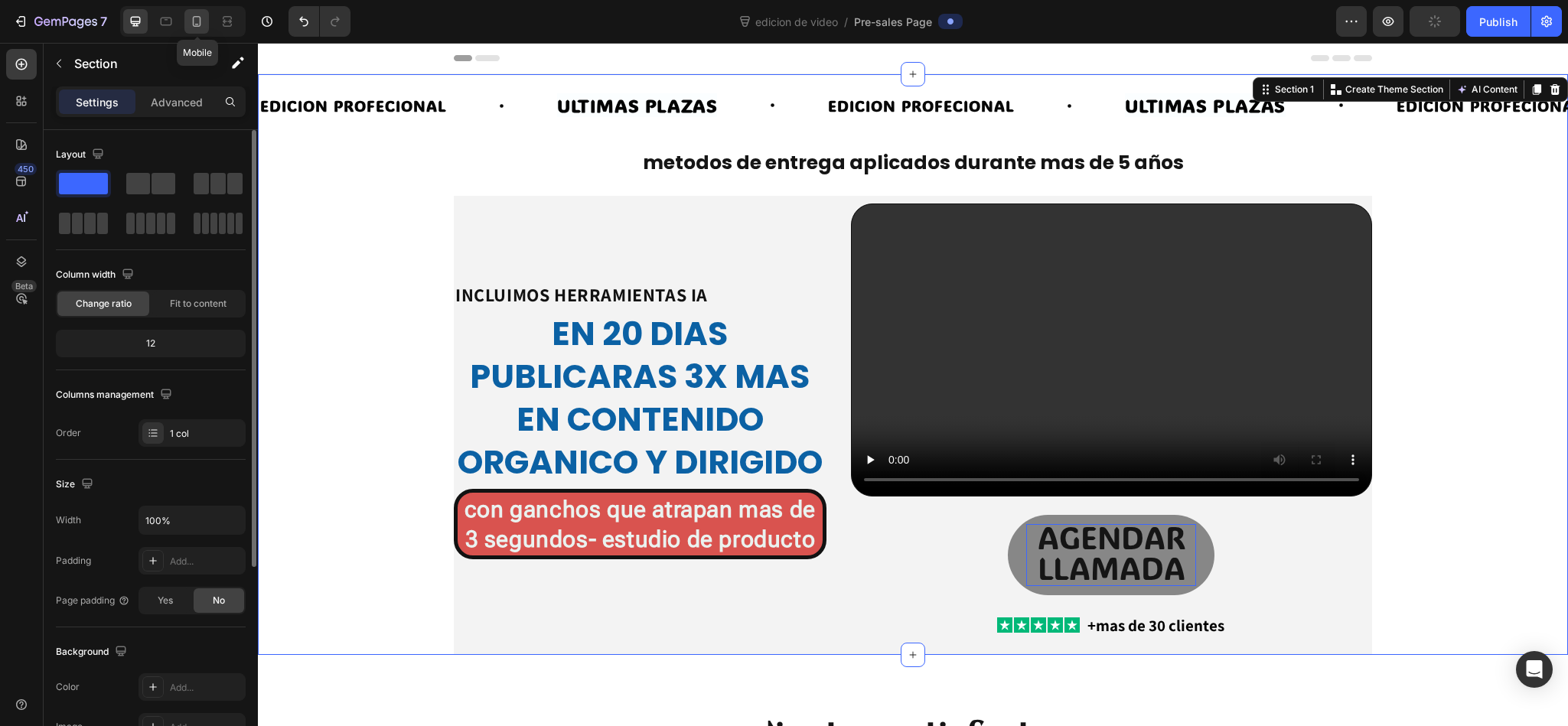
click at [200, 14] on icon at bounding box center [196, 21] width 16 height 16
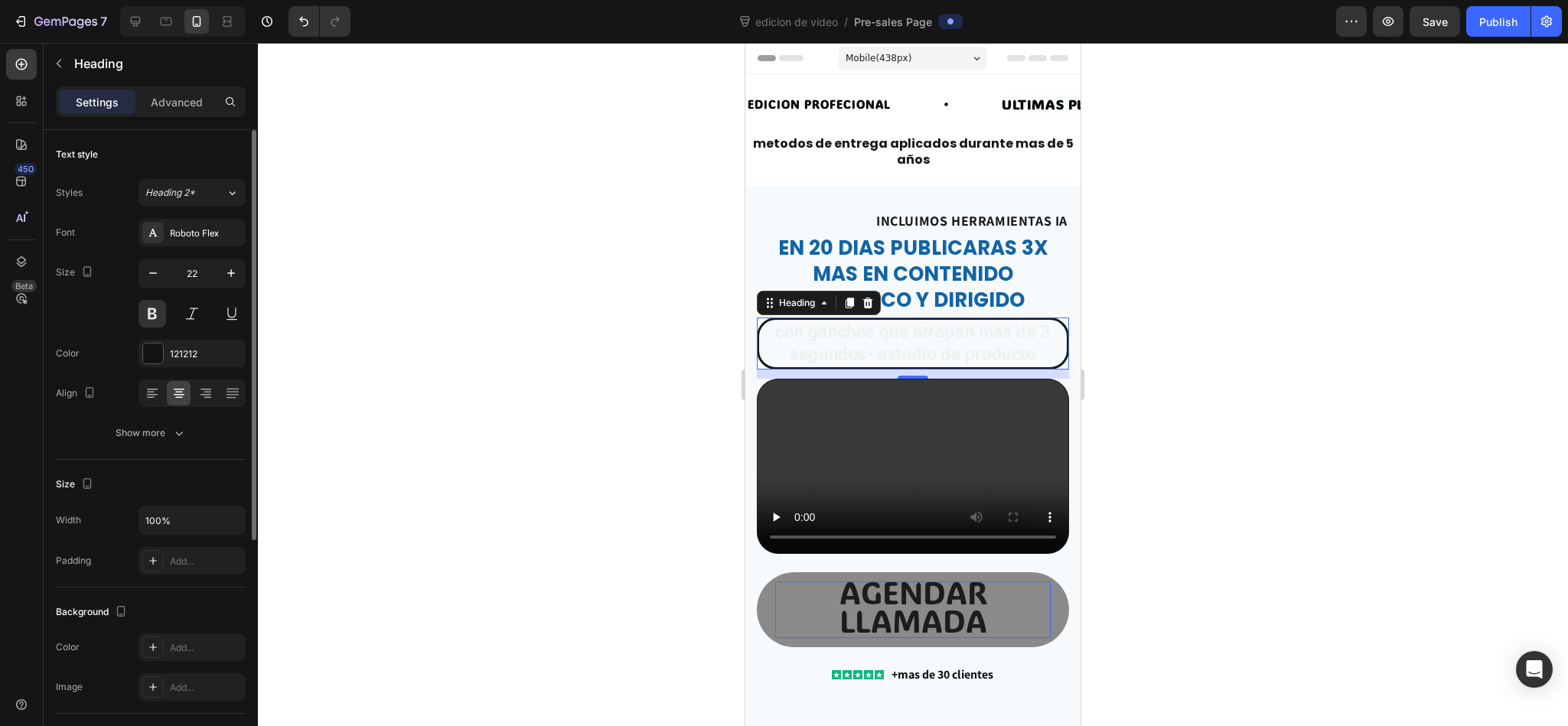
click at [176, 472] on div "Size" at bounding box center [151, 484] width 190 height 25
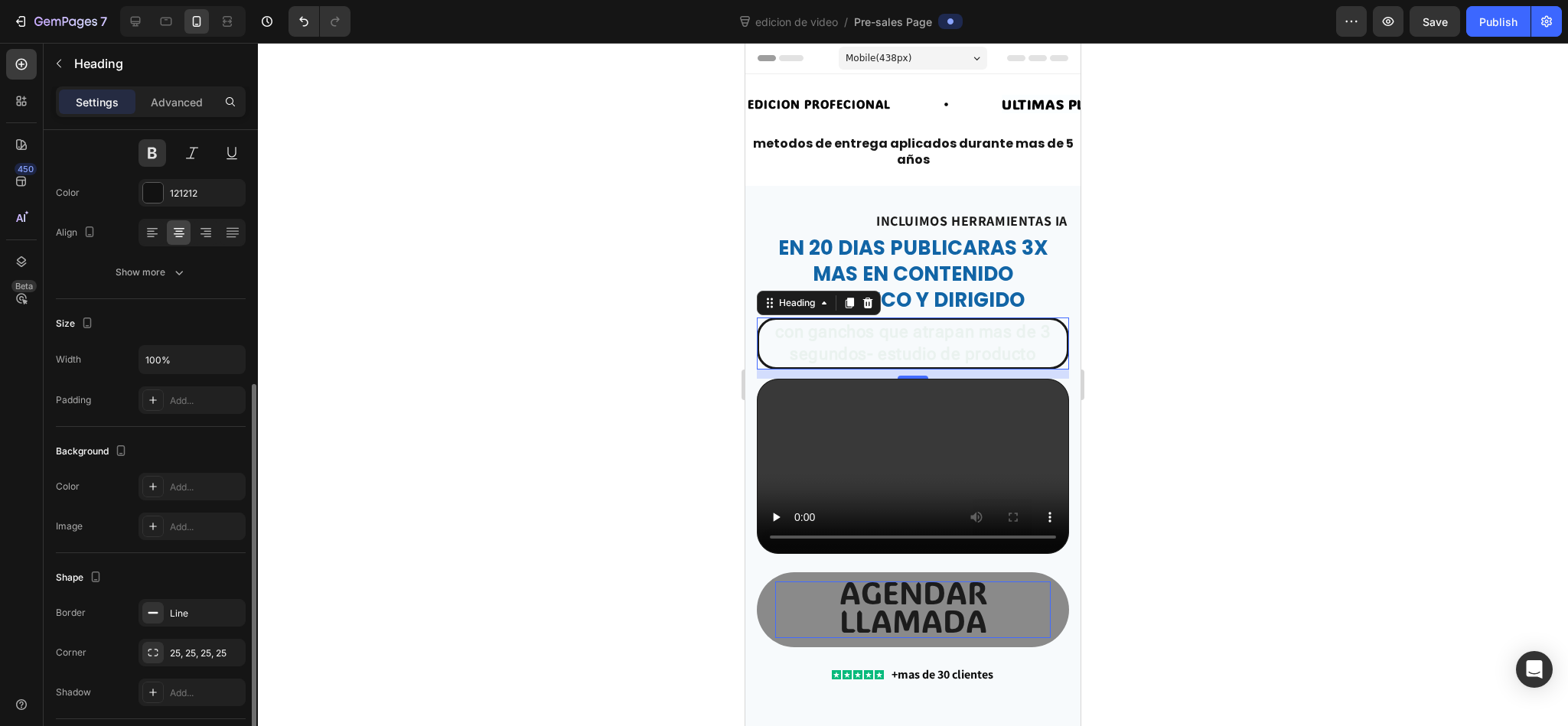
scroll to position [299, 0]
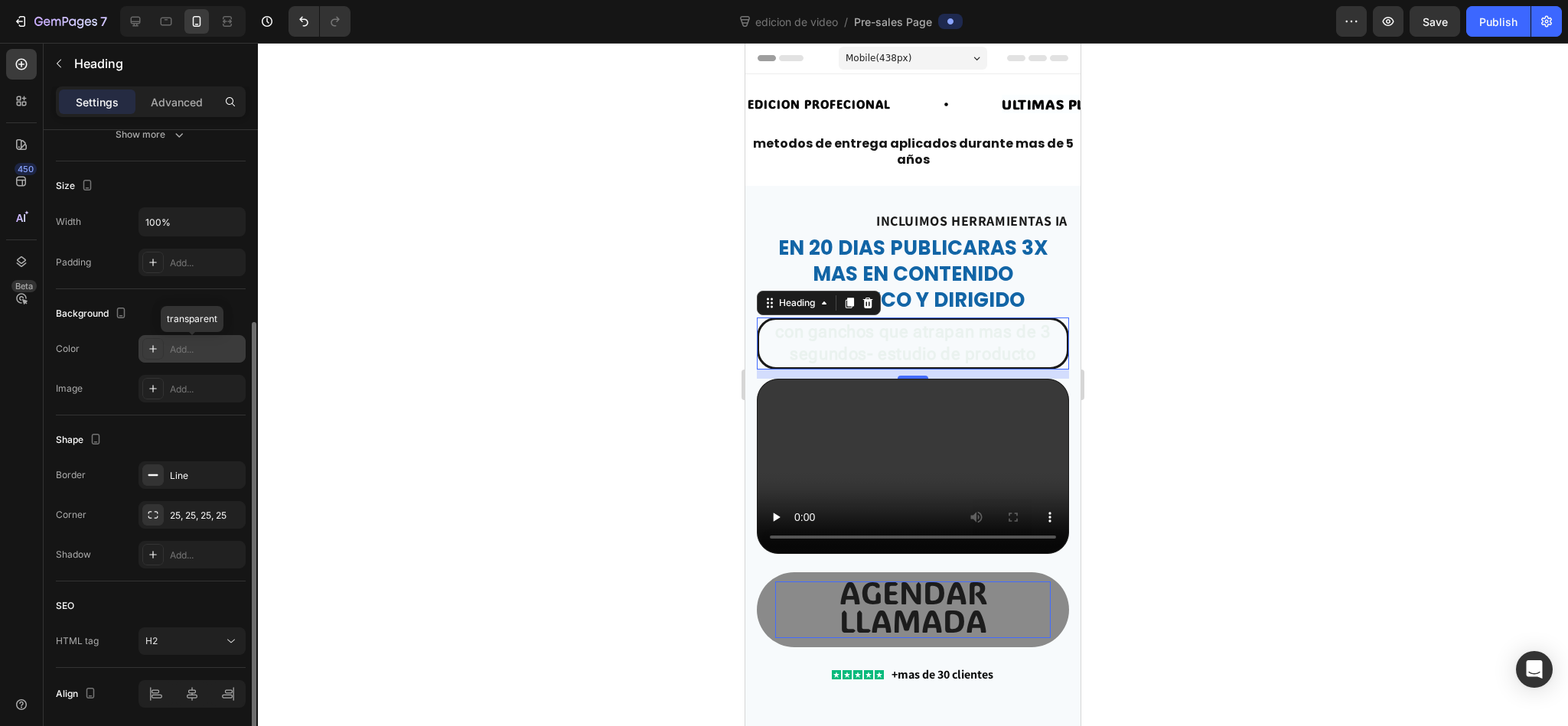
click at [186, 351] on div "Add..." at bounding box center [206, 349] width 72 height 14
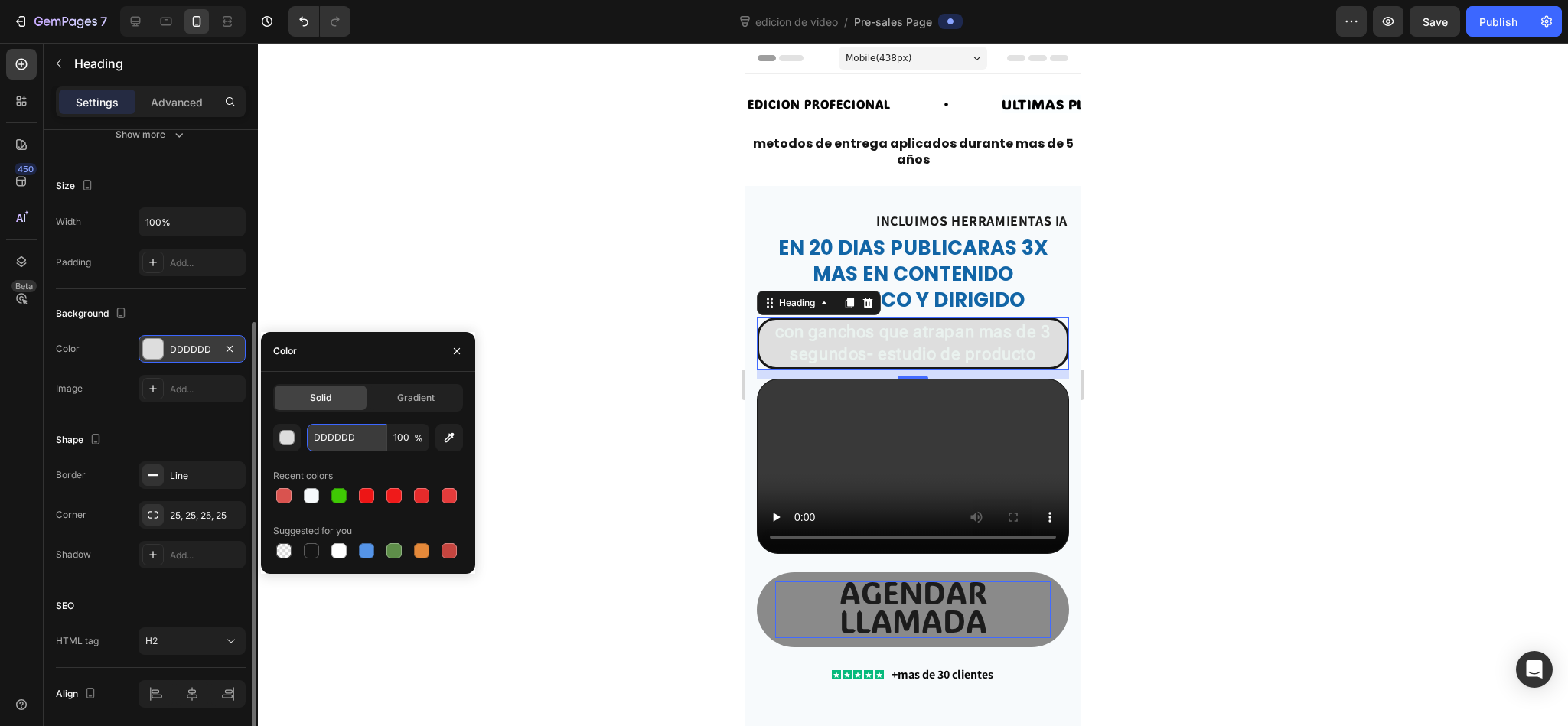
click at [314, 426] on input "DDDDDD" at bounding box center [346, 437] width 79 height 27
paste input "9534F"
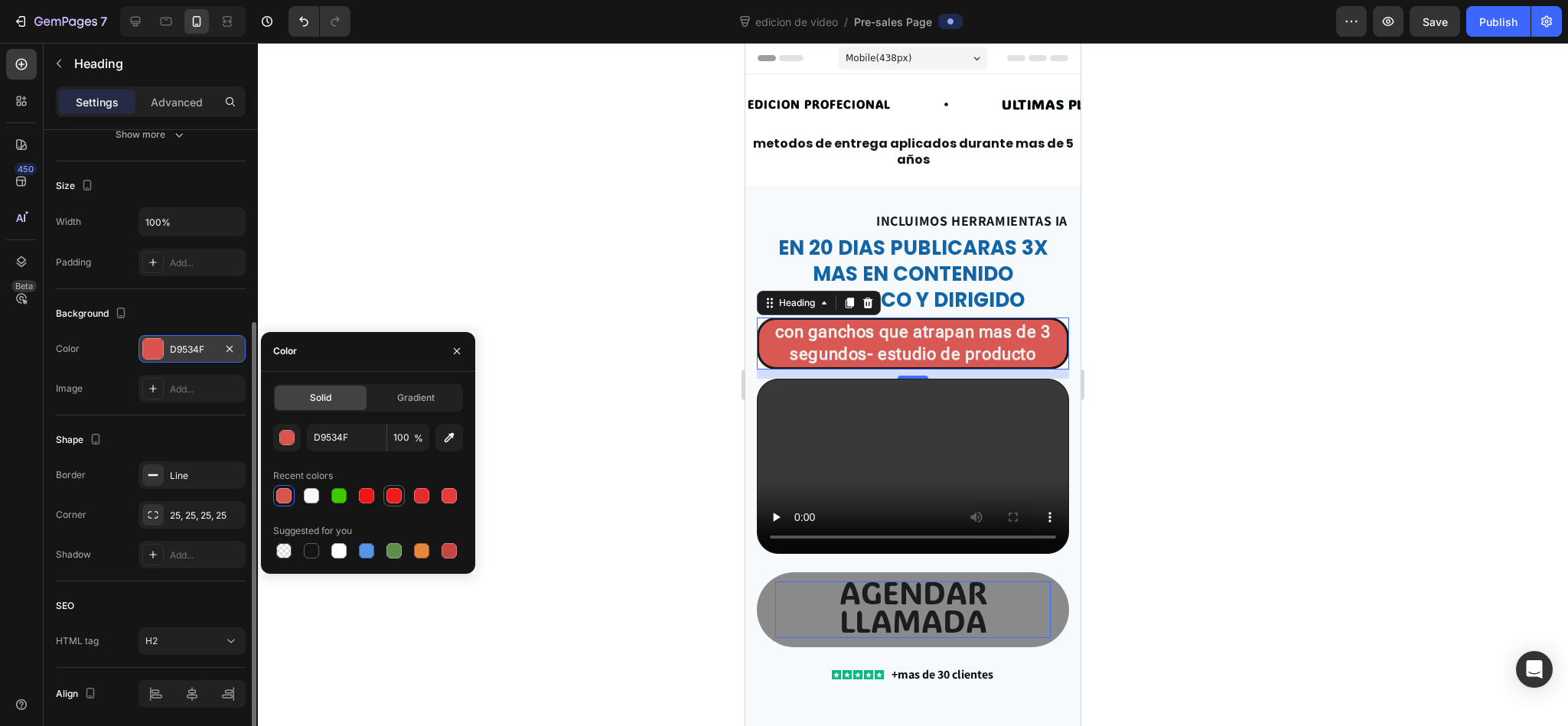
click at [393, 483] on div at bounding box center [393, 495] width 21 height 21
type input "EF1A1A"
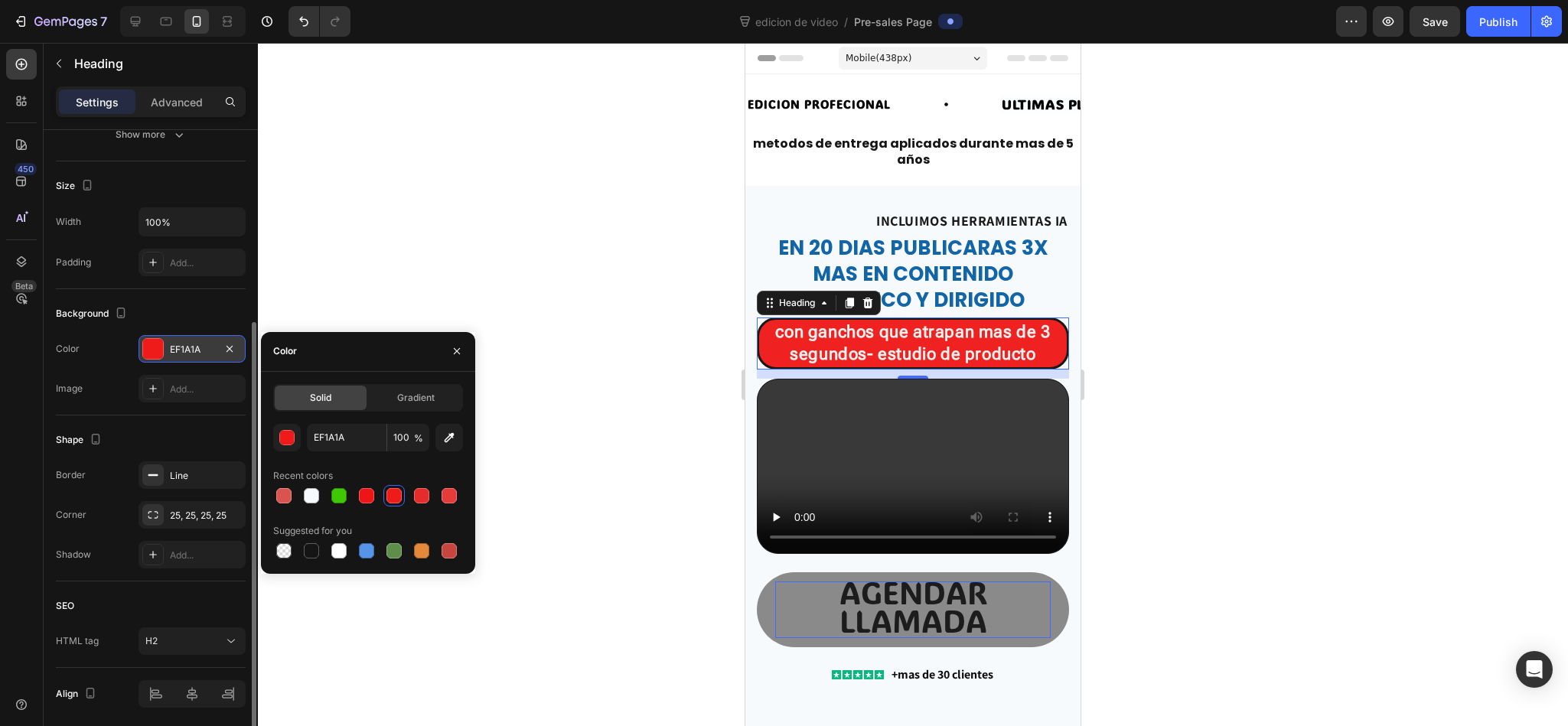
click at [529, 247] on div at bounding box center [912, 384] width 1309 height 683
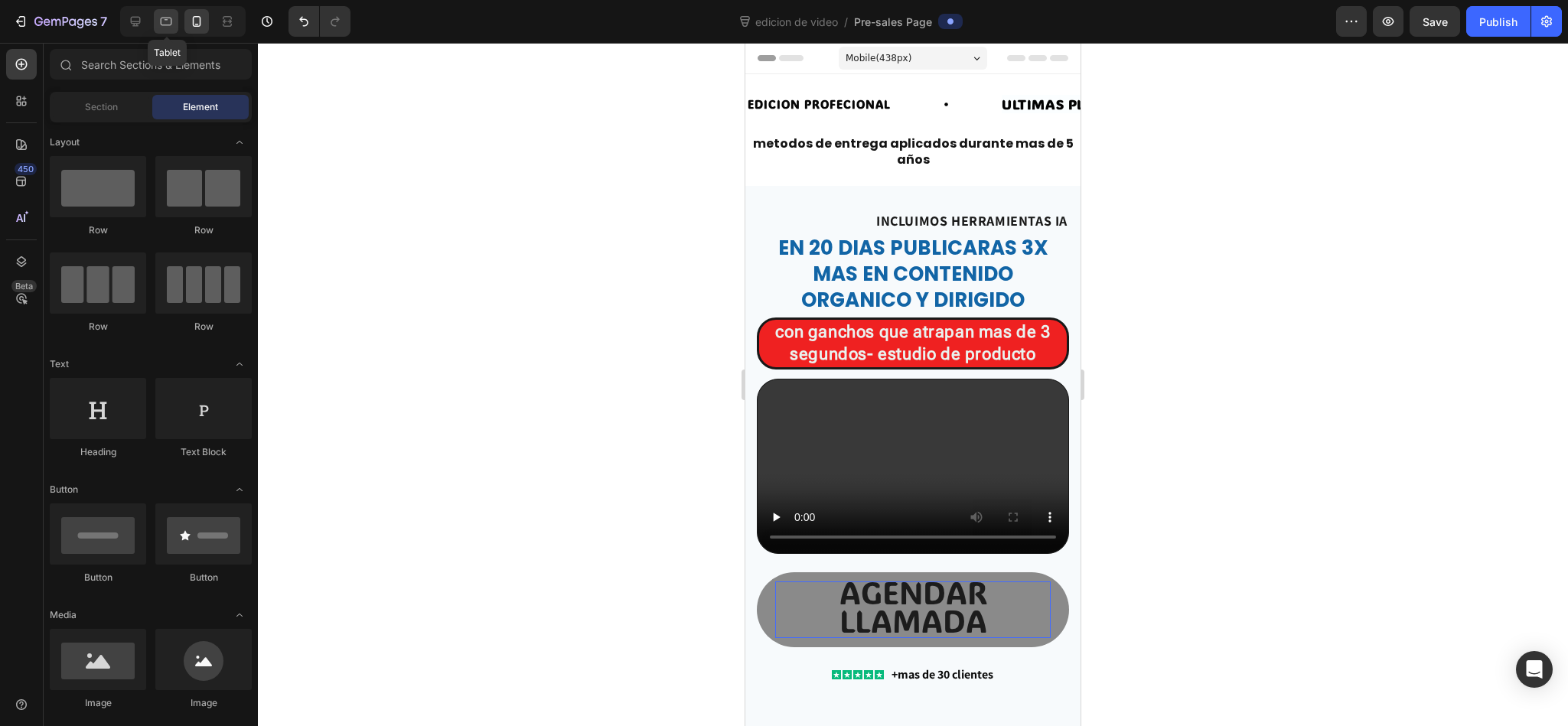
click at [173, 9] on div at bounding box center [165, 21] width 25 height 25
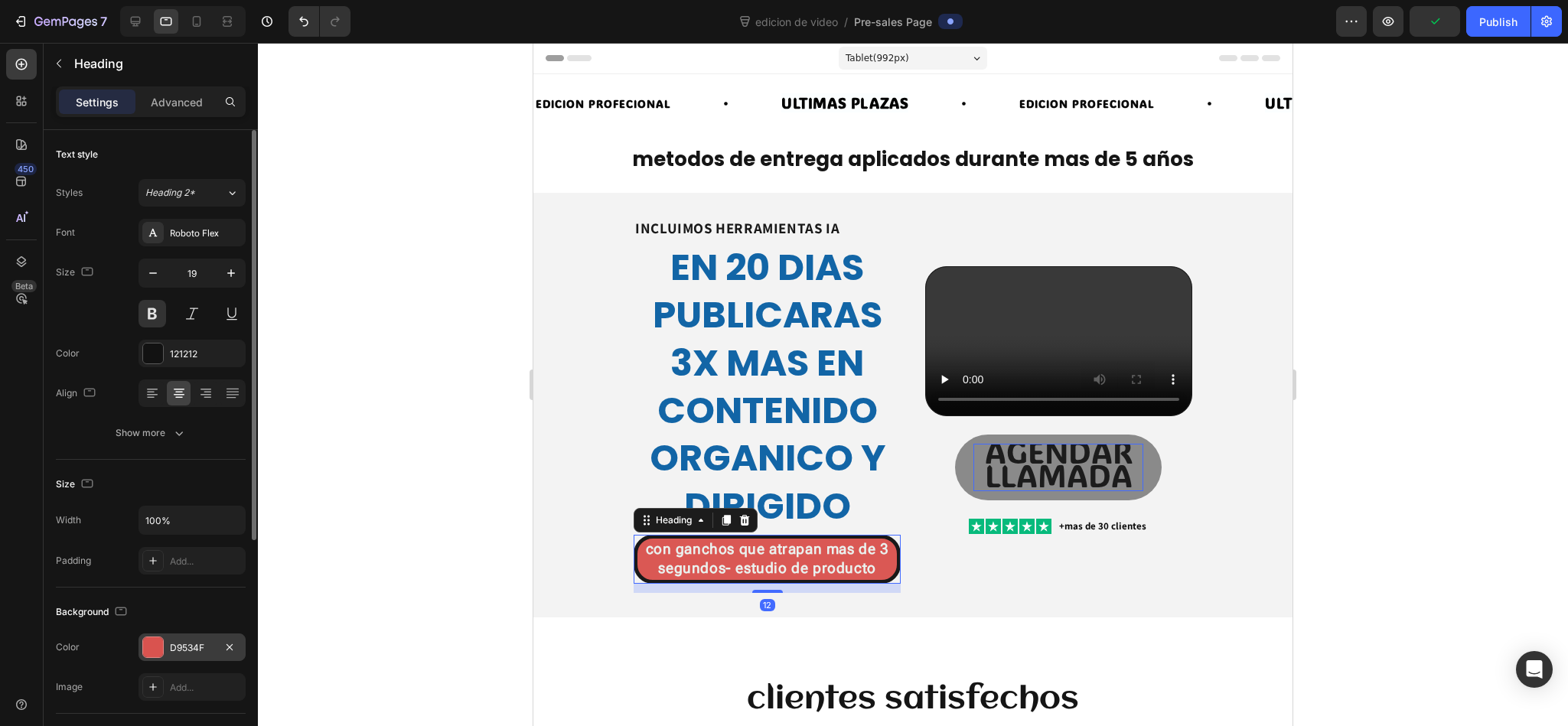
click at [163, 483] on div at bounding box center [153, 647] width 21 height 21
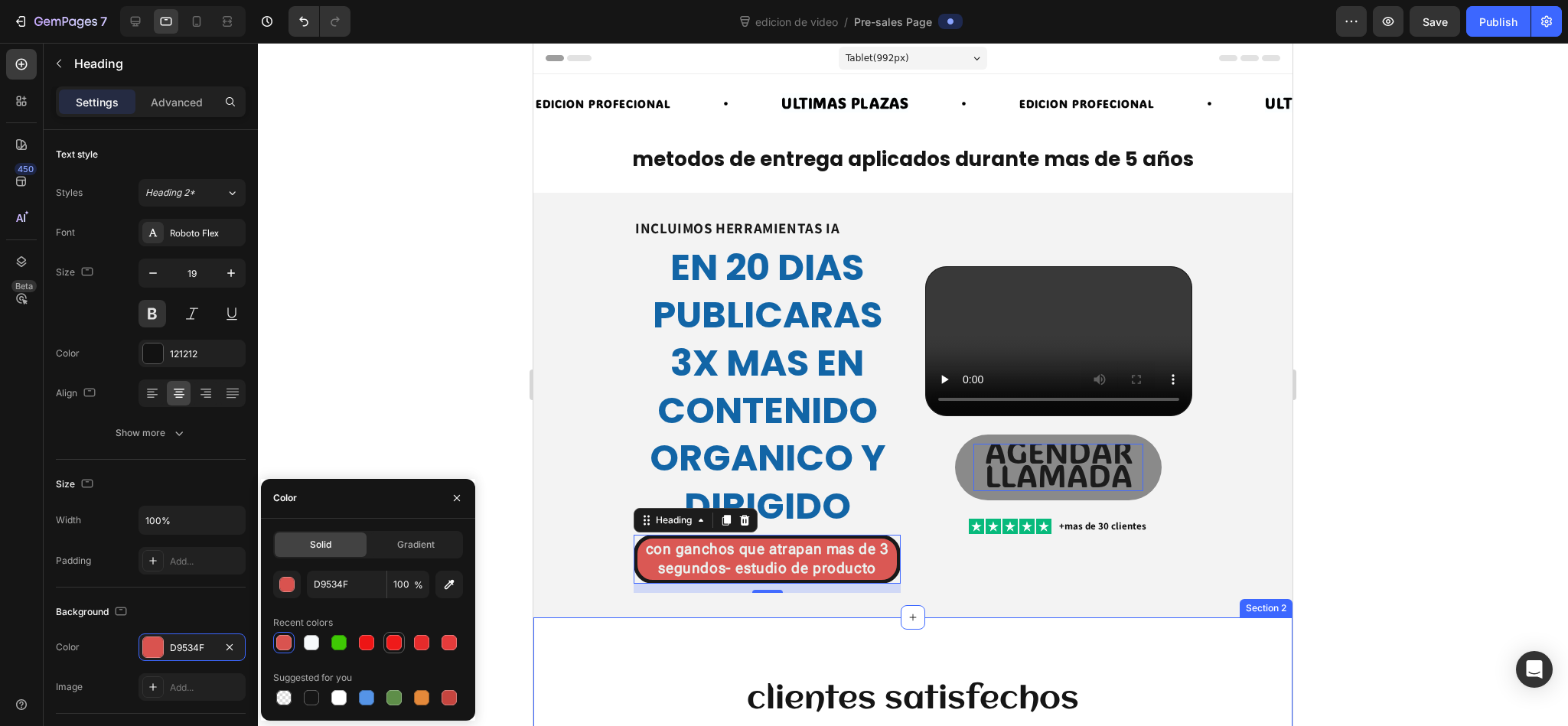
click at [390, 483] on div at bounding box center [394, 642] width 16 height 16
type input "EF1A1A"
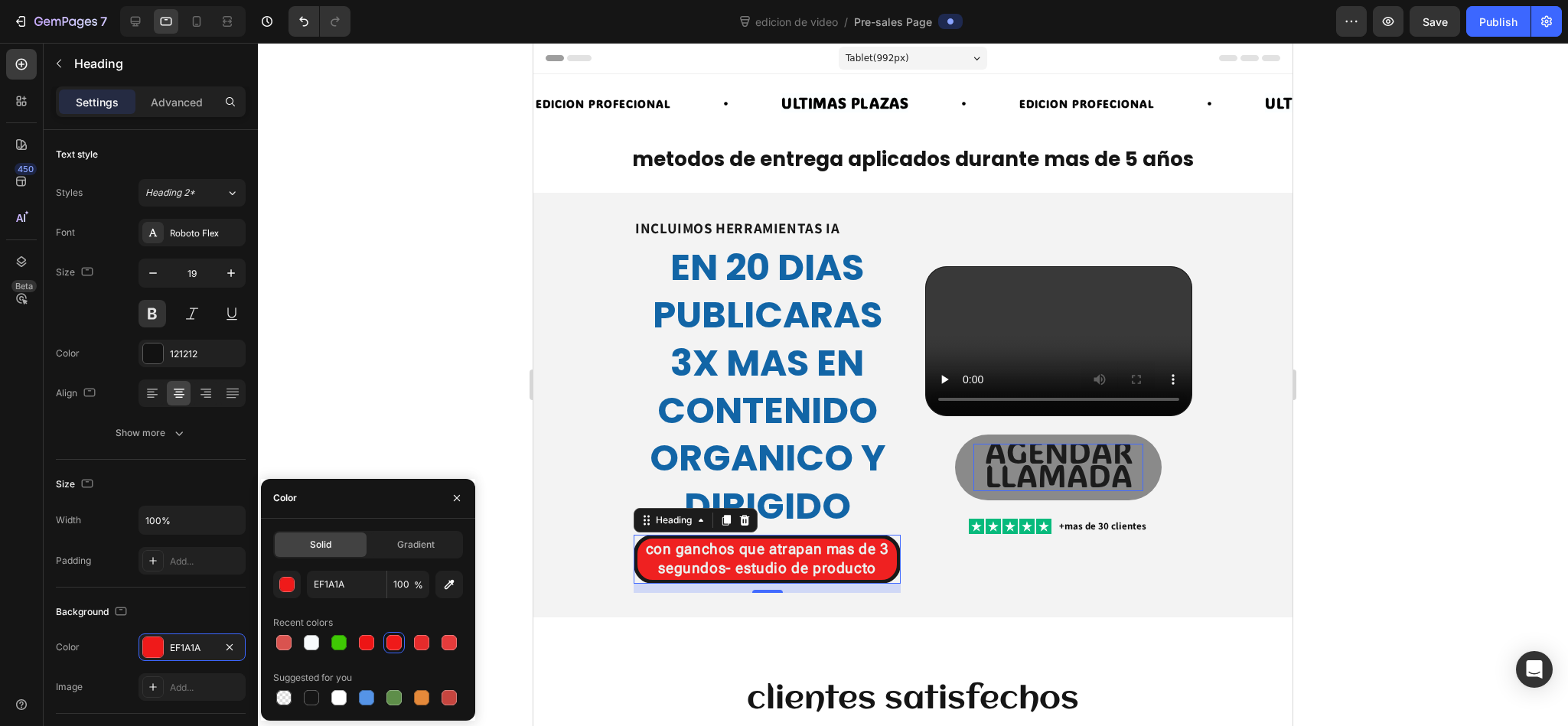
click at [494, 257] on div at bounding box center [912, 384] width 1309 height 683
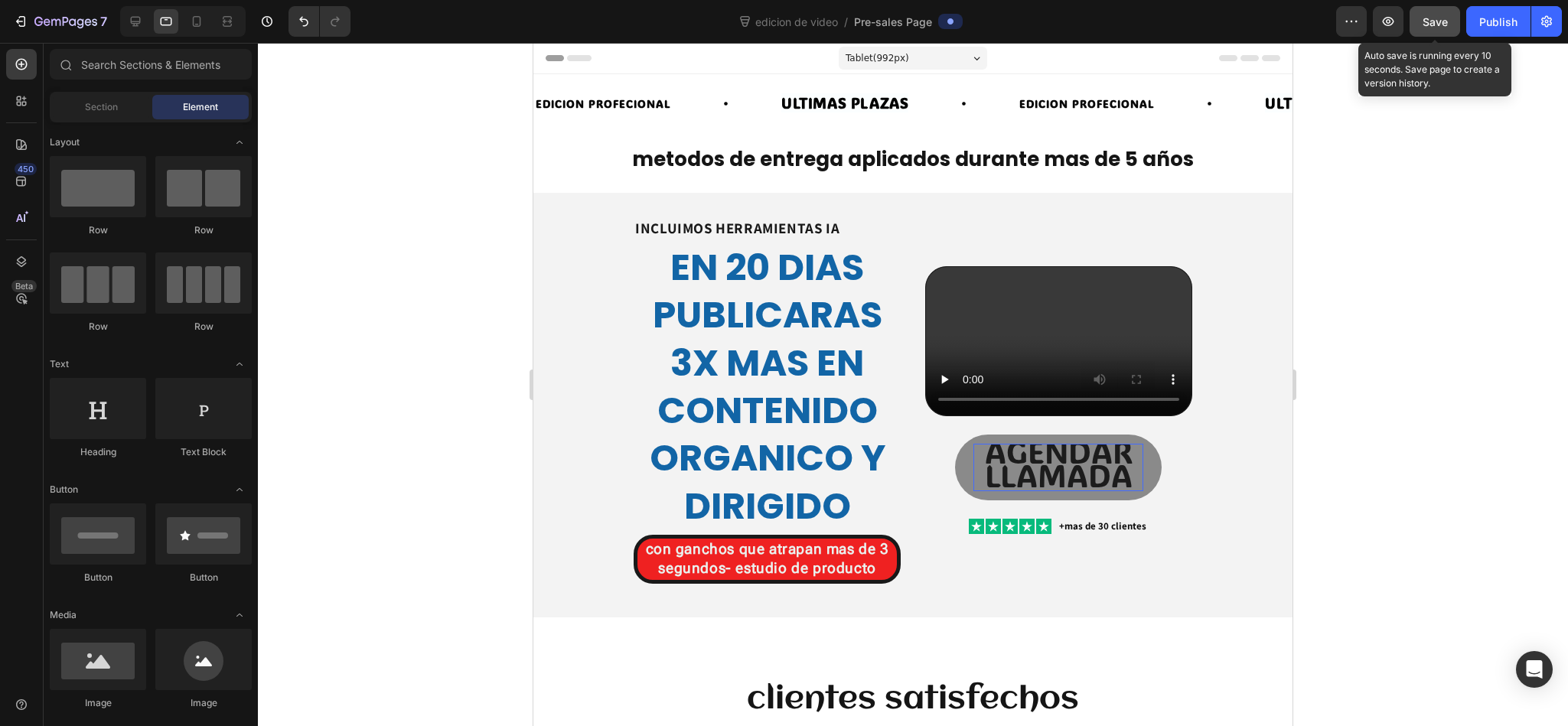
click at [1044, 18] on button "Save" at bounding box center [1434, 21] width 50 height 30
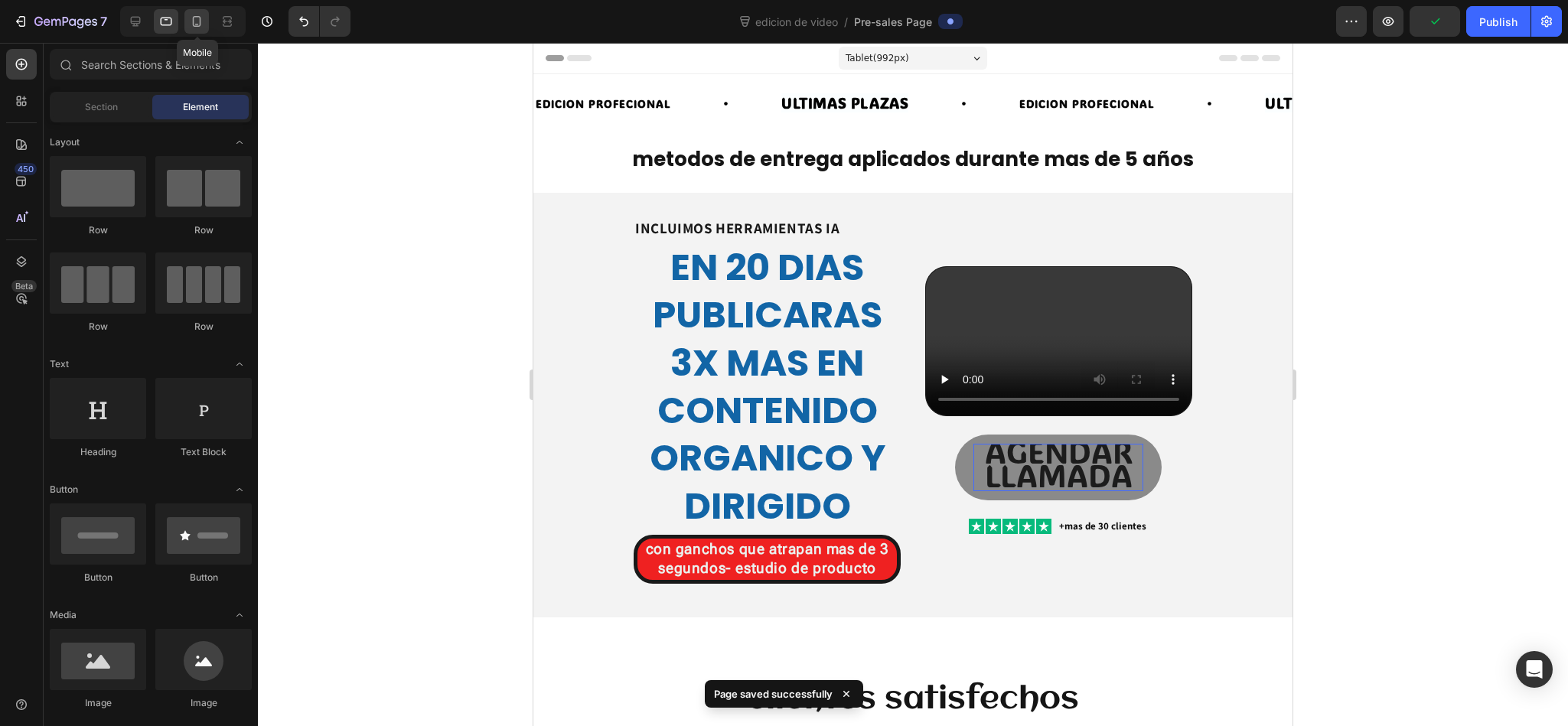
click at [200, 24] on icon at bounding box center [196, 21] width 16 height 16
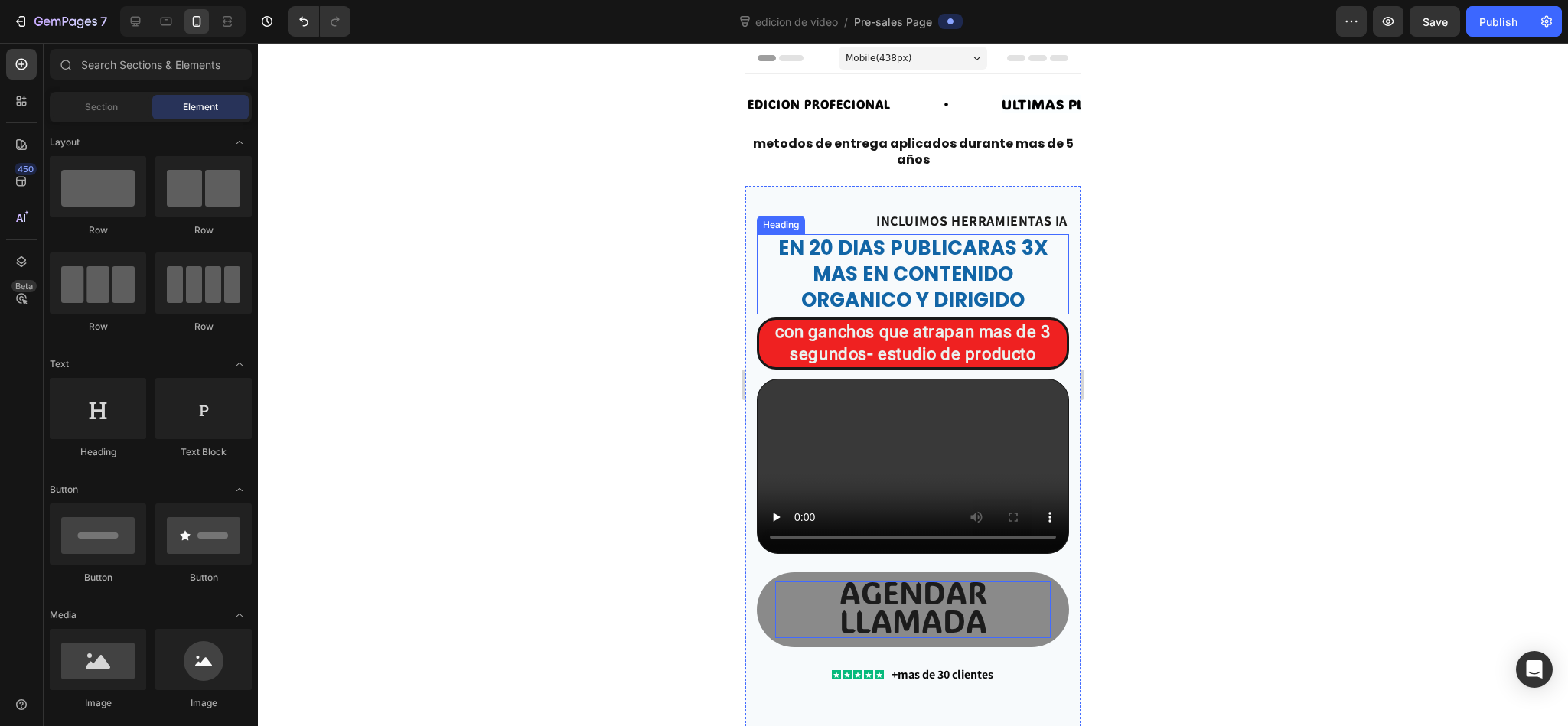
click at [834, 289] on span "en 20 dias publicaras 3x mas en contenido organico y dirigido" at bounding box center [914, 273] width 270 height 79
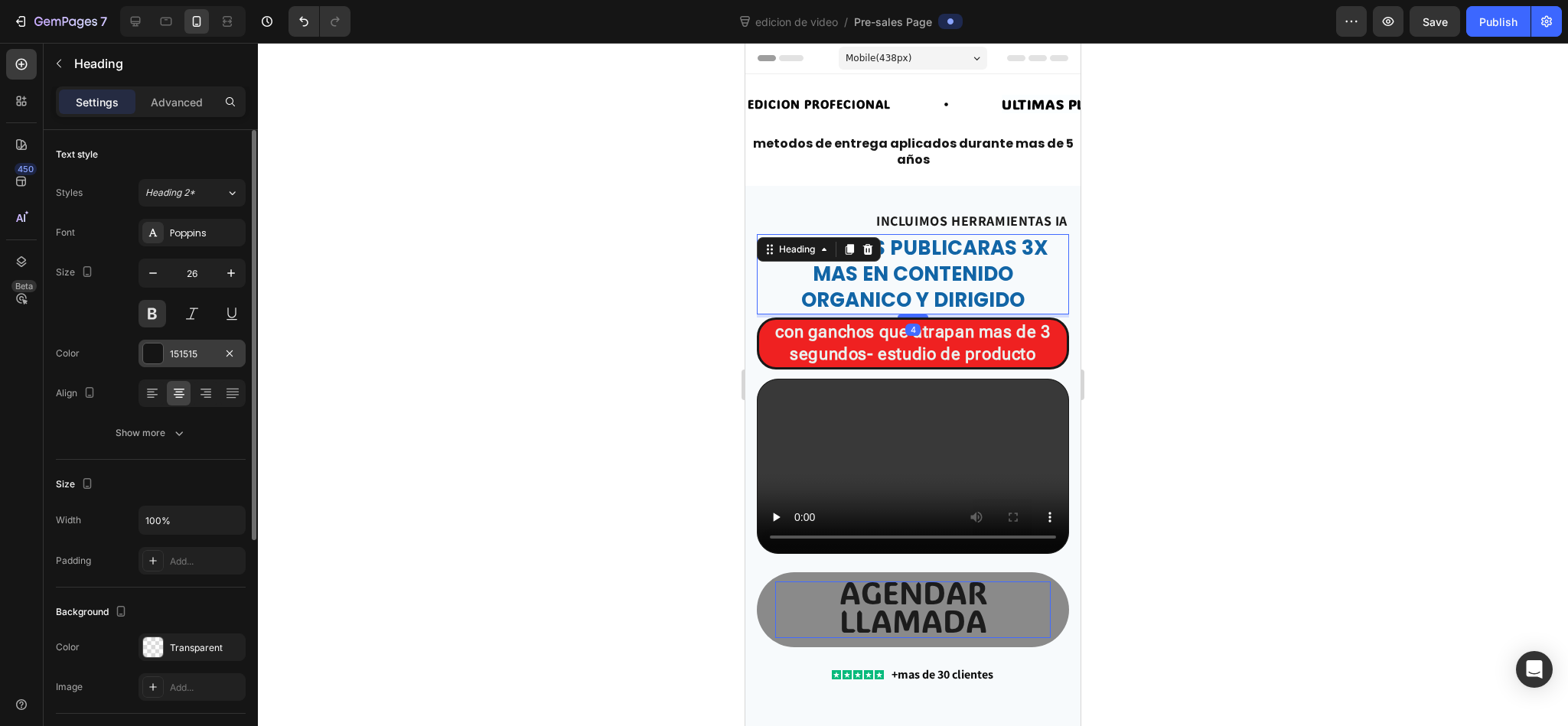
click at [185, 364] on div "151515" at bounding box center [192, 353] width 107 height 27
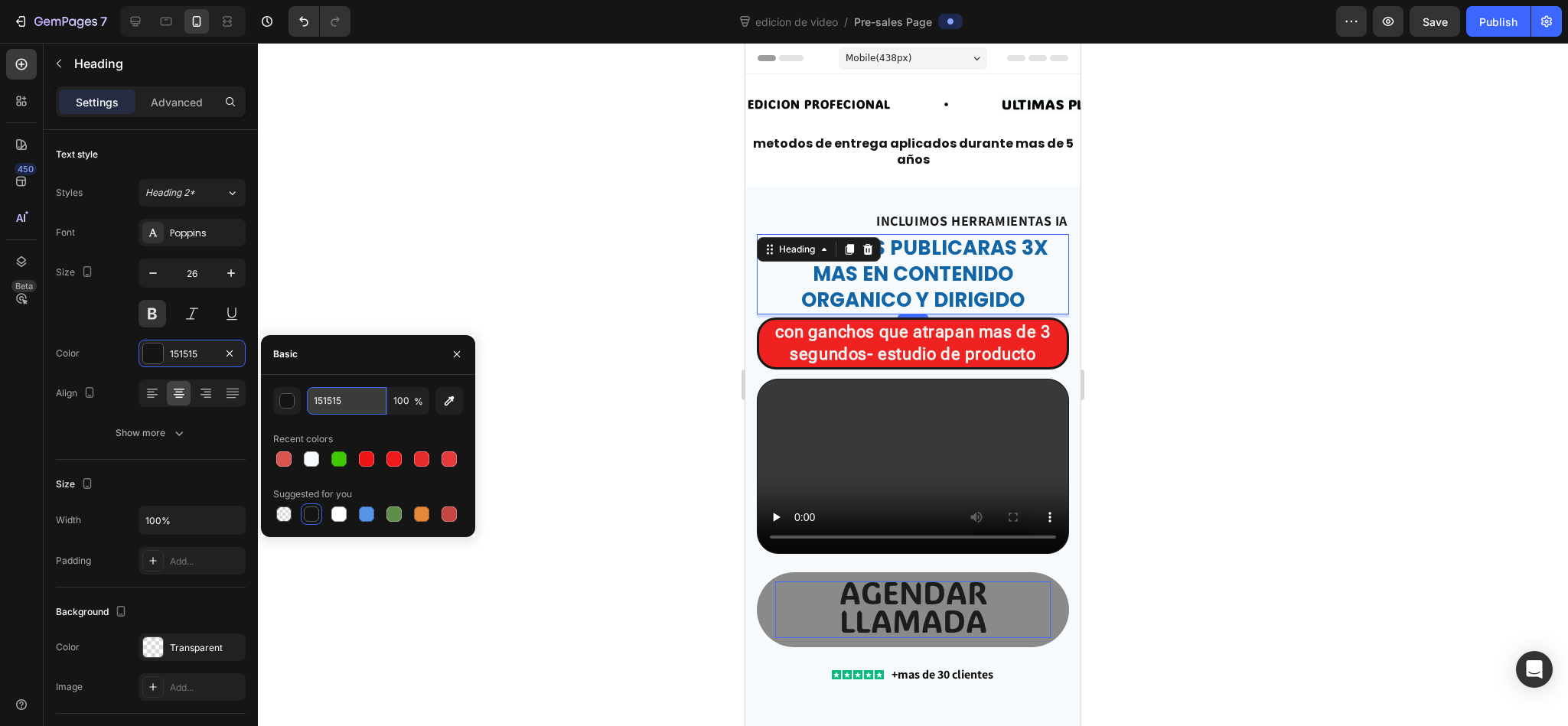
click at [322, 411] on input "151515" at bounding box center [346, 401] width 79 height 27
click at [275, 393] on button "button" at bounding box center [287, 401] width 27 height 27
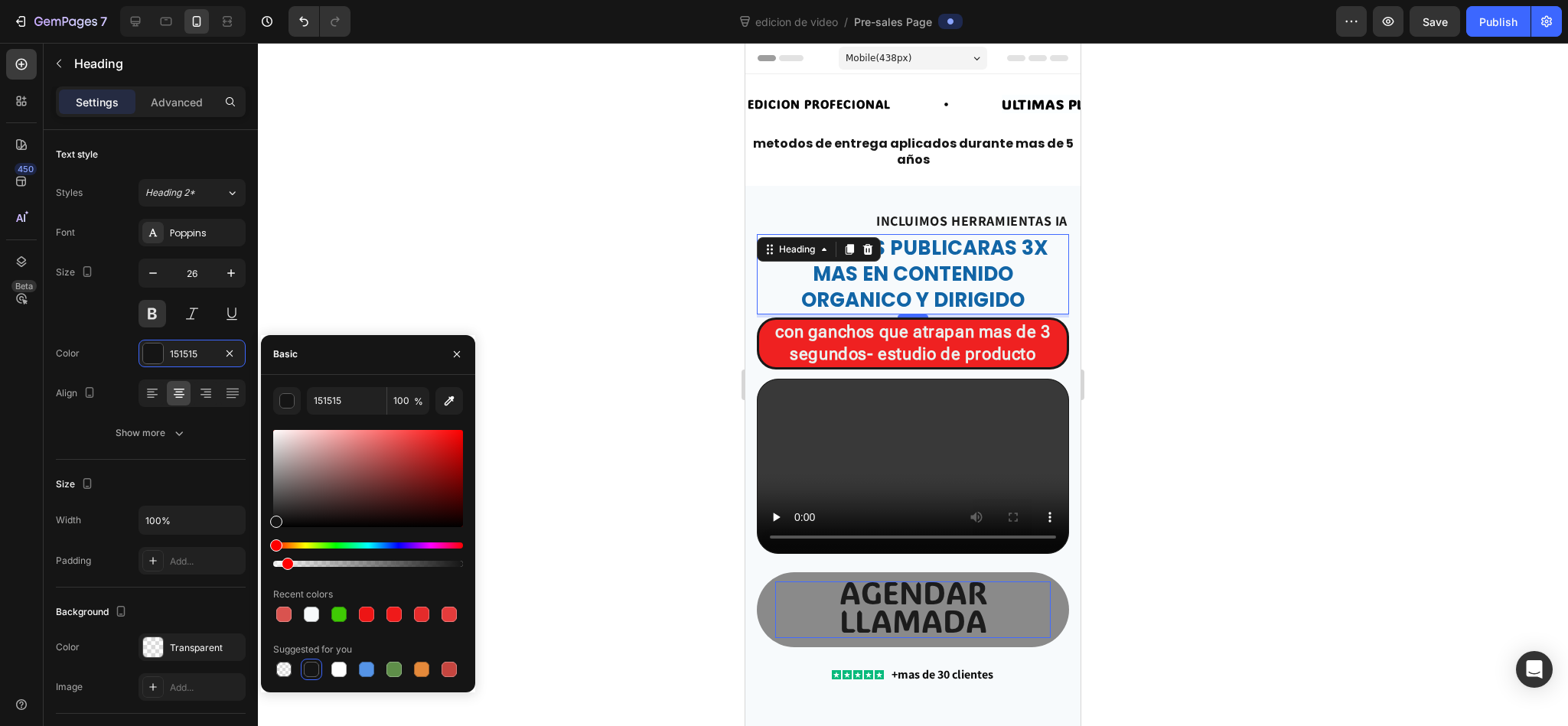
click at [284, 483] on div at bounding box center [368, 563] width 190 height 6
type input "6"
click at [284, 483] on div at bounding box center [283, 668] width 16 height 16
type input "000000"
type input "0"
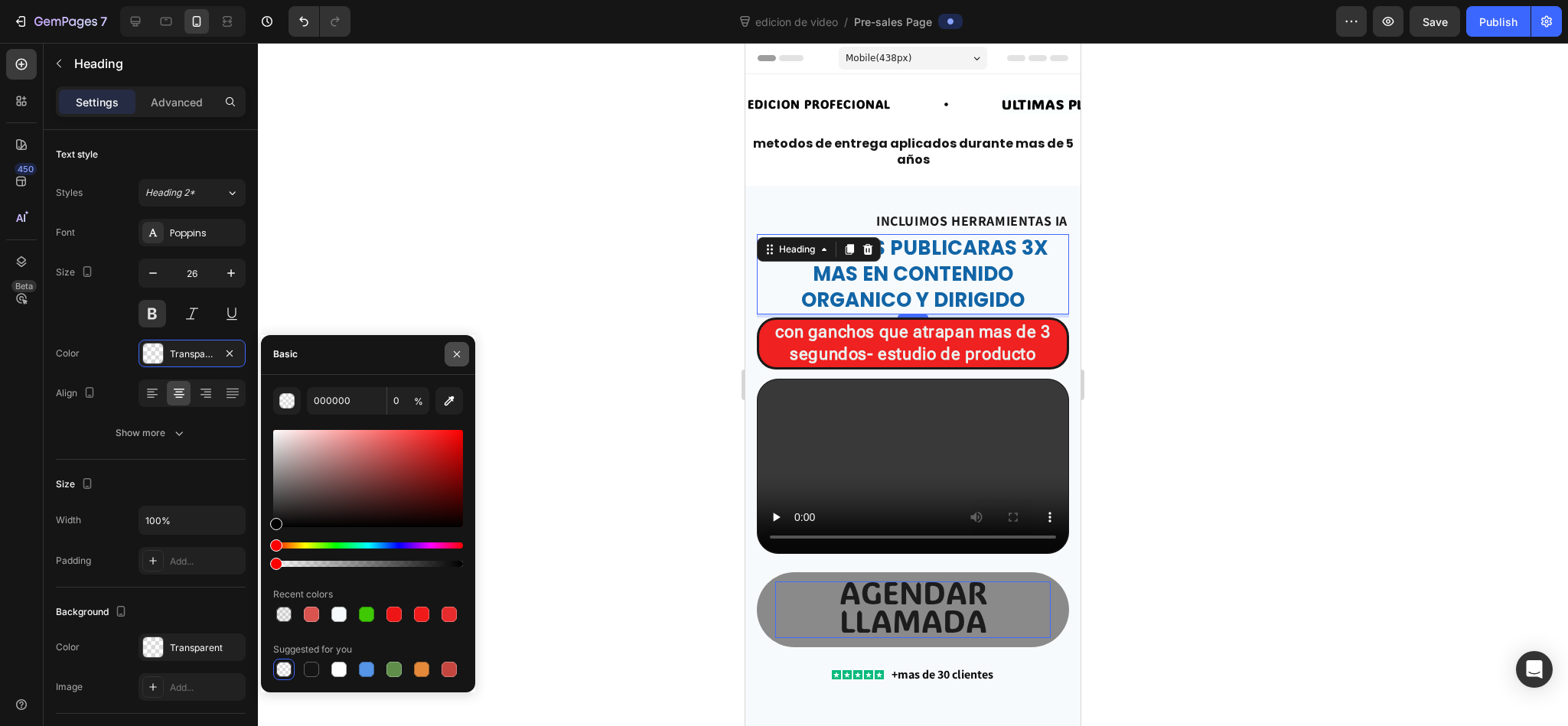
click at [454, 355] on icon "button" at bounding box center [456, 353] width 12 height 12
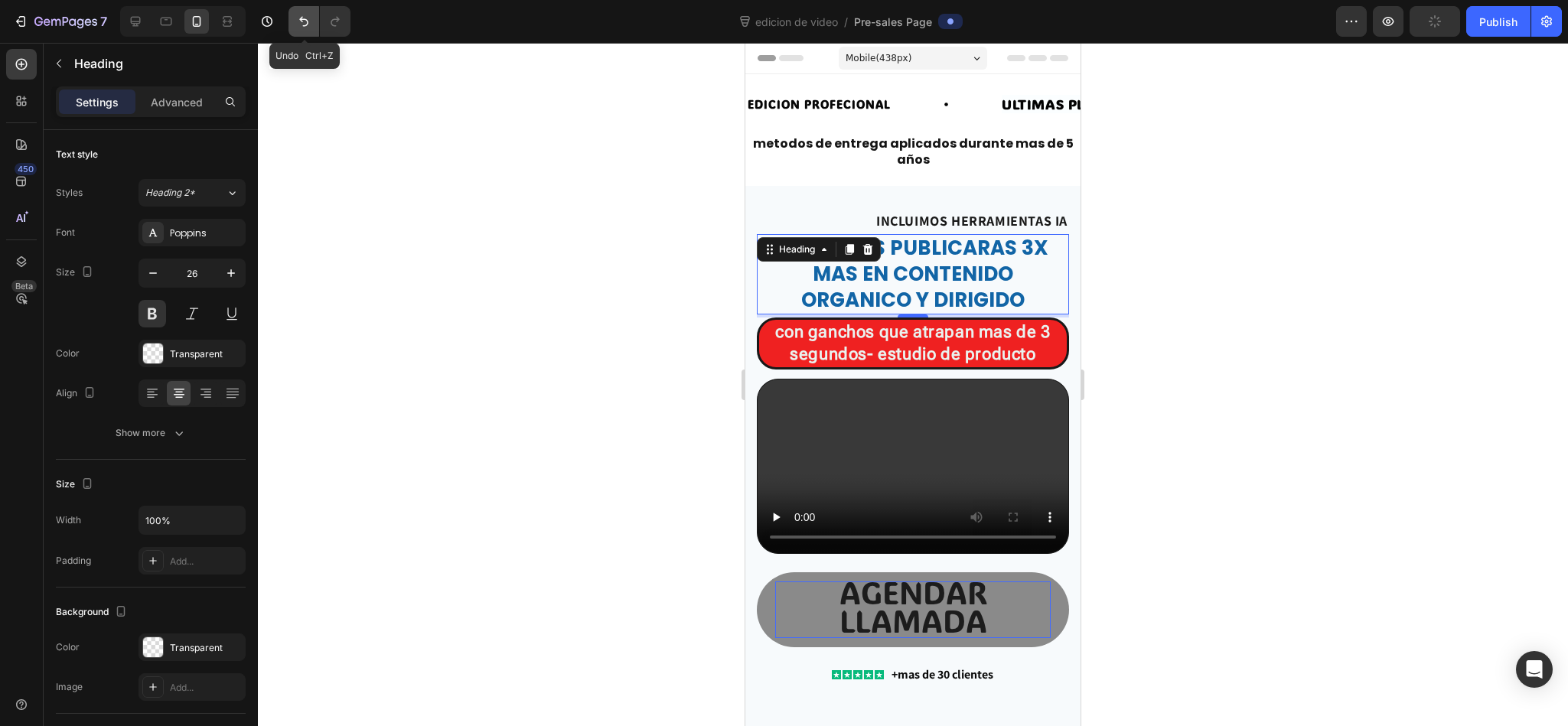
click at [303, 10] on button "Undo/Redo" at bounding box center [303, 21] width 30 height 30
click at [816, 180] on div "EDICION PROFECIONAL Text Block ULTIMAS PLAZAS Heading EDICION PROFECIONAL Text …" at bounding box center [913, 405] width 335 height 664
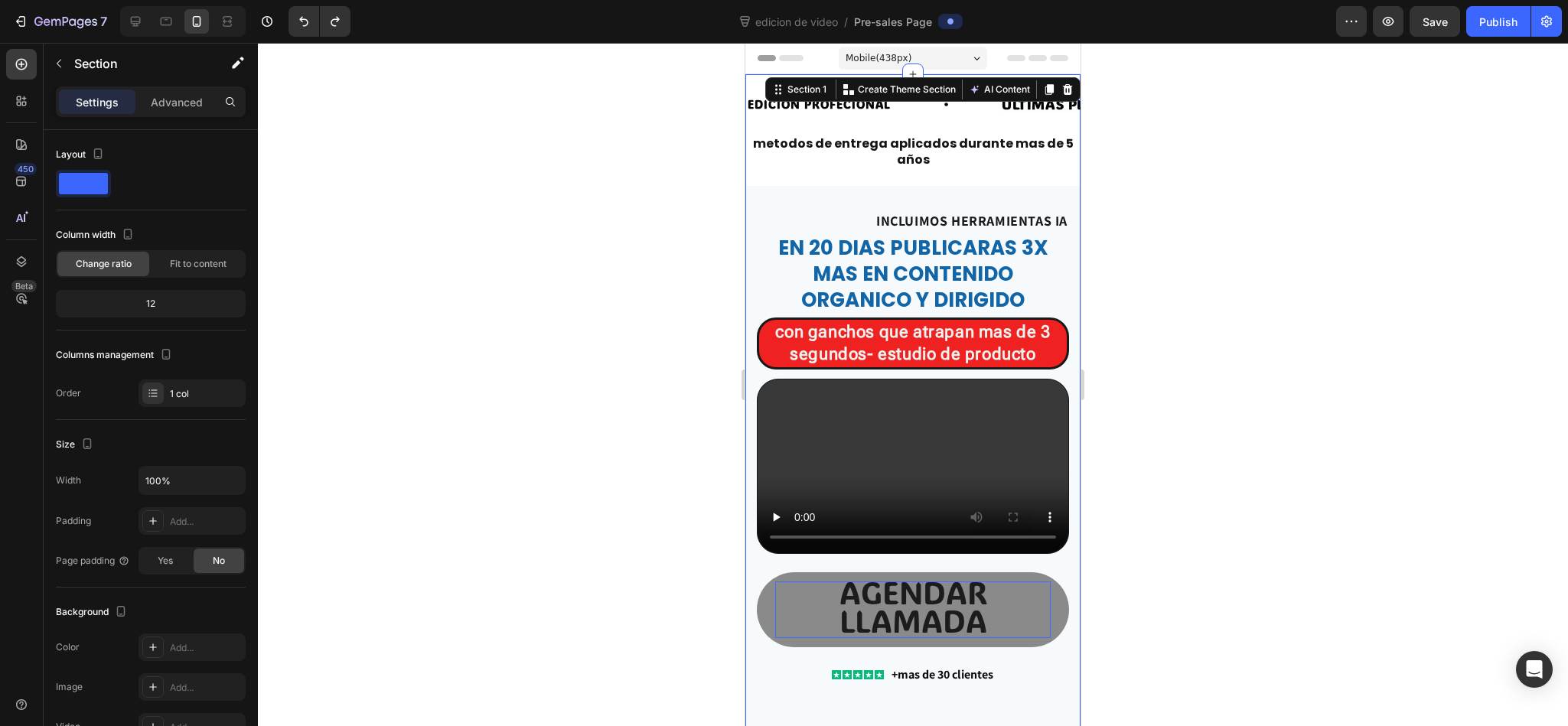
click at [944, 55] on div "Mobile ( 438 px)" at bounding box center [913, 58] width 148 height 23
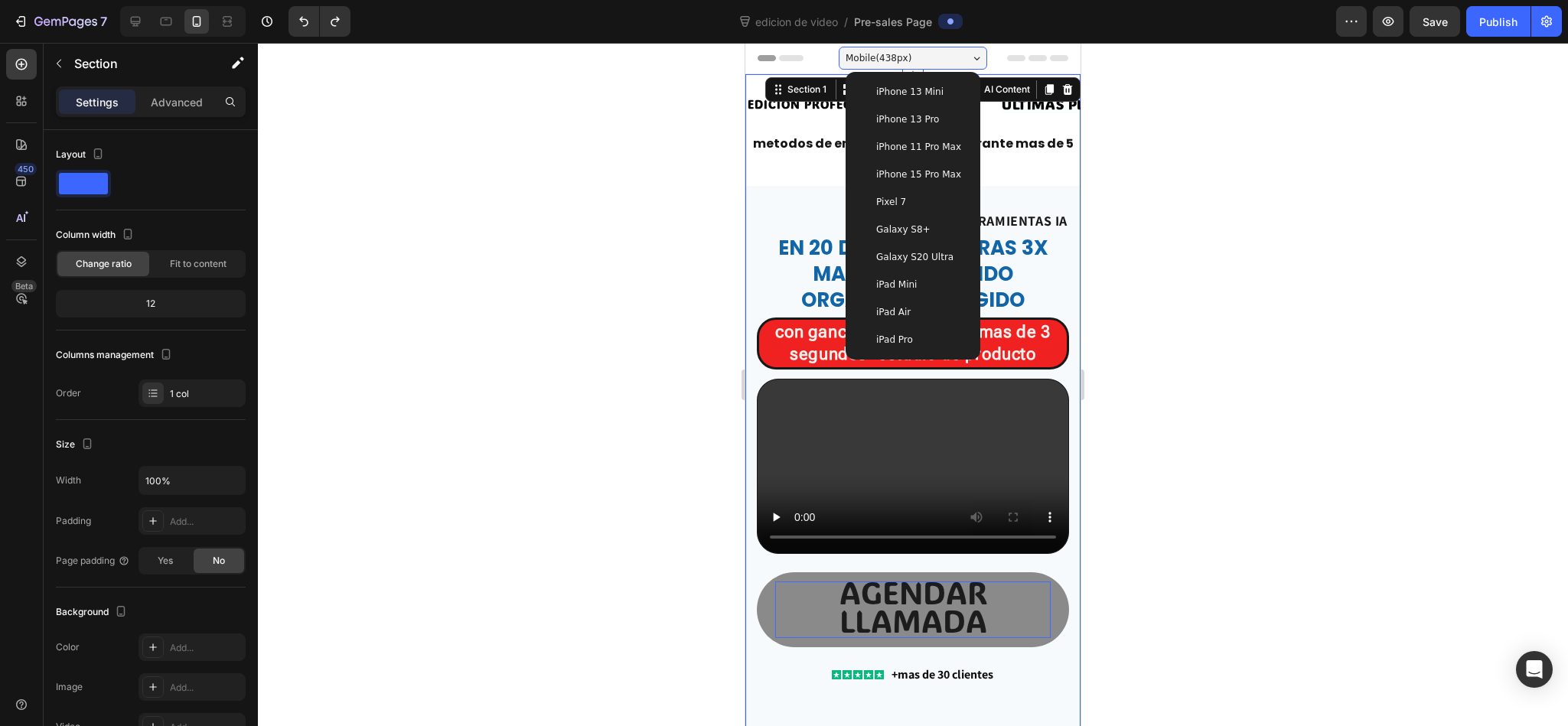
click at [942, 145] on span "iPhone 11 Pro Max" at bounding box center [918, 146] width 85 height 16
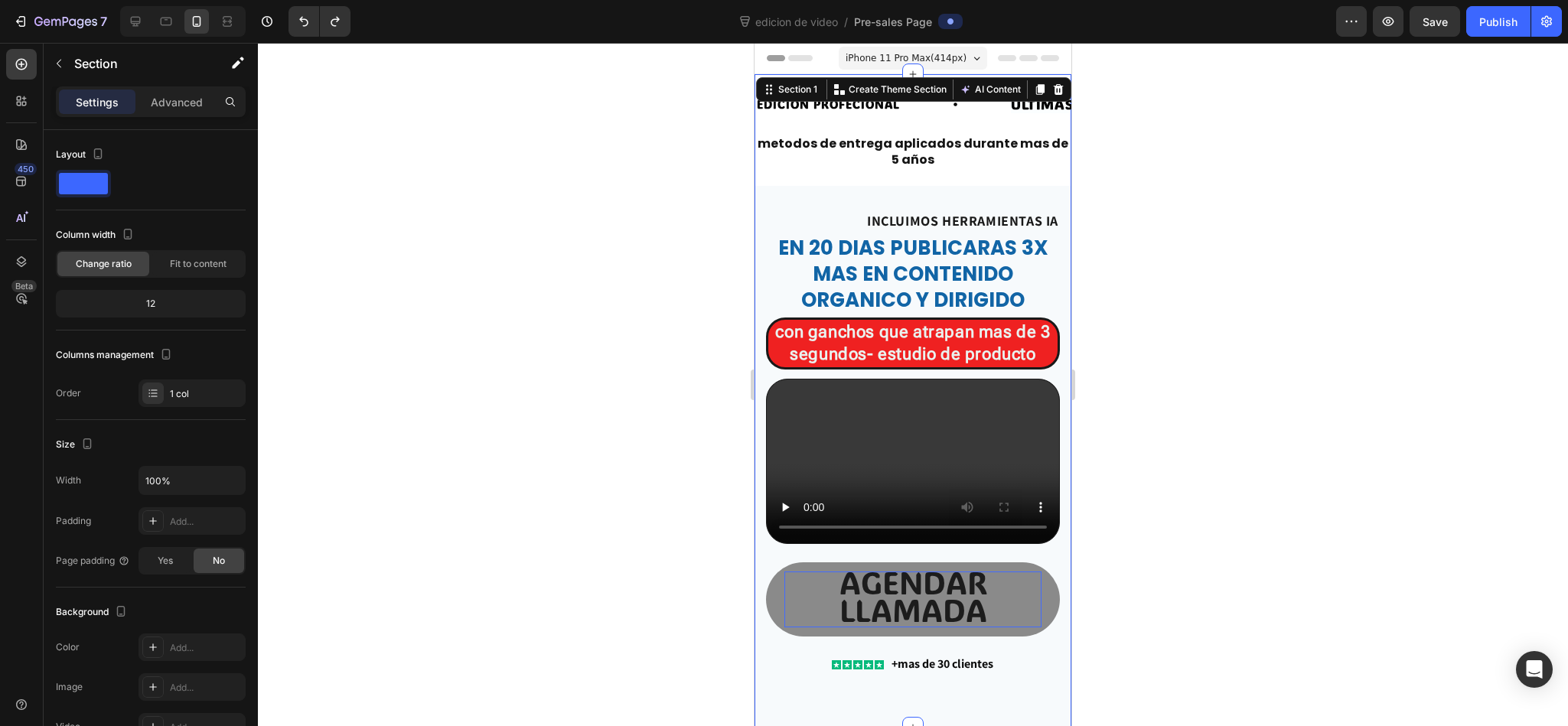
click at [948, 63] on div "iPhone 11 Pro Max ( 414 px)" at bounding box center [913, 58] width 148 height 23
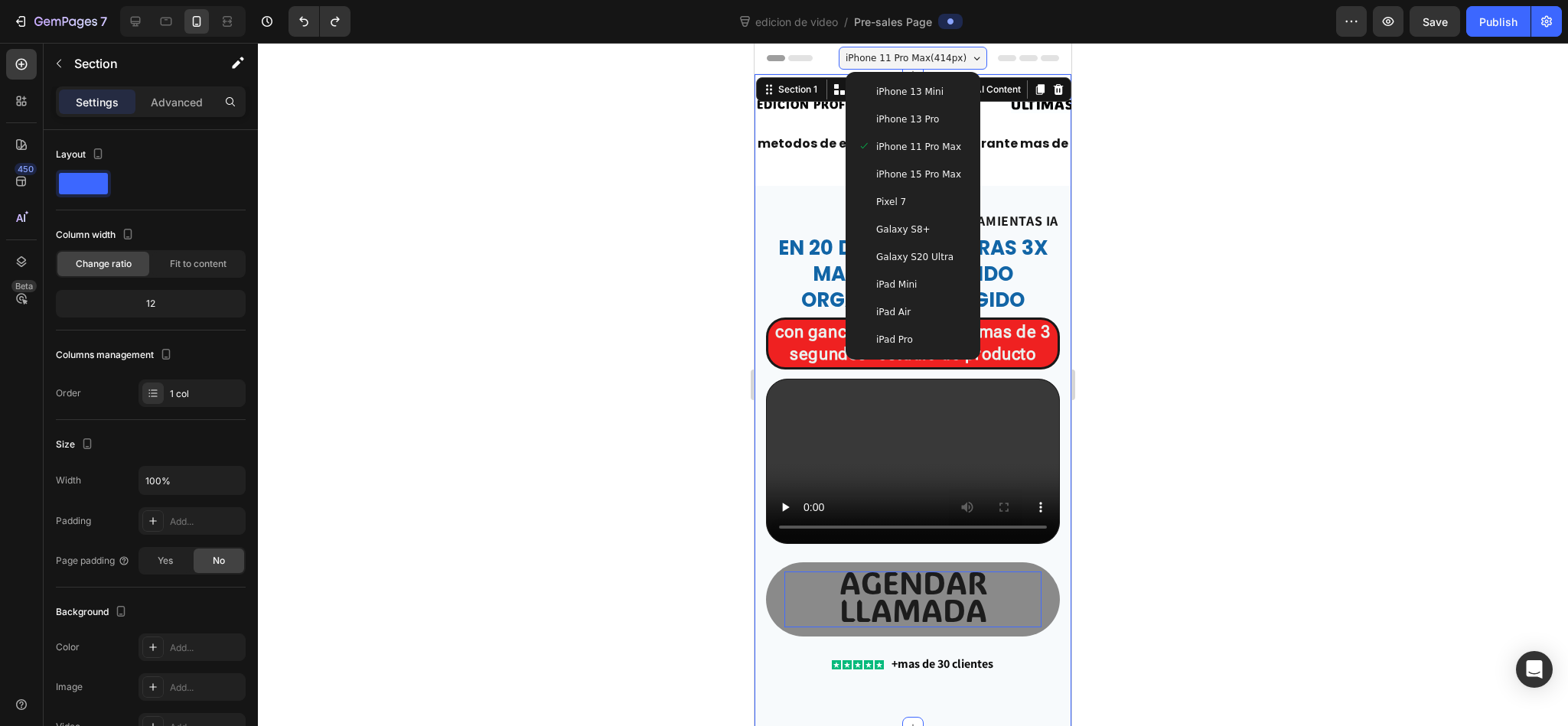
click at [942, 174] on span "iPhone 15 Pro Max" at bounding box center [918, 174] width 85 height 16
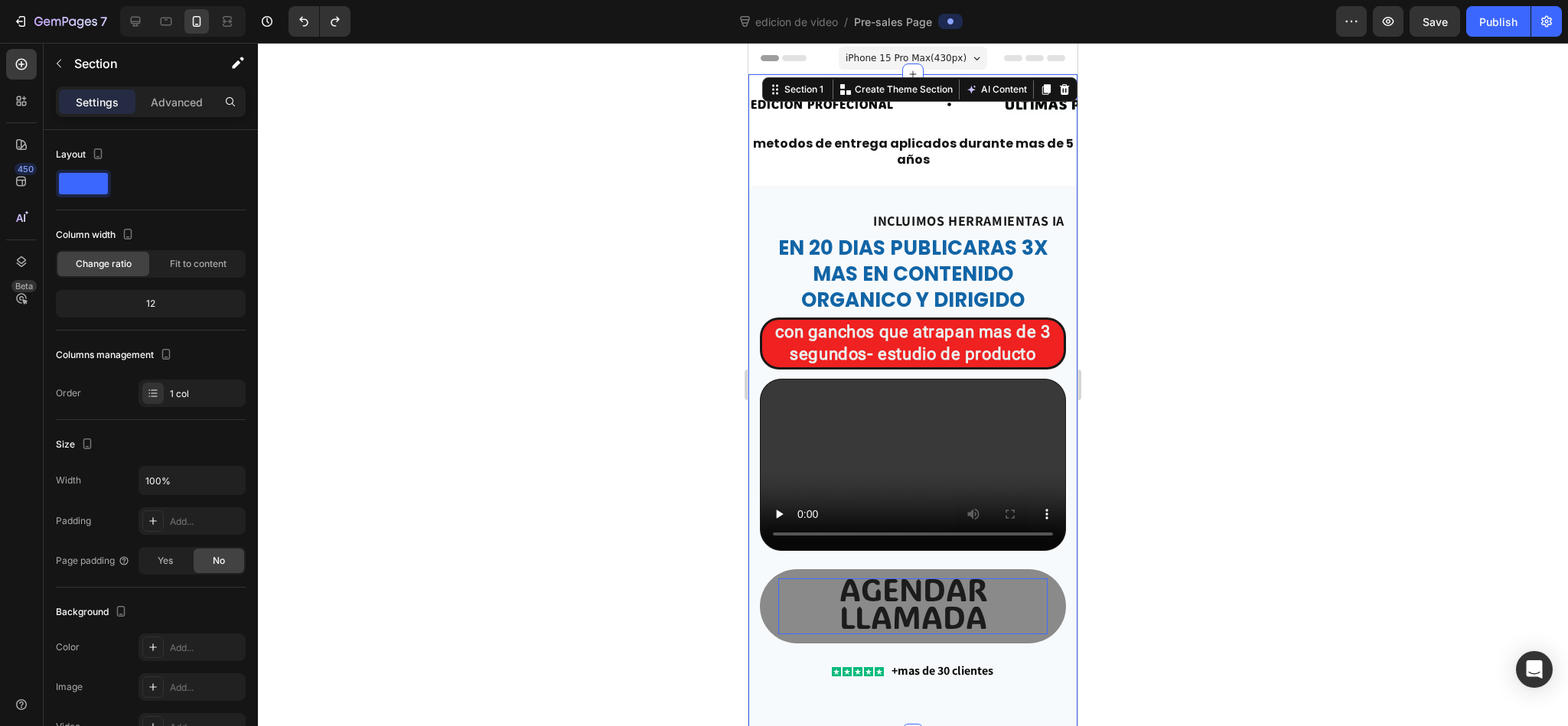
click at [503, 324] on div at bounding box center [912, 384] width 1309 height 683
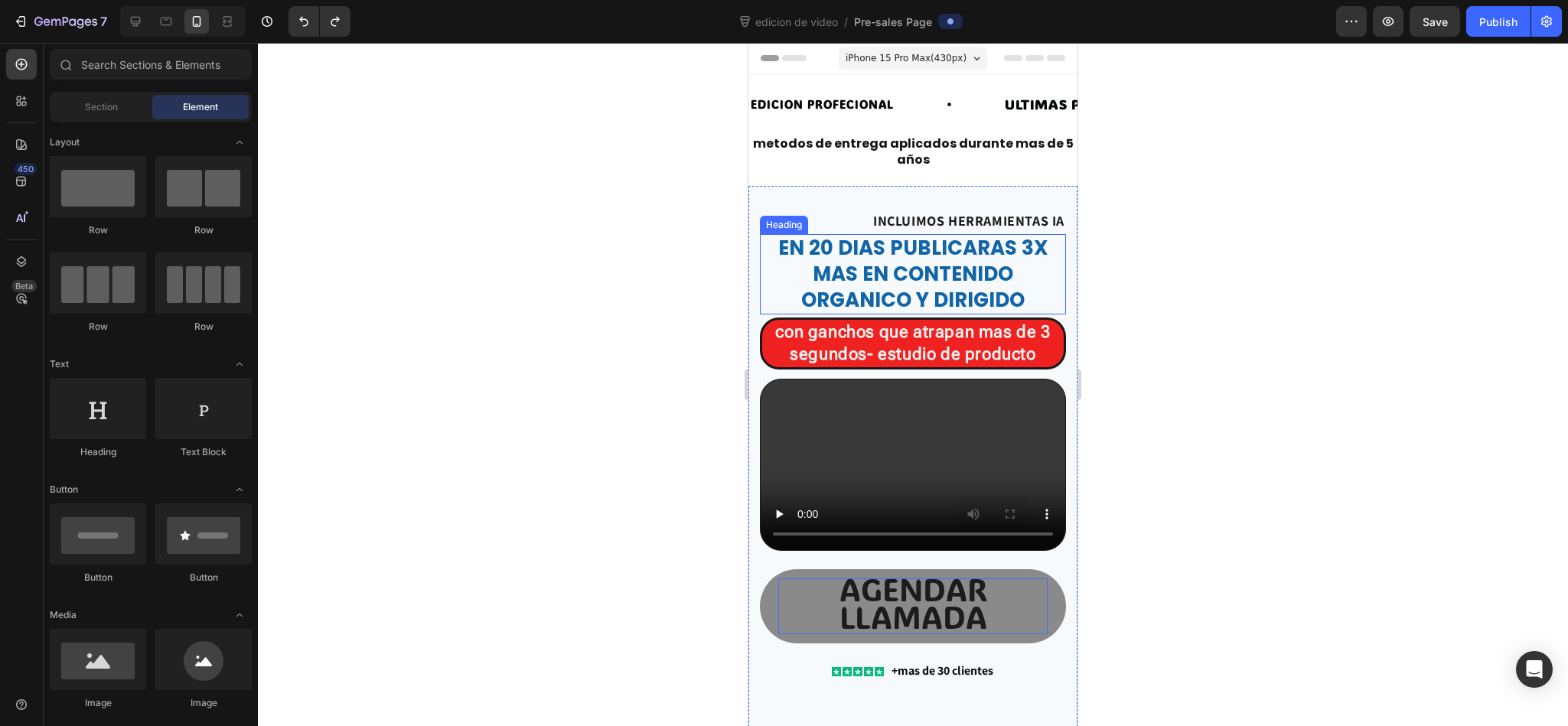
click at [923, 306] on span "en 20 dias publicaras 3x mas en contenido organico y dirigido" at bounding box center [914, 273] width 270 height 79
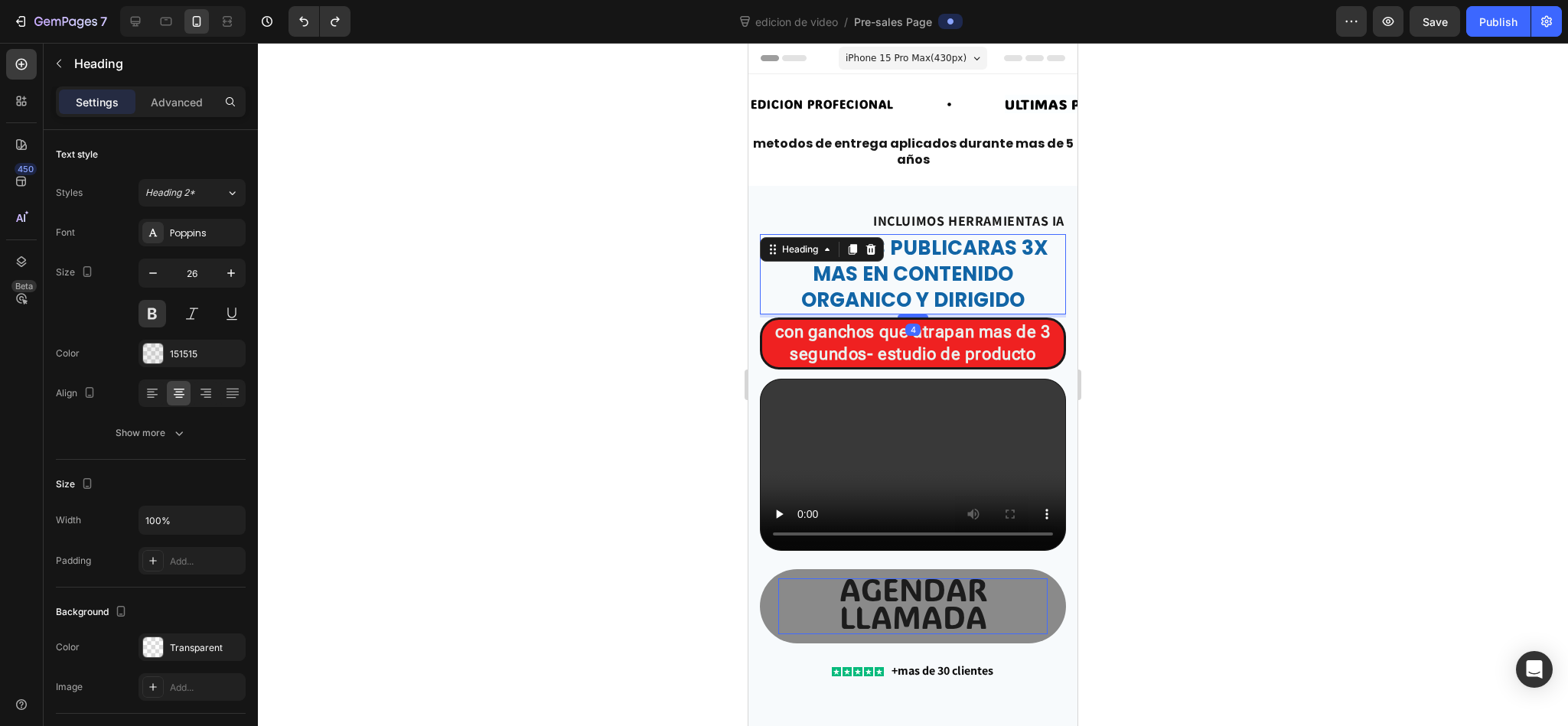
scroll to position [597, 0]
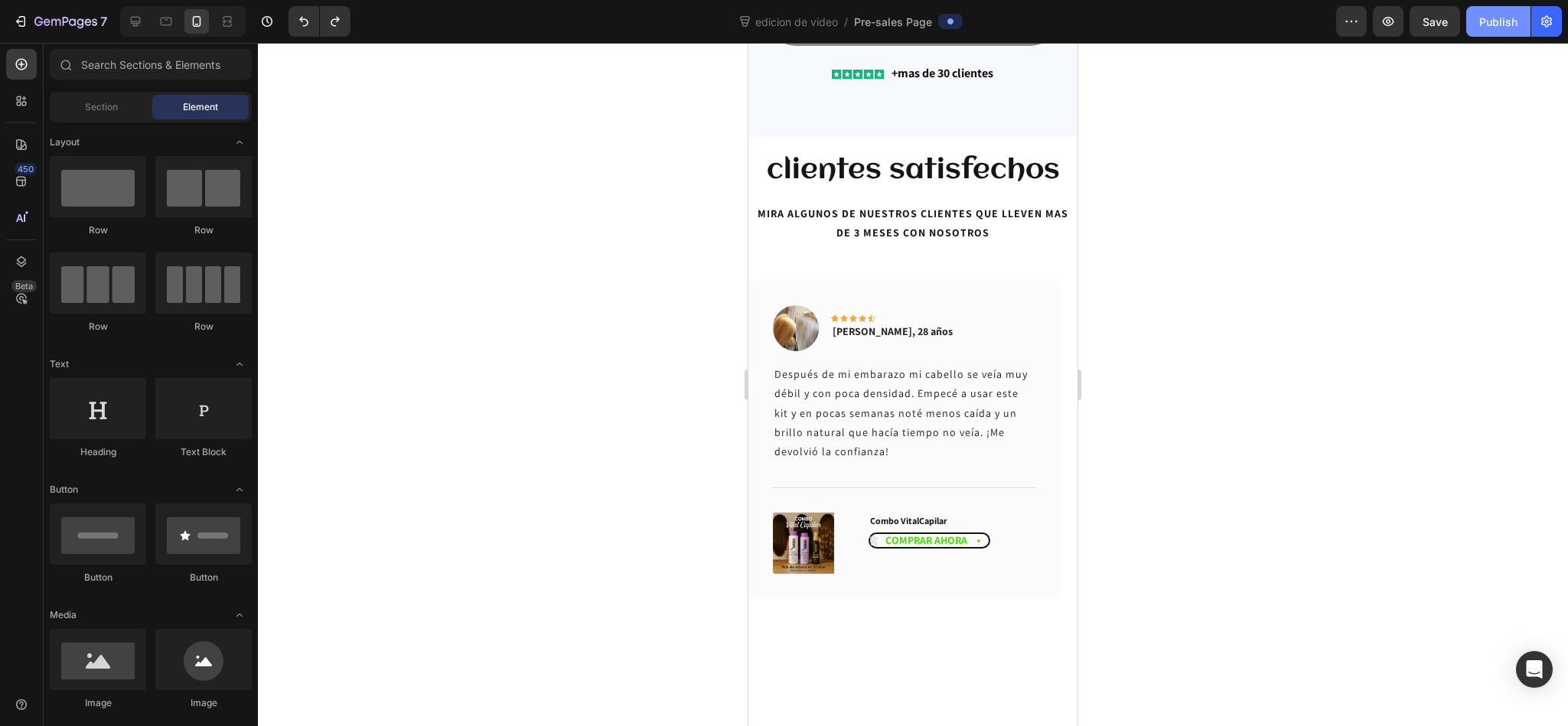
click at [1044, 21] on div "Publish" at bounding box center [1498, 22] width 38 height 16
click at [139, 21] on icon at bounding box center [135, 21] width 16 height 16
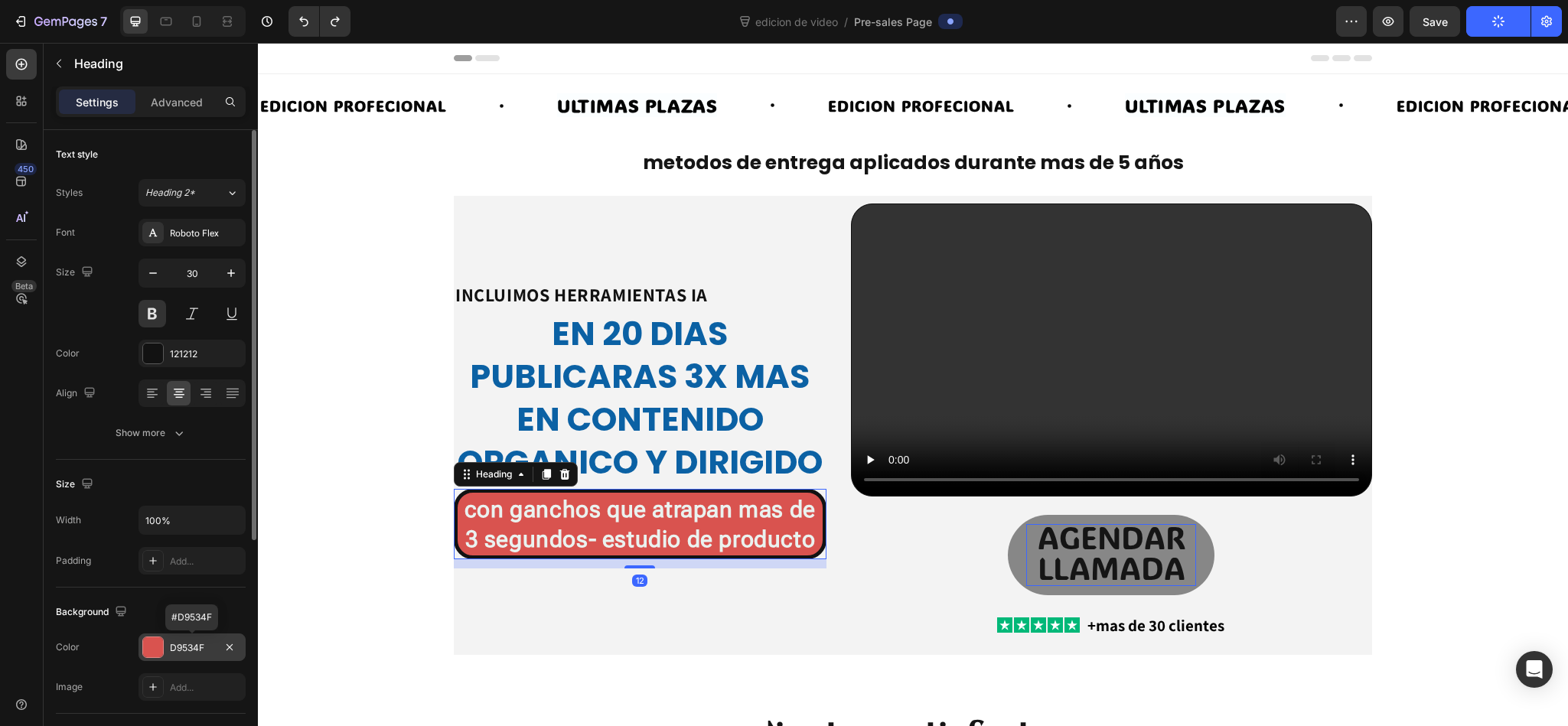
click at [167, 483] on div "D9534F" at bounding box center [192, 647] width 107 height 27
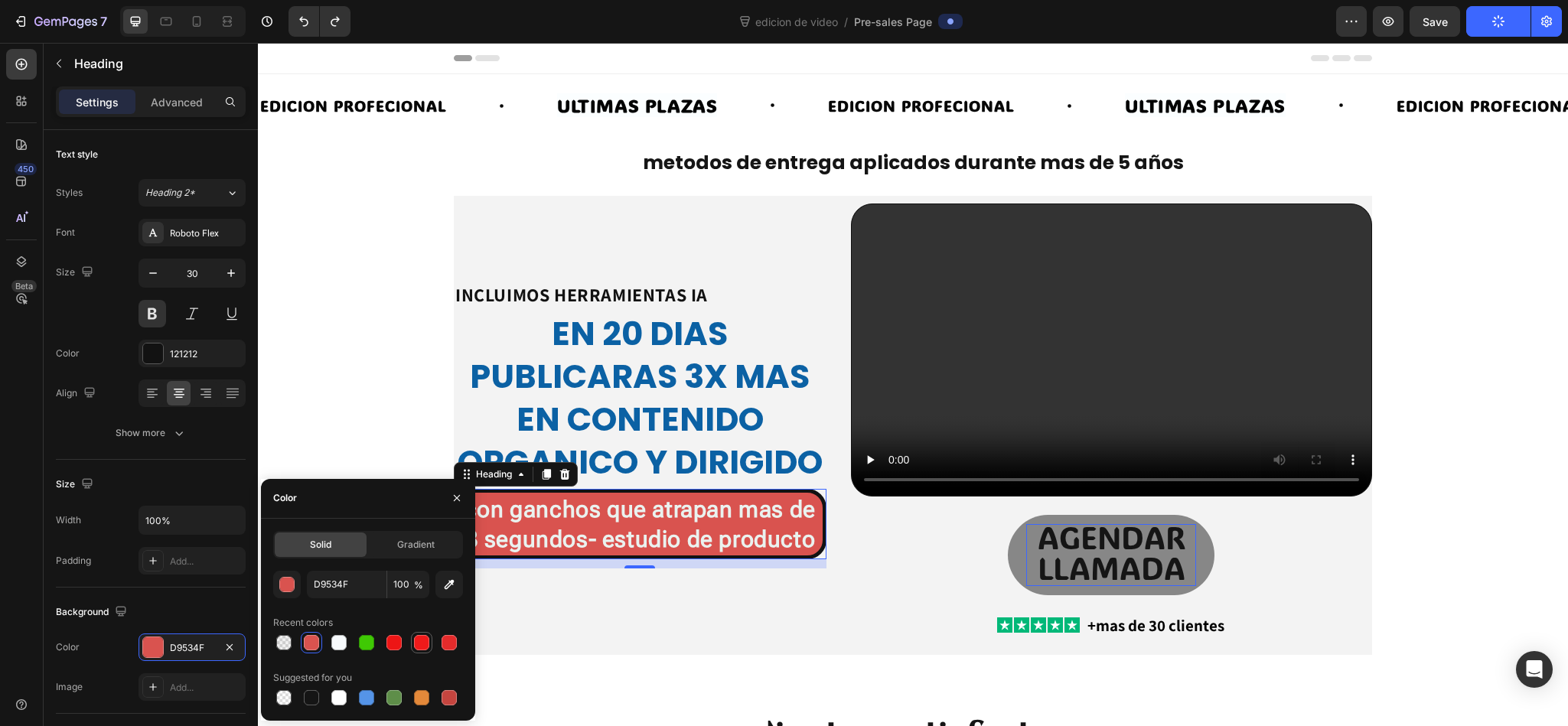
click at [411, 483] on div at bounding box center [421, 642] width 21 height 21
type input "EF1A1A"
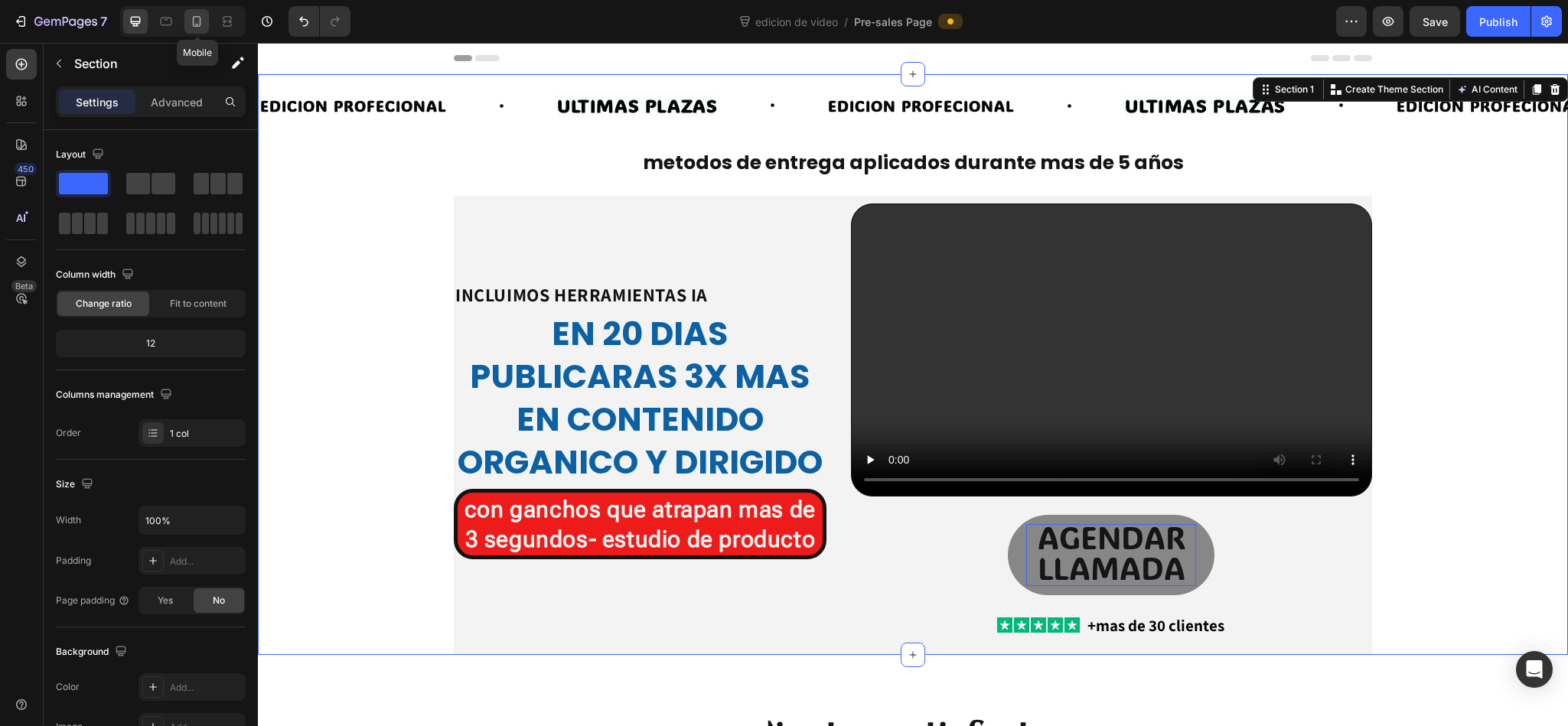
click at [185, 26] on div at bounding box center [196, 21] width 25 height 25
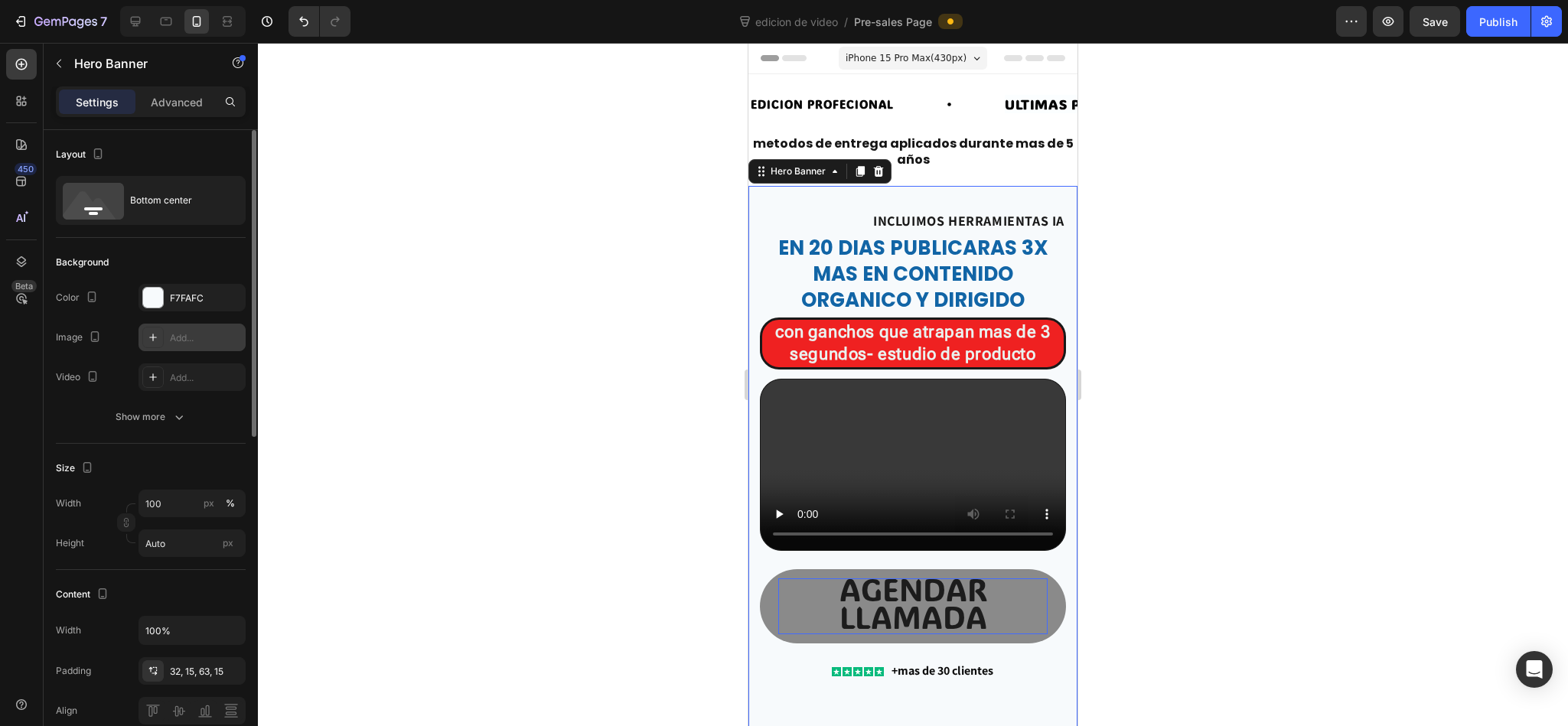
click at [154, 341] on icon at bounding box center [153, 337] width 12 height 12
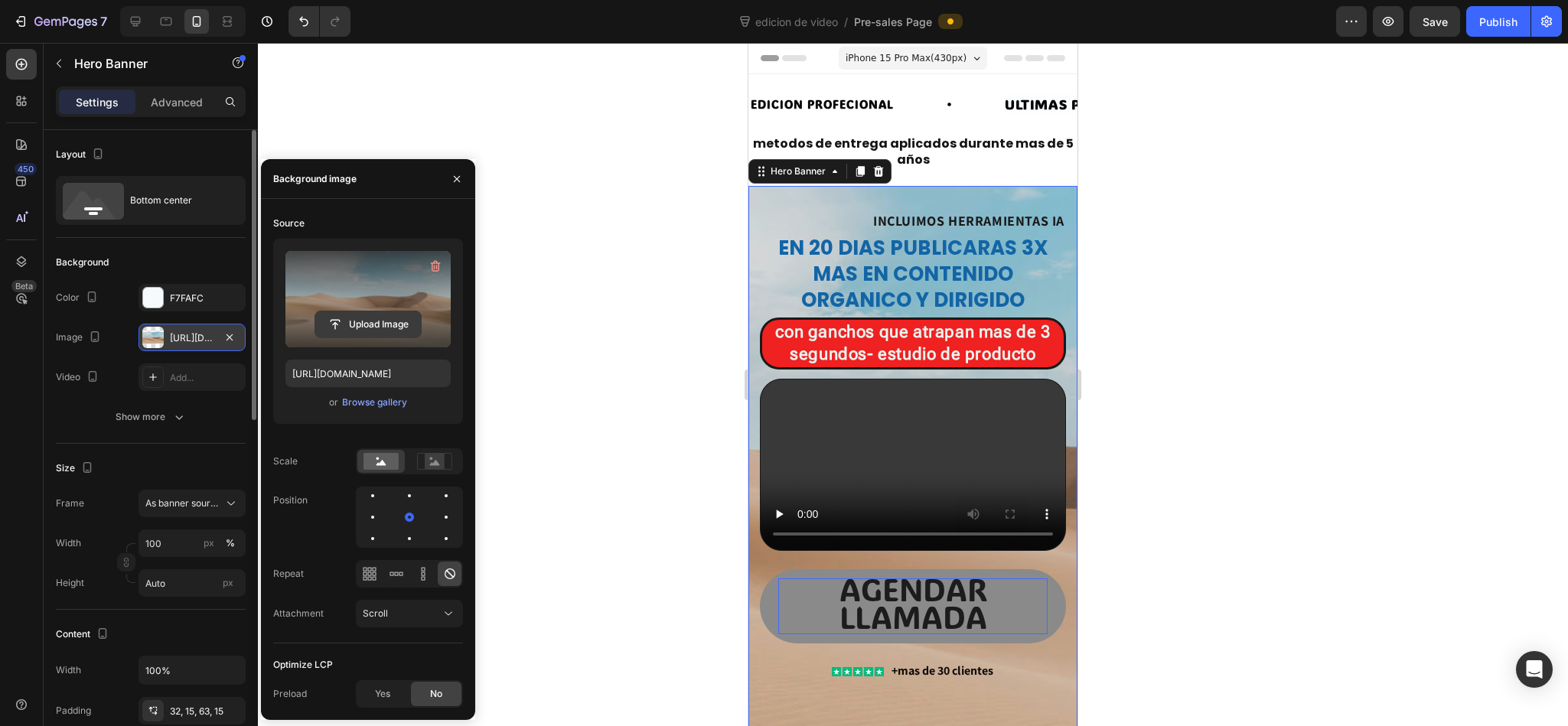
click at [355, 317] on input "file" at bounding box center [368, 324] width 106 height 26
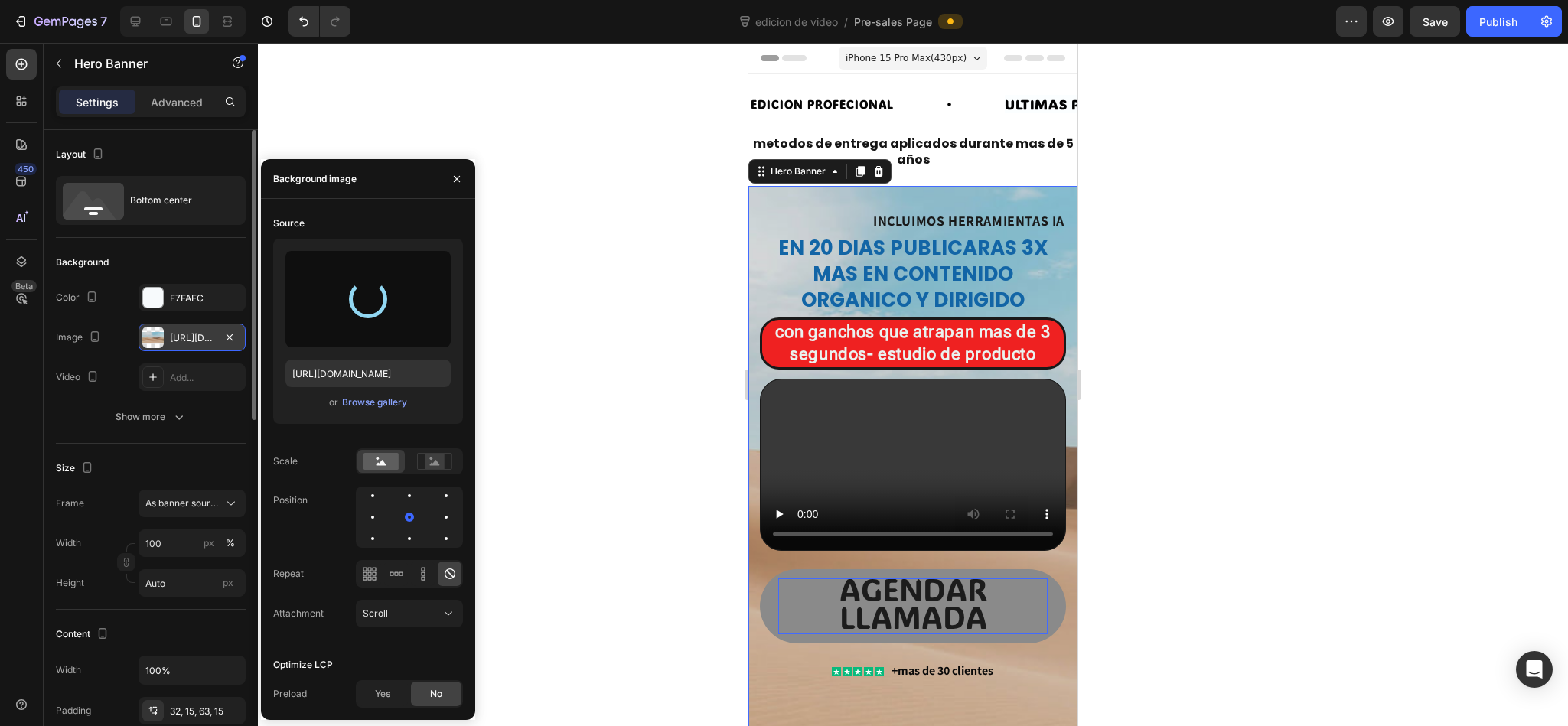
type input "[URL][DOMAIN_NAME]"
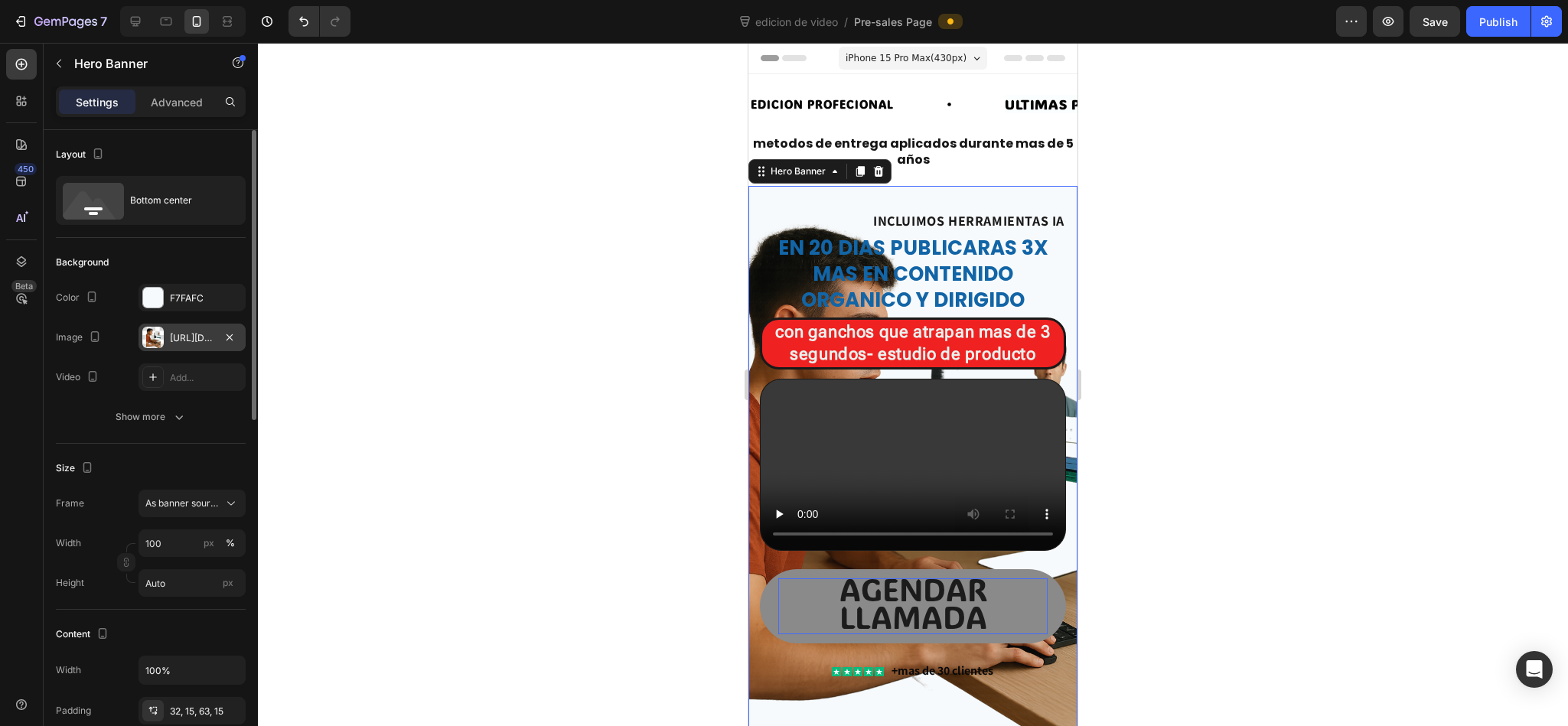
click at [1044, 448] on div at bounding box center [912, 384] width 1309 height 683
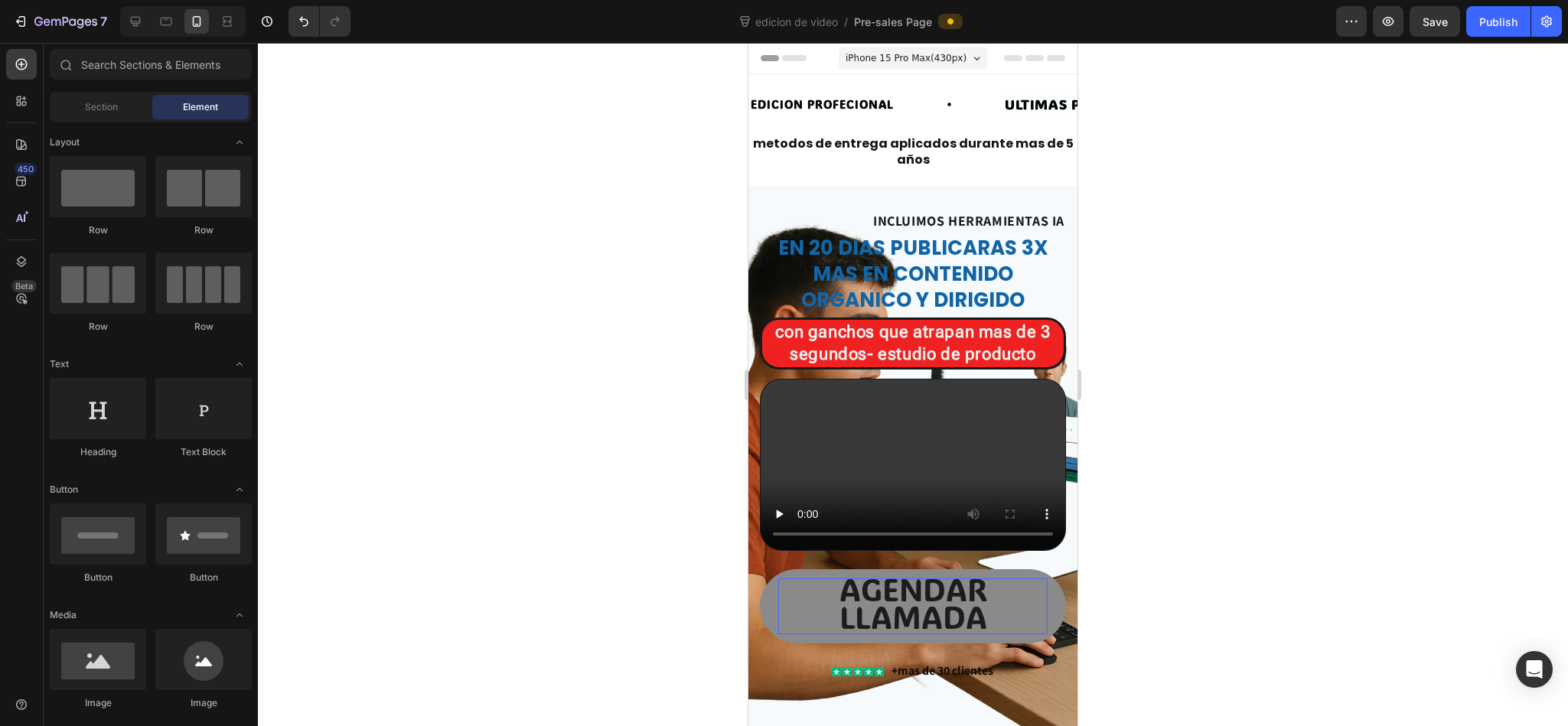
click at [1044, 420] on div at bounding box center [912, 384] width 1309 height 683
click at [1044, 33] on button "Save" at bounding box center [1434, 21] width 50 height 30
click at [147, 19] on div at bounding box center [135, 21] width 25 height 25
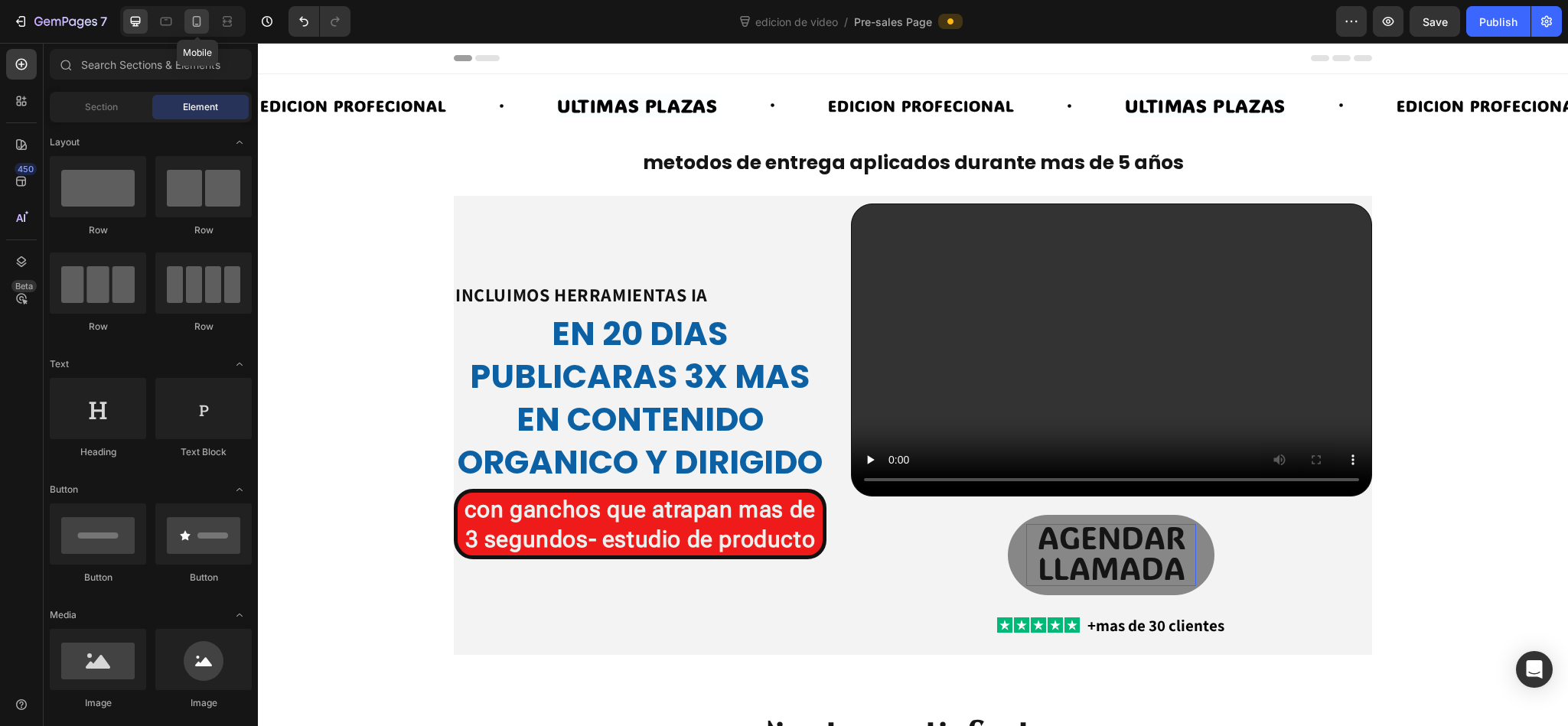
click at [196, 15] on icon at bounding box center [196, 21] width 16 height 16
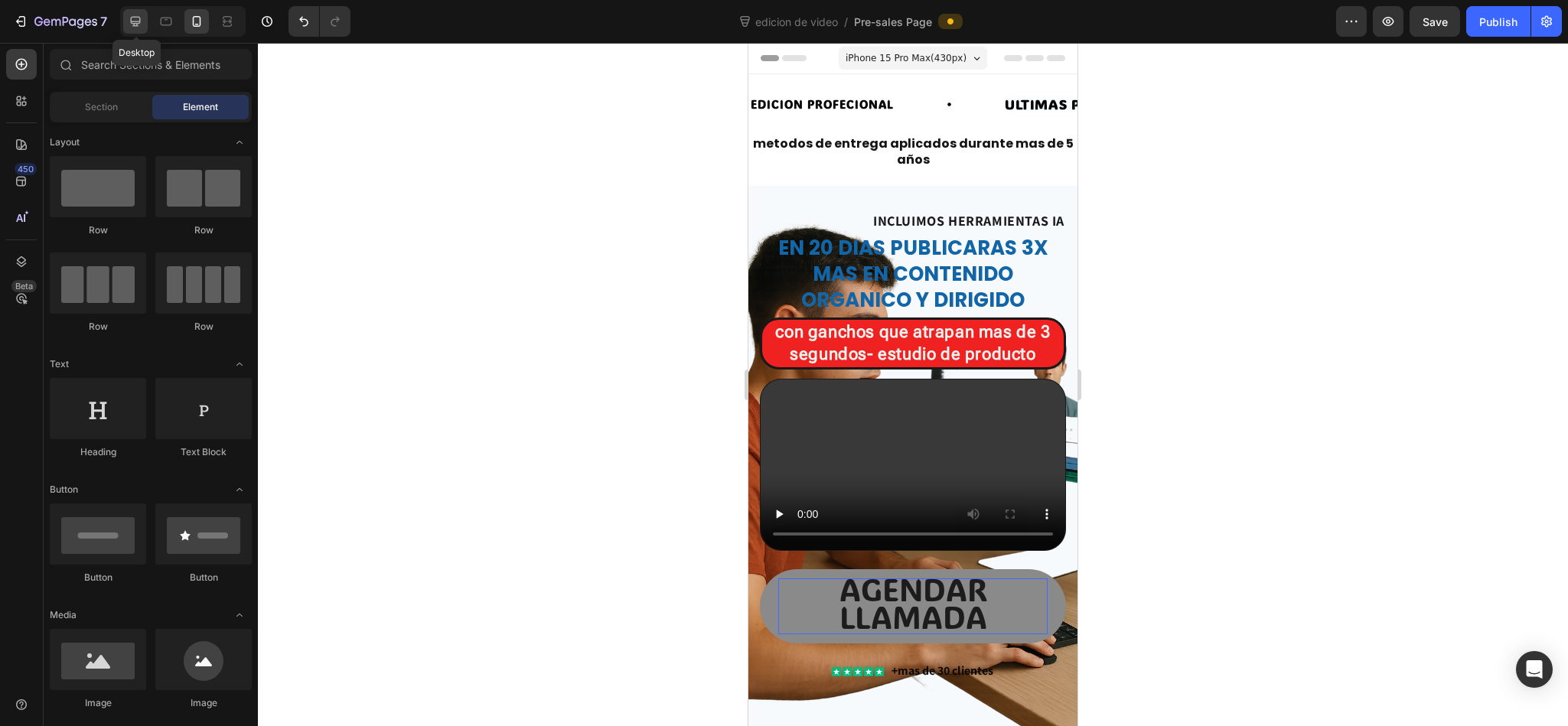
click at [143, 23] on icon at bounding box center [135, 21] width 16 height 16
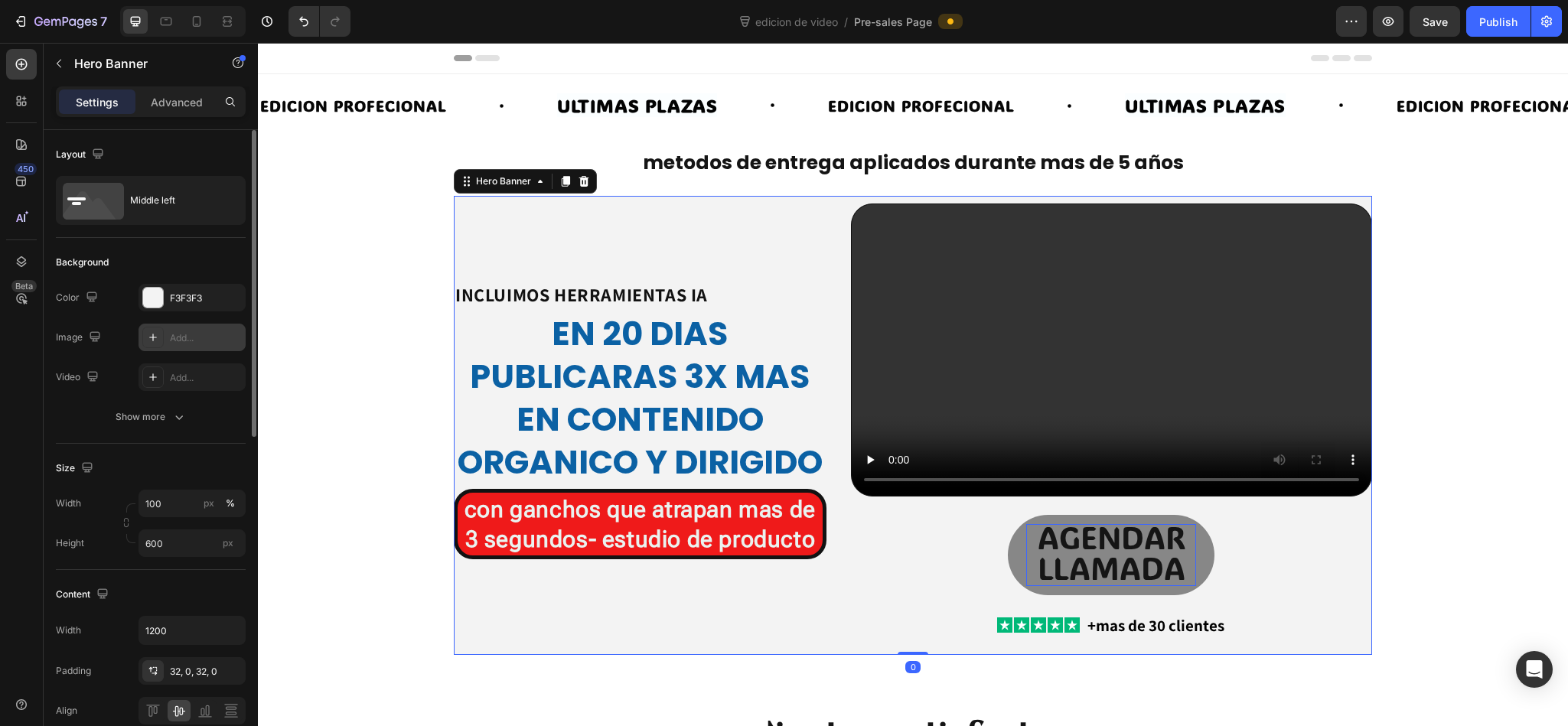
click at [168, 333] on div "Add..." at bounding box center [192, 337] width 107 height 27
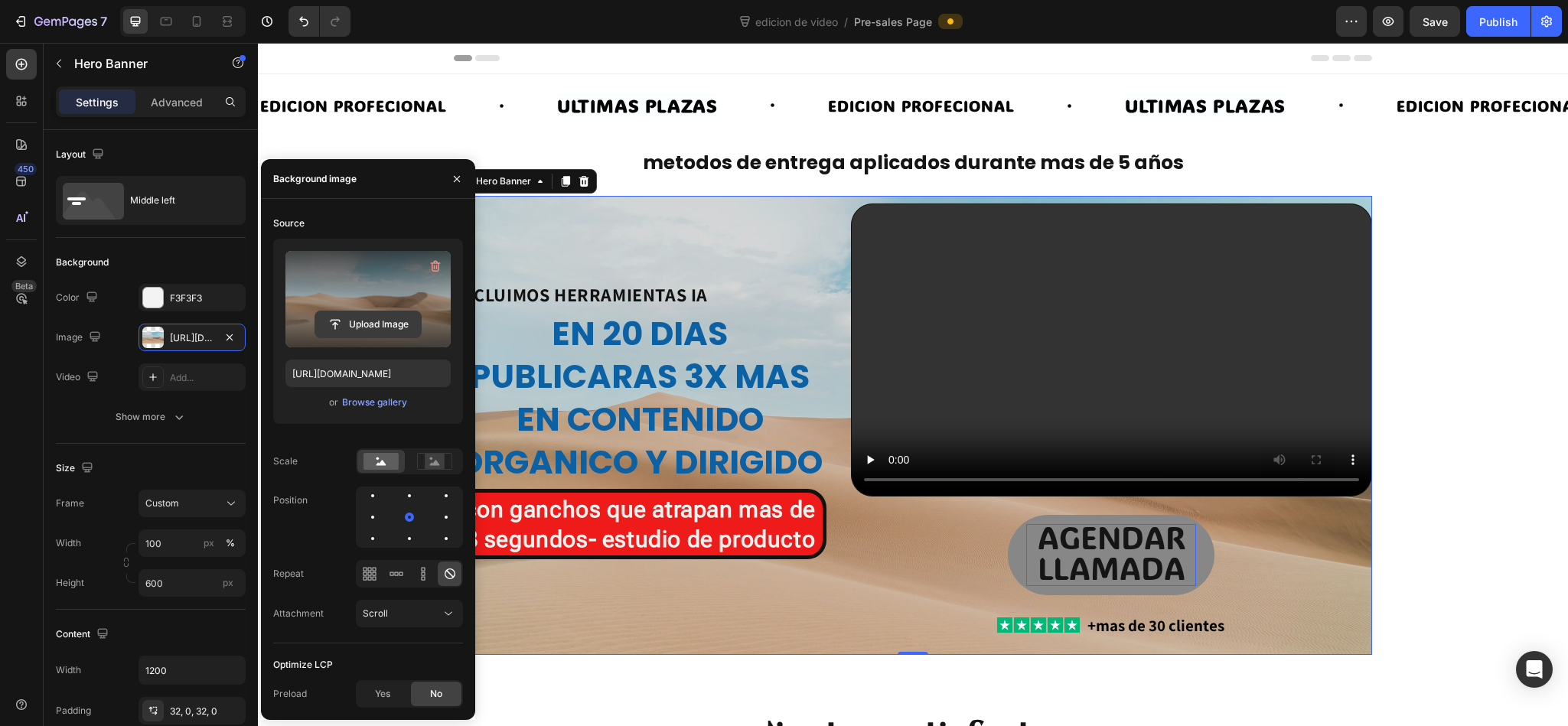
click at [381, 337] on button "Upload Image" at bounding box center [367, 324] width 107 height 27
click at [358, 321] on input "file" at bounding box center [368, 324] width 106 height 26
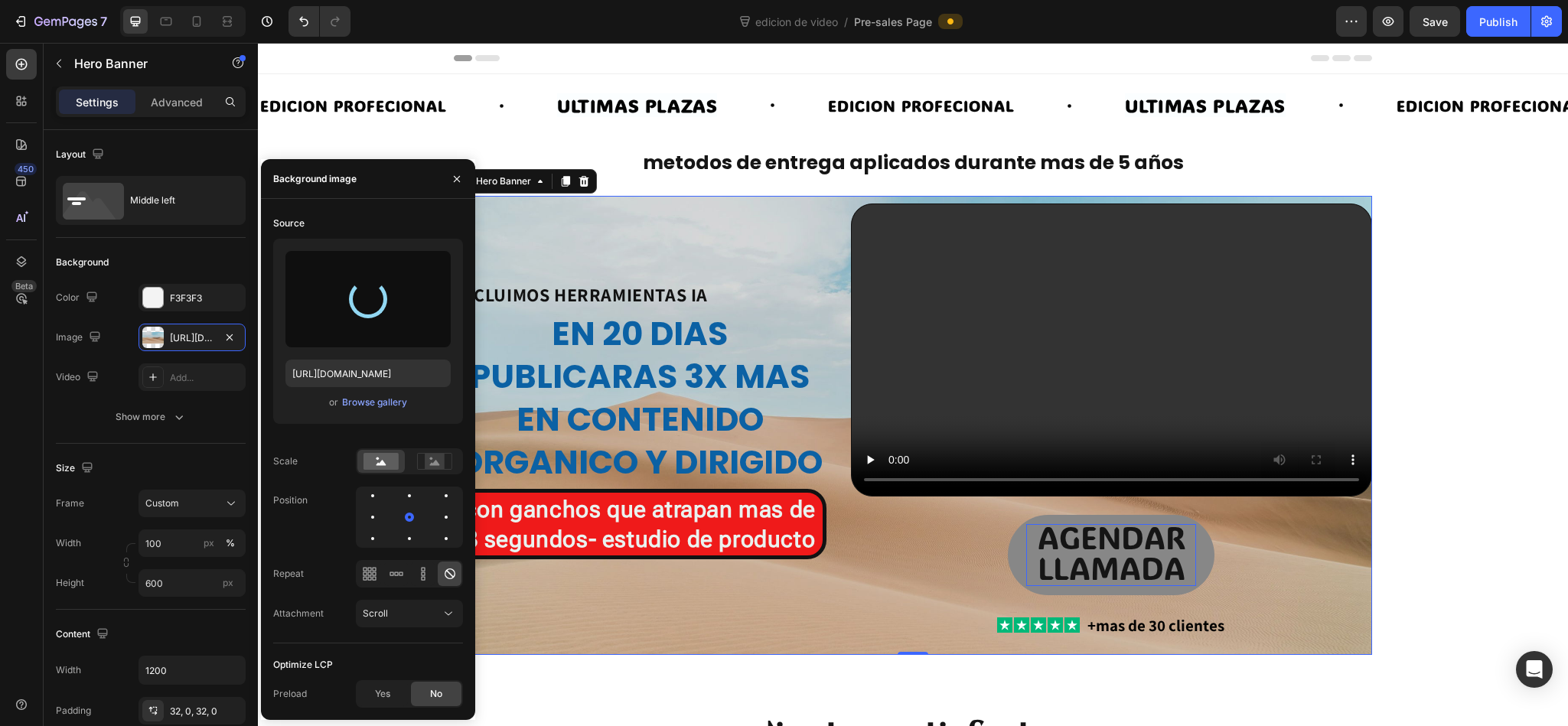
type input "[URL][DOMAIN_NAME]"
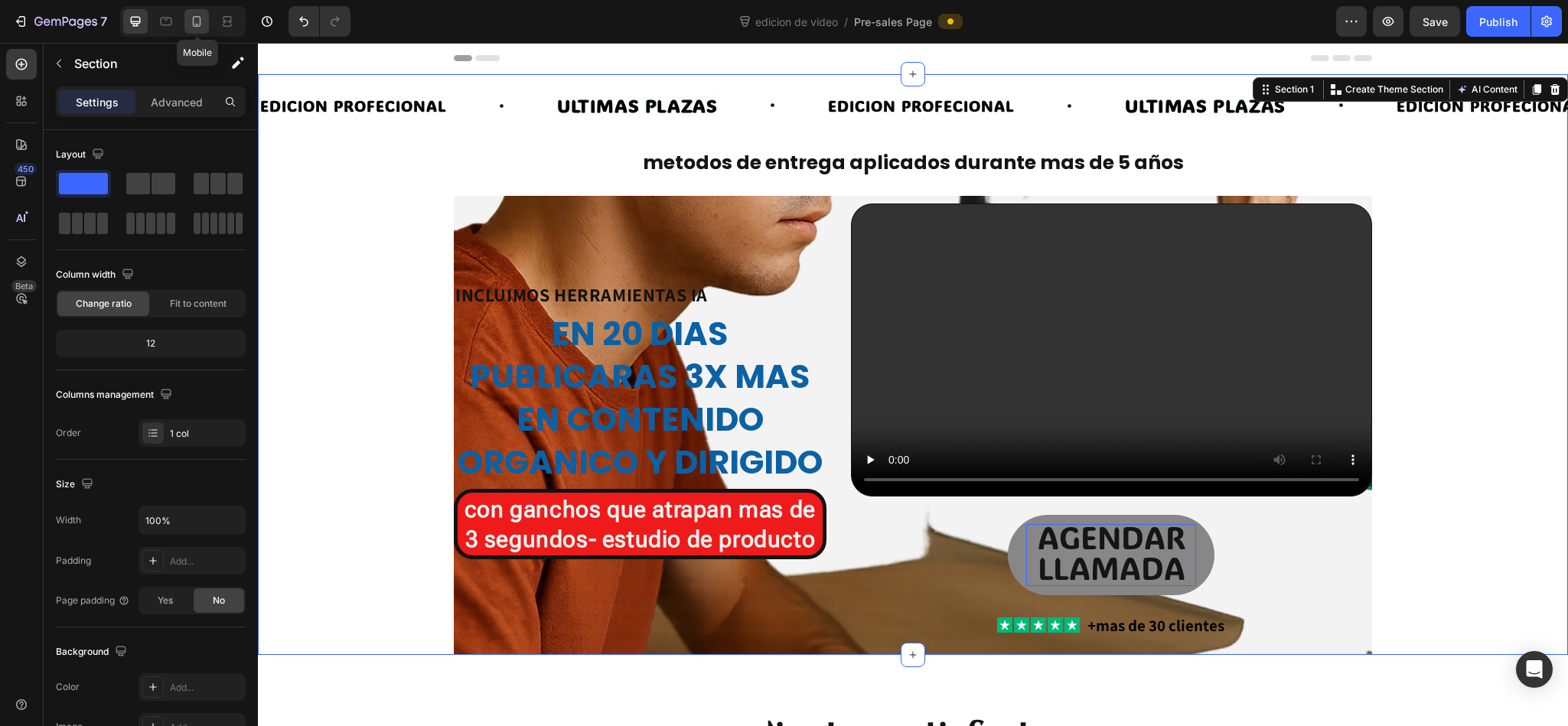
click at [193, 9] on div at bounding box center [196, 21] width 25 height 25
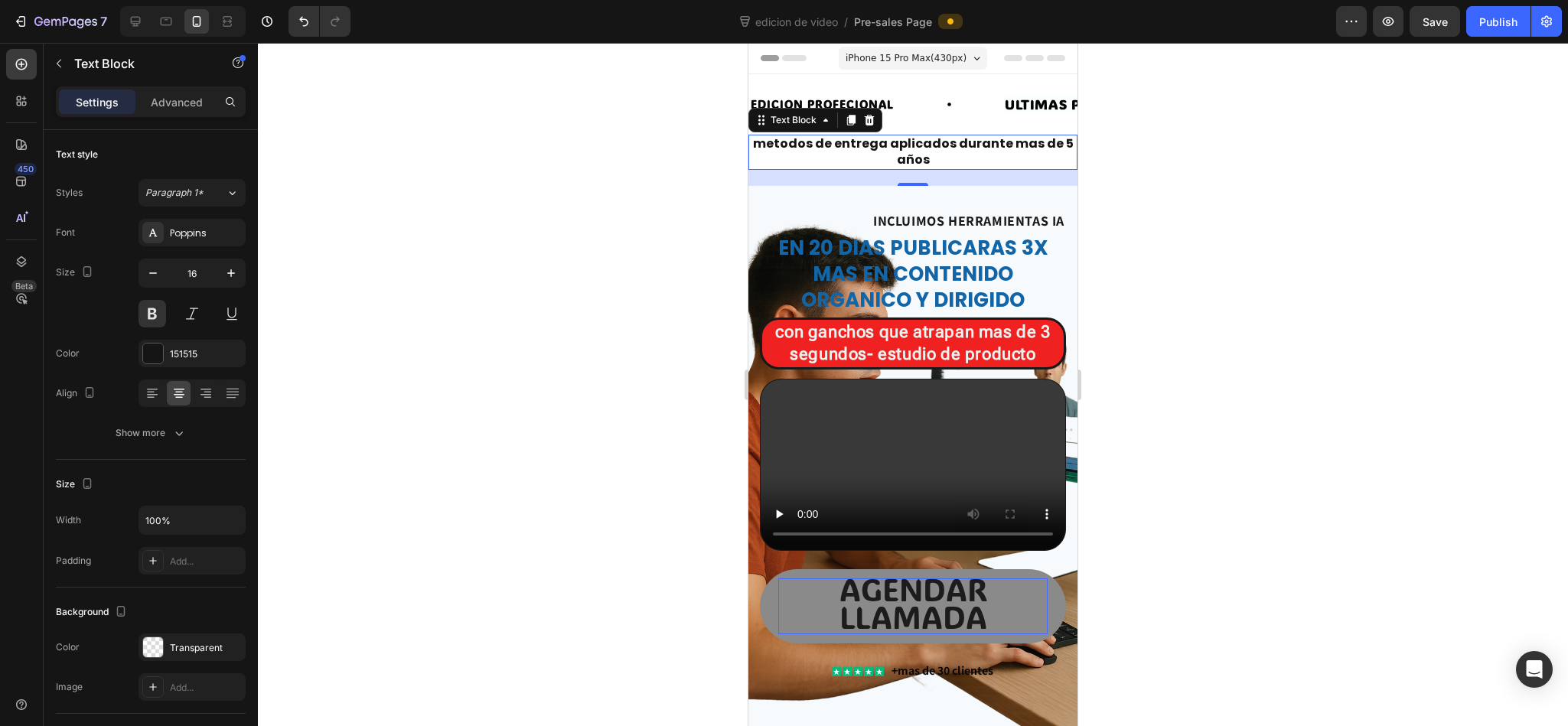
click at [1044, 177] on div at bounding box center [912, 384] width 1309 height 683
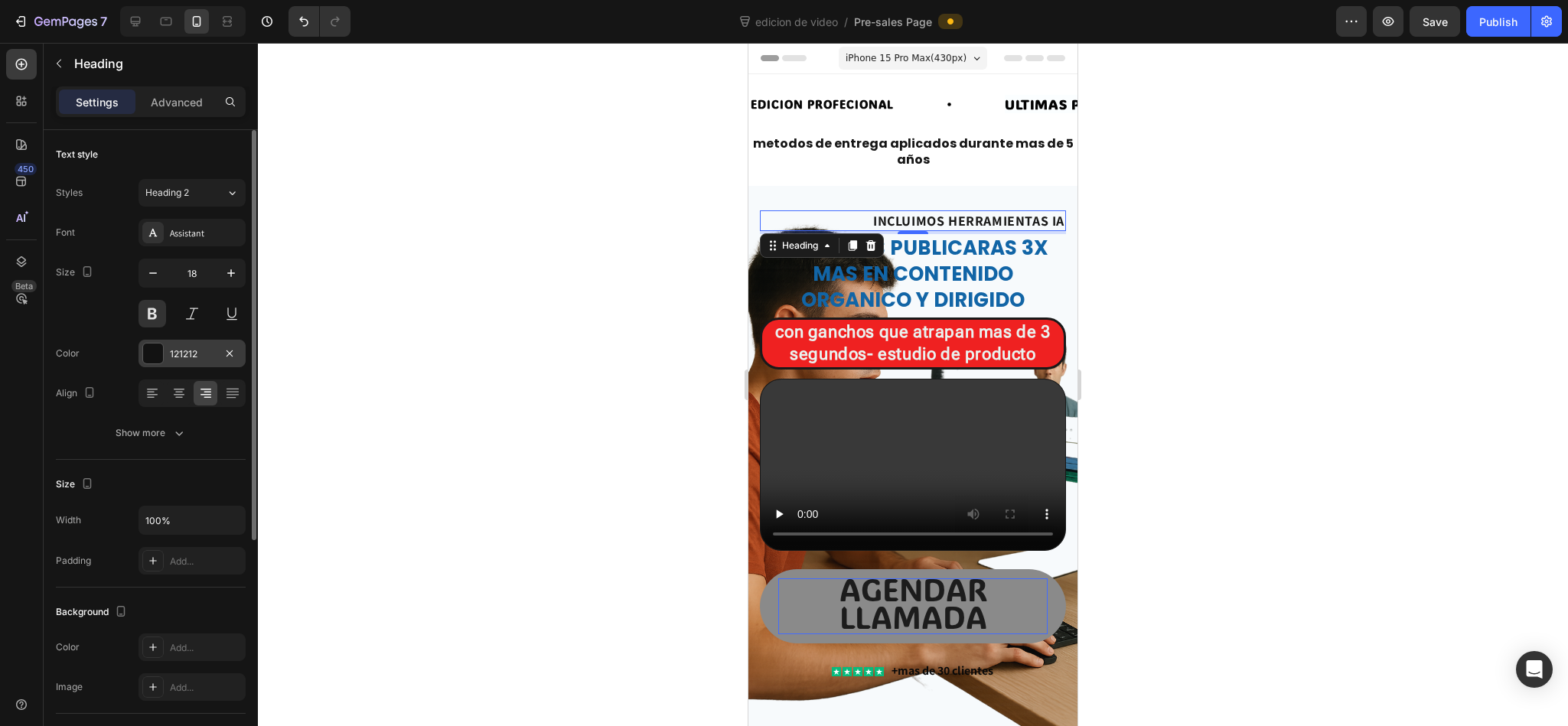
click at [152, 358] on div at bounding box center [154, 353] width 20 height 20
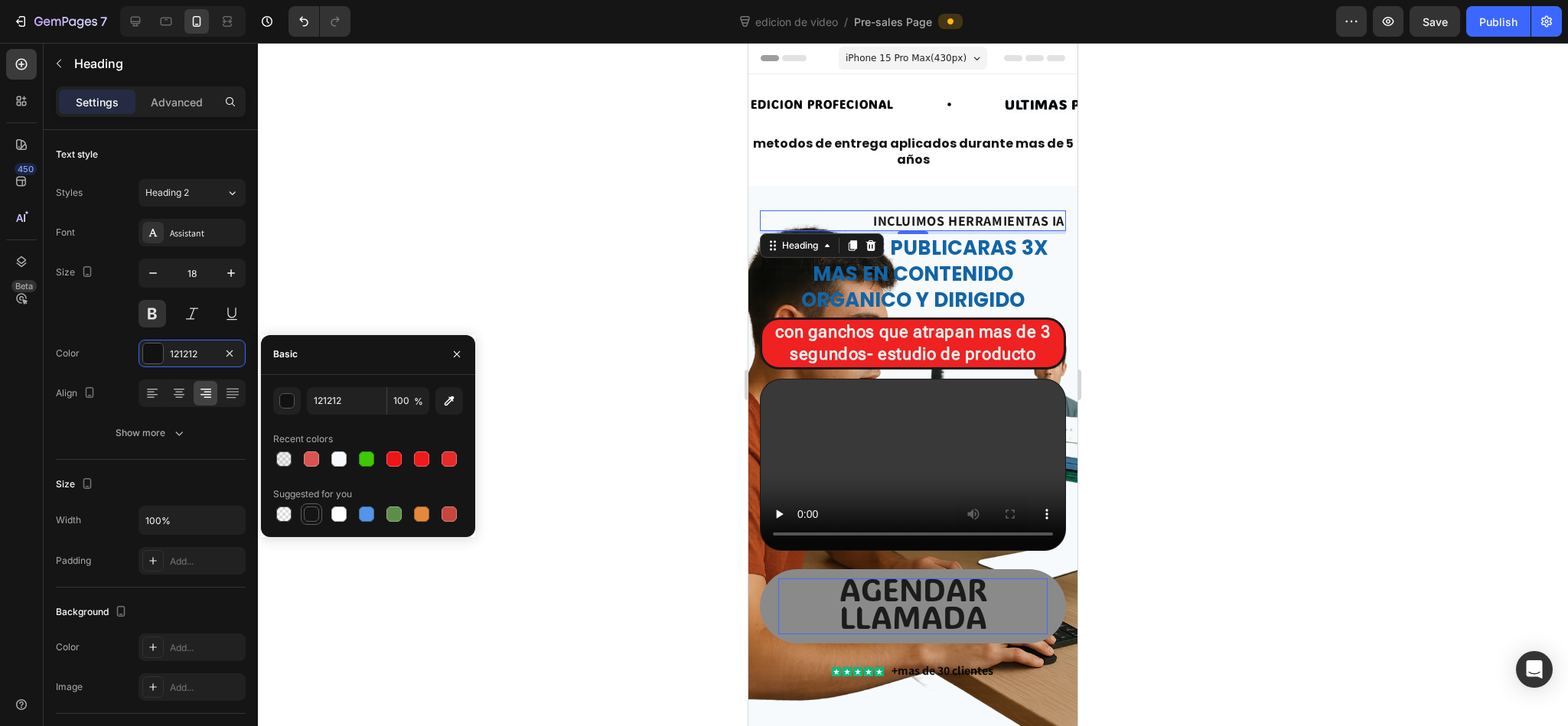
click at [314, 483] on div at bounding box center [311, 513] width 16 height 16
click at [313, 483] on div at bounding box center [311, 513] width 16 height 16
click at [296, 400] on button "button" at bounding box center [287, 401] width 27 height 27
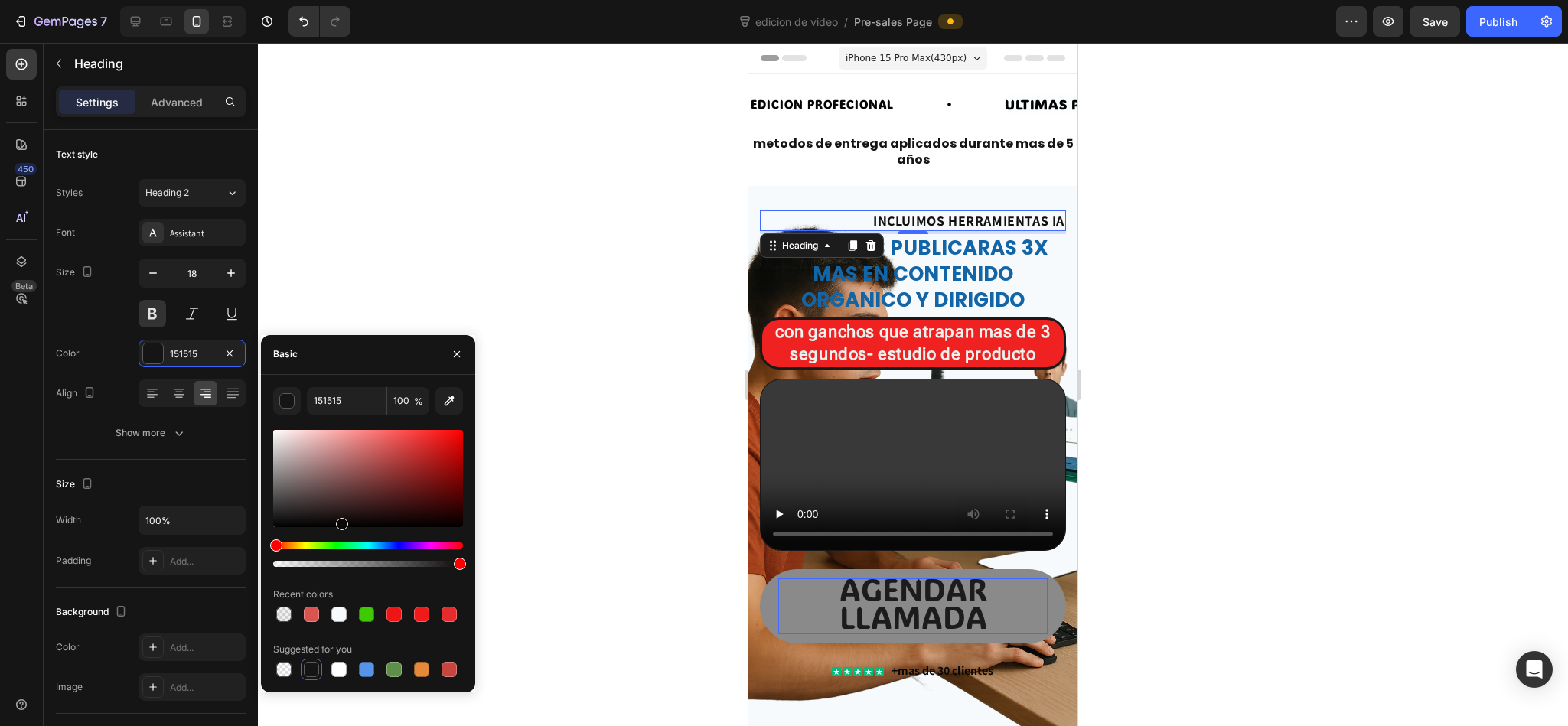
click at [341, 483] on div at bounding box center [368, 479] width 190 height 97
click at [457, 483] on div at bounding box center [368, 479] width 190 height 97
type input "0C0000"
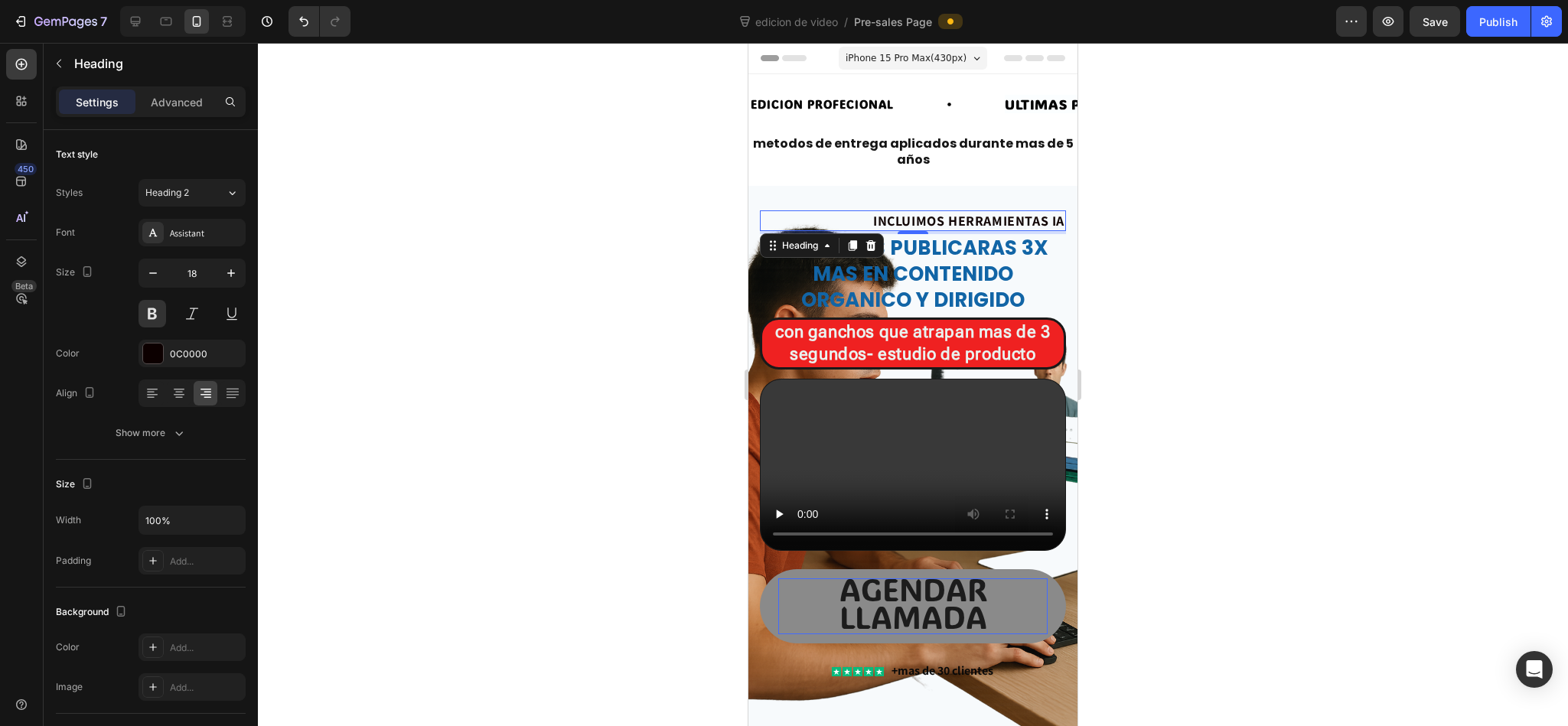
click at [374, 233] on div at bounding box center [912, 384] width 1309 height 683
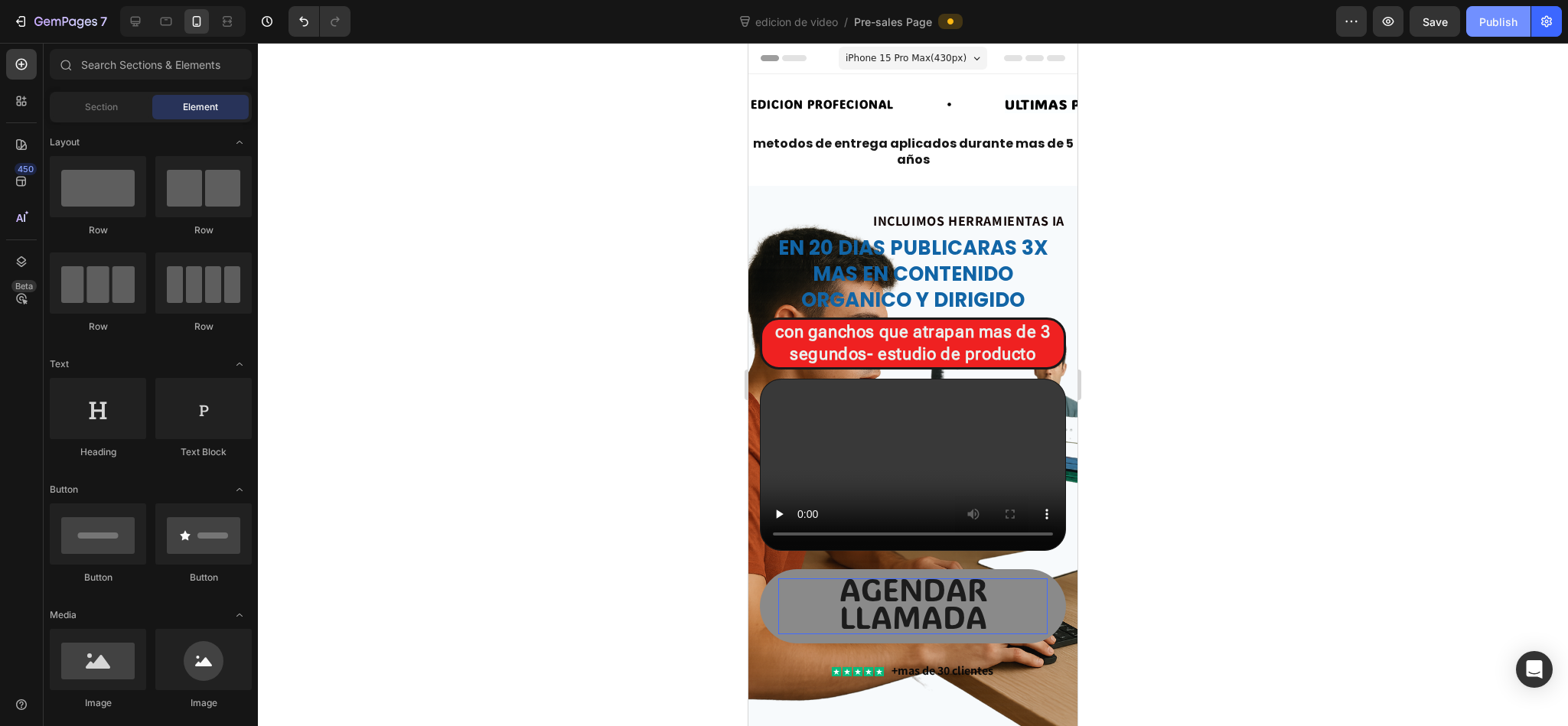
click at [1044, 24] on div "Publish" at bounding box center [1498, 22] width 38 height 16
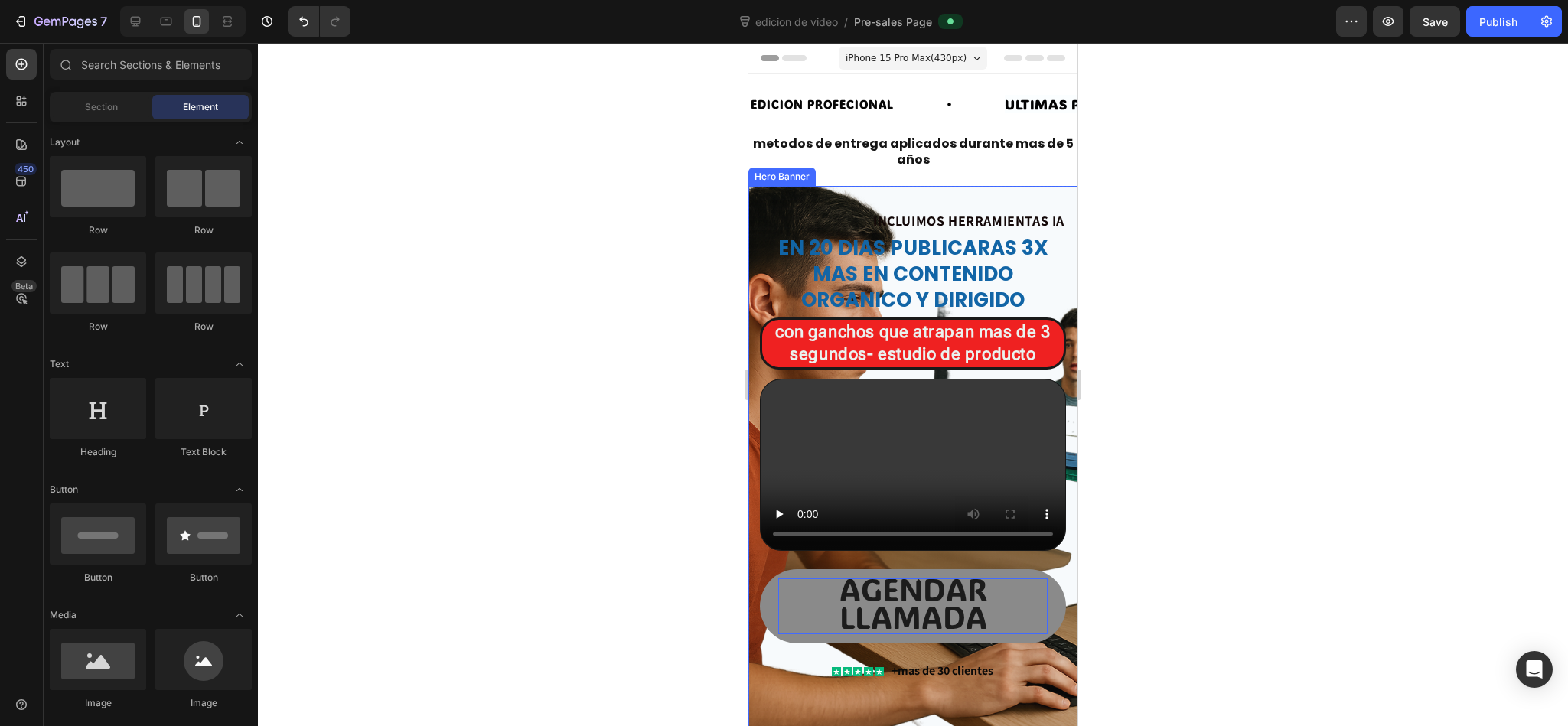
click at [773, 198] on div "INCLUIMOS HERRAMIENTAS IA Heading en 20 dias publicaras 3x mas en contenido org…" at bounding box center [913, 459] width 329 height 549
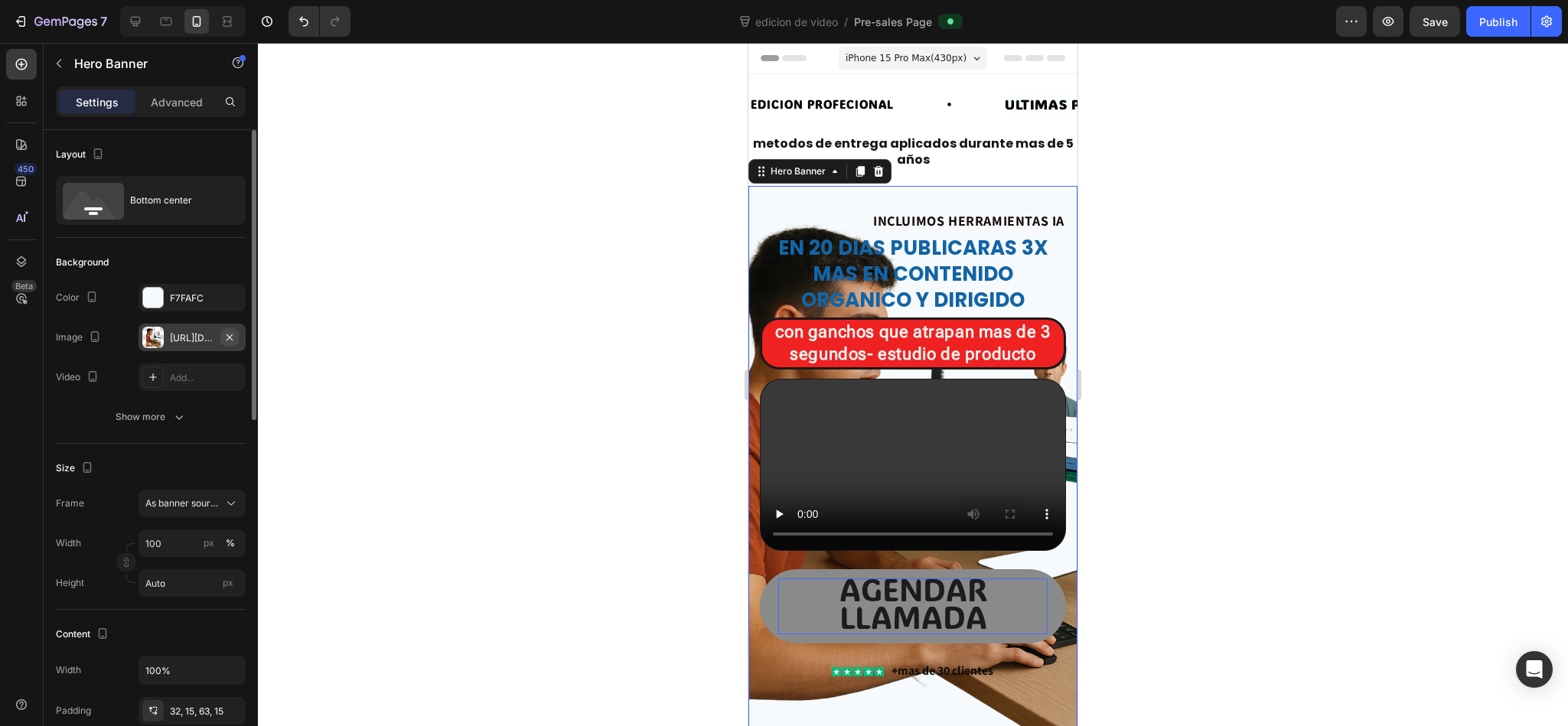
click at [228, 336] on icon "button" at bounding box center [229, 336] width 6 height 6
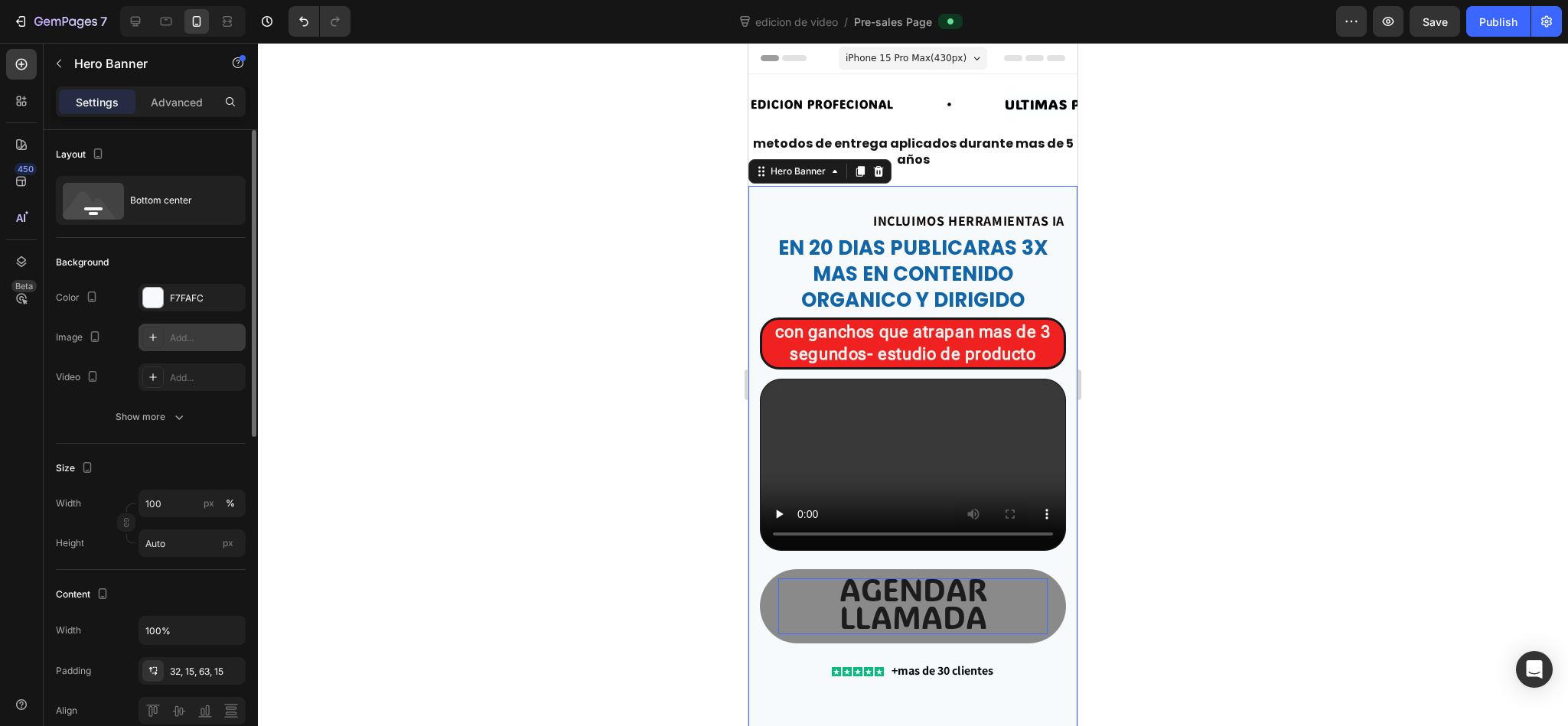
click at [179, 345] on div "Add..." at bounding box center [206, 338] width 72 height 14
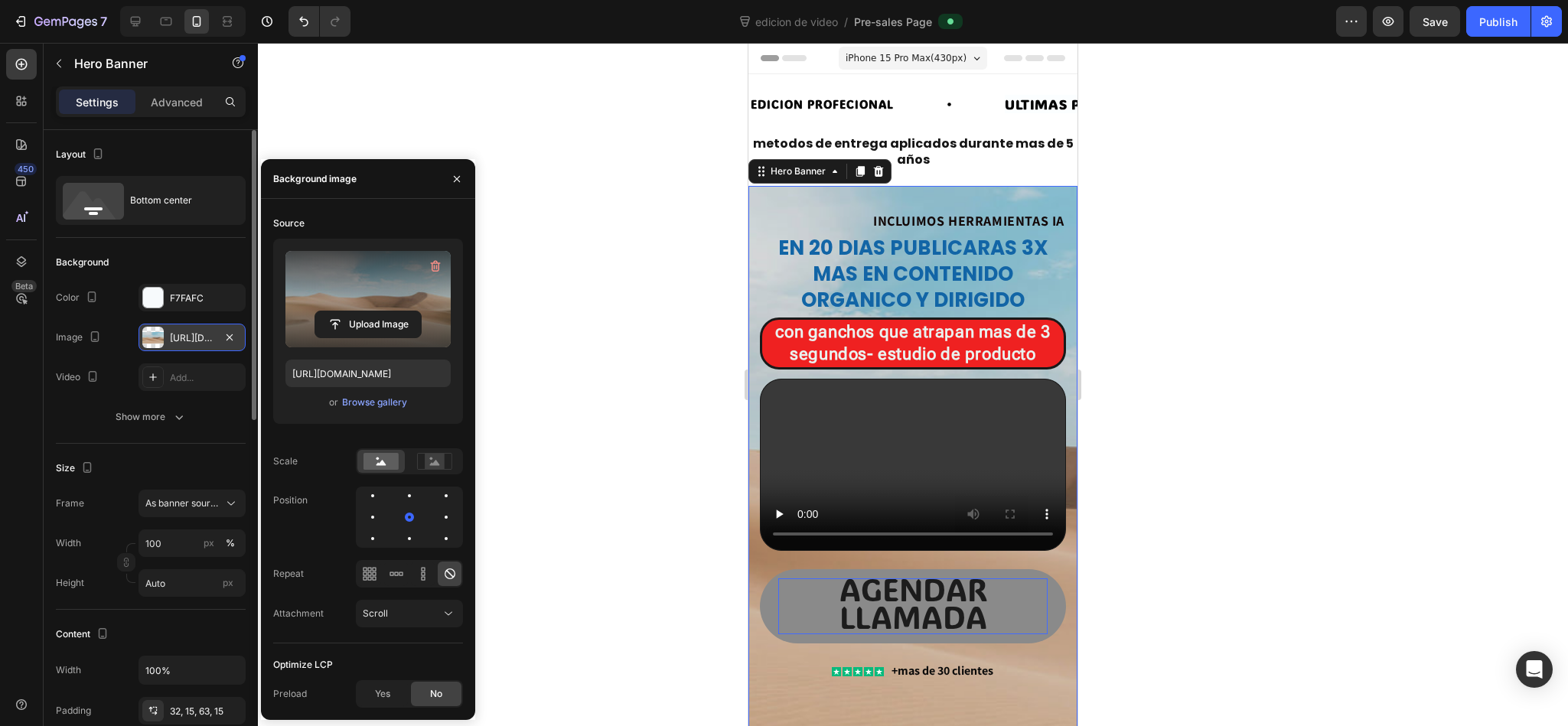
click at [346, 305] on label at bounding box center [367, 299] width 165 height 96
click at [346, 311] on input "file" at bounding box center [368, 324] width 106 height 26
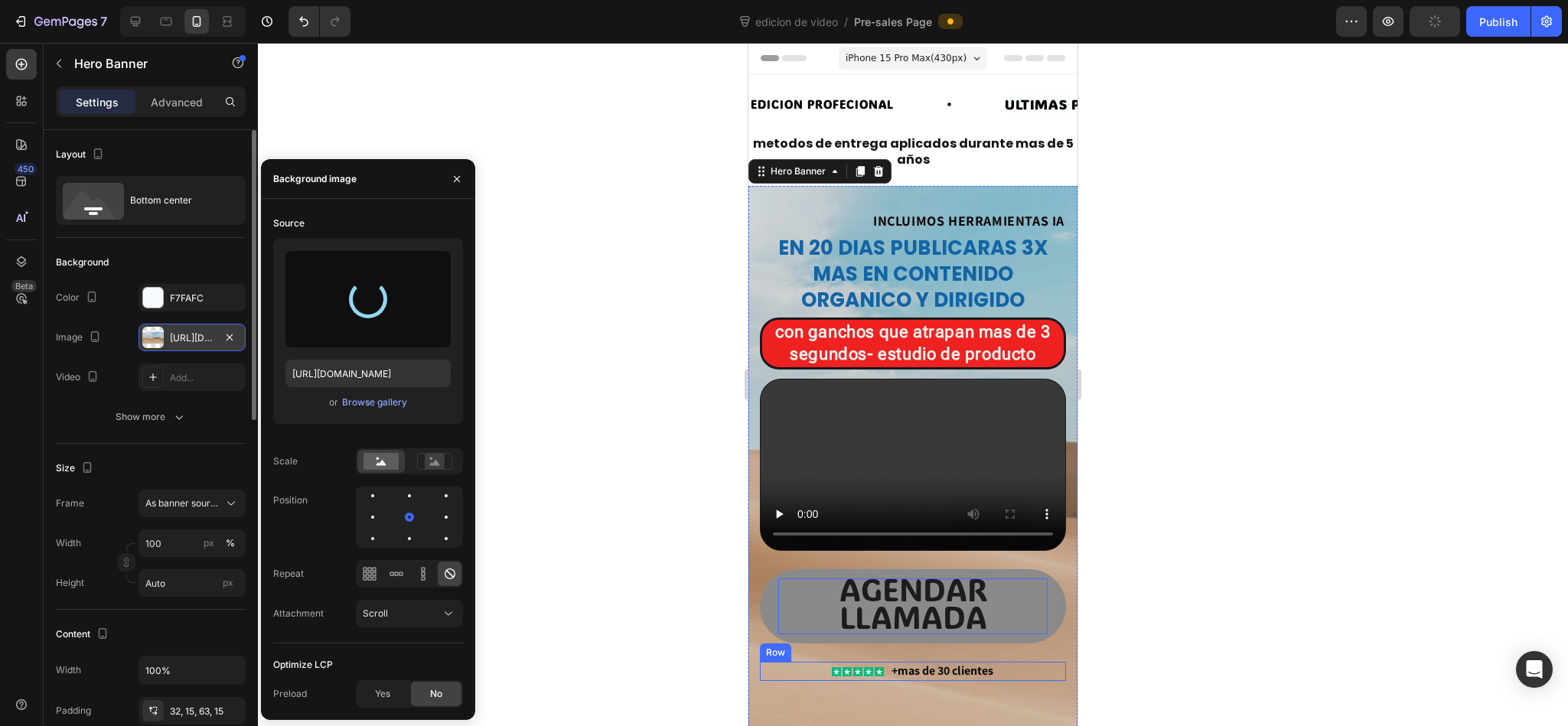
type input "[URL][DOMAIN_NAME]"
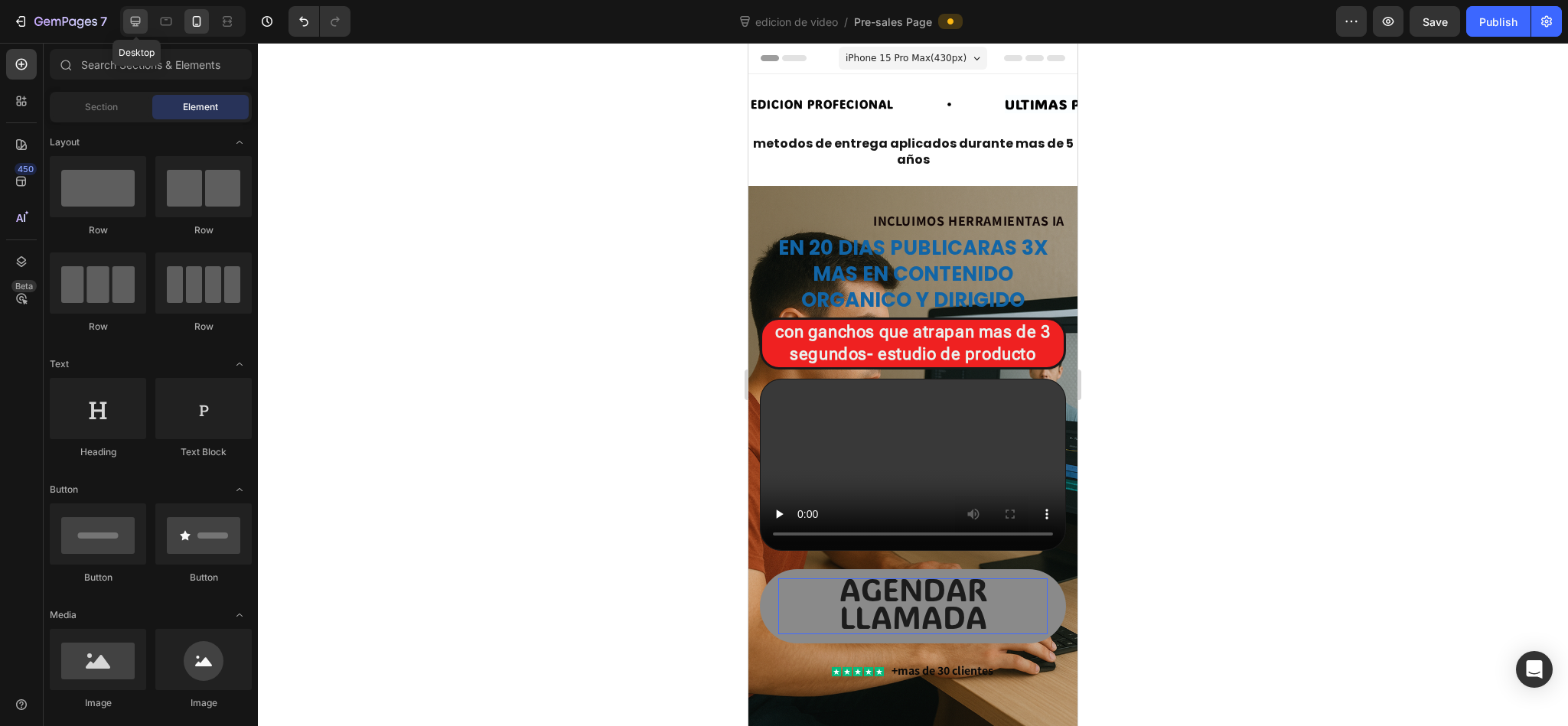
click at [143, 19] on icon at bounding box center [135, 21] width 16 height 16
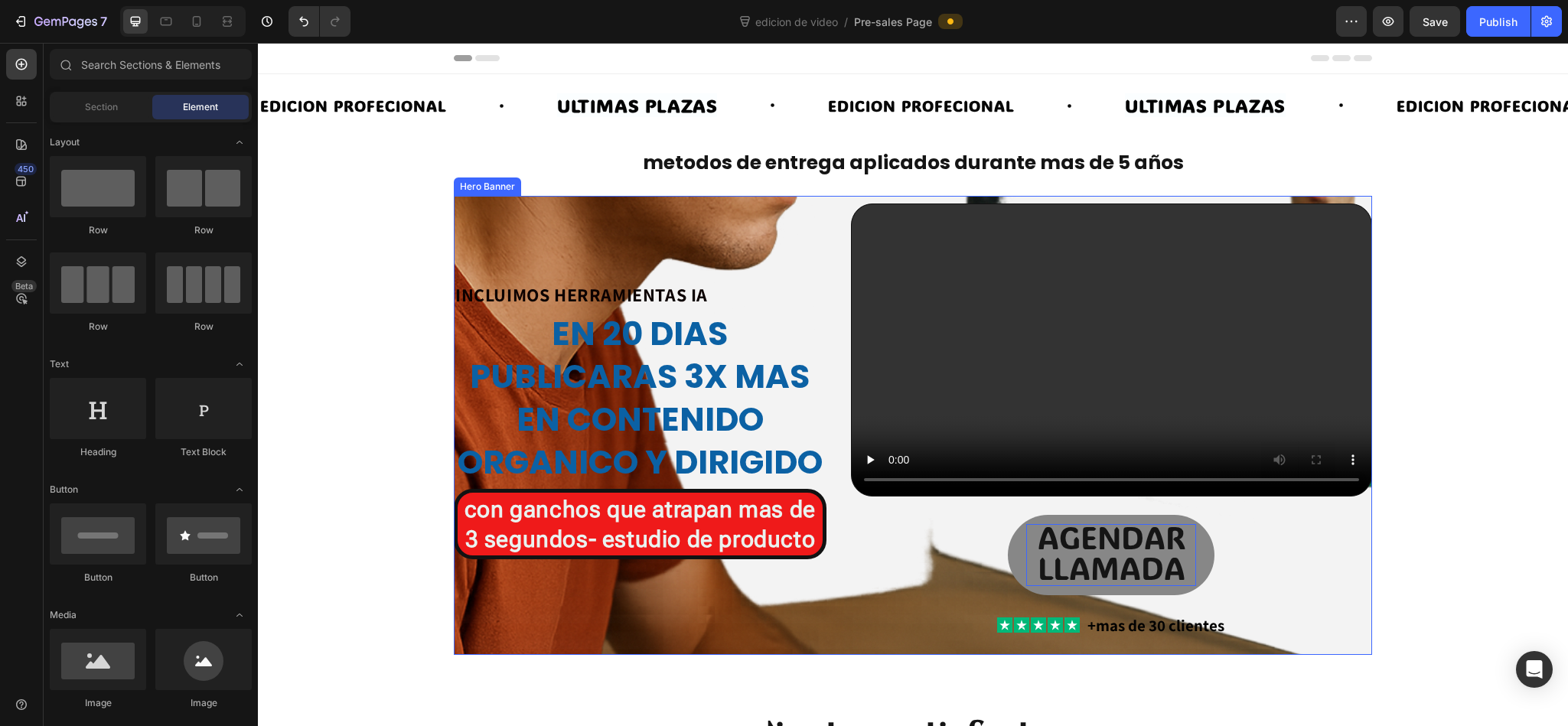
click at [715, 226] on div "INCLUIMOS HERRAMIENTAS IA Heading en 20 dias publicaras 3x mas en contenido org…" at bounding box center [641, 425] width 373 height 443
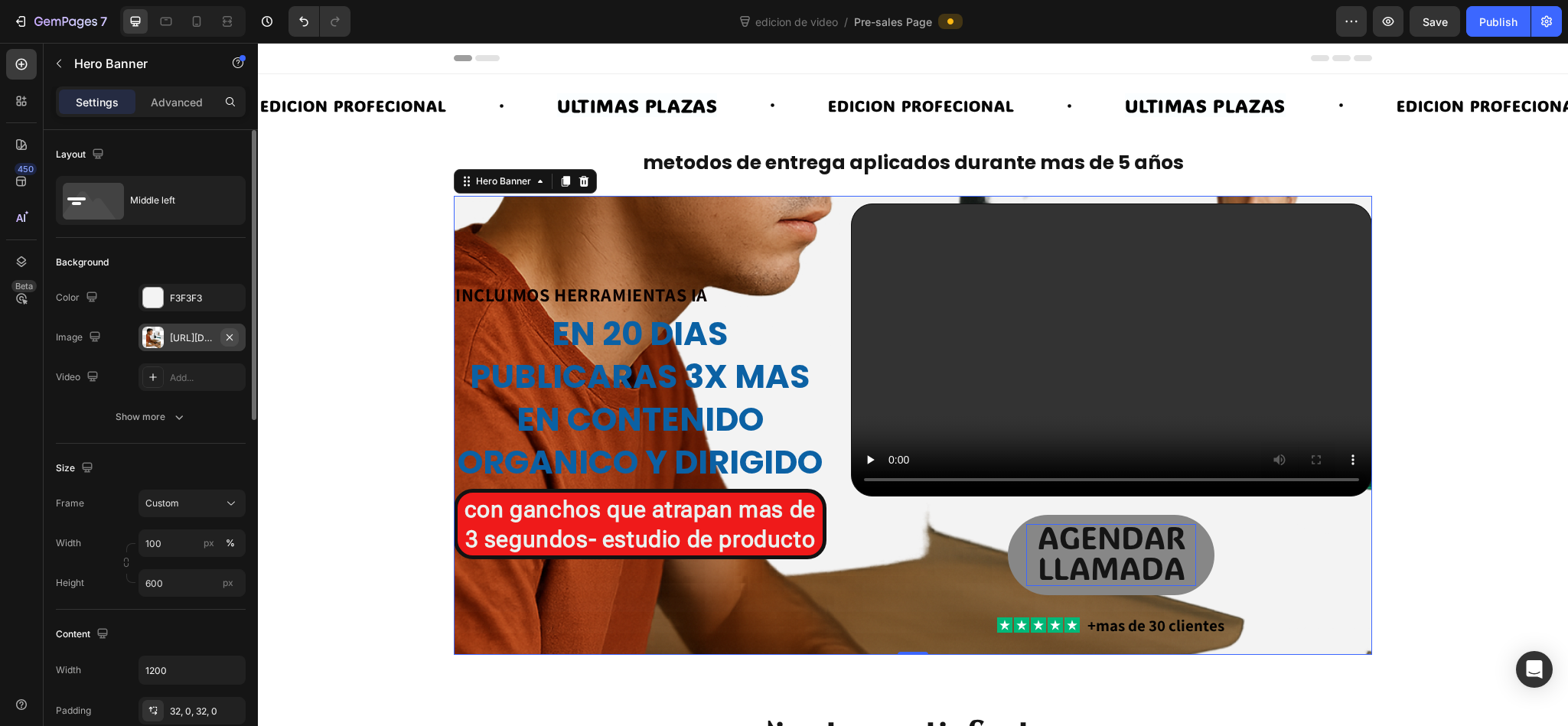
click at [228, 341] on icon "button" at bounding box center [228, 337] width 12 height 12
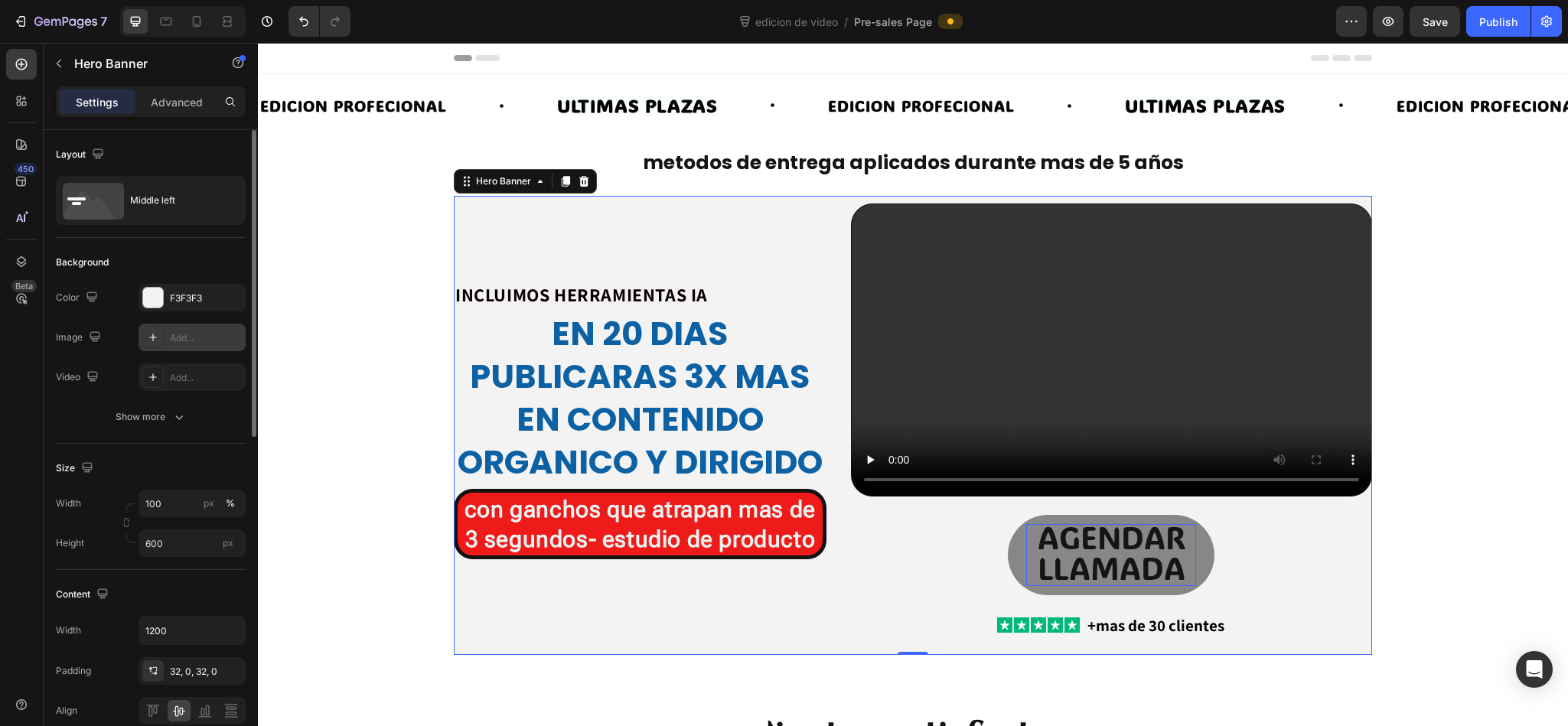
click at [163, 342] on div at bounding box center [153, 337] width 21 height 21
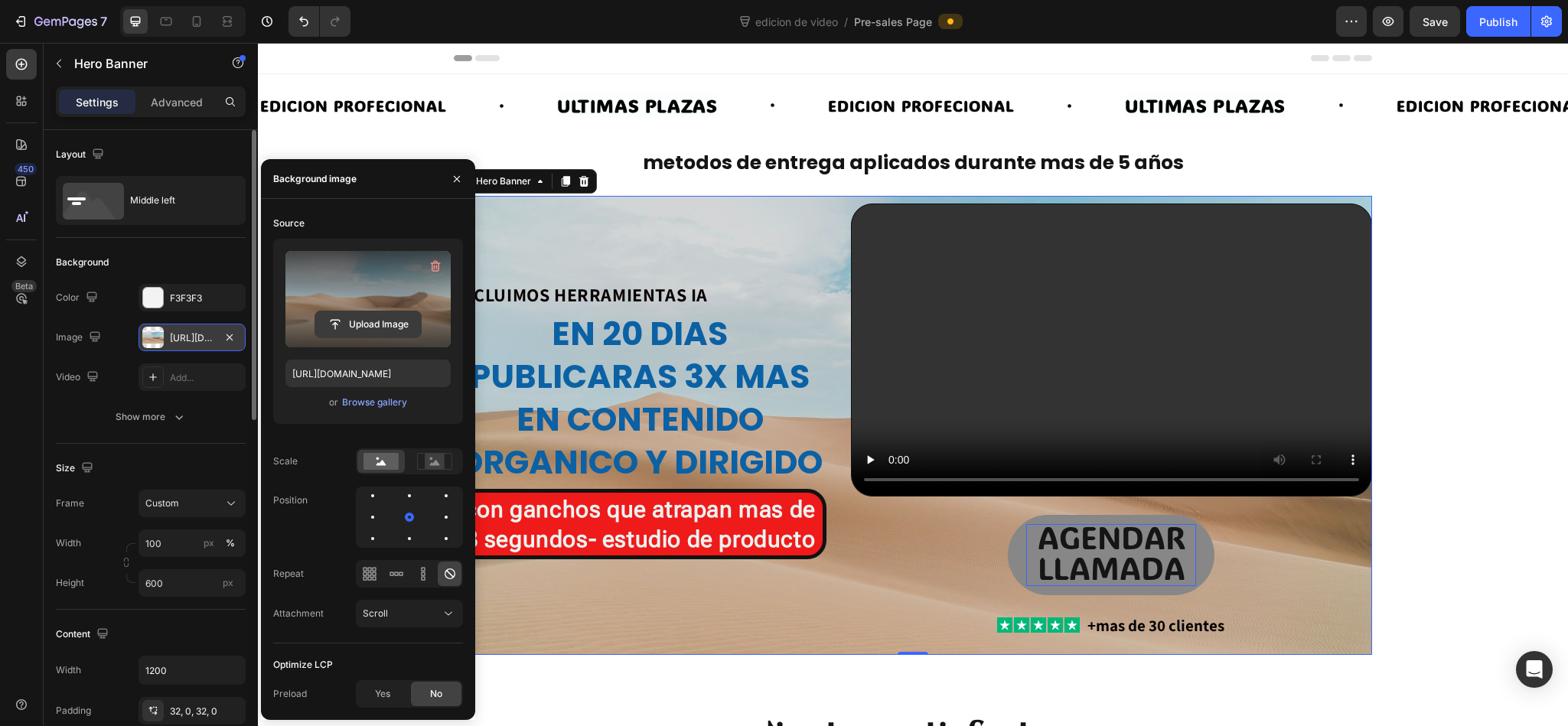
click at [370, 314] on input "file" at bounding box center [368, 324] width 106 height 26
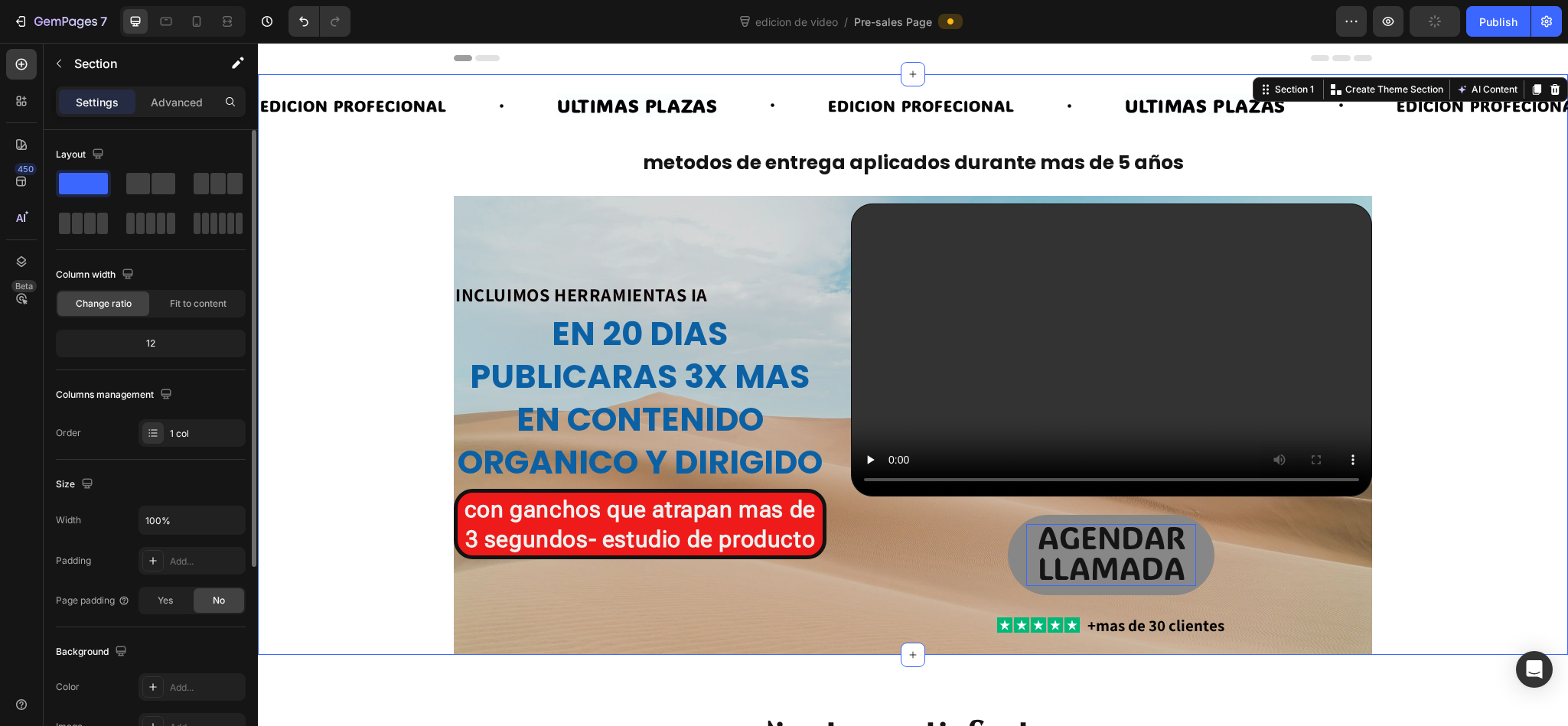
click at [1044, 430] on div "EDICION PROFECIONAL Text Block ULTIMAS PLAZAS Heading EDICION PROFECIONAL Text …" at bounding box center [912, 363] width 1309 height 580
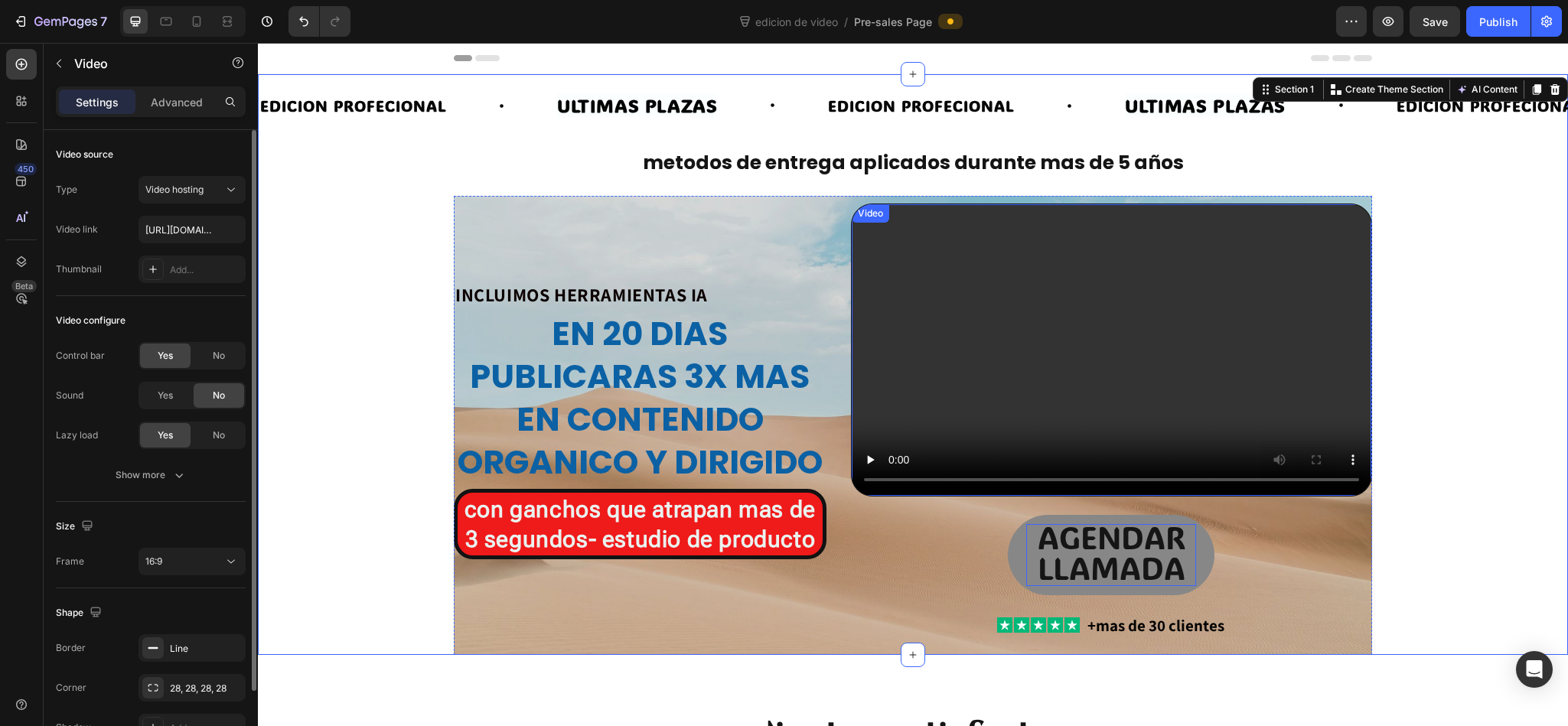
click at [1044, 220] on video at bounding box center [1111, 351] width 520 height 292
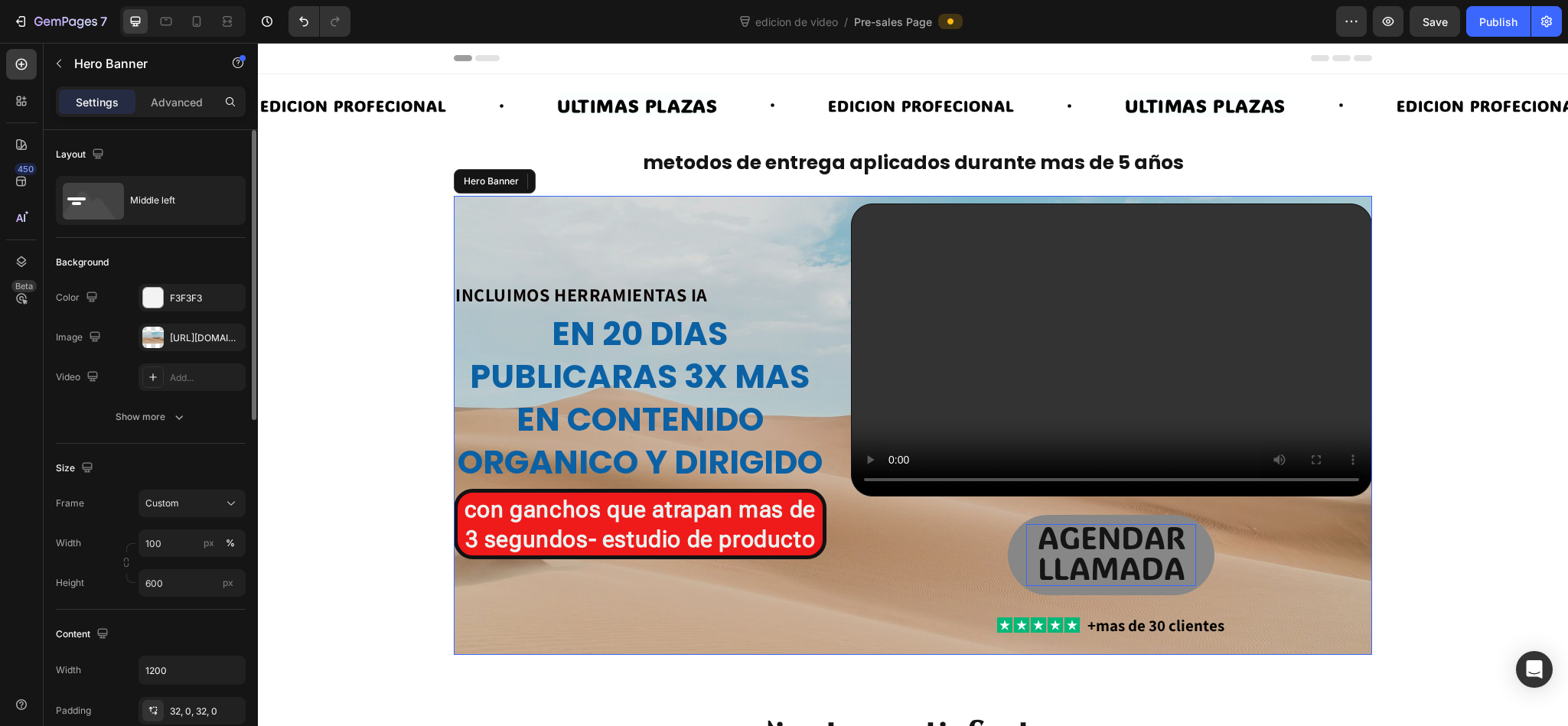
click at [764, 226] on div "INCLUIMOS HERRAMIENTAS IA Heading en 20 dias publicaras 3x mas en contenido org…" at bounding box center [641, 425] width 373 height 443
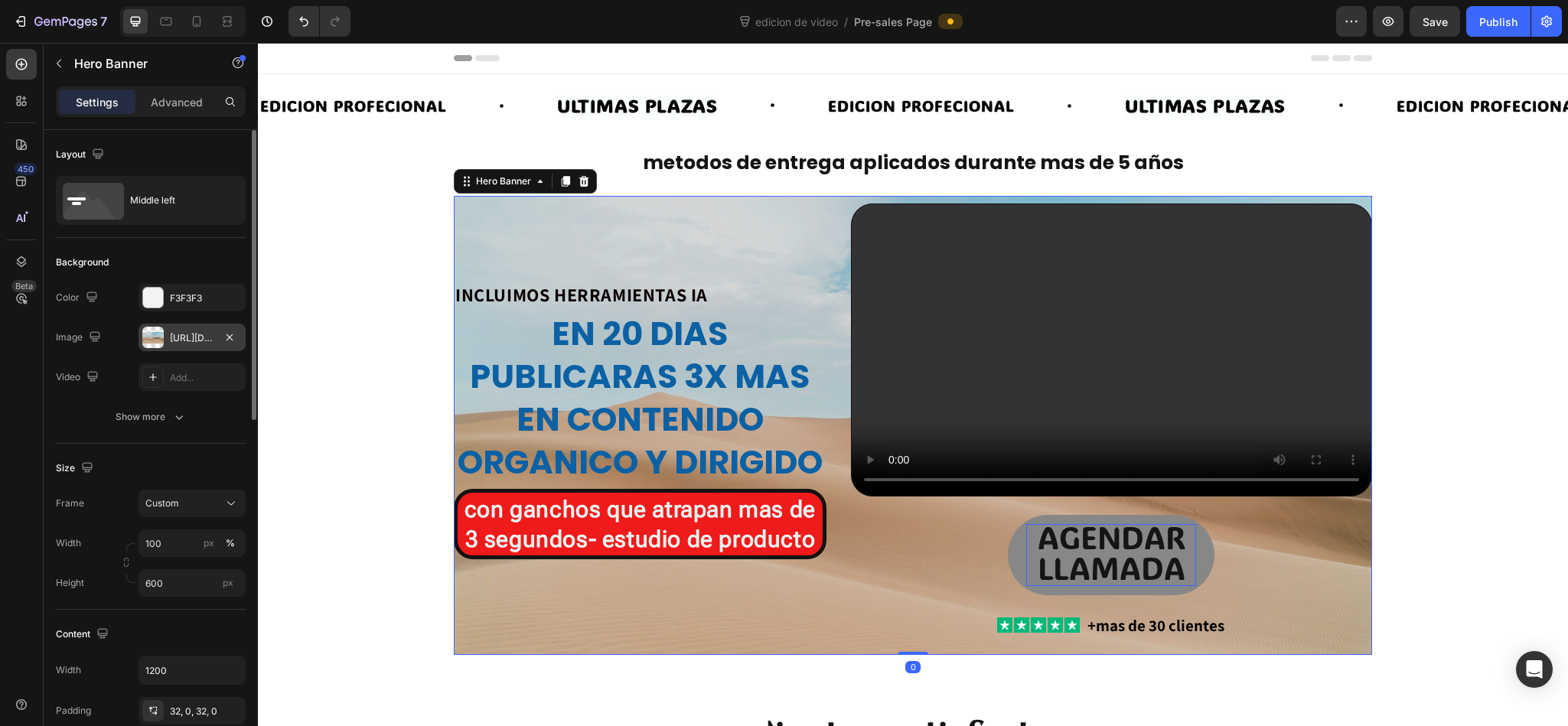
click at [196, 342] on div "[URL][DOMAIN_NAME]" at bounding box center [192, 338] width 45 height 14
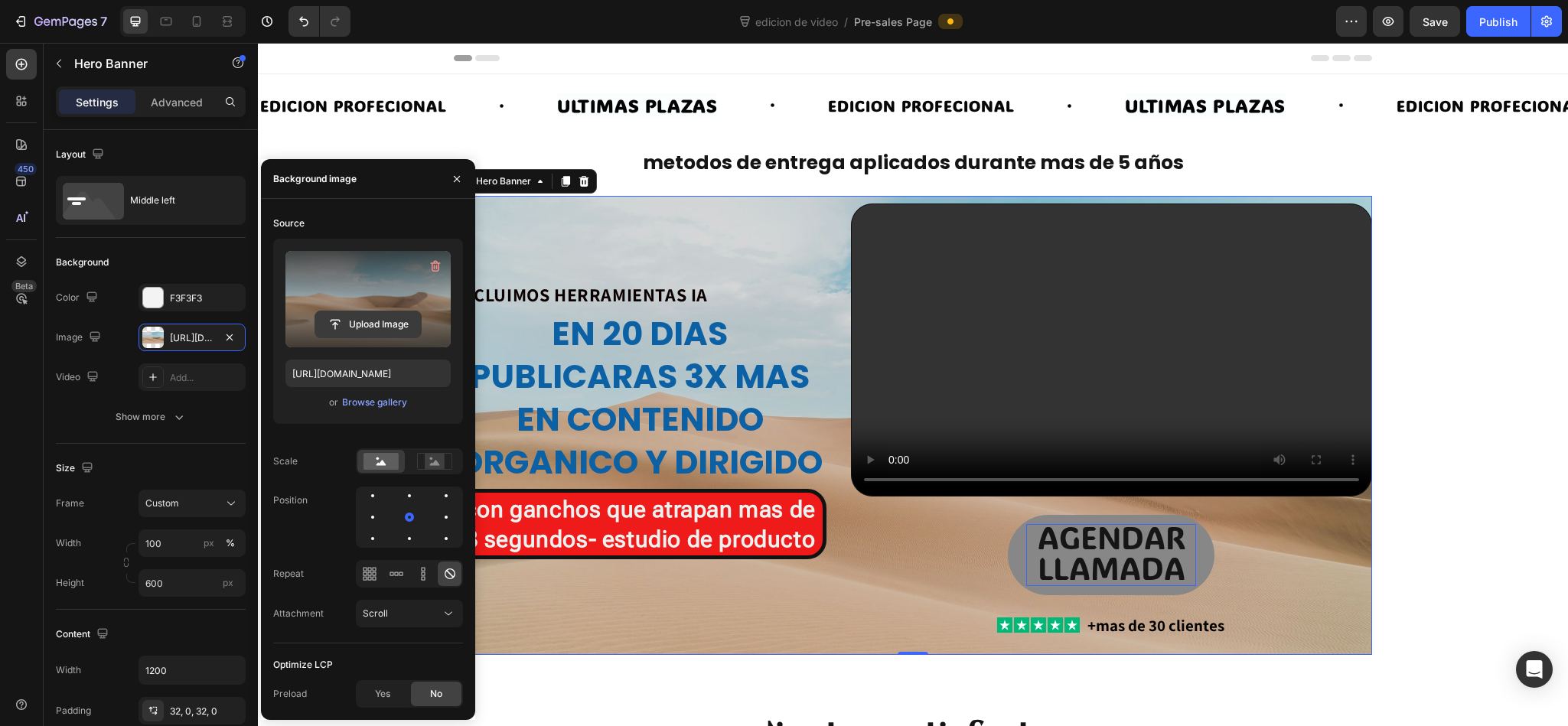
click at [368, 314] on input "file" at bounding box center [368, 324] width 106 height 26
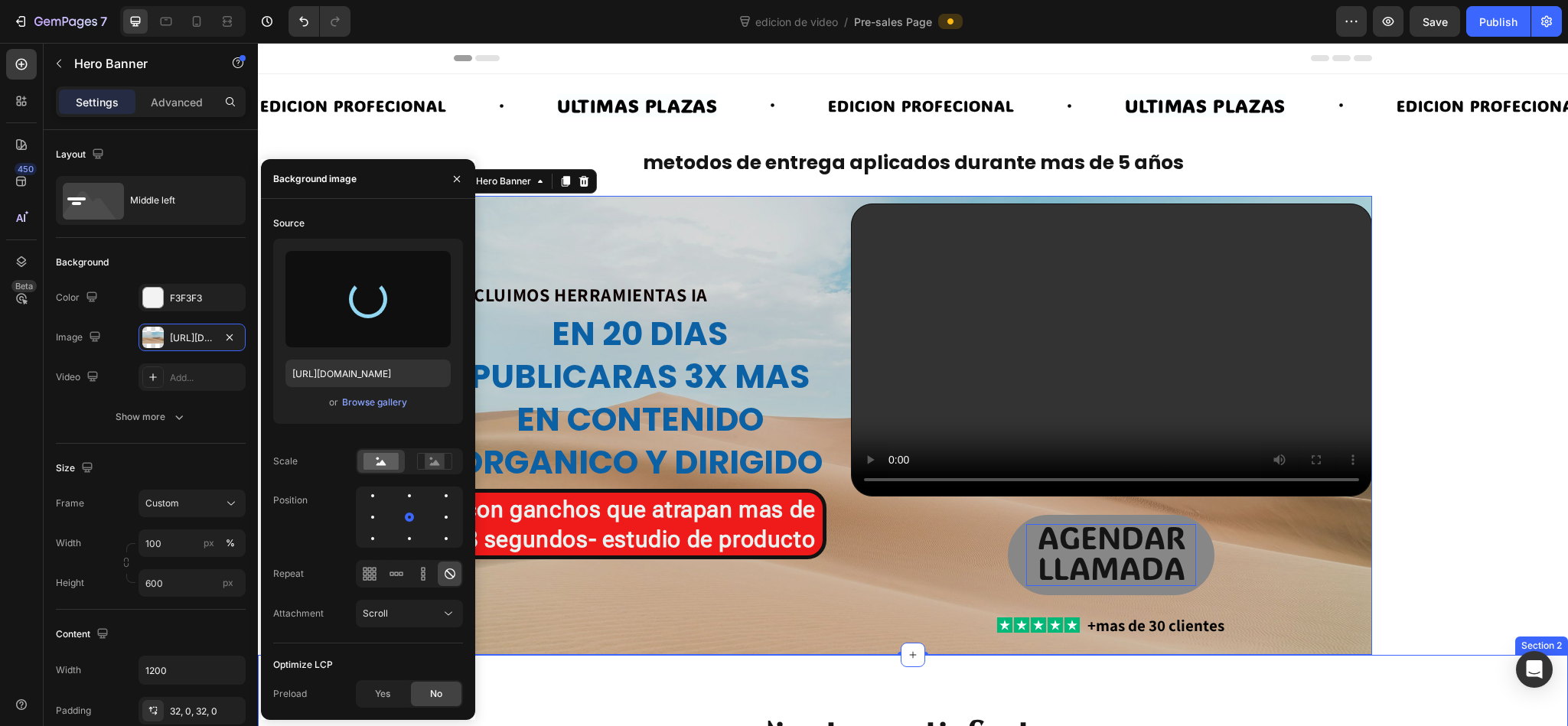
type input "[URL][DOMAIN_NAME]"
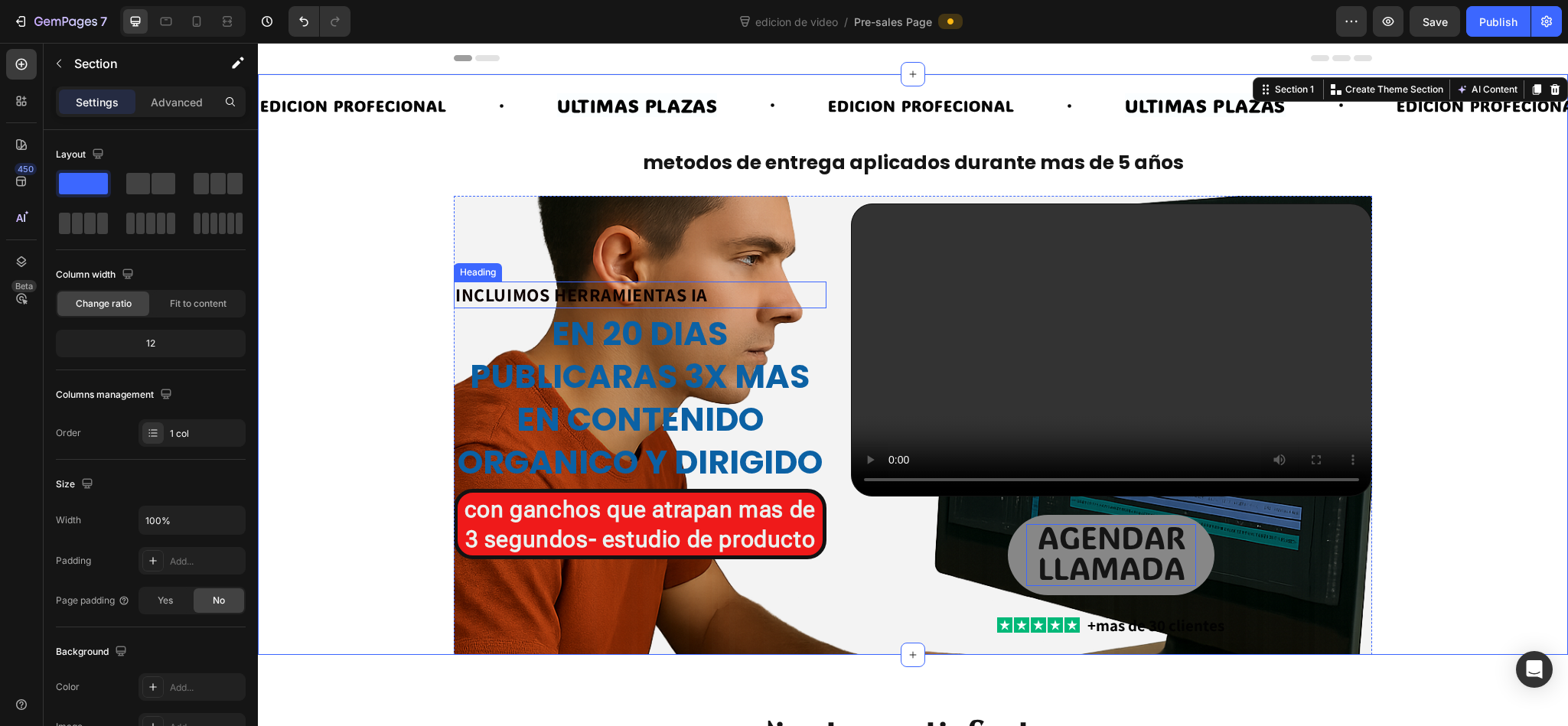
click at [618, 285] on h2 "INCLUIMOS HERRAMIENTAS IA" at bounding box center [641, 294] width 373 height 26
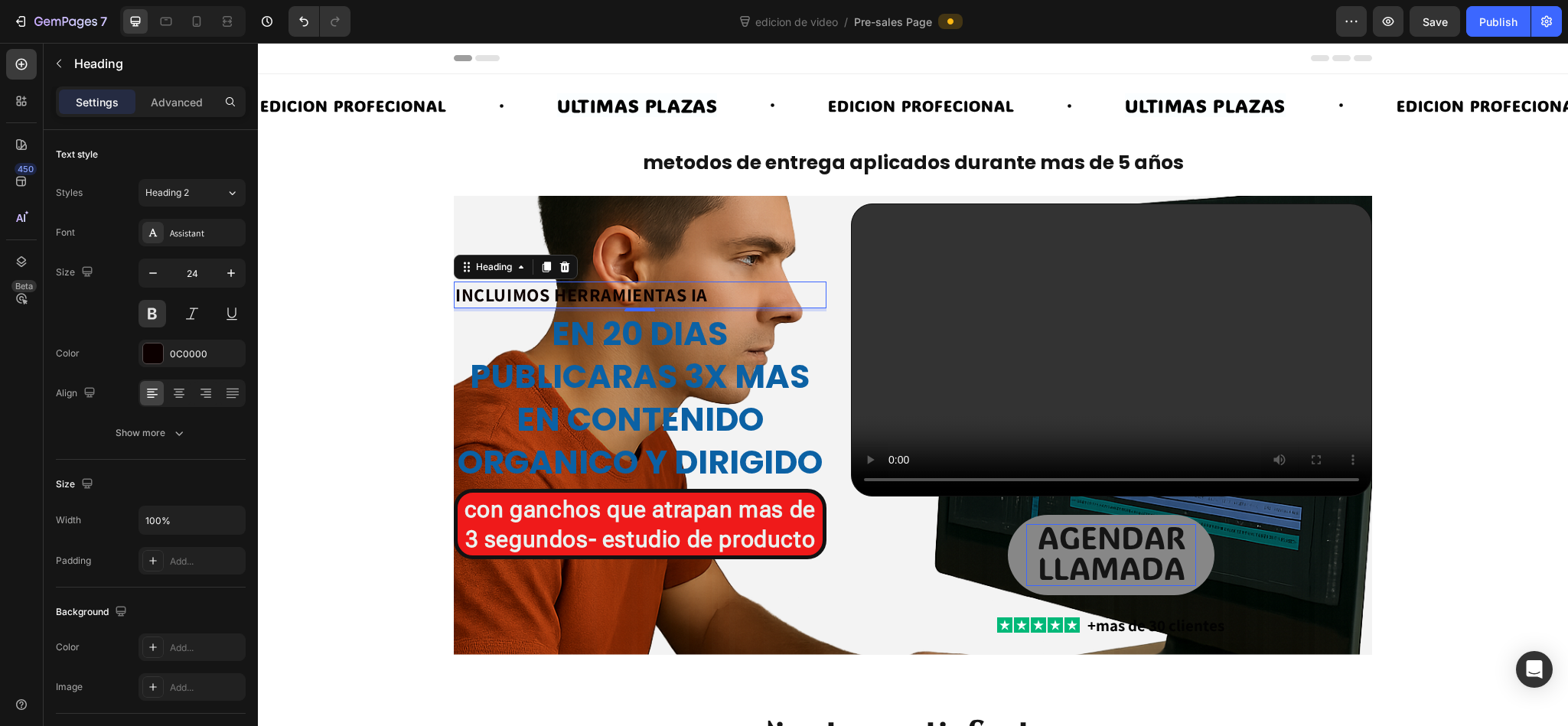
click at [655, 281] on h2 "INCLUIMOS HERRAMIENTAS IA" at bounding box center [641, 294] width 373 height 26
click at [655, 283] on p "INCLUIMOS HERRAMIENTAS IA" at bounding box center [640, 295] width 369 height 24
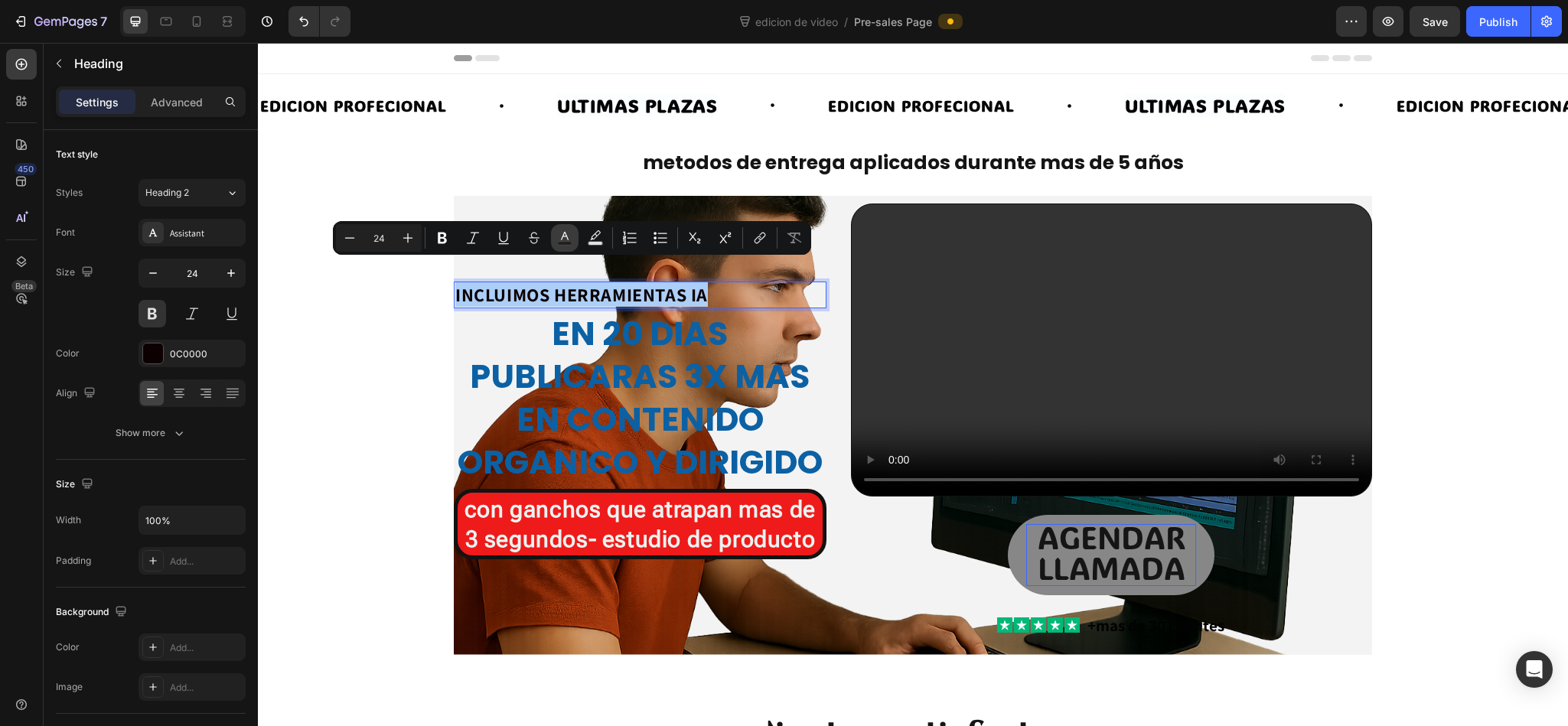
click at [554, 243] on button "Text Color" at bounding box center [565, 237] width 27 height 27
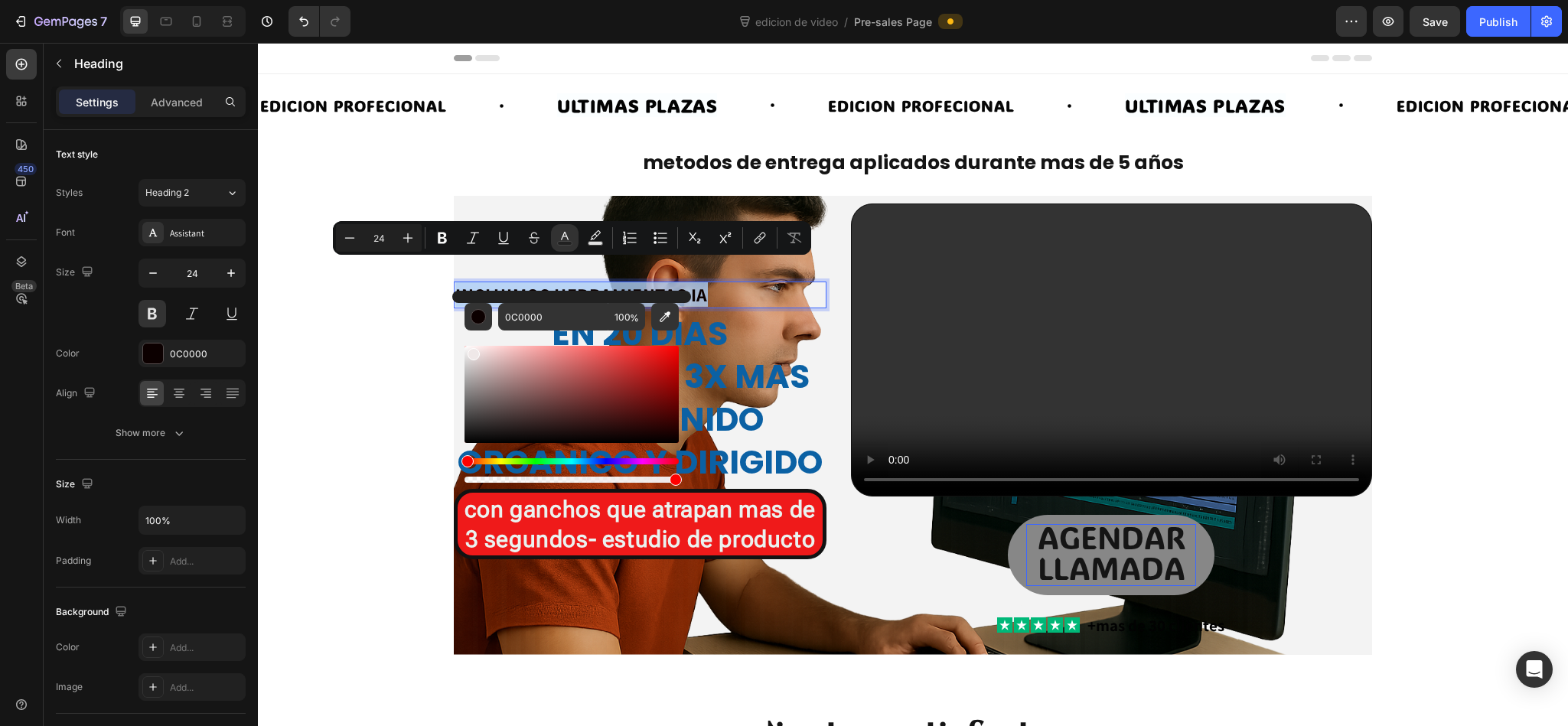
click at [472, 352] on div "Editor contextual toolbar" at bounding box center [571, 394] width 214 height 97
type input "EFE8E8"
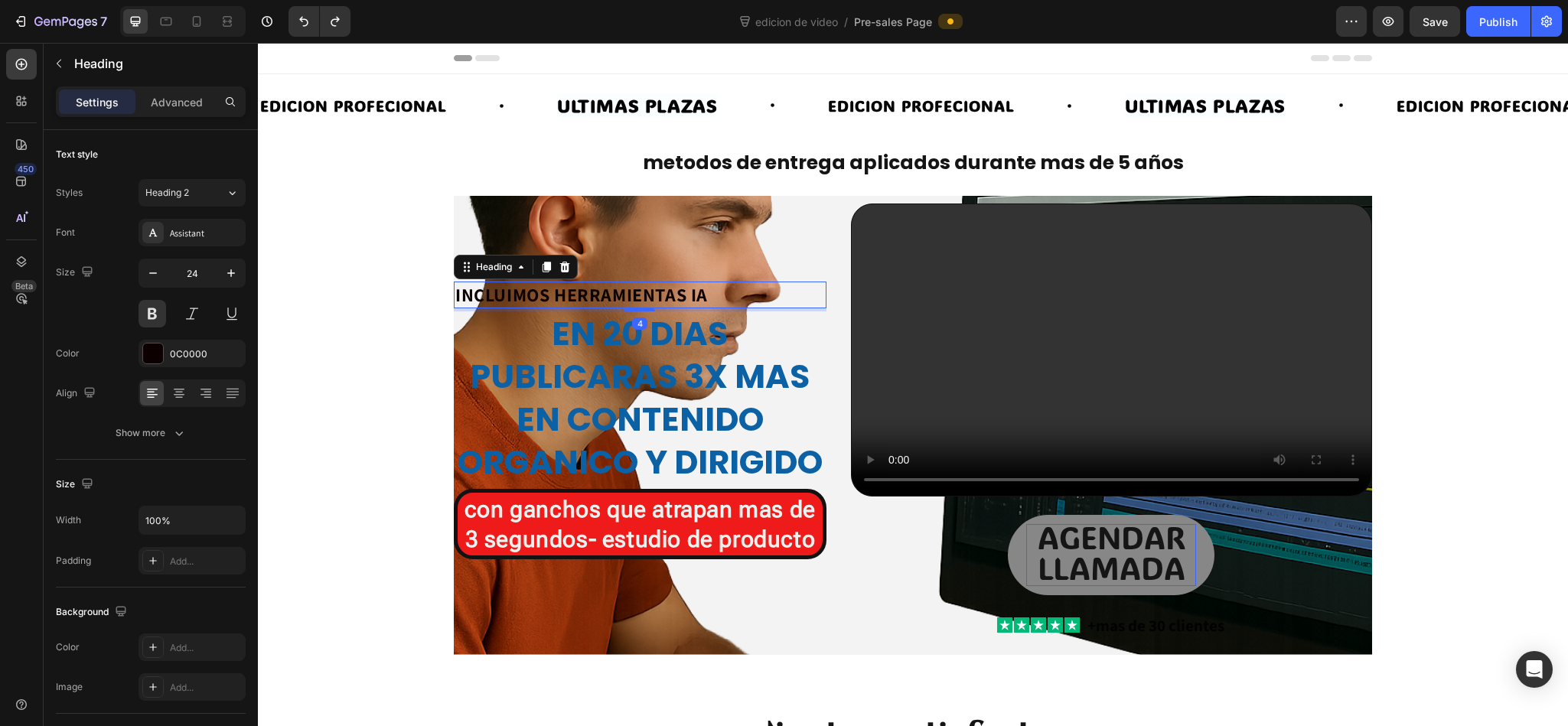
click at [567, 281] on h2 "INCLUIMOS HERRAMIENTAS IA" at bounding box center [641, 294] width 373 height 26
click at [567, 283] on p "INCLUIMOS HERRAMIENTAS IA" at bounding box center [640, 295] width 369 height 24
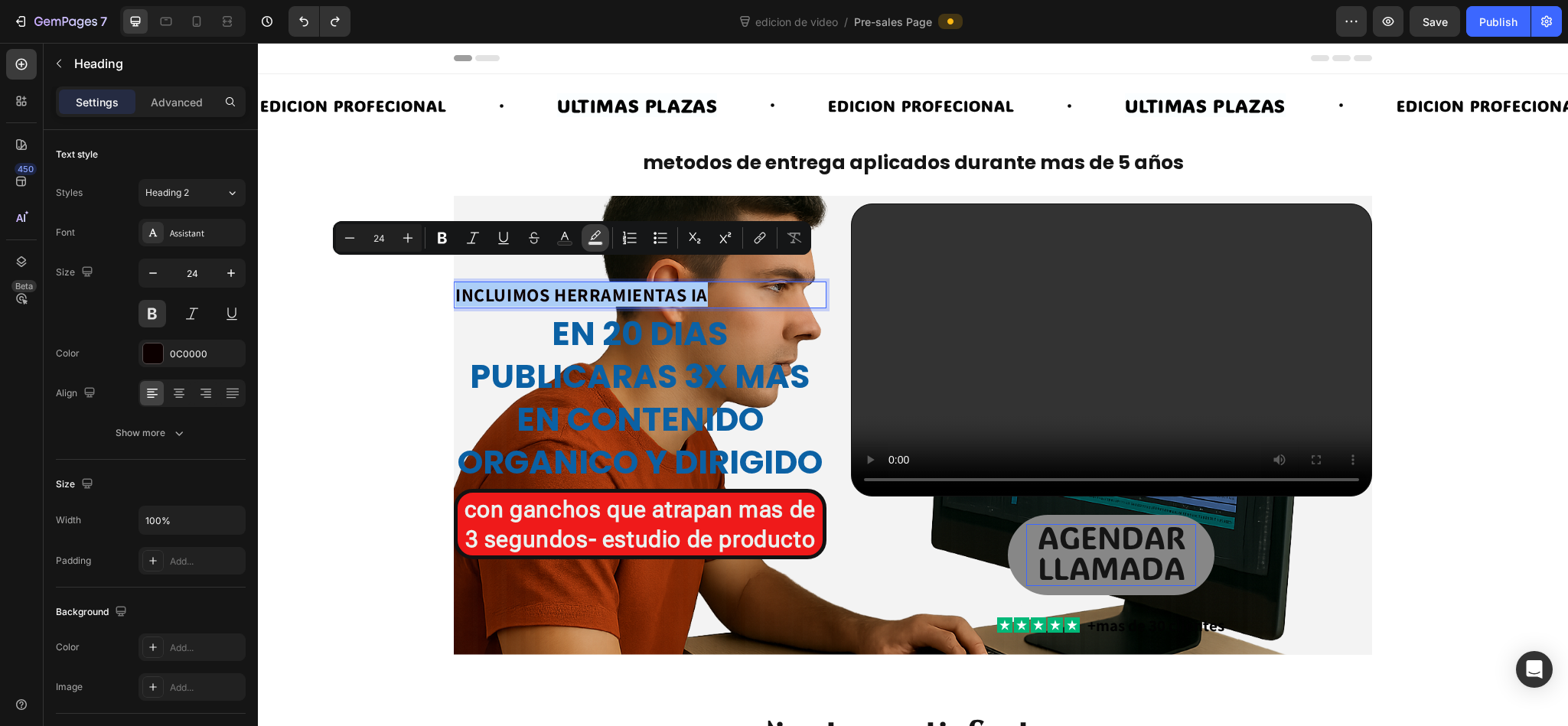
click at [590, 235] on icon "Editor contextual toolbar" at bounding box center [595, 237] width 16 height 16
type input "000000"
type input "77"
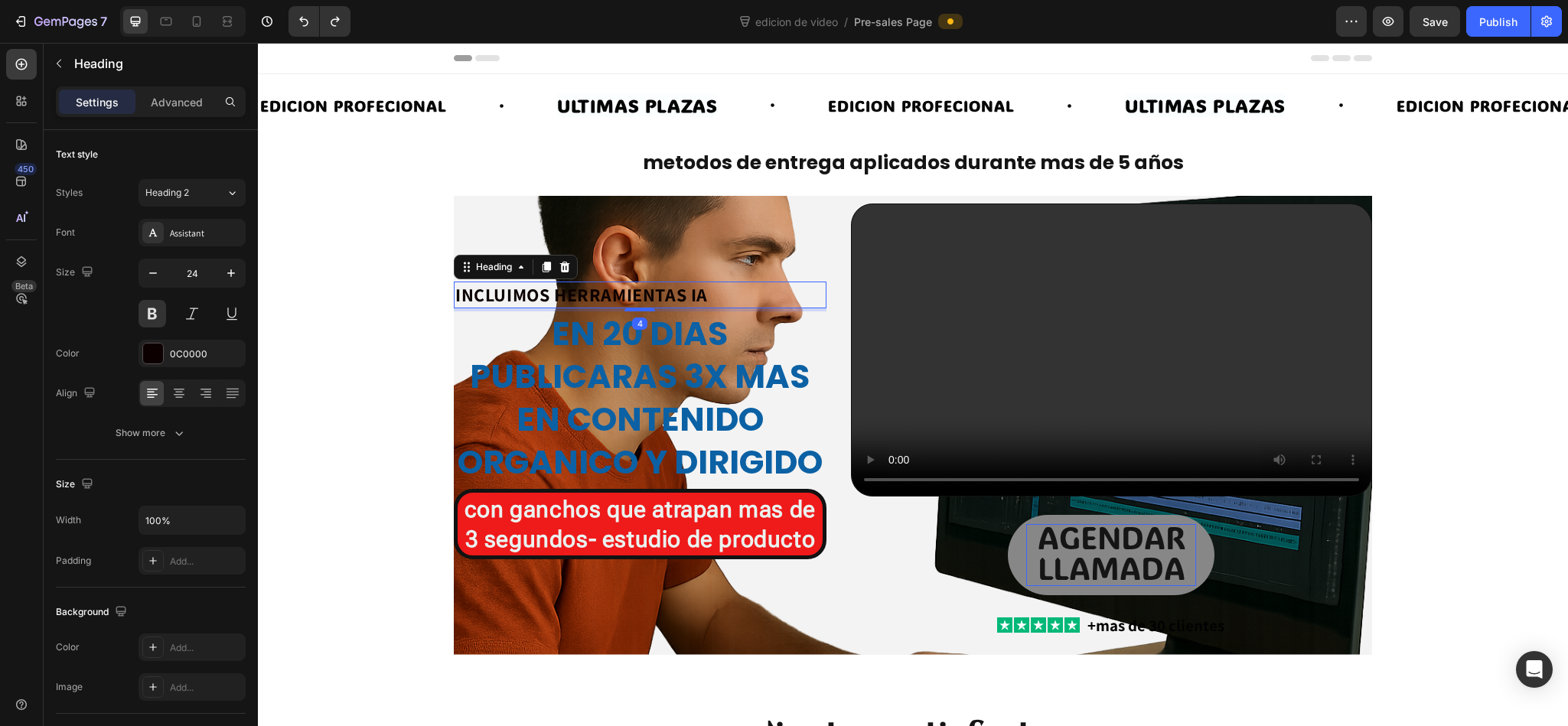
click at [548, 283] on p "INCLUIMOS HERRAMIENTAS IA" at bounding box center [640, 295] width 369 height 24
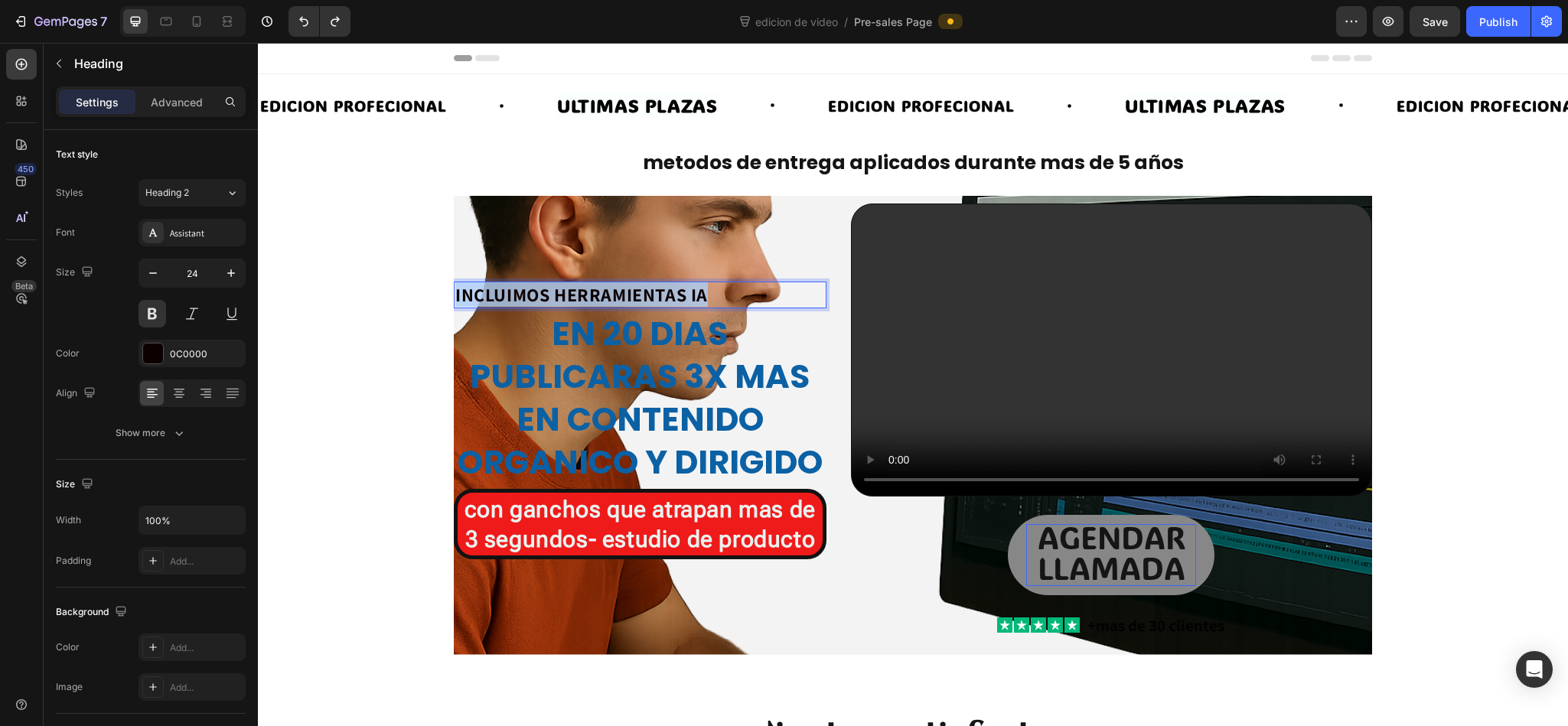
click at [548, 283] on p "INCLUIMOS HERRAMIENTAS IA" at bounding box center [640, 295] width 369 height 24
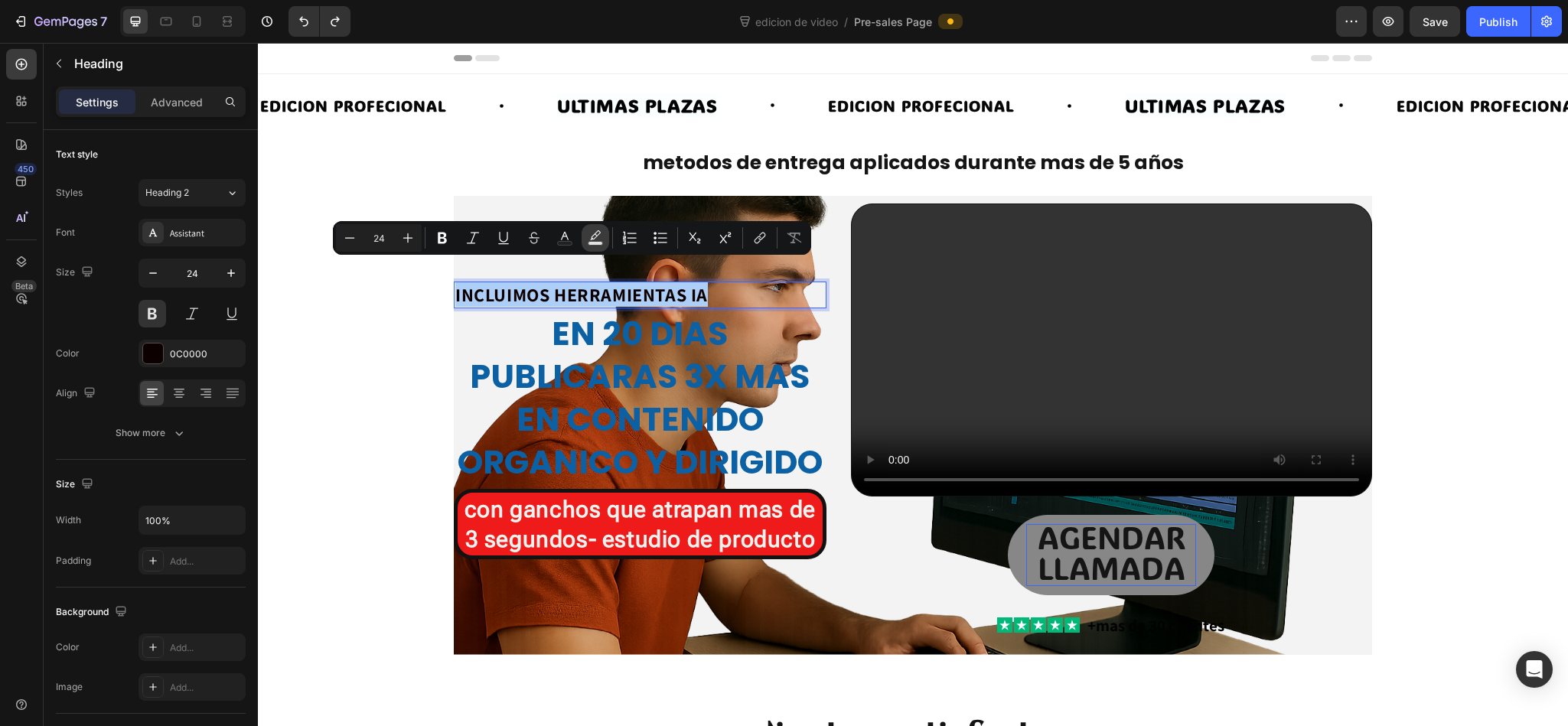
click at [592, 228] on button "Text Background Color" at bounding box center [595, 237] width 27 height 27
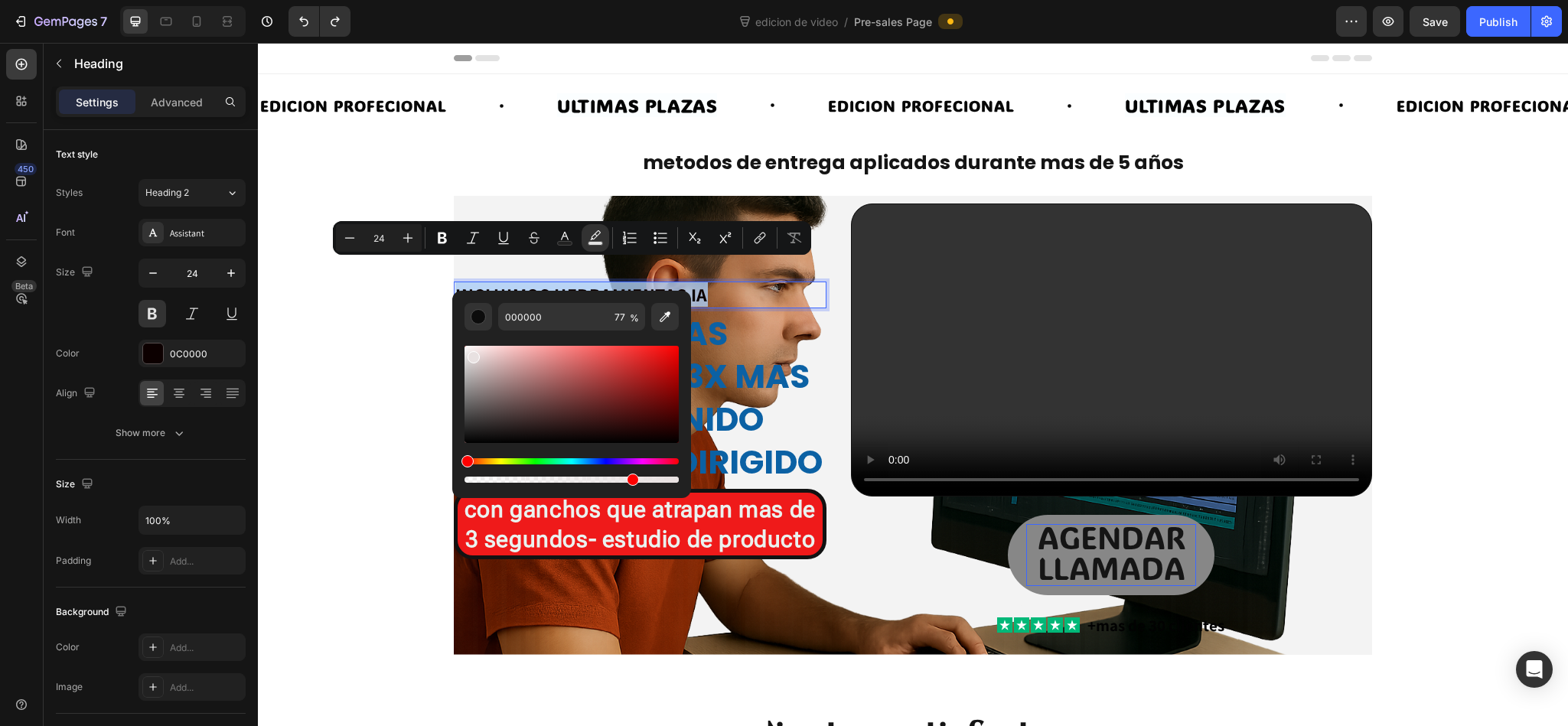
click at [471, 354] on div "Editor contextual toolbar" at bounding box center [571, 394] width 214 height 97
type input "E8E1E1"
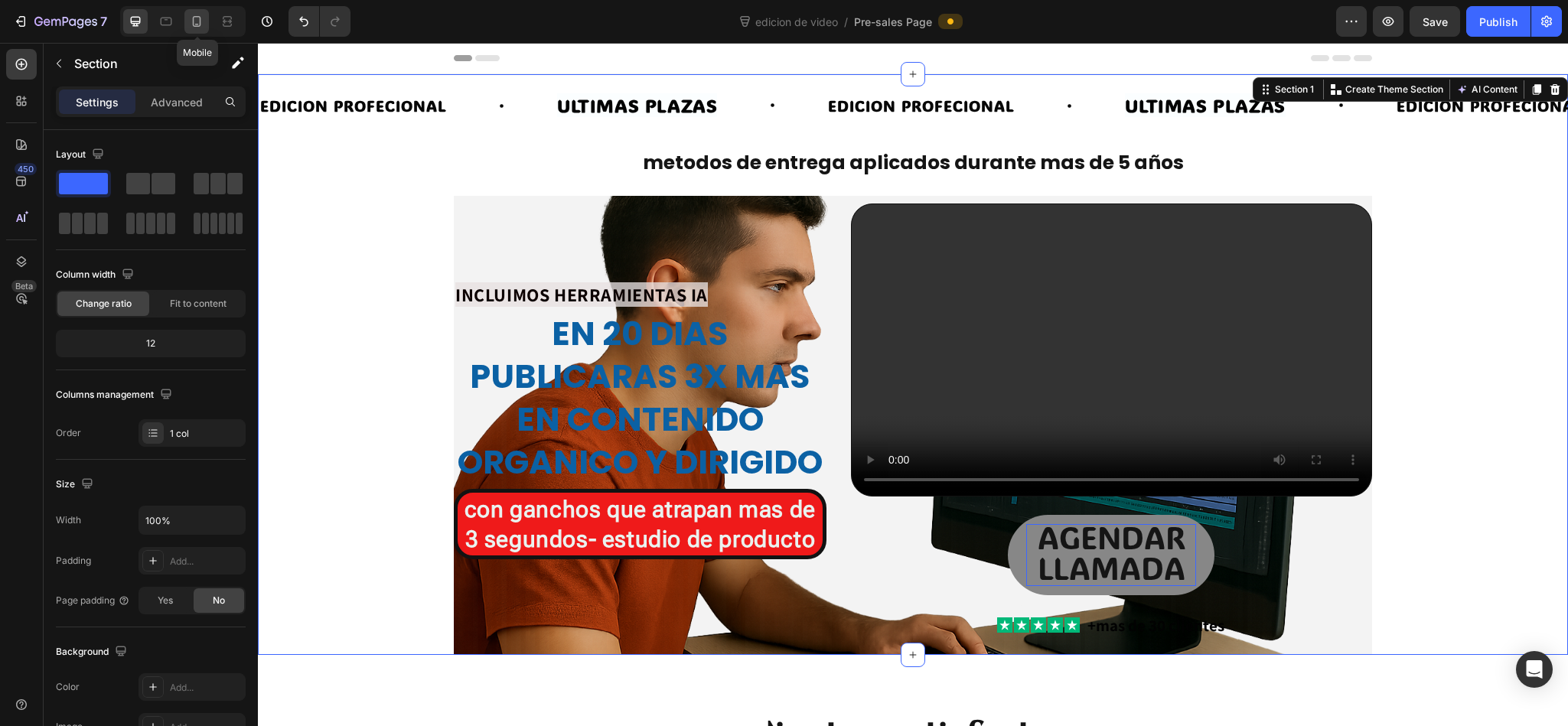
click at [200, 28] on icon at bounding box center [196, 21] width 16 height 16
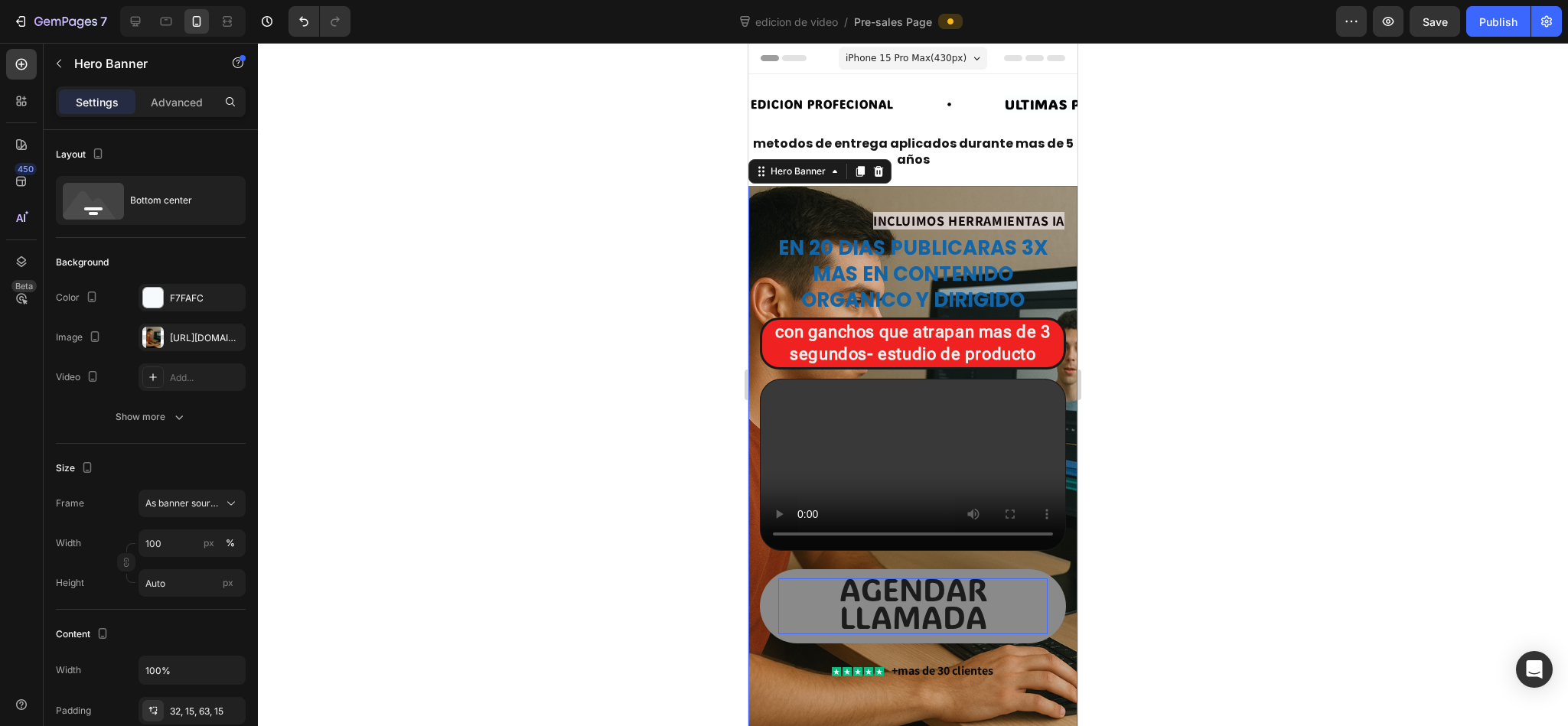
click at [765, 195] on div "⁠⁠⁠⁠⁠⁠⁠ INCLUIMOS HERRAMIENTAS IA Heading en 20 dias publicaras 3x mas en conte…" at bounding box center [913, 459] width 329 height 549
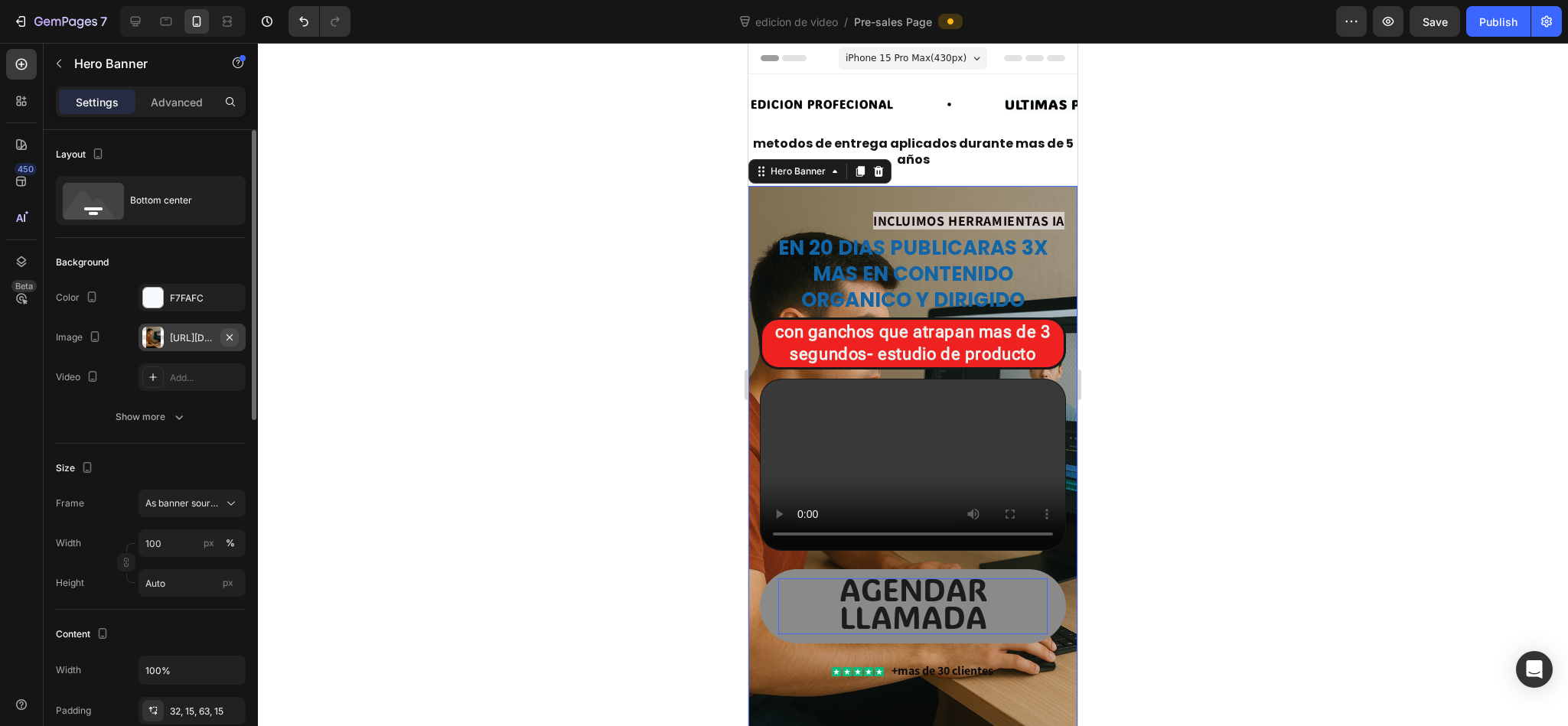
click at [238, 336] on button "button" at bounding box center [229, 337] width 18 height 18
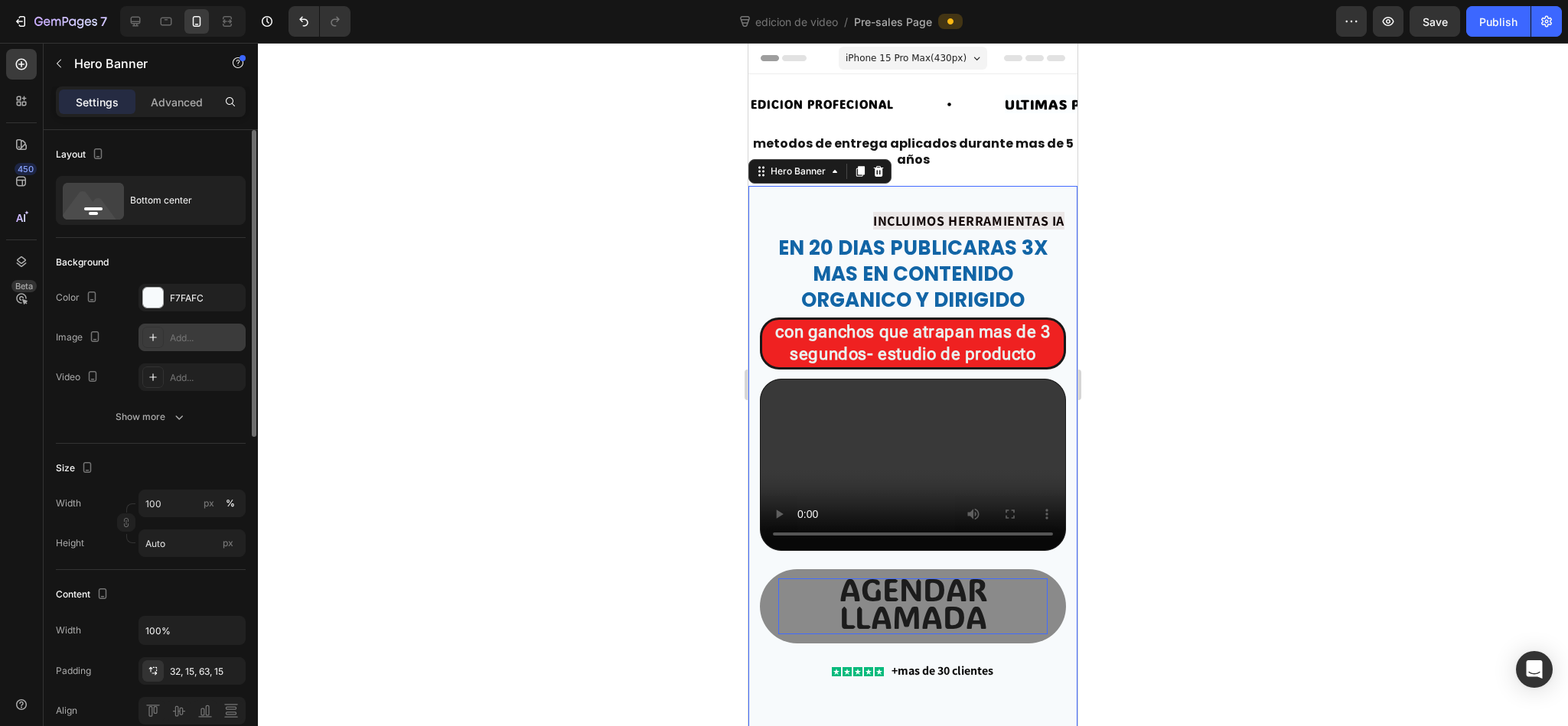
click at [207, 336] on div "Add..." at bounding box center [206, 338] width 72 height 14
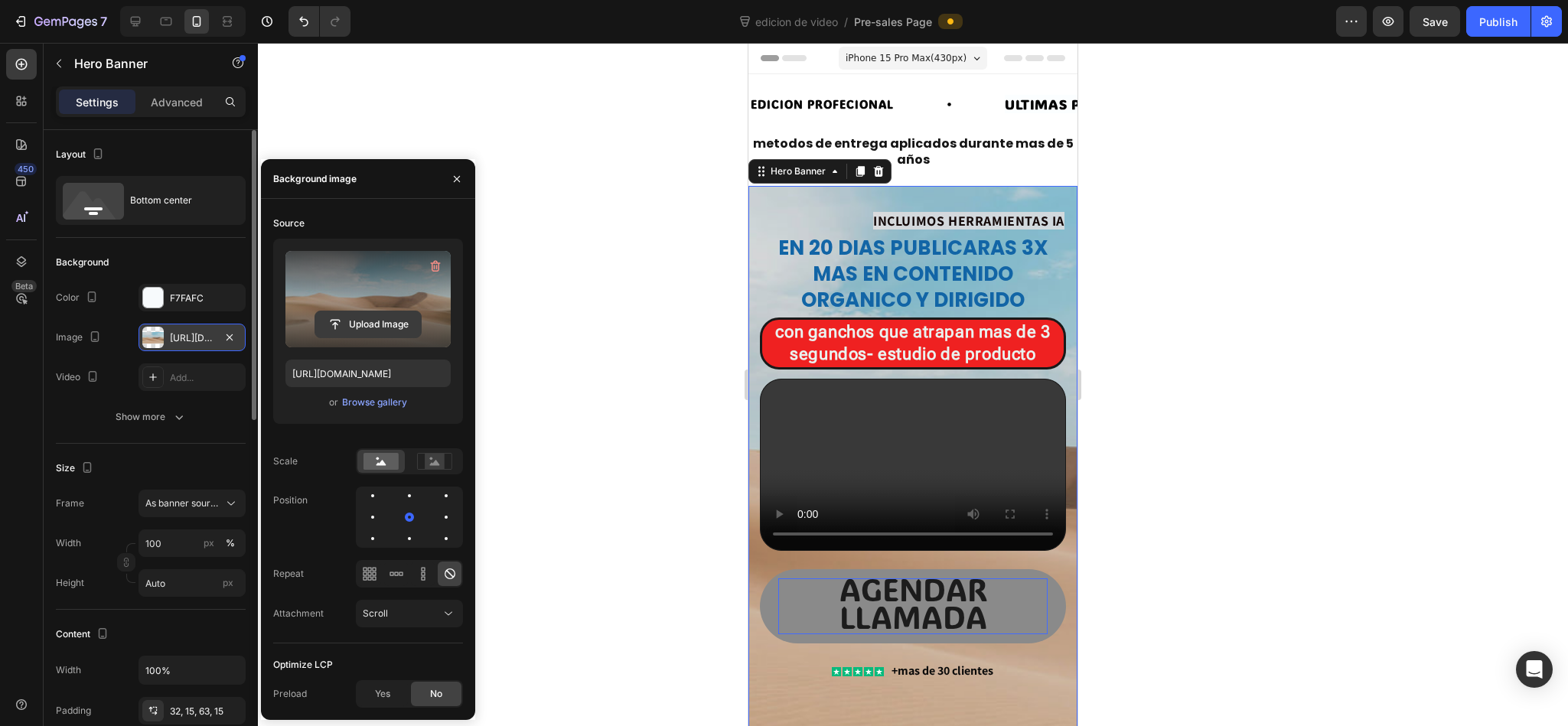
click at [366, 317] on input "file" at bounding box center [368, 324] width 106 height 26
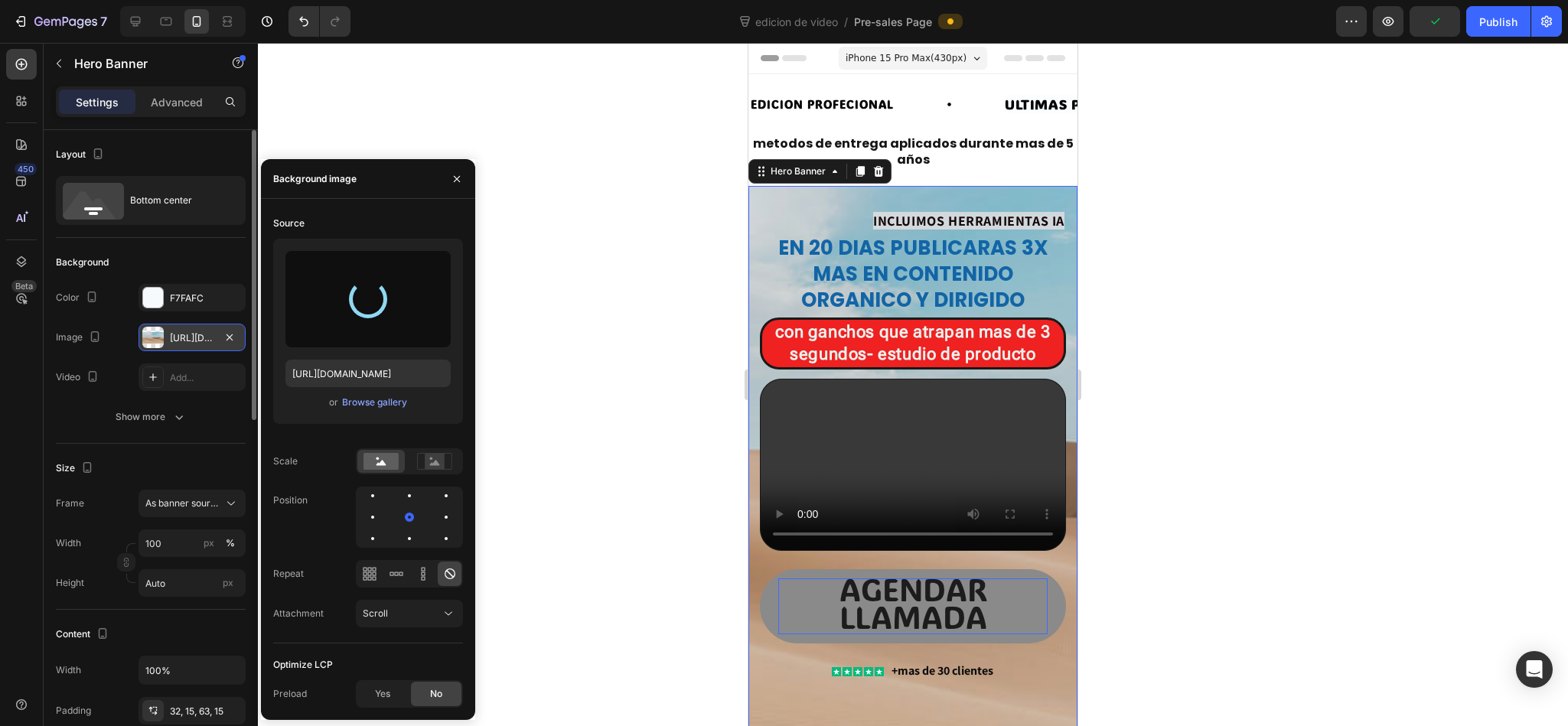
type input "[URL][DOMAIN_NAME]"
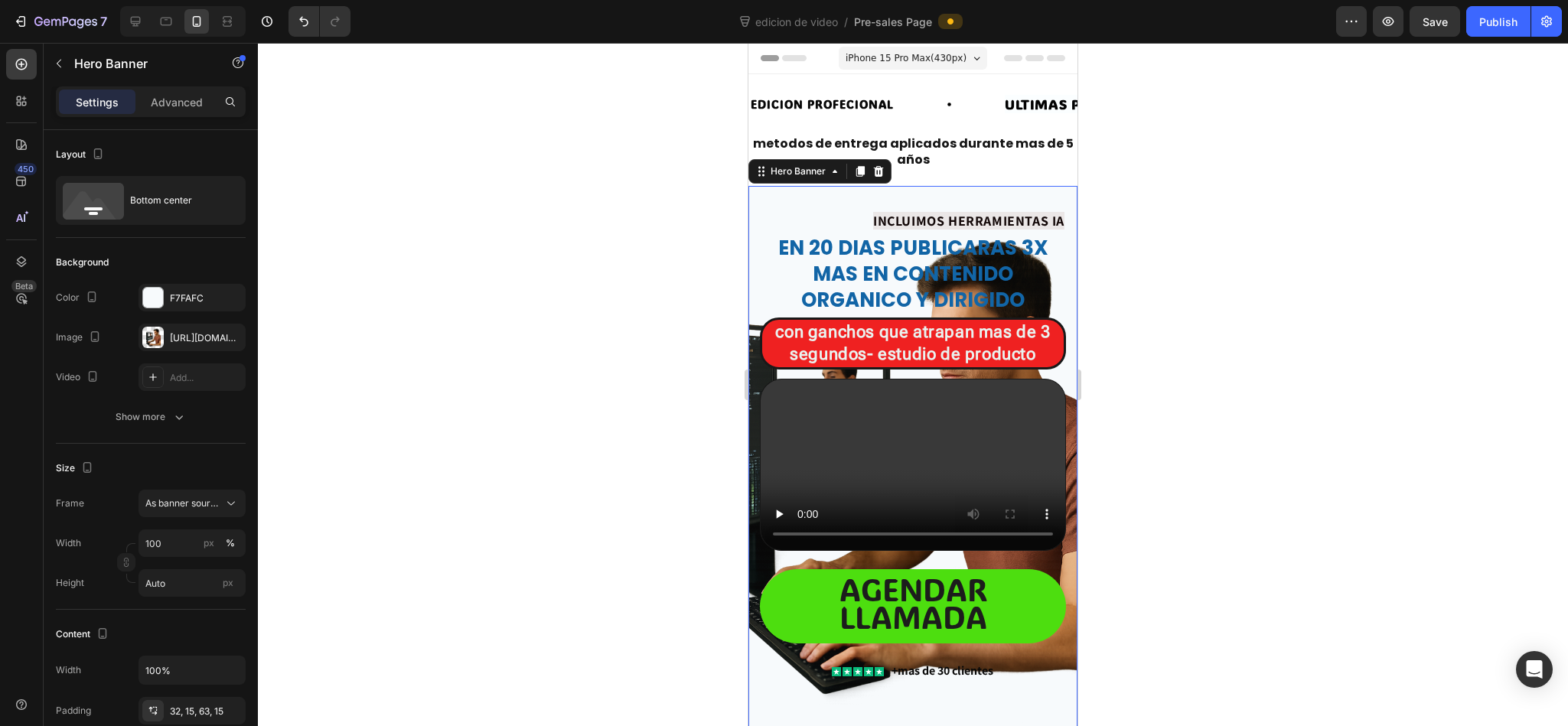
click at [165, 6] on div at bounding box center [182, 21] width 125 height 30
click at [165, 15] on icon at bounding box center [165, 21] width 16 height 16
type input "80%"
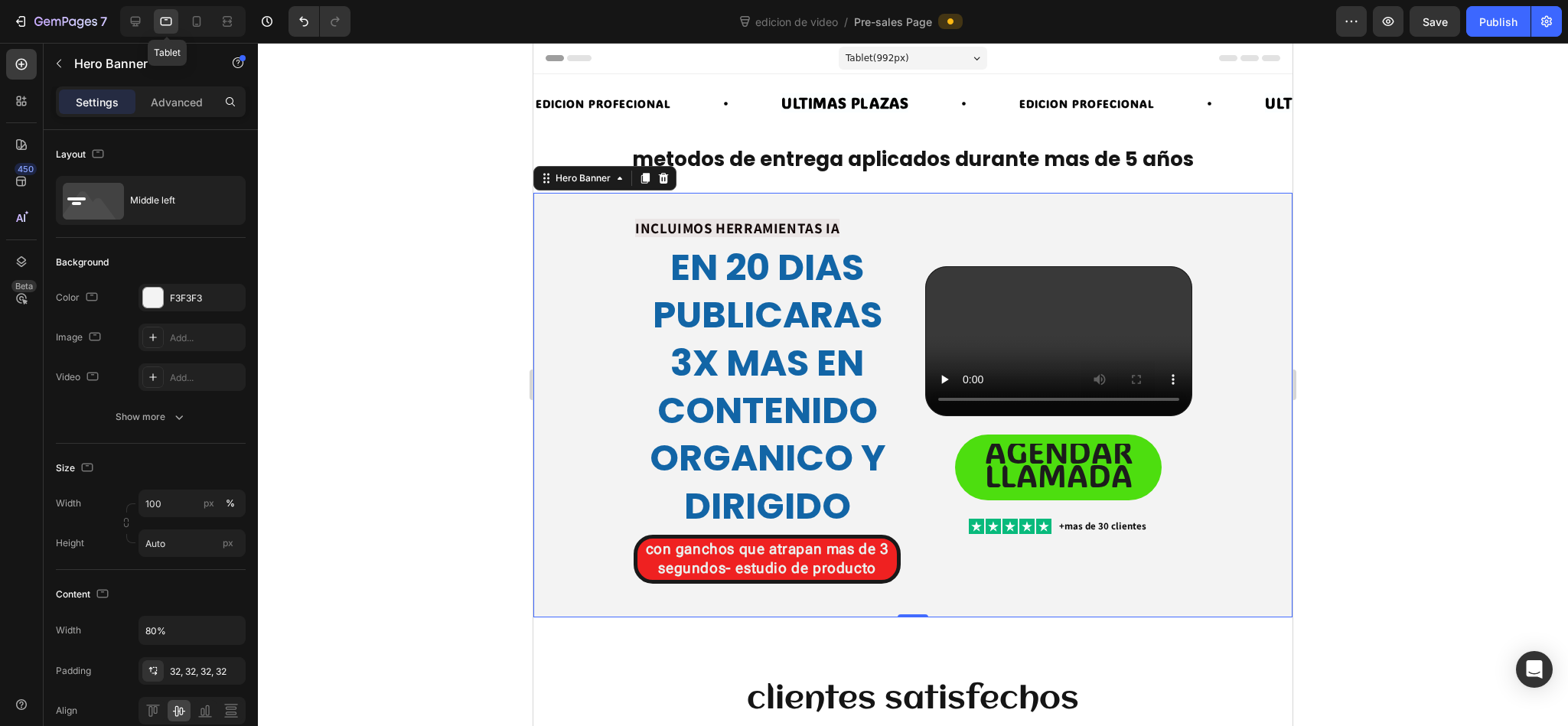
scroll to position [96, 0]
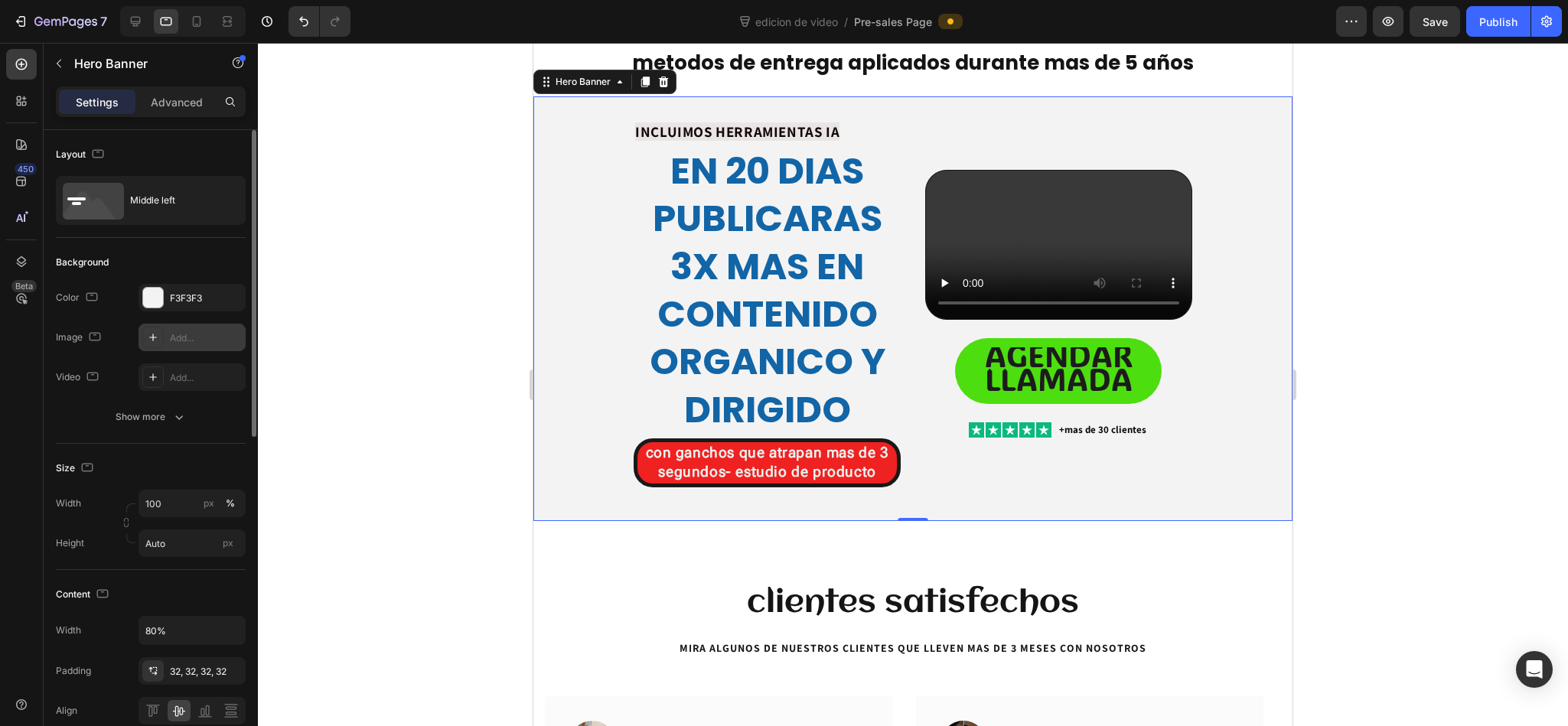
click at [167, 327] on div "Add..." at bounding box center [192, 337] width 107 height 27
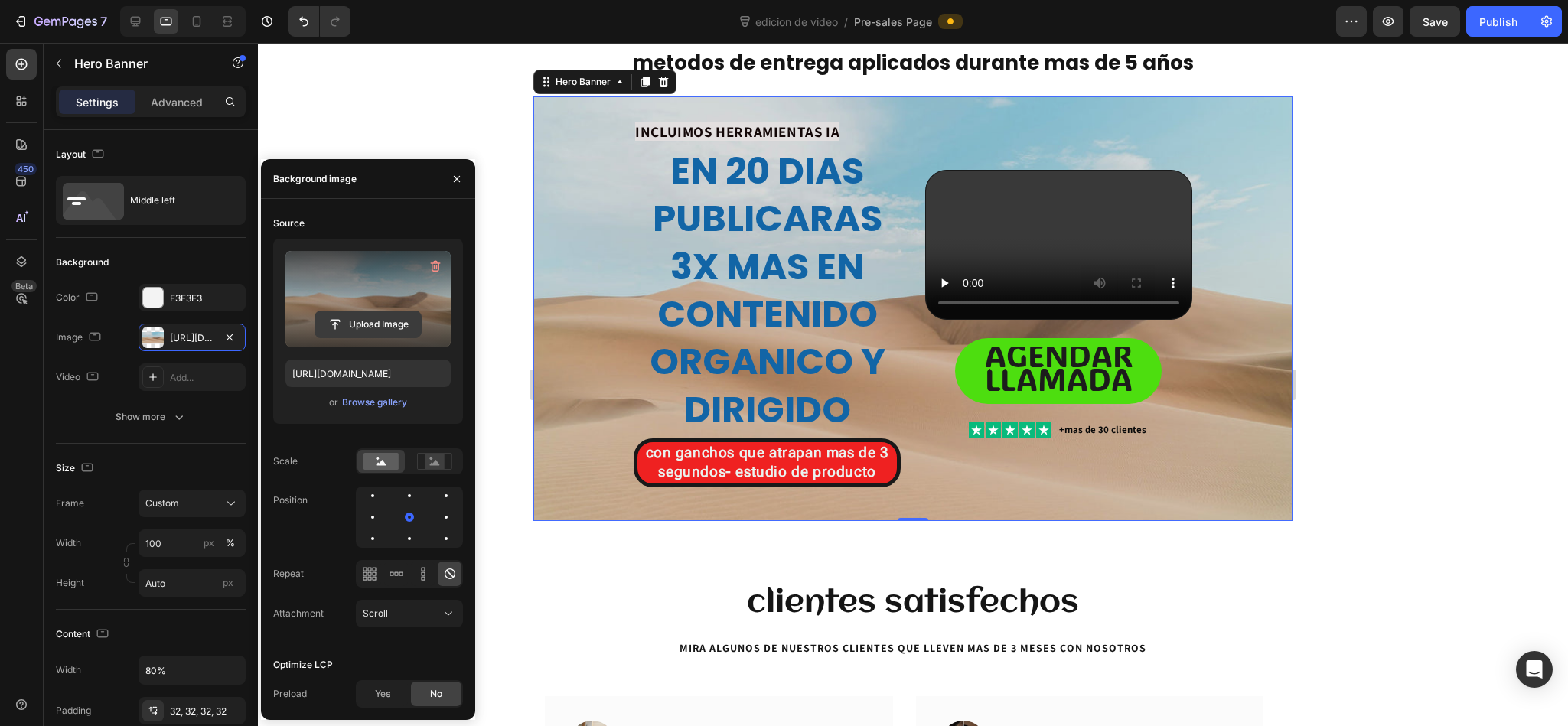
click at [355, 314] on input "file" at bounding box center [368, 324] width 106 height 26
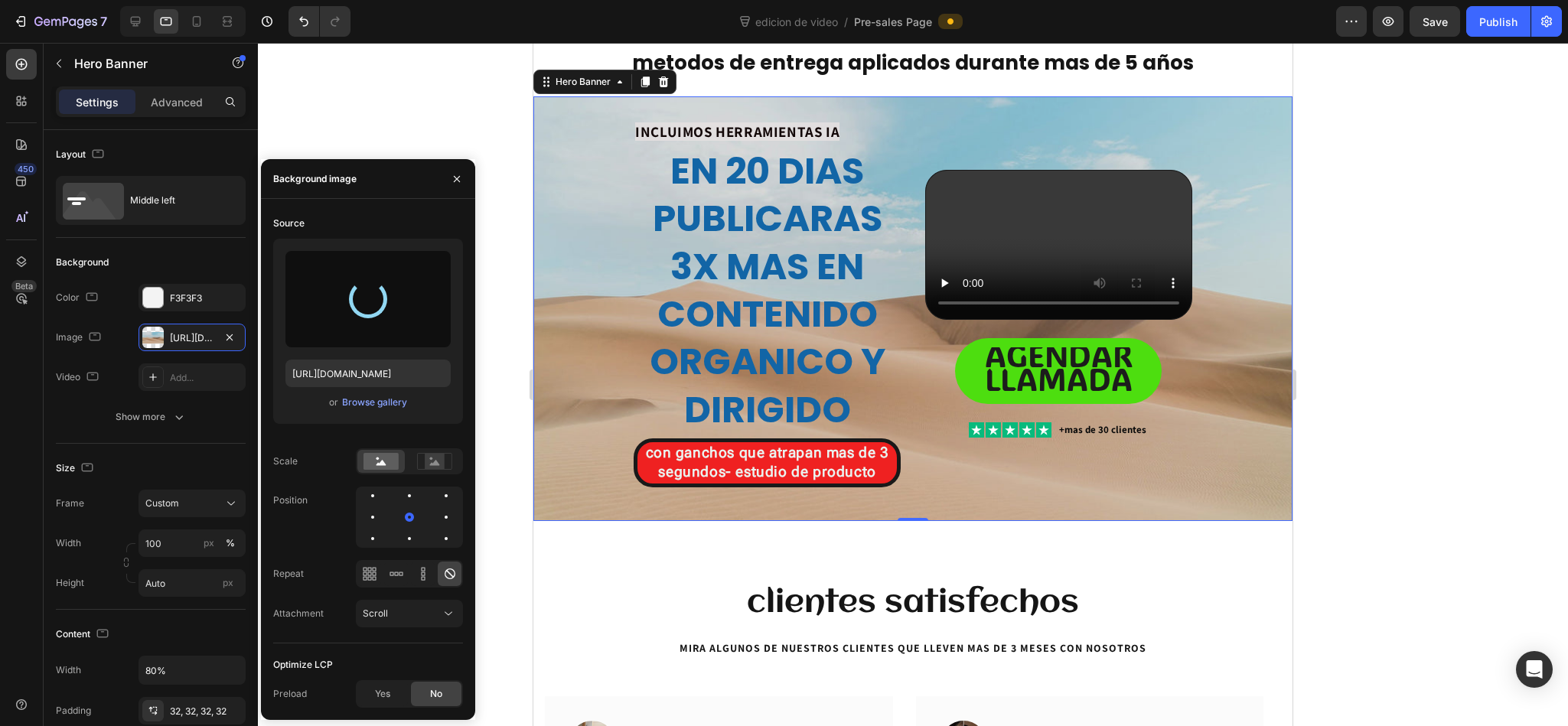
type input "[URL][DOMAIN_NAME]"
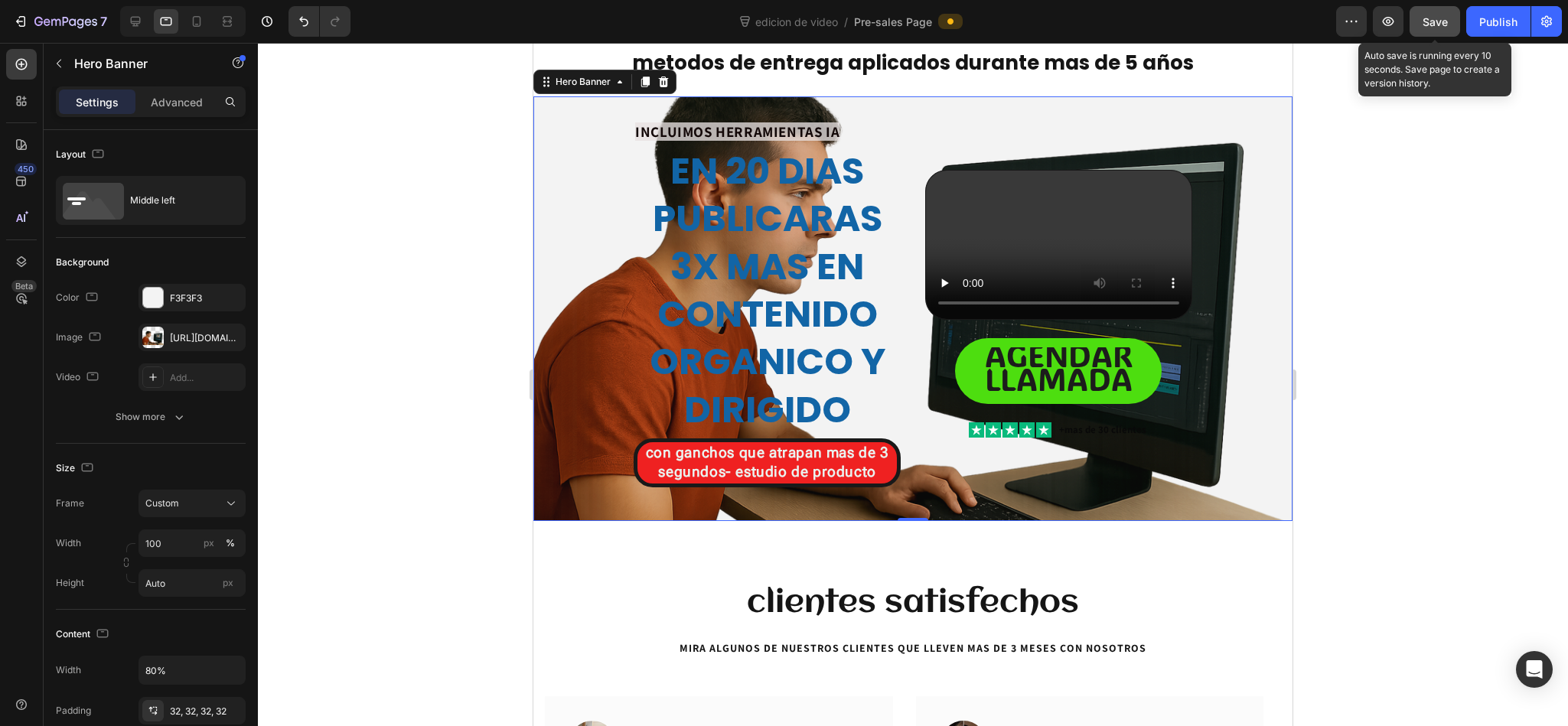
click at [1416, 21] on button "Save" at bounding box center [1434, 21] width 50 height 30
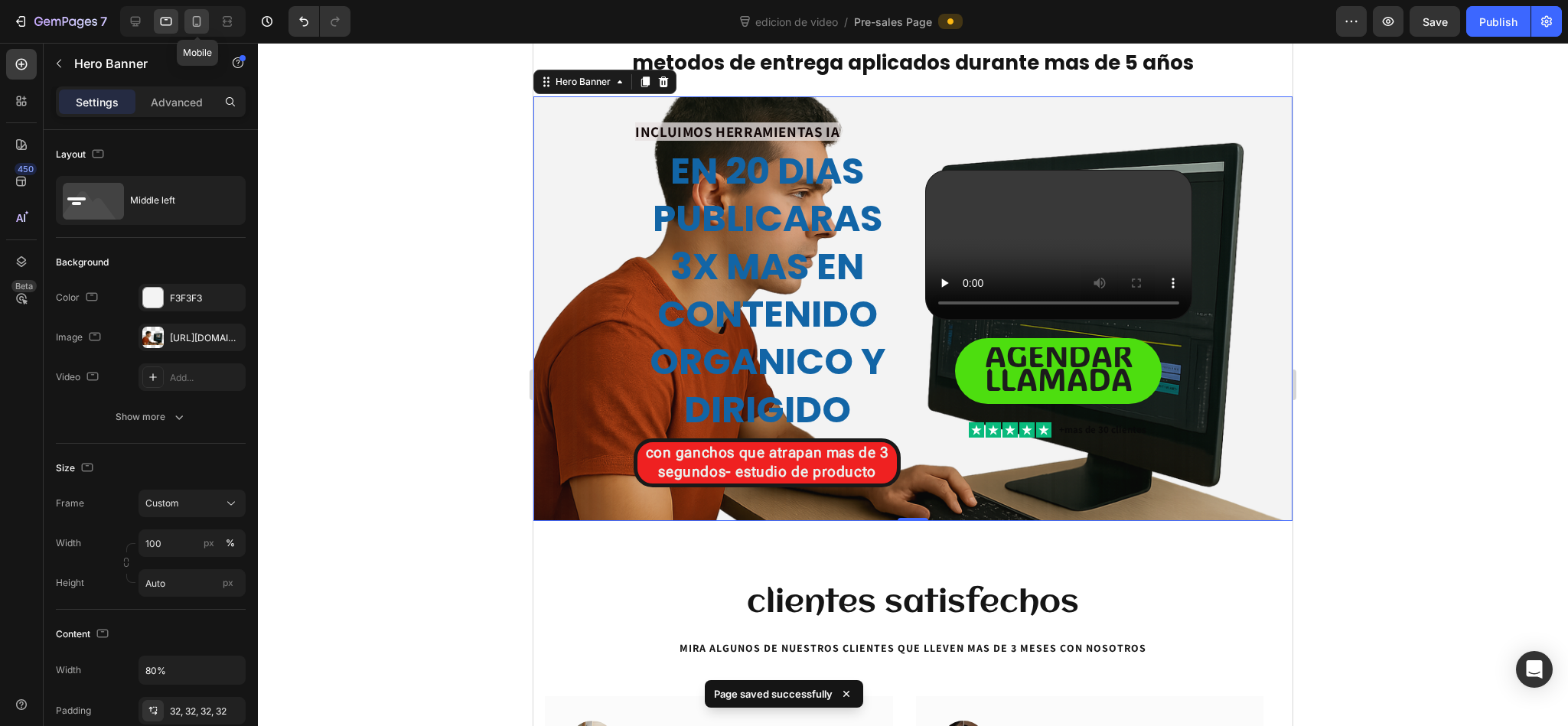
click at [209, 28] on div at bounding box center [196, 21] width 25 height 25
type input "100%"
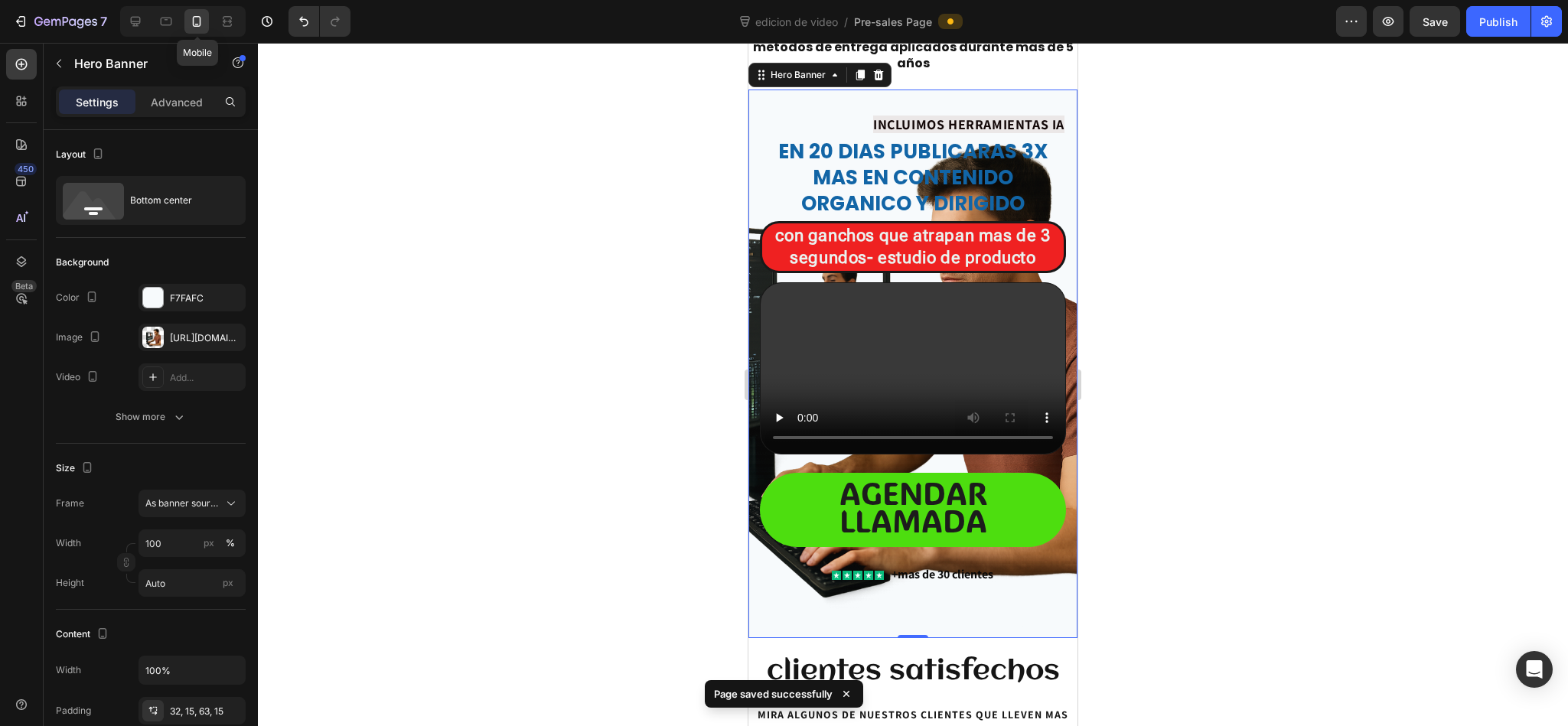
scroll to position [89, 0]
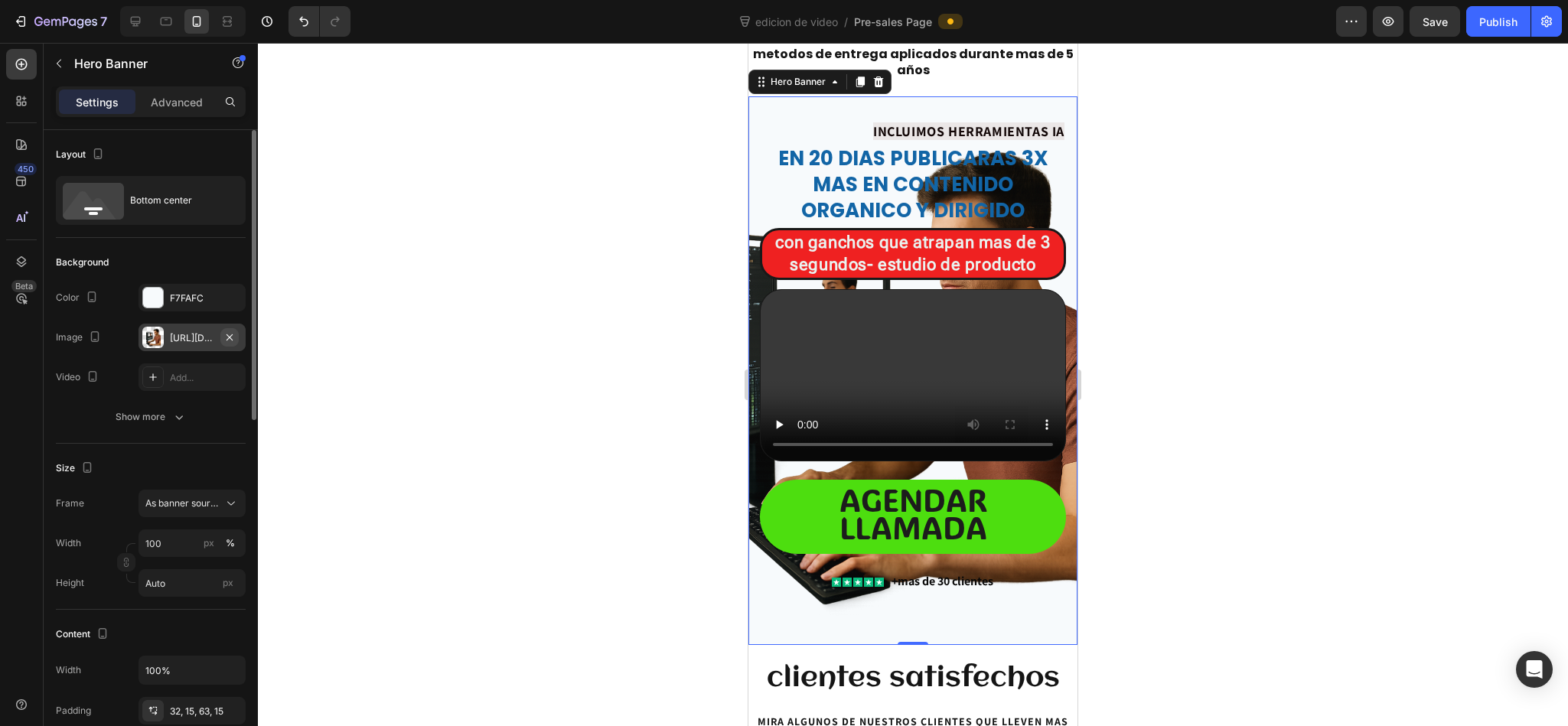
click at [228, 332] on icon "button" at bounding box center [228, 337] width 12 height 12
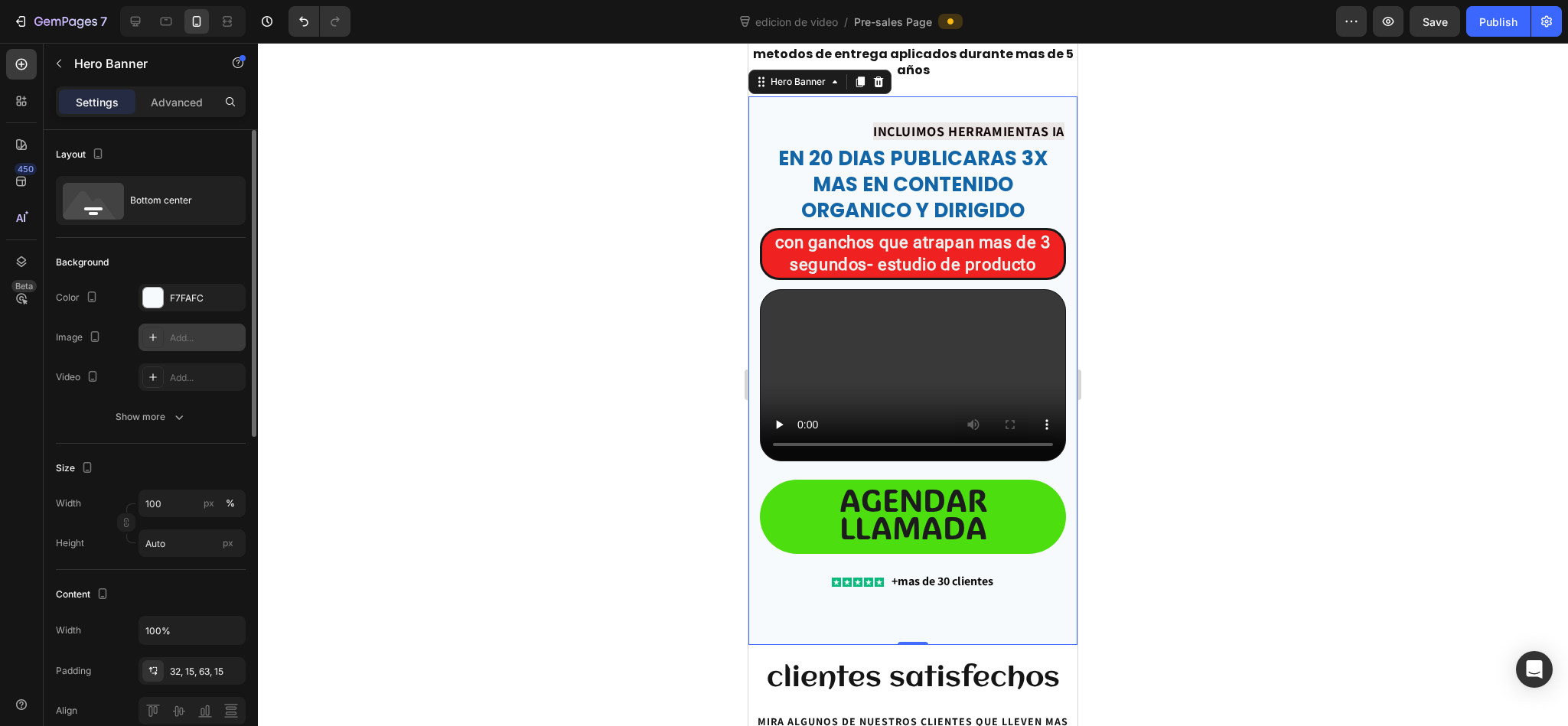
click at [217, 331] on div "Add..." at bounding box center [192, 337] width 107 height 27
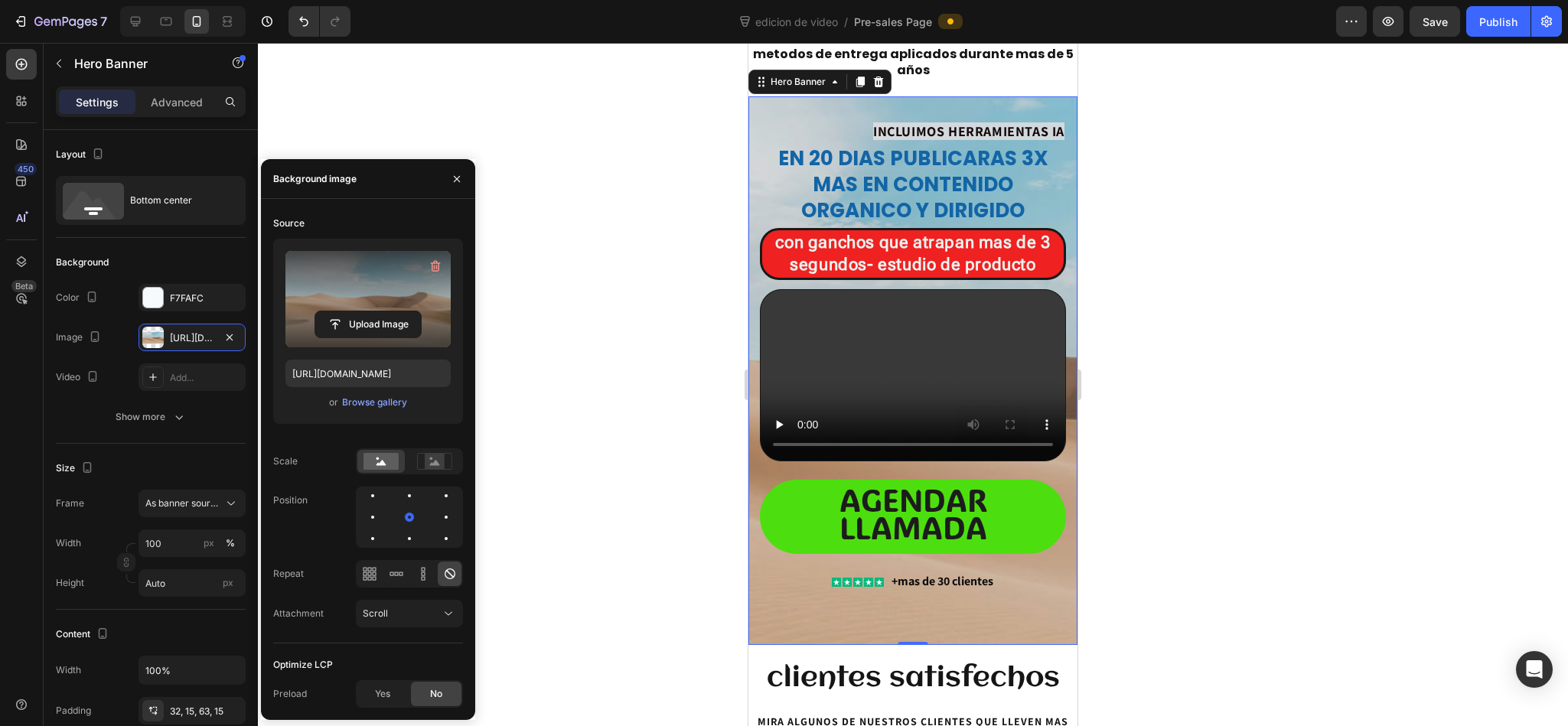
click at [356, 275] on label at bounding box center [367, 299] width 165 height 96
click at [356, 311] on input "file" at bounding box center [368, 324] width 106 height 26
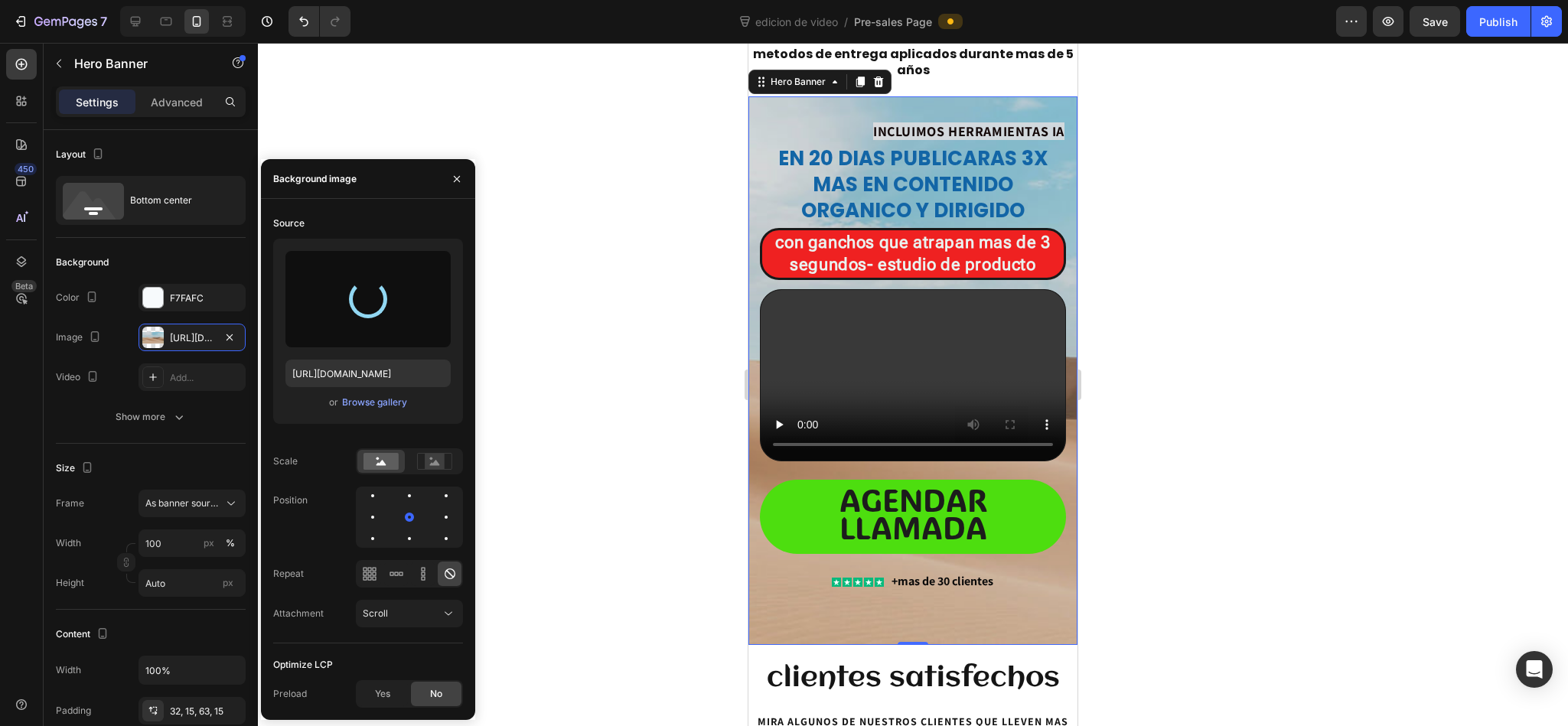
type input "[URL][DOMAIN_NAME]"
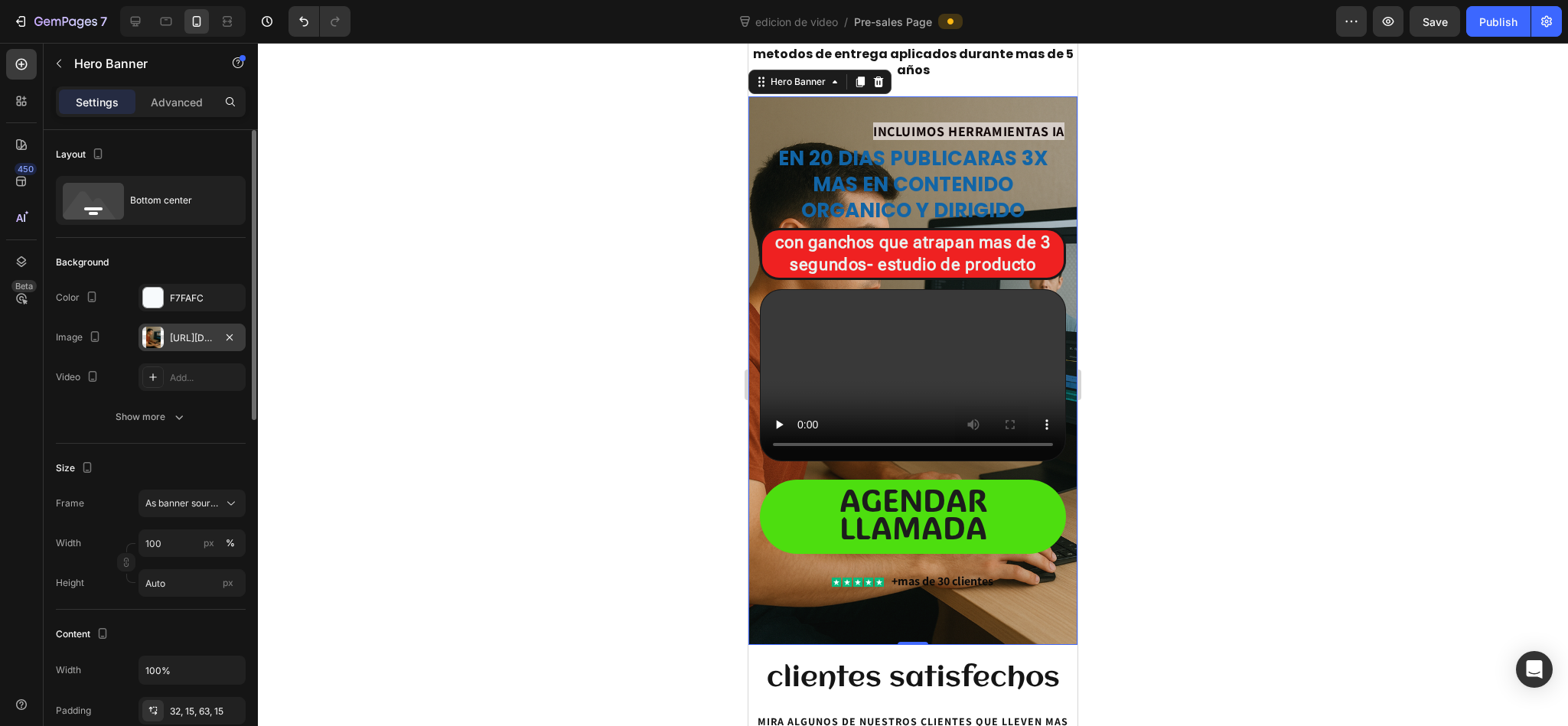
click at [176, 338] on div "[URL][DOMAIN_NAME]" at bounding box center [192, 338] width 45 height 14
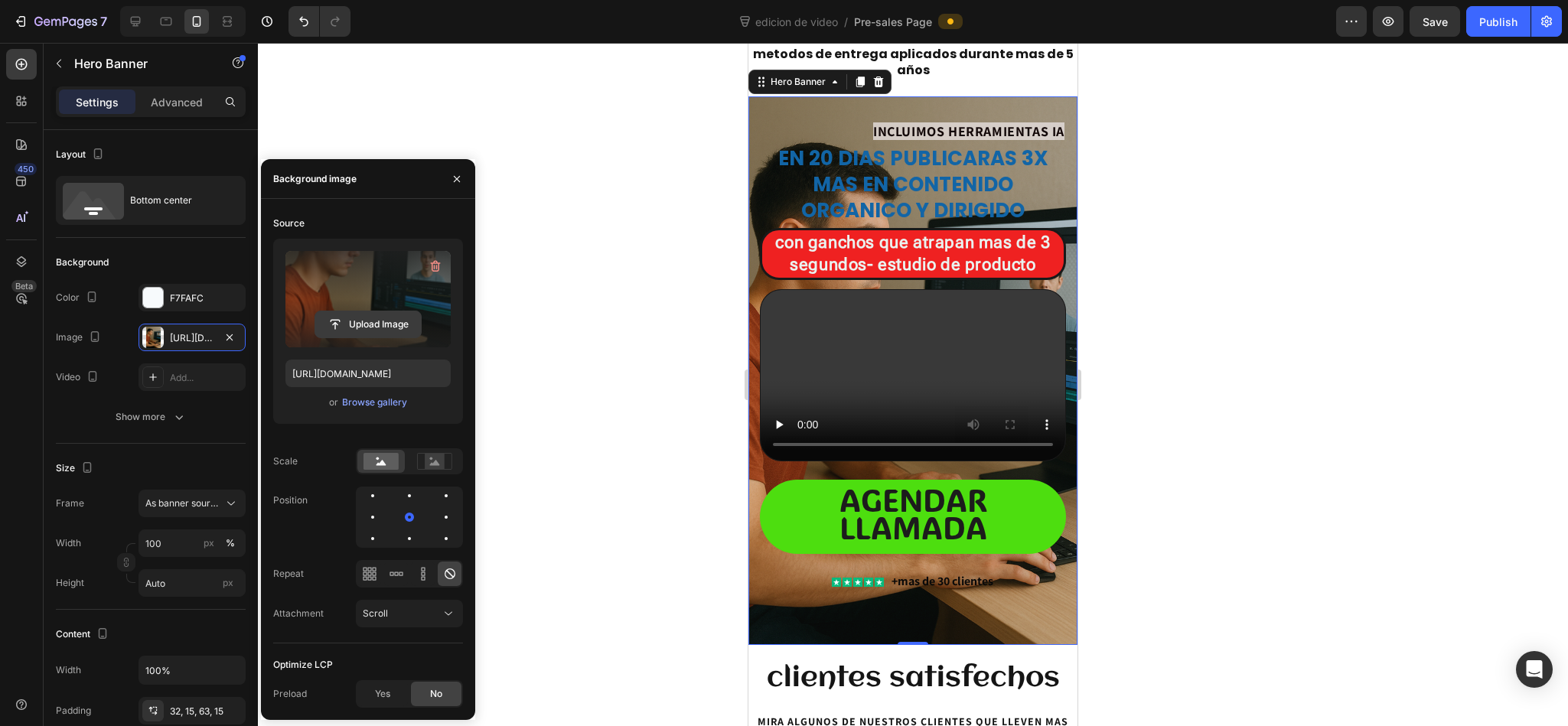
click at [356, 326] on input "file" at bounding box center [368, 324] width 106 height 26
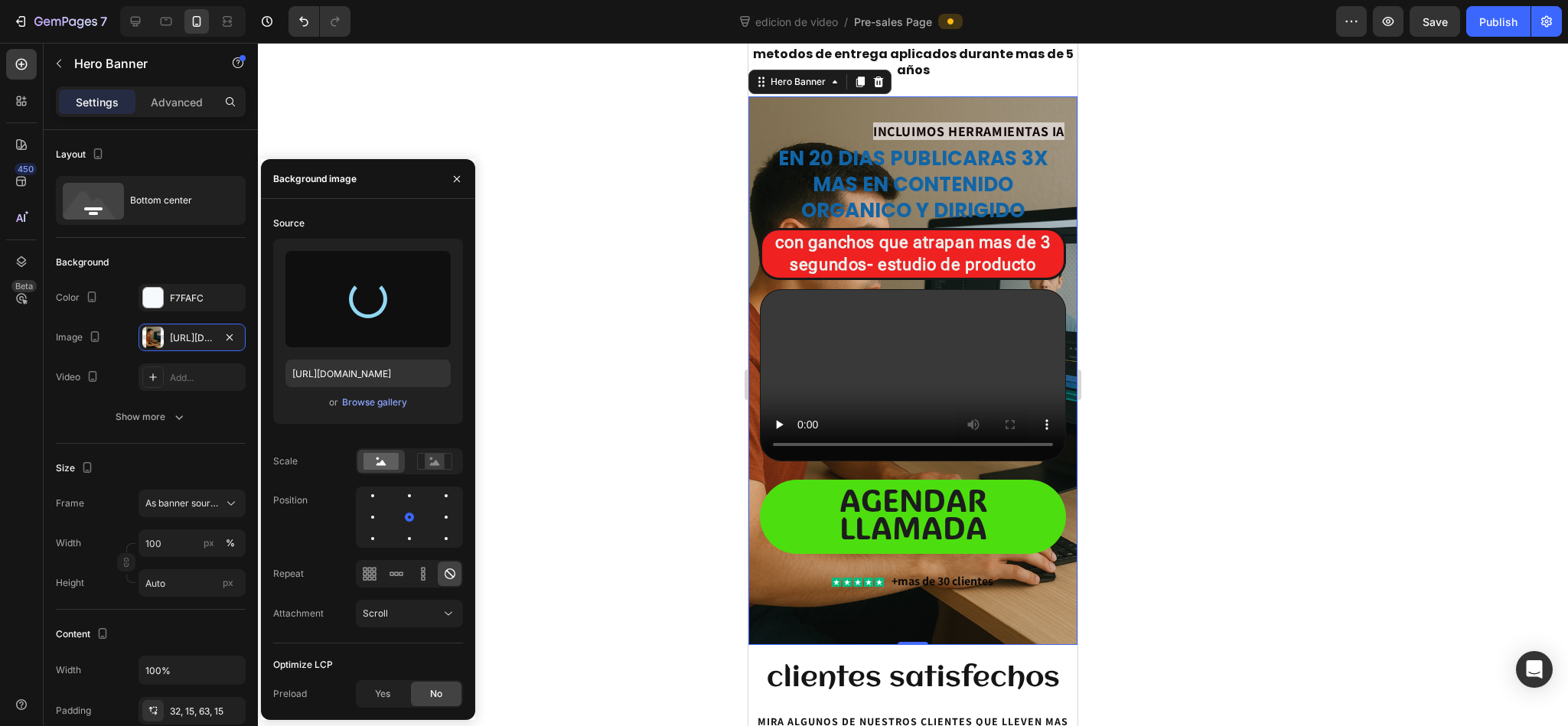
type input "[URL][DOMAIN_NAME]"
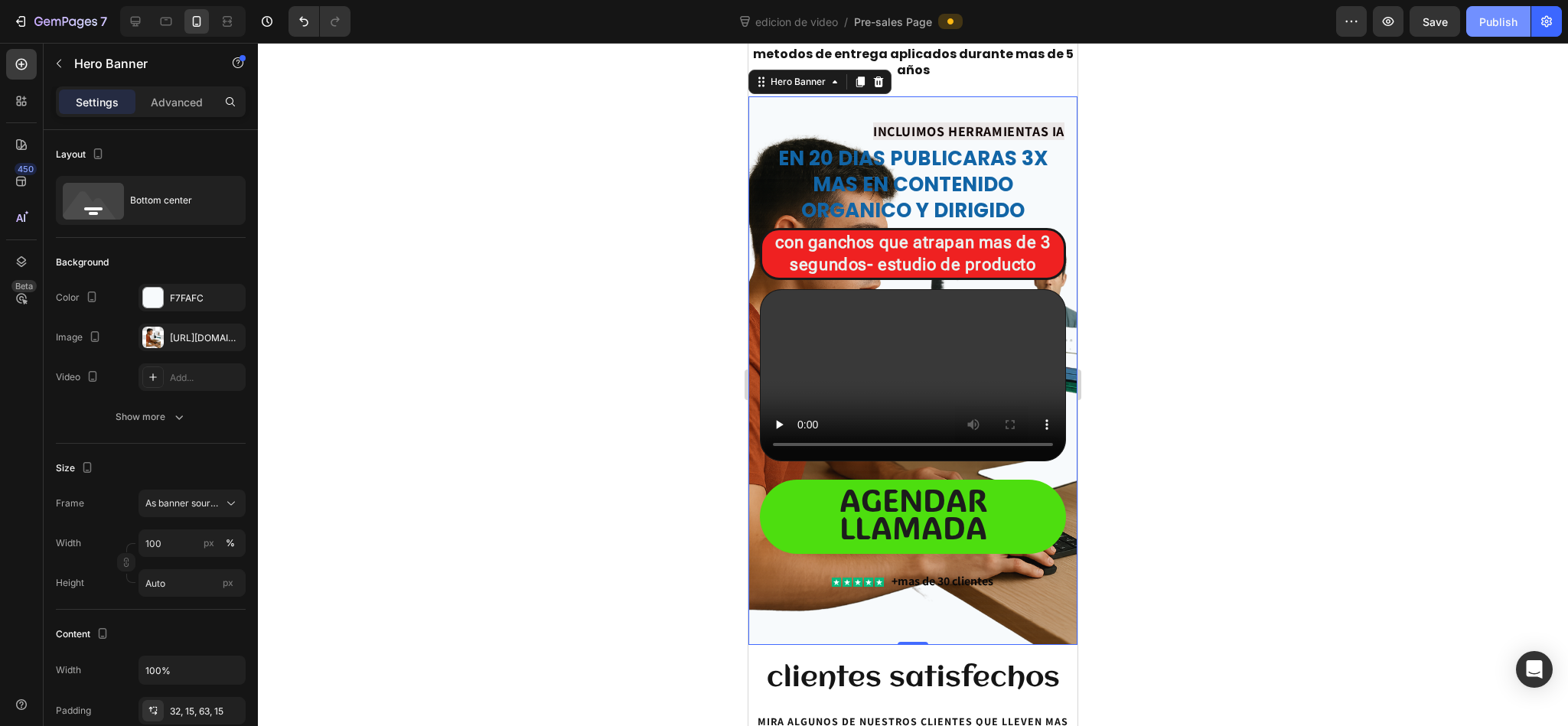
click at [1474, 6] on button "Publish" at bounding box center [1498, 21] width 64 height 30
click at [1262, 40] on div "7 Version history edicion de video / Pre-sales Page Preview Save Publish" at bounding box center [784, 22] width 1568 height 44
click at [1399, 21] on button "button" at bounding box center [1387, 21] width 30 height 30
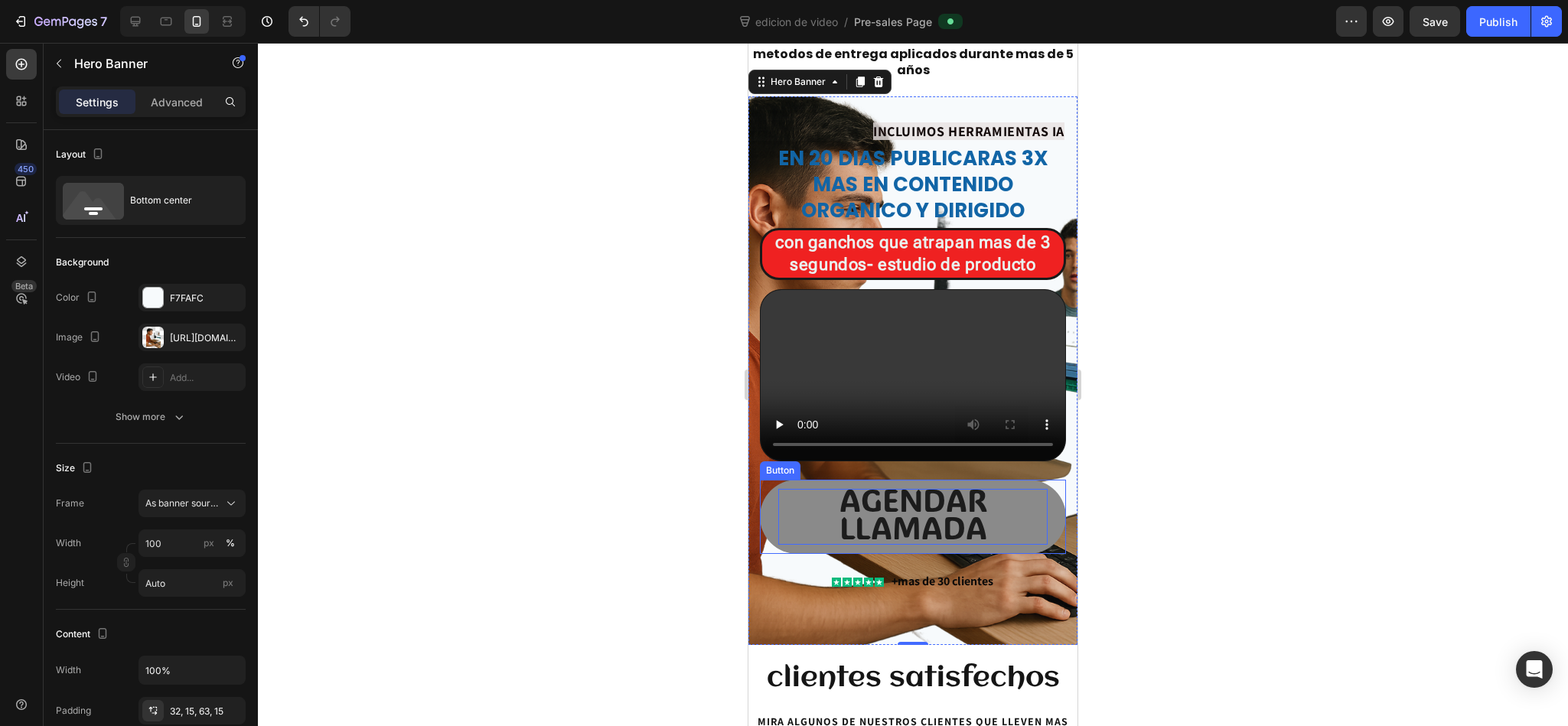
drag, startPoint x: 1404, startPoint y: 505, endPoint x: 831, endPoint y: 487, distance: 573.3
click at [839, 487] on span "agendar llamada" at bounding box center [913, 513] width 148 height 68
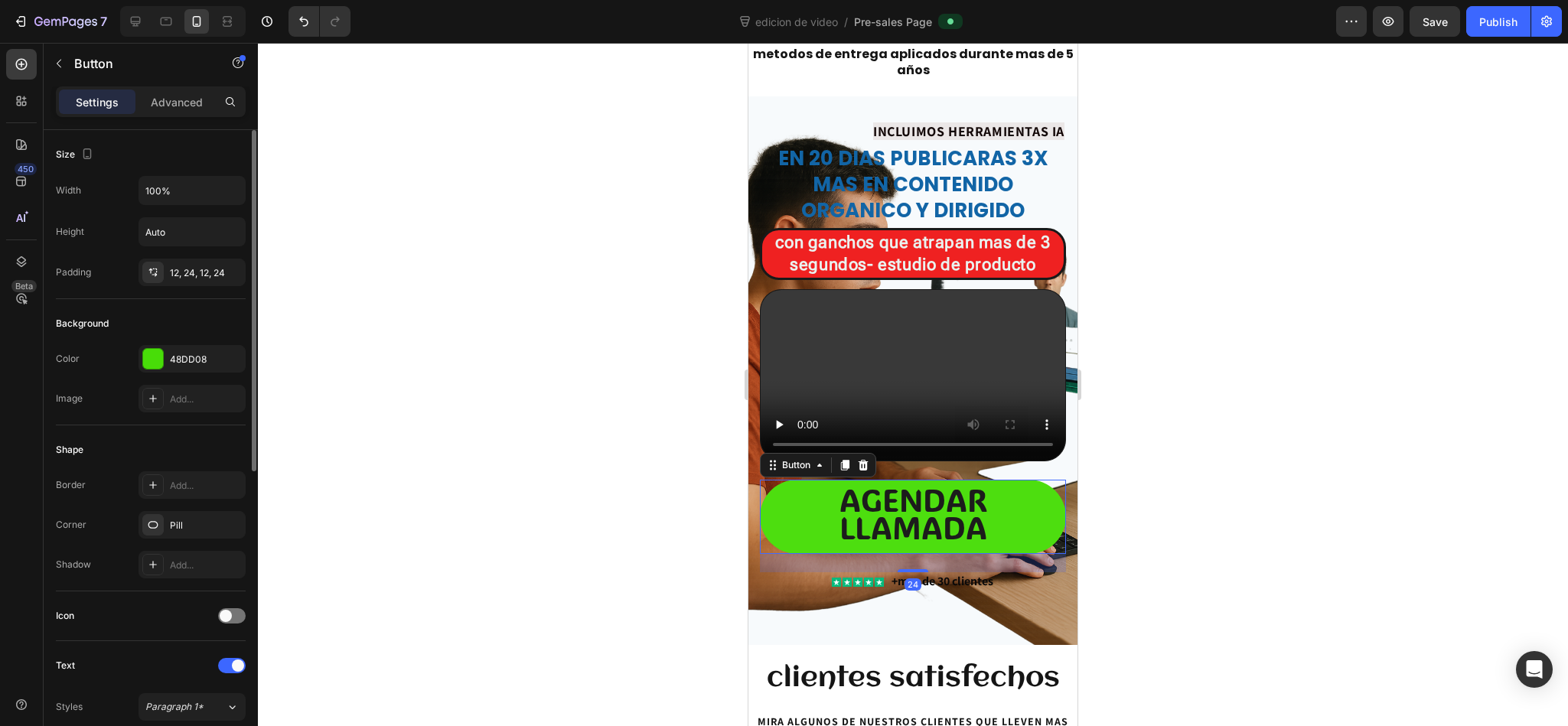
click at [148, 448] on div "Shape" at bounding box center [151, 449] width 190 height 25
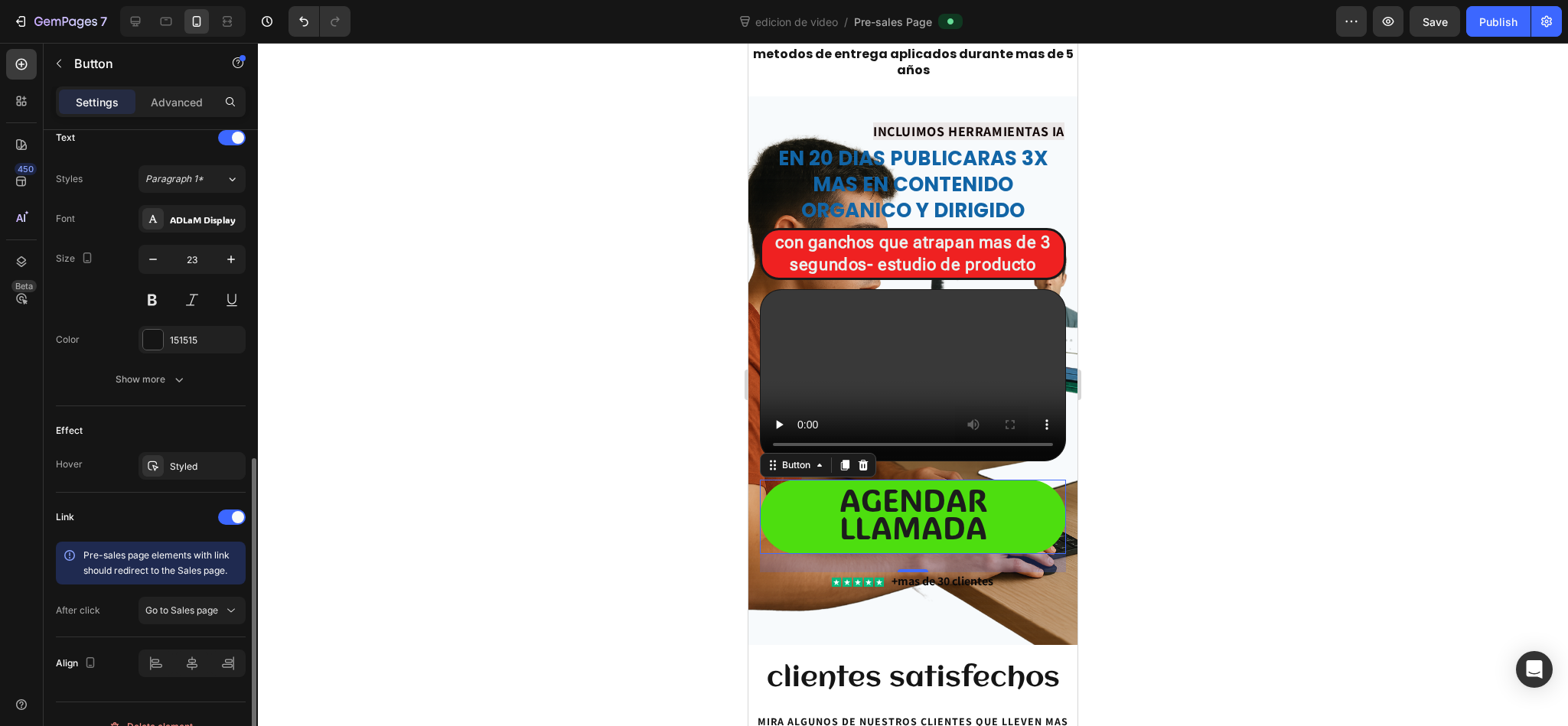
scroll to position [557, 0]
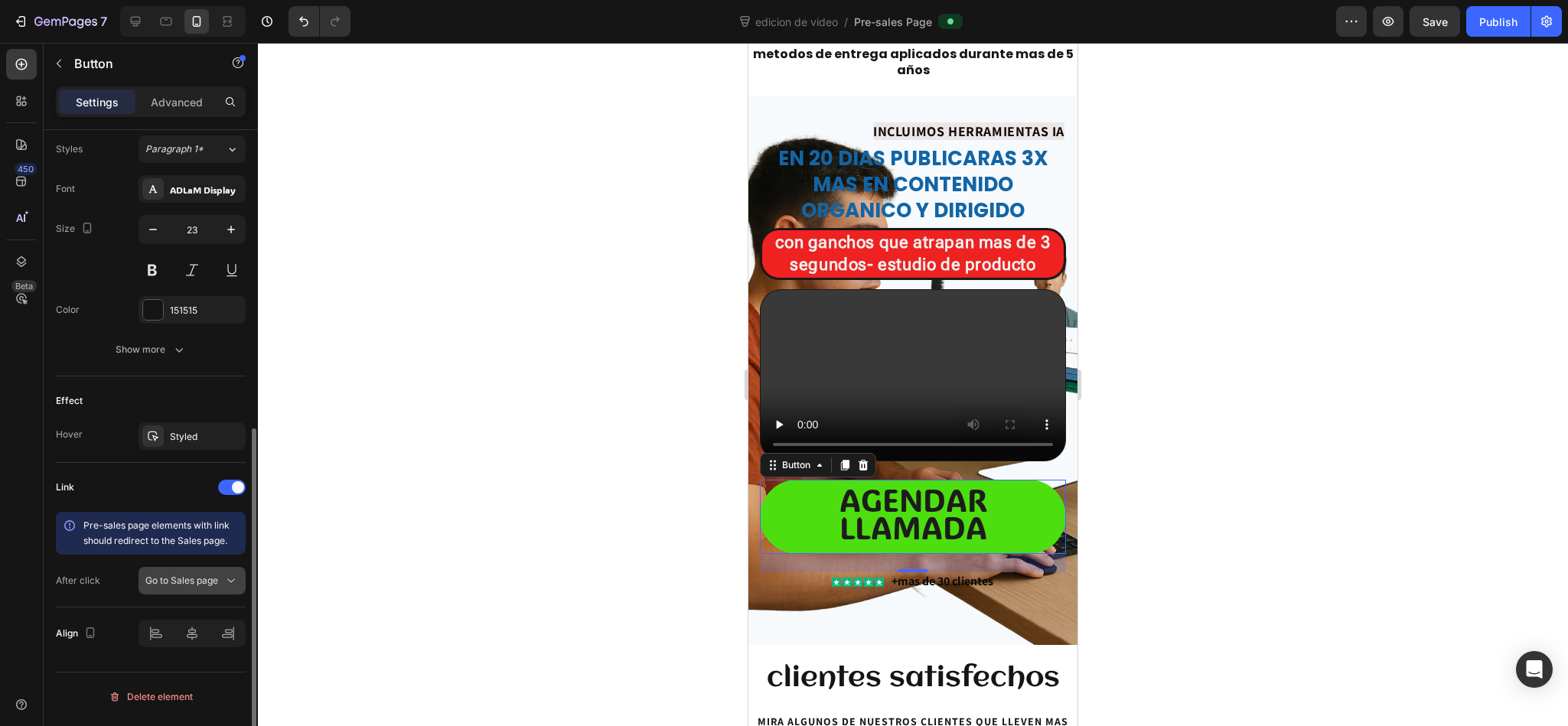
click at [207, 585] on span "Go to Sales page" at bounding box center [182, 580] width 73 height 12
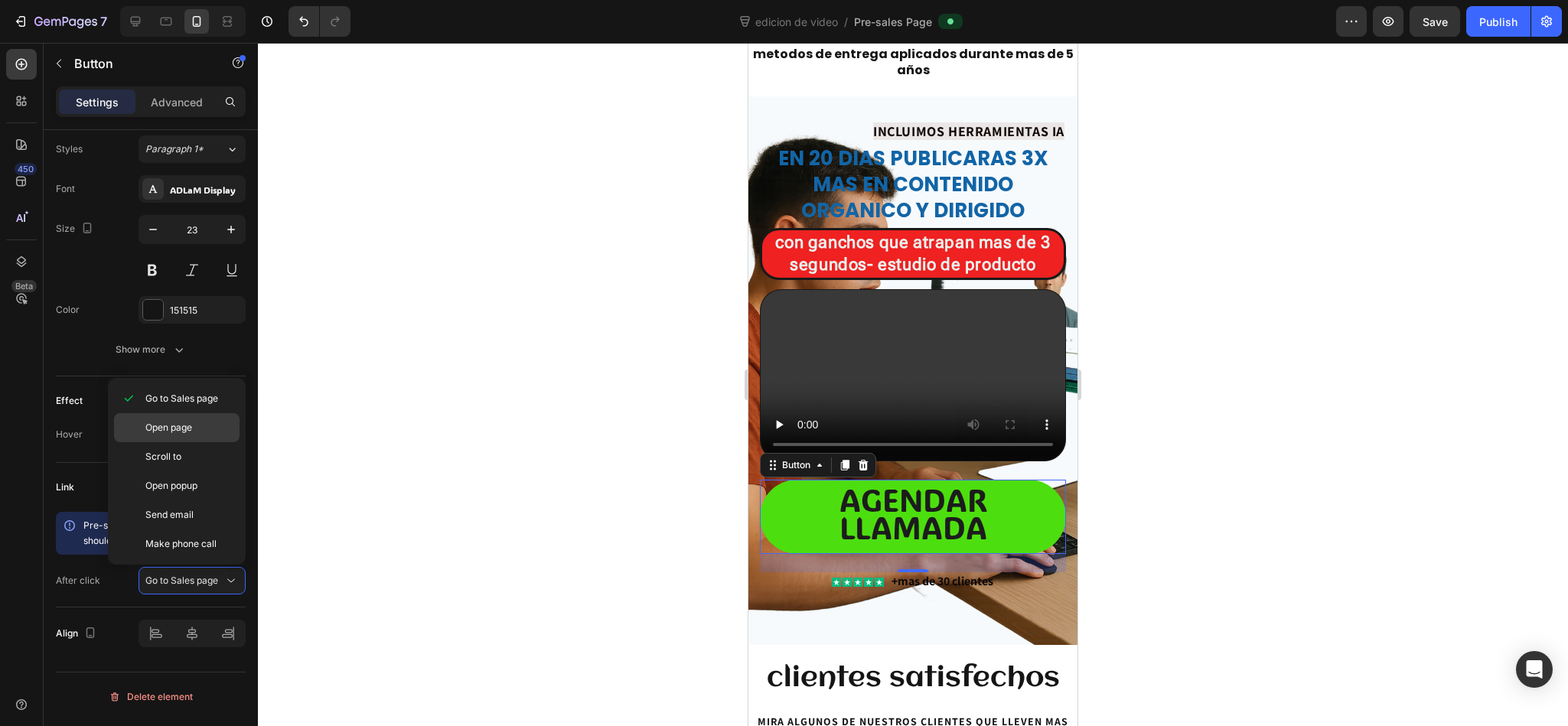
click at [190, 430] on span "Open page" at bounding box center [168, 426] width 47 height 14
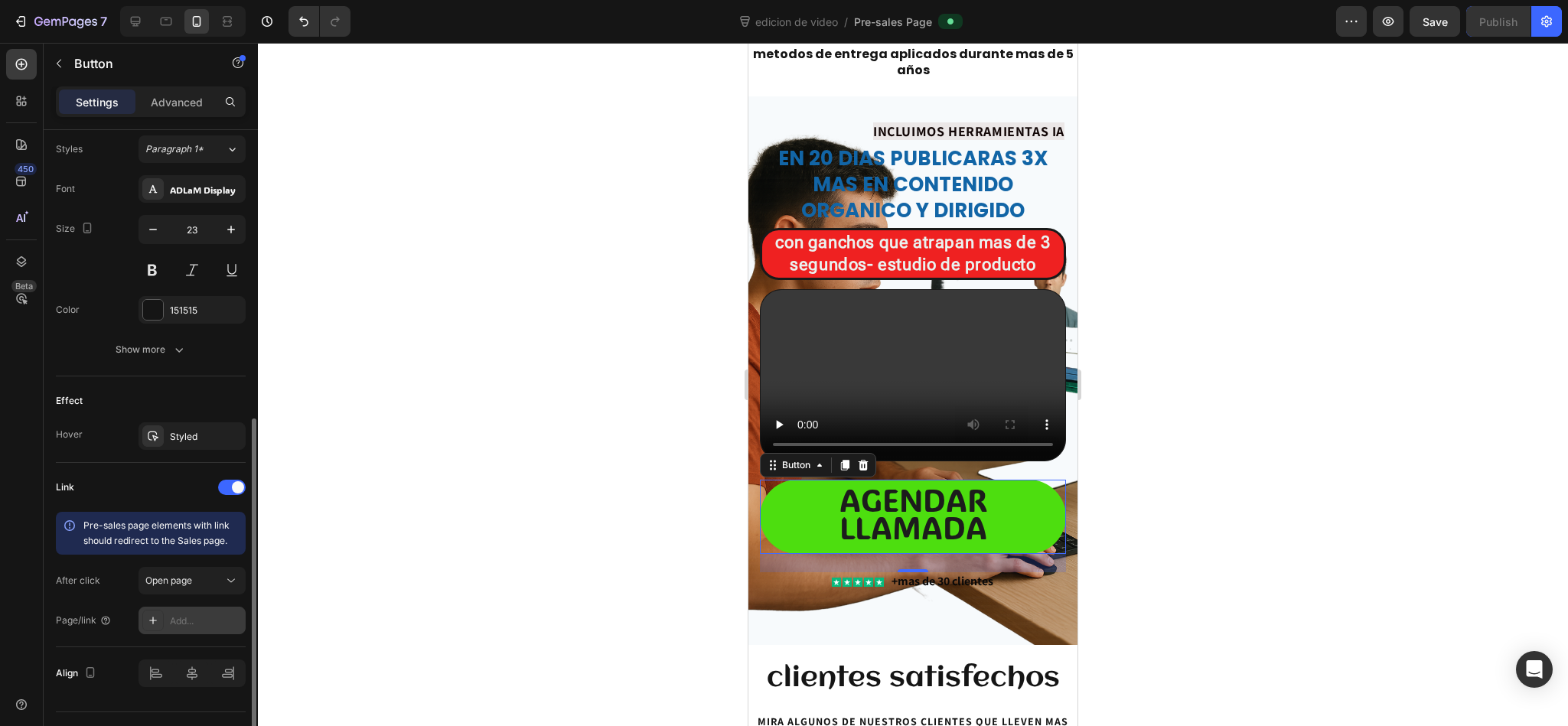
click at [185, 618] on div "Add..." at bounding box center [206, 620] width 72 height 14
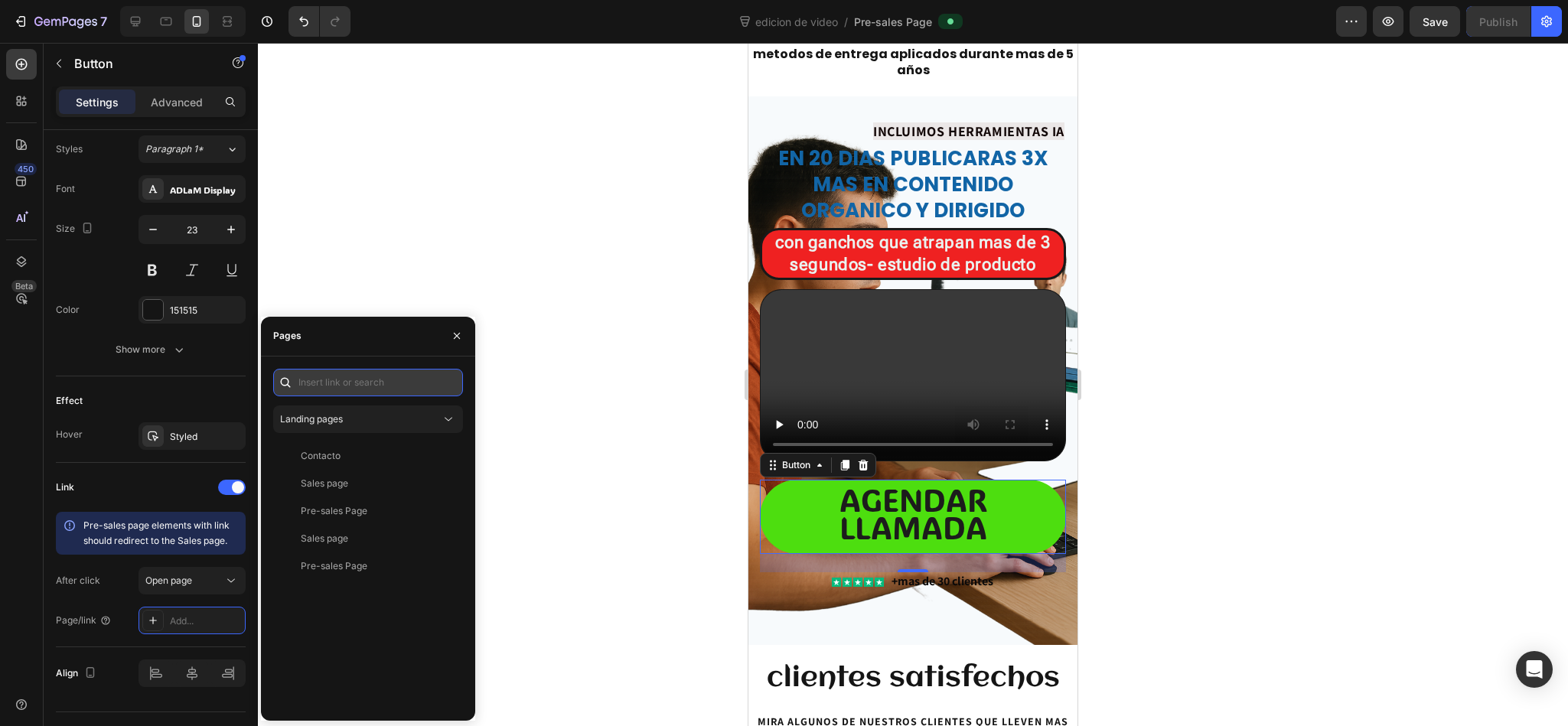
click at [390, 393] on input "text" at bounding box center [368, 383] width 190 height 27
paste input "https://calendly.com/riveravisualagency/3-tips-secretos-para-un-creativo-efecti…"
type input "https://calendly.com/riveravisualagency/3-tips-secretos-para-un-creativo-efecti…"
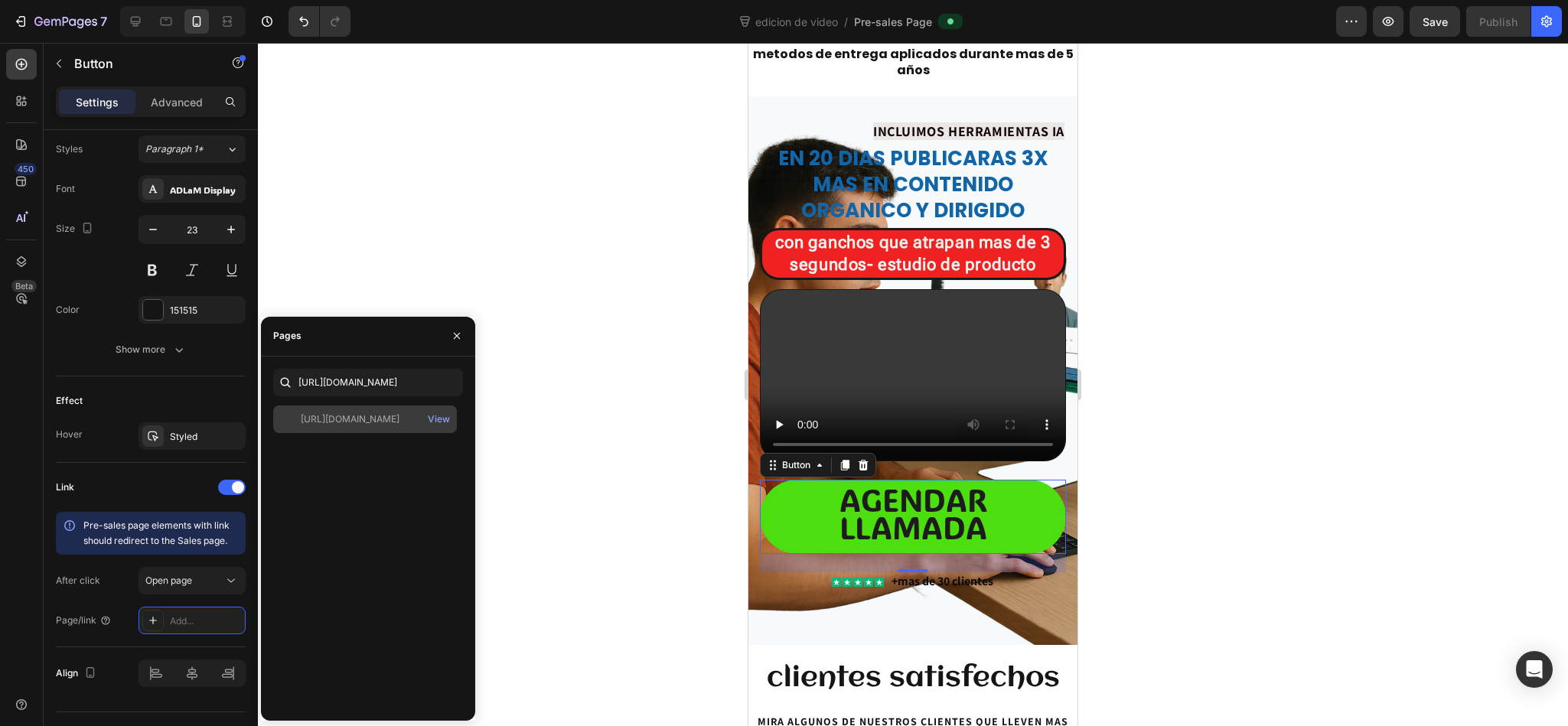
click at [383, 426] on div "https://calendly.com/riveravisualagency/3-tips-secretos-para-un-creativo-efecti…" at bounding box center [365, 419] width 184 height 27
click at [383, 426] on div "https://calendly.com/riveravisualagency/3-tips-secretos-para-un-creativo-efecti…" at bounding box center [350, 418] width 99 height 16
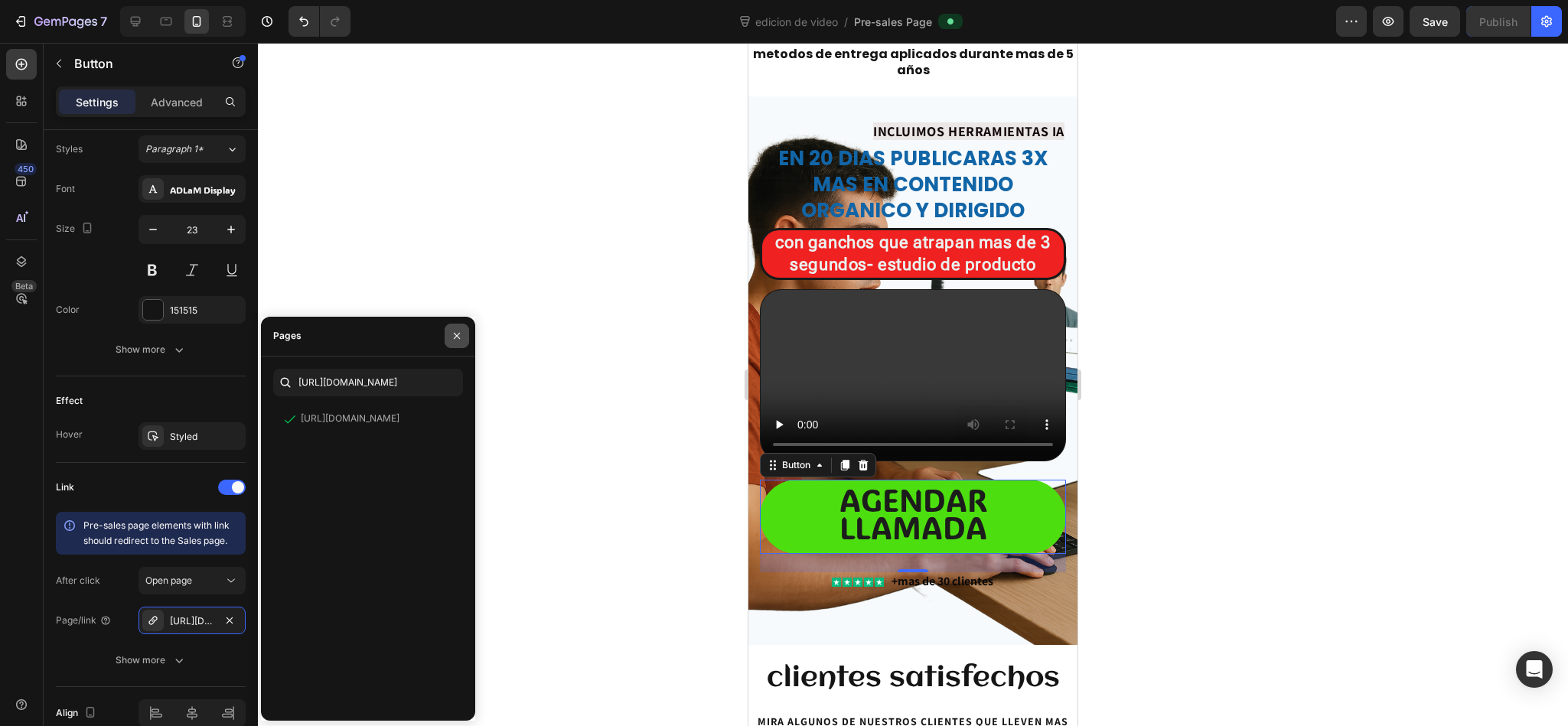
click at [460, 327] on button "button" at bounding box center [456, 335] width 25 height 25
